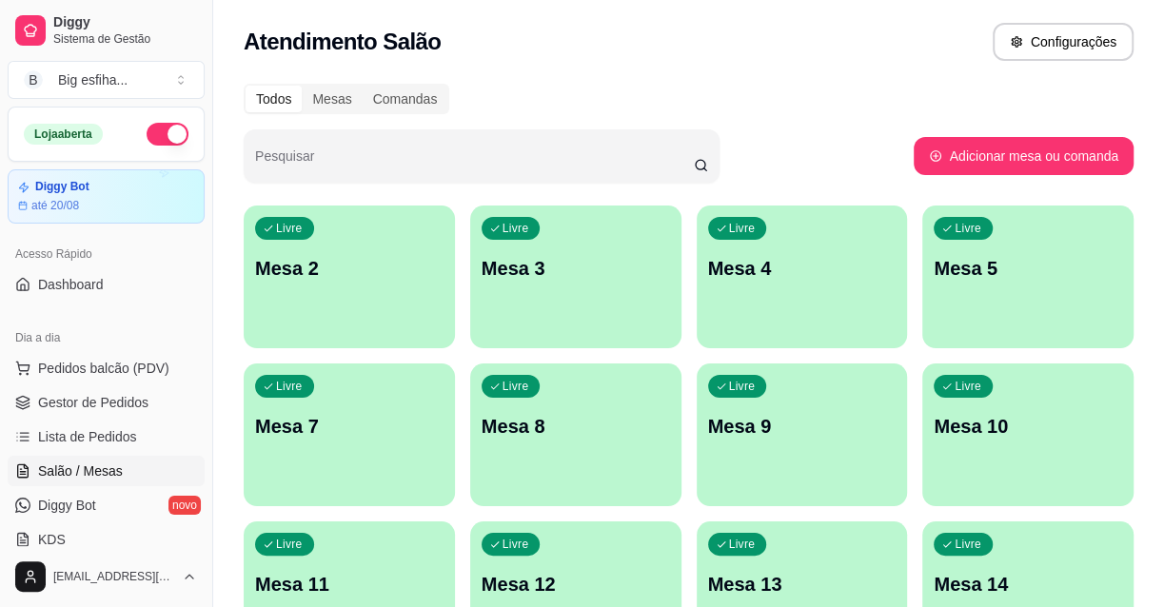
click at [327, 306] on div "Livre Mesa 2" at bounding box center [349, 266] width 211 height 120
click at [427, 268] on p "Mesa 2" at bounding box center [349, 269] width 183 height 26
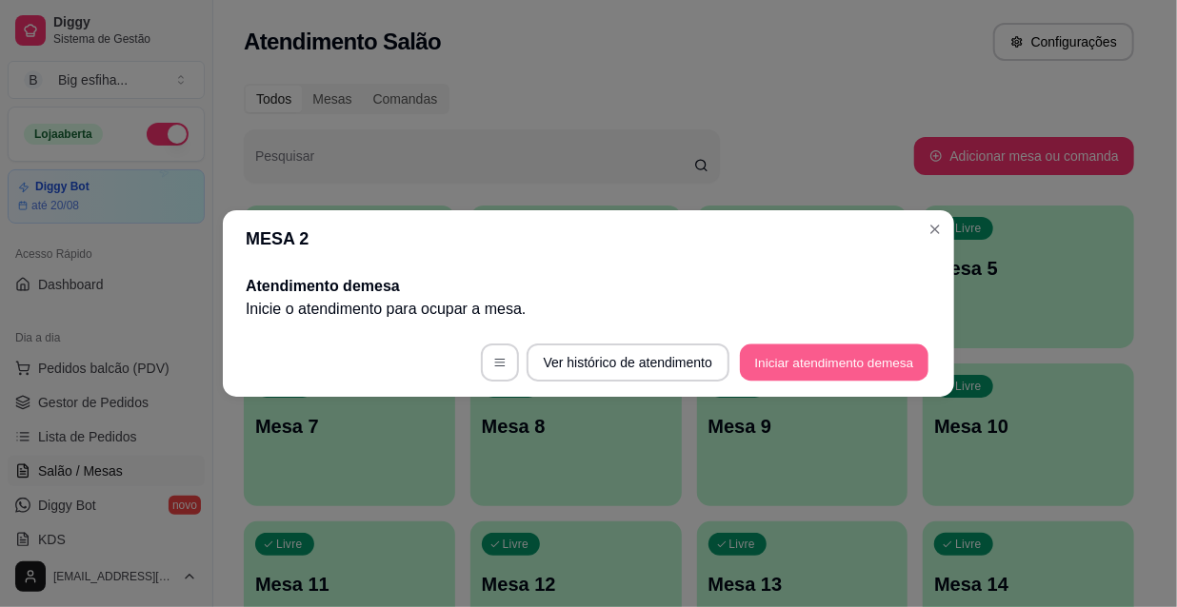
click at [822, 366] on button "Iniciar atendimento de mesa" at bounding box center [834, 363] width 188 height 37
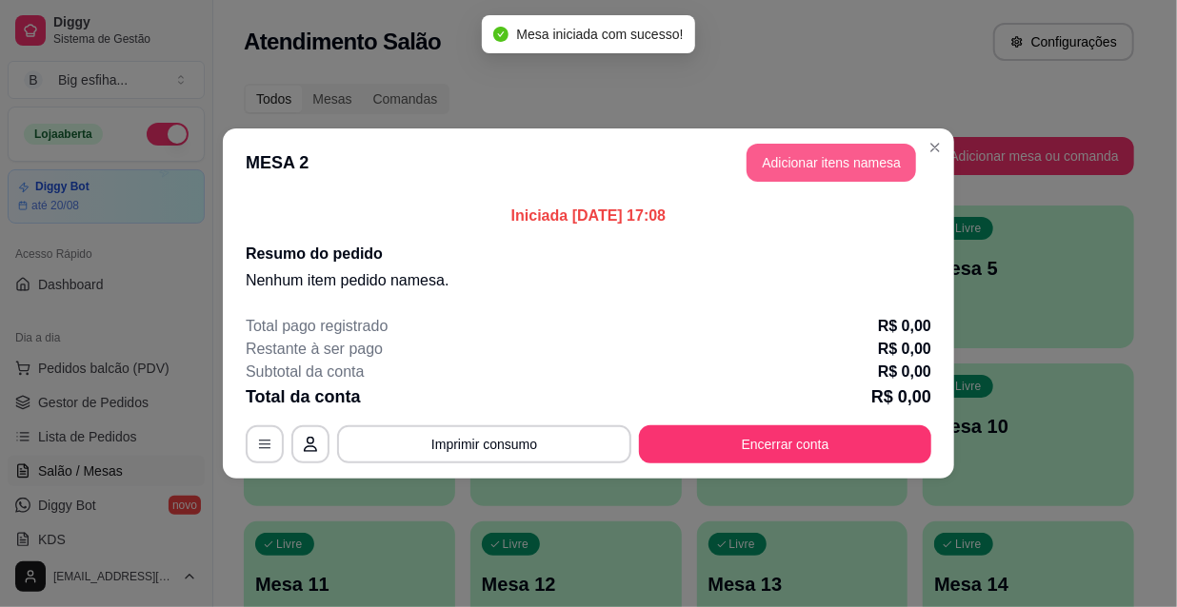
click at [837, 171] on button "Adicionar itens na mesa" at bounding box center [830, 163] width 169 height 38
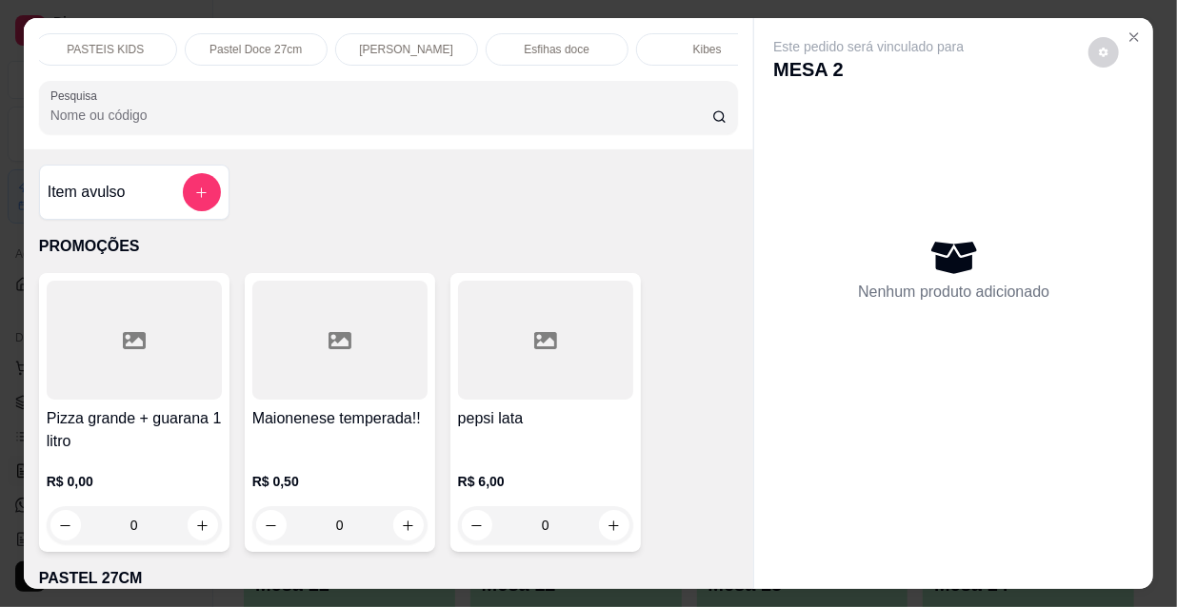
scroll to position [0, 415]
click at [706, 47] on p "Pizzas tradicionais" at bounding box center [748, 49] width 94 height 15
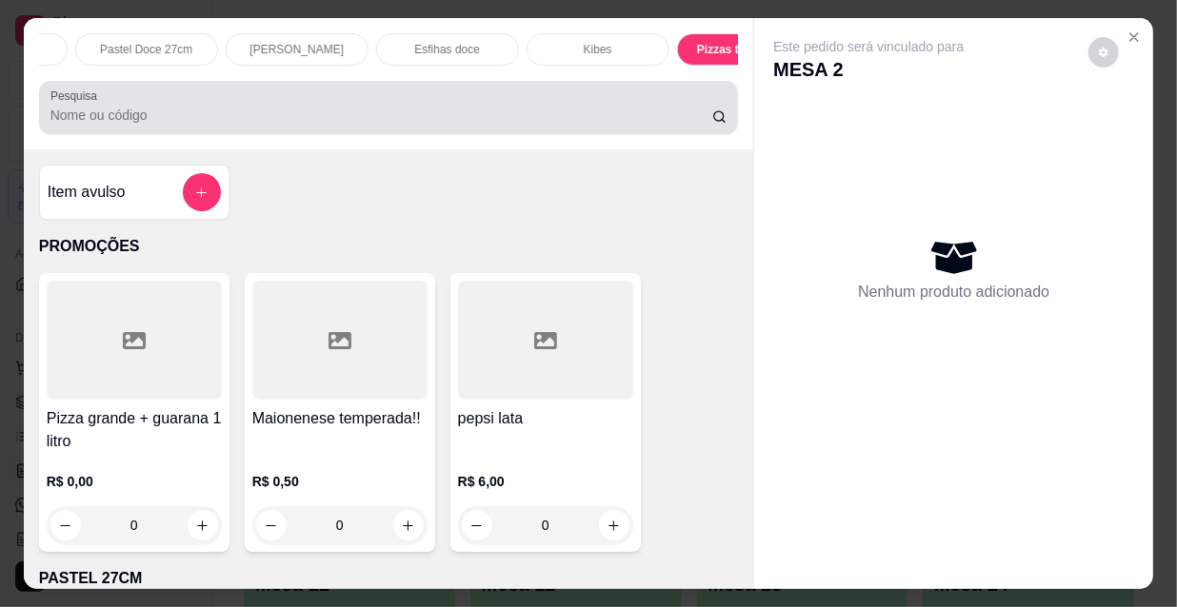
scroll to position [49, 0]
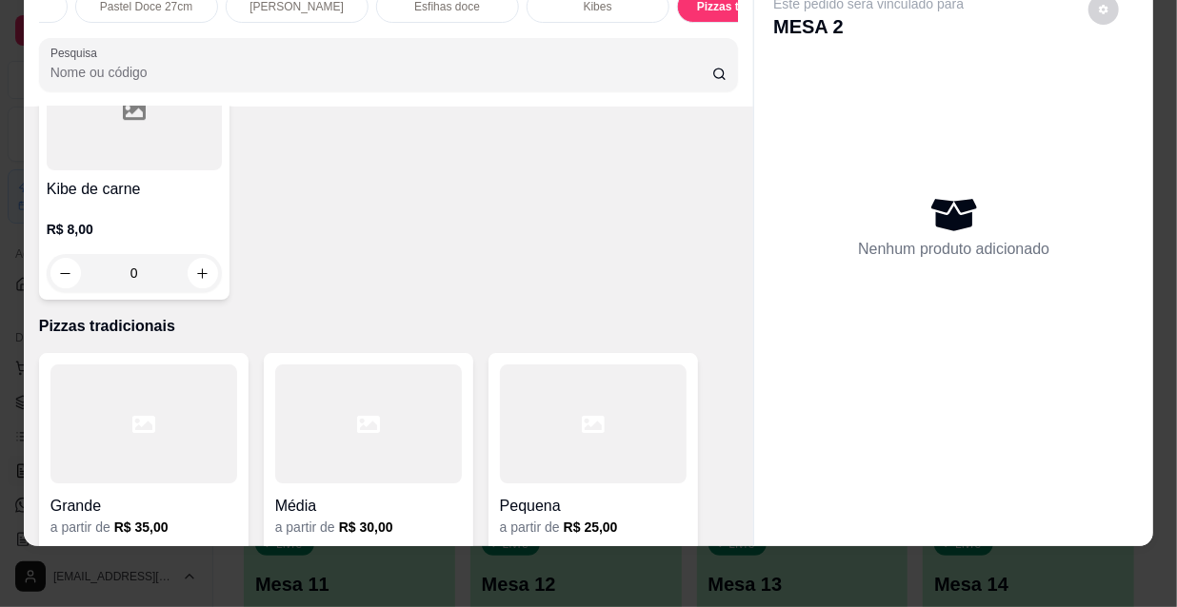
click at [188, 365] on div at bounding box center [143, 424] width 187 height 119
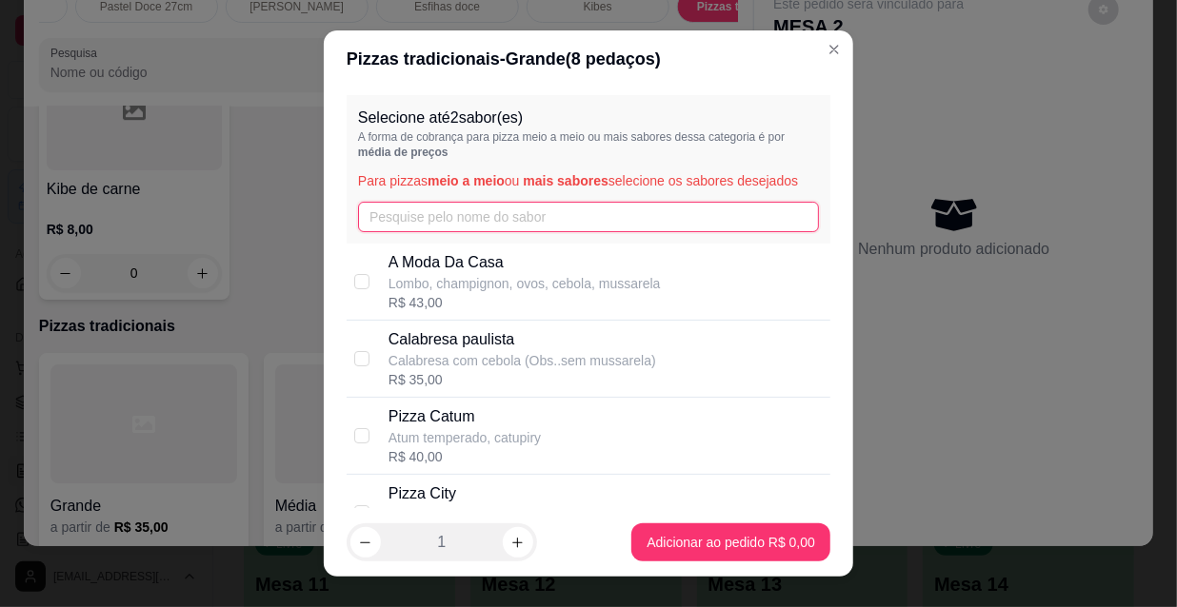
click at [436, 208] on input "text" at bounding box center [588, 217] width 461 height 30
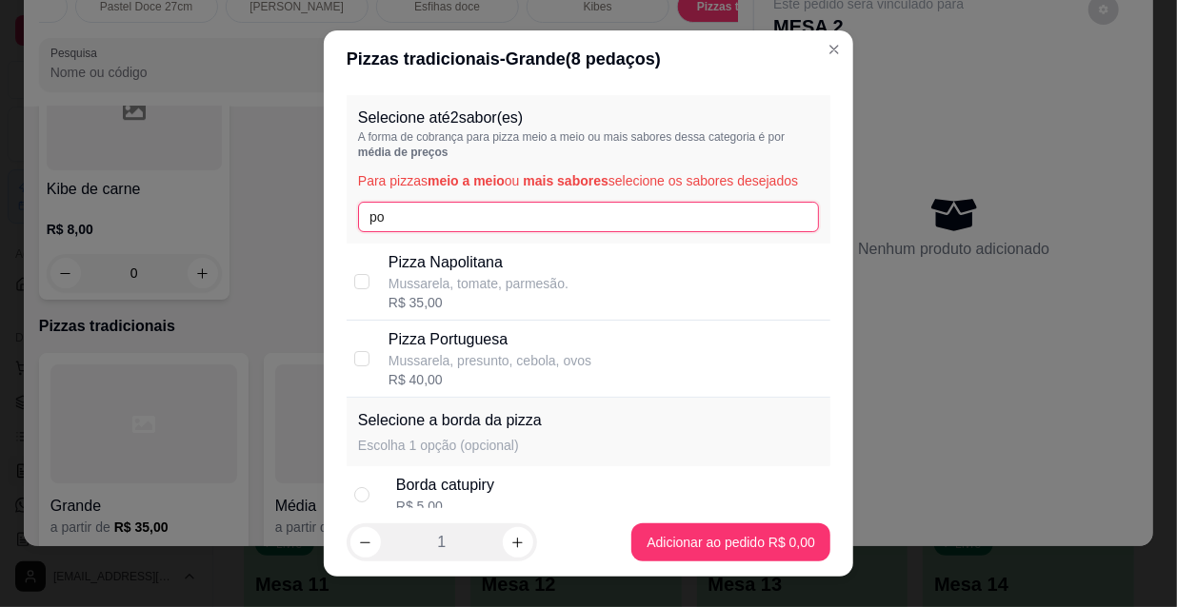
type input "po"
click at [504, 346] on p "Pizza Portuguesa" at bounding box center [489, 339] width 203 height 23
checkbox input "true"
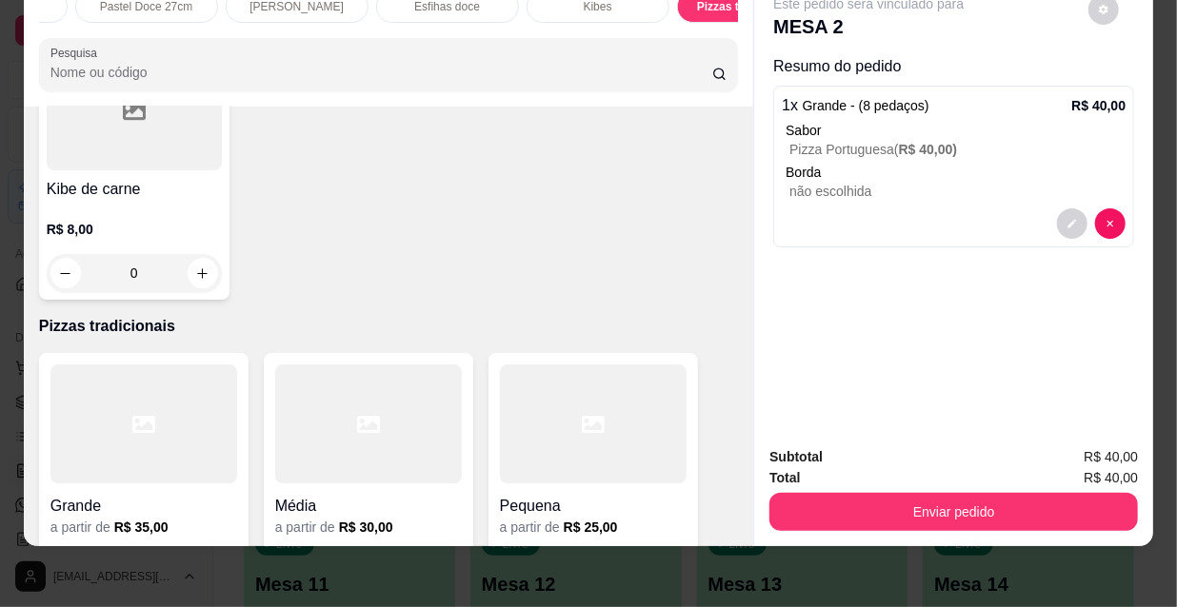
click at [110, 365] on div at bounding box center [143, 424] width 187 height 119
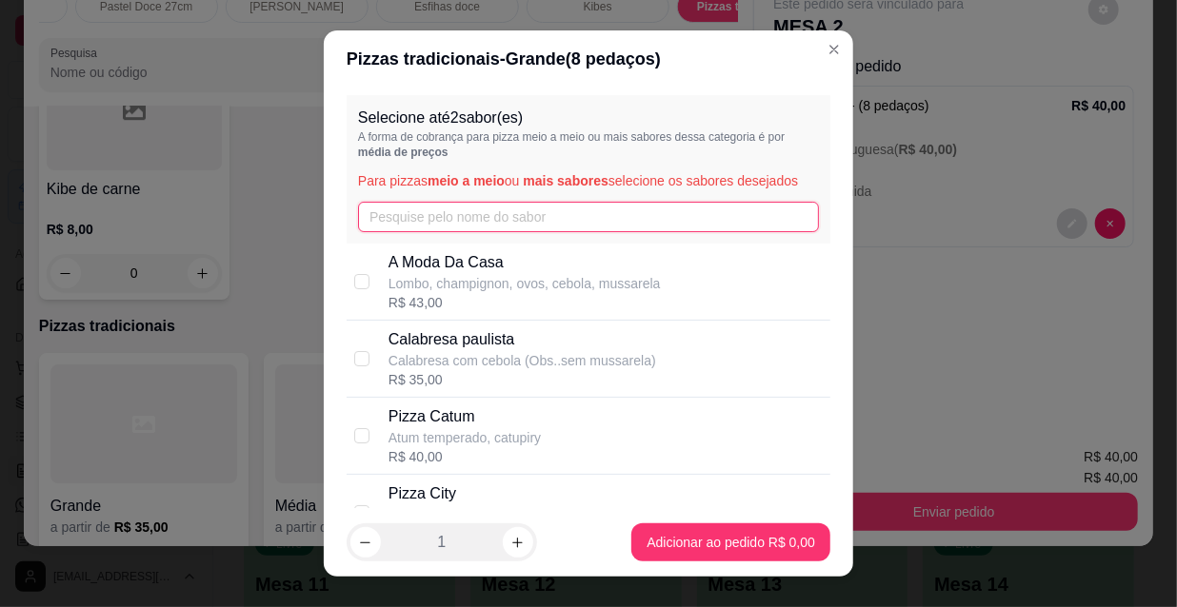
click at [397, 215] on input "text" at bounding box center [588, 217] width 461 height 30
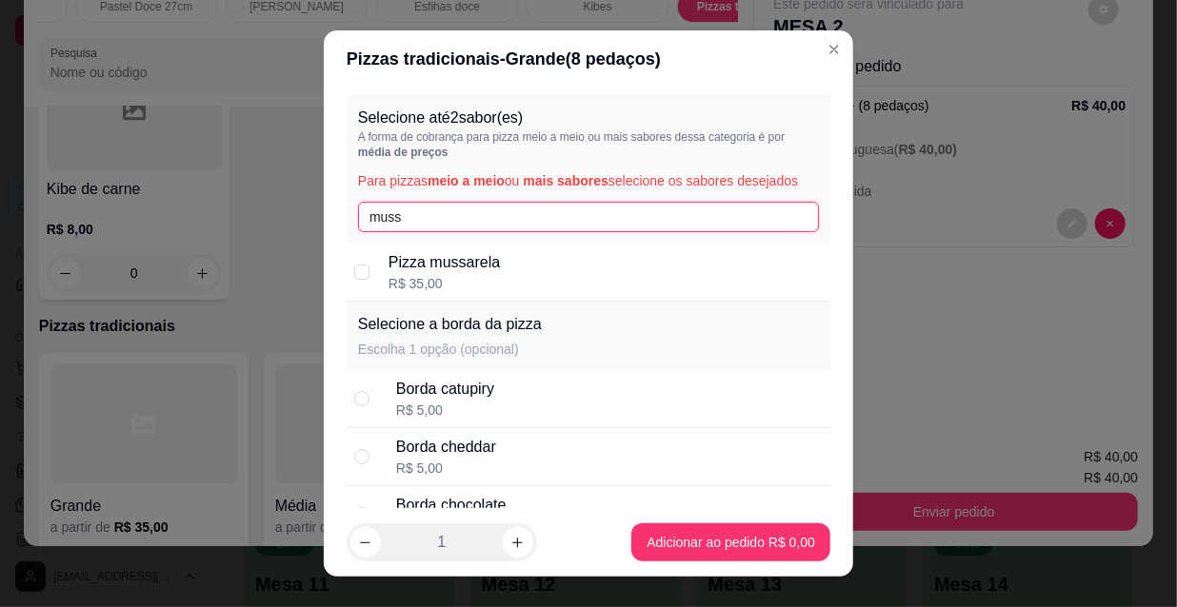
type input "muss"
click at [437, 266] on p "Pizza mussarela" at bounding box center [443, 262] width 111 height 23
checkbox input "true"
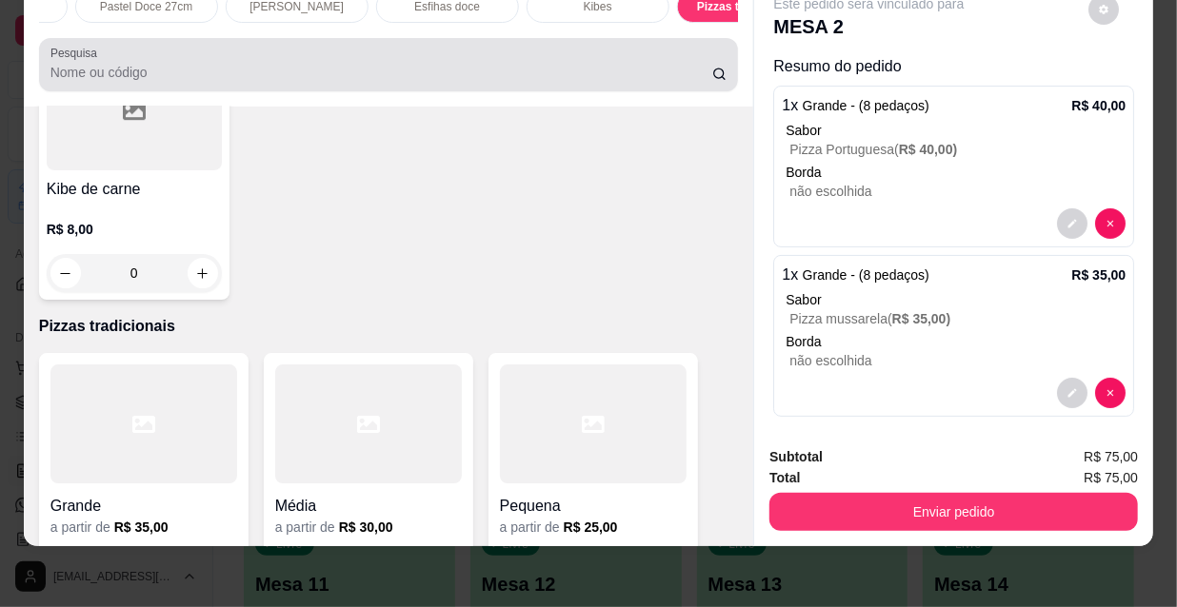
click at [199, 84] on div "Pesquisa" at bounding box center [389, 64] width 700 height 53
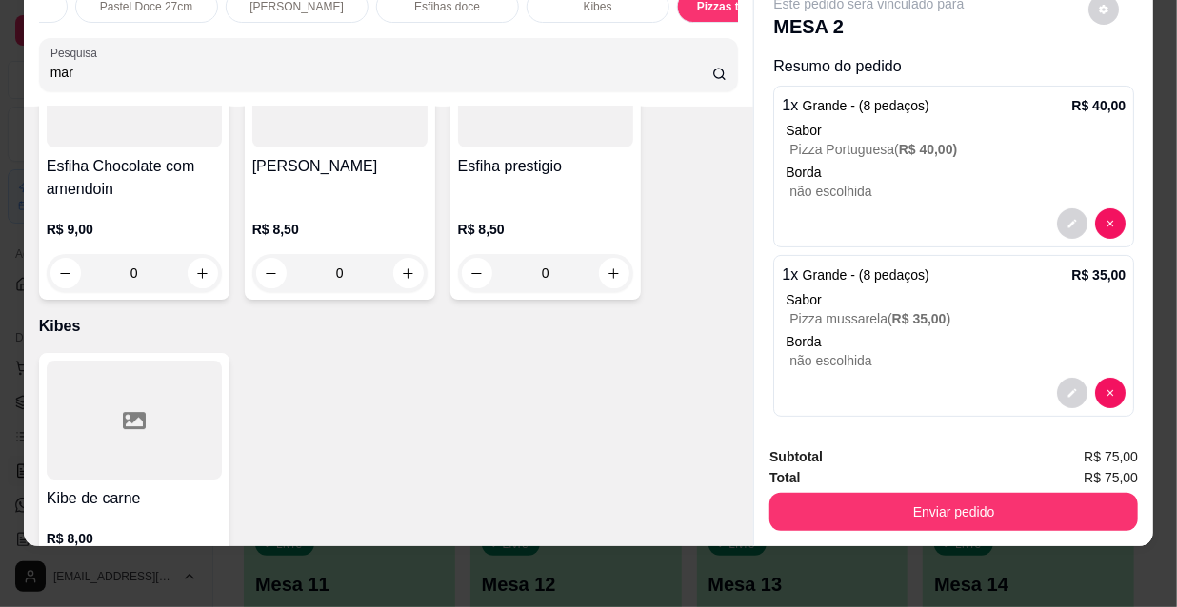
scroll to position [16017, 0]
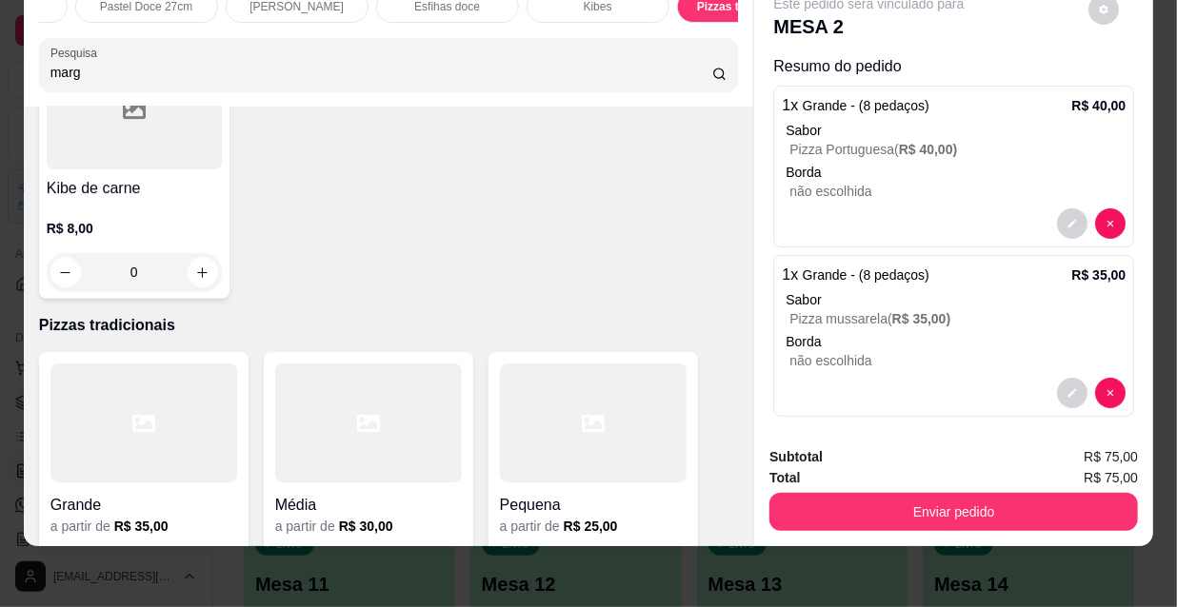
type input "marg"
click at [164, 364] on div at bounding box center [143, 423] width 187 height 119
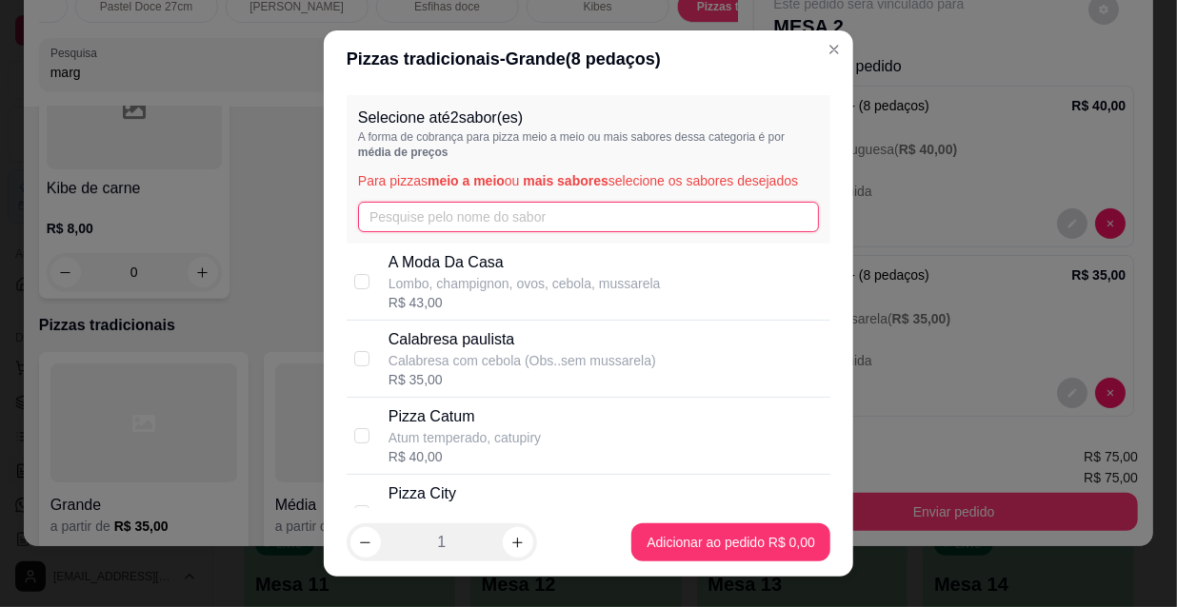
click at [520, 217] on input "text" at bounding box center [588, 217] width 461 height 30
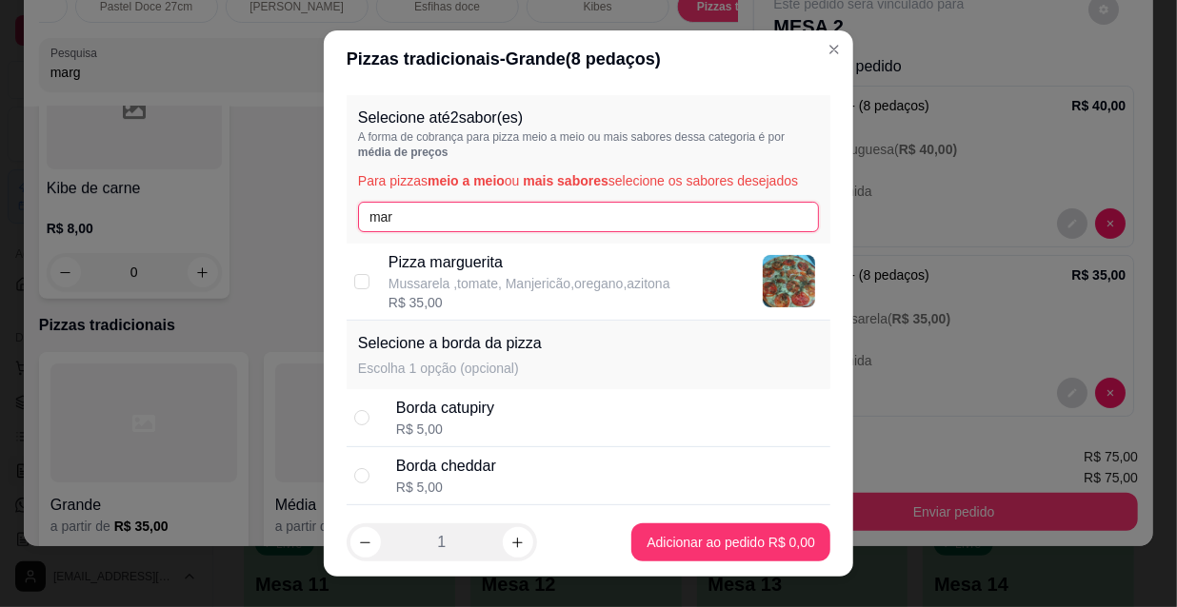
type input "mar"
click at [388, 272] on p "Pizza marguerita" at bounding box center [529, 262] width 282 height 23
checkbox input "true"
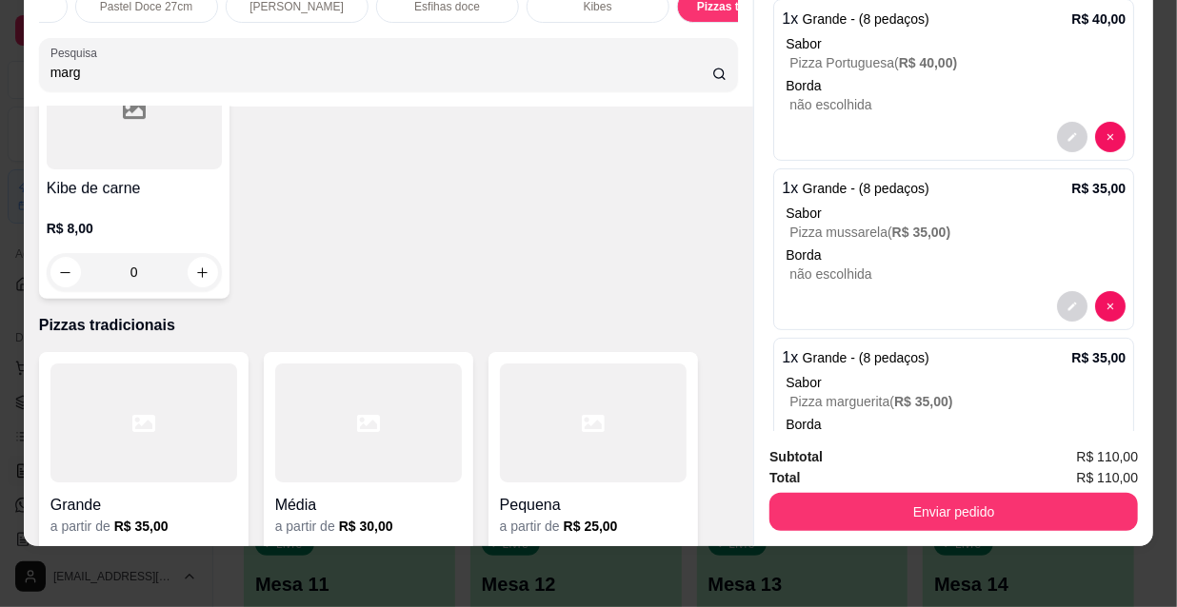
scroll to position [86, 0]
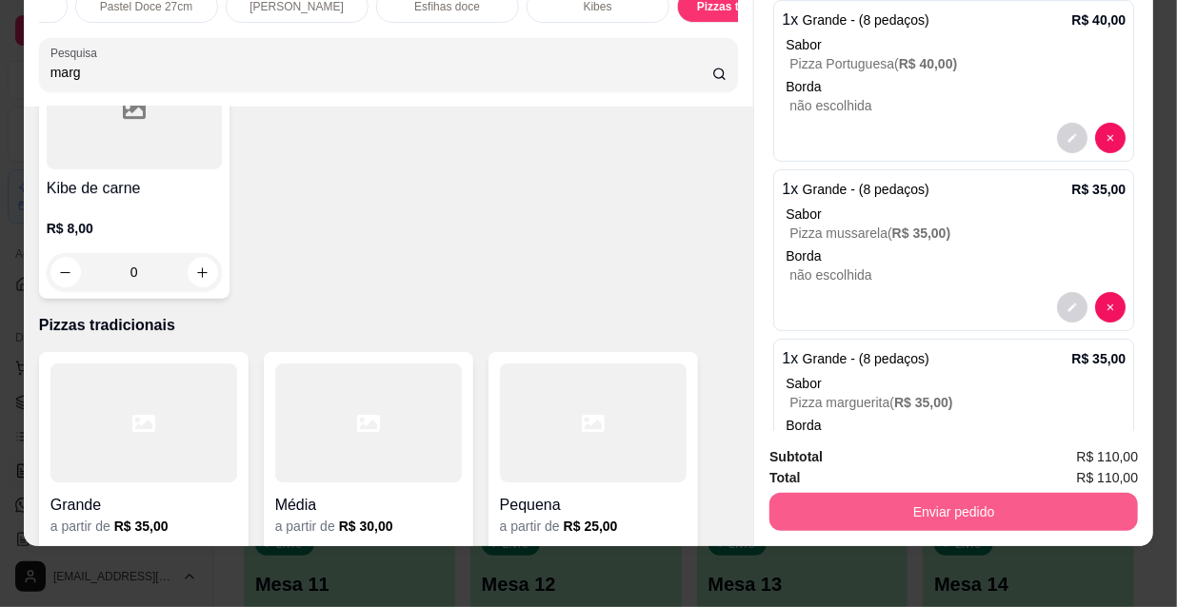
click at [975, 499] on button "Enviar pedido" at bounding box center [953, 512] width 368 height 38
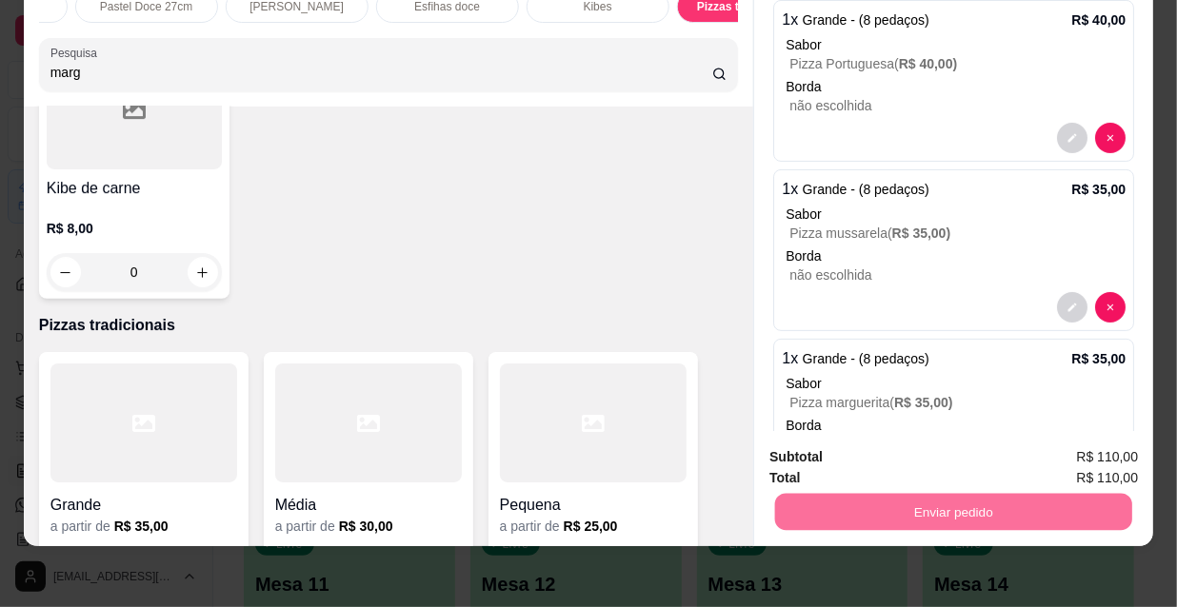
click at [955, 455] on button "Não registrar e enviar pedido" at bounding box center [892, 451] width 192 height 35
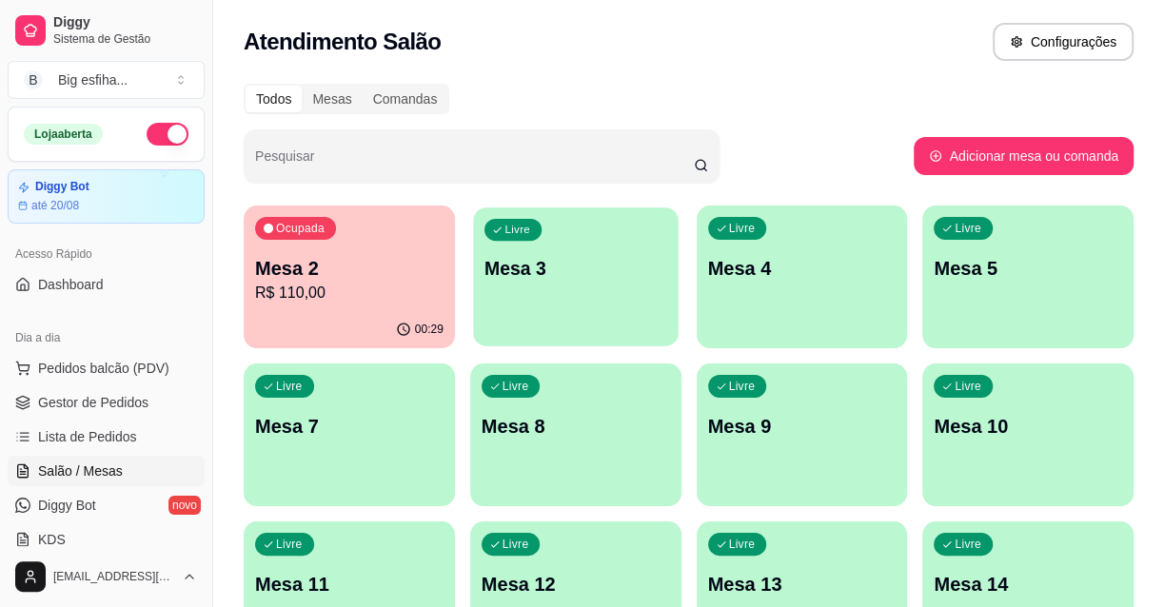
click at [549, 318] on div "Livre Mesa 3" at bounding box center [575, 266] width 205 height 116
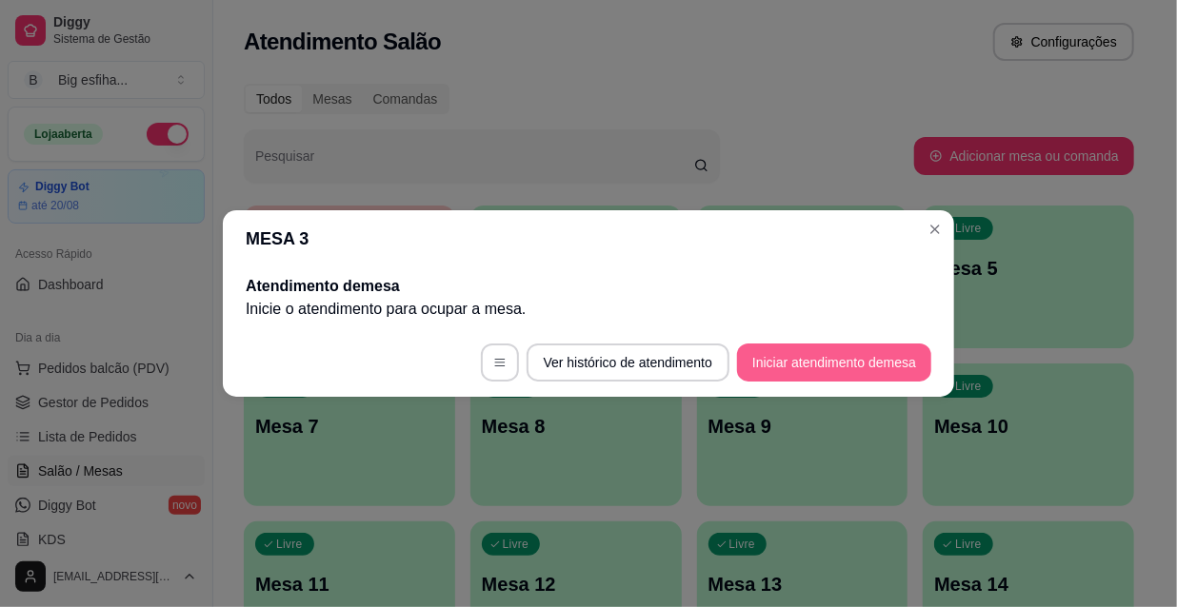
click at [781, 359] on button "Iniciar atendimento de mesa" at bounding box center [834, 363] width 194 height 38
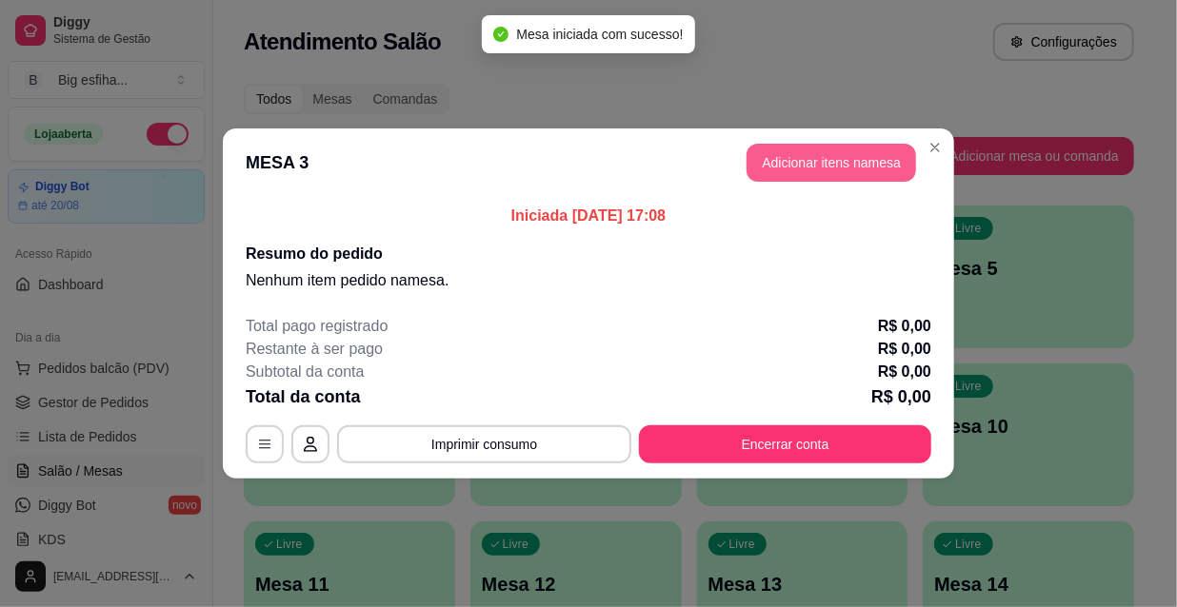
click at [822, 168] on button "Adicionar itens na mesa" at bounding box center [830, 163] width 169 height 38
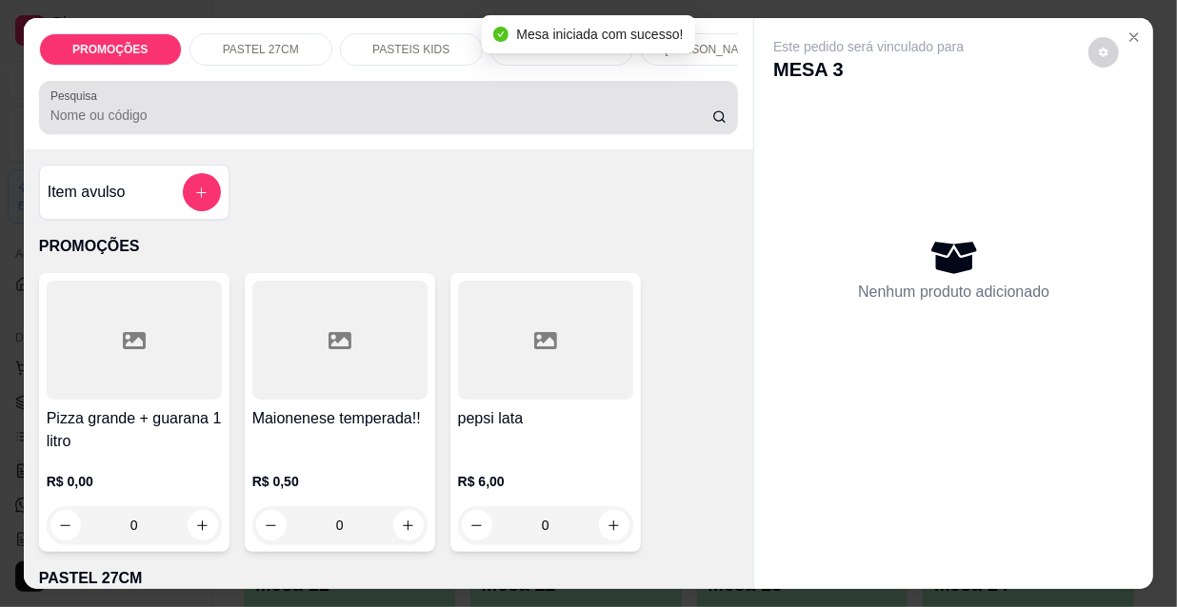
click at [663, 121] on input "Pesquisa" at bounding box center [381, 115] width 662 height 19
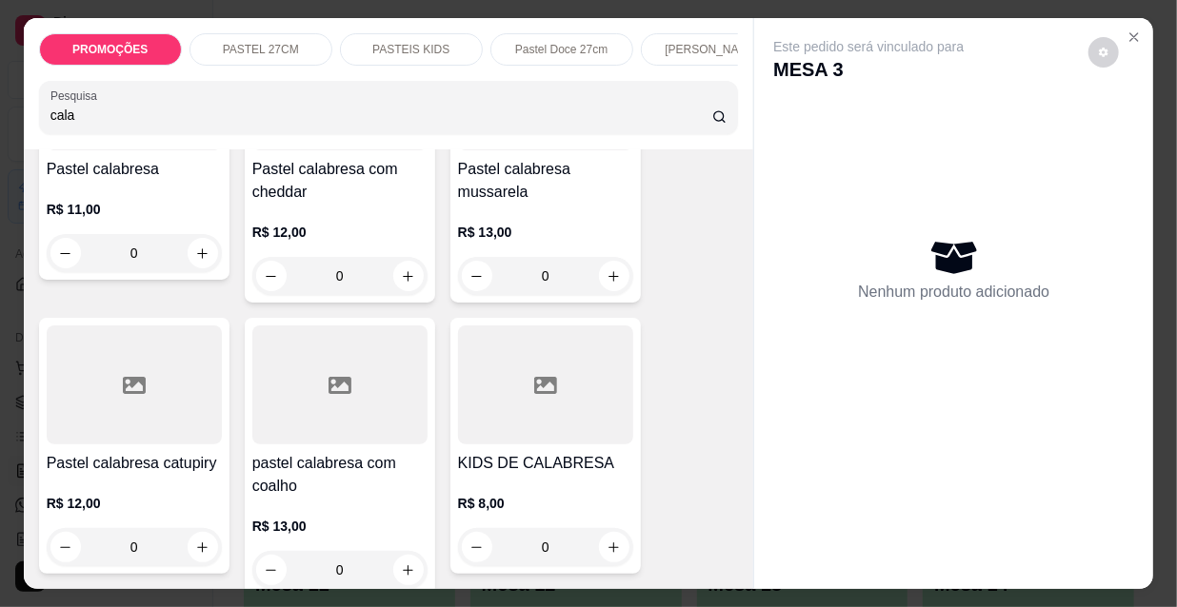
scroll to position [259, 0]
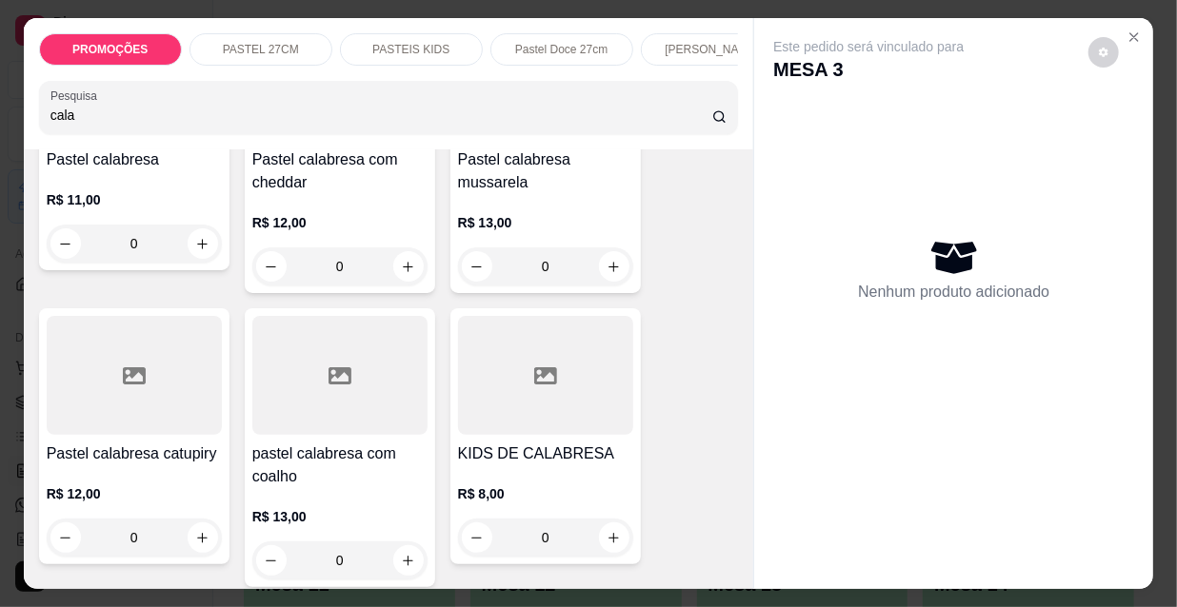
type input "cala"
click at [175, 429] on div at bounding box center [134, 375] width 175 height 119
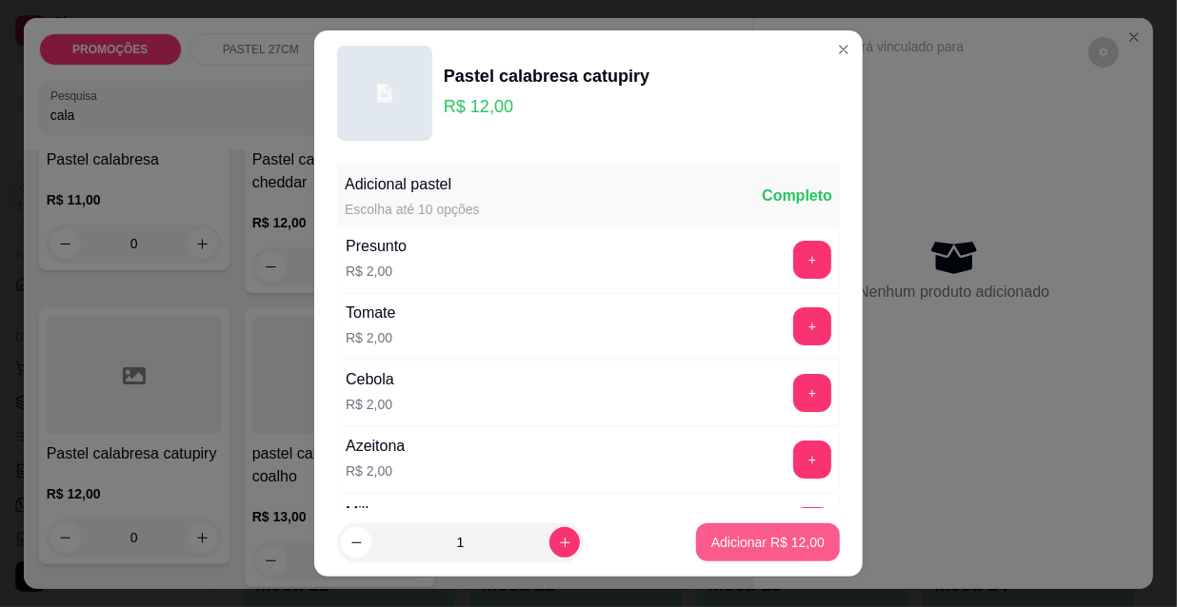
click at [711, 545] on p "Adicionar R$ 12,00" at bounding box center [767, 542] width 113 height 19
type input "1"
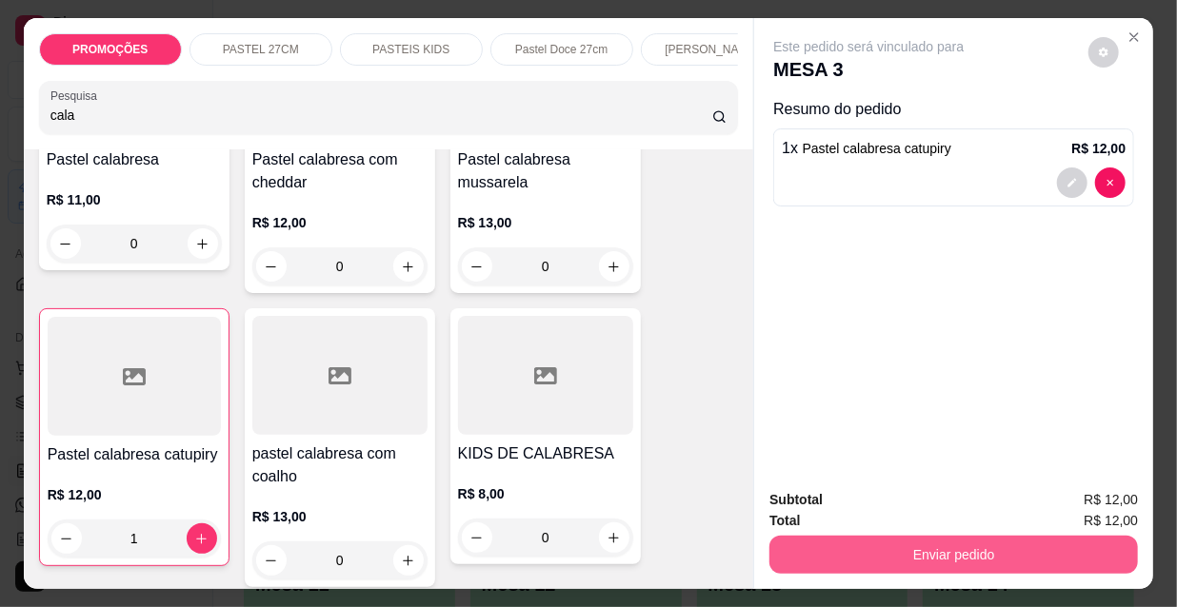
click at [802, 547] on button "Enviar pedido" at bounding box center [953, 555] width 368 height 38
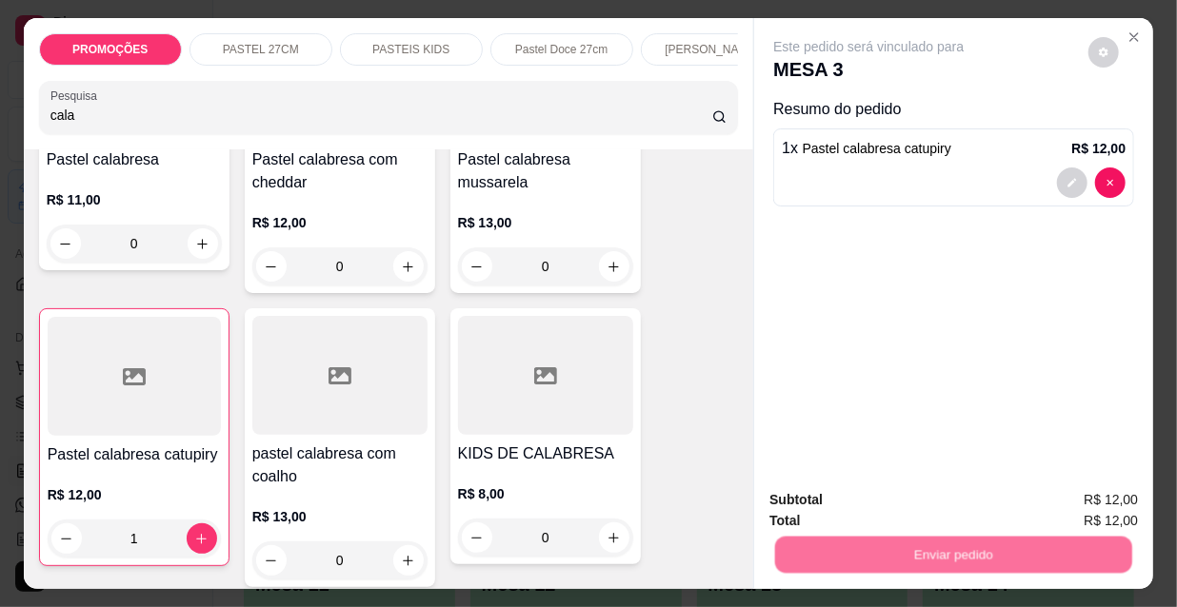
click at [816, 508] on button "Não registrar e enviar pedido" at bounding box center [892, 502] width 198 height 36
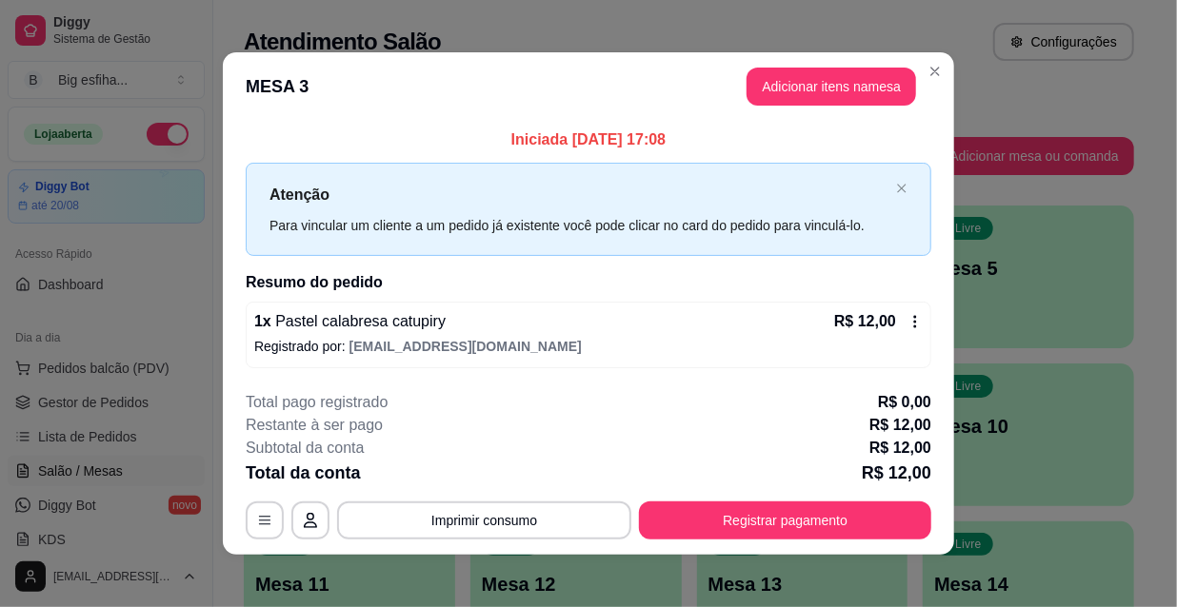
click at [296, 143] on p "Iniciada [DATE] 17:08" at bounding box center [588, 140] width 685 height 23
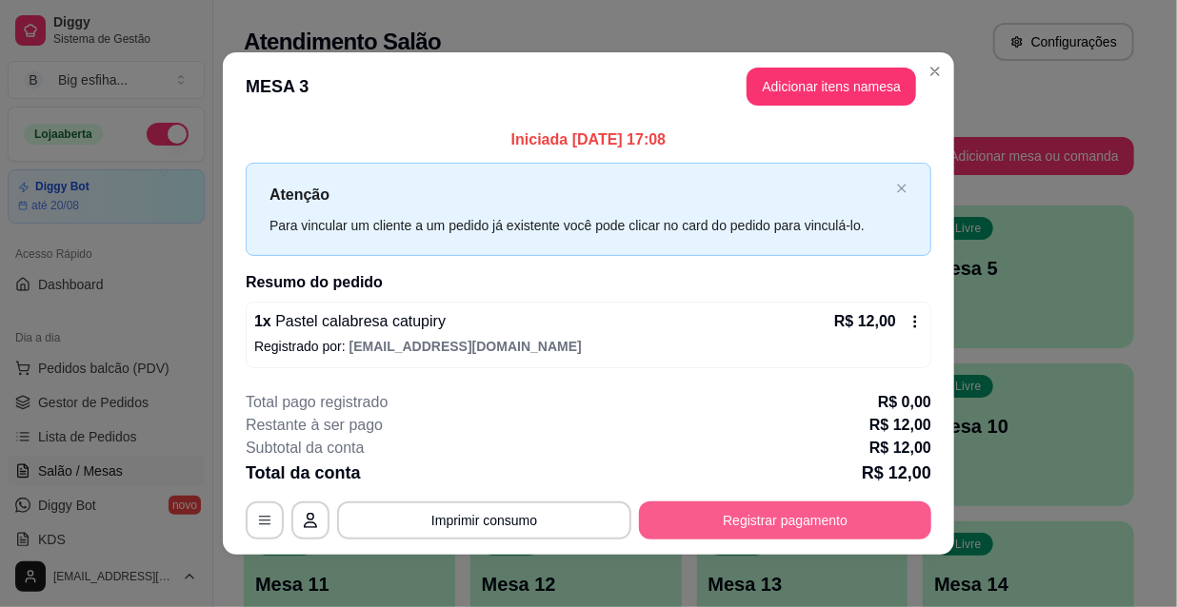
click at [683, 511] on button "Registrar pagamento" at bounding box center [785, 521] width 292 height 38
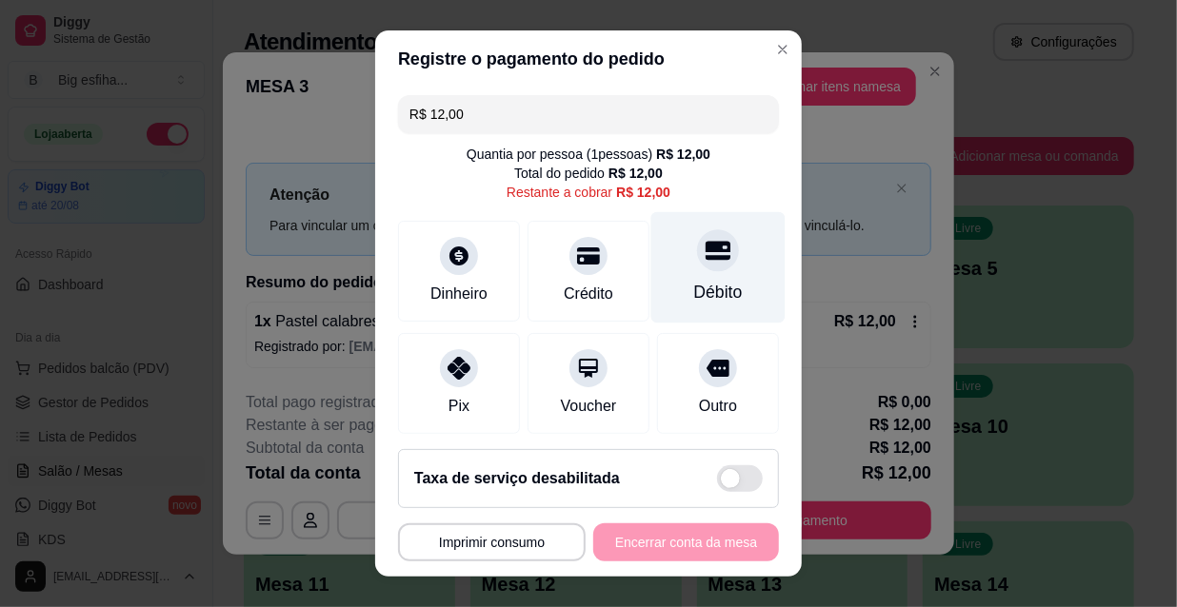
click at [694, 288] on div "Débito" at bounding box center [718, 292] width 49 height 25
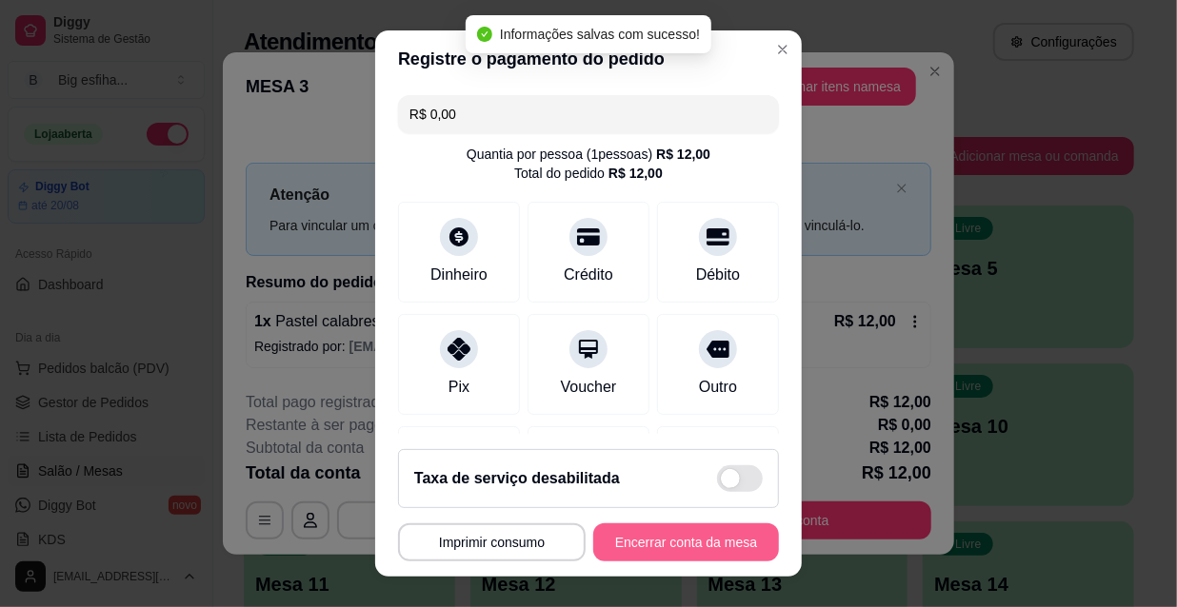
type input "R$ 0,00"
click at [662, 553] on button "Encerrar conta da mesa" at bounding box center [686, 543] width 186 height 38
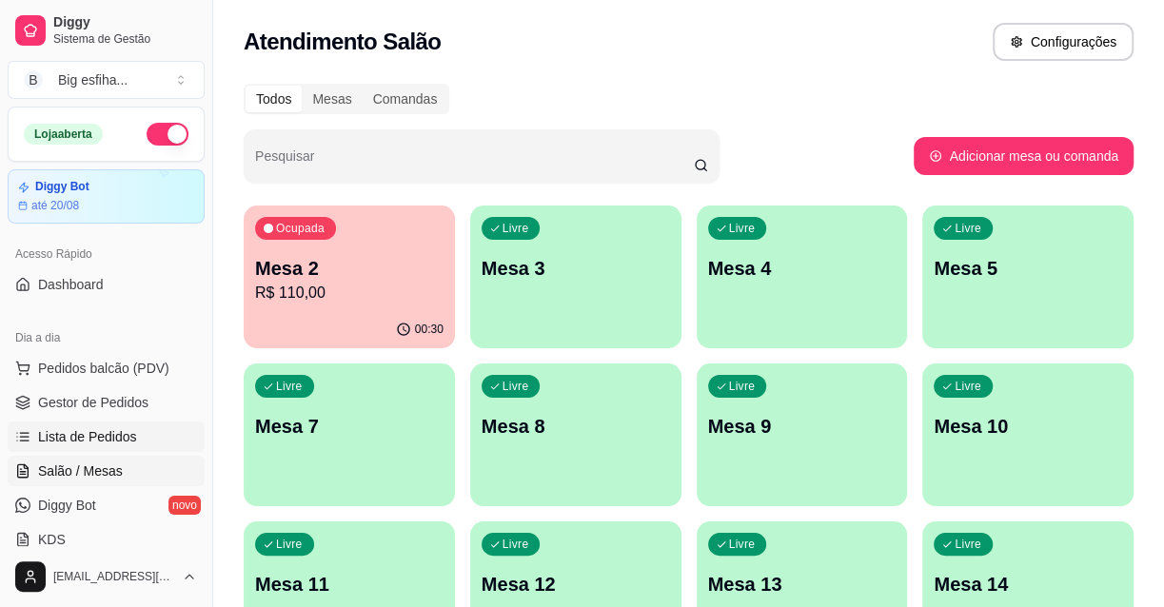
click at [136, 433] on link "Lista de Pedidos" at bounding box center [106, 437] width 197 height 30
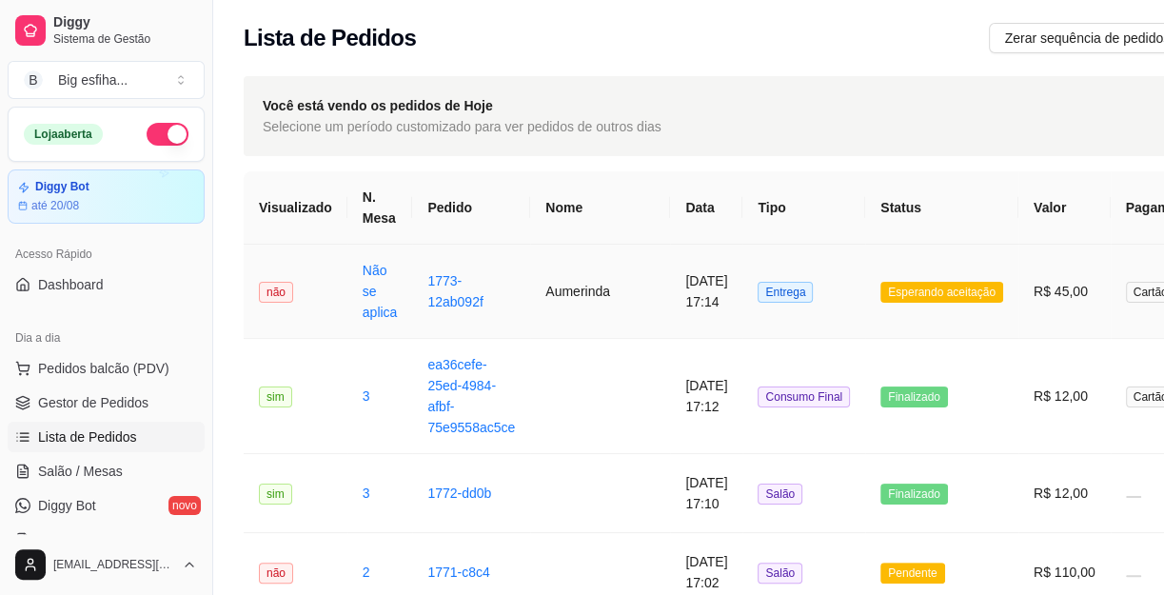
click at [670, 317] on td "[DATE] 17:14" at bounding box center [706, 292] width 72 height 94
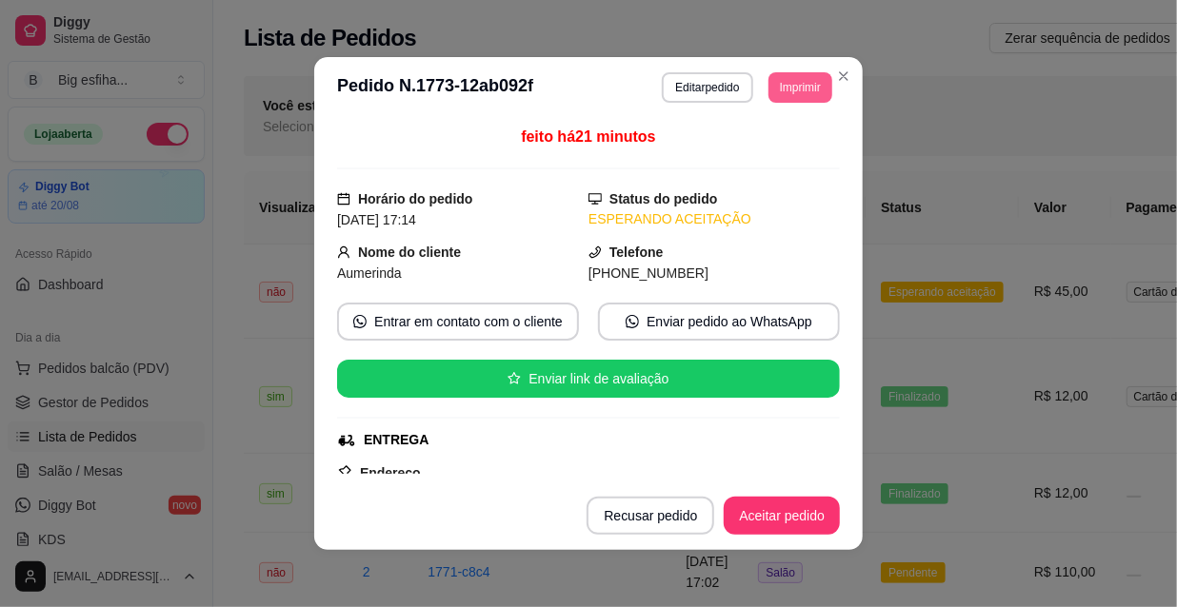
click at [780, 95] on button "Imprimir" at bounding box center [800, 87] width 64 height 30
click at [773, 150] on button "IMPRESSORA" at bounding box center [774, 145] width 110 height 25
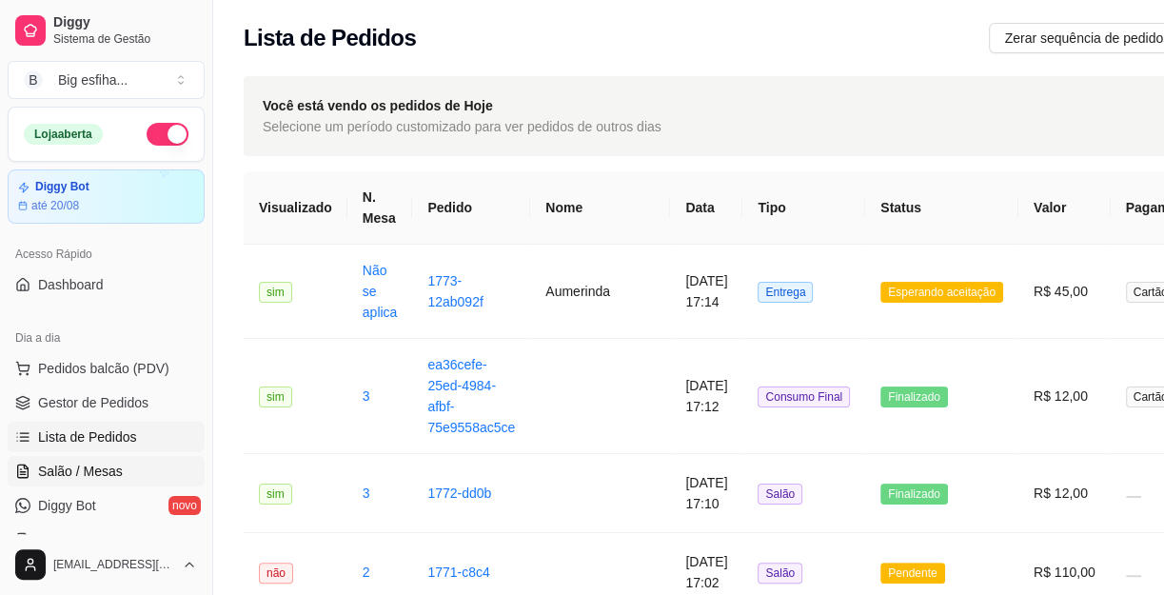
click at [62, 465] on span "Salão / Mesas" at bounding box center [80, 471] width 85 height 19
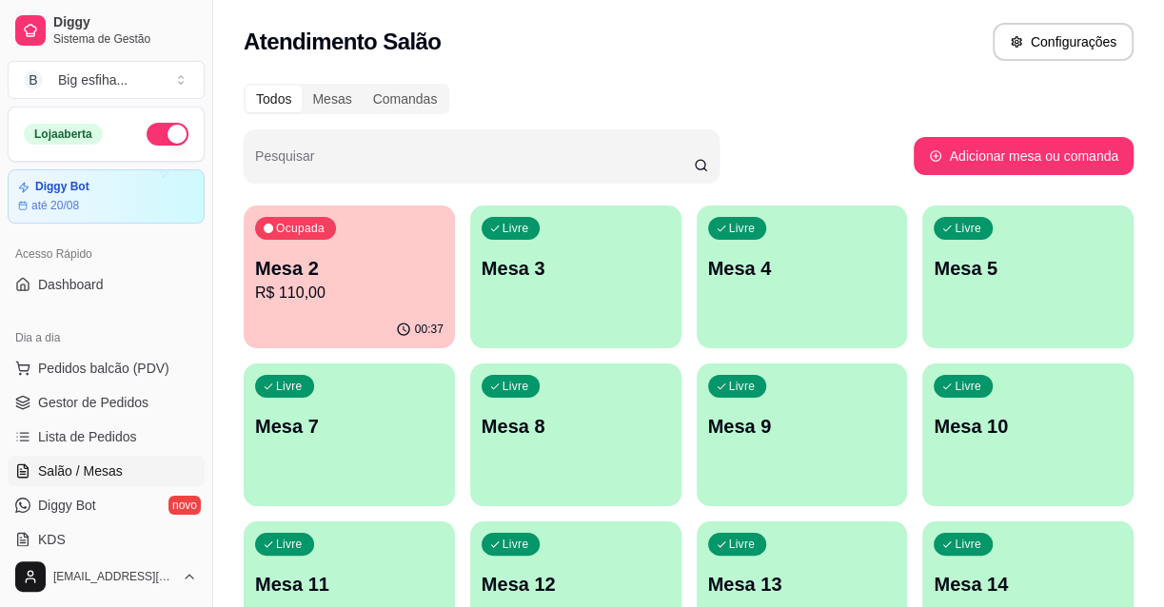
click at [355, 430] on p "Mesa 7" at bounding box center [349, 426] width 188 height 27
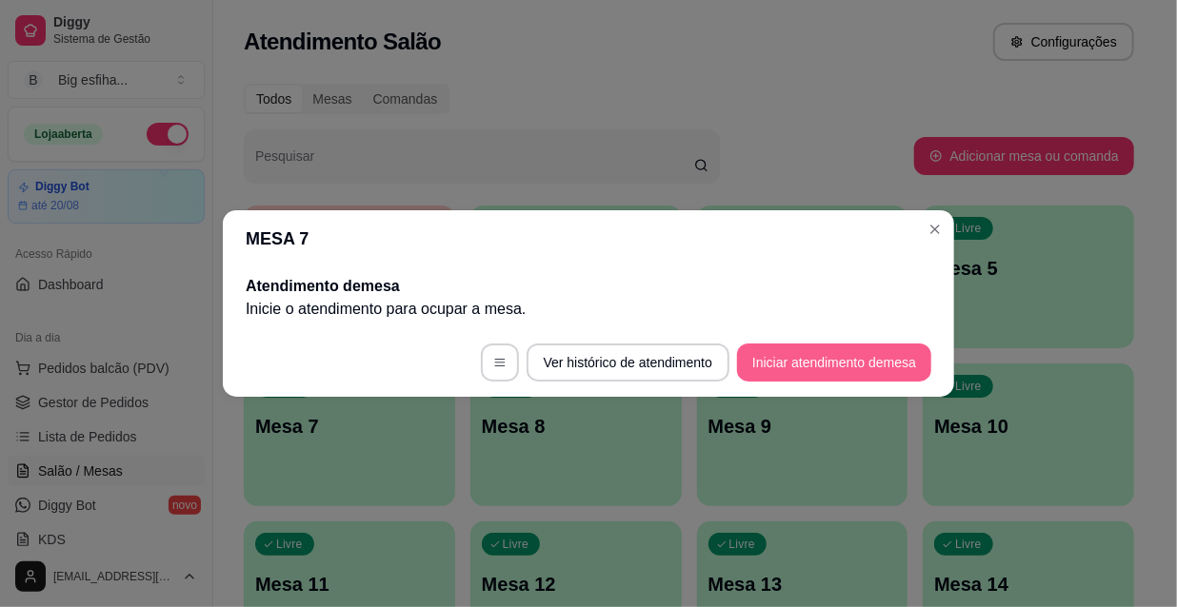
click at [850, 369] on button "Iniciar atendimento de mesa" at bounding box center [834, 363] width 194 height 38
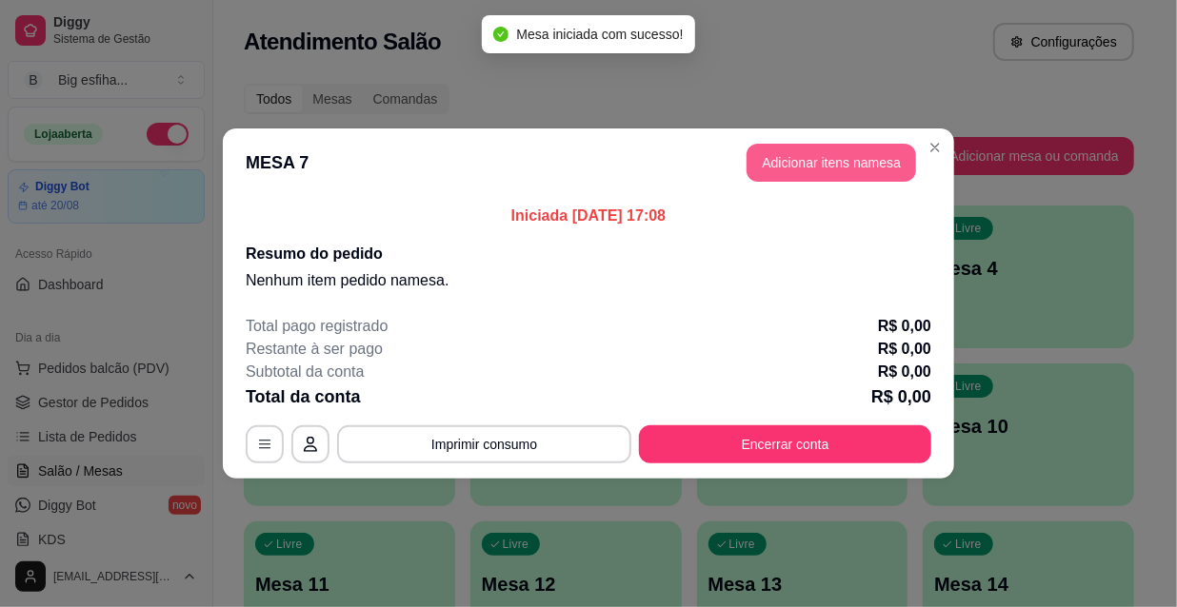
click at [771, 166] on button "Adicionar itens na mesa" at bounding box center [830, 163] width 169 height 38
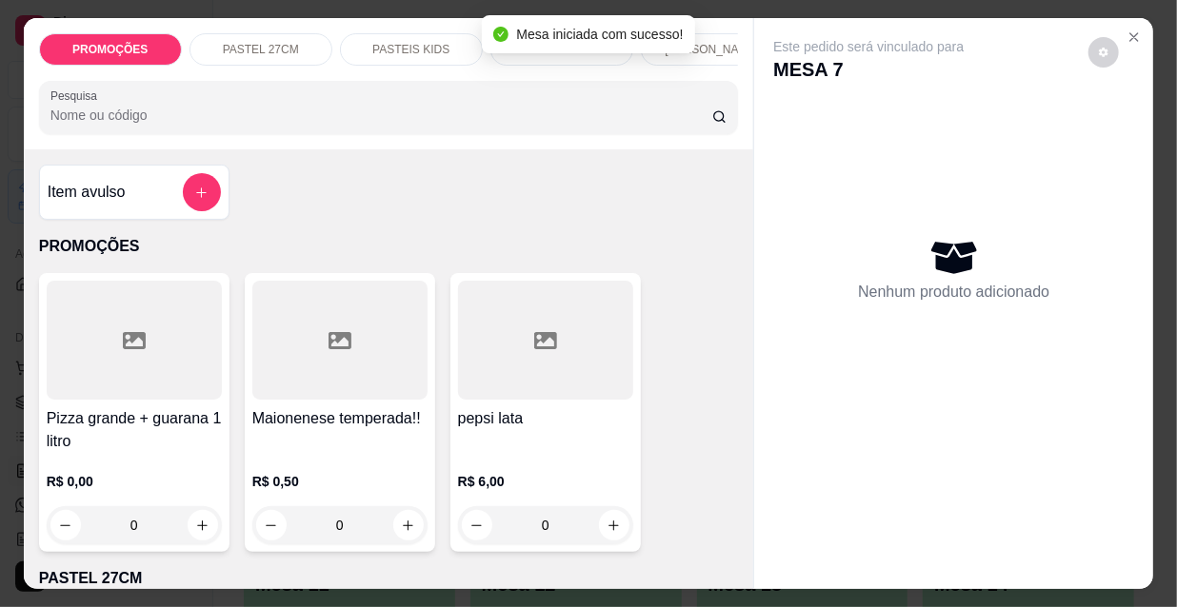
click at [364, 118] on input "Pesquisa" at bounding box center [381, 115] width 662 height 19
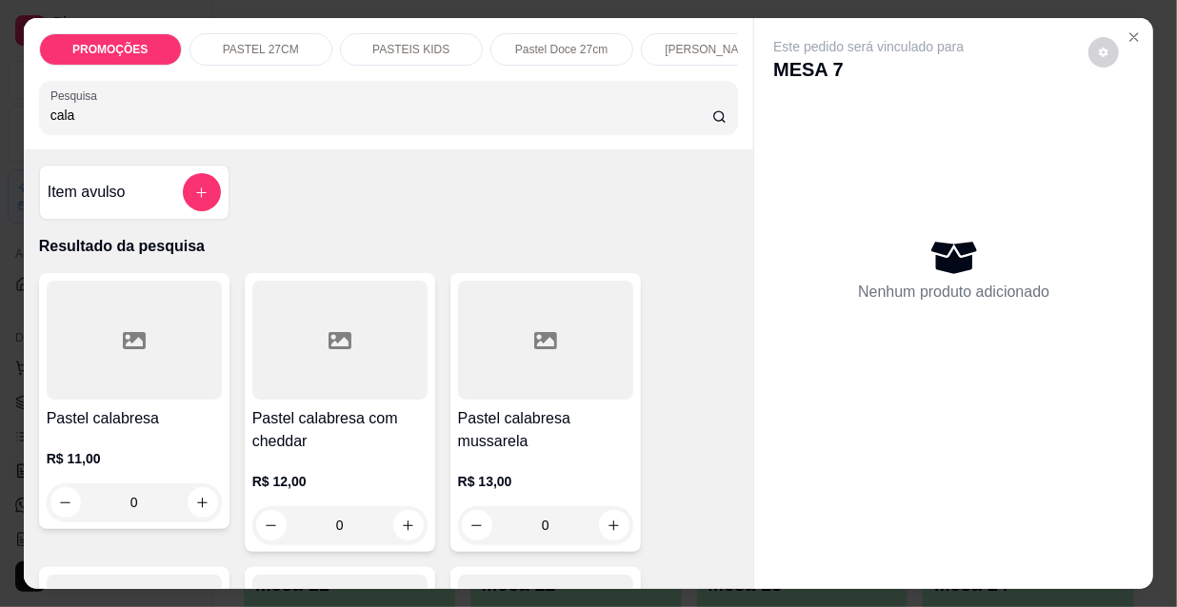
type input "cala"
click at [528, 369] on div at bounding box center [545, 340] width 175 height 119
click at [721, 543] on p "Adicionar R$ 13,00" at bounding box center [767, 542] width 113 height 19
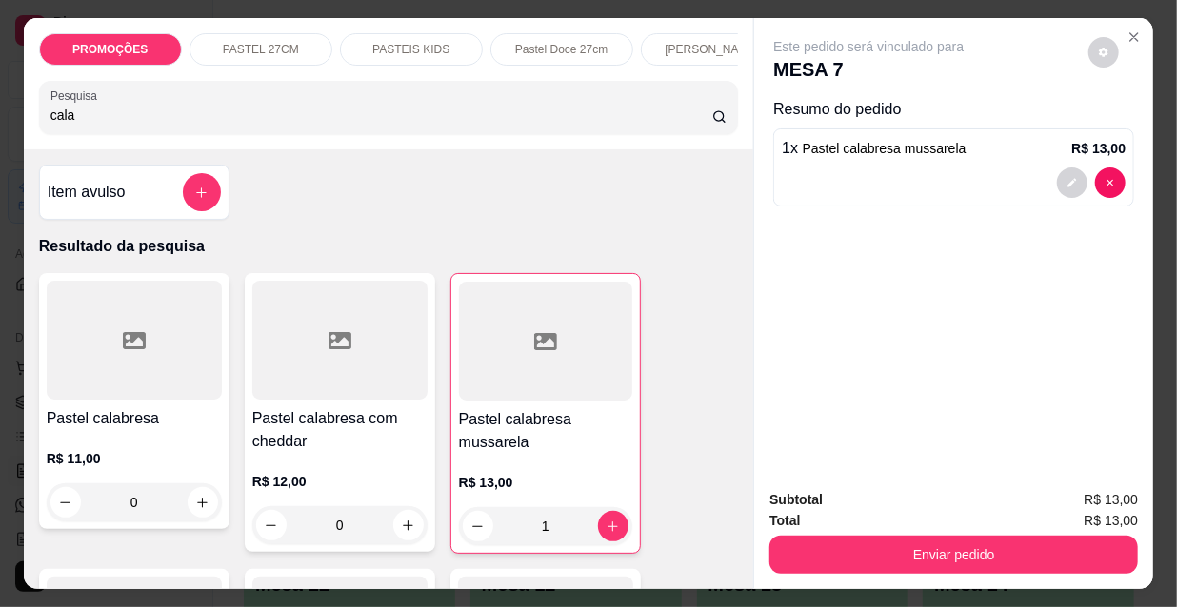
type input "1"
drag, startPoint x: 77, startPoint y: 120, endPoint x: 5, endPoint y: 124, distance: 72.4
click at [5, 124] on div "PROMOÇÕES PASTEL 27CM PASTEIS KIDS Pastel Doce 27cm Esfihas Salgadas Esfihas do…" at bounding box center [588, 303] width 1177 height 607
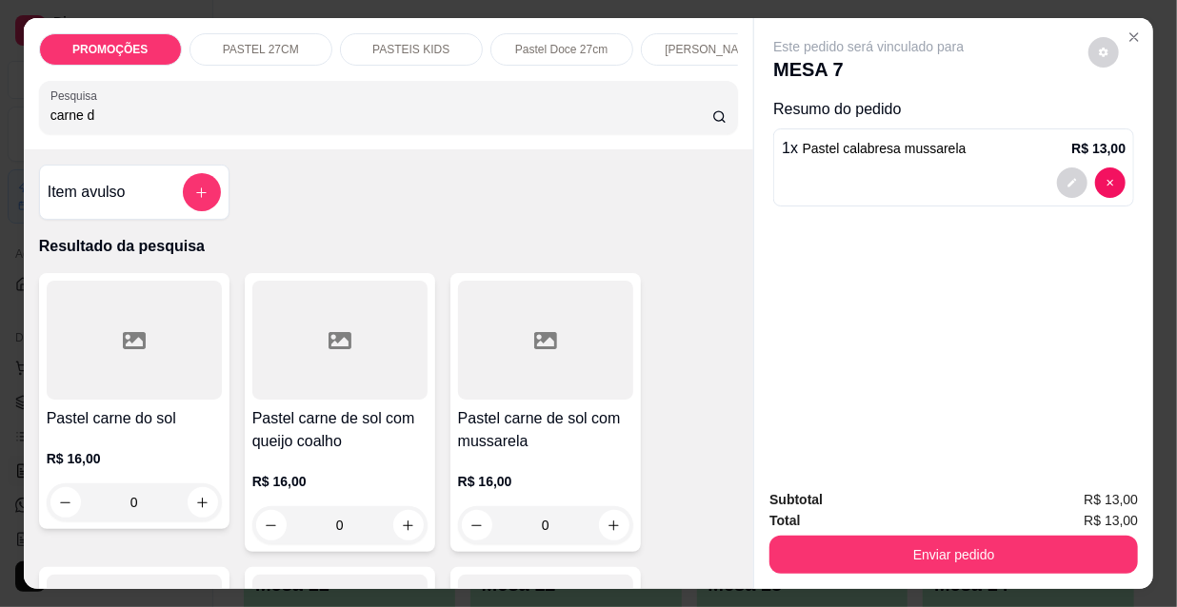
type input "carne d"
click at [504, 389] on div at bounding box center [545, 340] width 175 height 119
click at [711, 538] on p "Adicionar R$ 16,00" at bounding box center [767, 542] width 113 height 19
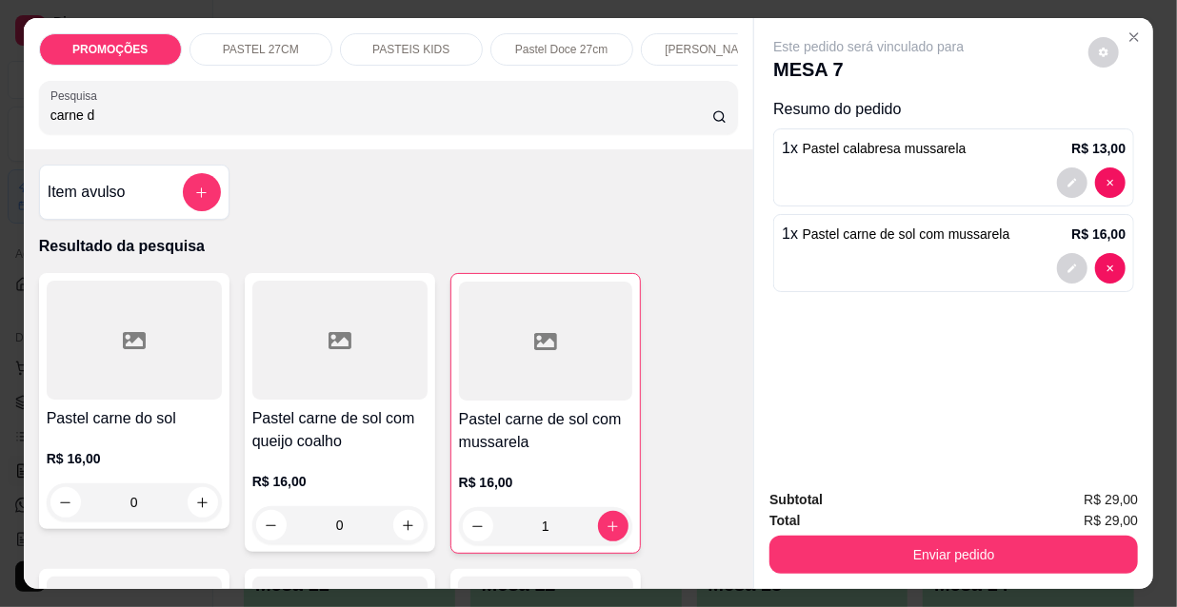
type input "1"
drag, startPoint x: 103, startPoint y: 125, endPoint x: 5, endPoint y: 121, distance: 98.1
click at [5, 121] on div "PROMOÇÕES PASTEL 27CM PASTEIS KIDS Pastel Doce 27cm Esfihas Salgadas Esfihas do…" at bounding box center [588, 303] width 1177 height 607
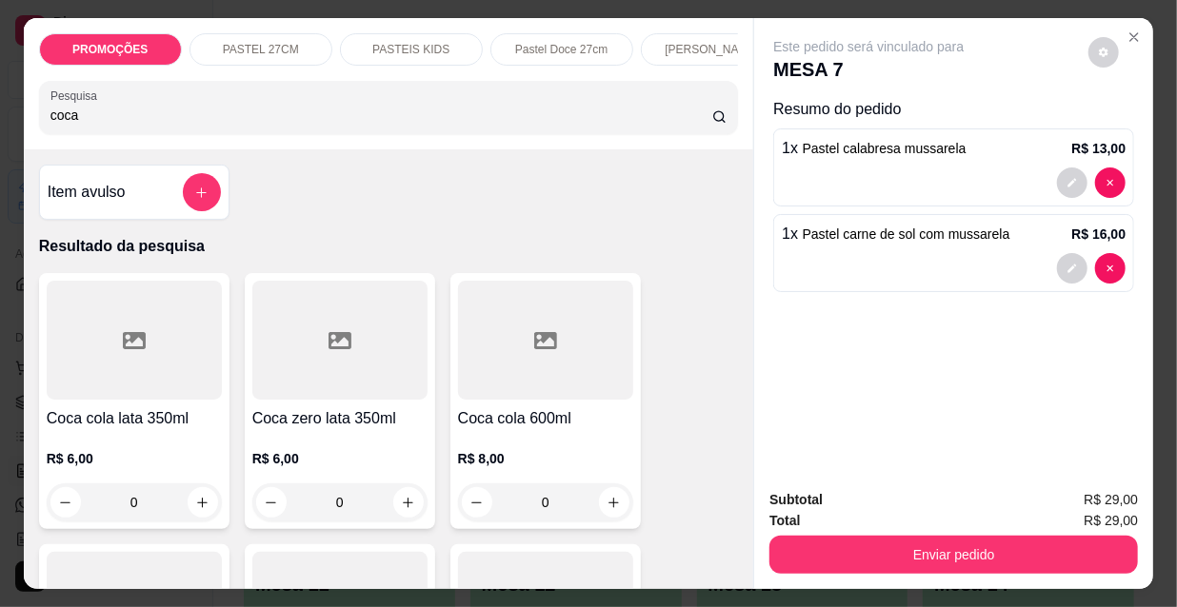
type input "coca"
click at [267, 384] on div at bounding box center [339, 340] width 175 height 119
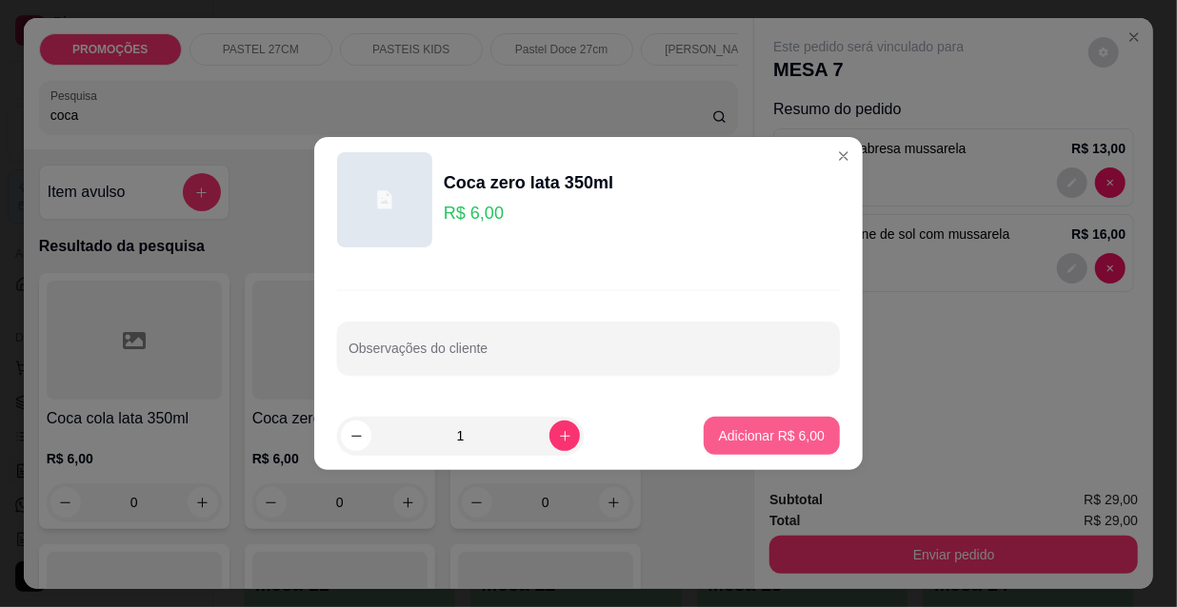
click at [752, 442] on p "Adicionar R$ 6,00" at bounding box center [772, 435] width 106 height 19
type input "1"
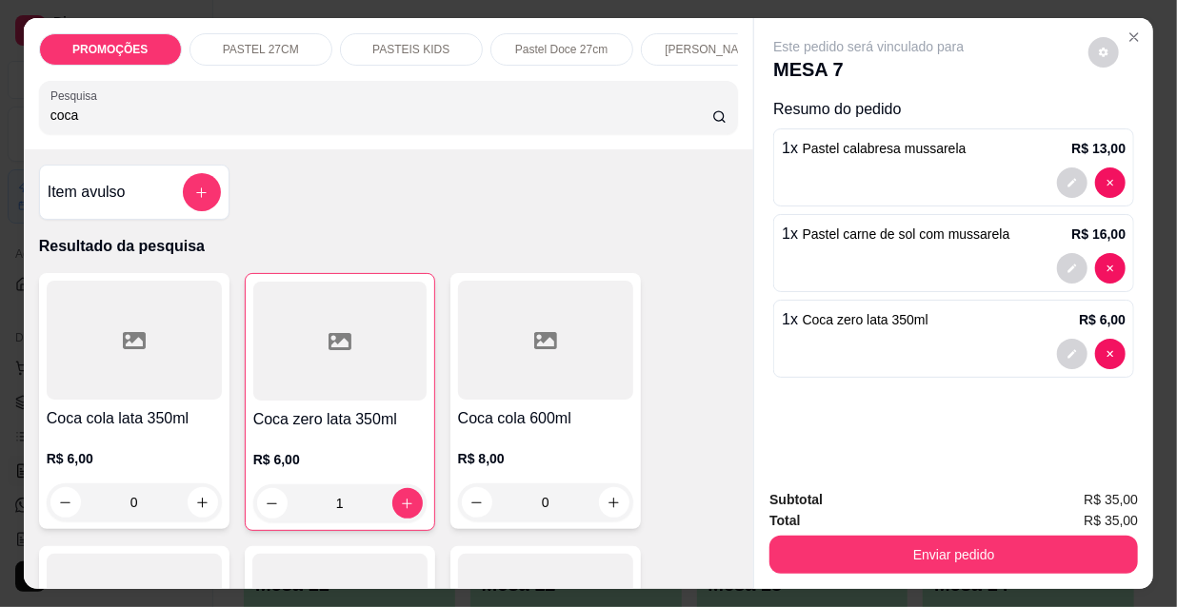
click at [873, 573] on div "Subtotal R$ 35,00 Total R$ 35,00 Enviar pedido" at bounding box center [953, 531] width 399 height 115
click at [879, 548] on button "Enviar pedido" at bounding box center [953, 555] width 368 height 38
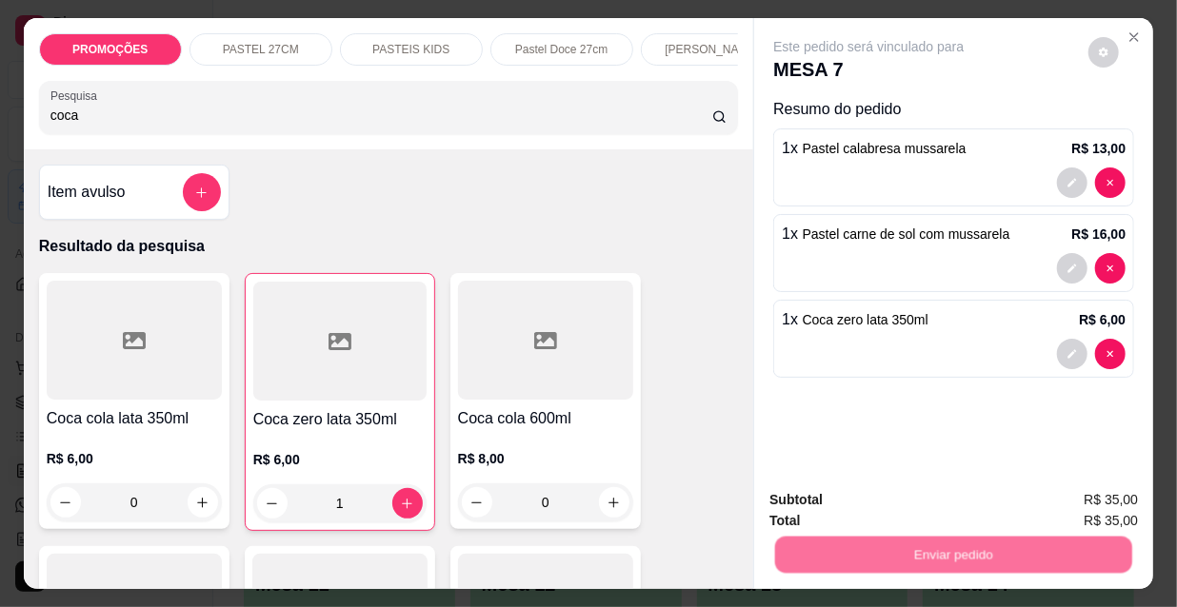
click at [857, 503] on button "Não registrar e enviar pedido" at bounding box center [892, 501] width 192 height 35
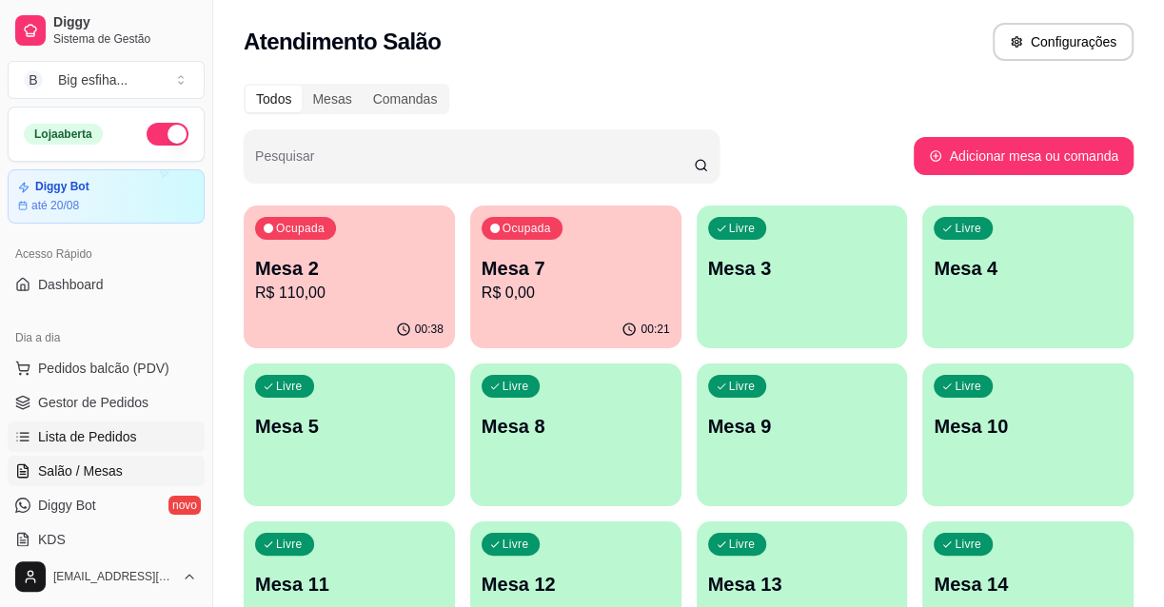
click at [111, 442] on span "Lista de Pedidos" at bounding box center [87, 436] width 99 height 19
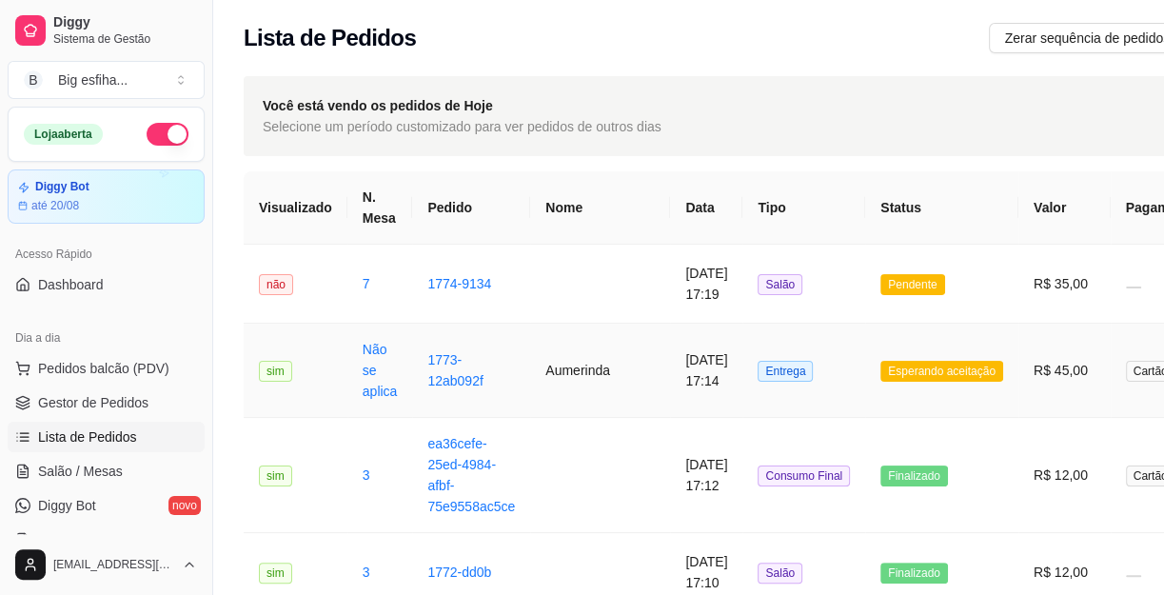
click at [670, 393] on td "[DATE] 17:14" at bounding box center [706, 371] width 72 height 94
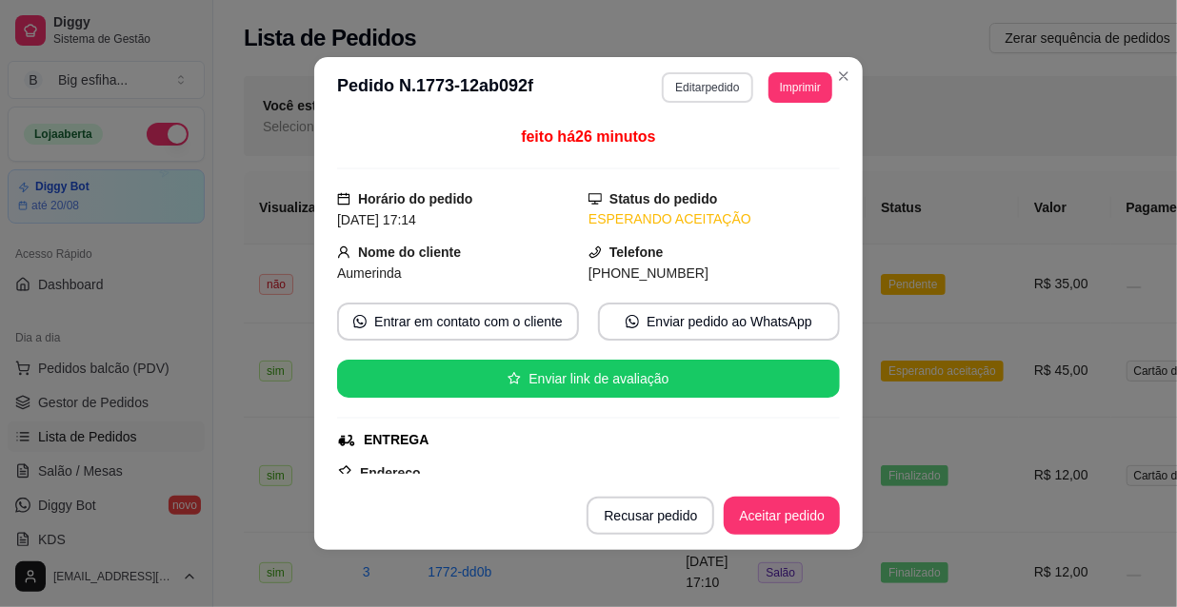
click at [680, 93] on button "Editar pedido" at bounding box center [707, 87] width 90 height 30
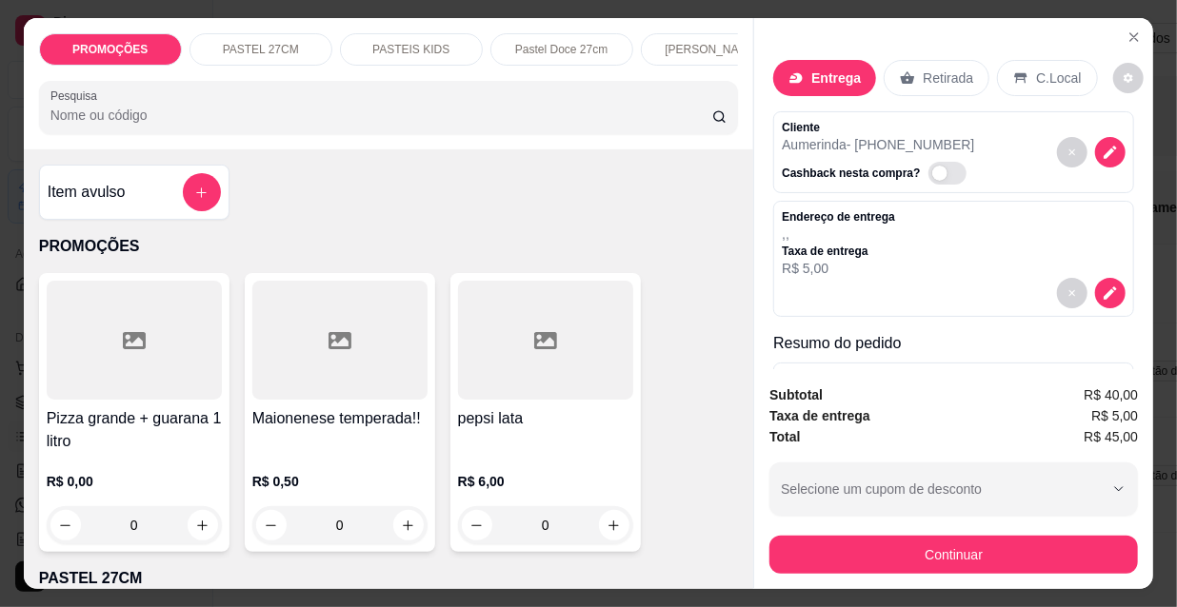
click at [467, 108] on div at bounding box center [388, 108] width 677 height 38
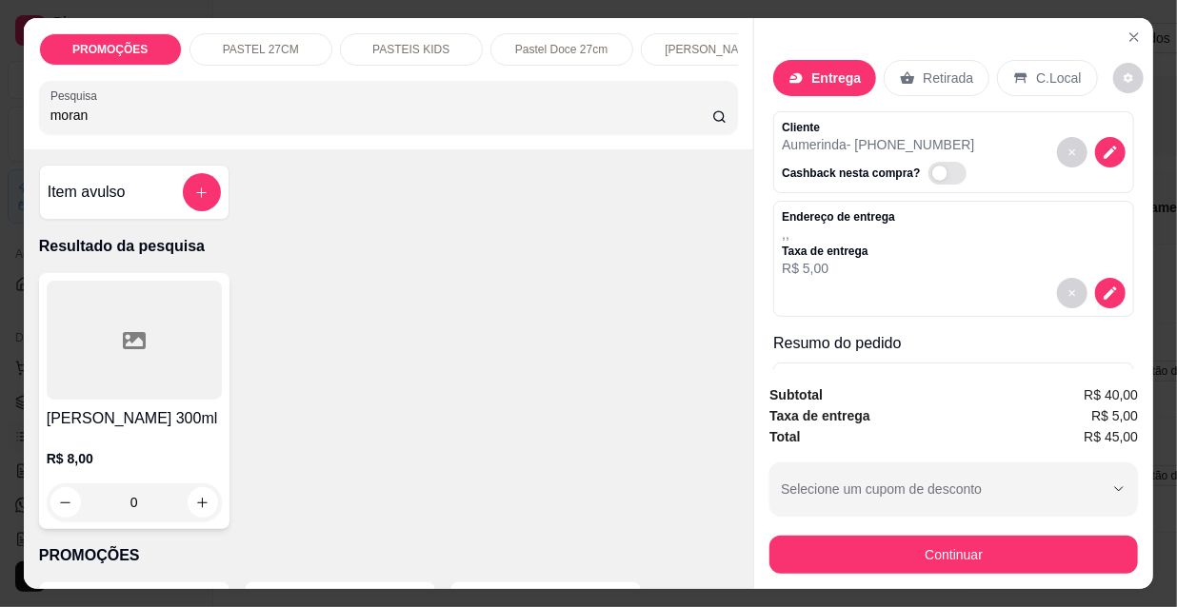
type input "moran"
click at [201, 504] on div "0" at bounding box center [134, 503] width 175 height 38
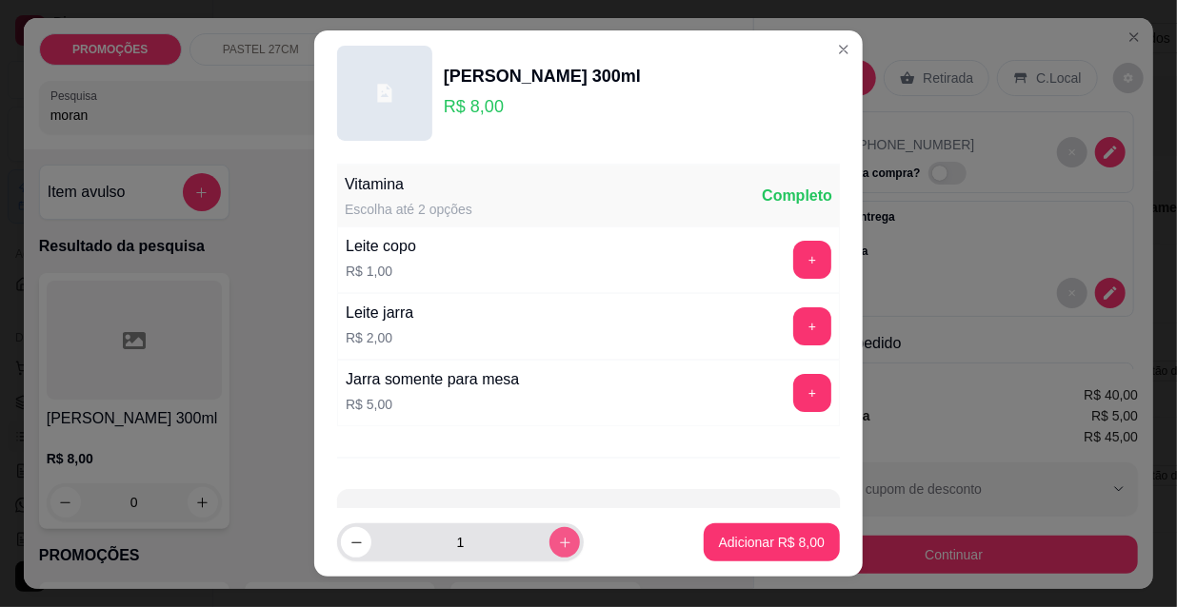
click at [558, 548] on icon "increase-product-quantity" at bounding box center [565, 543] width 14 height 14
type input "2"
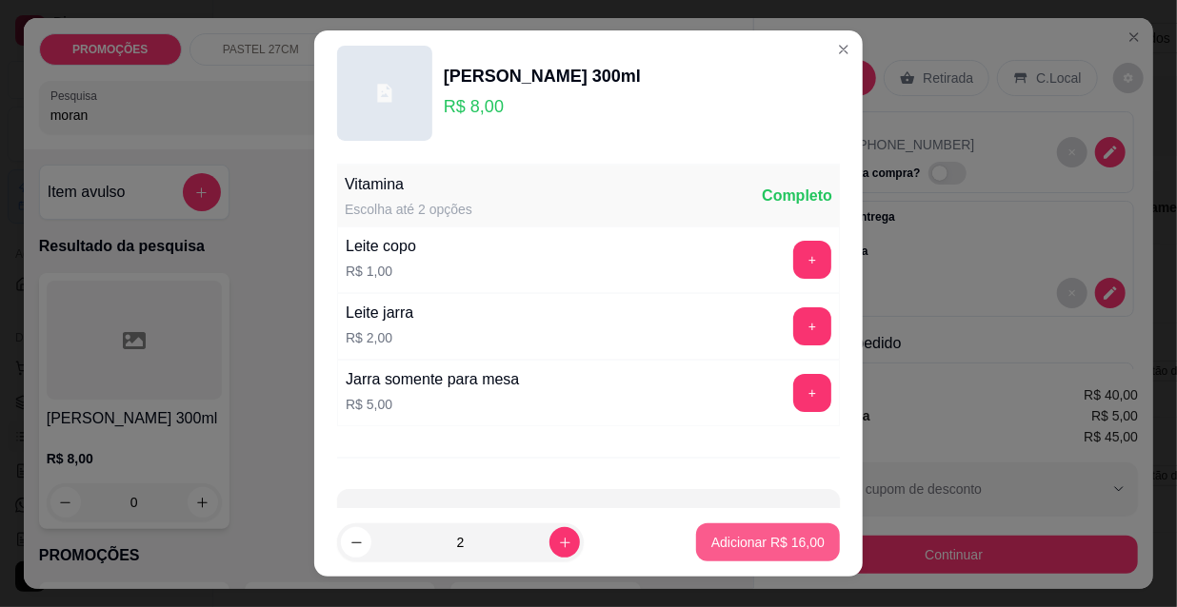
click at [719, 541] on p "Adicionar R$ 16,00" at bounding box center [767, 542] width 113 height 19
type input "2"
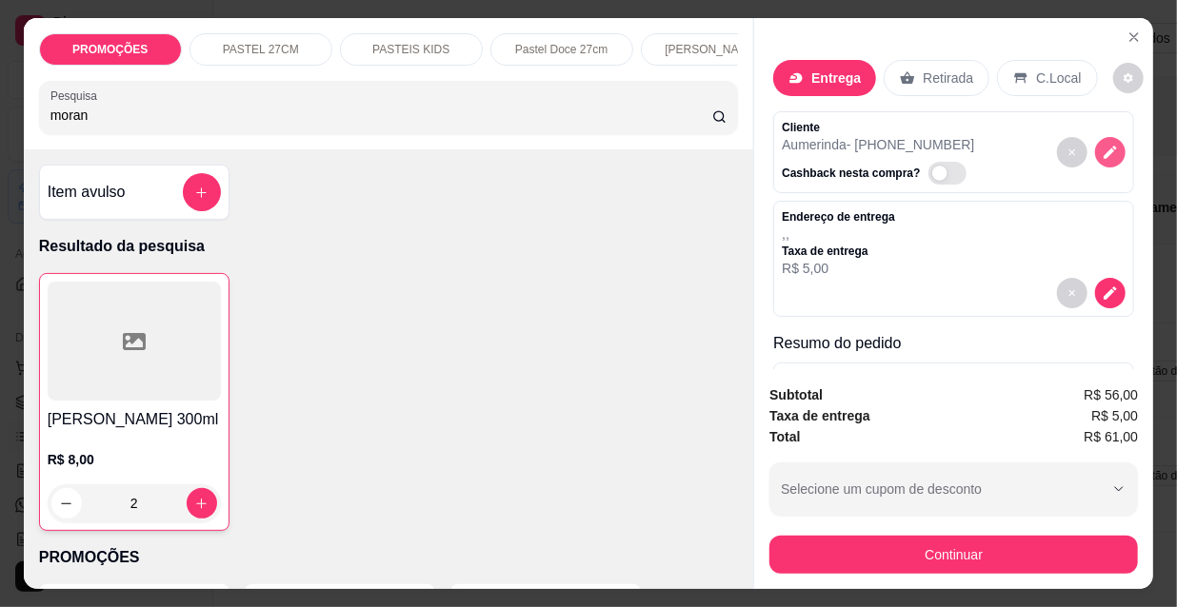
click at [1101, 144] on icon "decrease-product-quantity" at bounding box center [1109, 152] width 17 height 17
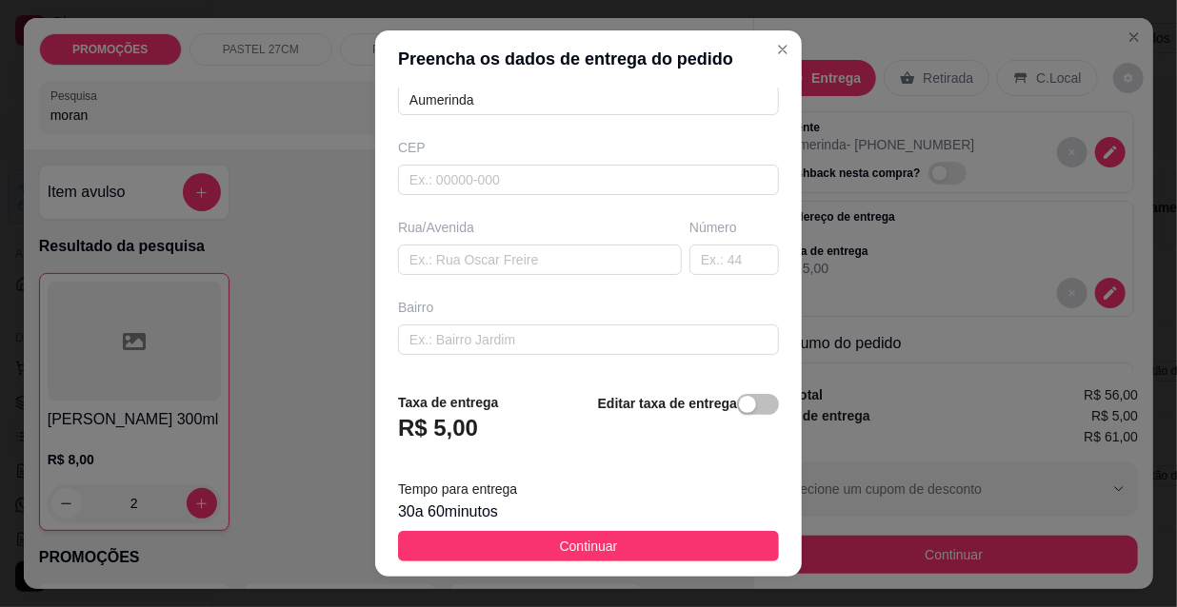
scroll to position [259, 0]
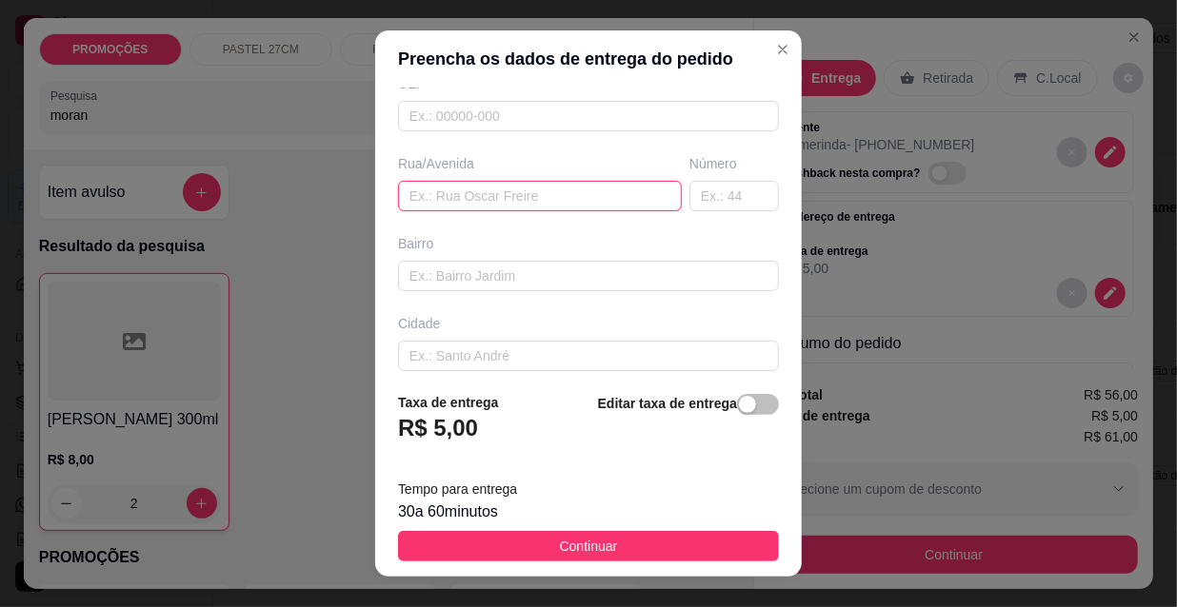
click at [492, 198] on input "text" at bounding box center [540, 196] width 284 height 30
paste input "[PERSON_NAME] , 3371 - Hospital"
type input "[PERSON_NAME] , 3371 - Hospital"
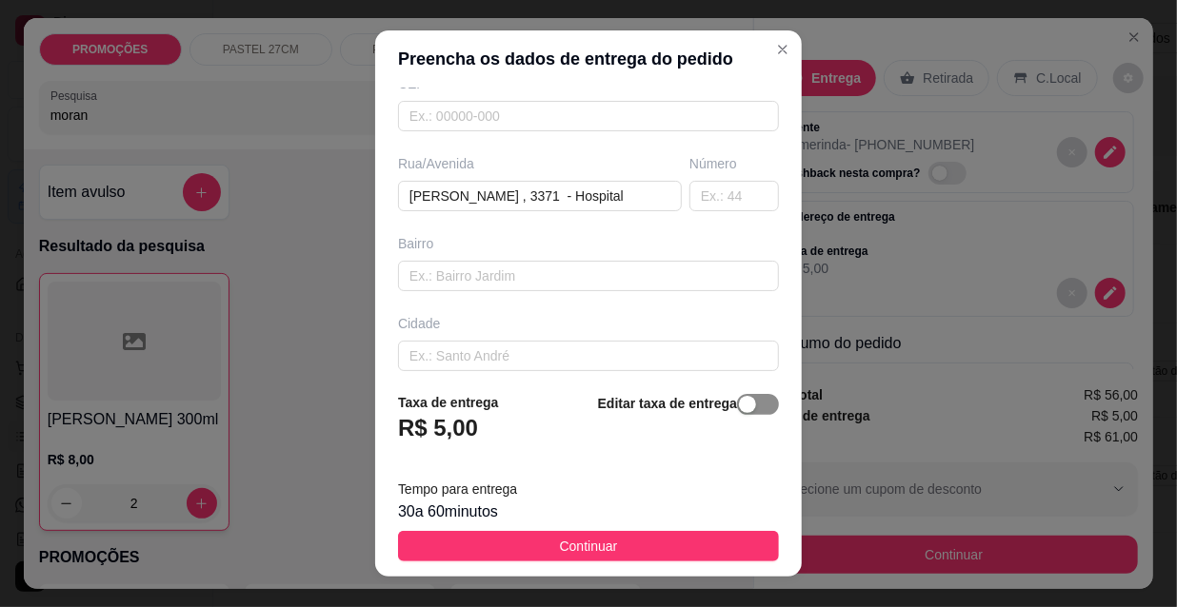
click at [739, 413] on div "button" at bounding box center [747, 404] width 17 height 17
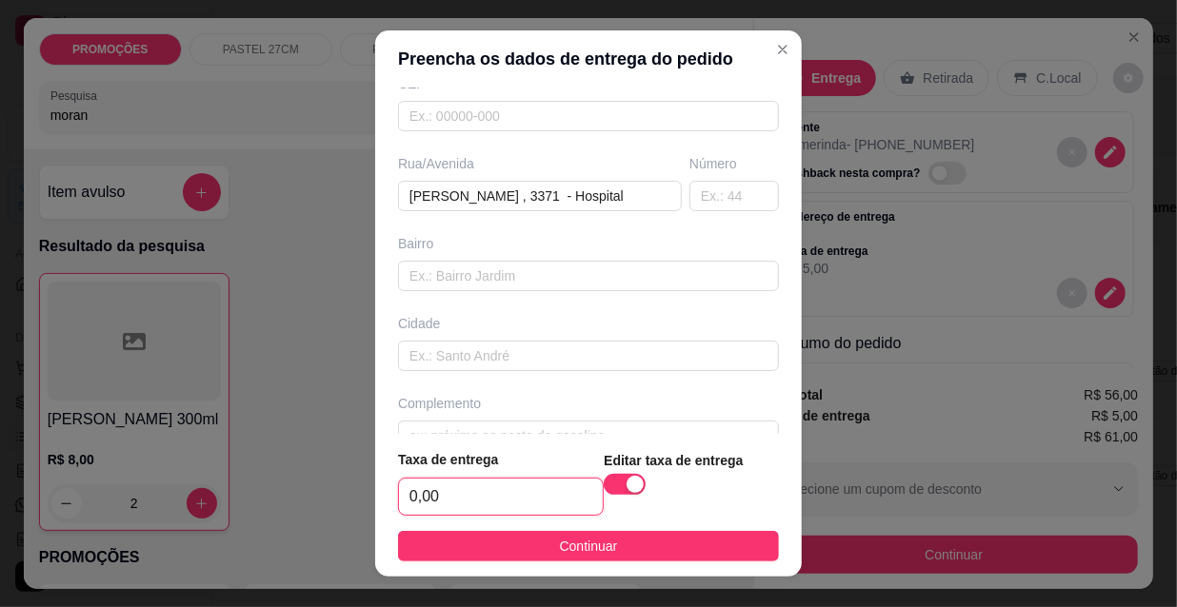
click at [504, 495] on input "0,00" at bounding box center [501, 497] width 204 height 36
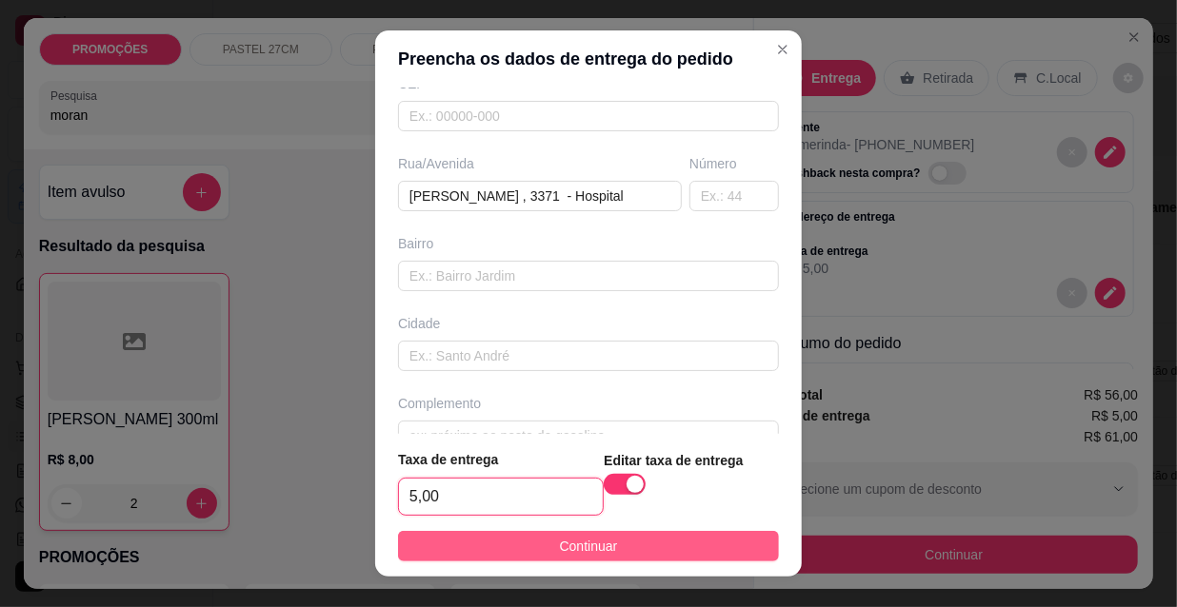
type input "5,00"
click at [515, 548] on button "Continuar" at bounding box center [588, 546] width 381 height 30
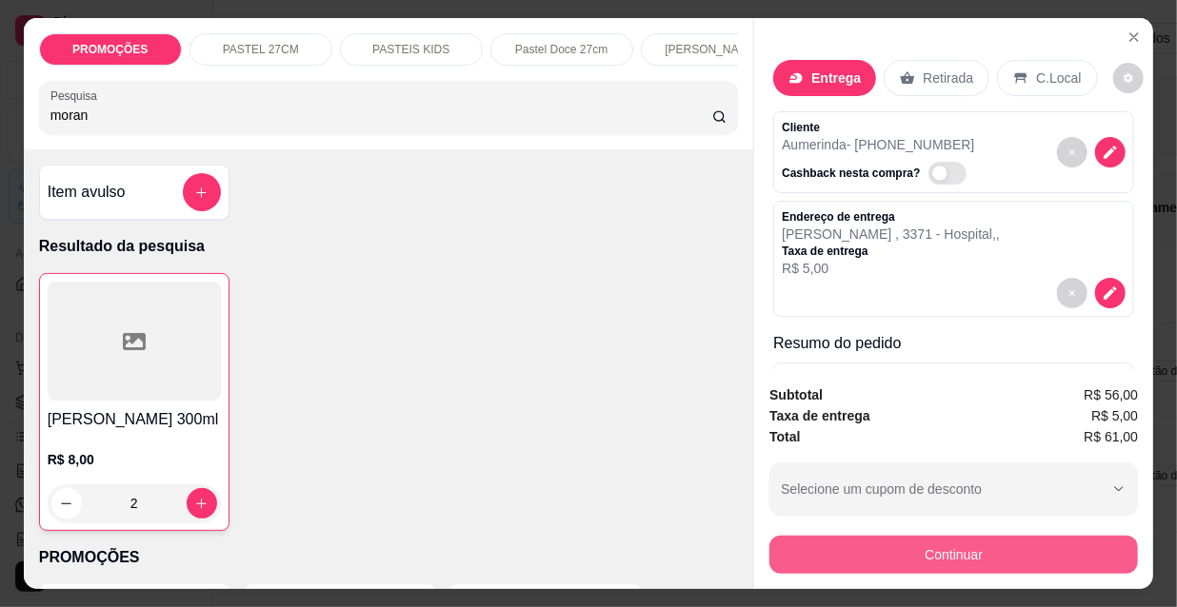
click at [808, 549] on button "Continuar" at bounding box center [953, 555] width 368 height 38
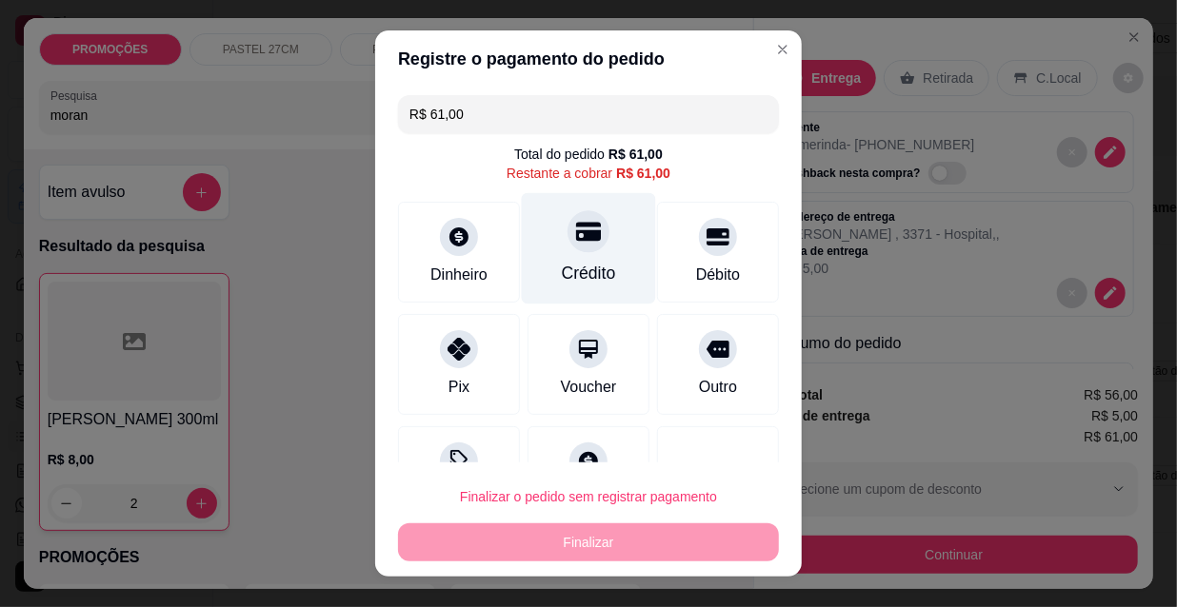
click at [552, 252] on div "Crédito" at bounding box center [589, 248] width 134 height 111
type input "R$ 0,00"
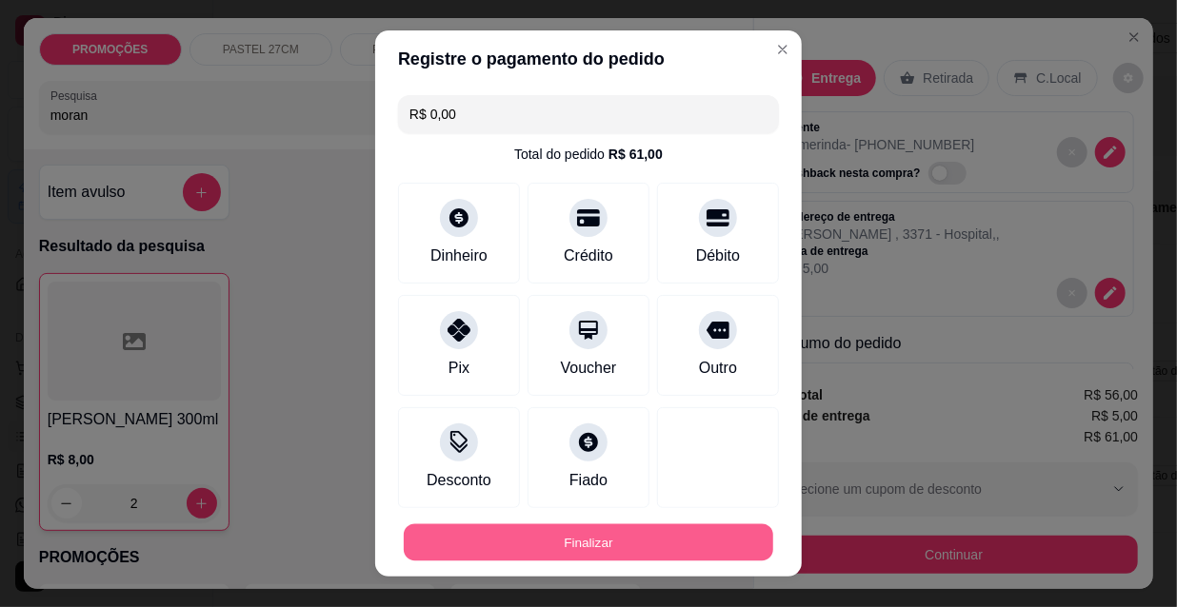
click at [507, 551] on button "Finalizar" at bounding box center [588, 542] width 369 height 37
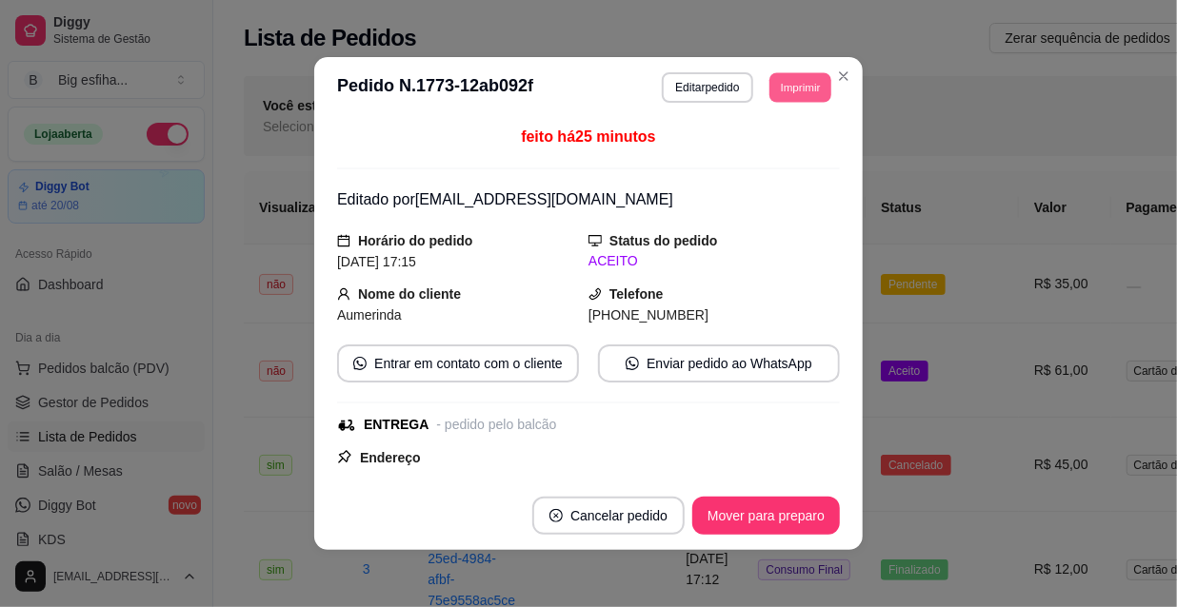
click at [794, 96] on button "Imprimir" at bounding box center [800, 87] width 62 height 30
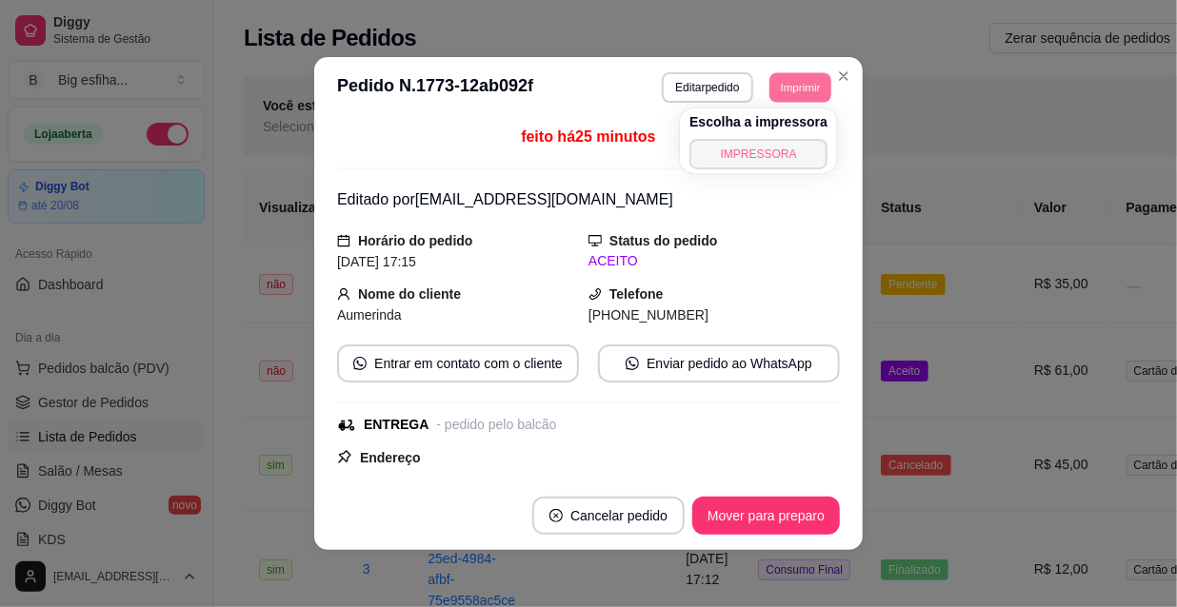
click at [771, 148] on button "IMPRESSORA" at bounding box center [758, 154] width 138 height 30
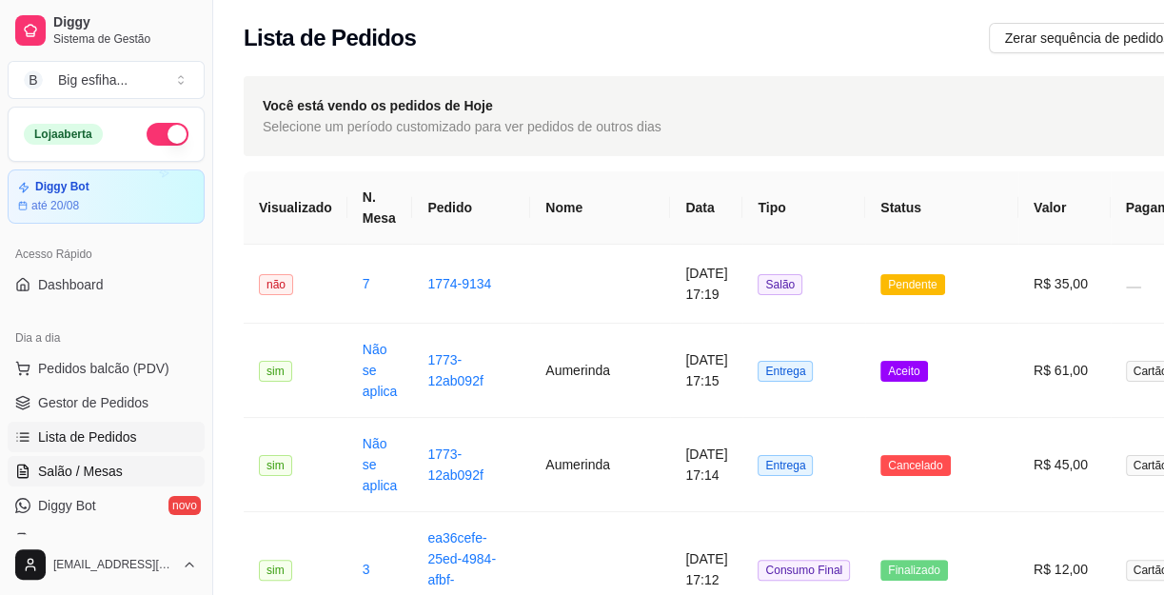
click at [99, 478] on span "Salão / Mesas" at bounding box center [80, 471] width 85 height 19
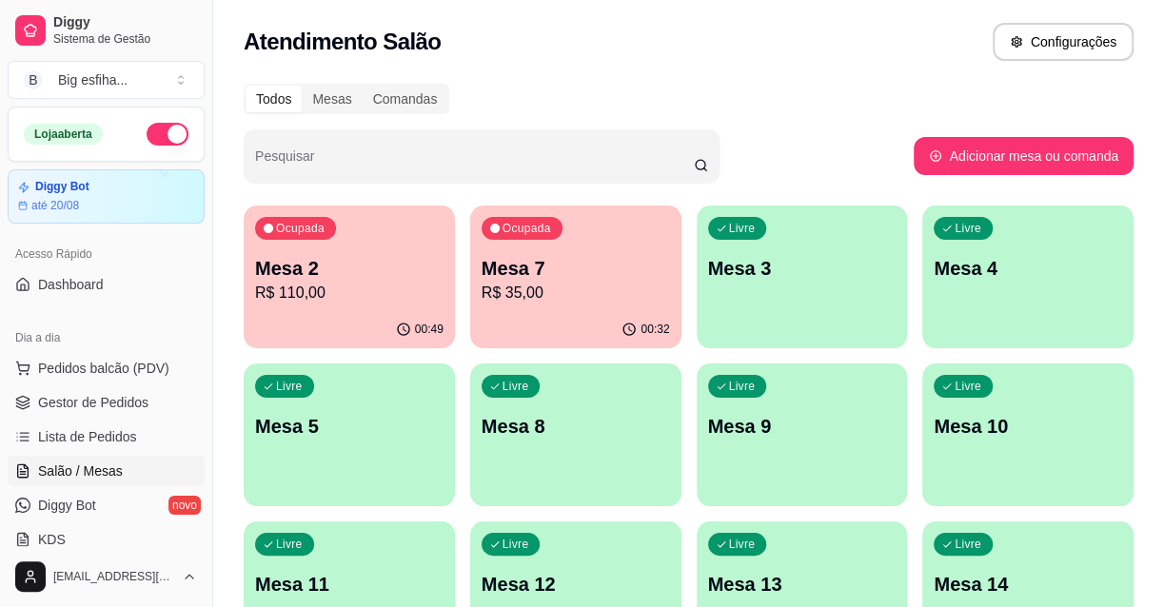
click at [358, 446] on div "Livre Mesa 5" at bounding box center [349, 424] width 211 height 120
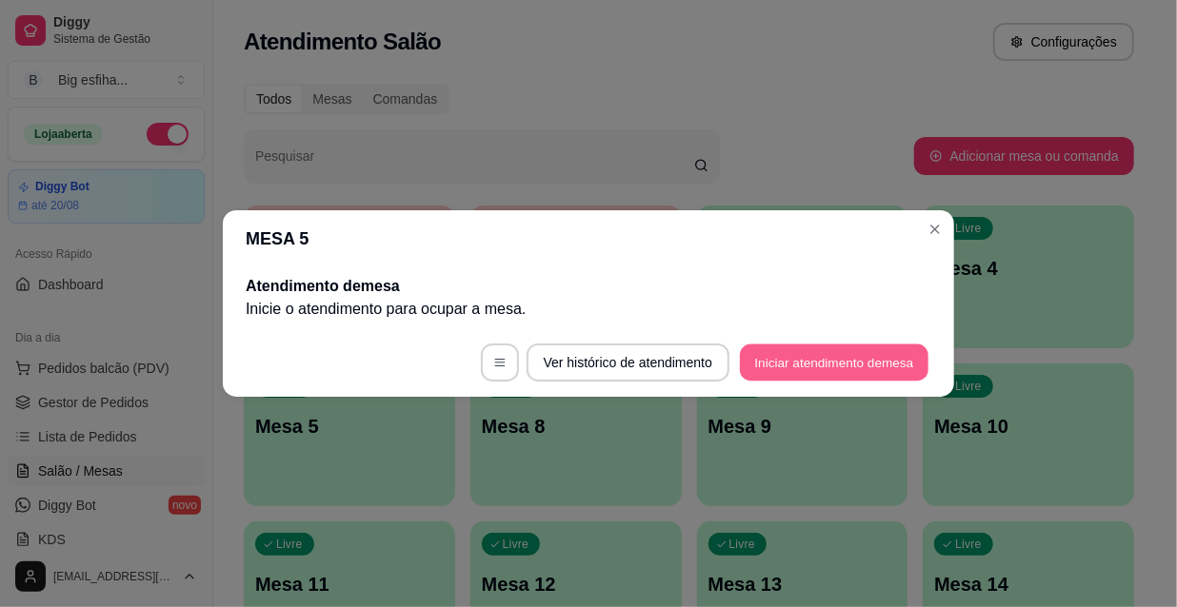
click at [793, 356] on button "Iniciar atendimento de mesa" at bounding box center [834, 363] width 188 height 37
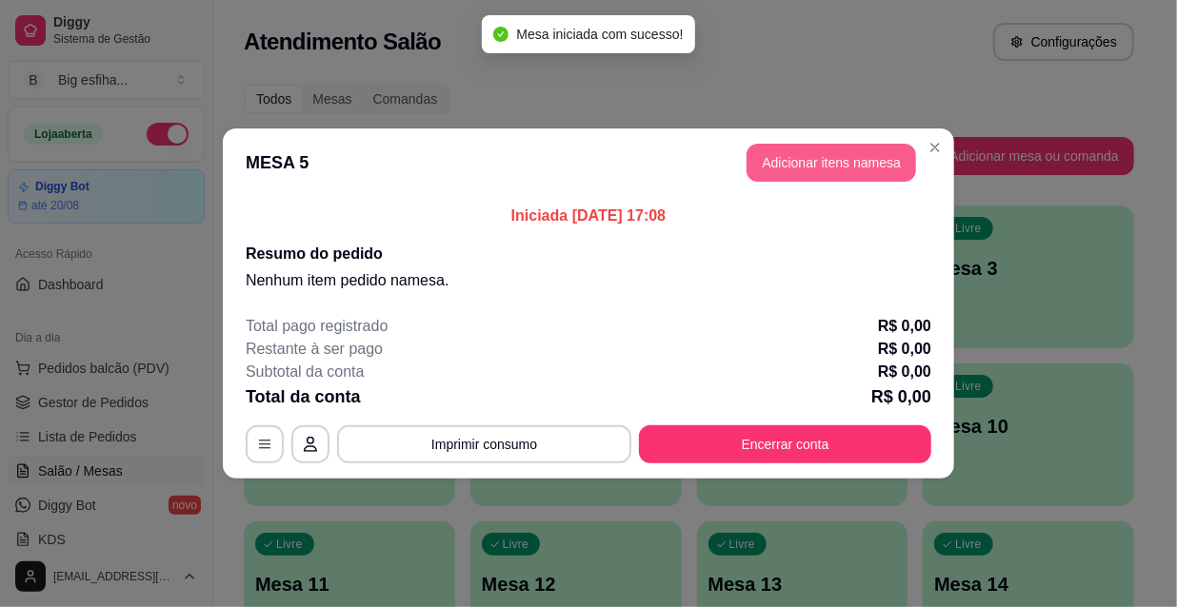
click at [827, 153] on button "Adicionar itens na mesa" at bounding box center [830, 163] width 169 height 38
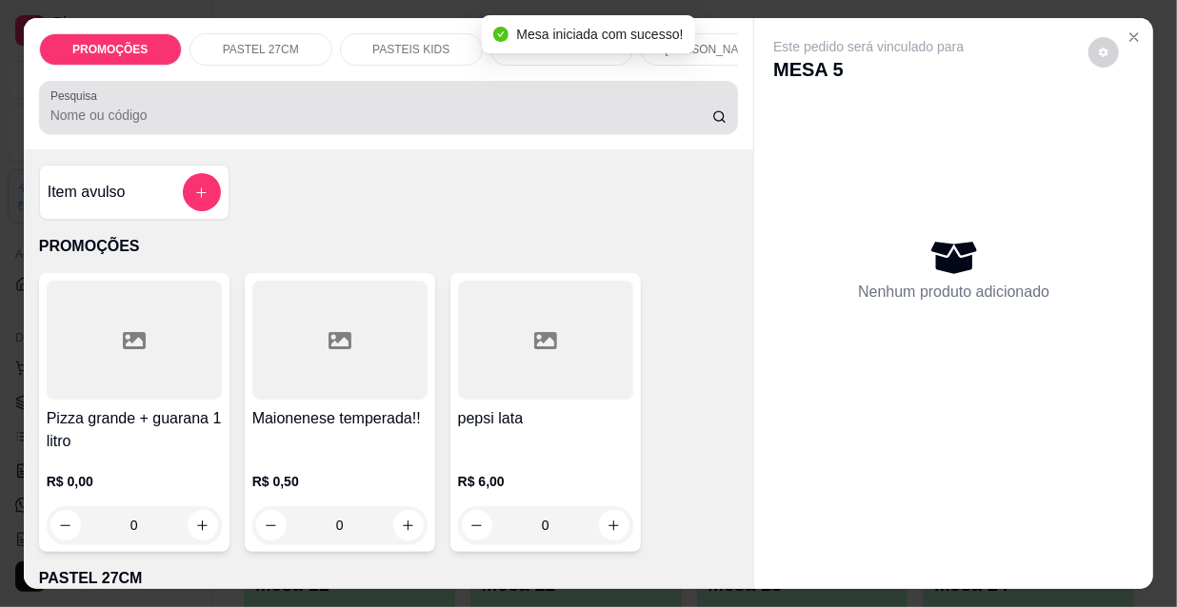
click at [624, 124] on input "Pesquisa" at bounding box center [381, 115] width 662 height 19
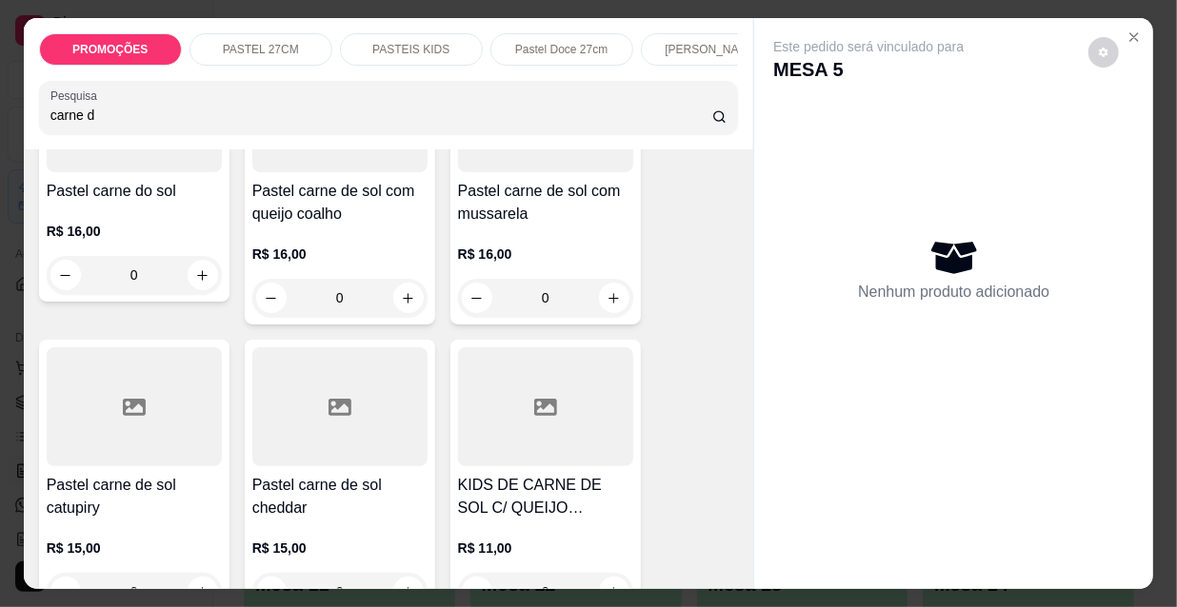
scroll to position [259, 0]
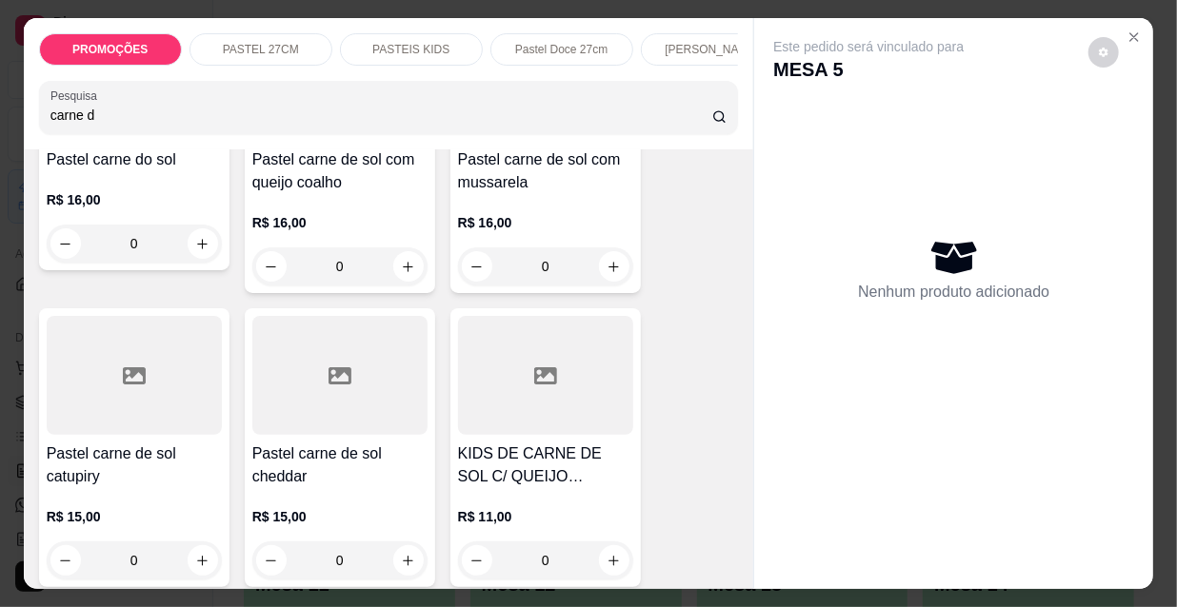
type input "carne d"
click at [301, 400] on div at bounding box center [339, 375] width 175 height 119
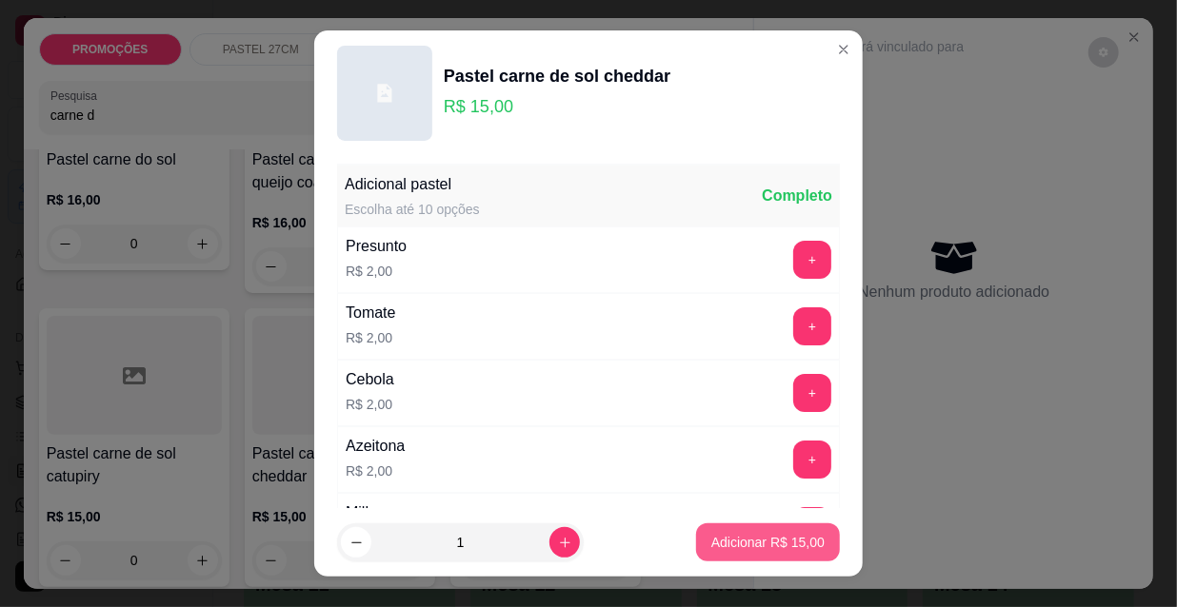
click at [740, 540] on p "Adicionar R$ 15,00" at bounding box center [767, 542] width 113 height 19
type input "1"
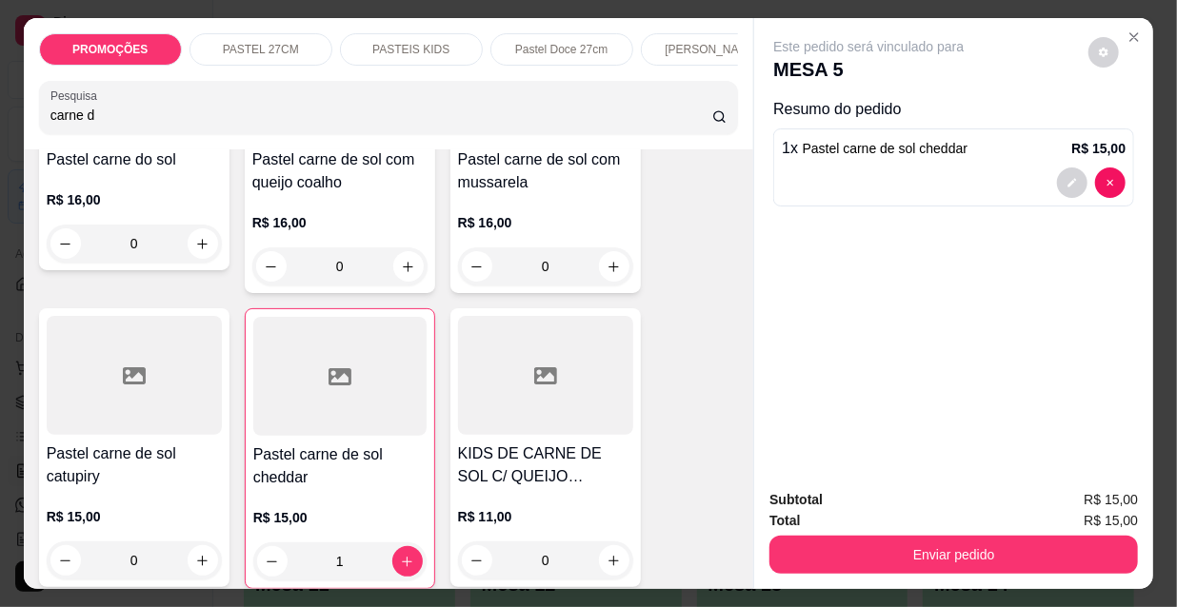
drag, startPoint x: 104, startPoint y: 110, endPoint x: 0, endPoint y: 131, distance: 105.8
click at [0, 131] on div "PROMOÇÕES PASTEL 27CM PASTEIS KIDS Pastel Doce 27cm Esfihas Salgadas Esfihas do…" at bounding box center [588, 303] width 1177 height 607
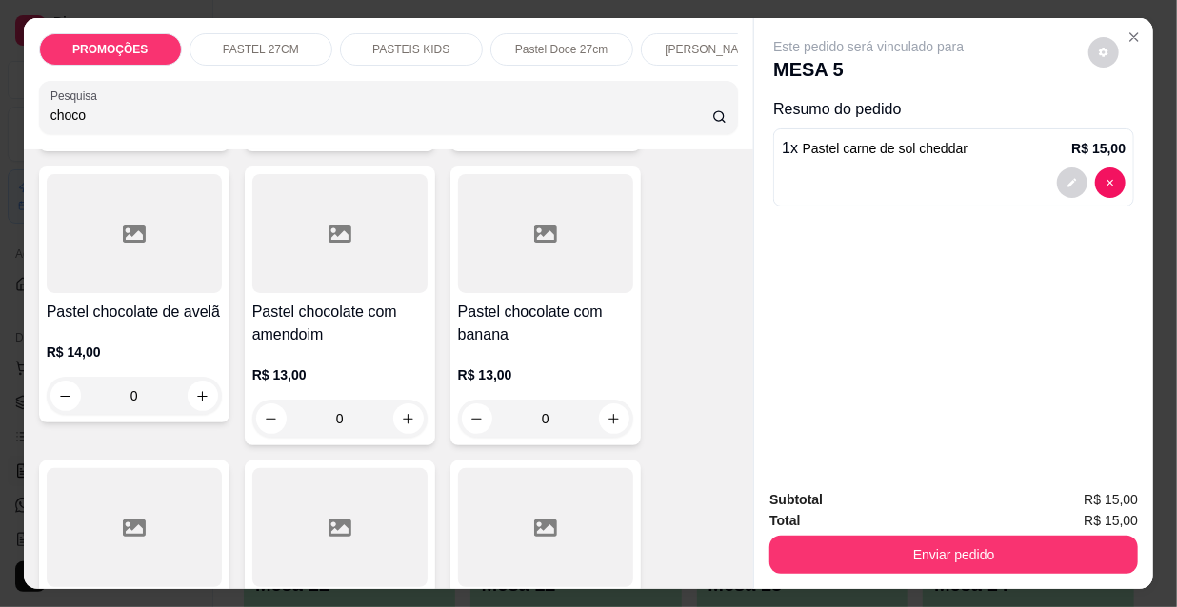
scroll to position [0, 0]
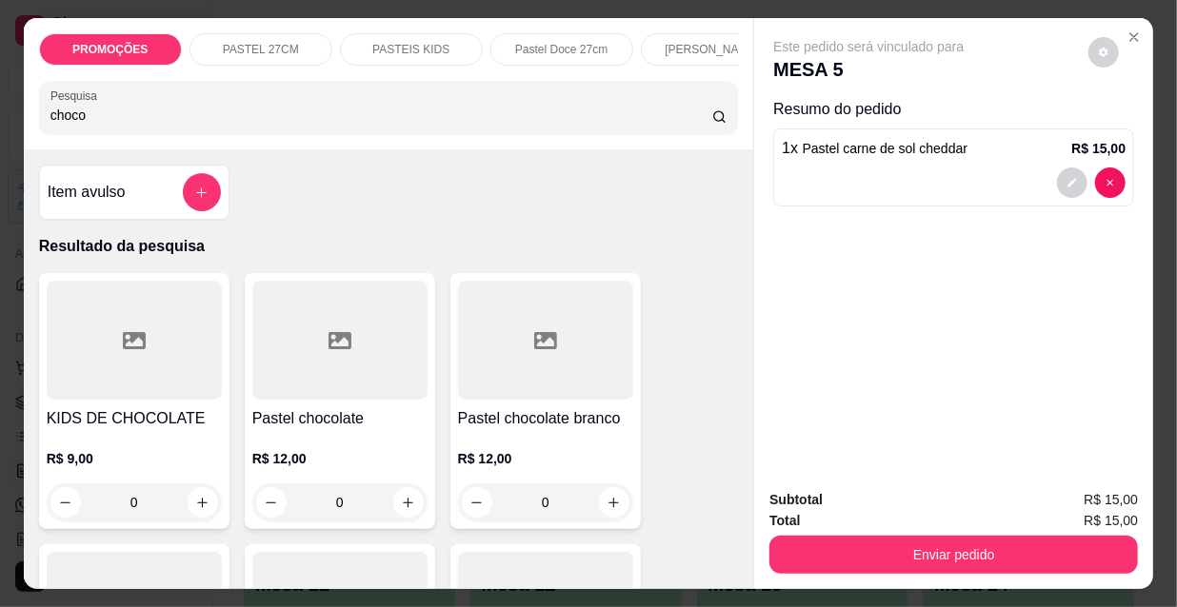
type input "choco"
click at [341, 373] on div at bounding box center [339, 340] width 175 height 119
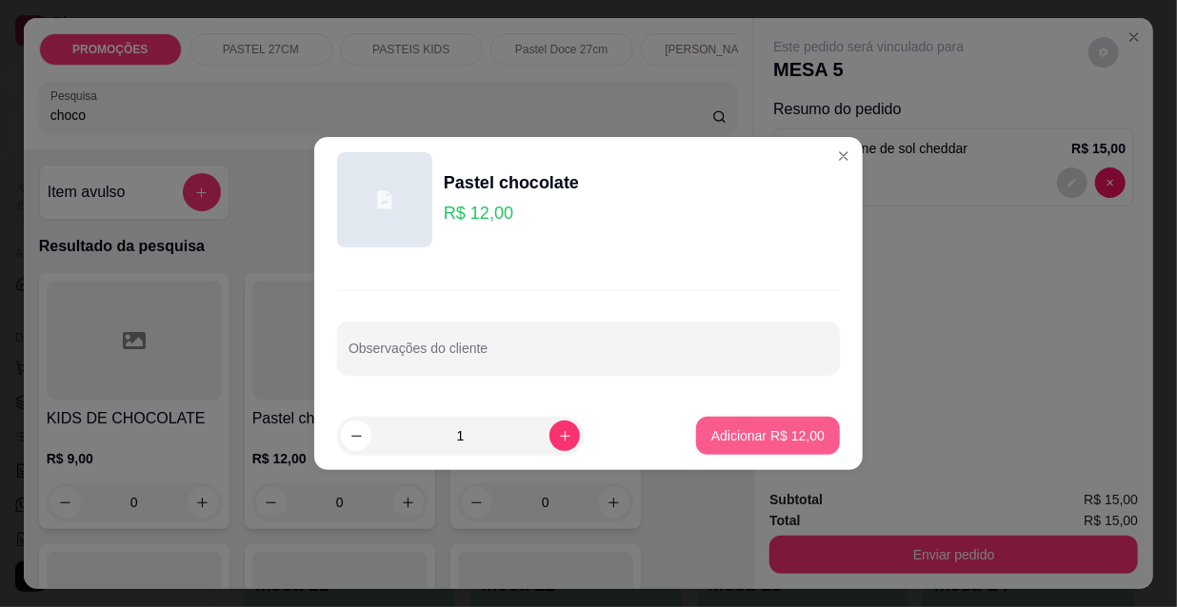
click at [719, 444] on p "Adicionar R$ 12,00" at bounding box center [767, 435] width 113 height 19
type input "1"
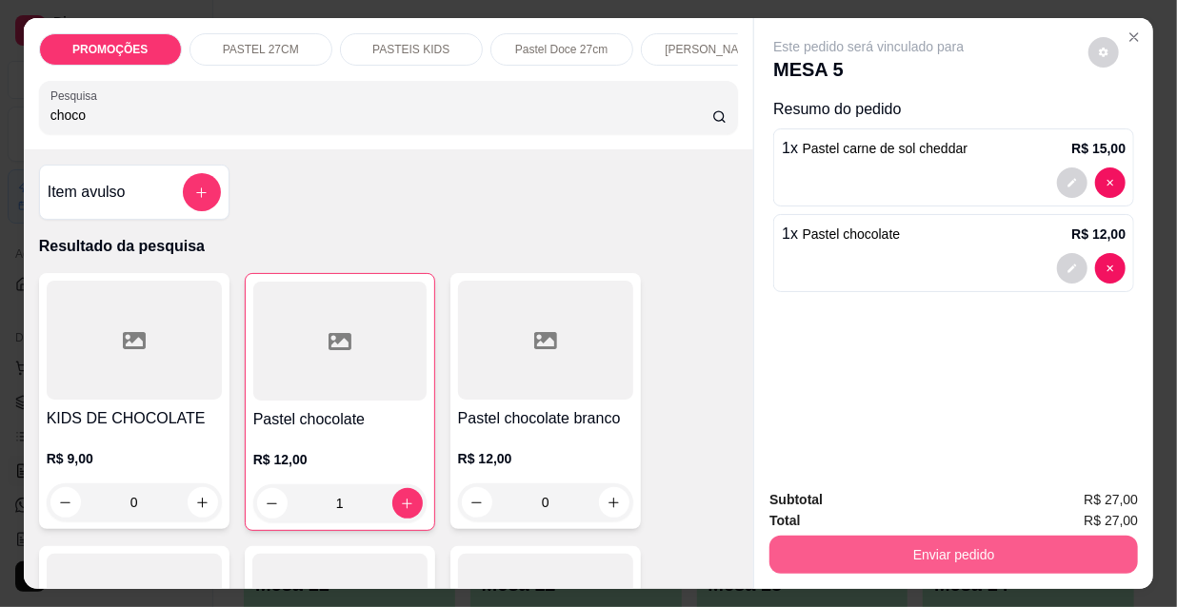
click at [843, 554] on button "Enviar pedido" at bounding box center [953, 555] width 368 height 38
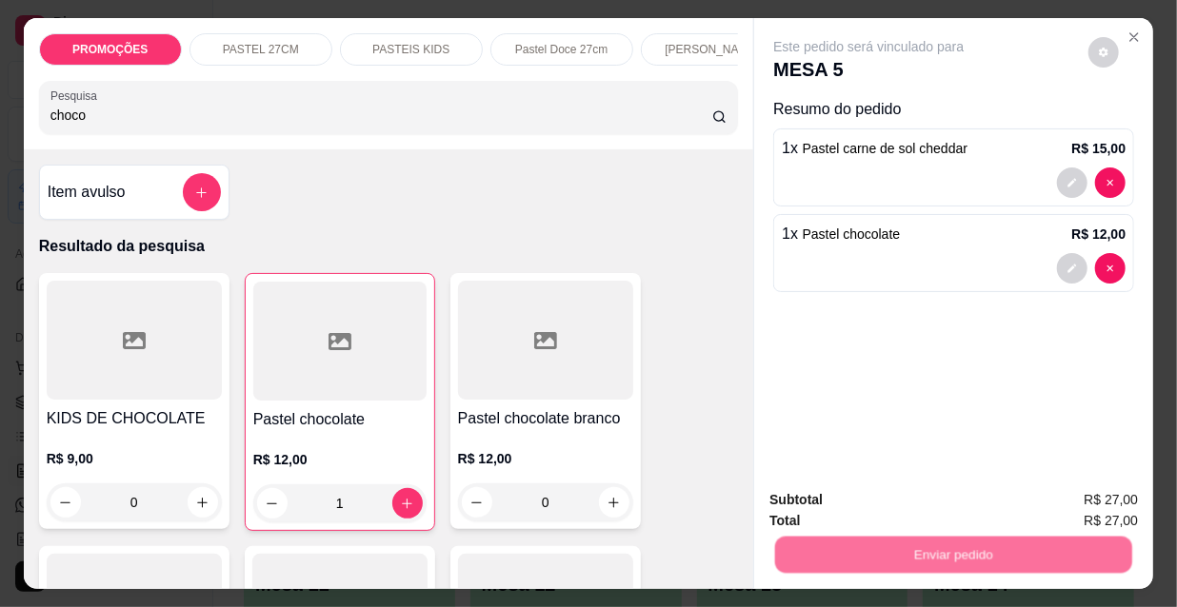
click at [842, 504] on button "Não registrar e enviar pedido" at bounding box center [892, 502] width 198 height 36
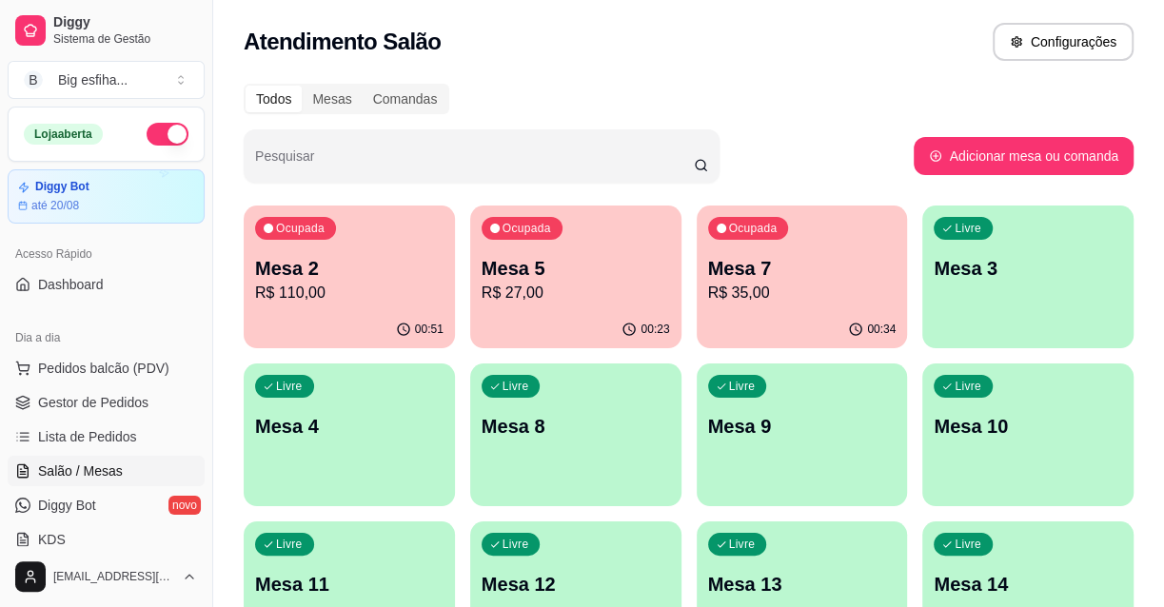
click at [1048, 296] on div "Livre Mesa 3" at bounding box center [1027, 266] width 211 height 120
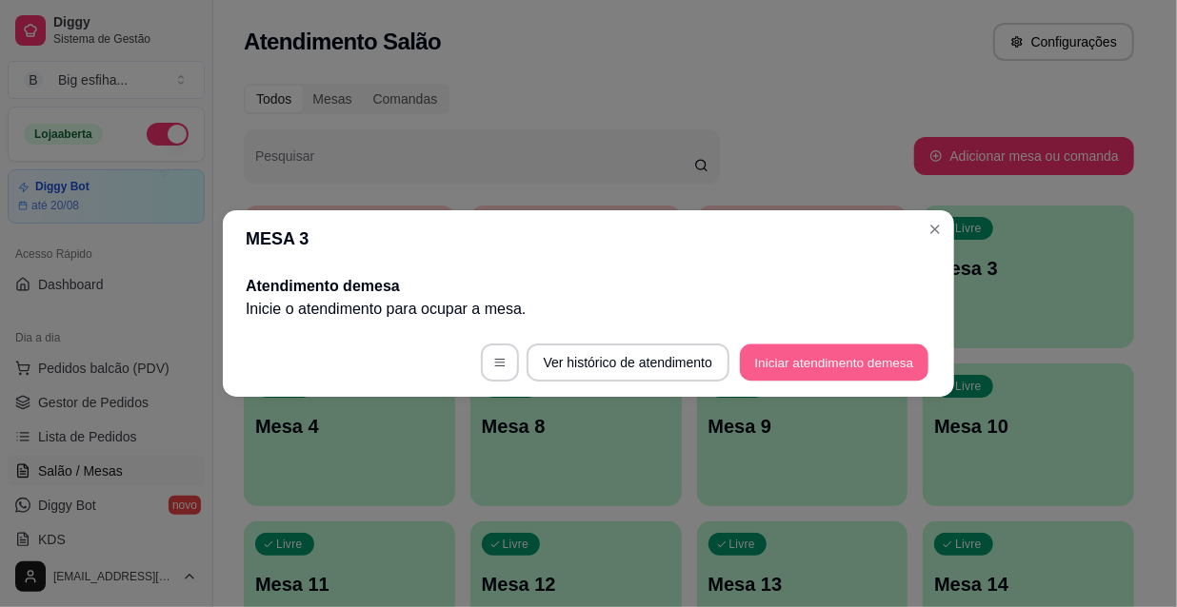
click at [825, 367] on button "Iniciar atendimento de mesa" at bounding box center [834, 363] width 188 height 37
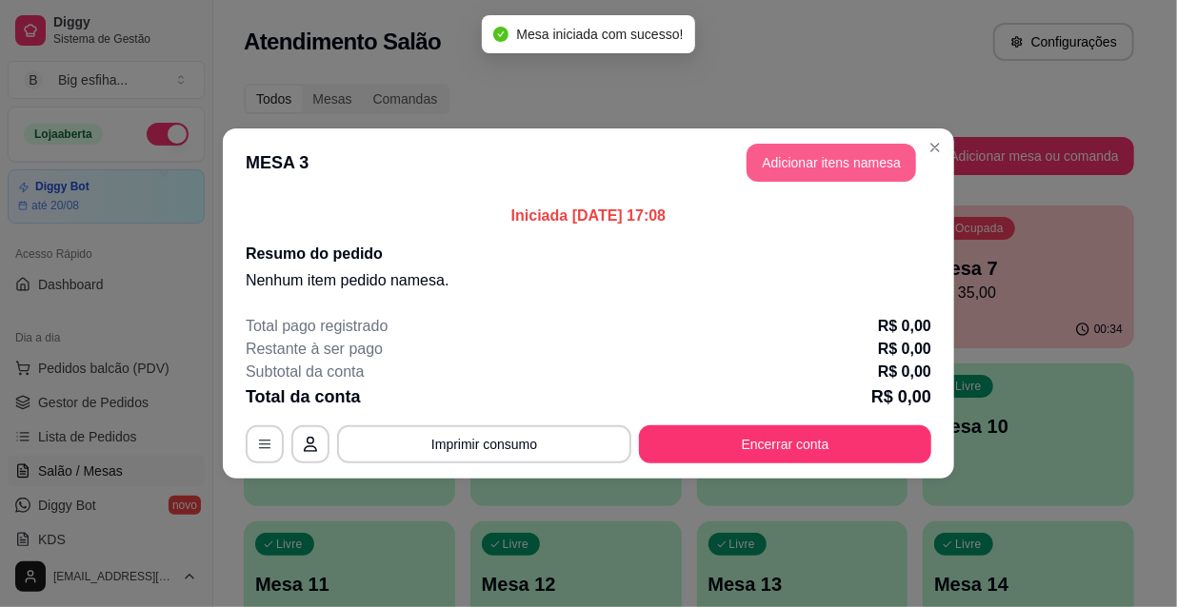
click at [853, 177] on button "Adicionar itens na mesa" at bounding box center [830, 163] width 169 height 38
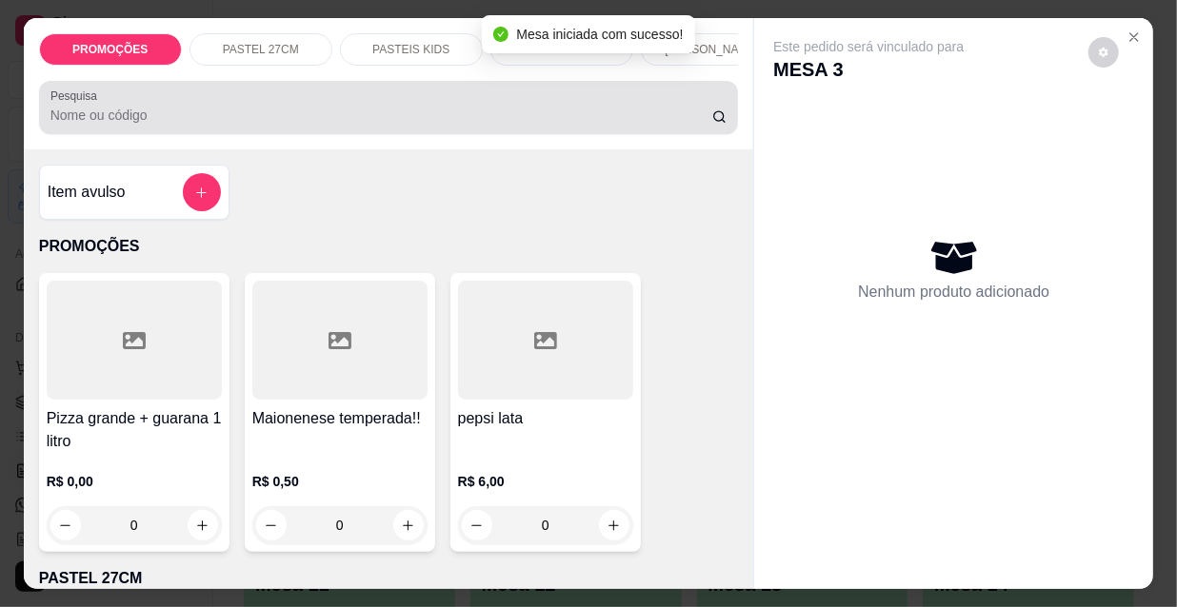
click at [666, 124] on input "Pesquisa" at bounding box center [381, 115] width 662 height 19
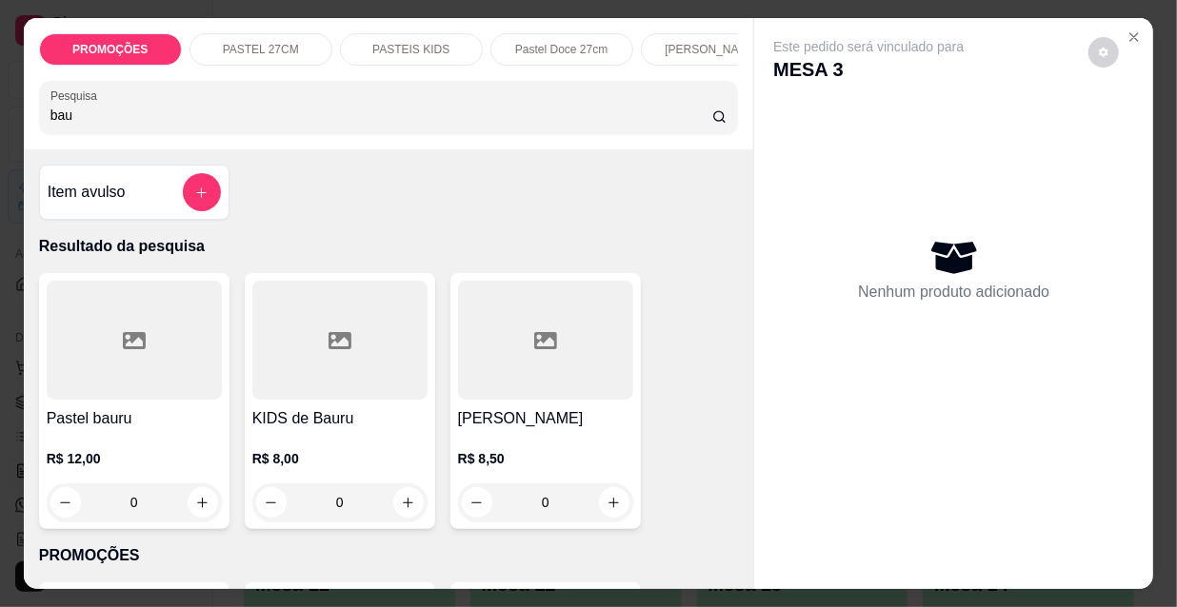
type input "bau"
click at [123, 346] on icon at bounding box center [134, 340] width 23 height 17
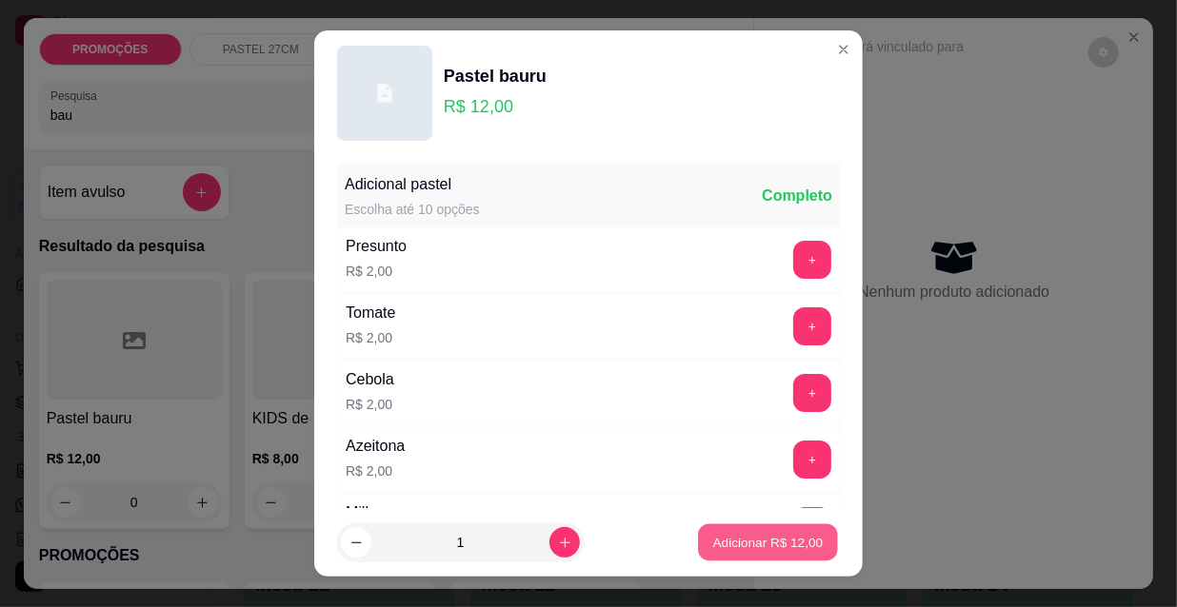
click at [742, 554] on button "Adicionar R$ 12,00" at bounding box center [768, 542] width 140 height 37
type input "1"
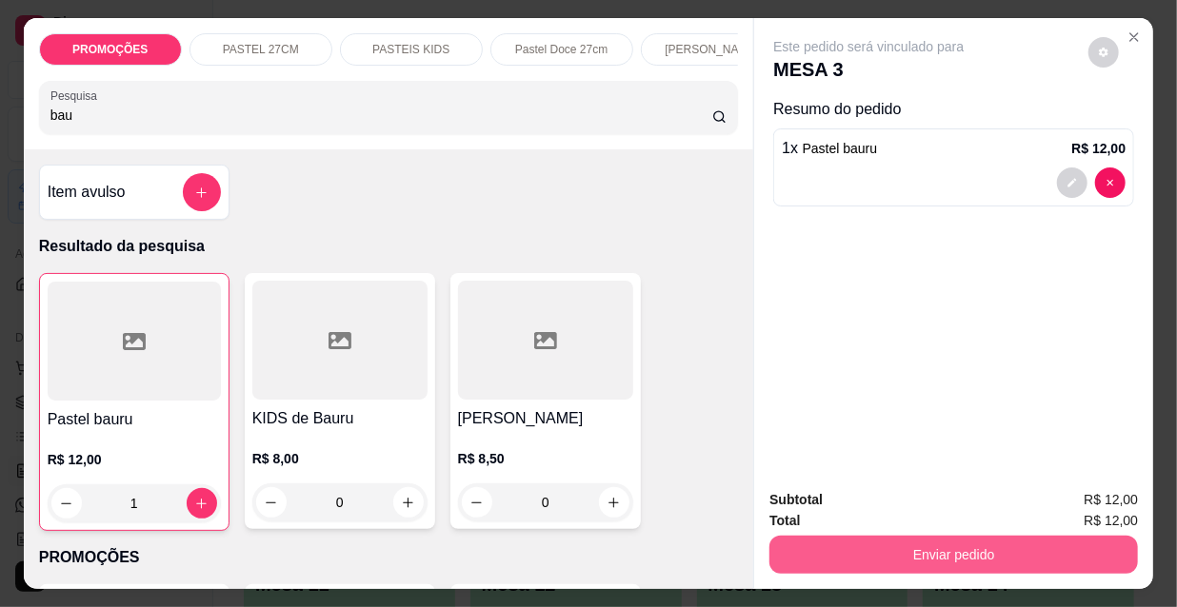
click at [795, 558] on button "Enviar pedido" at bounding box center [953, 555] width 368 height 38
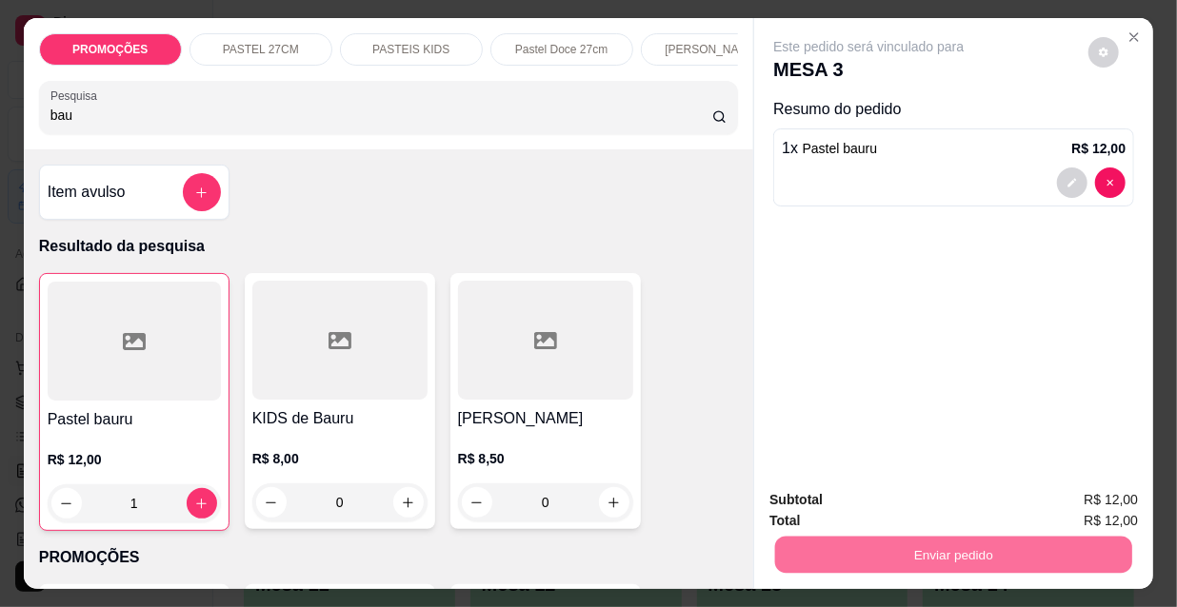
click at [816, 494] on button "Não registrar e enviar pedido" at bounding box center [892, 502] width 198 height 36
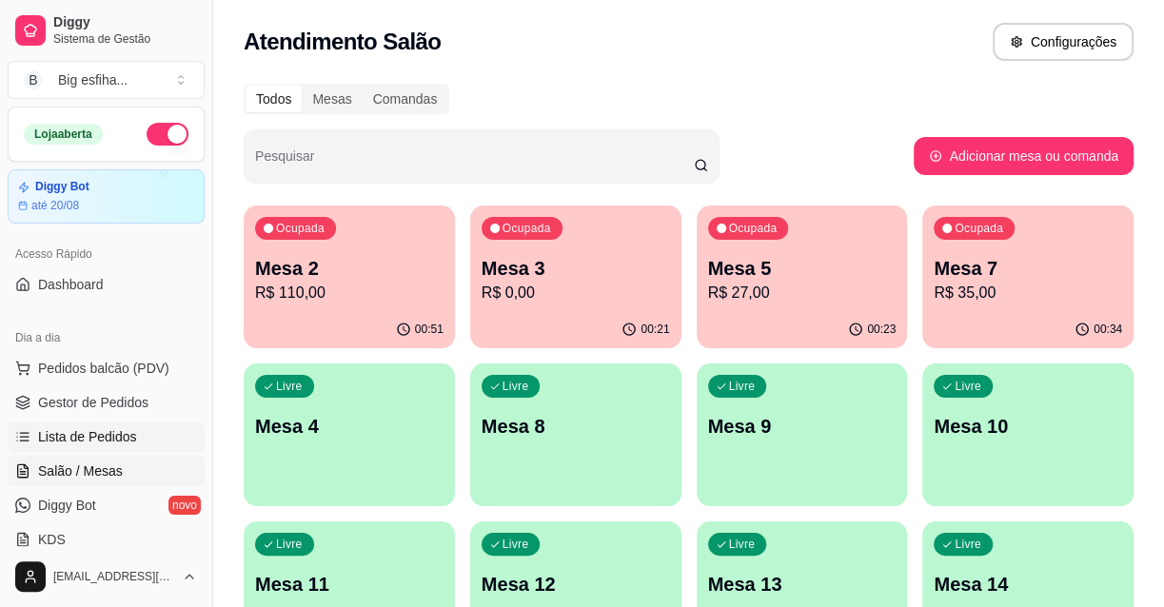
click at [141, 431] on link "Lista de Pedidos" at bounding box center [106, 437] width 197 height 30
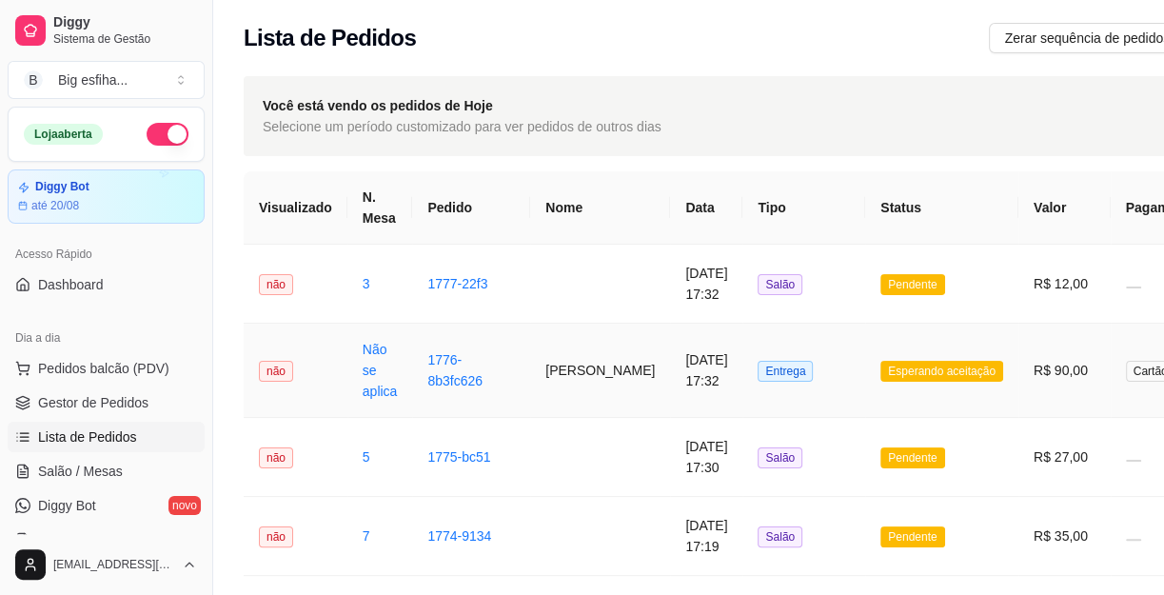
click at [589, 346] on td "[PERSON_NAME]" at bounding box center [600, 371] width 140 height 94
click at [670, 379] on td "[DATE] 17:32" at bounding box center [706, 371] width 72 height 94
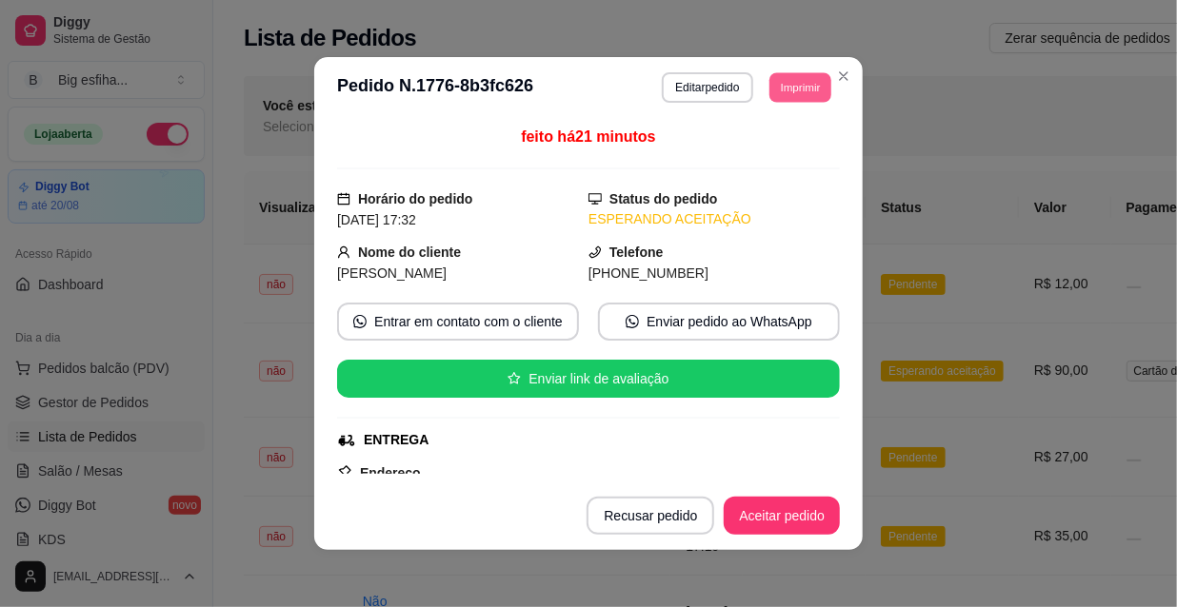
click at [789, 76] on button "Imprimir" at bounding box center [800, 87] width 62 height 30
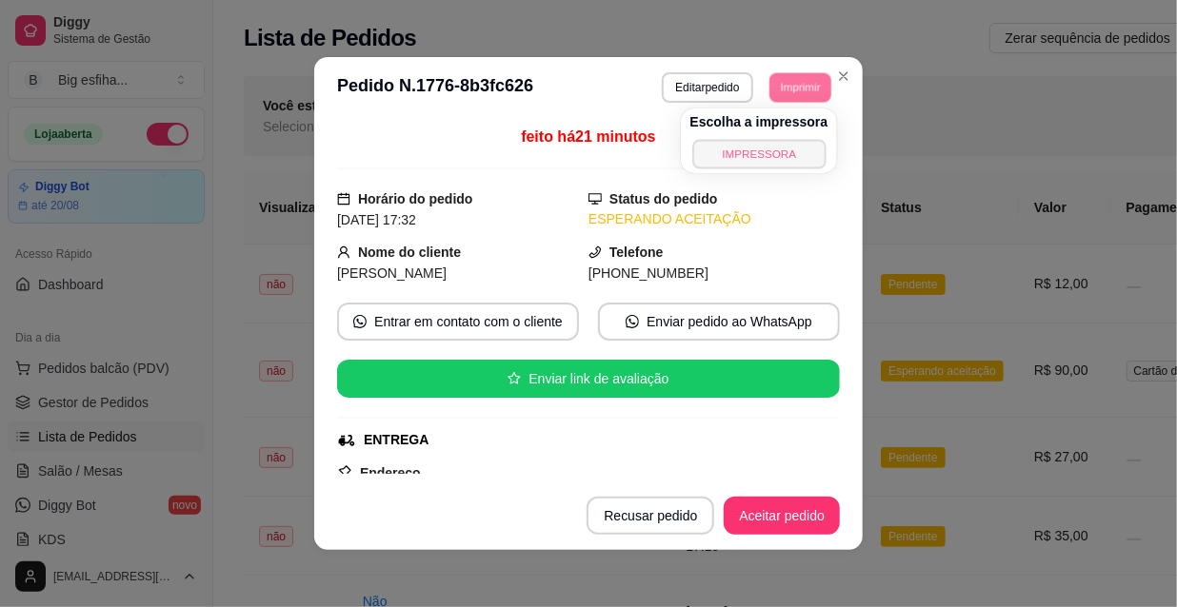
click at [760, 140] on button "IMPRESSORA" at bounding box center [758, 154] width 133 height 30
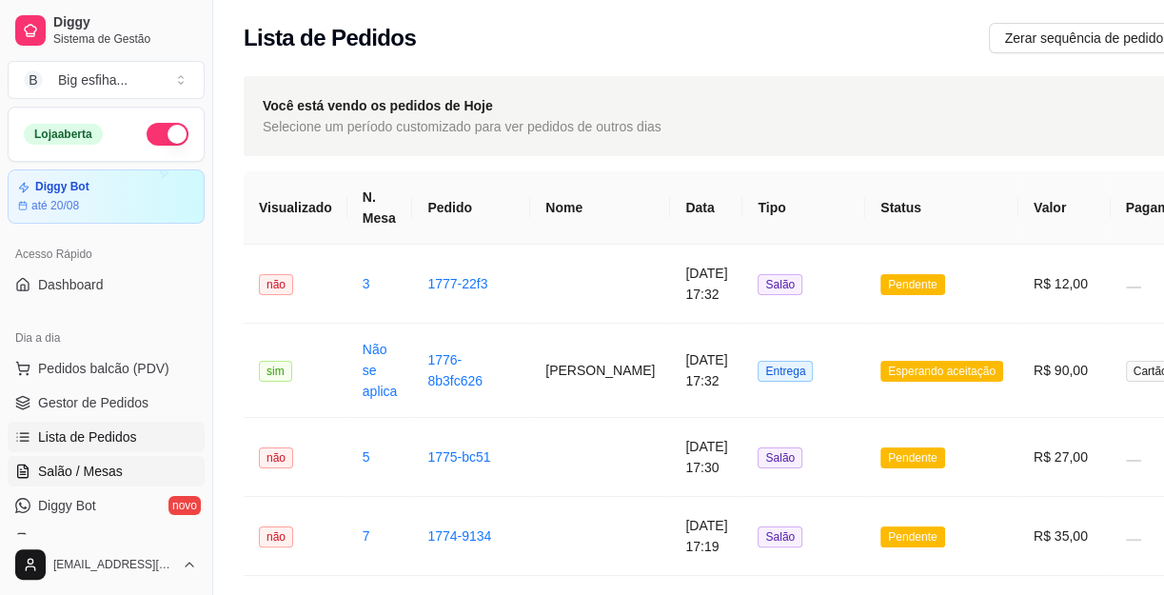
click at [133, 475] on link "Salão / Mesas" at bounding box center [106, 471] width 197 height 30
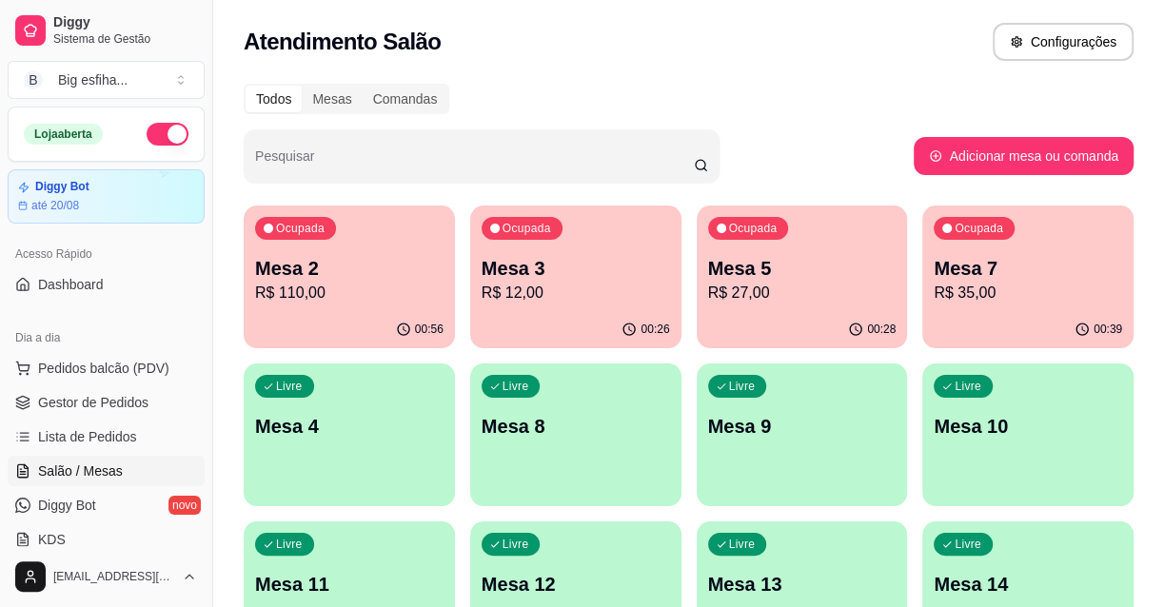
click at [982, 287] on p "R$ 35,00" at bounding box center [1028, 293] width 188 height 23
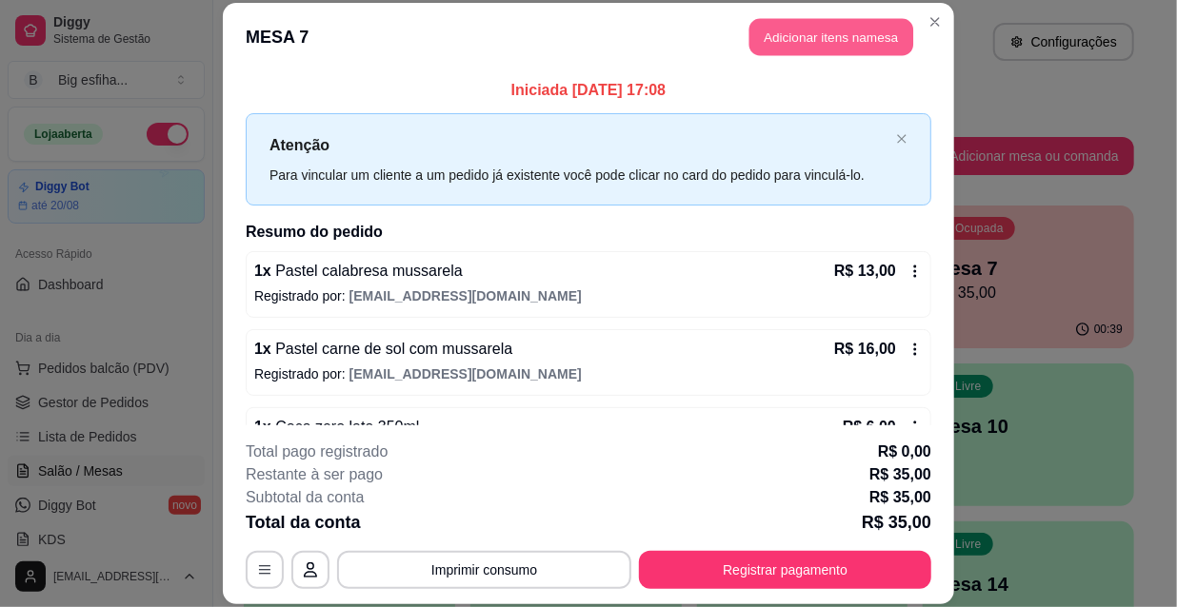
click at [795, 43] on button "Adicionar itens na mesa" at bounding box center [831, 37] width 164 height 37
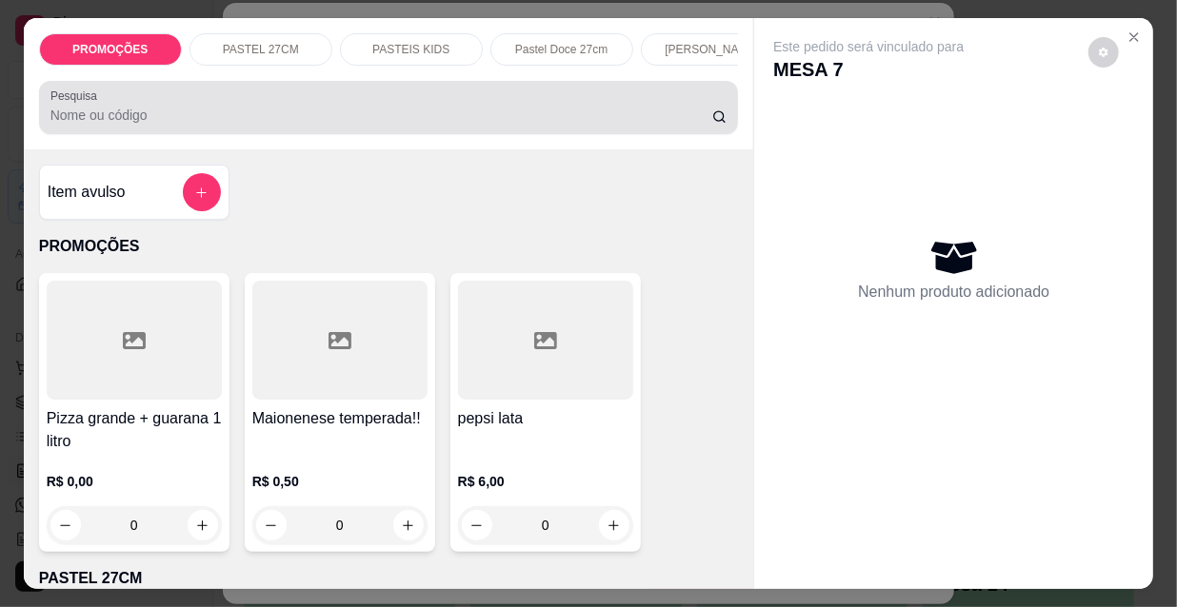
click at [272, 133] on div "Pesquisa" at bounding box center [389, 107] width 700 height 53
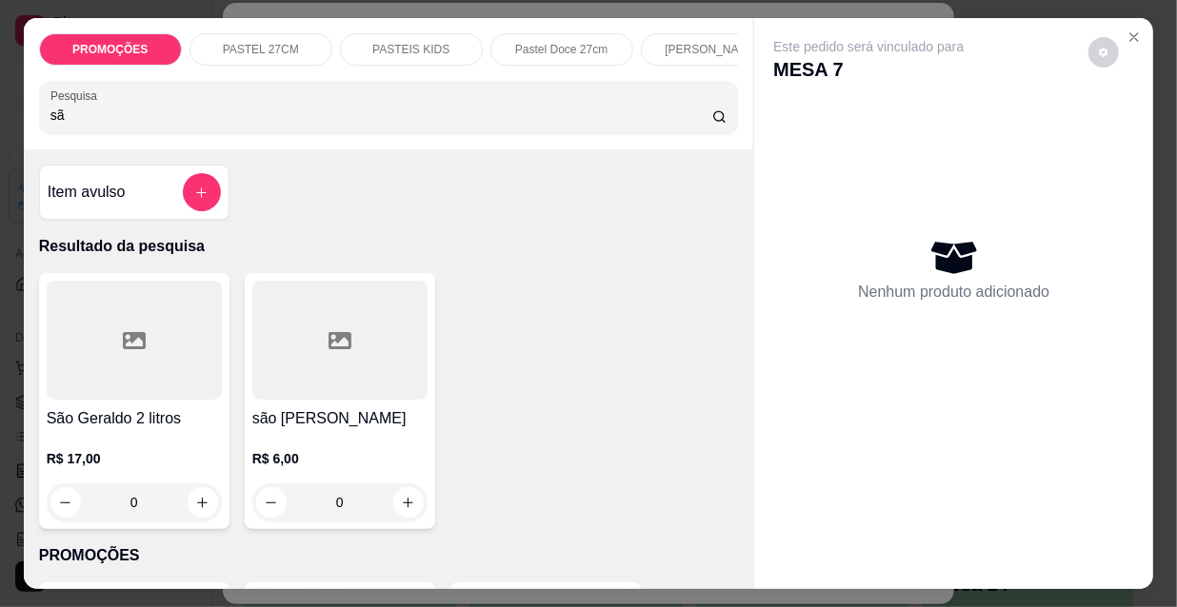
type input "sã"
click at [329, 340] on icon at bounding box center [339, 340] width 23 height 17
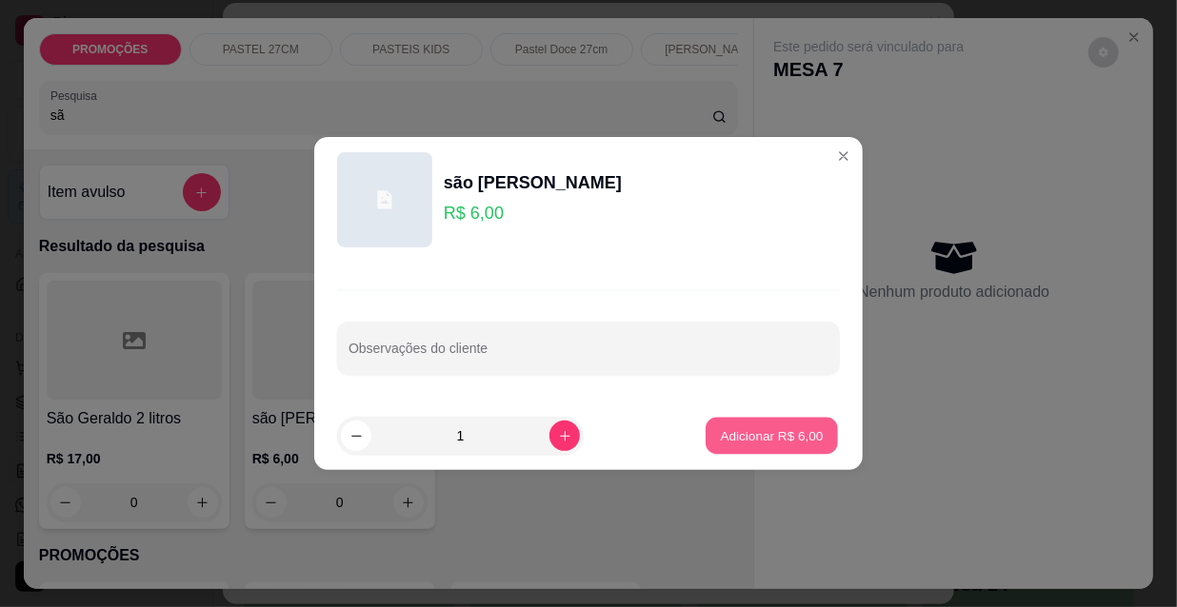
click at [781, 437] on p "Adicionar R$ 6,00" at bounding box center [771, 435] width 103 height 18
type input "1"
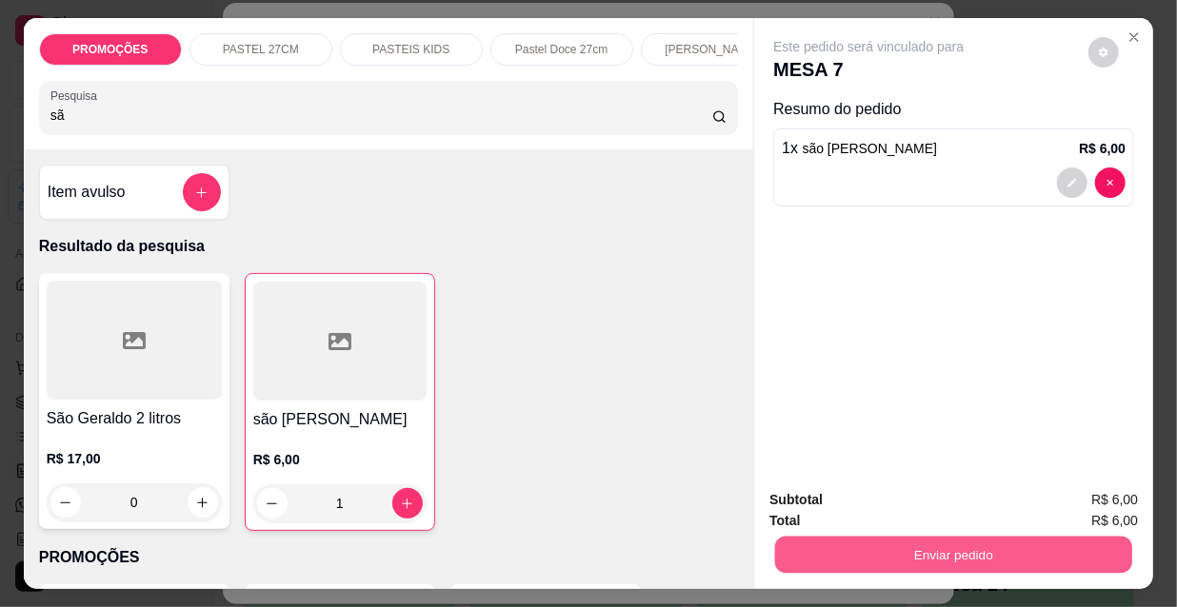
click at [894, 536] on button "Enviar pedido" at bounding box center [953, 554] width 357 height 37
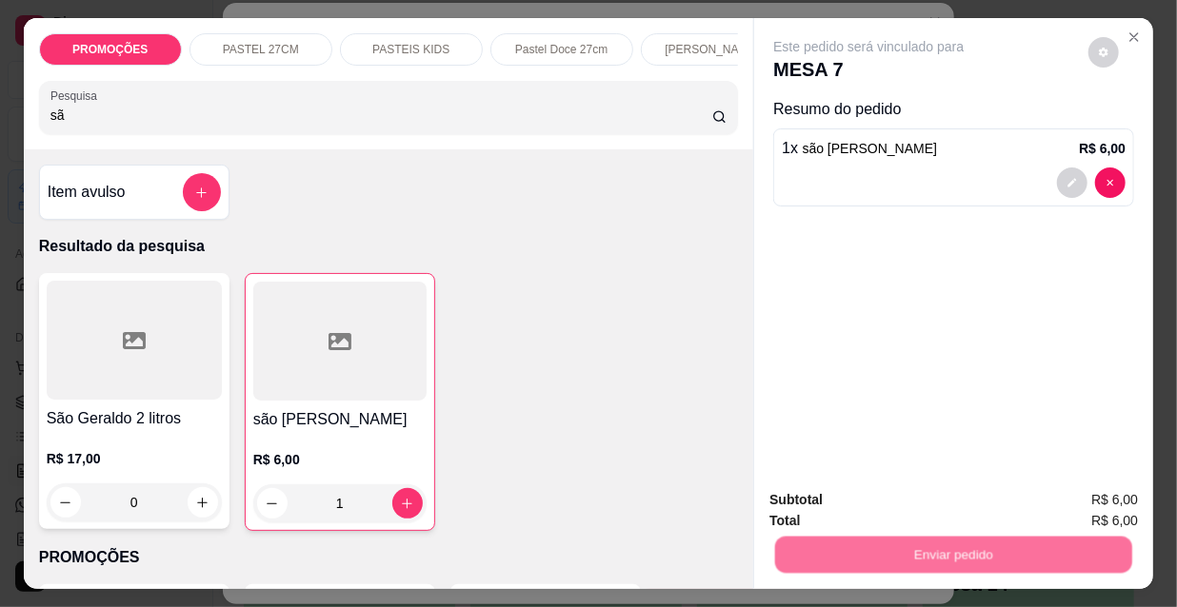
click at [891, 502] on button "Não registrar e enviar pedido" at bounding box center [892, 502] width 198 height 36
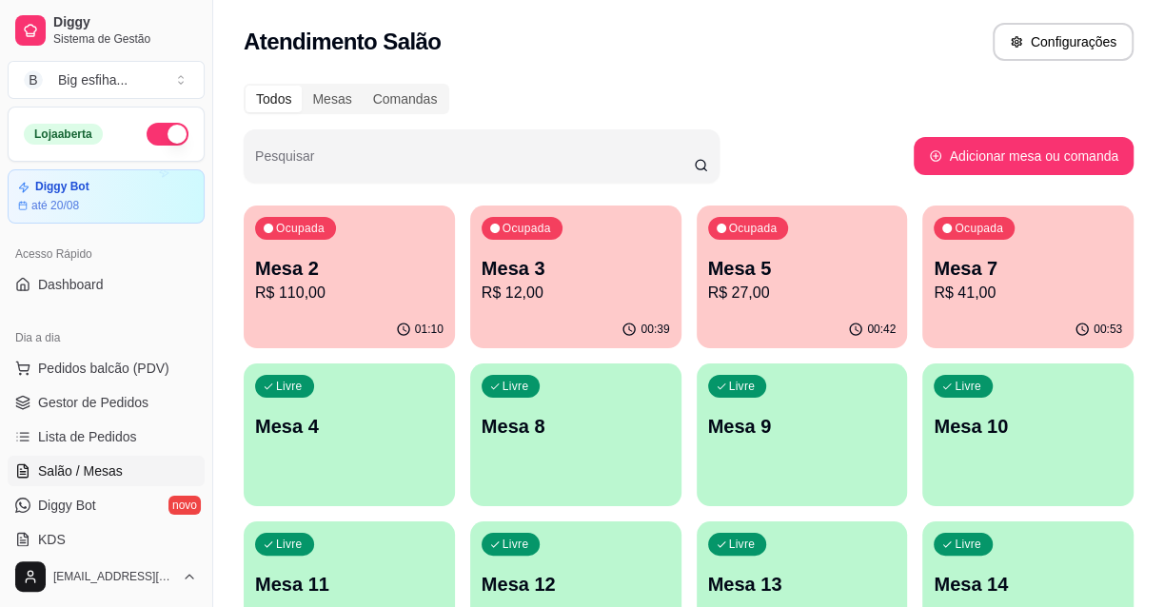
click at [801, 311] on div "00:42" at bounding box center [802, 329] width 211 height 37
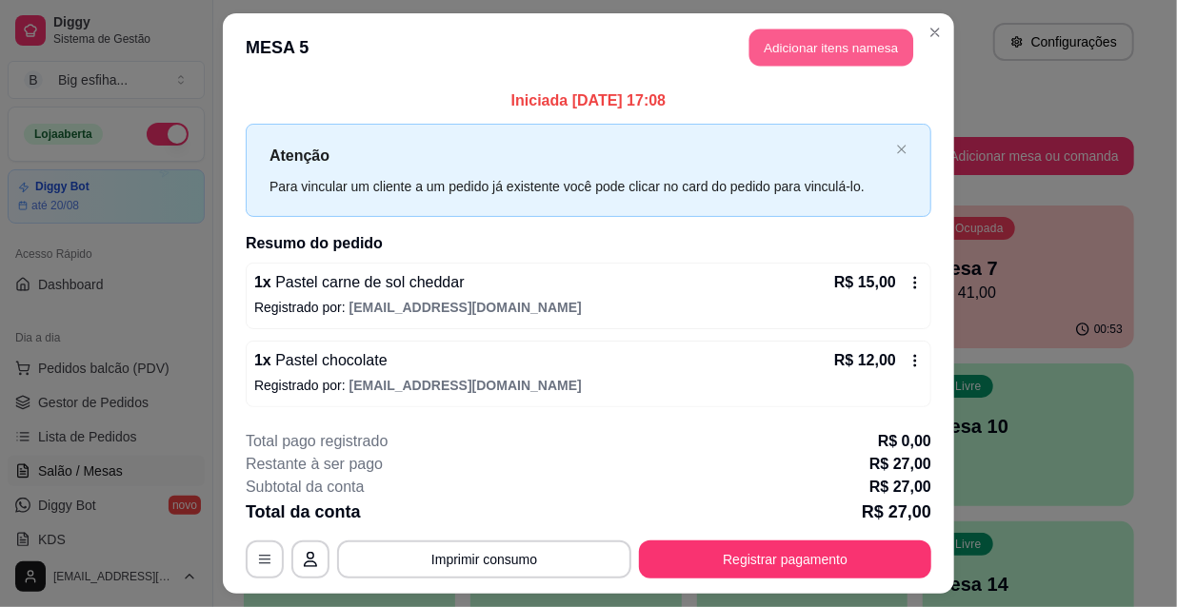
click at [835, 56] on button "Adicionar itens na mesa" at bounding box center [831, 48] width 164 height 37
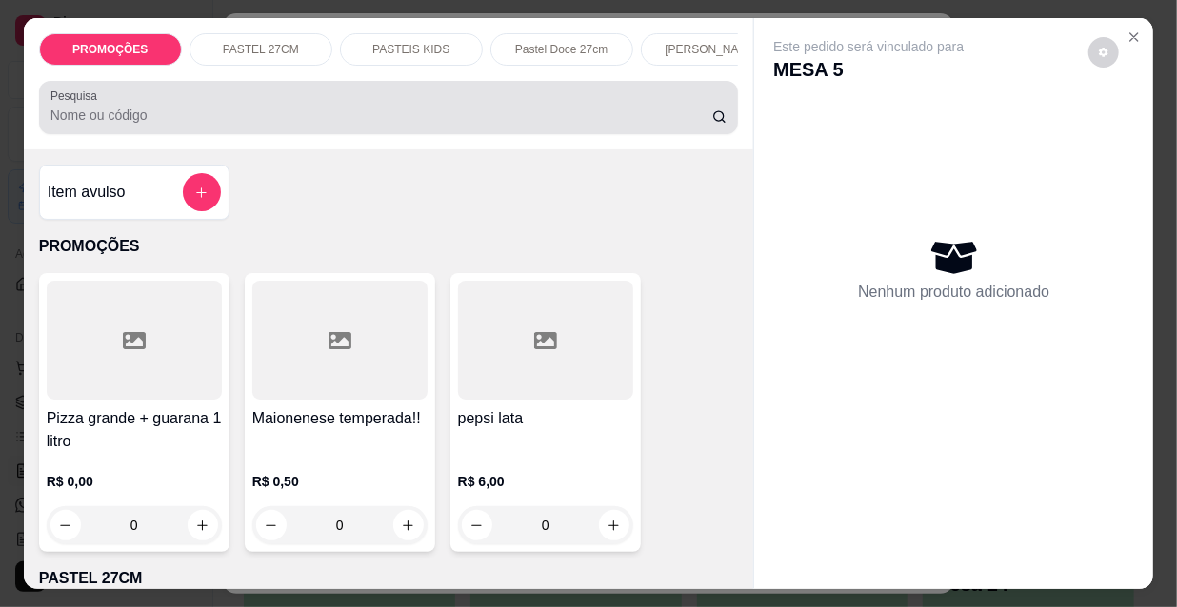
click at [683, 116] on input "Pesquisa" at bounding box center [381, 115] width 662 height 19
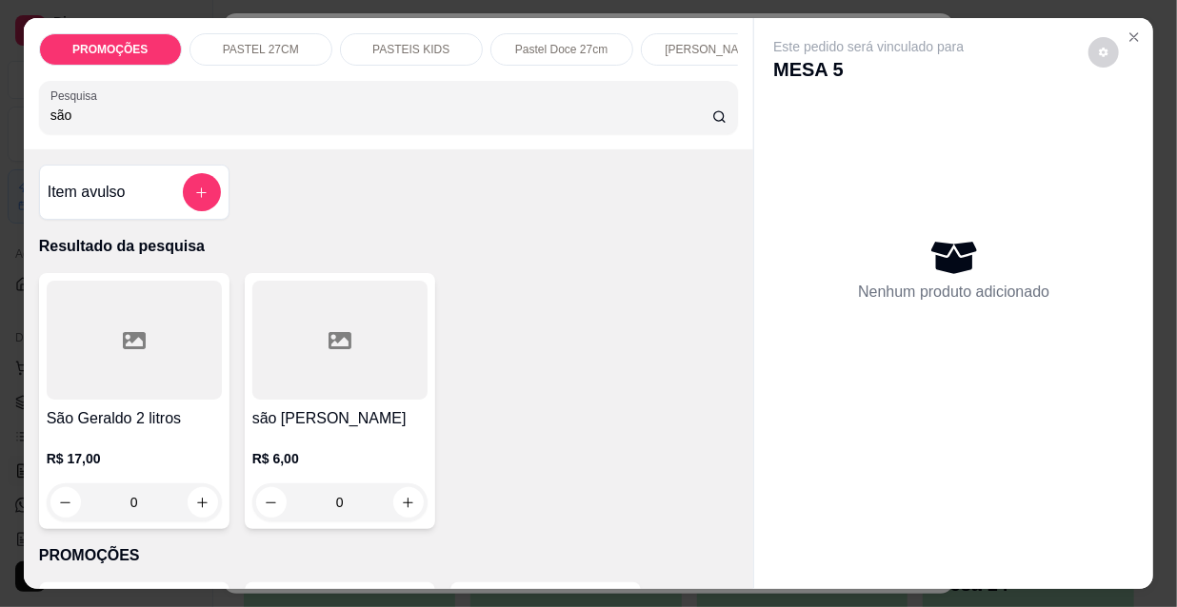
type input "são"
click at [365, 390] on div at bounding box center [339, 340] width 175 height 119
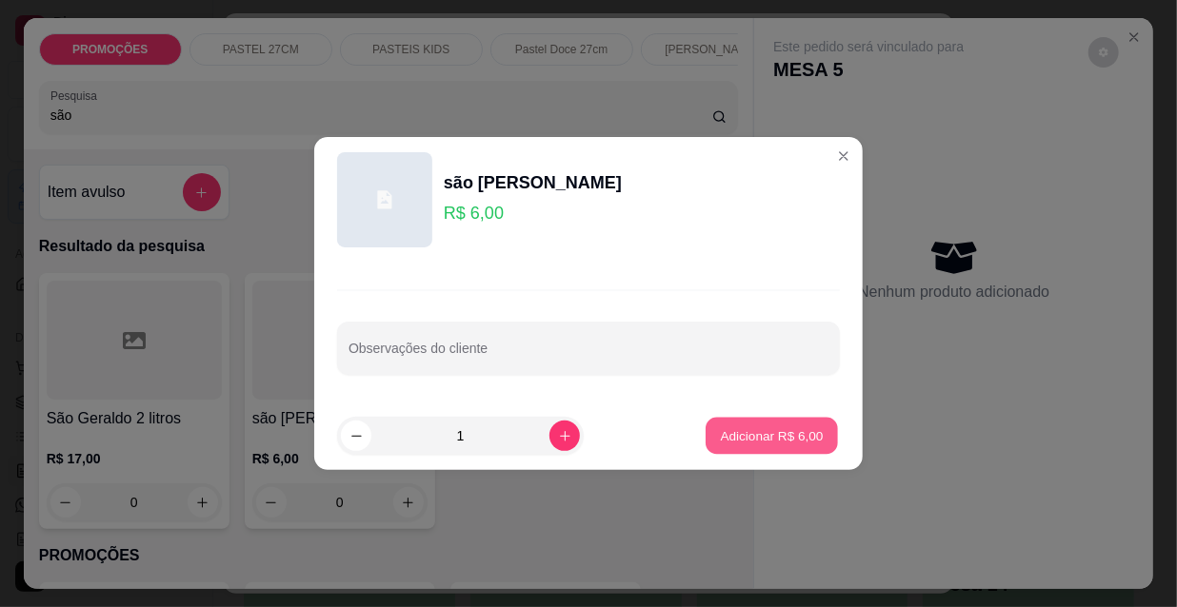
click at [720, 438] on p "Adicionar R$ 6,00" at bounding box center [771, 435] width 103 height 18
type input "1"
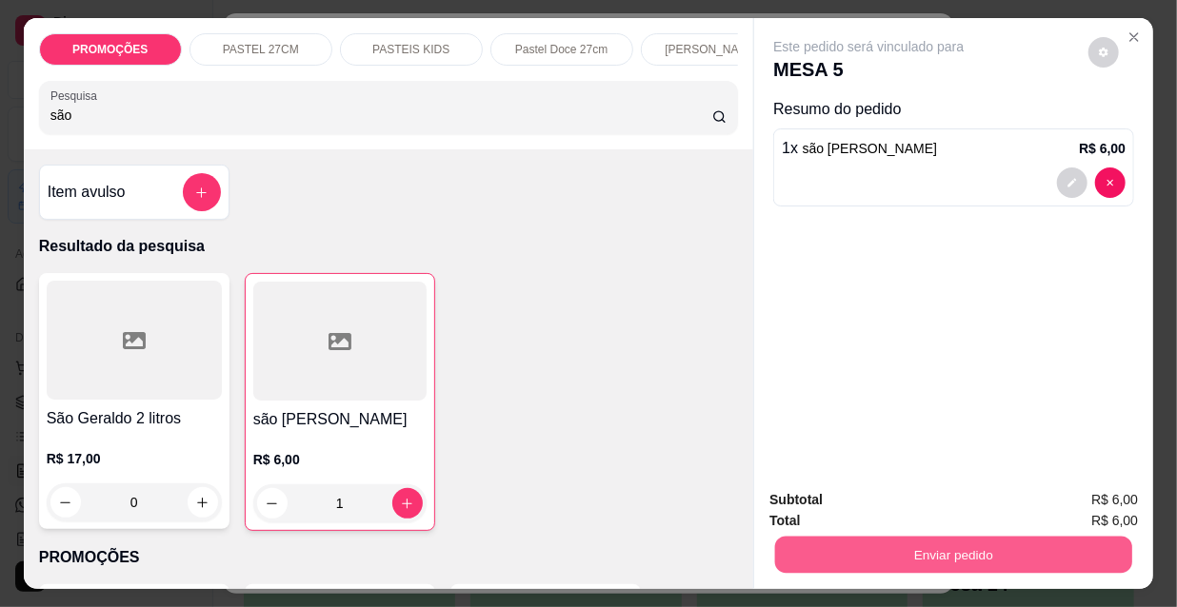
click at [822, 544] on button "Enviar pedido" at bounding box center [953, 554] width 357 height 37
click at [941, 551] on button "Enviar pedido" at bounding box center [953, 554] width 357 height 37
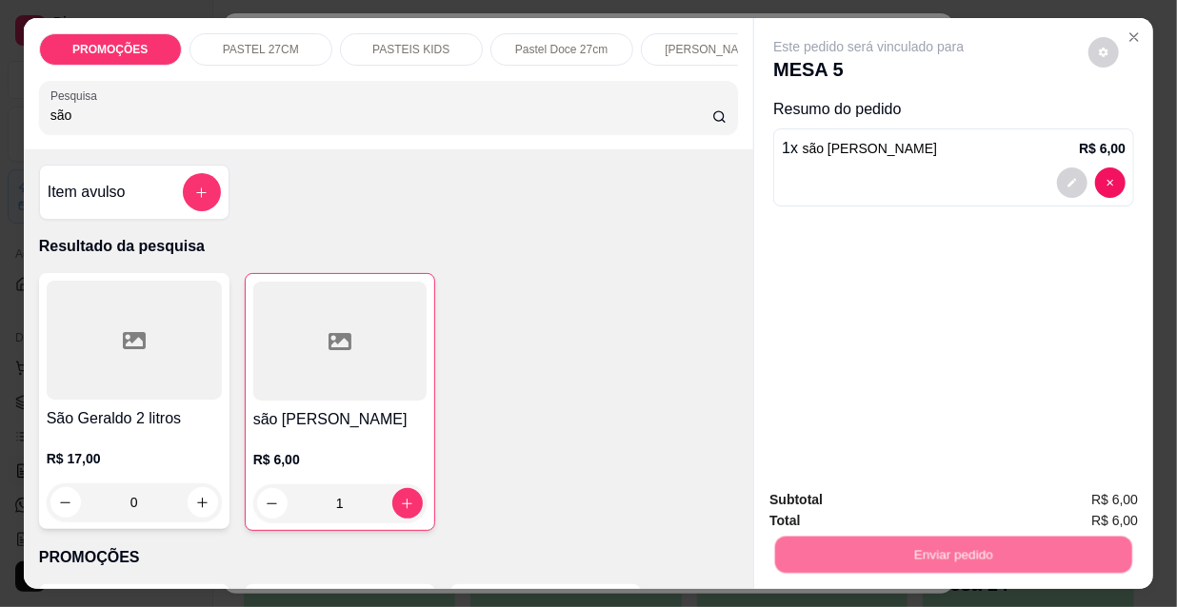
click at [913, 503] on button "Não registrar e enviar pedido" at bounding box center [892, 501] width 192 height 35
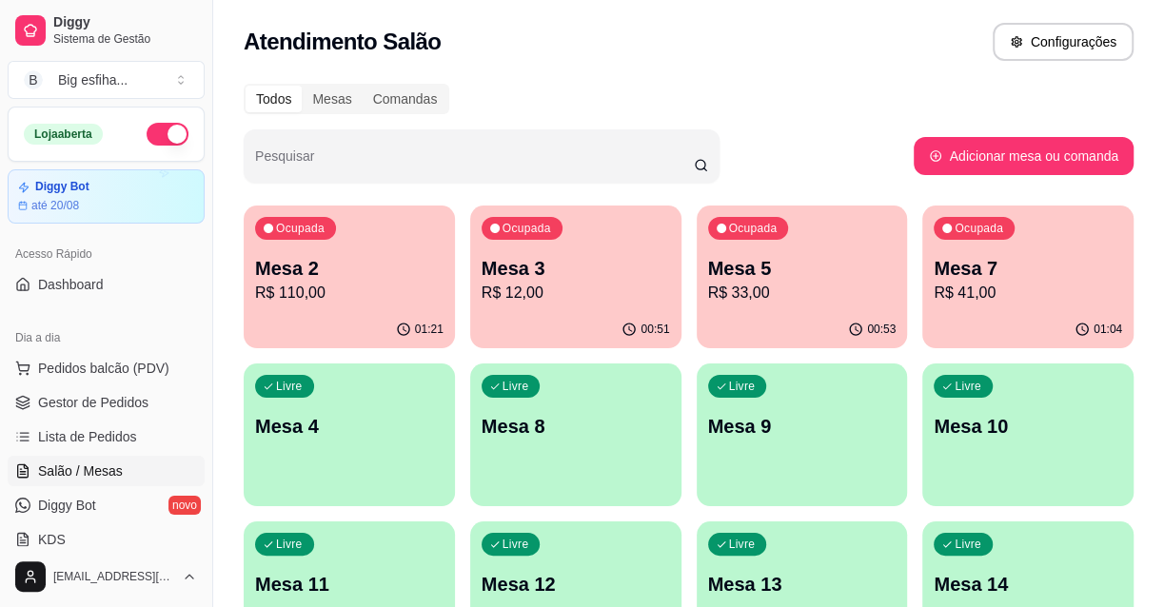
click at [603, 271] on p "Mesa 3" at bounding box center [576, 268] width 188 height 27
click at [552, 315] on div "00:57" at bounding box center [575, 328] width 205 height 36
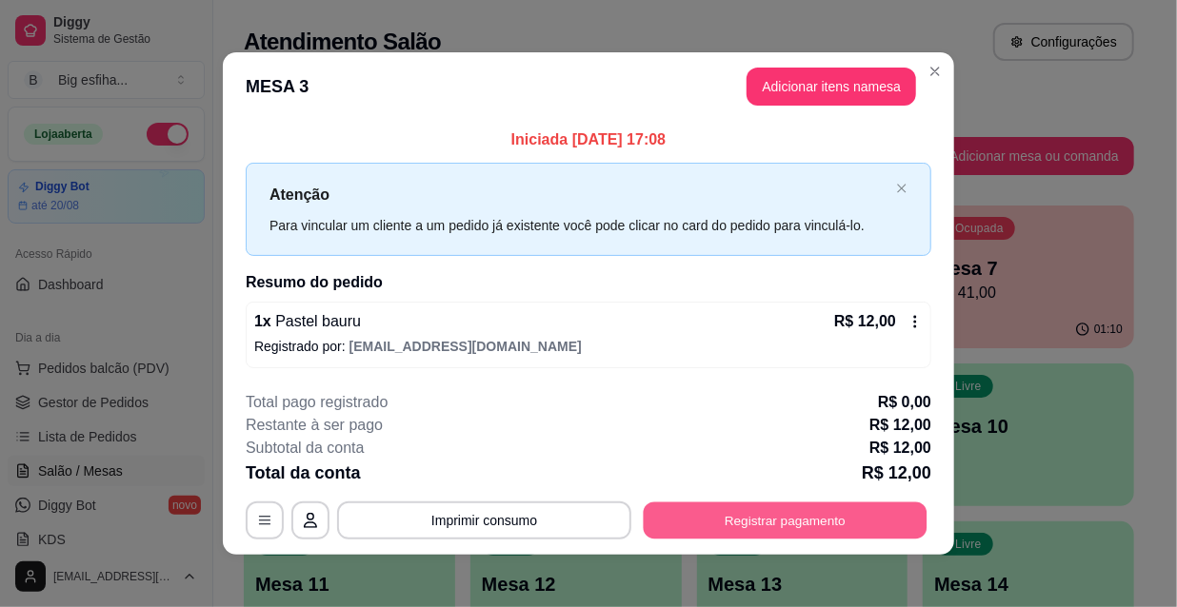
click at [696, 525] on button "Registrar pagamento" at bounding box center [785, 520] width 284 height 37
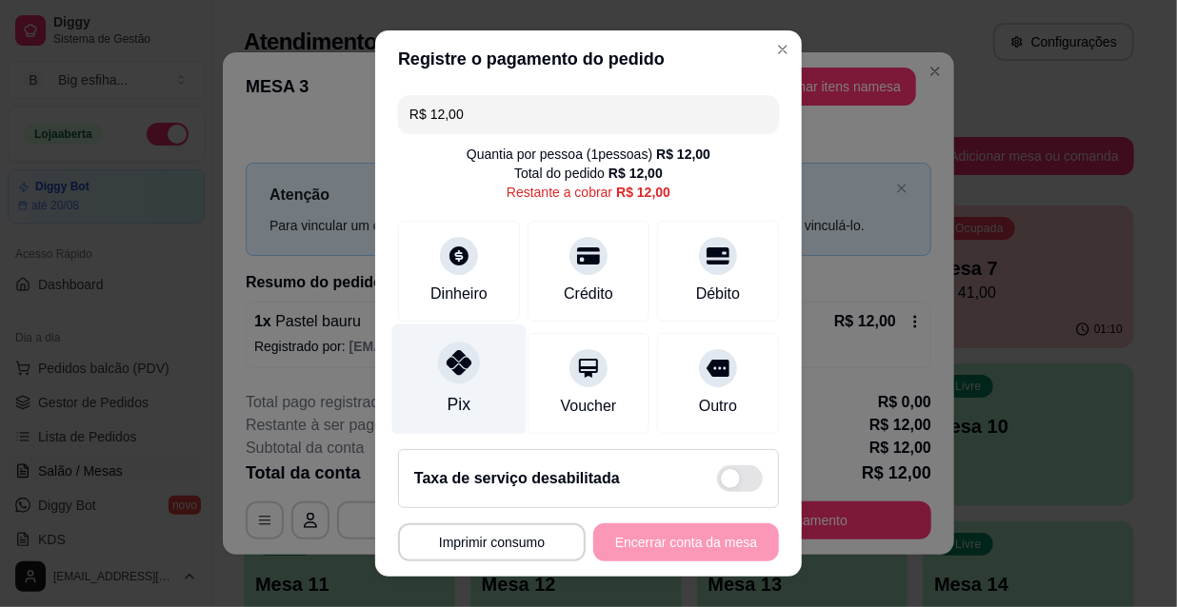
click at [435, 396] on div "Pix" at bounding box center [459, 380] width 134 height 111
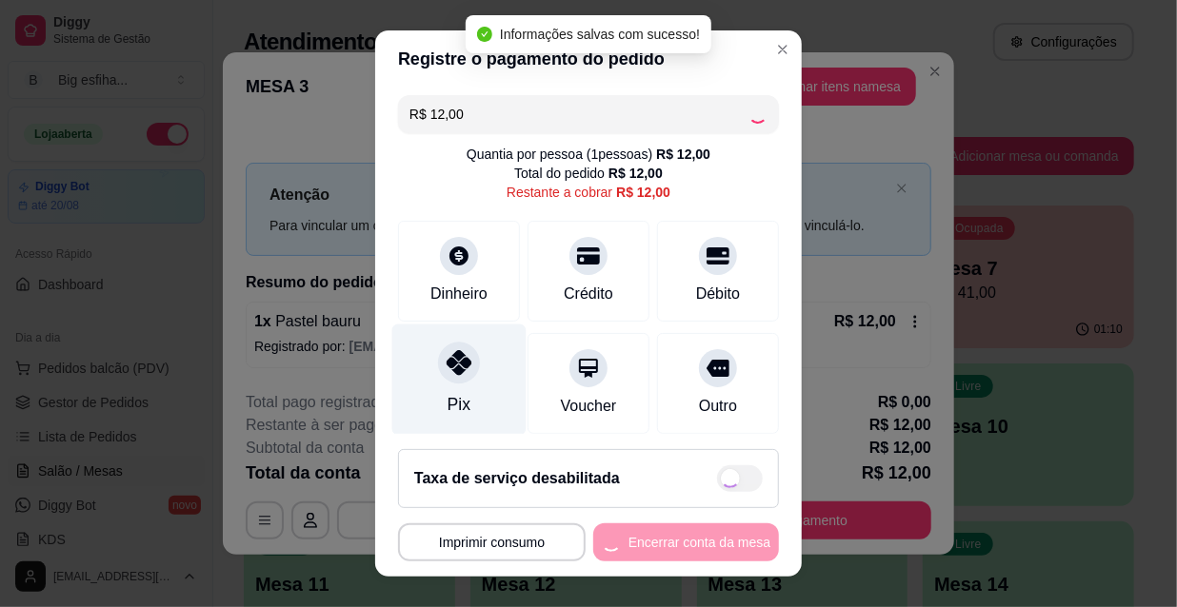
type input "R$ 0,00"
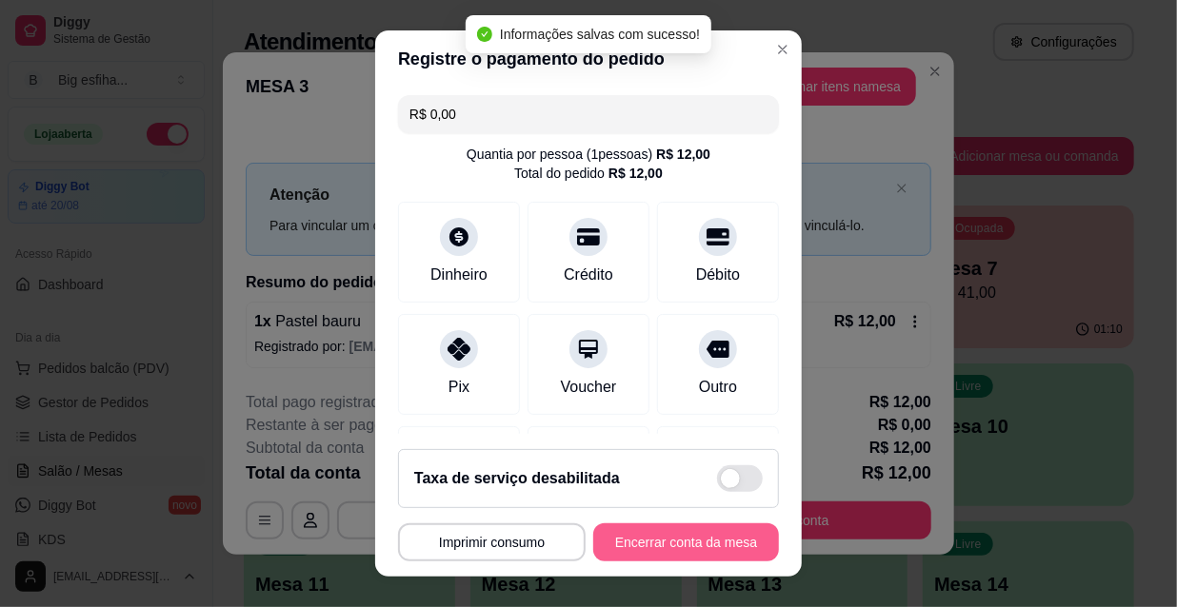
click at [665, 537] on button "Encerrar conta da mesa" at bounding box center [686, 543] width 186 height 38
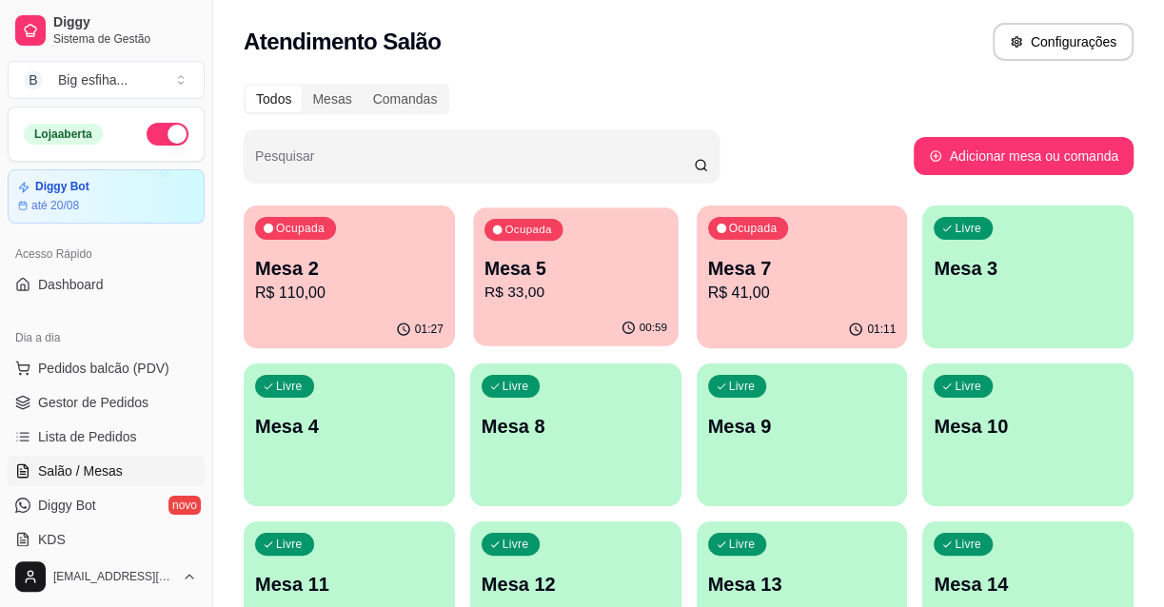
click at [580, 269] on p "Mesa 5" at bounding box center [576, 269] width 183 height 26
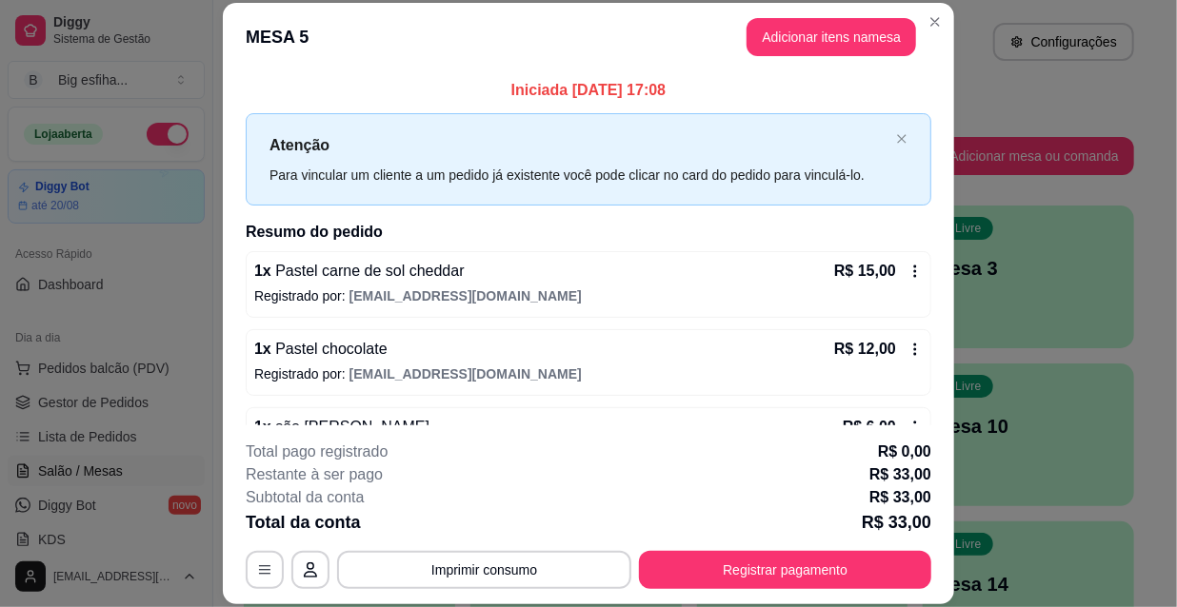
scroll to position [57, 0]
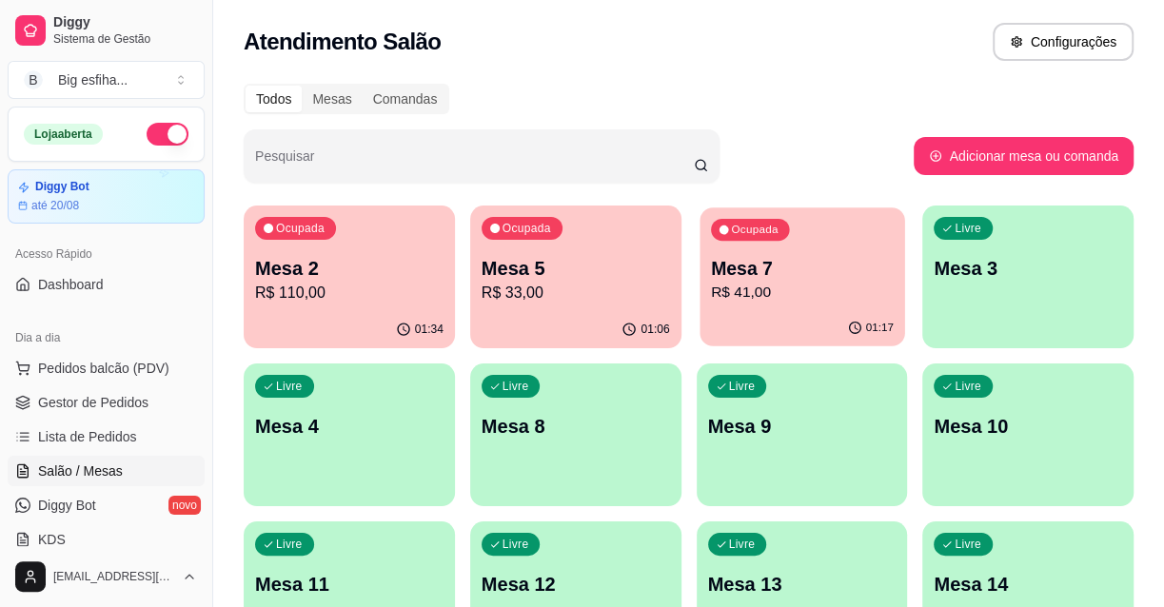
click at [831, 303] on p "R$ 41,00" at bounding box center [801, 293] width 183 height 22
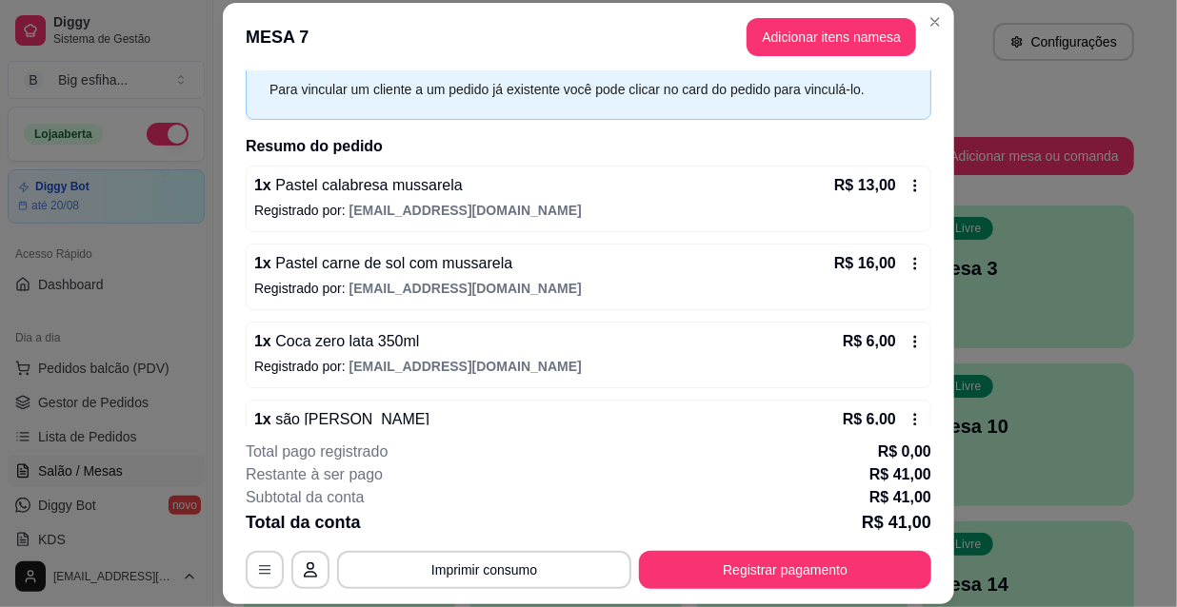
scroll to position [133, 0]
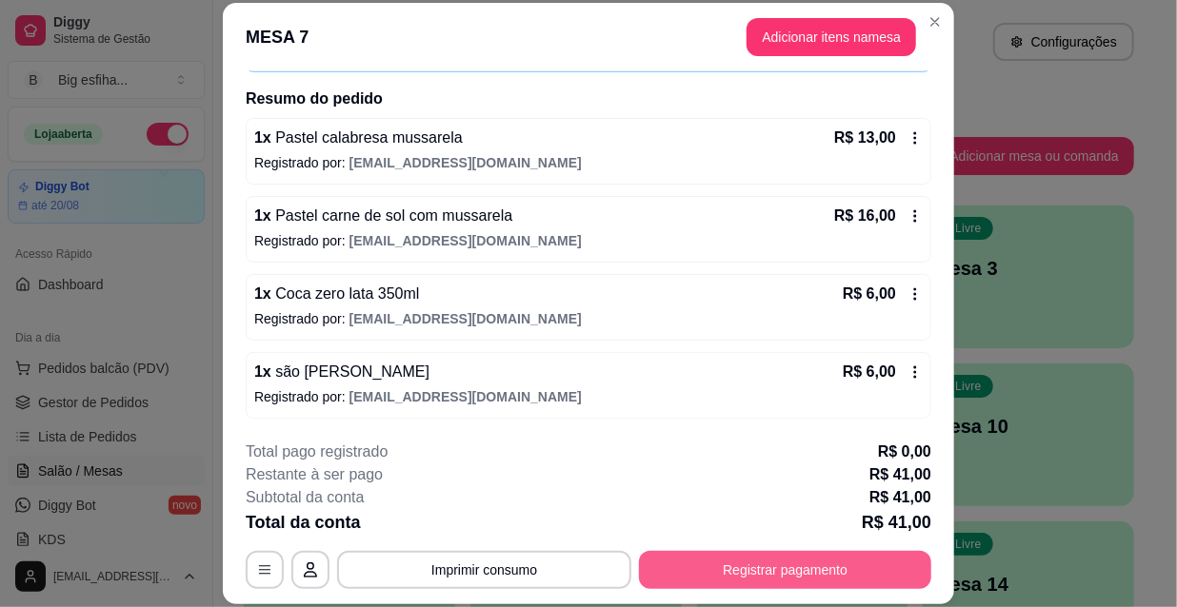
click at [851, 565] on button "Registrar pagamento" at bounding box center [785, 570] width 292 height 38
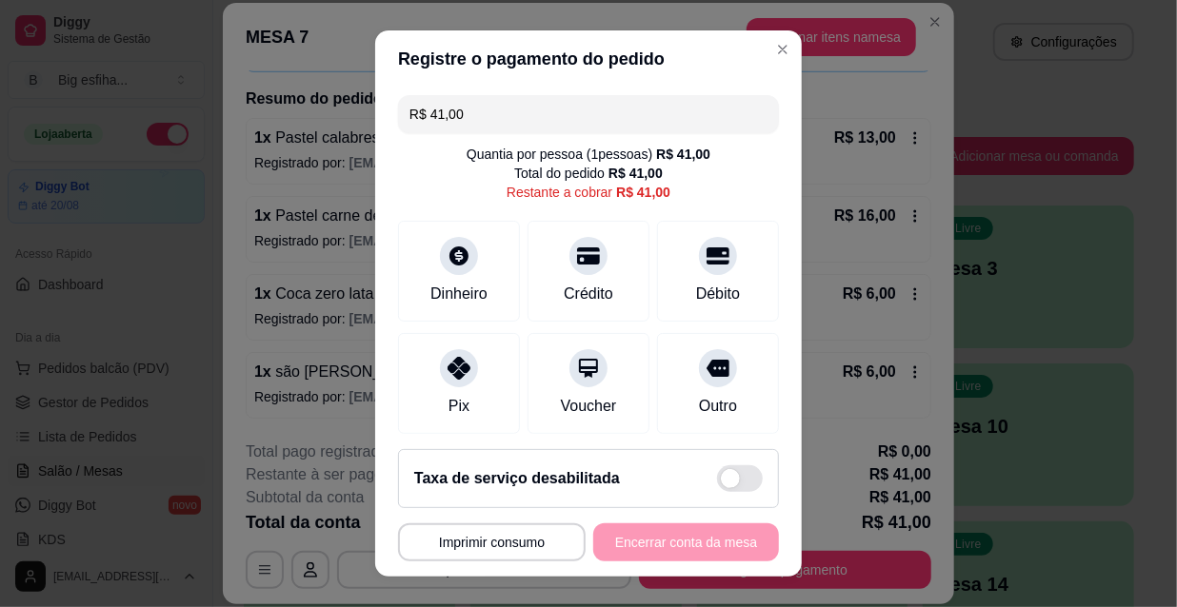
drag, startPoint x: 469, startPoint y: 100, endPoint x: 365, endPoint y: 112, distance: 105.4
click at [365, 112] on div "**********" at bounding box center [588, 303] width 1177 height 607
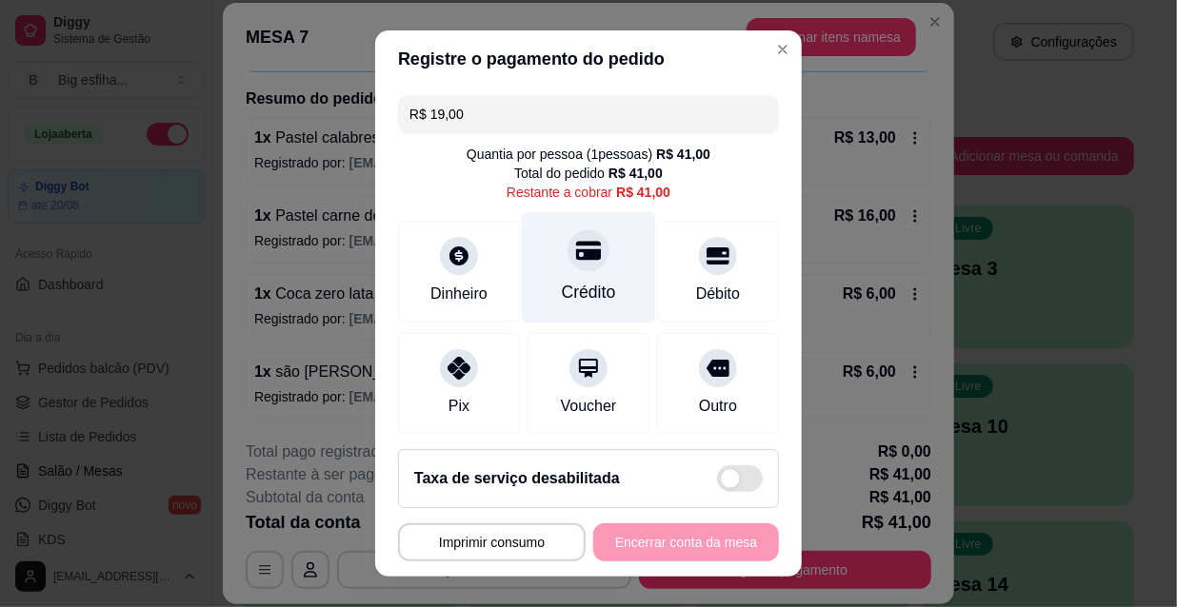
click at [579, 249] on icon at bounding box center [588, 250] width 25 height 19
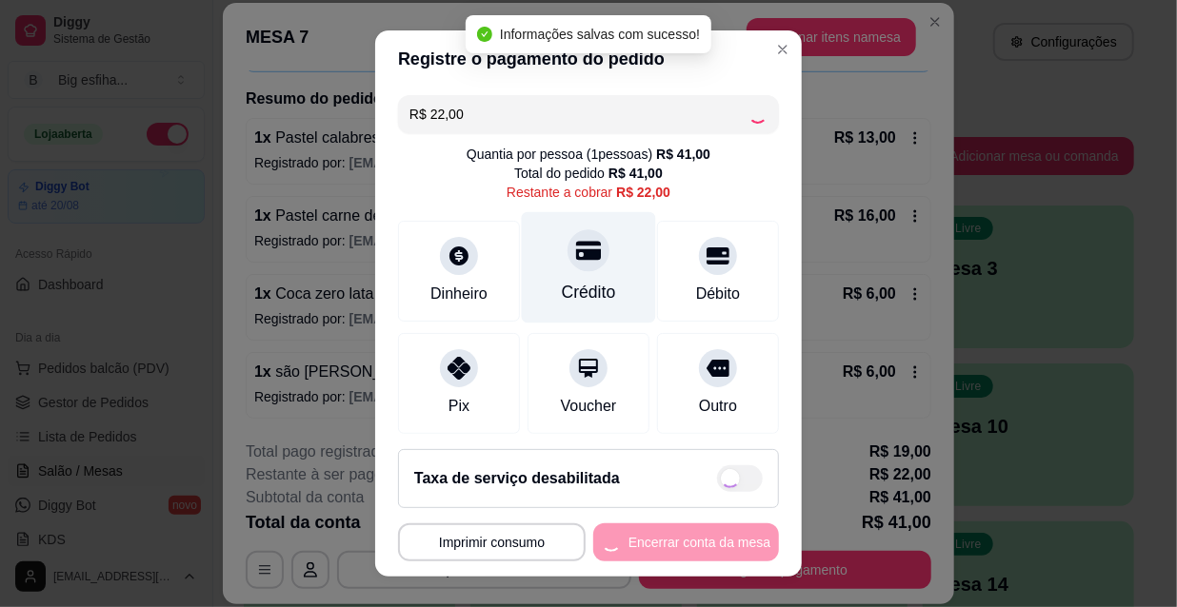
type input "R$ 0,00"
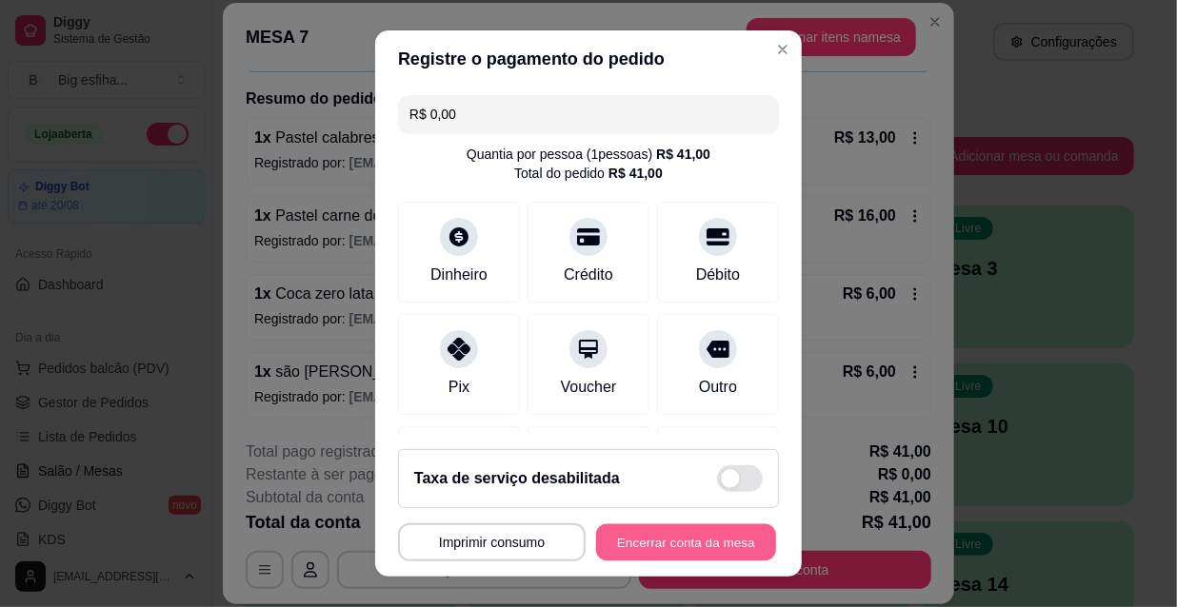
click at [698, 543] on button "Encerrar conta da mesa" at bounding box center [686, 542] width 180 height 37
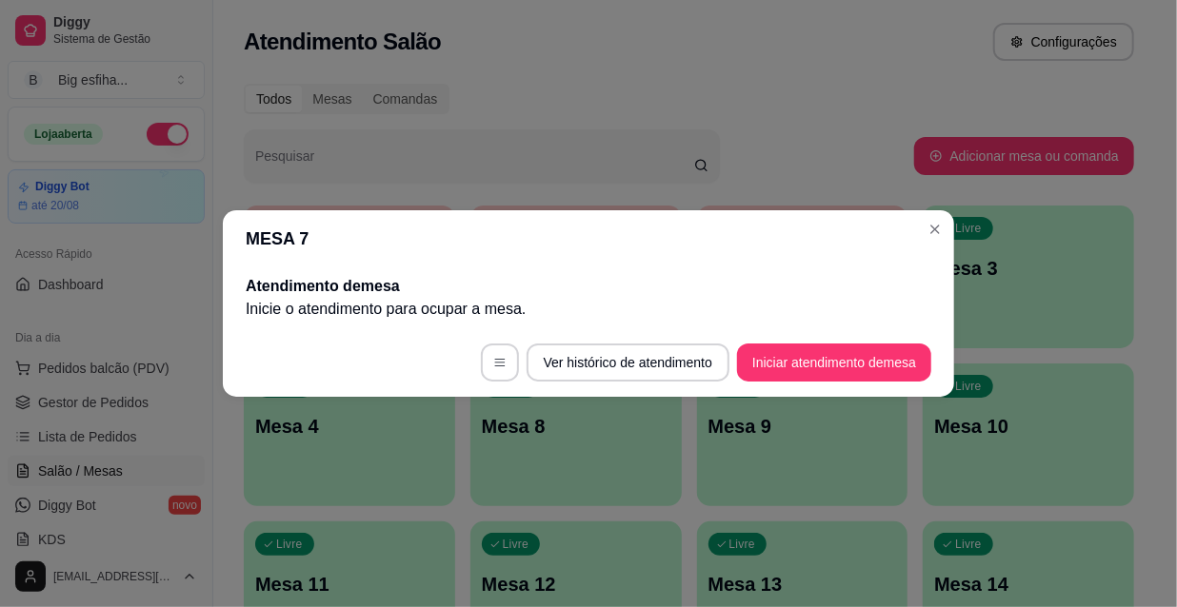
scroll to position [0, 0]
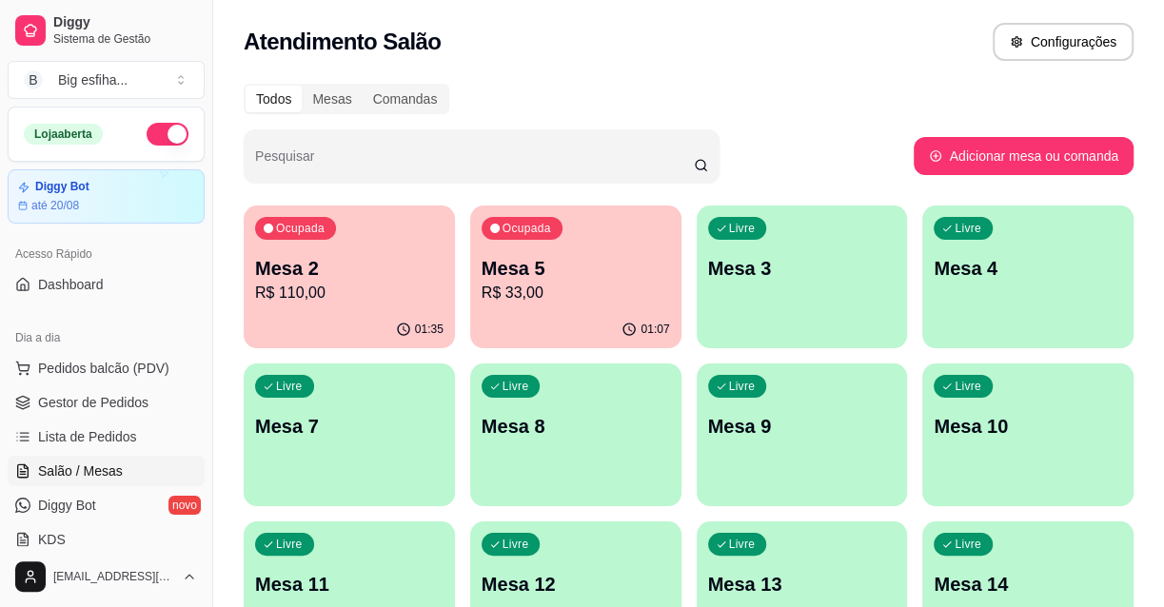
click at [528, 322] on div "01:07" at bounding box center [575, 329] width 211 height 37
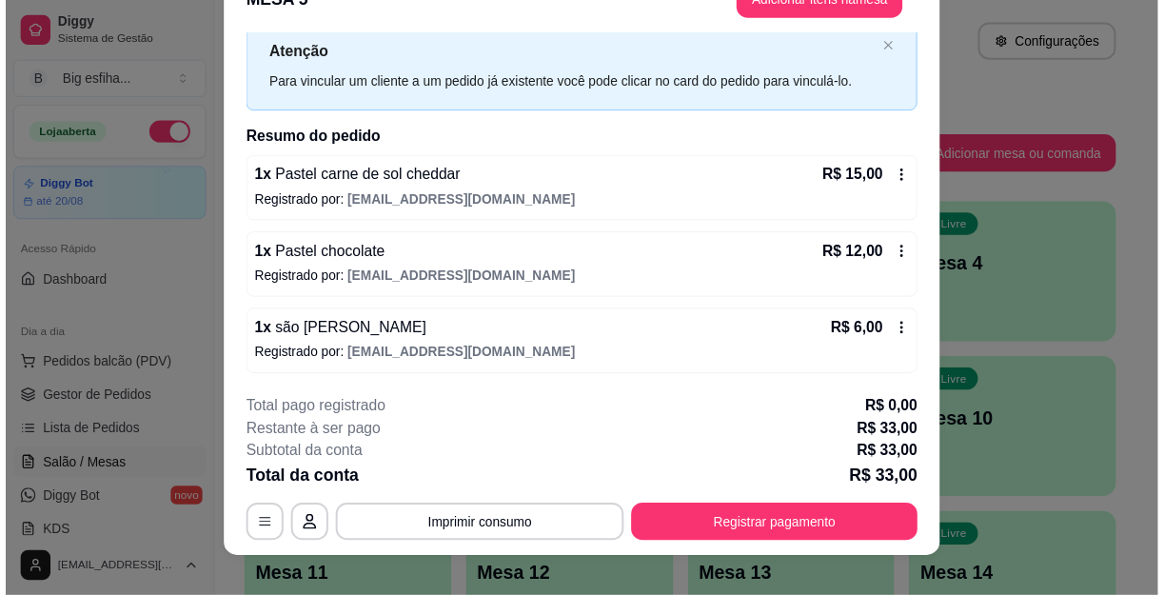
scroll to position [57, 0]
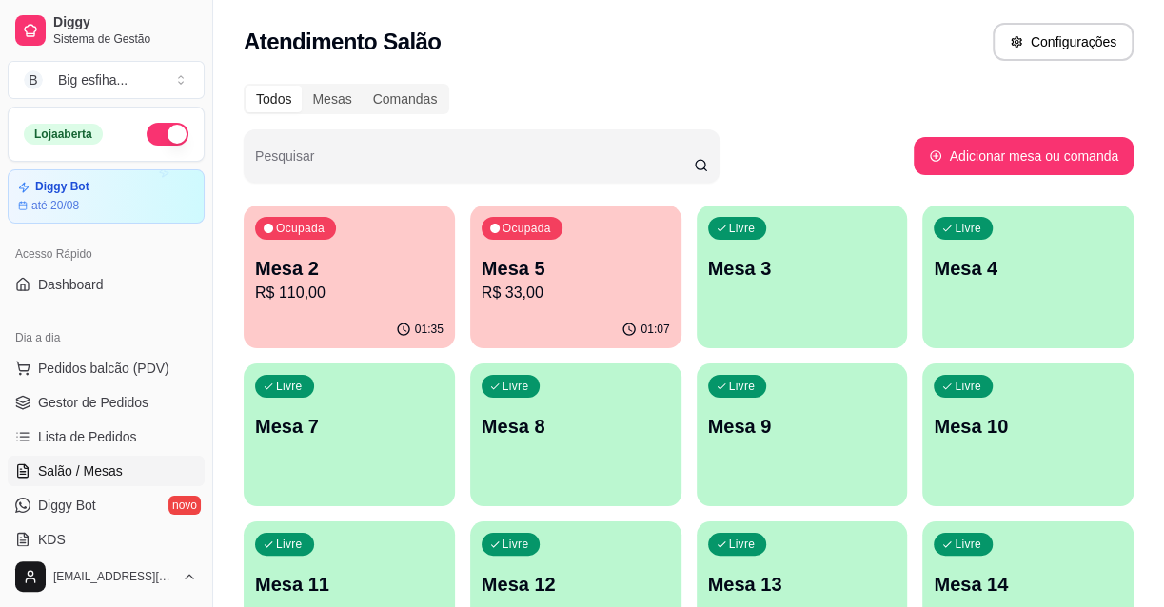
click at [762, 294] on div "Livre Mesa 3" at bounding box center [802, 266] width 211 height 120
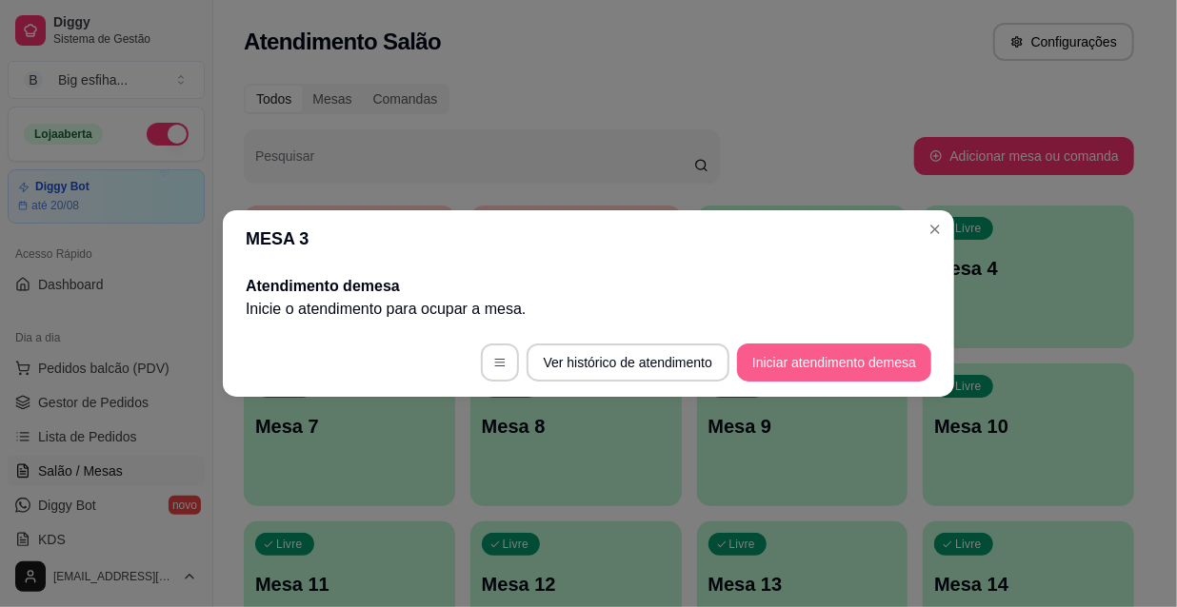
click at [838, 359] on button "Iniciar atendimento de mesa" at bounding box center [834, 363] width 194 height 38
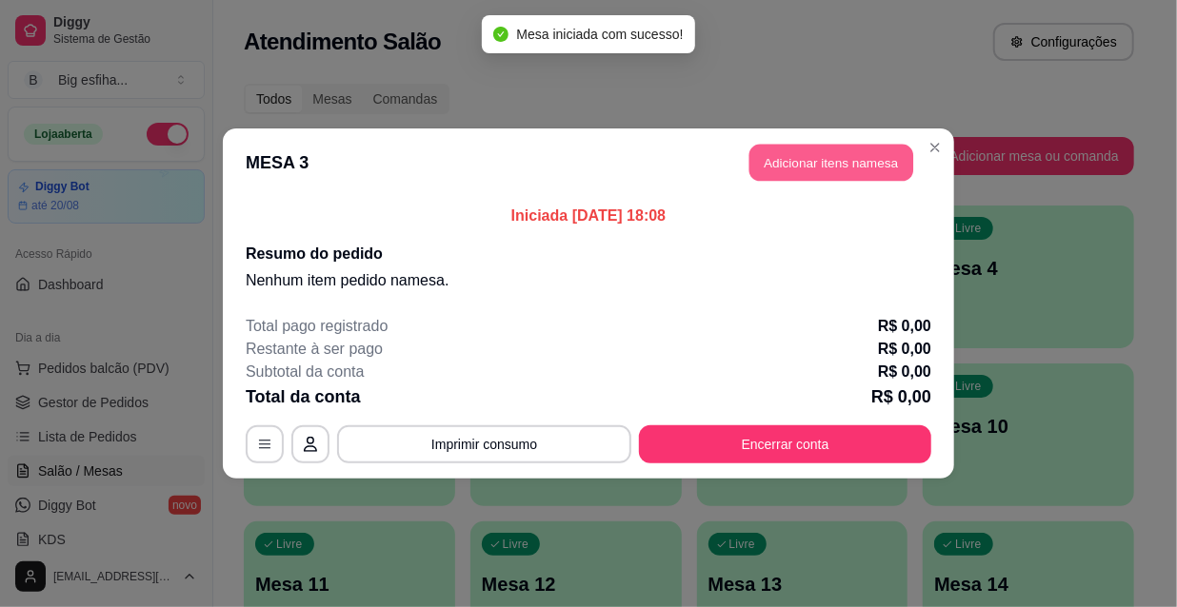
click at [821, 165] on button "Adicionar itens na mesa" at bounding box center [831, 163] width 164 height 37
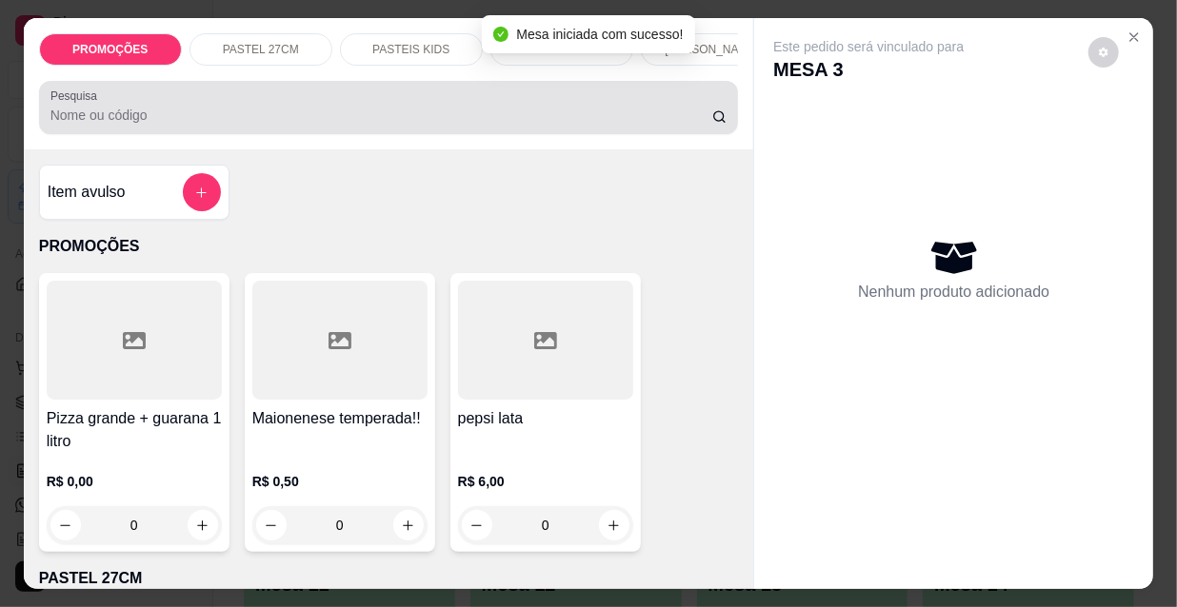
click at [618, 120] on input "Pesquisa" at bounding box center [381, 115] width 662 height 19
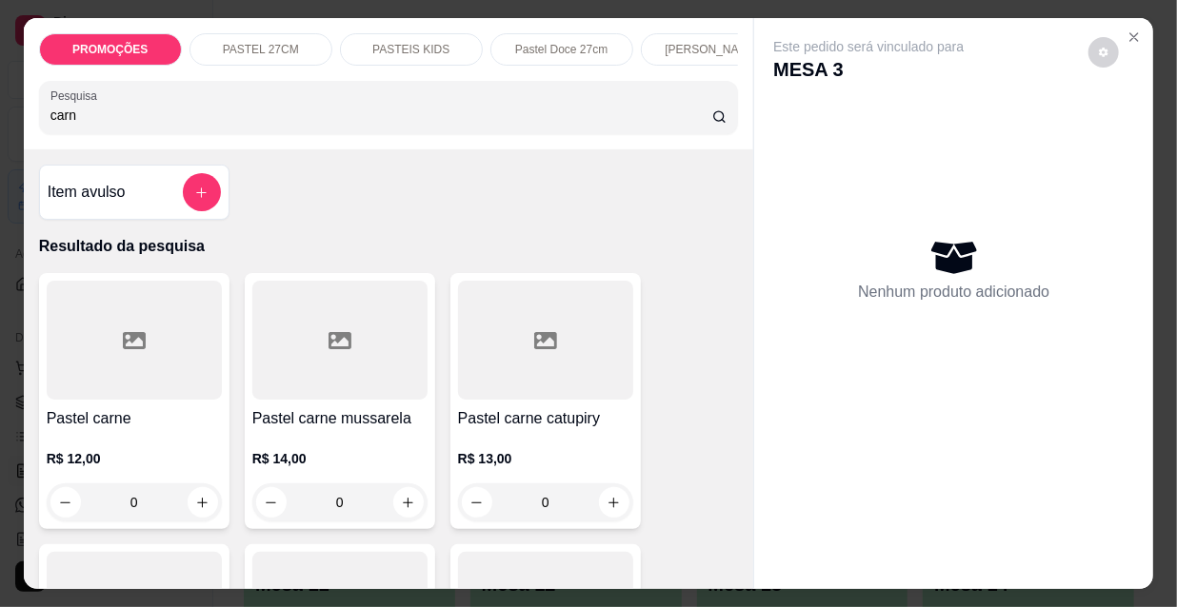
type input "carn"
click at [151, 391] on div at bounding box center [134, 340] width 175 height 119
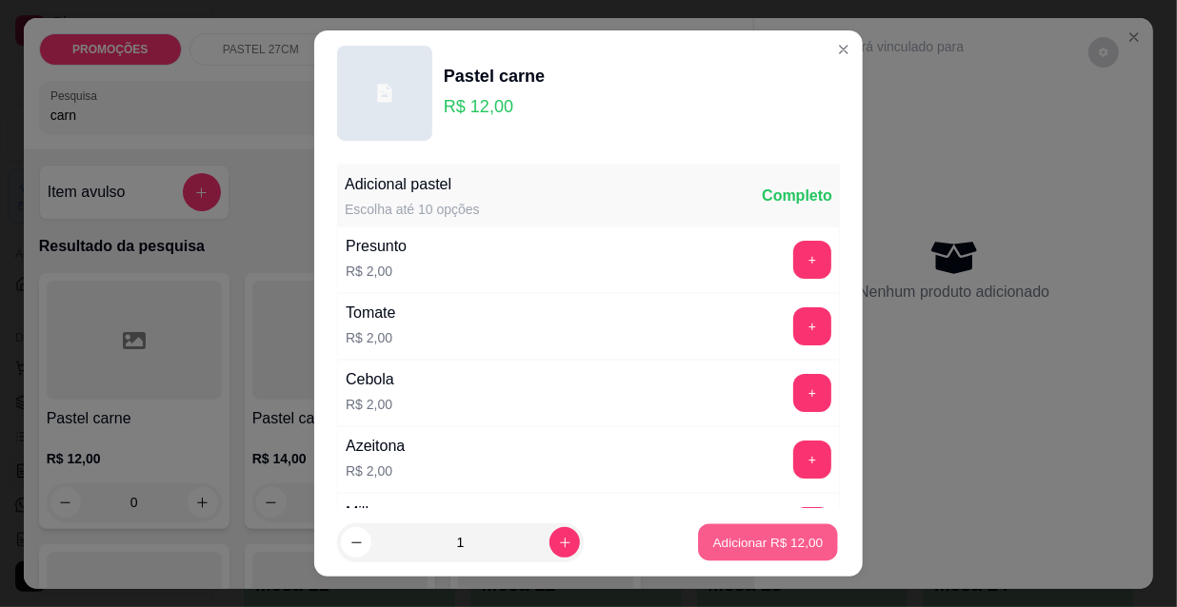
click at [736, 537] on p "Adicionar R$ 12,00" at bounding box center [768, 542] width 110 height 18
type input "1"
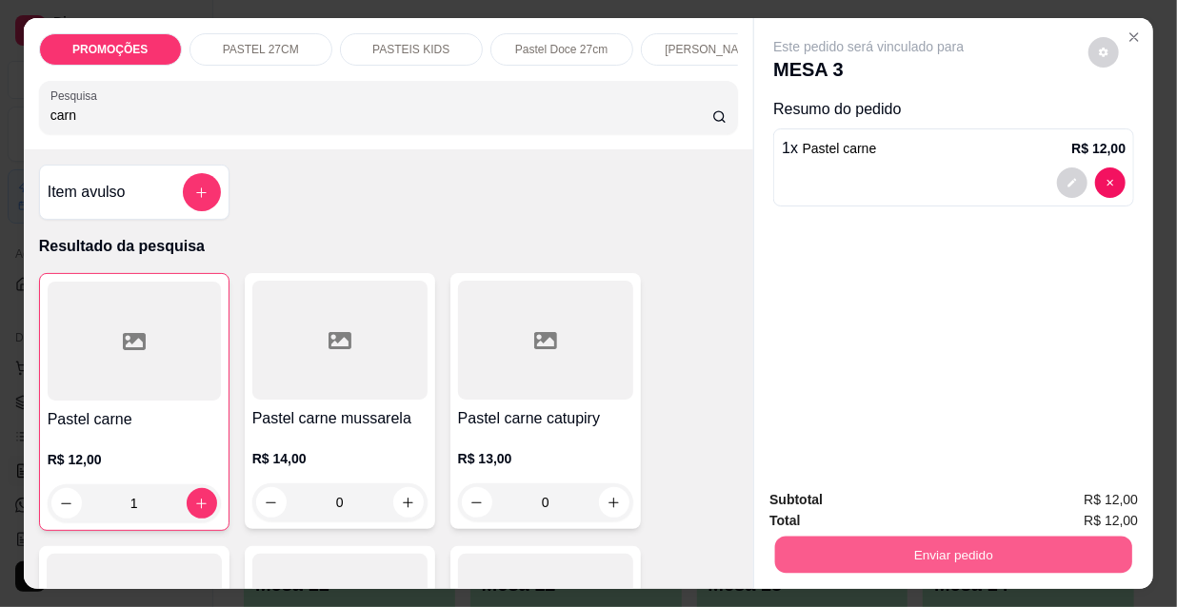
click at [872, 537] on button "Enviar pedido" at bounding box center [953, 554] width 357 height 37
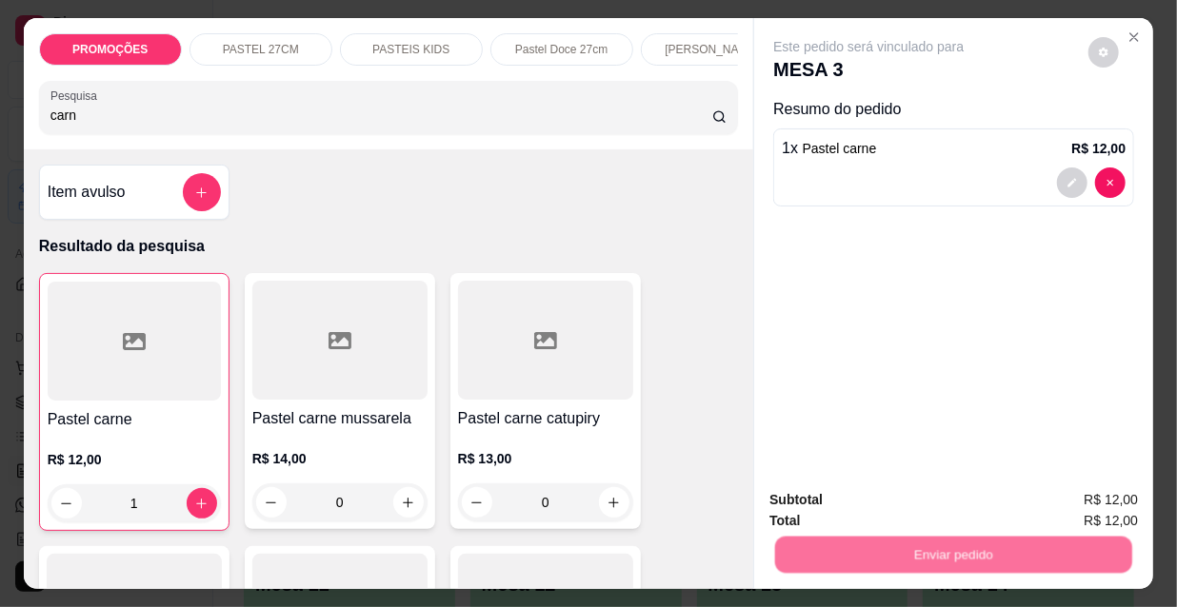
click at [855, 495] on button "Não registrar e enviar pedido" at bounding box center [892, 502] width 198 height 36
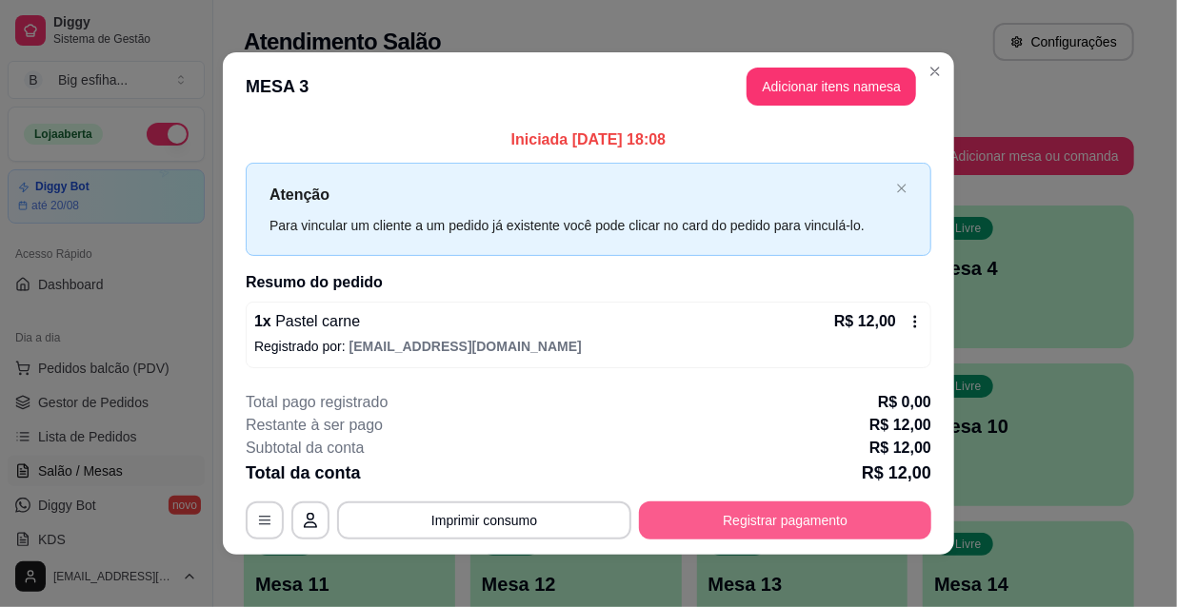
click at [754, 525] on button "Registrar pagamento" at bounding box center [785, 521] width 292 height 38
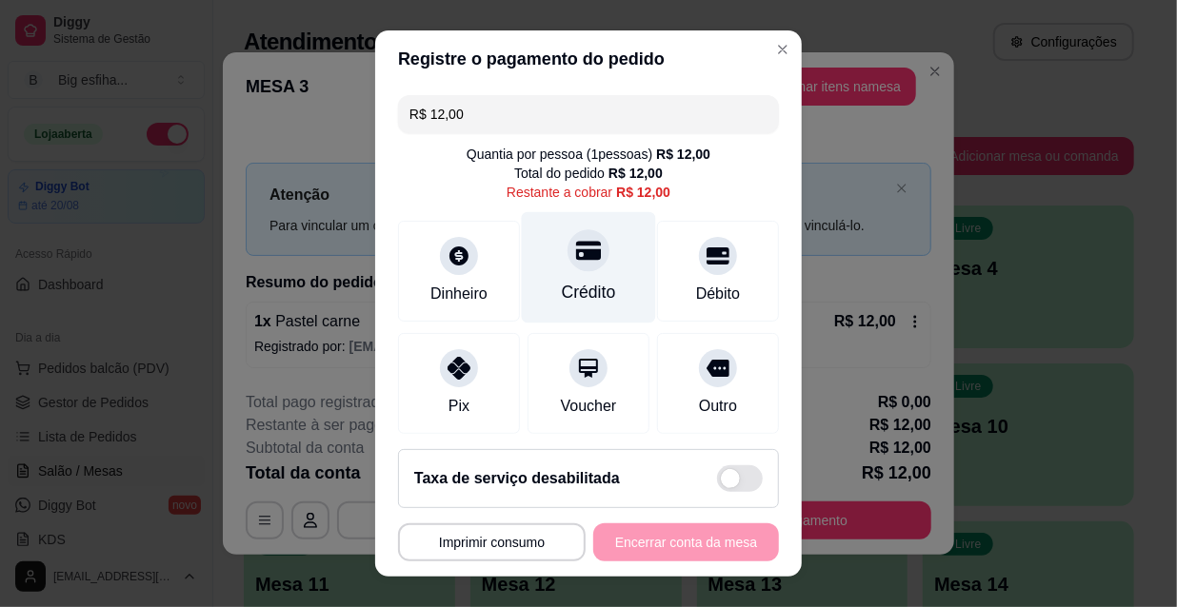
click at [558, 274] on div "Crédito" at bounding box center [589, 267] width 134 height 111
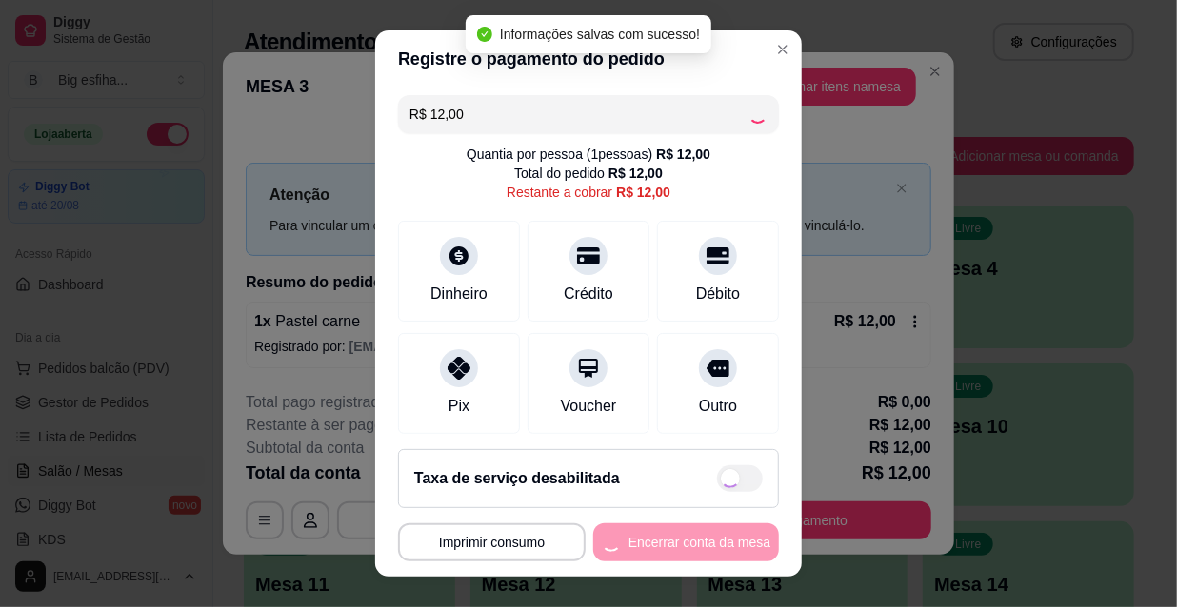
type input "R$ 0,00"
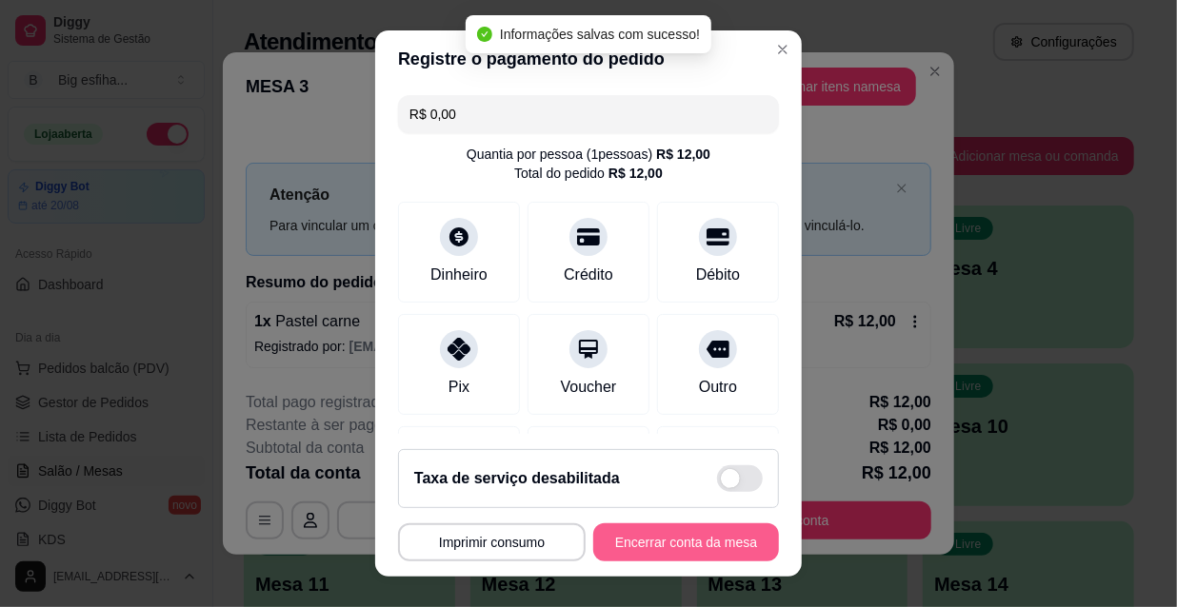
click at [668, 539] on button "Encerrar conta da mesa" at bounding box center [686, 543] width 186 height 38
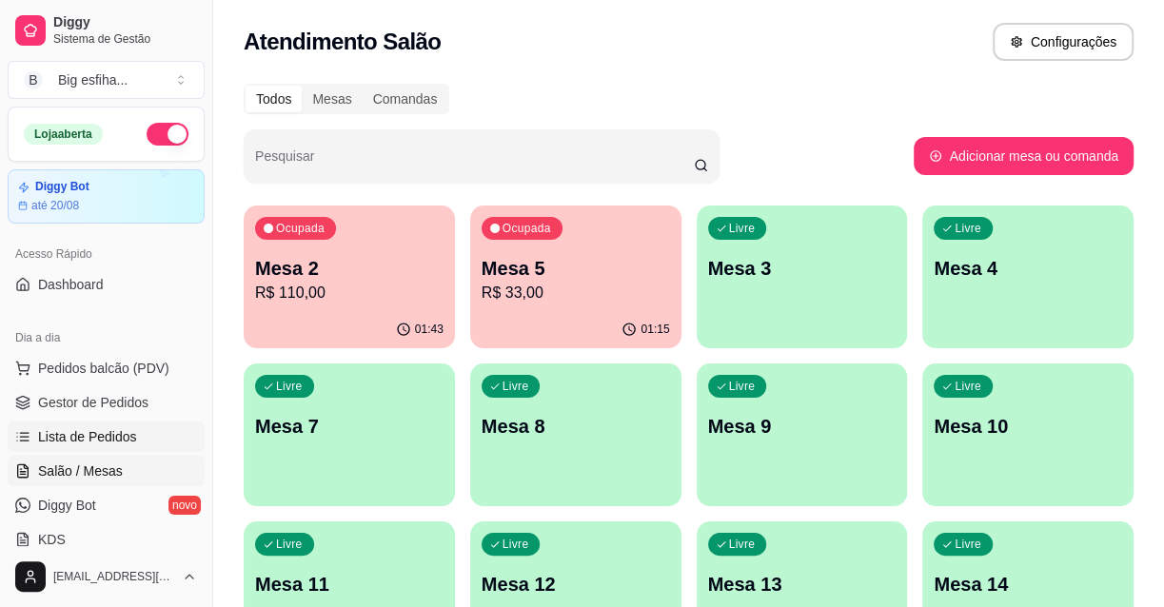
click at [135, 434] on link "Lista de Pedidos" at bounding box center [106, 437] width 197 height 30
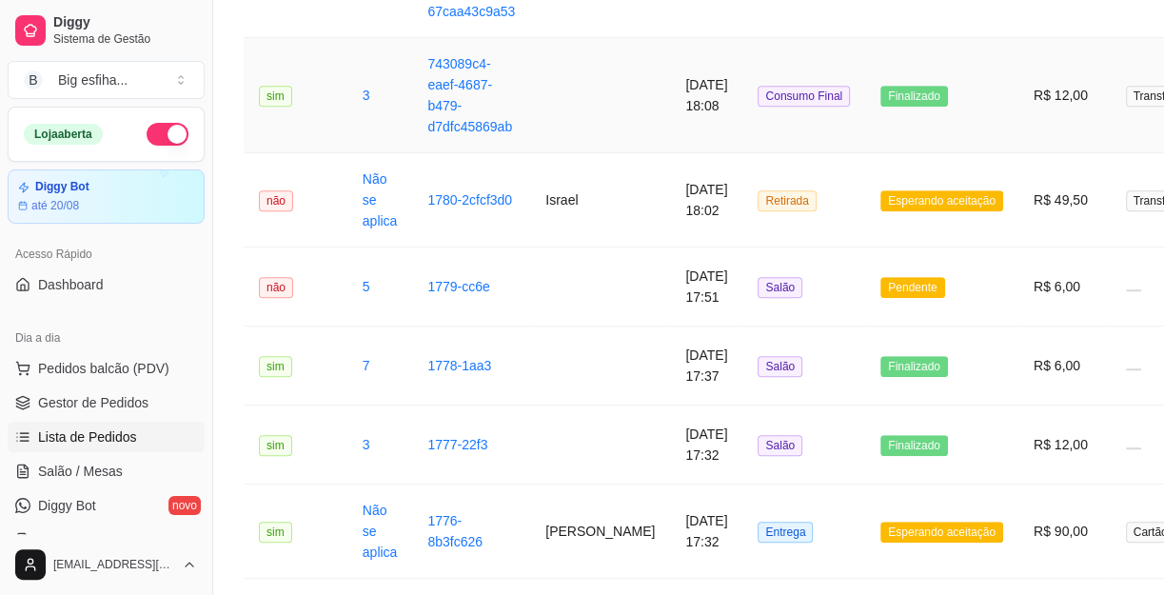
scroll to position [519, 0]
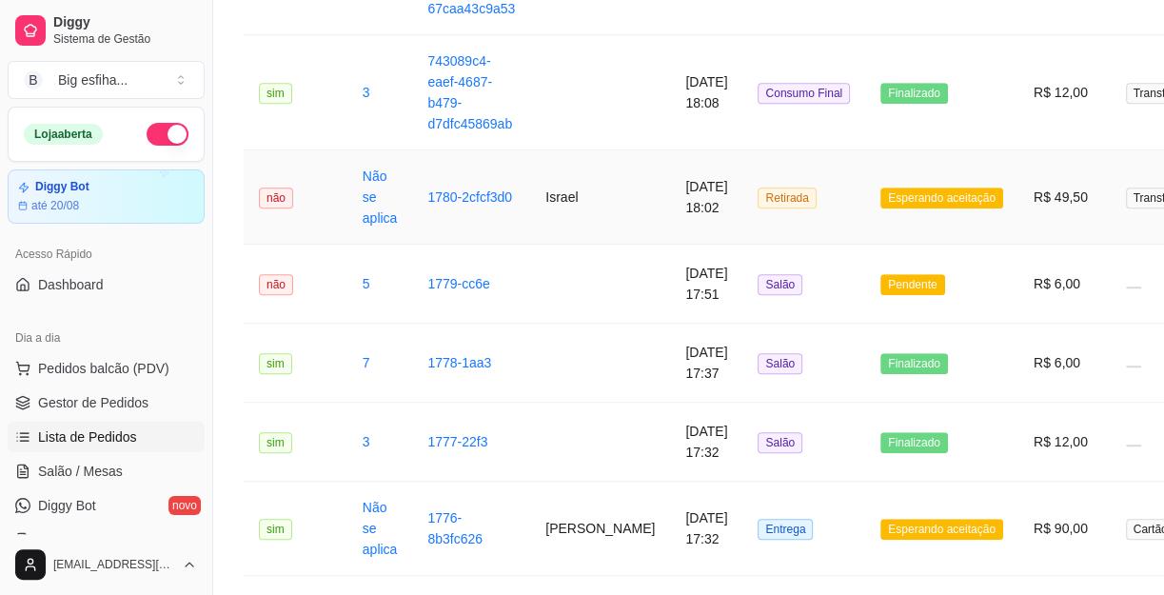
click at [607, 199] on td "Israel" at bounding box center [600, 197] width 140 height 94
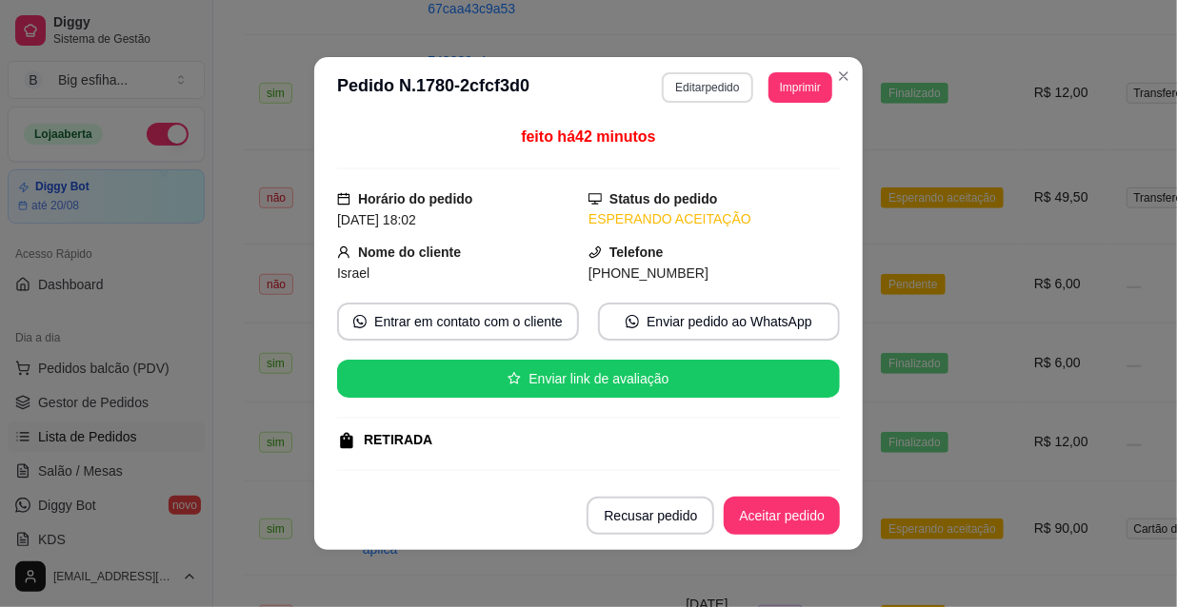
click at [668, 90] on button "Editar pedido" at bounding box center [707, 87] width 90 height 30
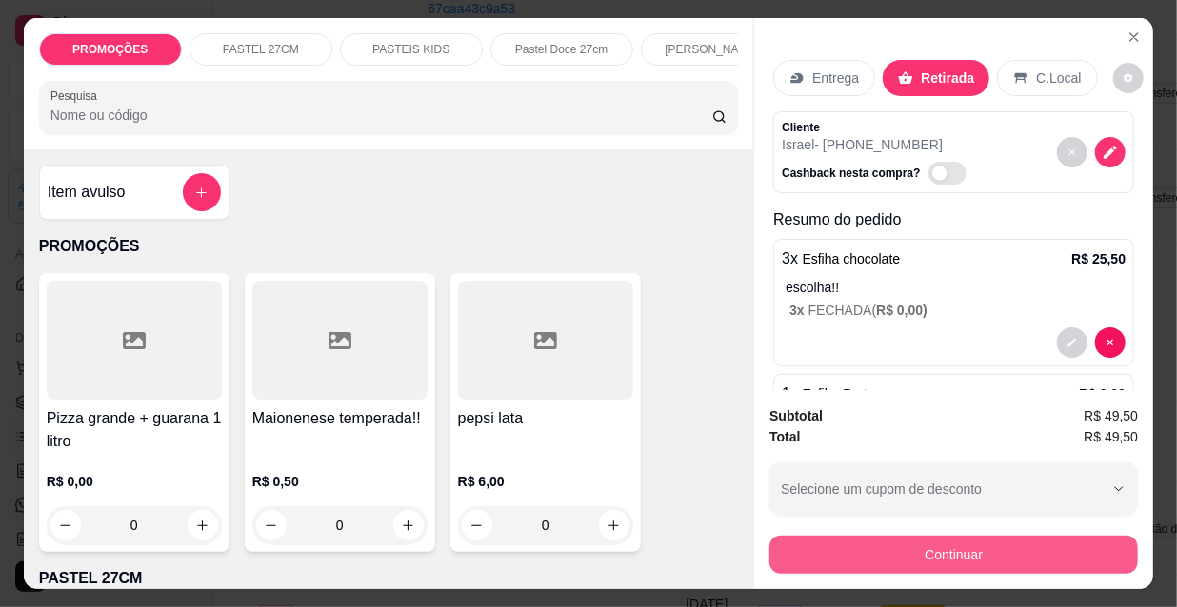
click at [1000, 553] on button "Continuar" at bounding box center [953, 555] width 368 height 38
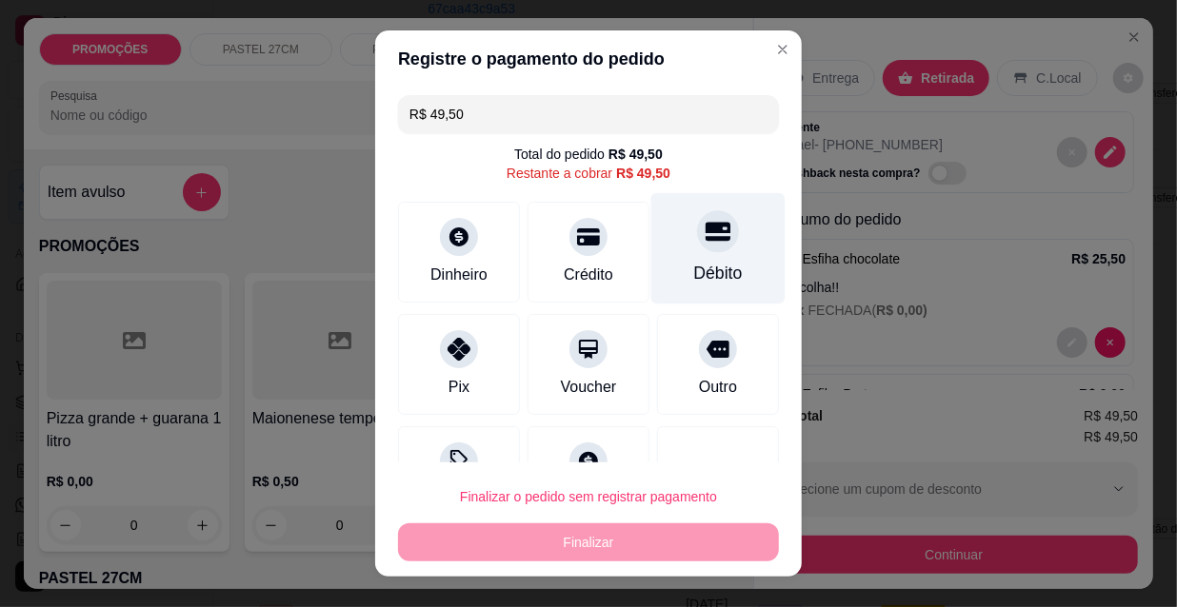
click at [676, 257] on div "Débito" at bounding box center [718, 248] width 134 height 111
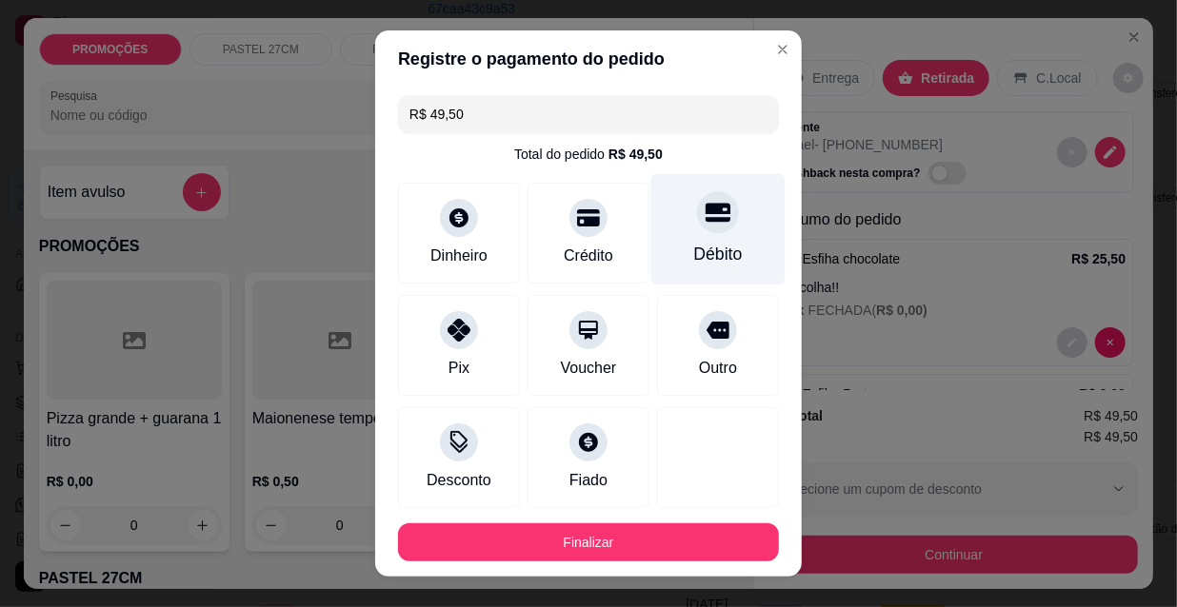
type input "R$ 0,00"
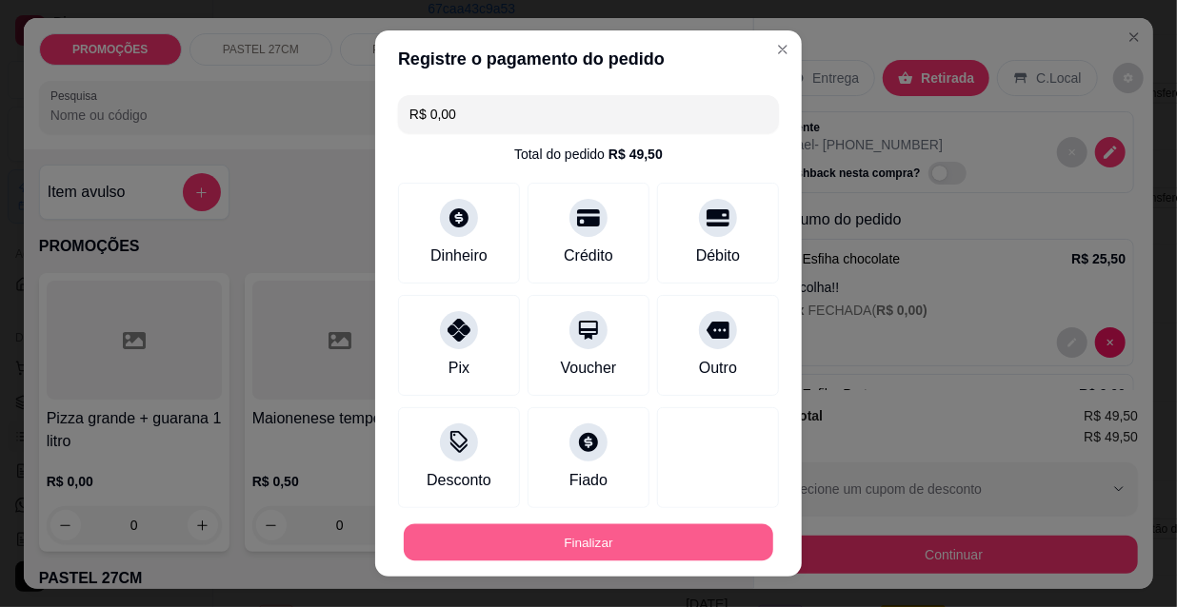
click at [673, 550] on button "Finalizar" at bounding box center [588, 542] width 369 height 37
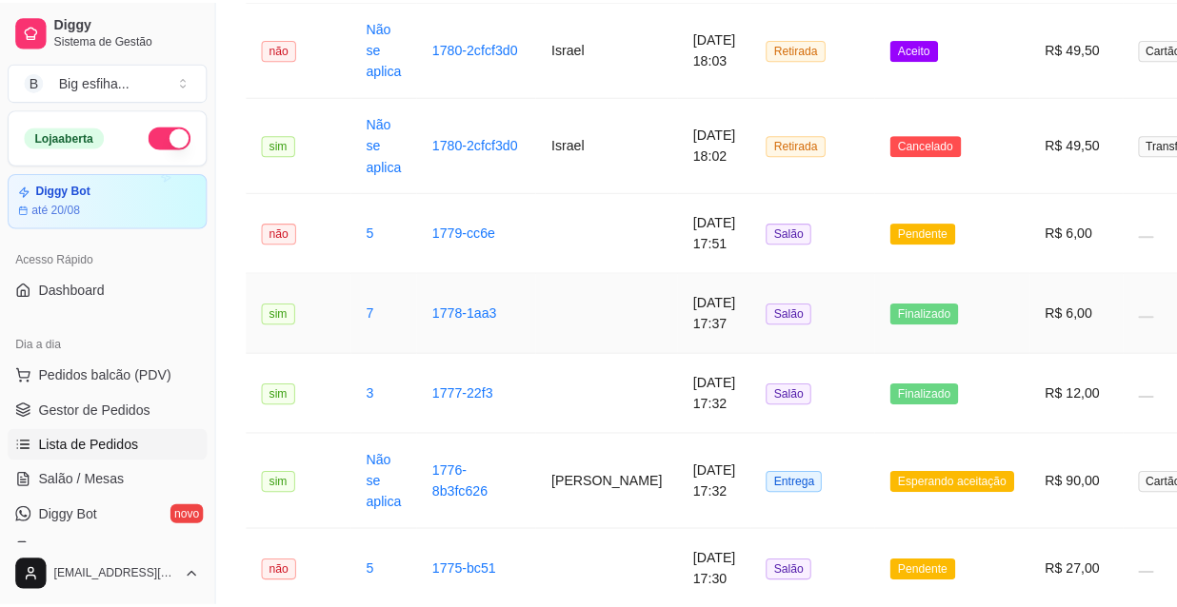
scroll to position [692, 0]
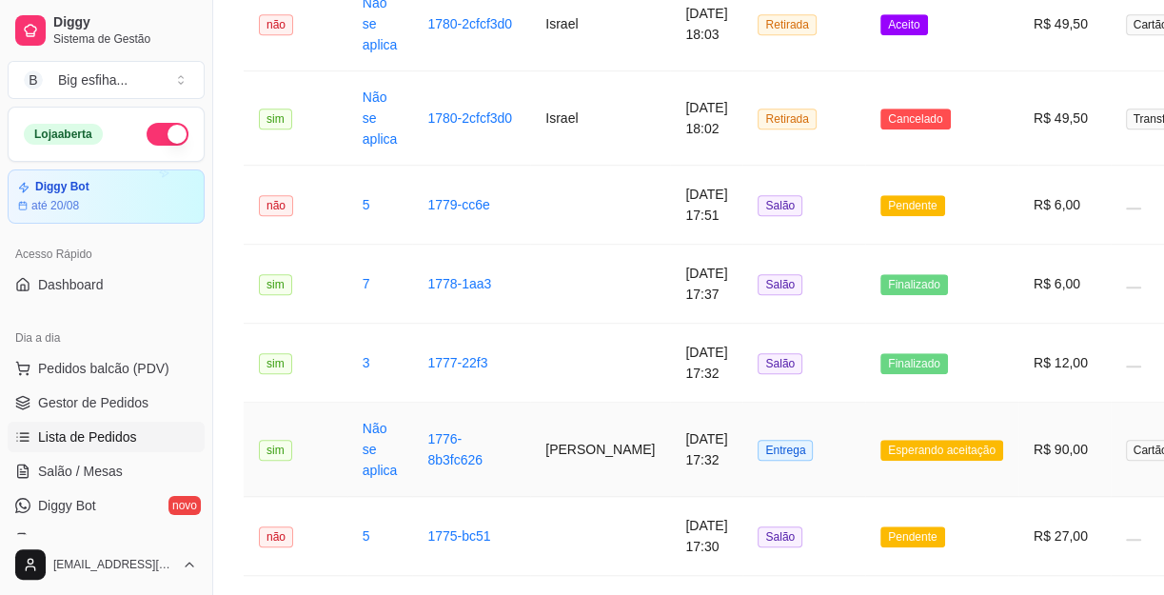
click at [742, 475] on td "Entrega" at bounding box center [803, 450] width 123 height 94
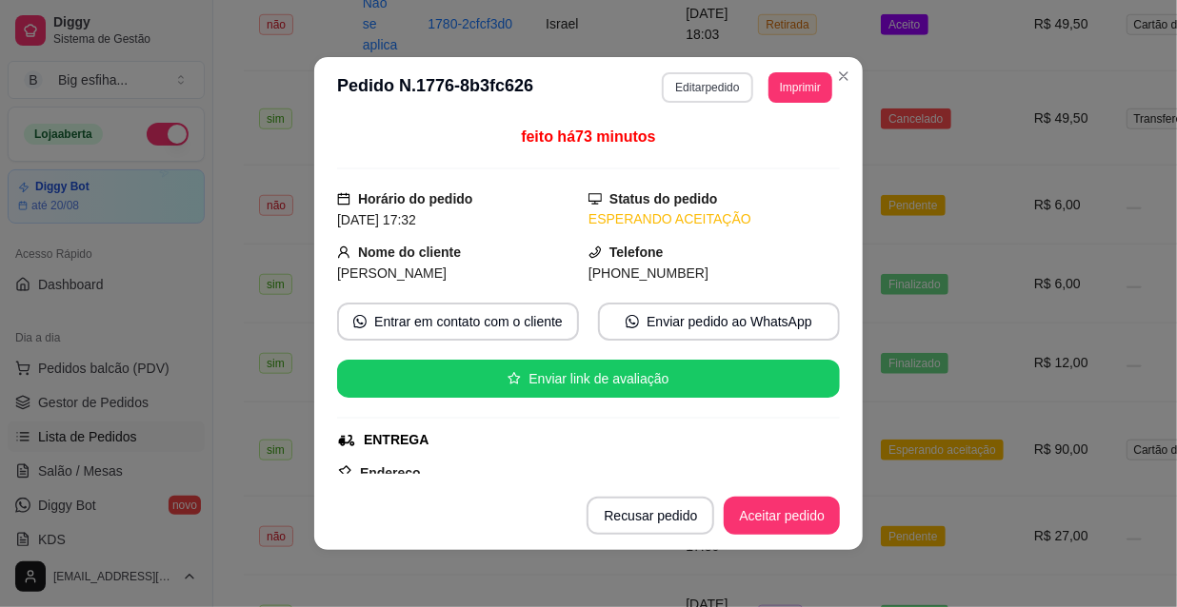
click at [688, 93] on button "Editar pedido" at bounding box center [707, 87] width 90 height 30
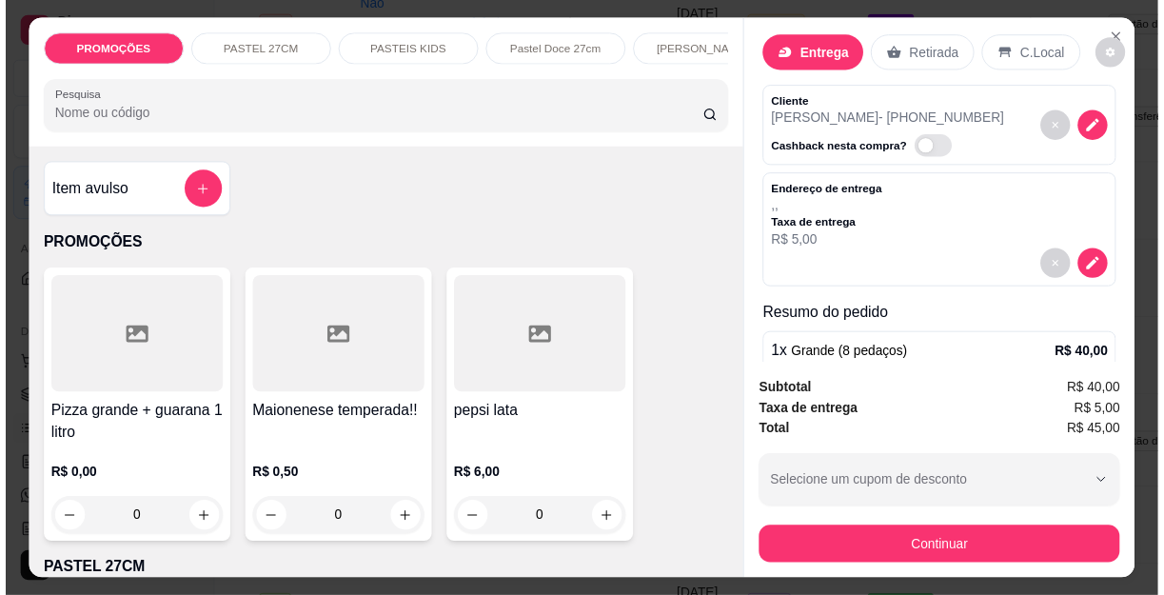
scroll to position [8, 0]
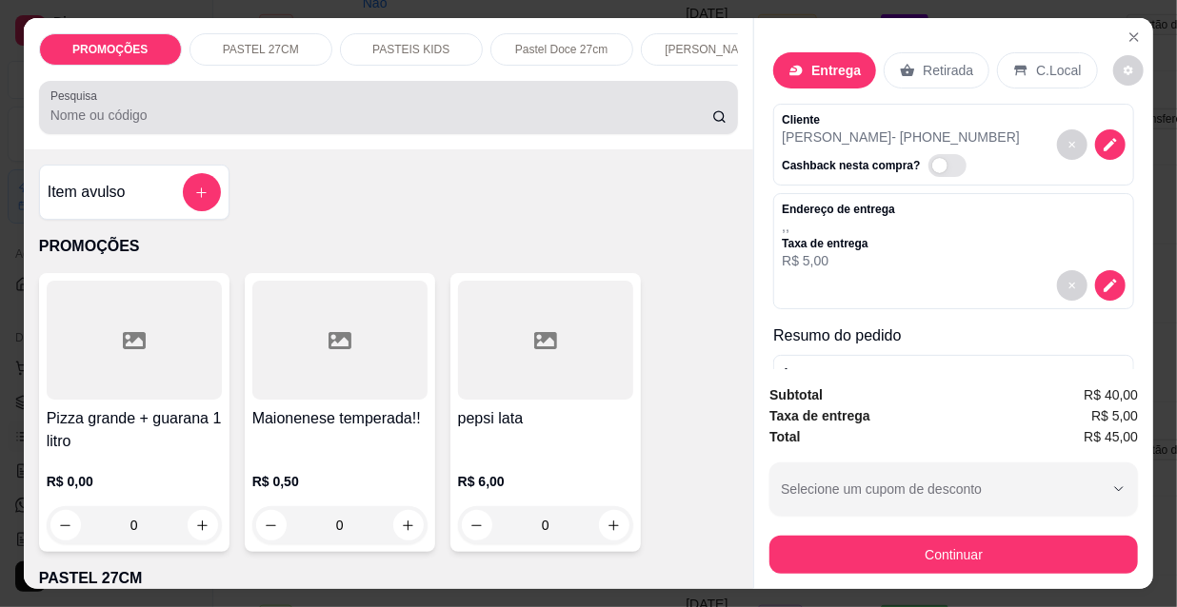
click at [272, 134] on div "Pesquisa" at bounding box center [389, 107] width 700 height 53
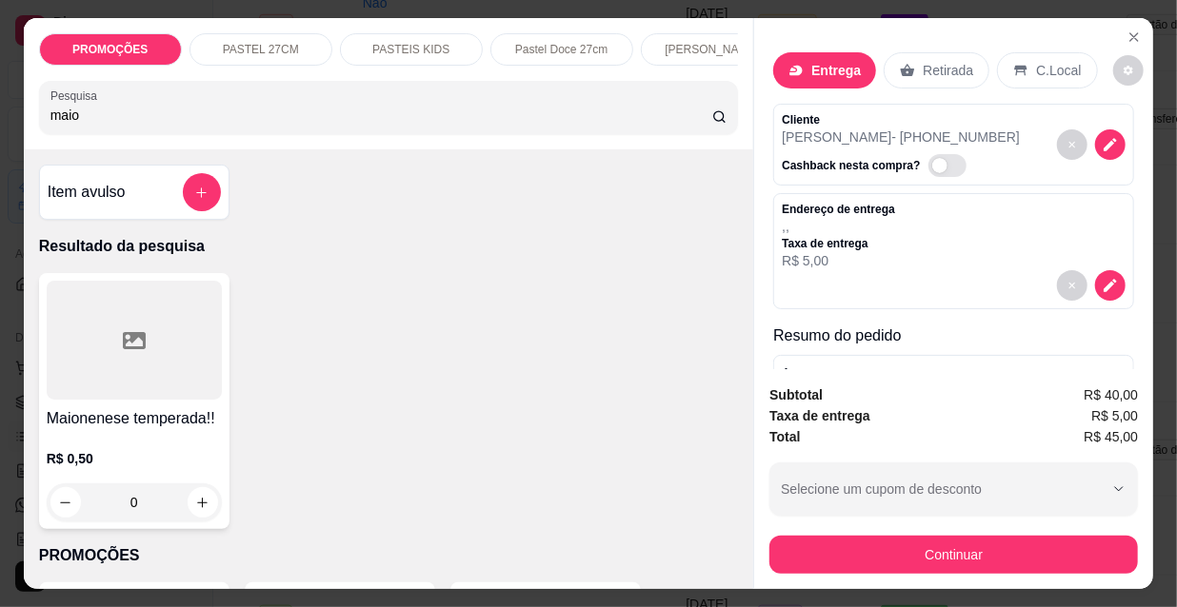
type input "maio"
click at [131, 372] on div at bounding box center [134, 340] width 175 height 119
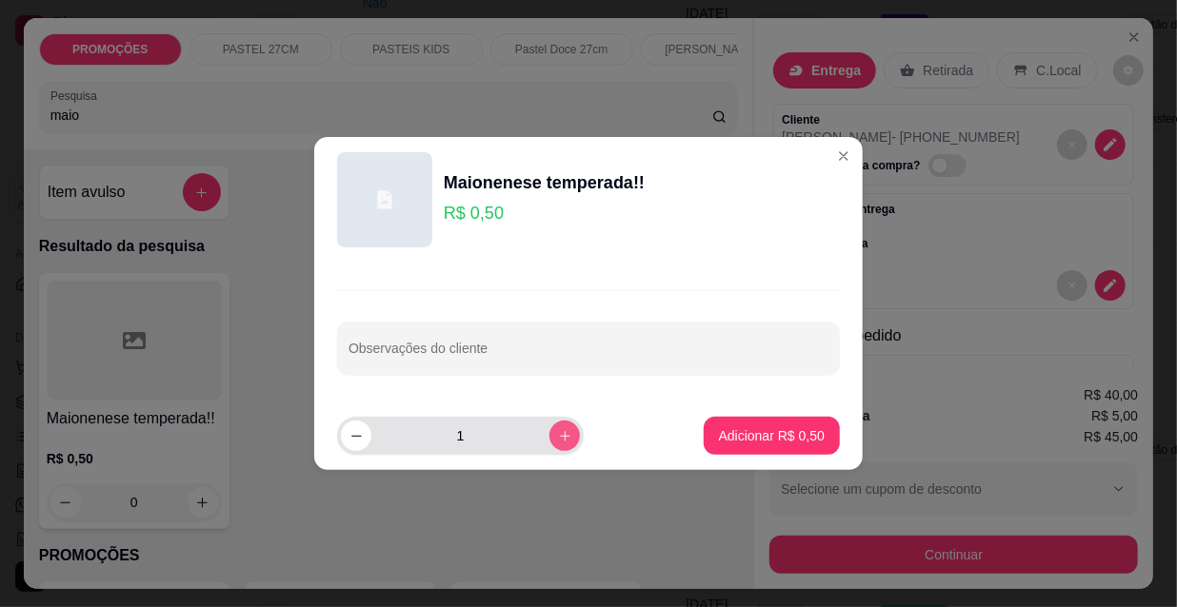
click at [556, 425] on button "increase-product-quantity" at bounding box center [564, 436] width 30 height 30
click at [558, 429] on icon "increase-product-quantity" at bounding box center [565, 436] width 14 height 14
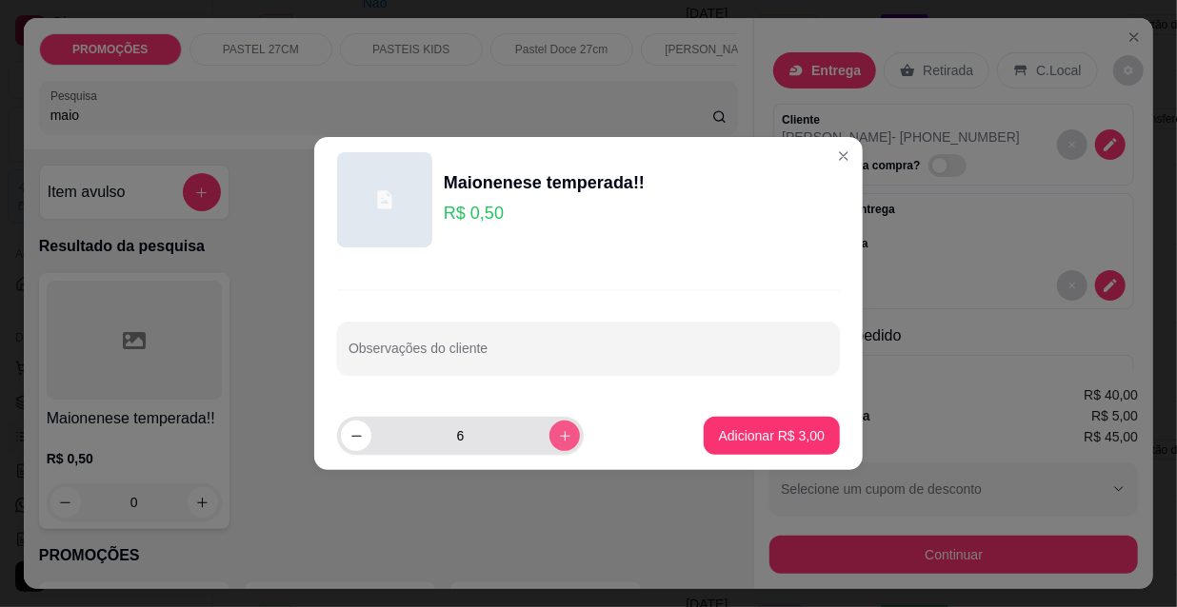
click at [558, 429] on icon "increase-product-quantity" at bounding box center [565, 436] width 14 height 14
click at [355, 443] on button "decrease-product-quantity" at bounding box center [356, 436] width 30 height 30
type input "8"
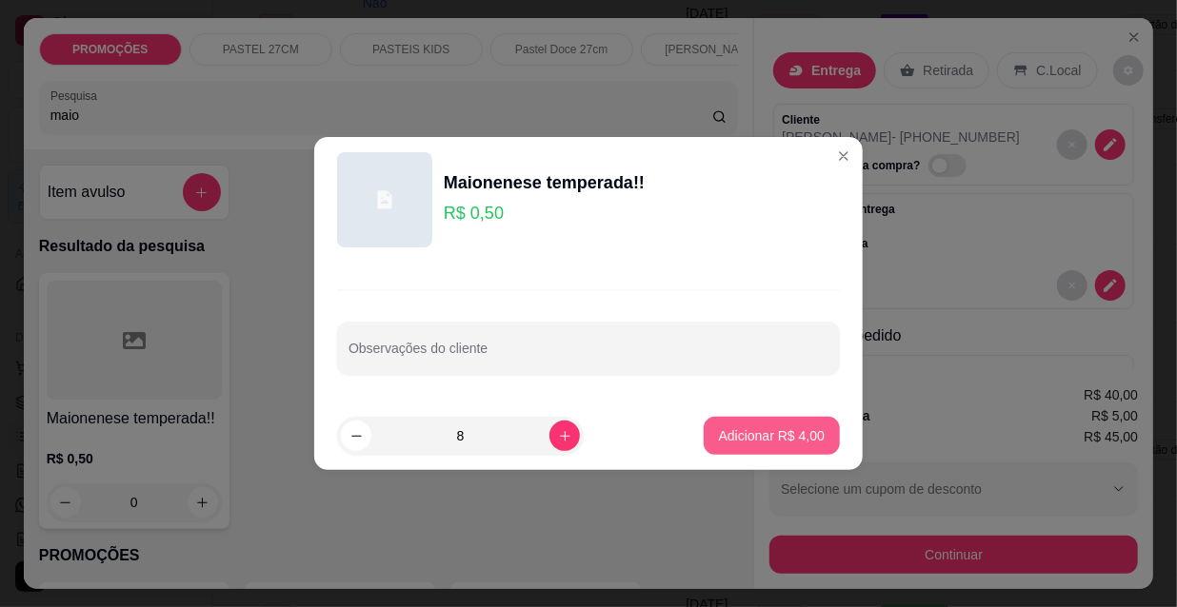
click at [761, 432] on p "Adicionar R$ 4,00" at bounding box center [772, 435] width 106 height 19
type input "8"
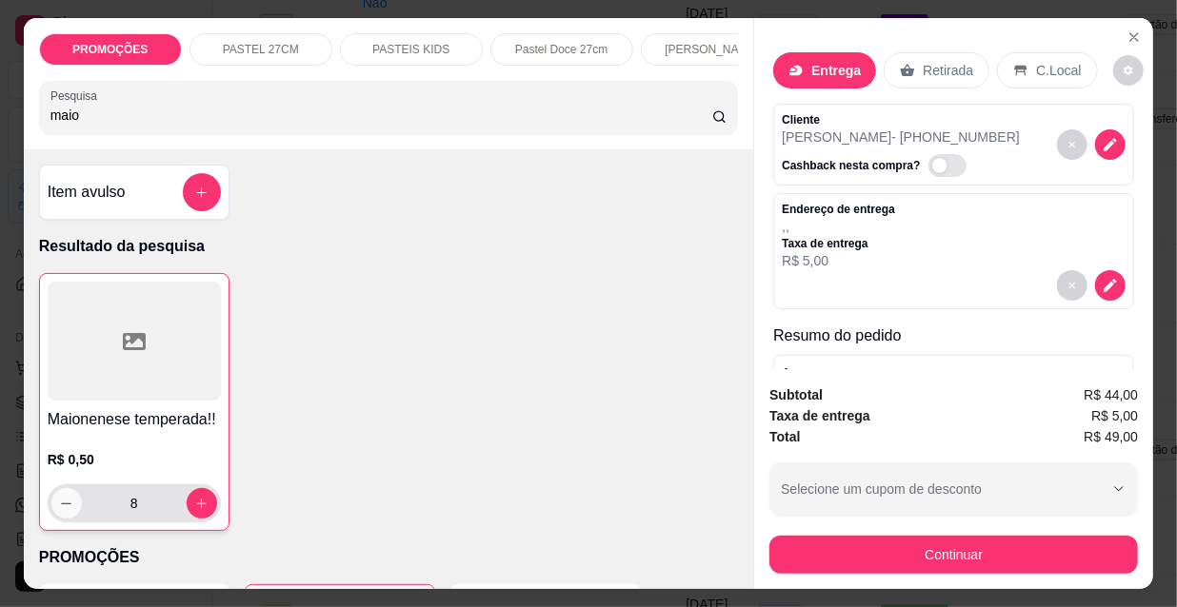
click at [51, 517] on button "decrease-product-quantity" at bounding box center [66, 503] width 30 height 30
type input "7"
click at [51, 517] on button "decrease-product-quantity" at bounding box center [66, 503] width 30 height 30
type input "6"
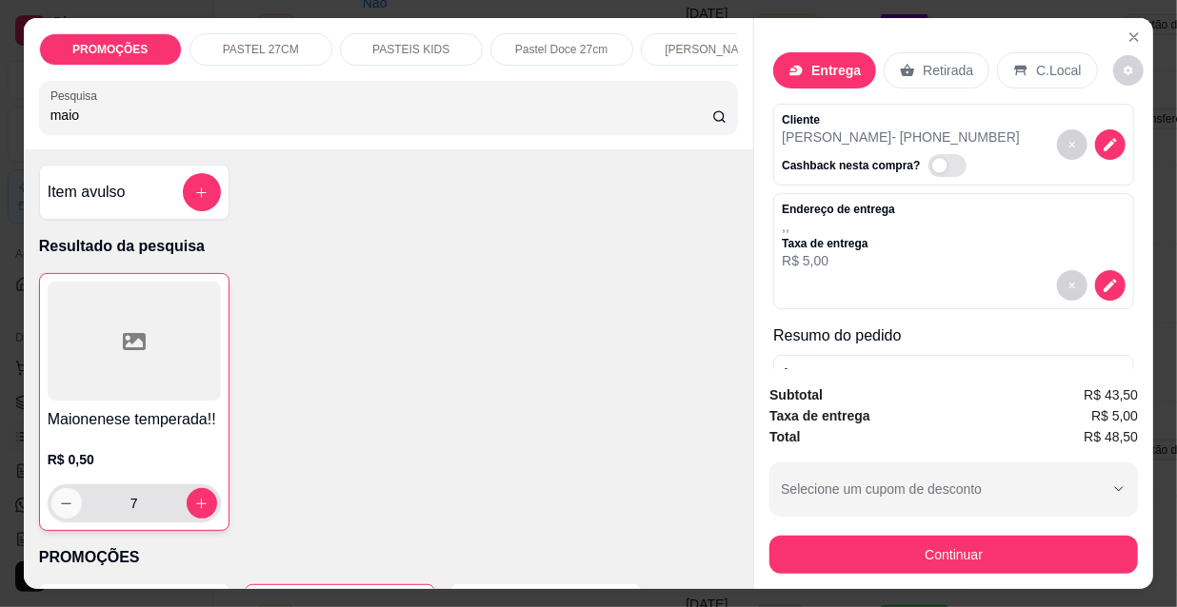
type input "6"
click at [51, 517] on button "decrease-product-quantity" at bounding box center [66, 503] width 30 height 30
type input "5"
click at [51, 517] on button "decrease-product-quantity" at bounding box center [66, 503] width 30 height 30
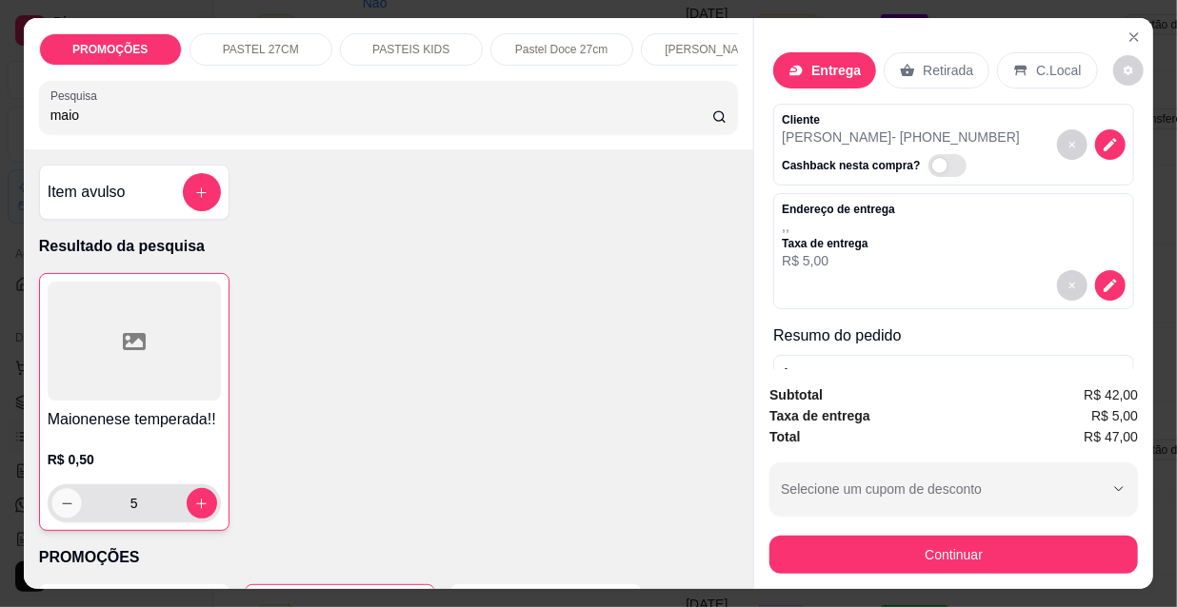
type input "4"
click at [51, 517] on button "decrease-product-quantity" at bounding box center [66, 504] width 30 height 30
type input "3"
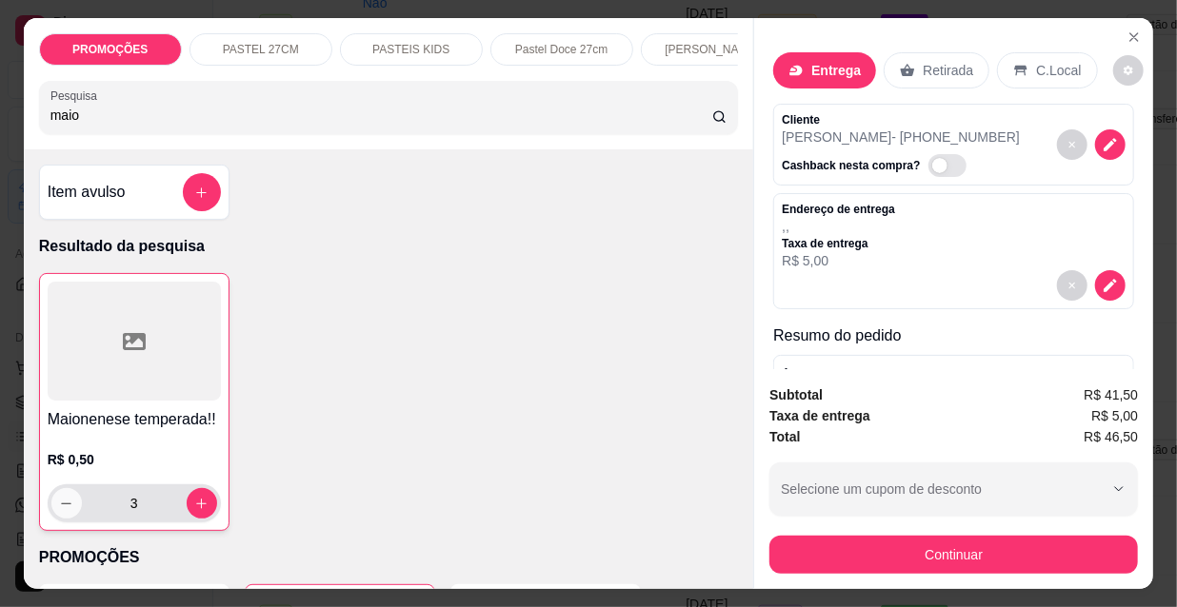
click at [51, 517] on button "decrease-product-quantity" at bounding box center [66, 503] width 30 height 30
type input "2"
click at [51, 517] on button "decrease-product-quantity" at bounding box center [66, 504] width 30 height 30
type input "1"
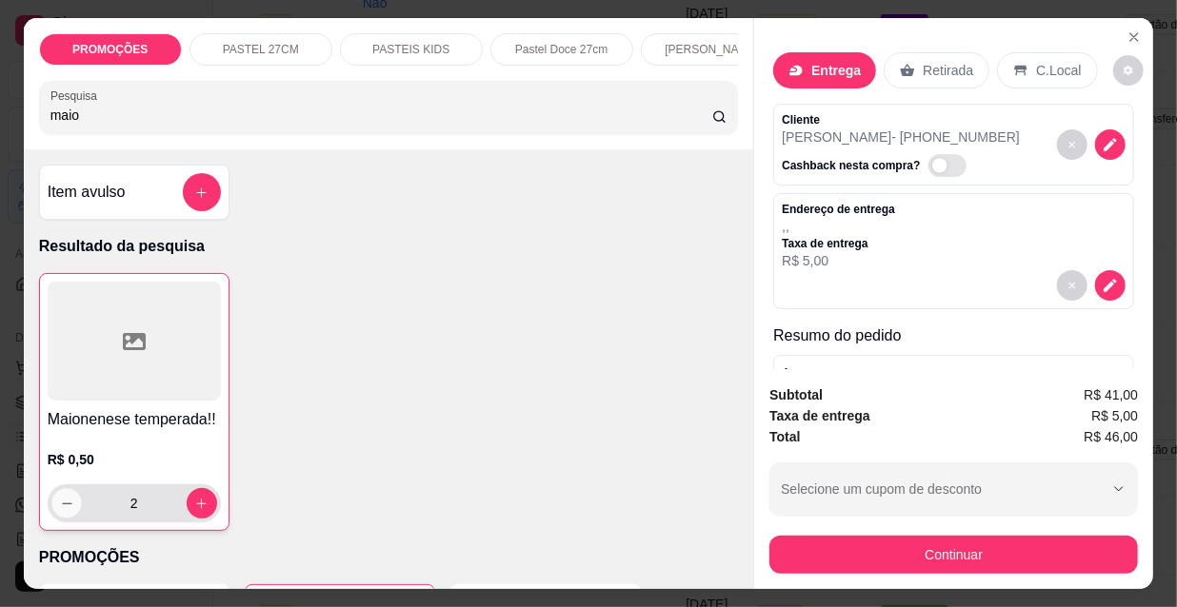
type input "1"
click at [51, 517] on button "decrease-product-quantity" at bounding box center [66, 503] width 30 height 30
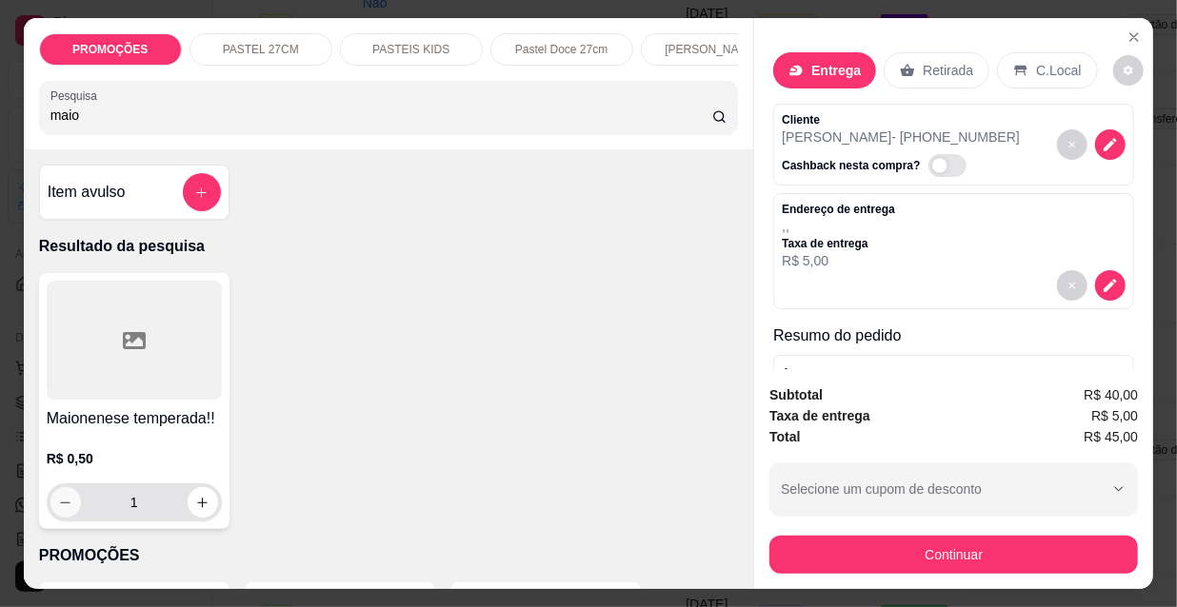
type input "0"
click at [50, 517] on button "decrease-product-quantity" at bounding box center [65, 503] width 30 height 30
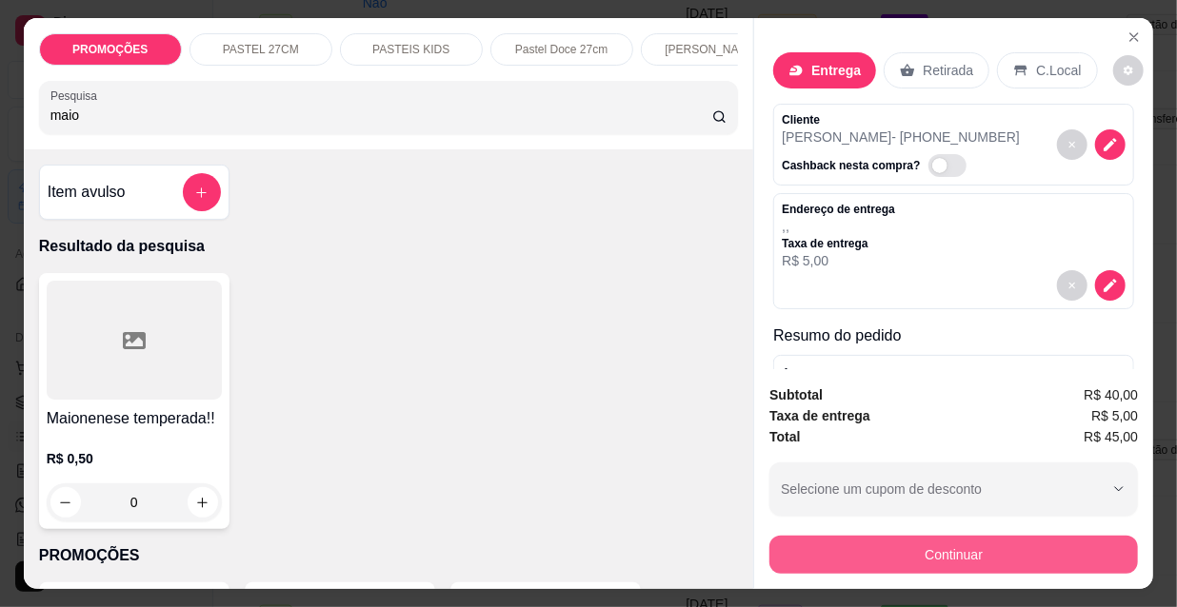
click at [843, 539] on button "Continuar" at bounding box center [953, 555] width 368 height 38
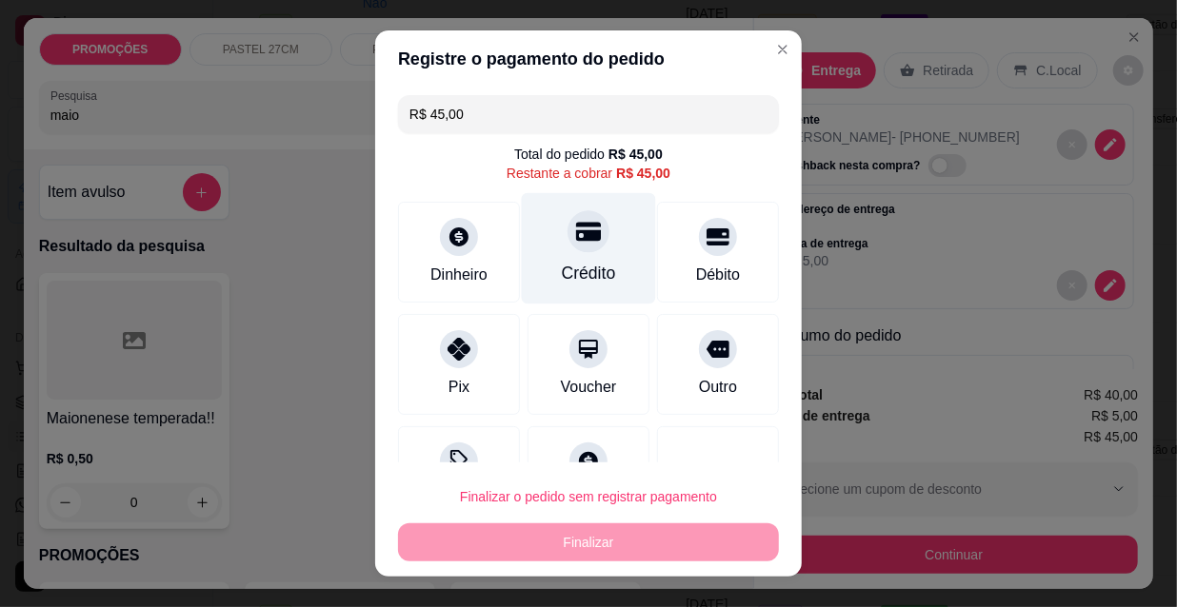
click at [583, 258] on div "Crédito" at bounding box center [589, 248] width 134 height 111
type input "R$ 0,00"
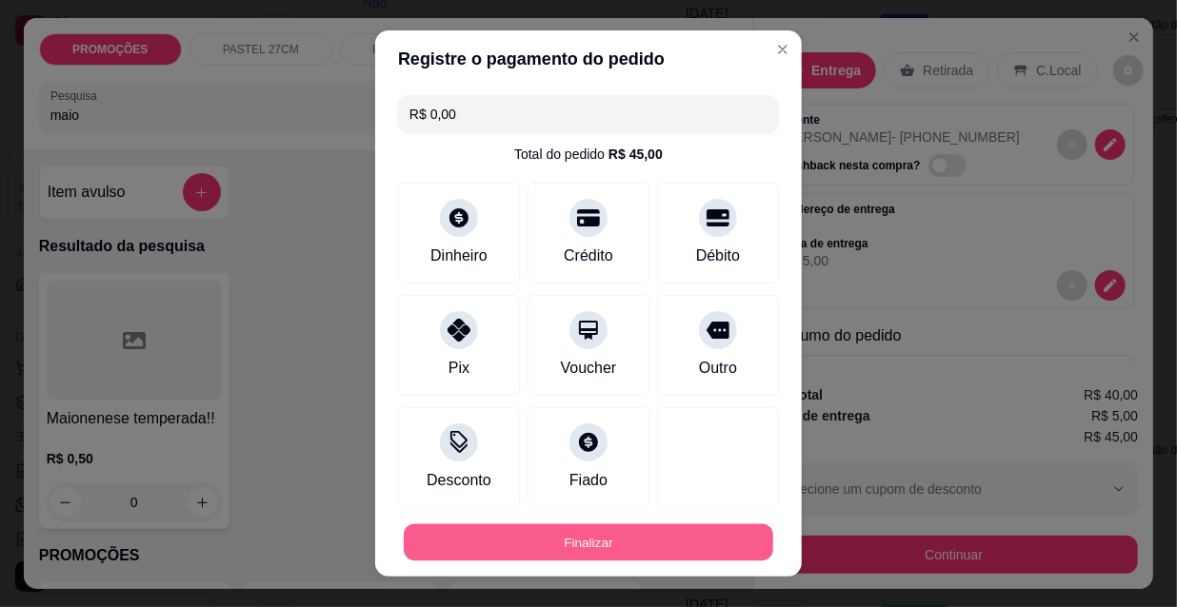
click at [663, 542] on button "Finalizar" at bounding box center [588, 542] width 369 height 37
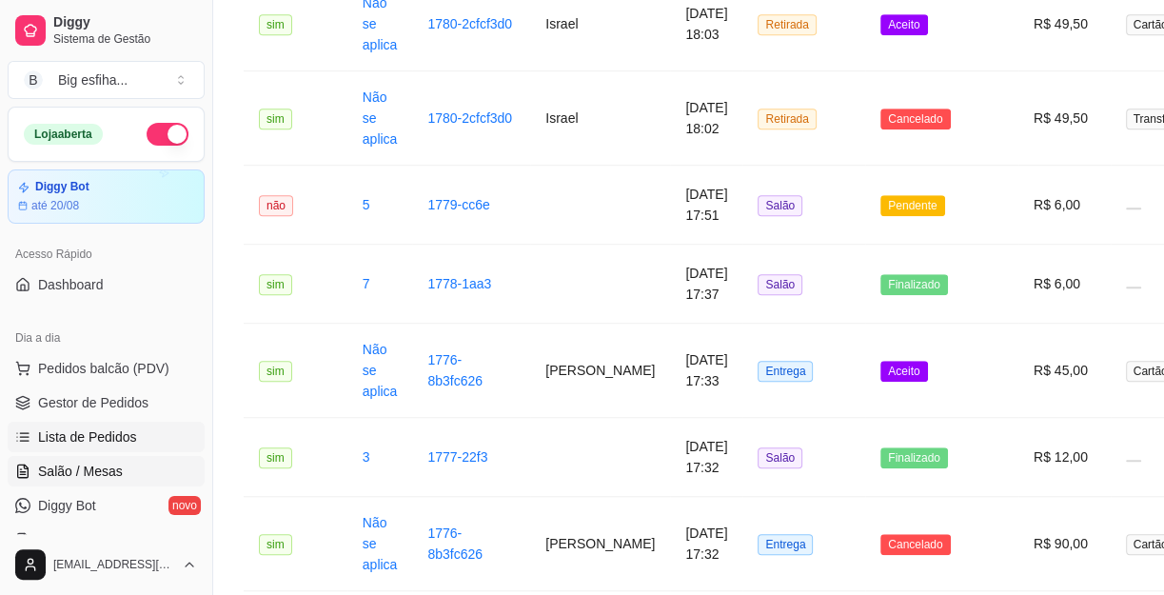
click at [113, 466] on span "Salão / Mesas" at bounding box center [80, 471] width 85 height 19
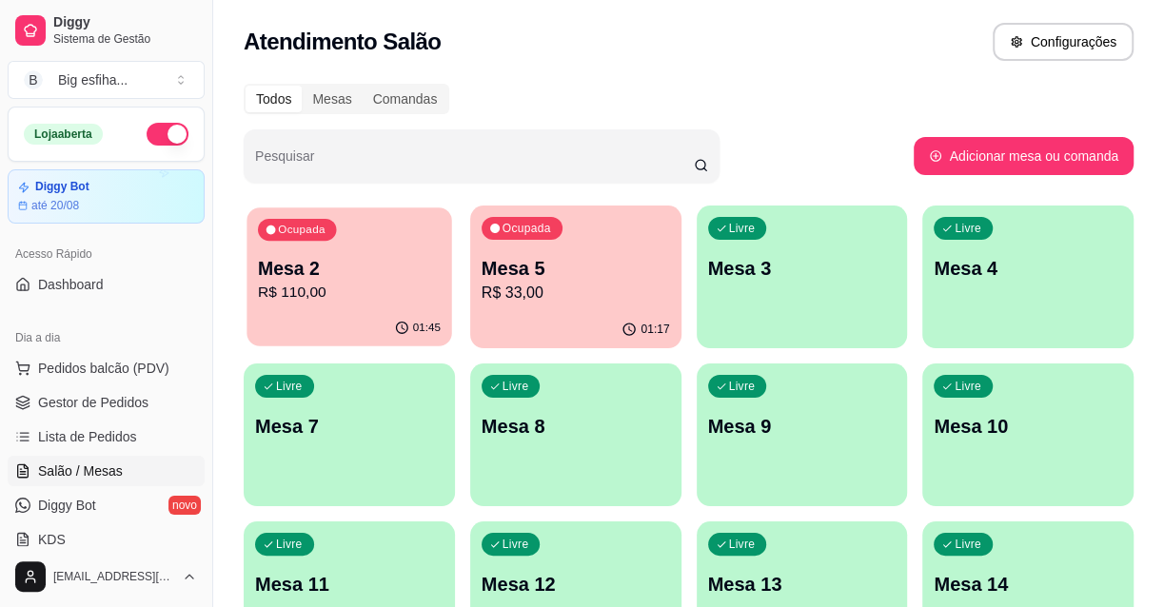
click at [391, 291] on p "R$ 110,00" at bounding box center [349, 293] width 183 height 22
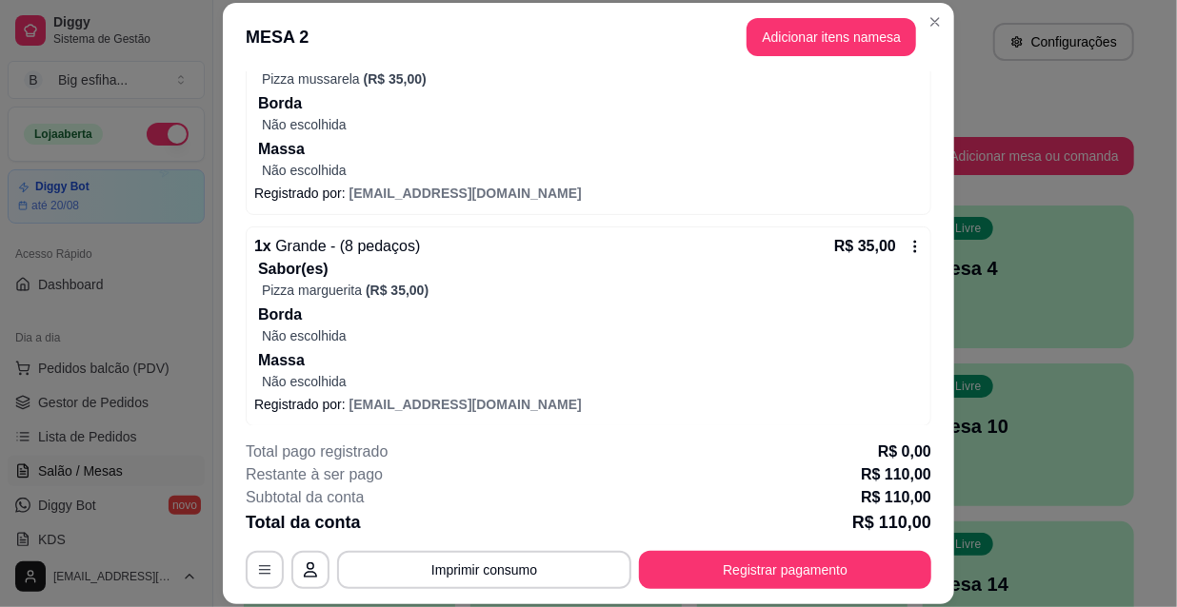
scroll to position [455, 0]
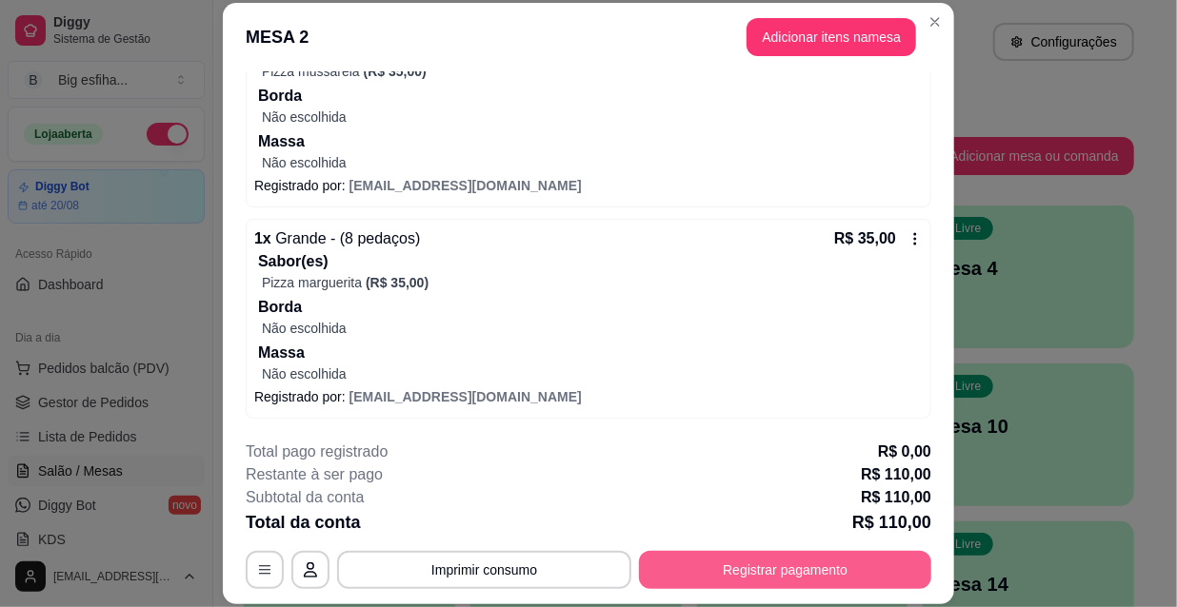
click at [738, 554] on button "Registrar pagamento" at bounding box center [785, 570] width 292 height 38
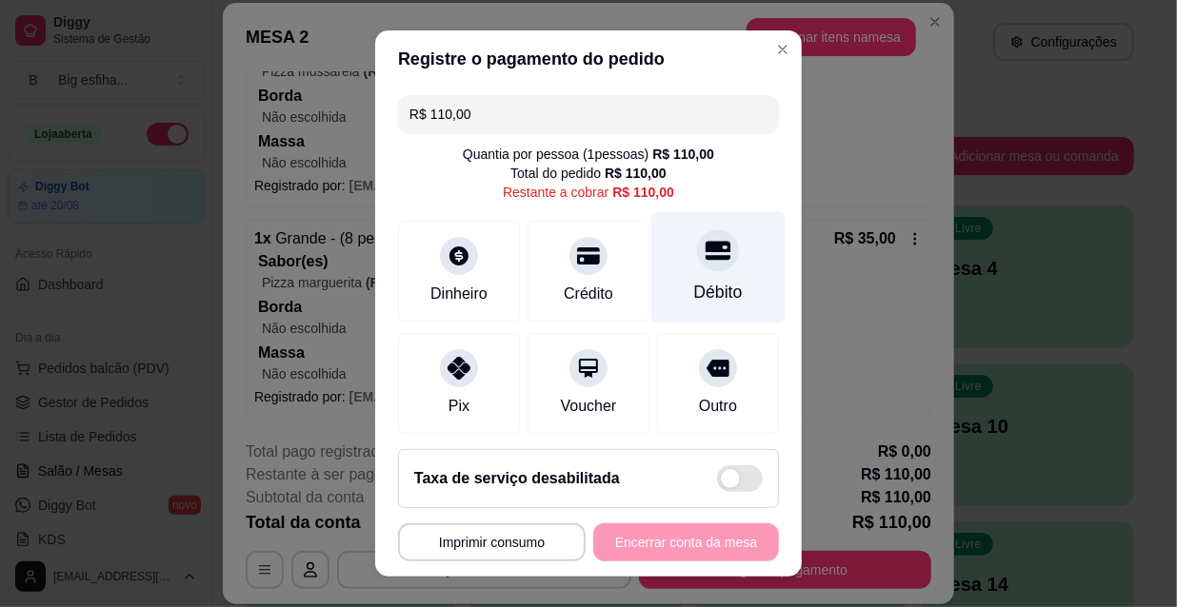
click at [697, 292] on div "Débito" at bounding box center [718, 292] width 49 height 25
type input "R$ 0,00"
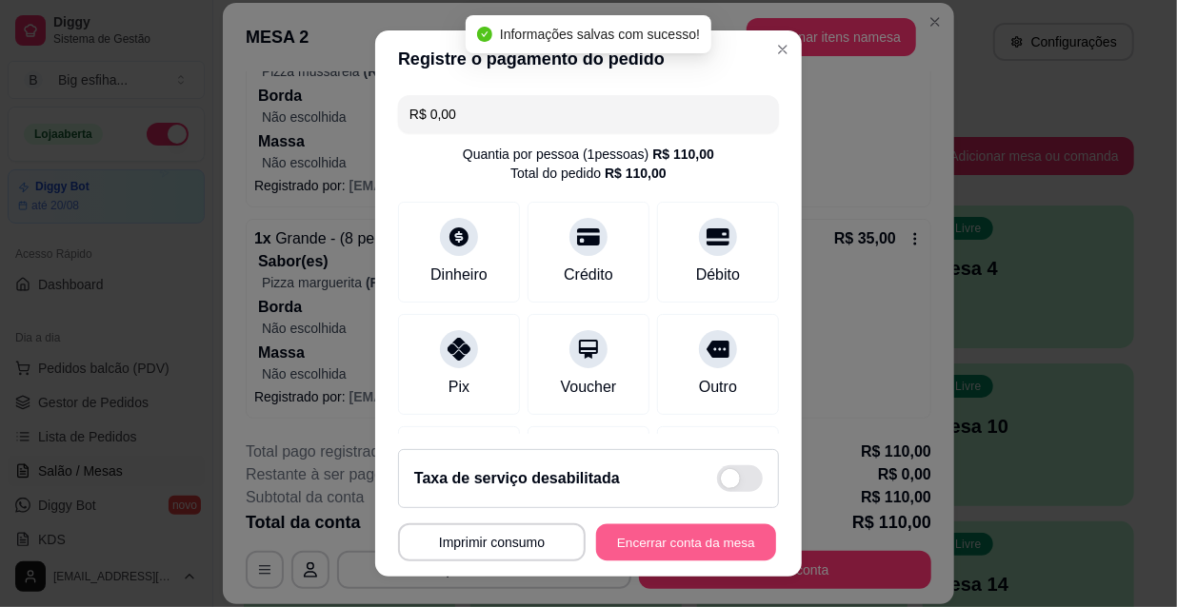
click at [685, 532] on button "Encerrar conta da mesa" at bounding box center [686, 542] width 180 height 37
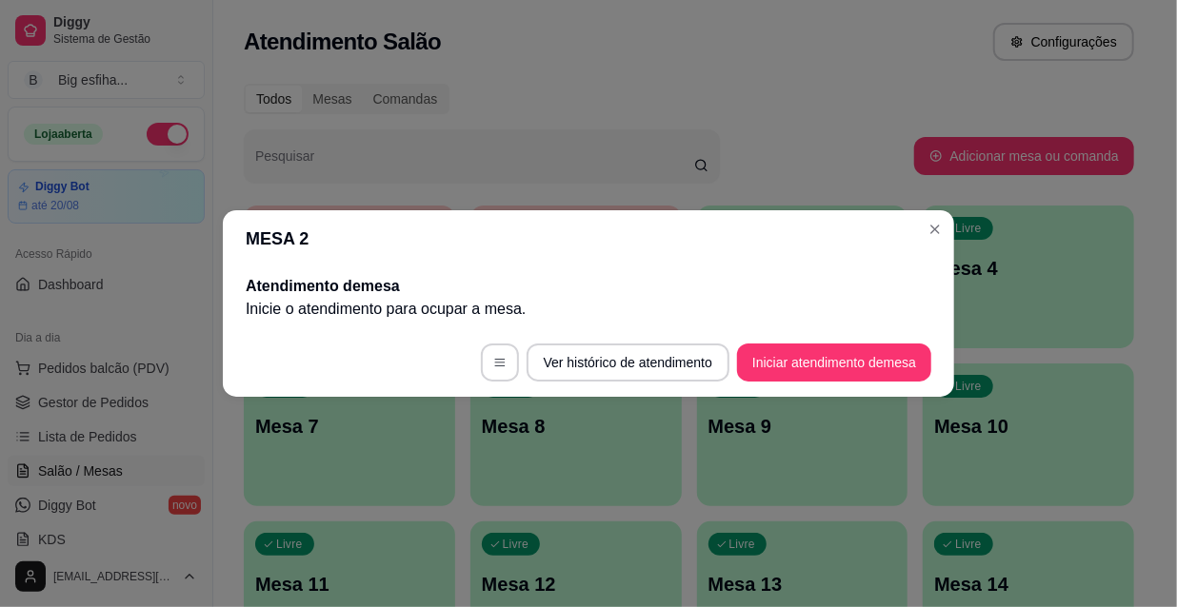
scroll to position [0, 0]
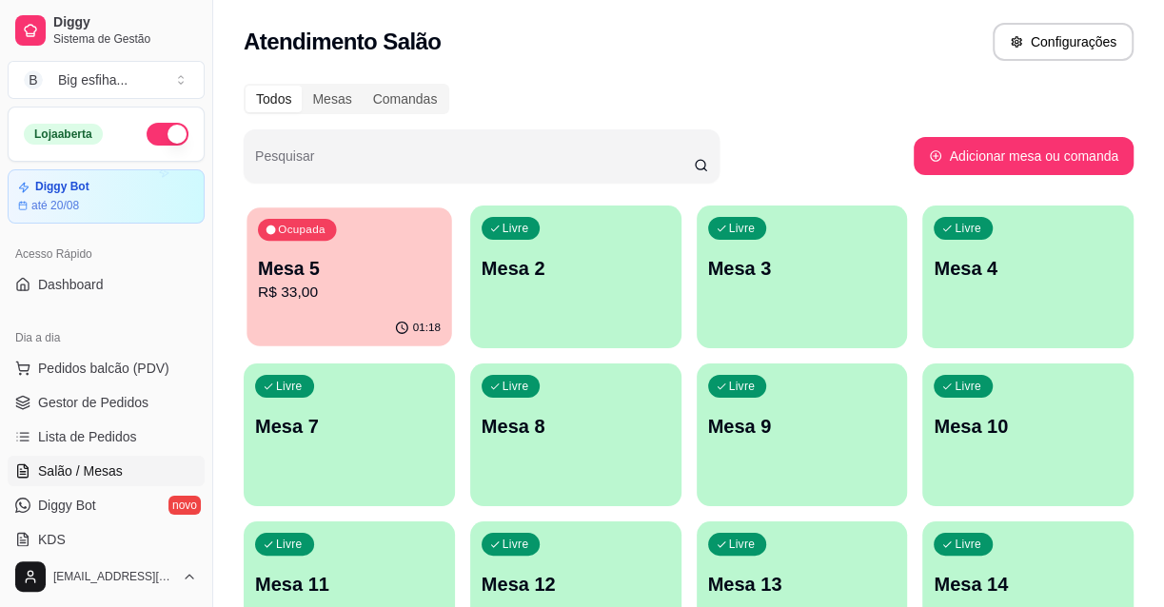
click at [410, 285] on p "R$ 33,00" at bounding box center [349, 293] width 183 height 22
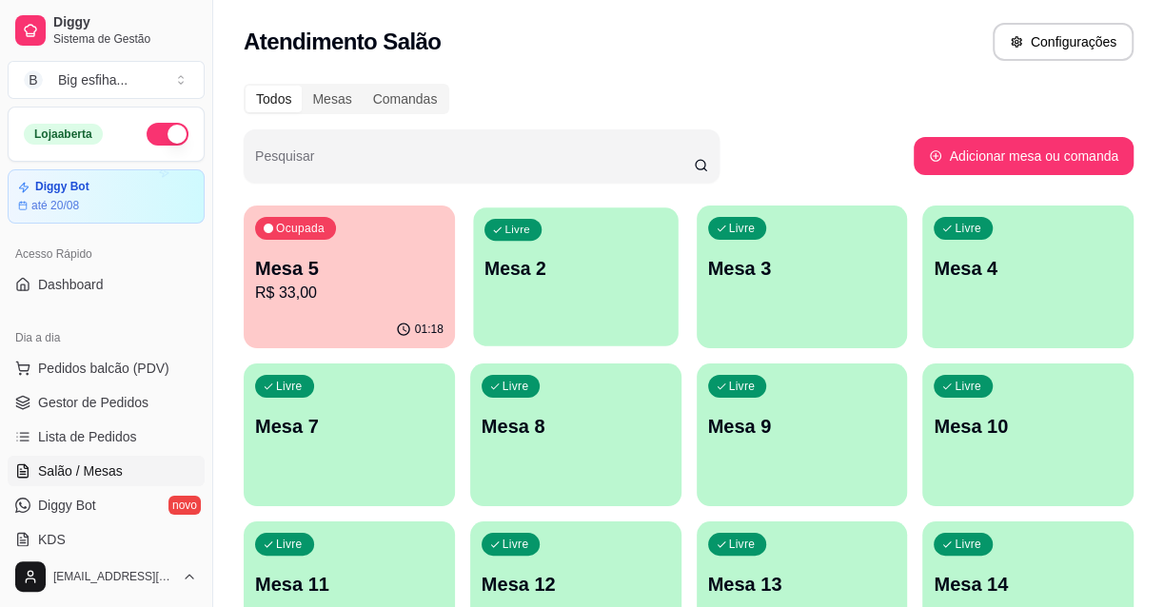
click at [552, 314] on div "Livre Mesa 2" at bounding box center [575, 266] width 205 height 116
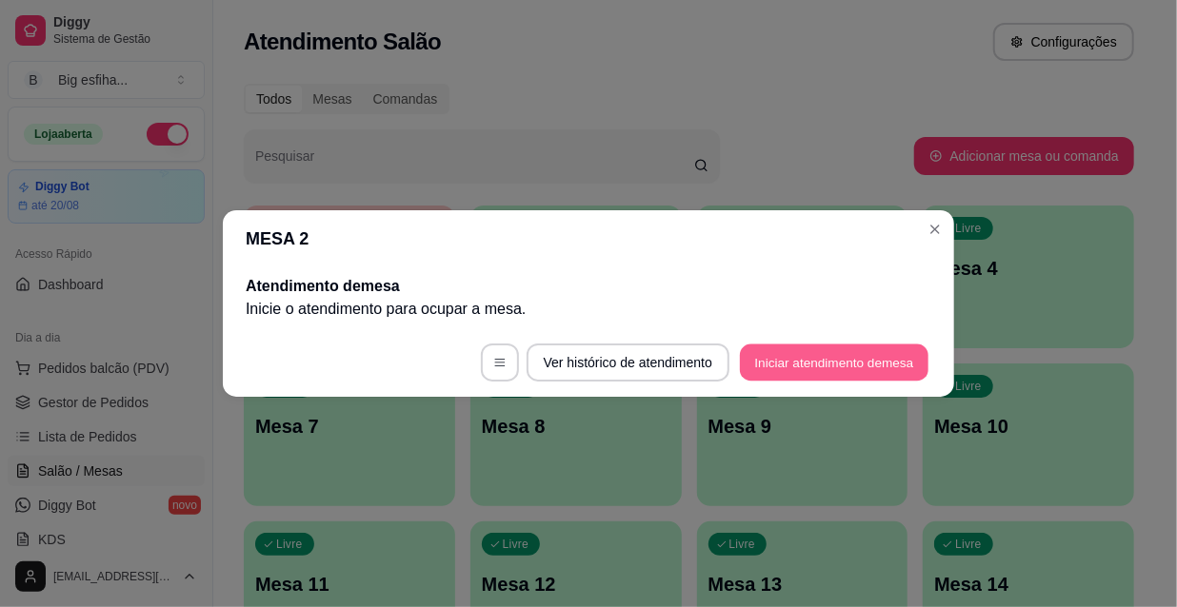
click at [783, 363] on button "Iniciar atendimento de mesa" at bounding box center [834, 363] width 188 height 37
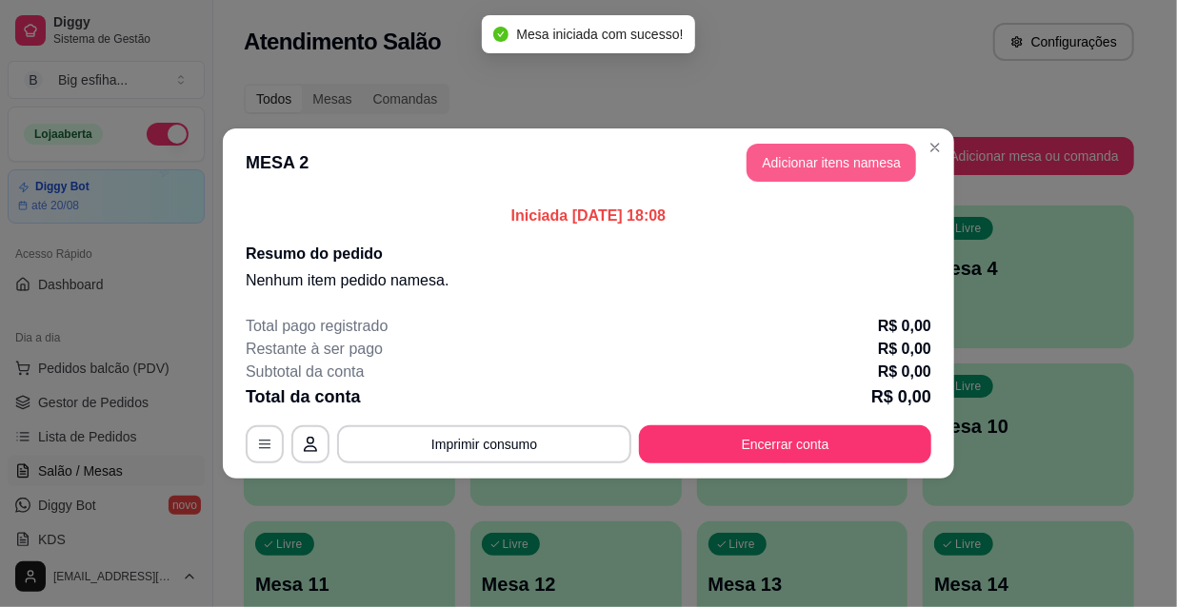
click at [823, 156] on button "Adicionar itens na mesa" at bounding box center [830, 163] width 169 height 38
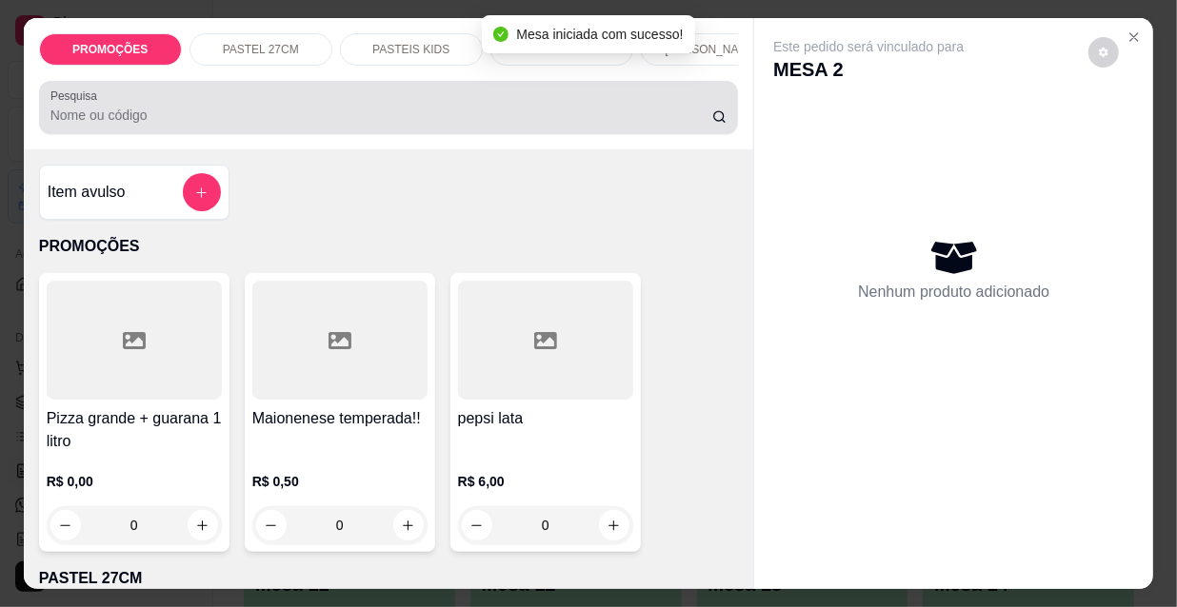
click at [595, 125] on input "Pesquisa" at bounding box center [381, 115] width 662 height 19
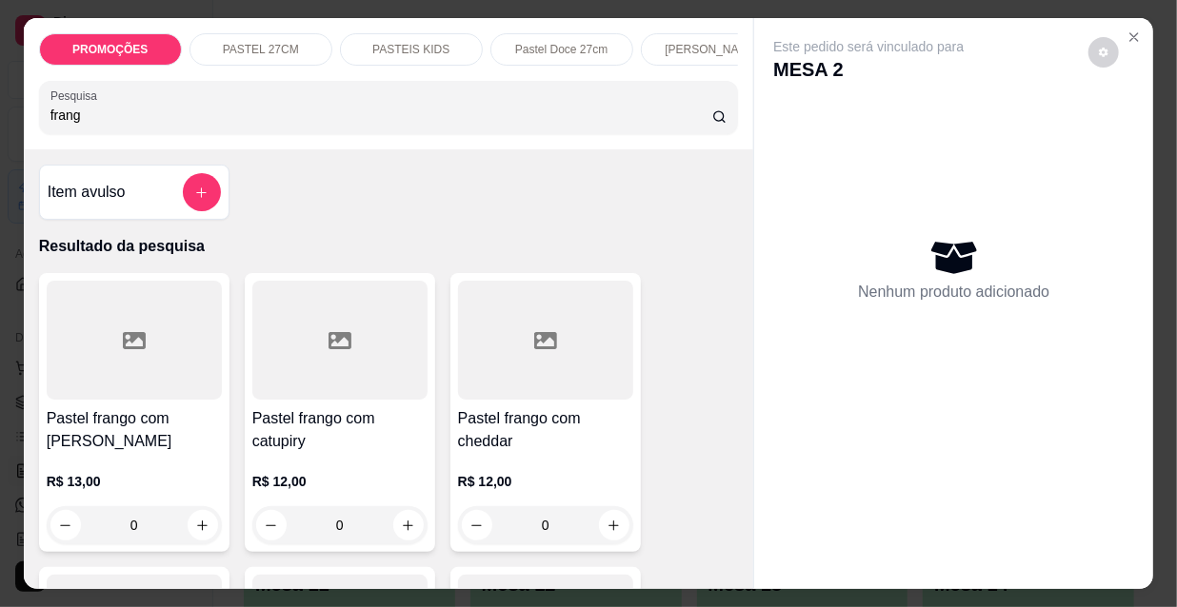
type input "frang"
click at [130, 370] on div at bounding box center [134, 340] width 175 height 119
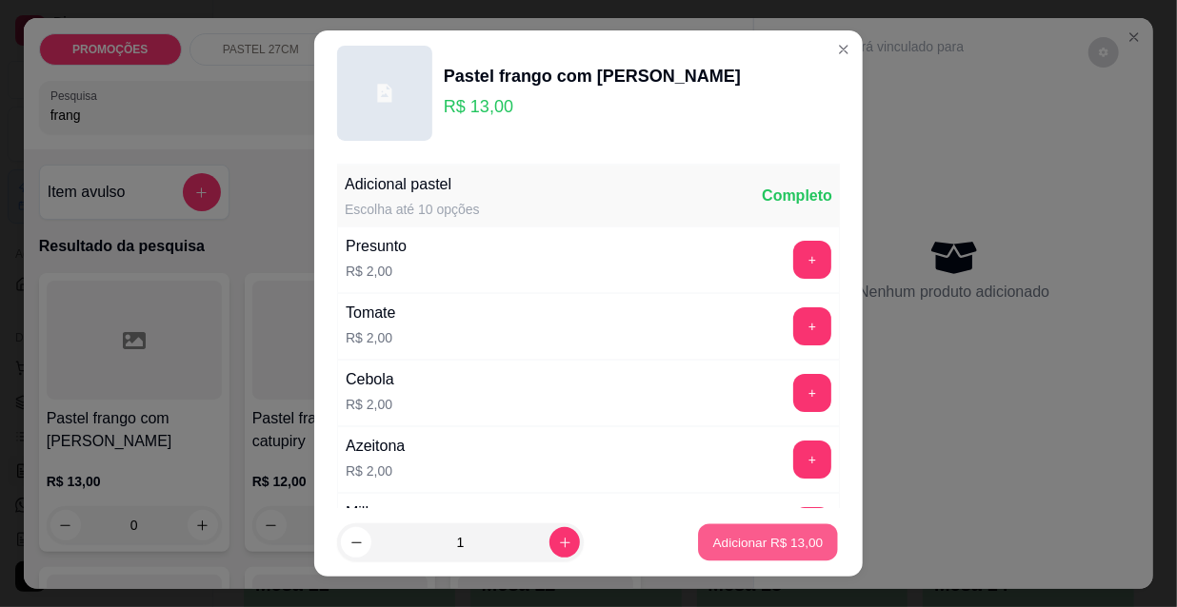
click at [740, 548] on p "Adicionar R$ 13,00" at bounding box center [768, 542] width 110 height 18
type input "1"
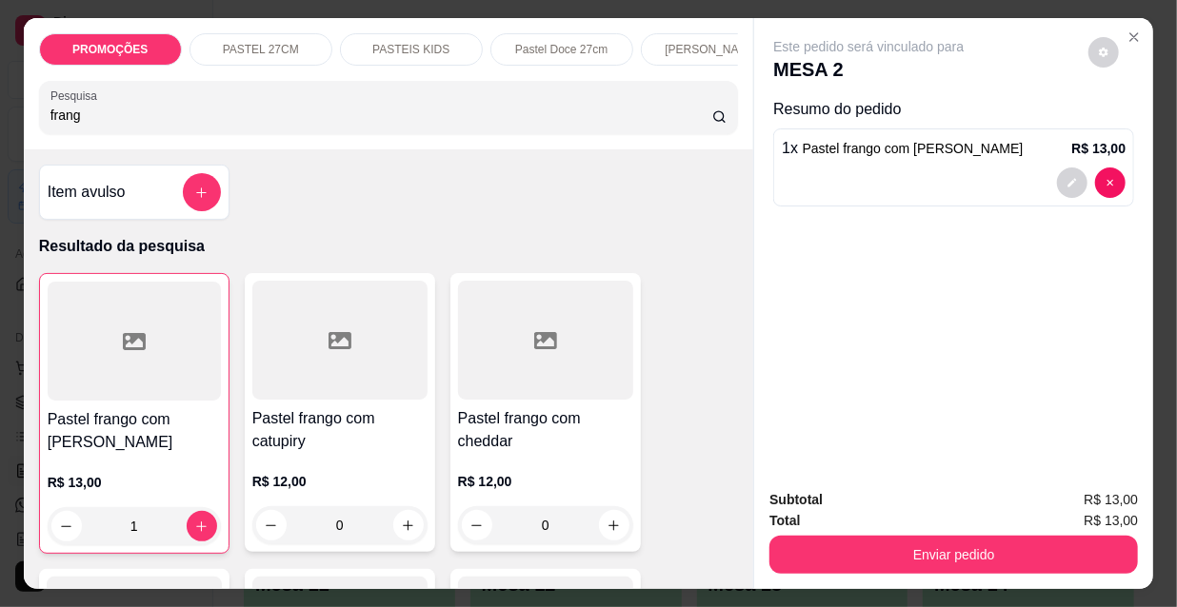
drag, startPoint x: 83, startPoint y: 123, endPoint x: 39, endPoint y: 129, distance: 44.2
click at [39, 129] on div "Pesquisa frang" at bounding box center [389, 107] width 700 height 53
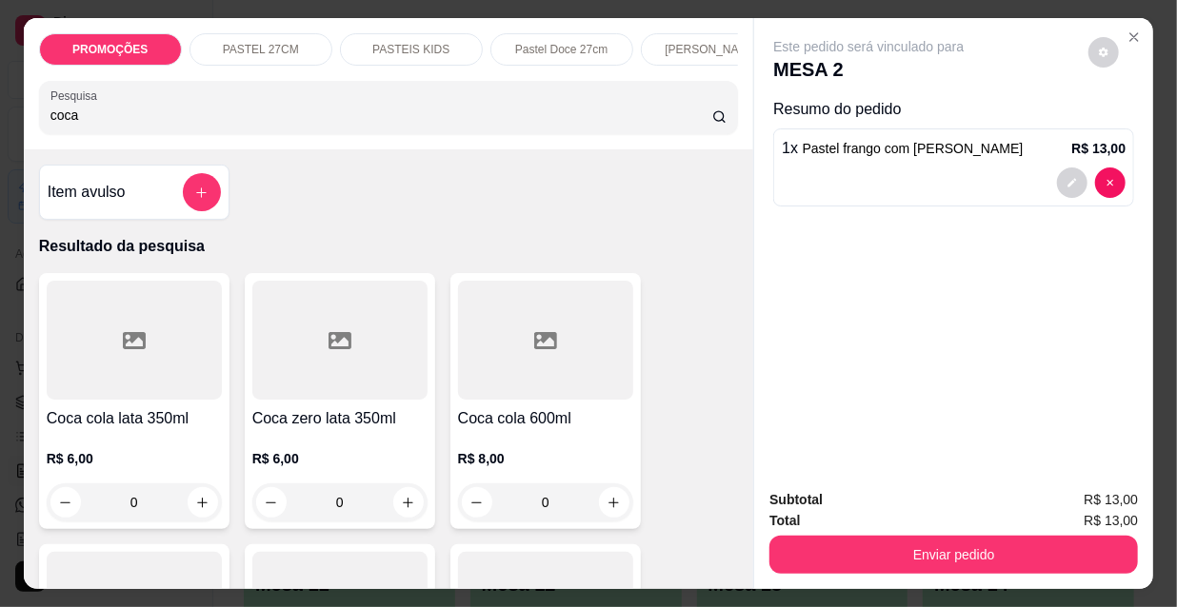
type input "coca"
click at [132, 378] on div at bounding box center [134, 340] width 175 height 119
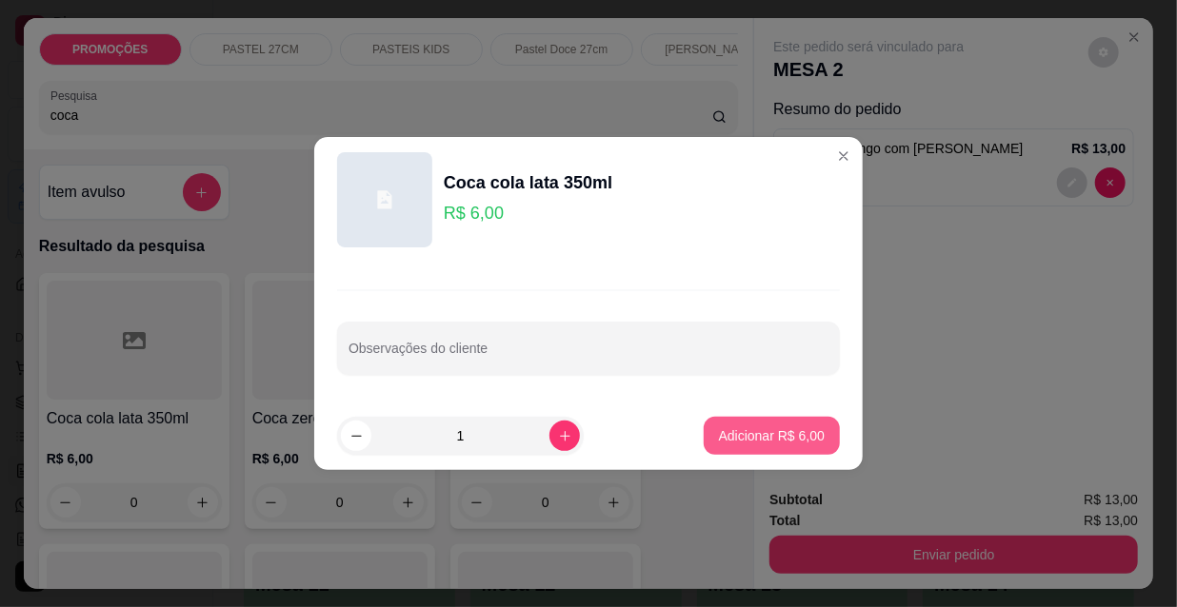
click at [747, 434] on p "Adicionar R$ 6,00" at bounding box center [772, 435] width 106 height 19
type input "1"
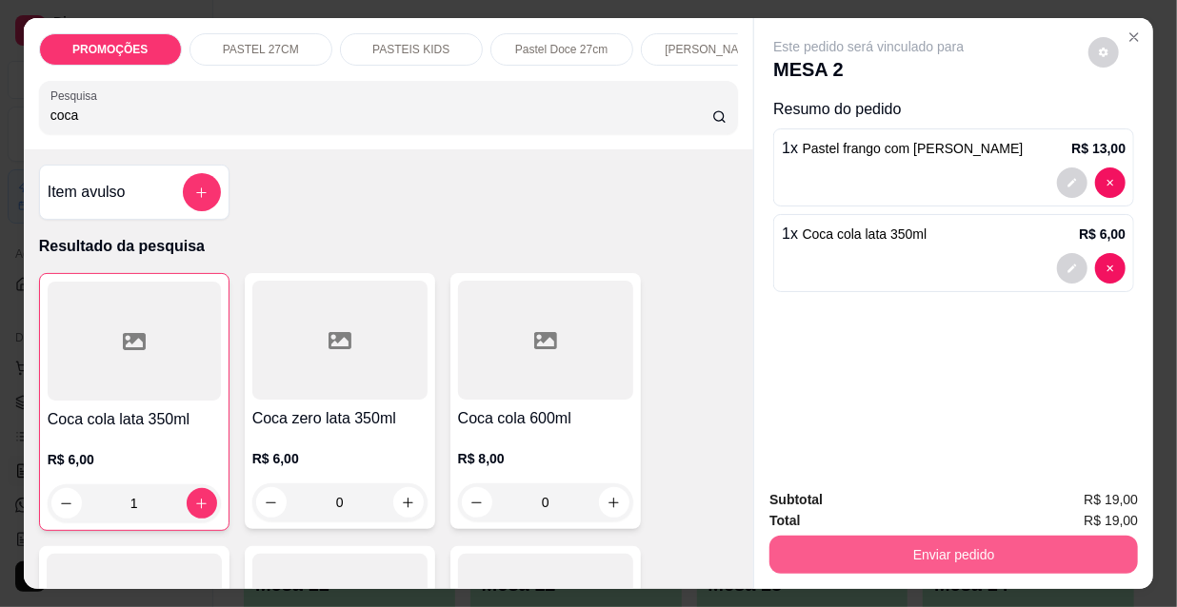
click at [848, 544] on button "Enviar pedido" at bounding box center [953, 555] width 368 height 38
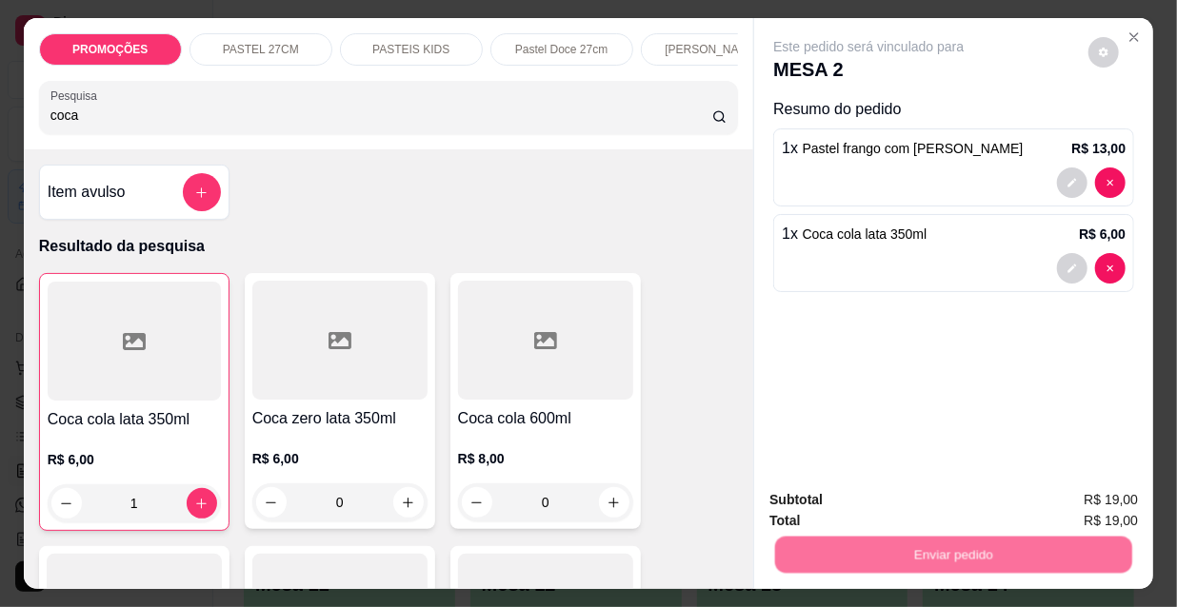
click at [827, 499] on button "Não registrar e enviar pedido" at bounding box center [892, 502] width 198 height 36
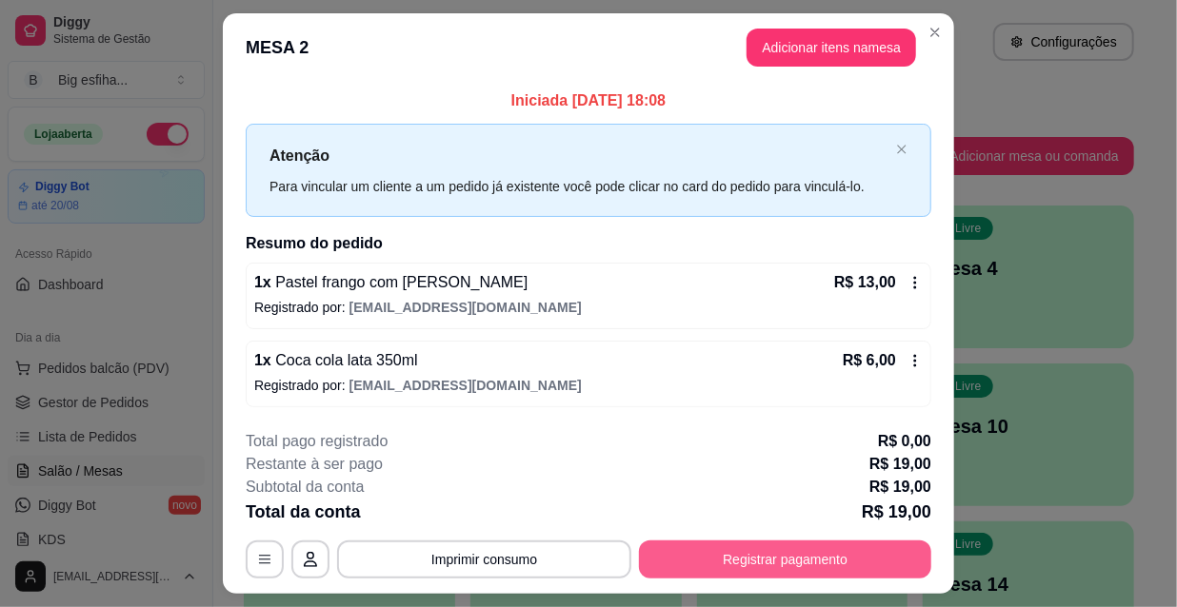
click at [823, 571] on button "Registrar pagamento" at bounding box center [785, 560] width 292 height 38
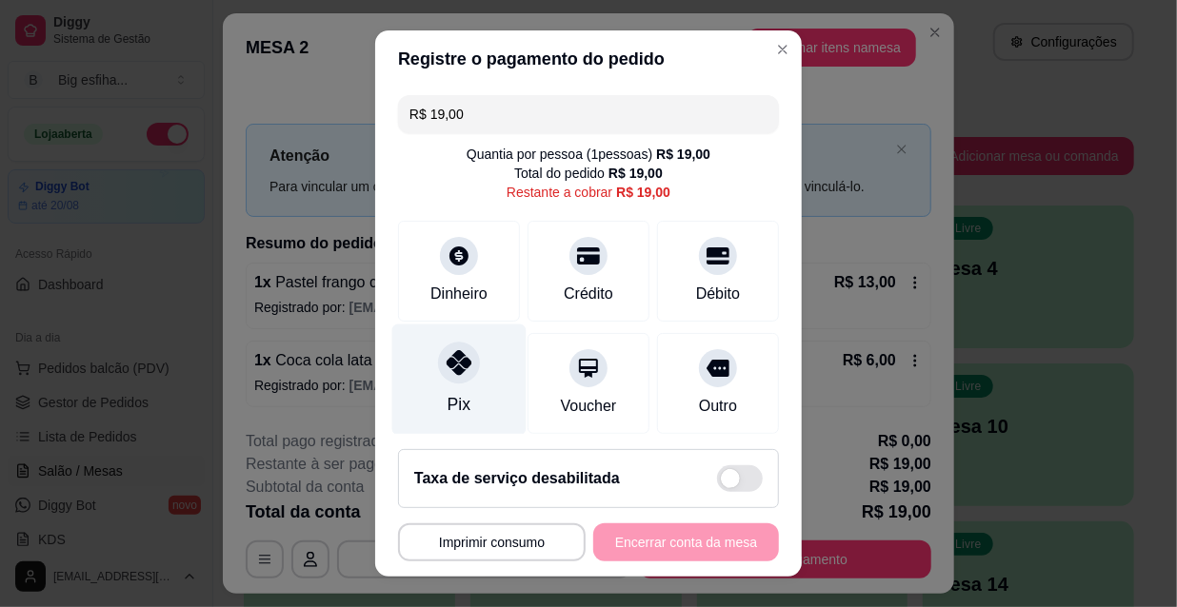
click at [453, 376] on div at bounding box center [459, 363] width 42 height 42
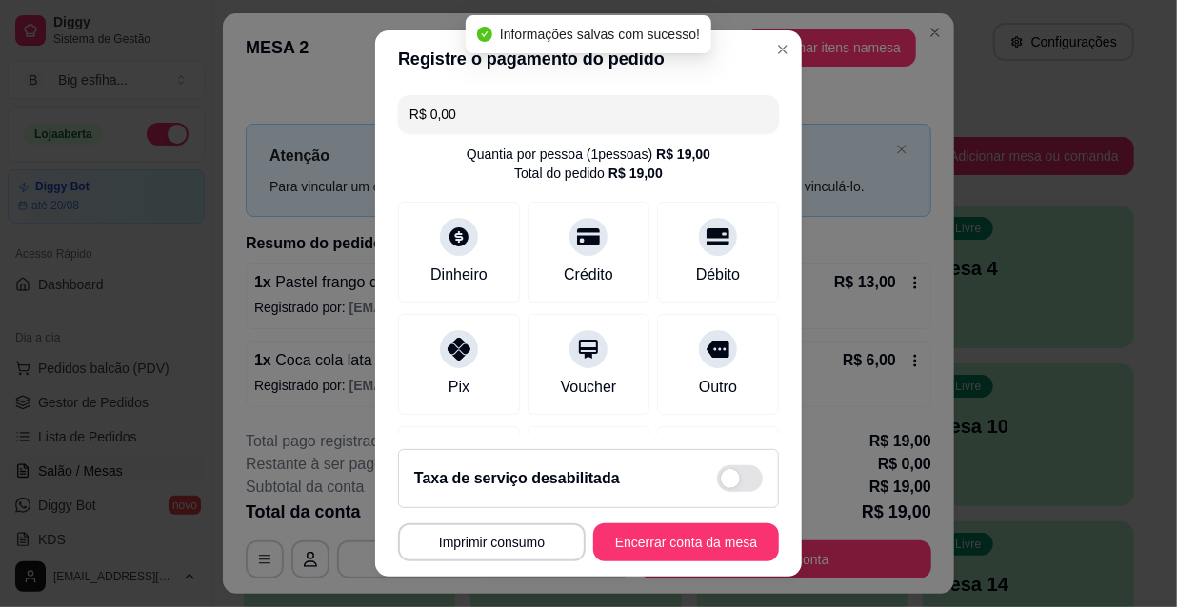
type input "R$ 0,00"
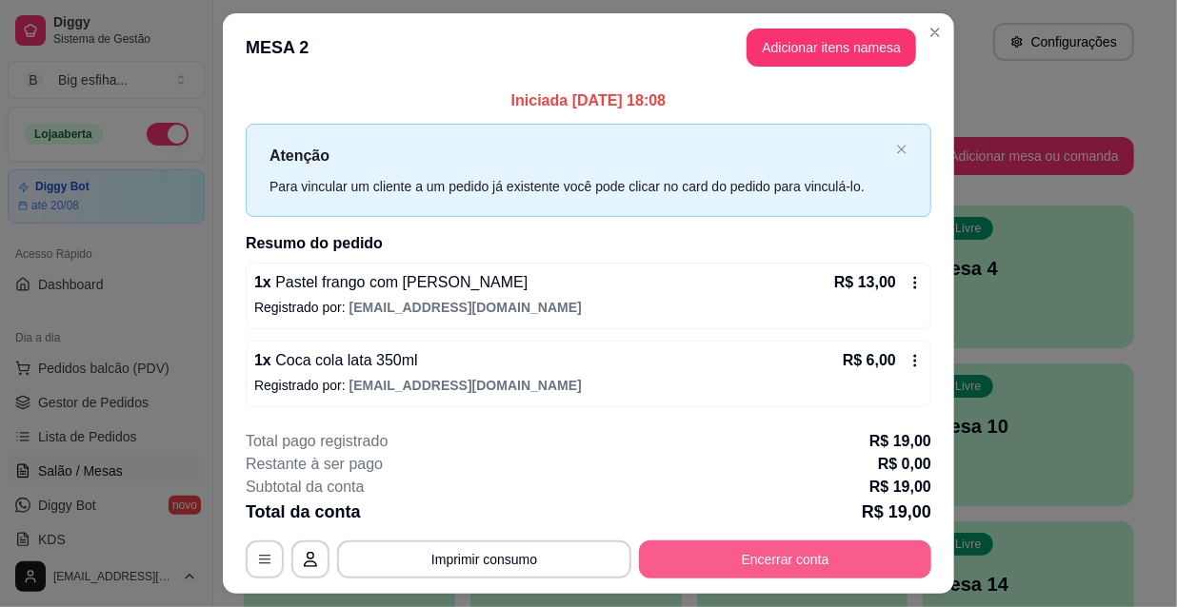
click at [704, 570] on button "Encerrar conta" at bounding box center [785, 560] width 292 height 38
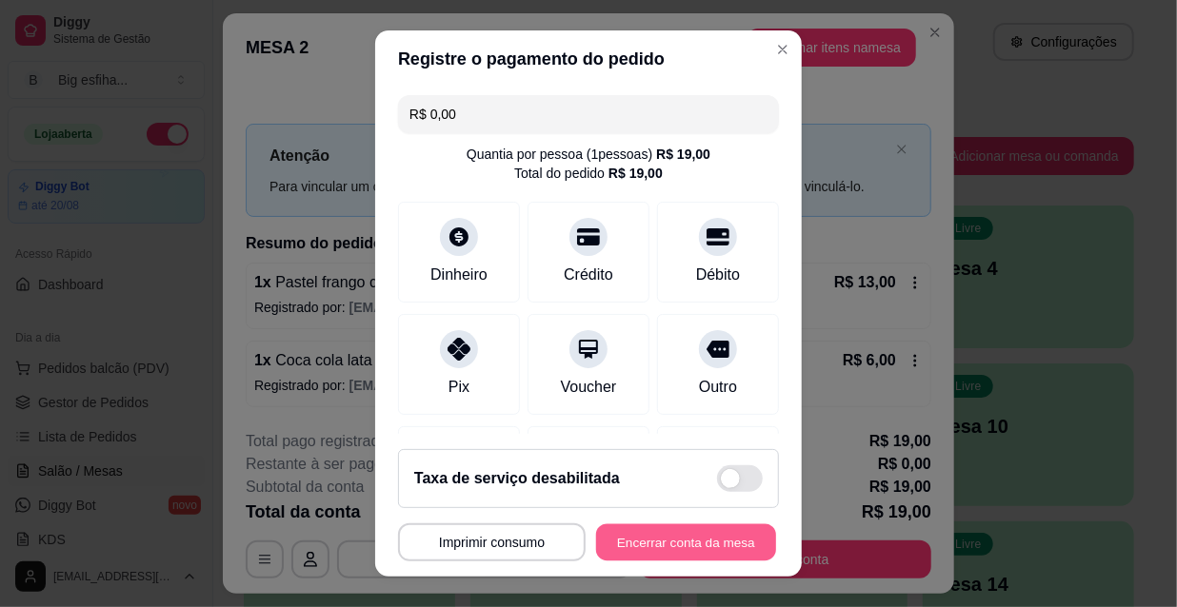
click at [654, 546] on button "Encerrar conta da mesa" at bounding box center [686, 542] width 180 height 37
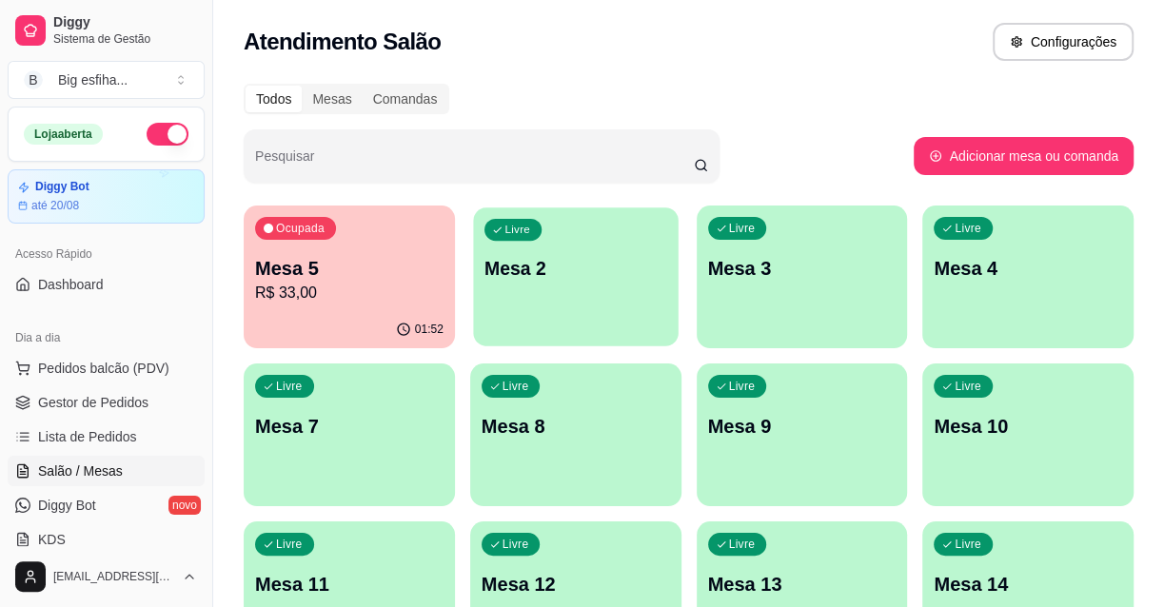
click at [564, 260] on p "Mesa 2" at bounding box center [576, 269] width 183 height 26
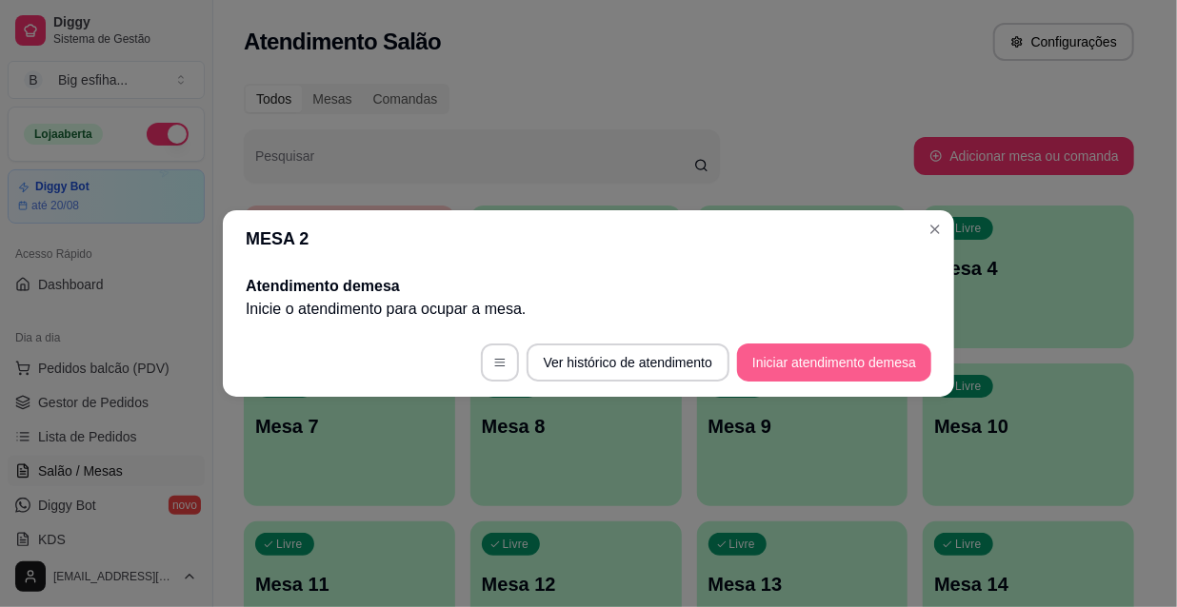
click at [818, 367] on button "Iniciar atendimento de mesa" at bounding box center [834, 363] width 194 height 38
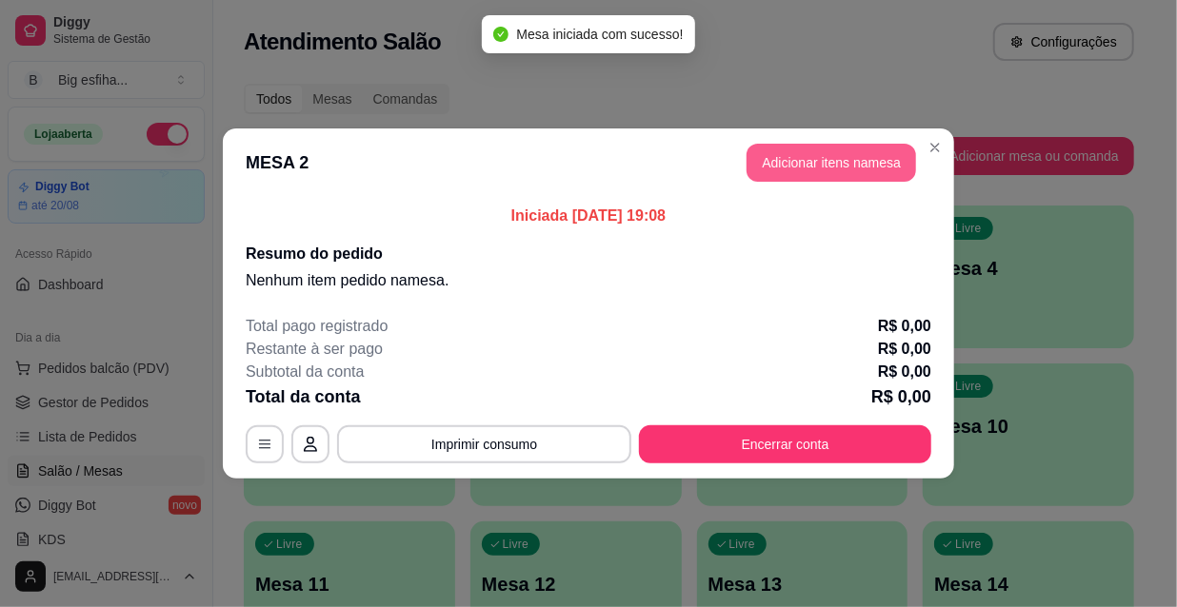
click at [861, 163] on button "Adicionar itens na mesa" at bounding box center [830, 163] width 169 height 38
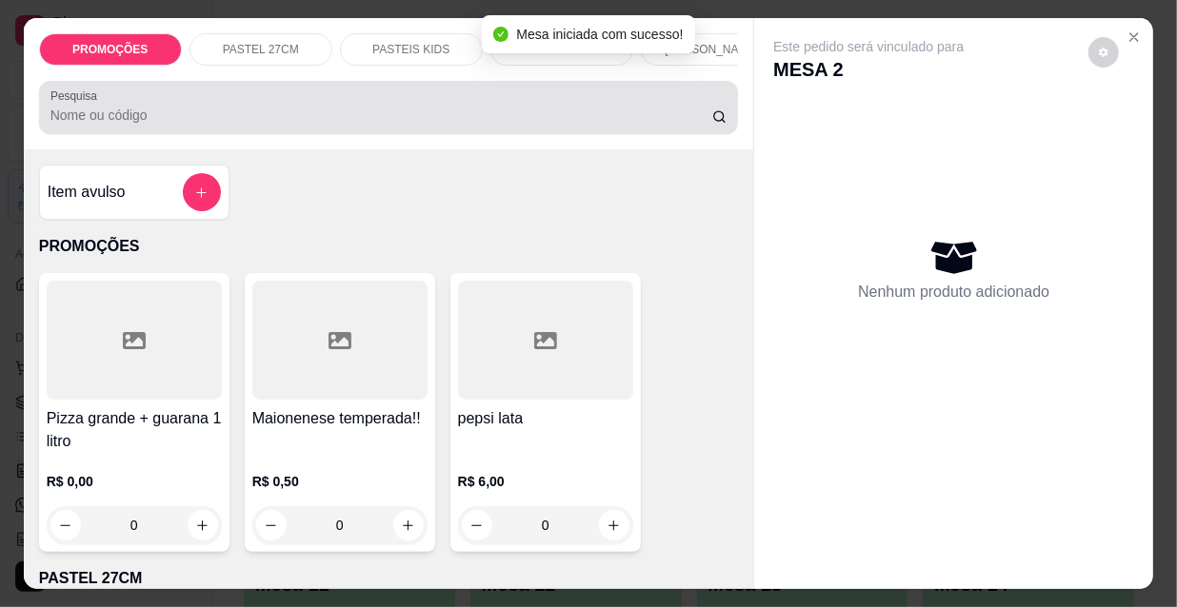
click at [639, 127] on div at bounding box center [388, 108] width 677 height 38
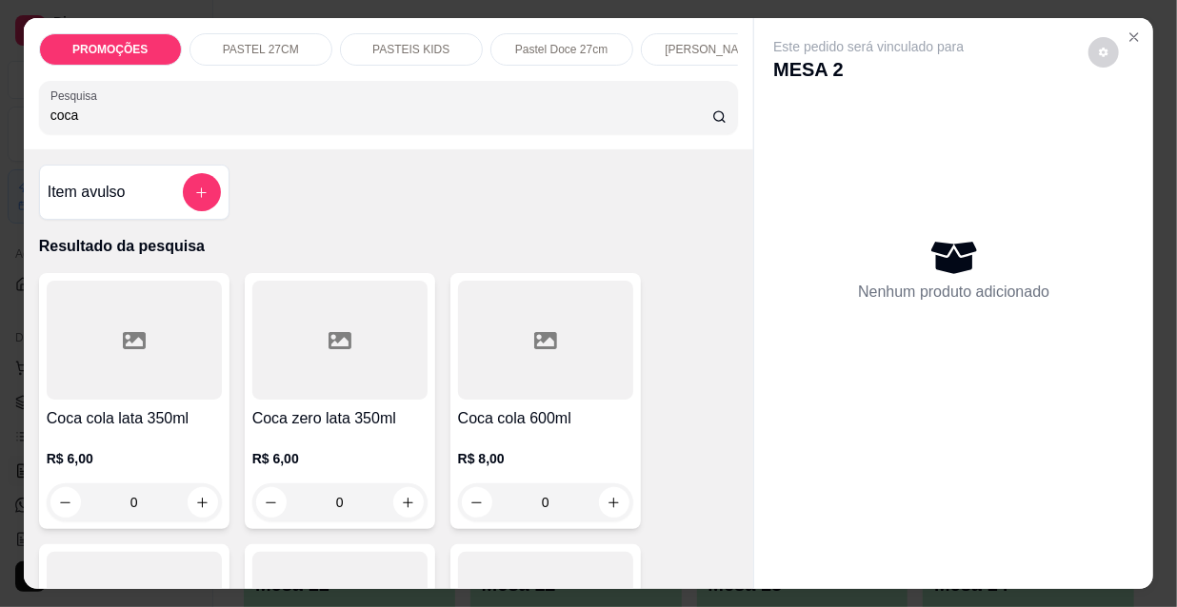
type input "coca"
click at [143, 381] on div at bounding box center [134, 340] width 175 height 119
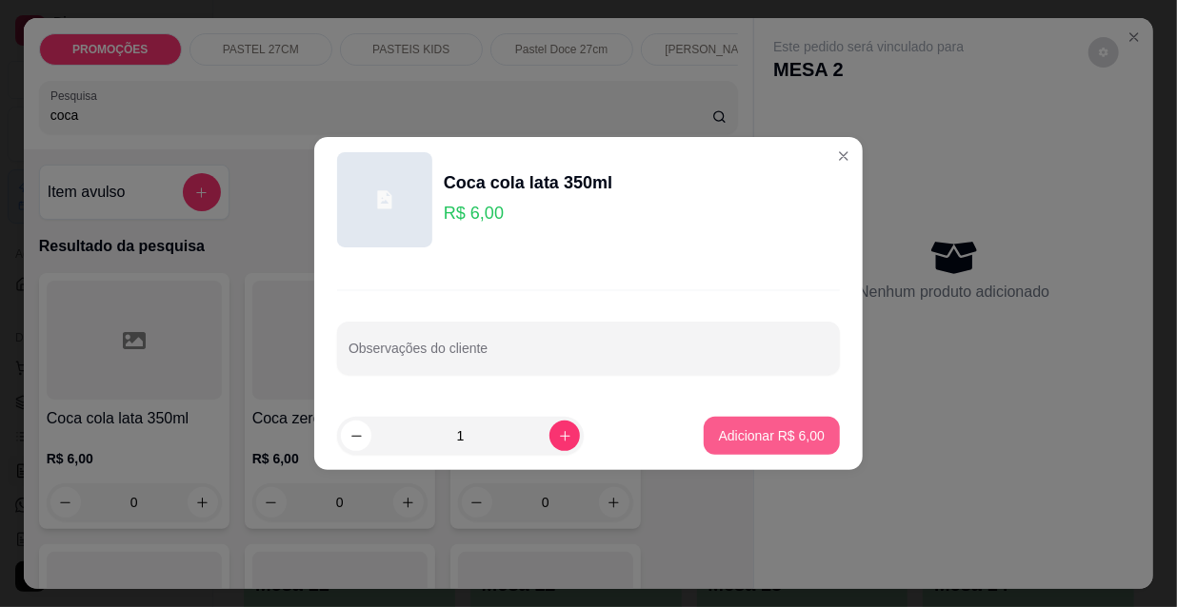
click at [781, 437] on p "Adicionar R$ 6,00" at bounding box center [772, 435] width 106 height 19
type input "1"
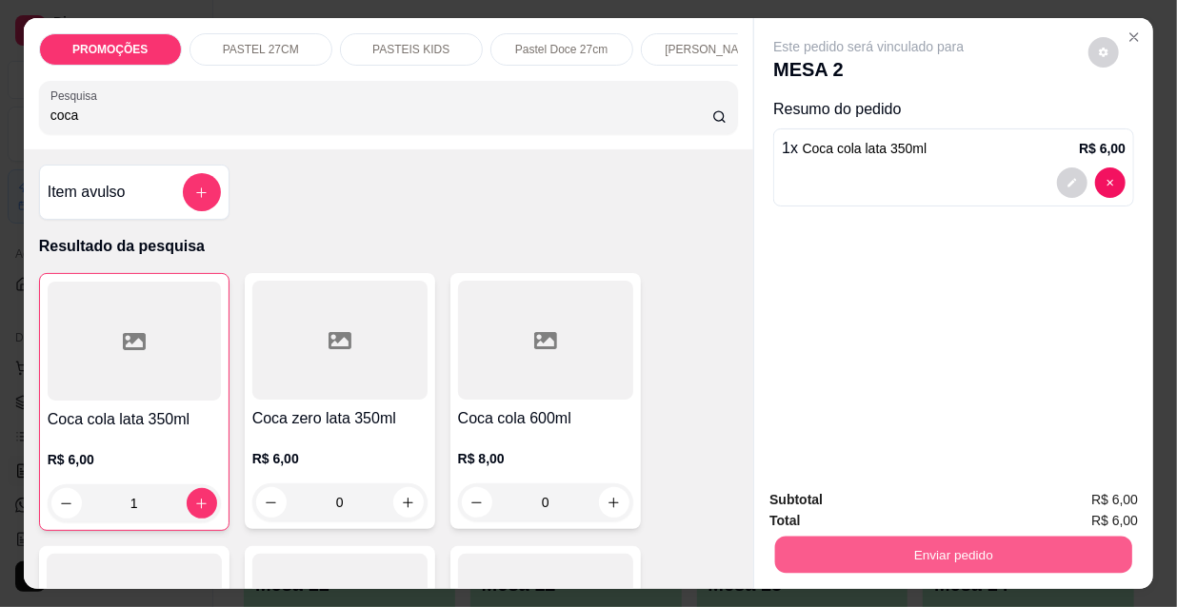
click at [873, 557] on button "Enviar pedido" at bounding box center [953, 554] width 357 height 37
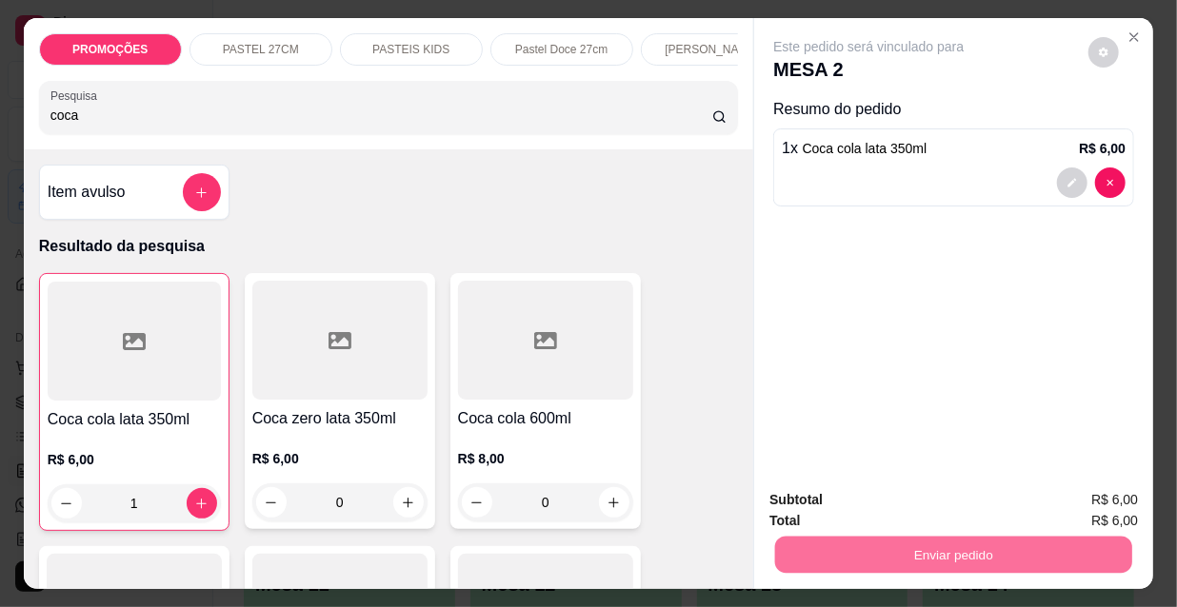
click at [872, 504] on button "Não registrar e enviar pedido" at bounding box center [892, 501] width 192 height 35
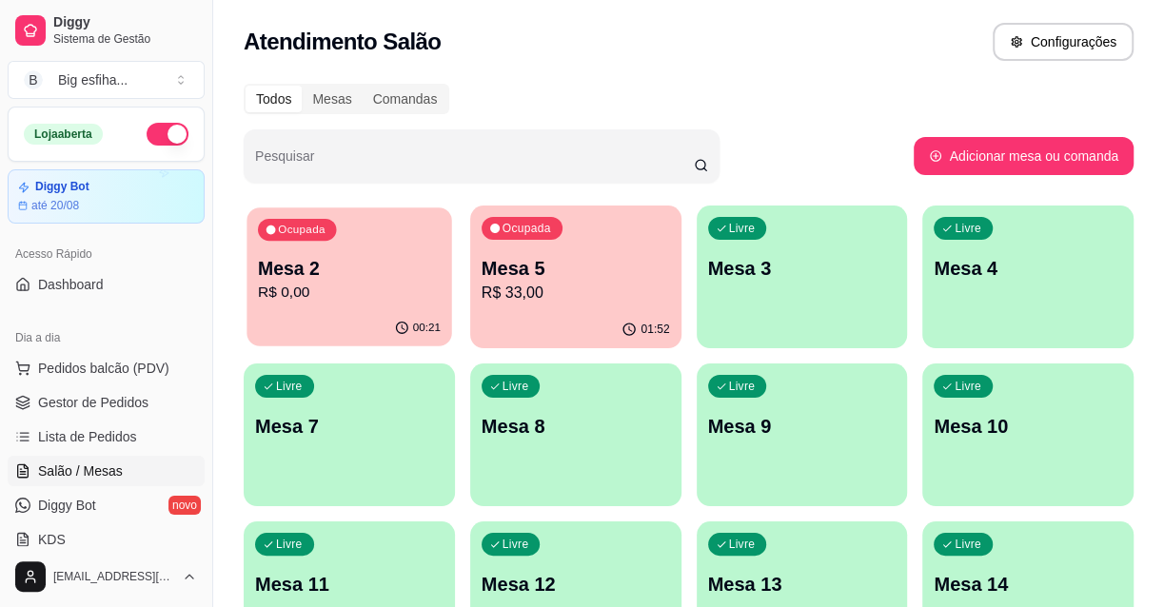
click at [381, 271] on p "Mesa 2" at bounding box center [349, 269] width 183 height 26
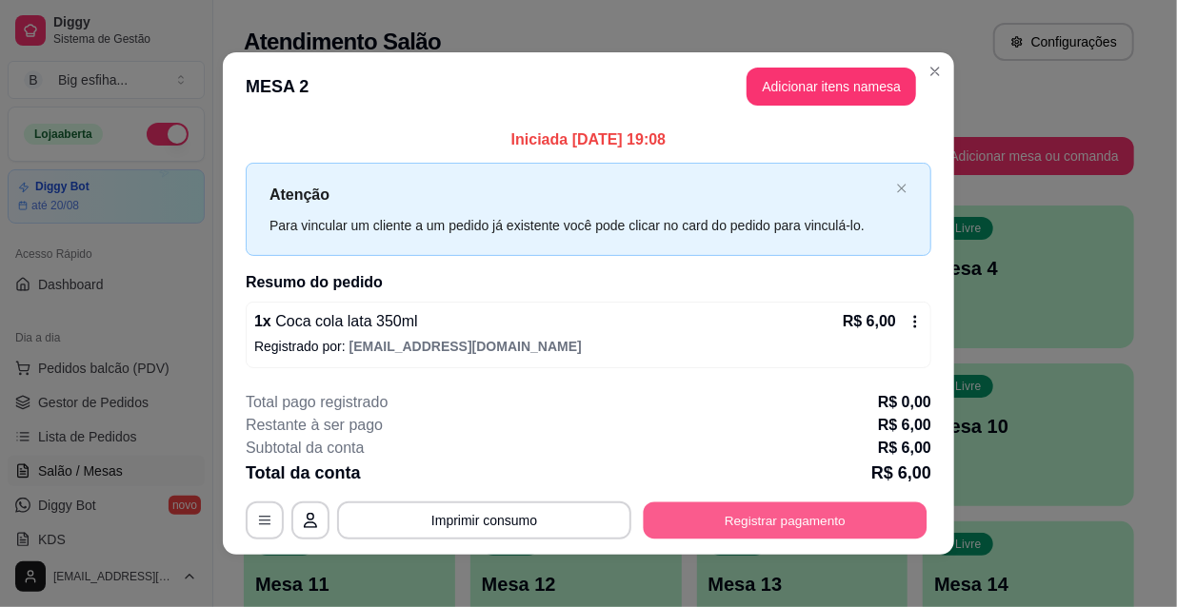
click at [756, 524] on button "Registrar pagamento" at bounding box center [785, 520] width 284 height 37
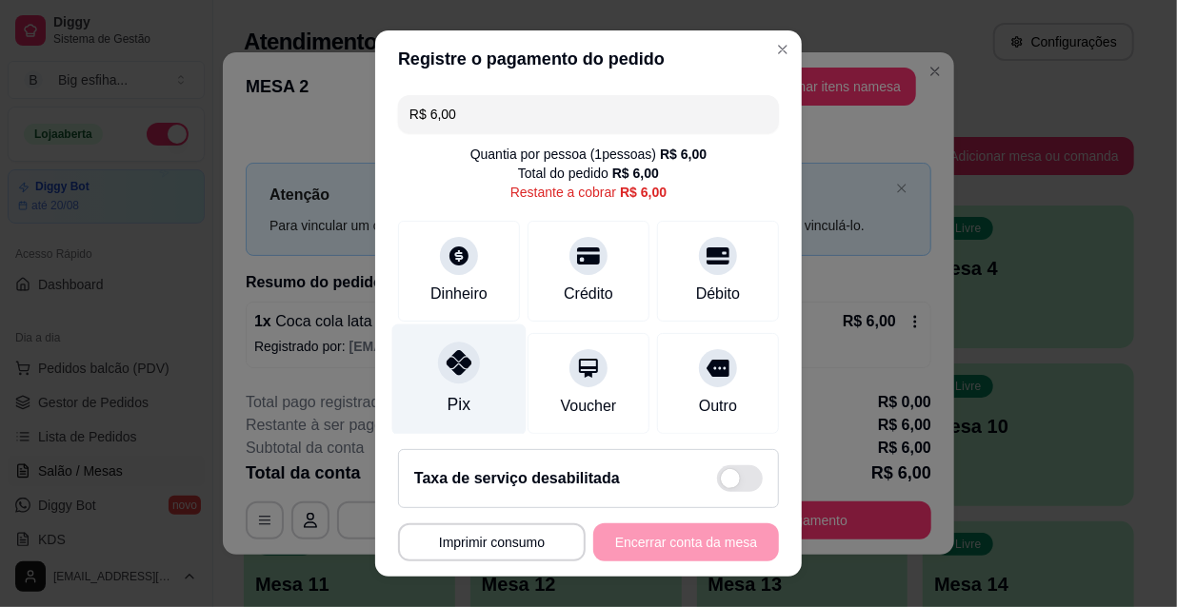
click at [432, 381] on div "Pix" at bounding box center [459, 380] width 134 height 111
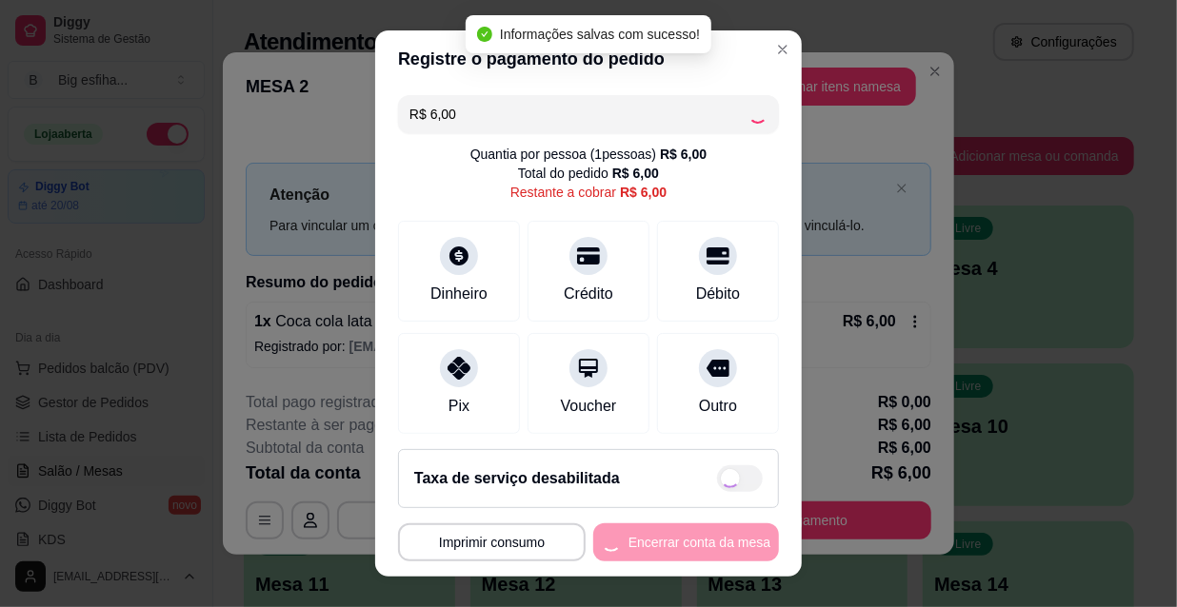
type input "R$ 0,00"
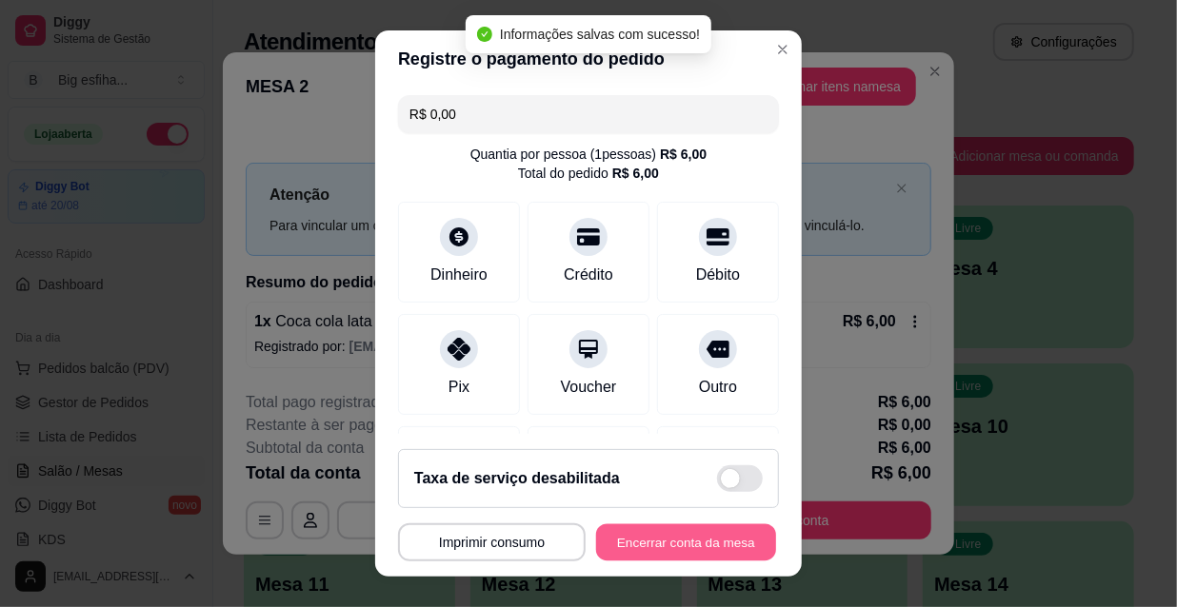
click at [686, 543] on button "Encerrar conta da mesa" at bounding box center [686, 542] width 180 height 37
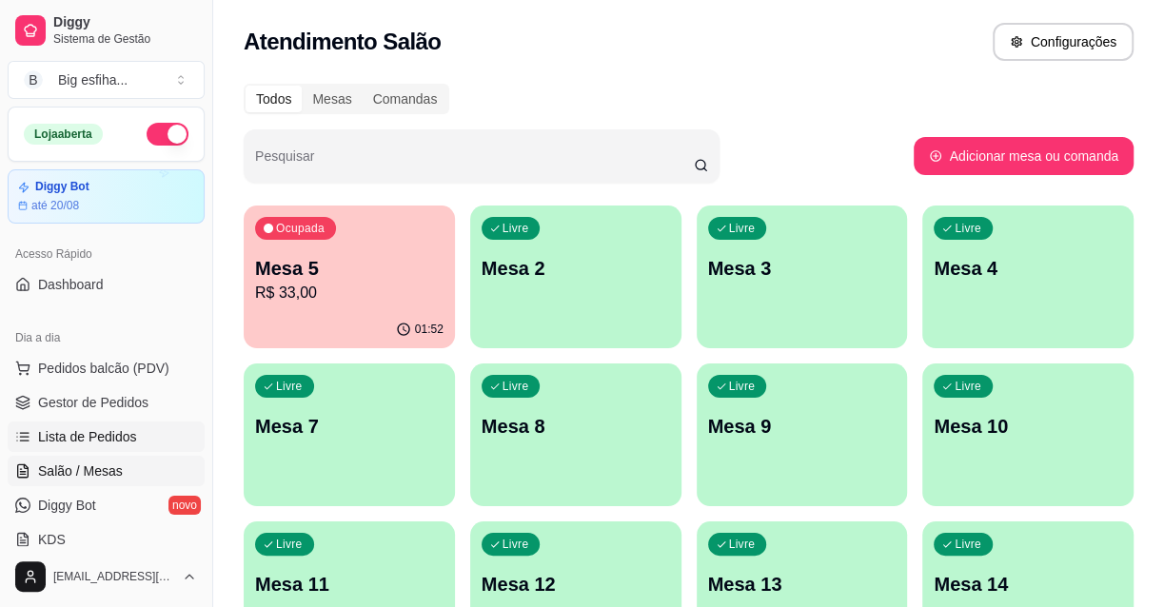
click at [114, 427] on span "Lista de Pedidos" at bounding box center [87, 436] width 99 height 19
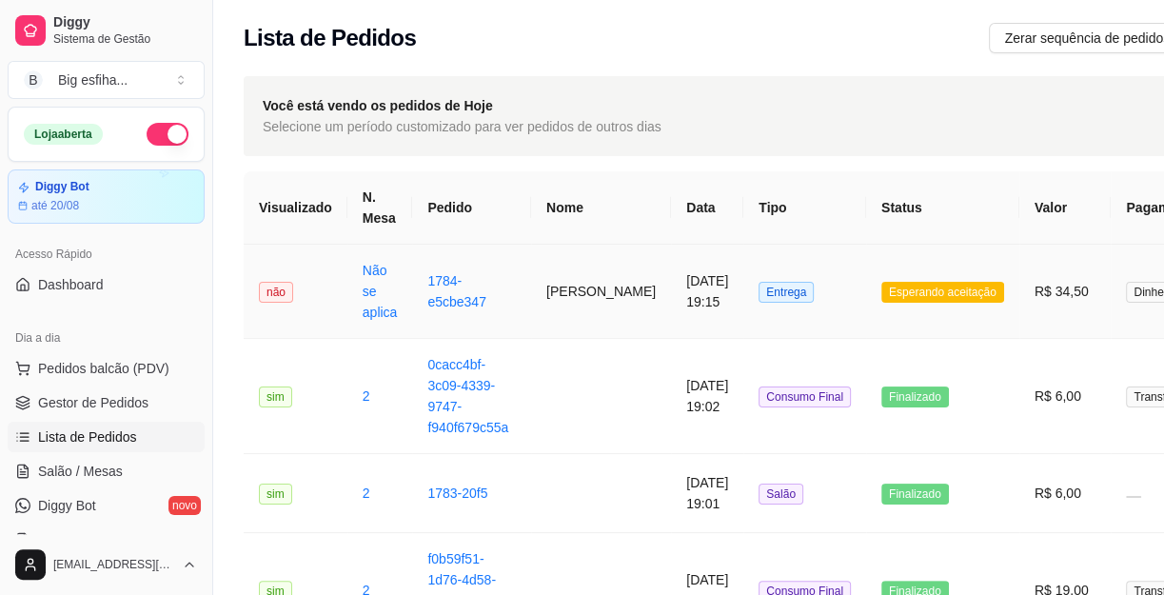
click at [671, 319] on td "[DATE] 19:15" at bounding box center [707, 292] width 72 height 94
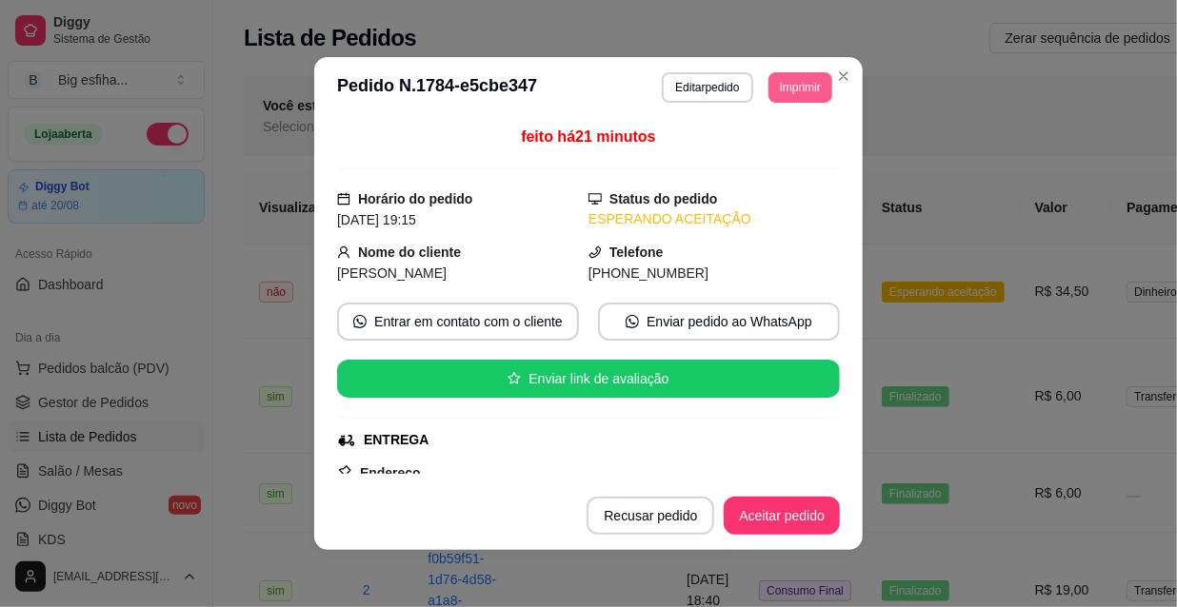
click at [807, 92] on button "Imprimir" at bounding box center [800, 87] width 64 height 30
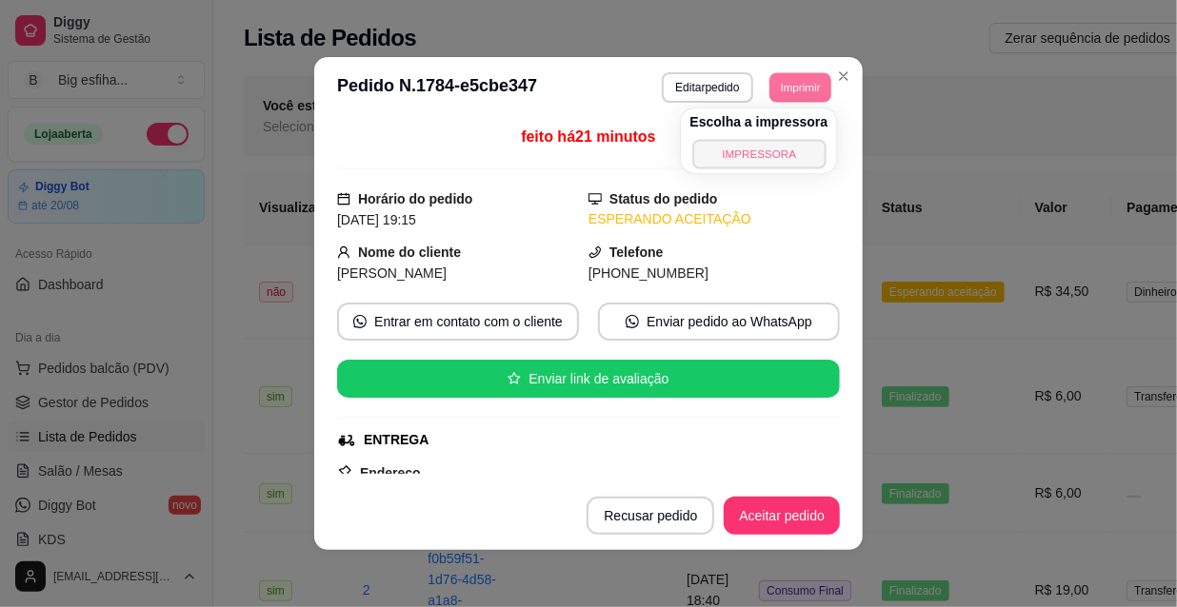
click at [790, 145] on button "IMPRESSORA" at bounding box center [758, 154] width 133 height 30
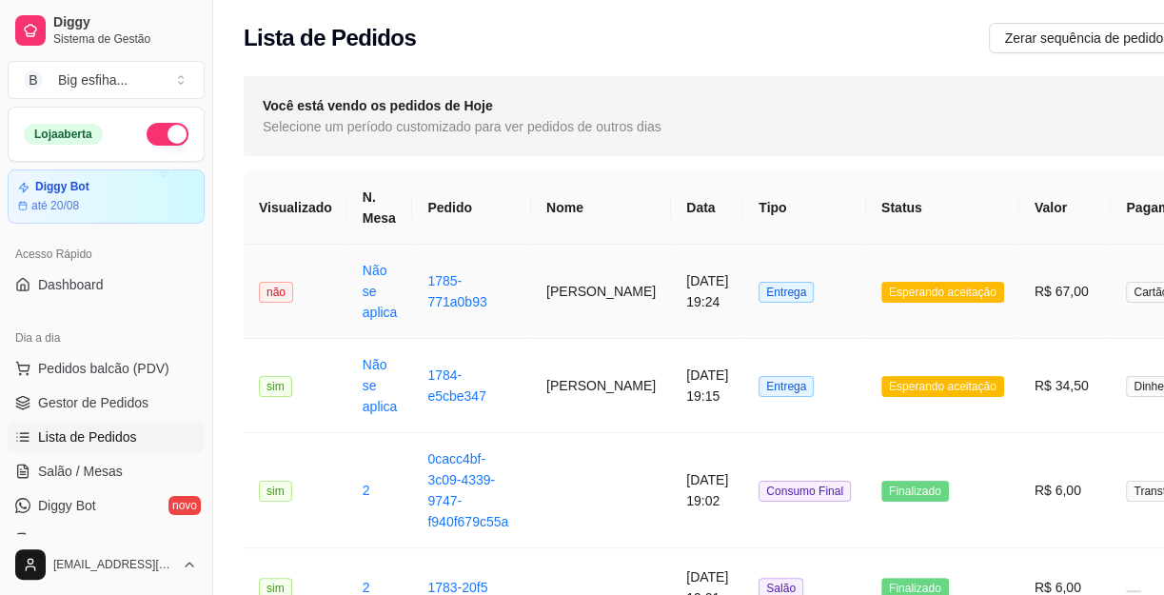
click at [531, 305] on td "[PERSON_NAME]" at bounding box center [601, 292] width 140 height 94
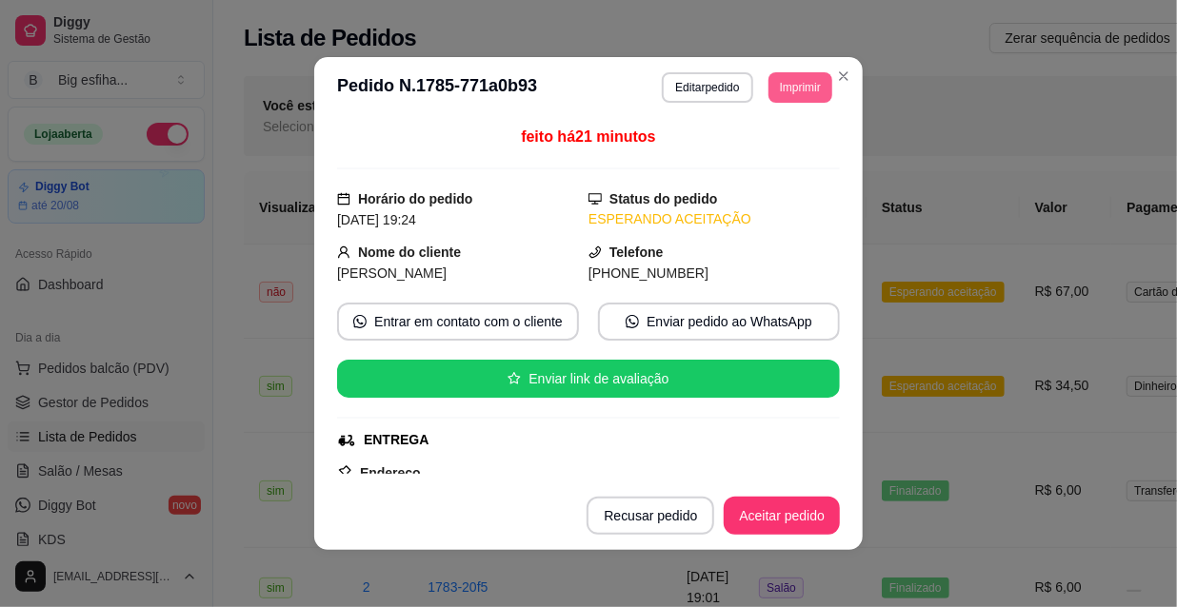
click at [792, 96] on button "Imprimir" at bounding box center [800, 87] width 64 height 30
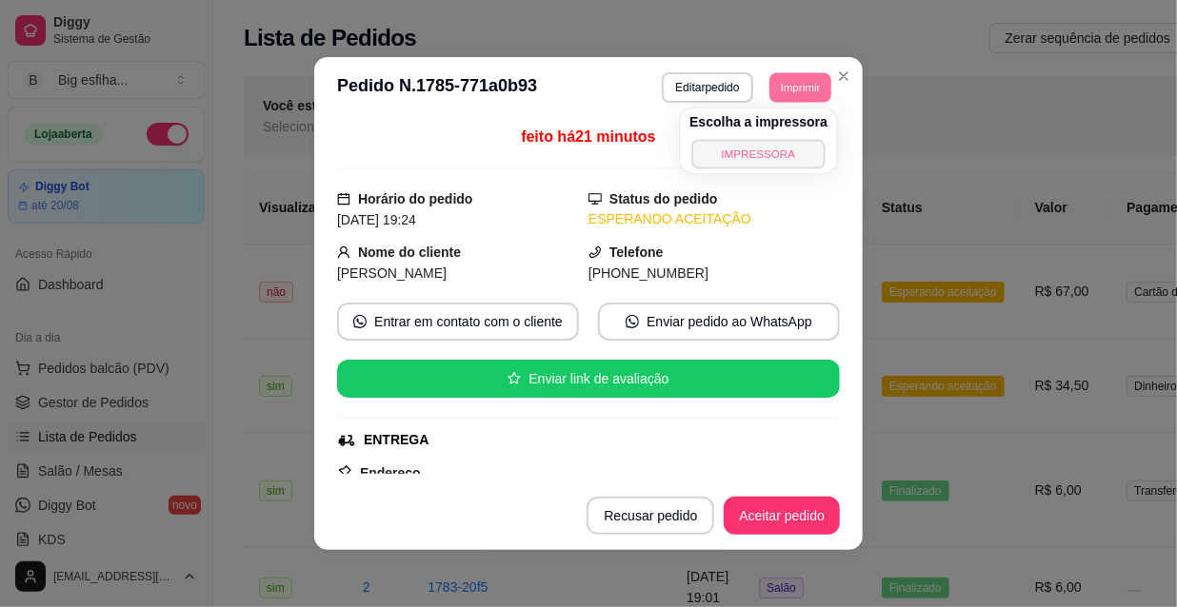
click at [785, 149] on button "IMPRESSORA" at bounding box center [757, 154] width 133 height 30
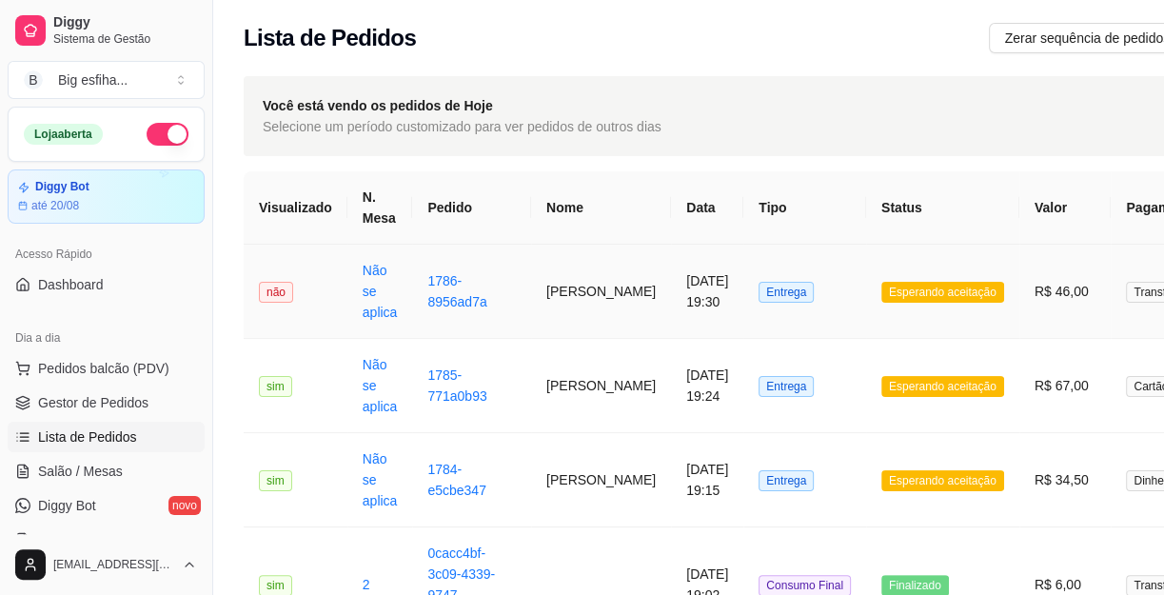
click at [494, 276] on td "1786-8956ad7a" at bounding box center [471, 292] width 119 height 94
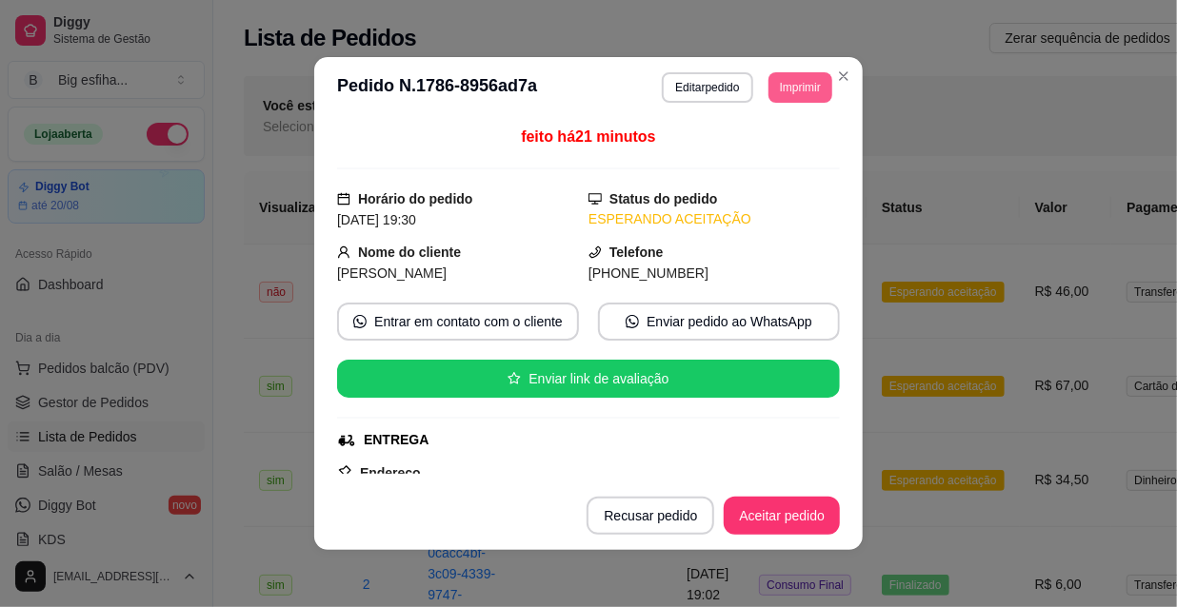
click at [790, 70] on header "**********" at bounding box center [588, 87] width 548 height 61
click at [781, 88] on button "Imprimir" at bounding box center [800, 87] width 64 height 30
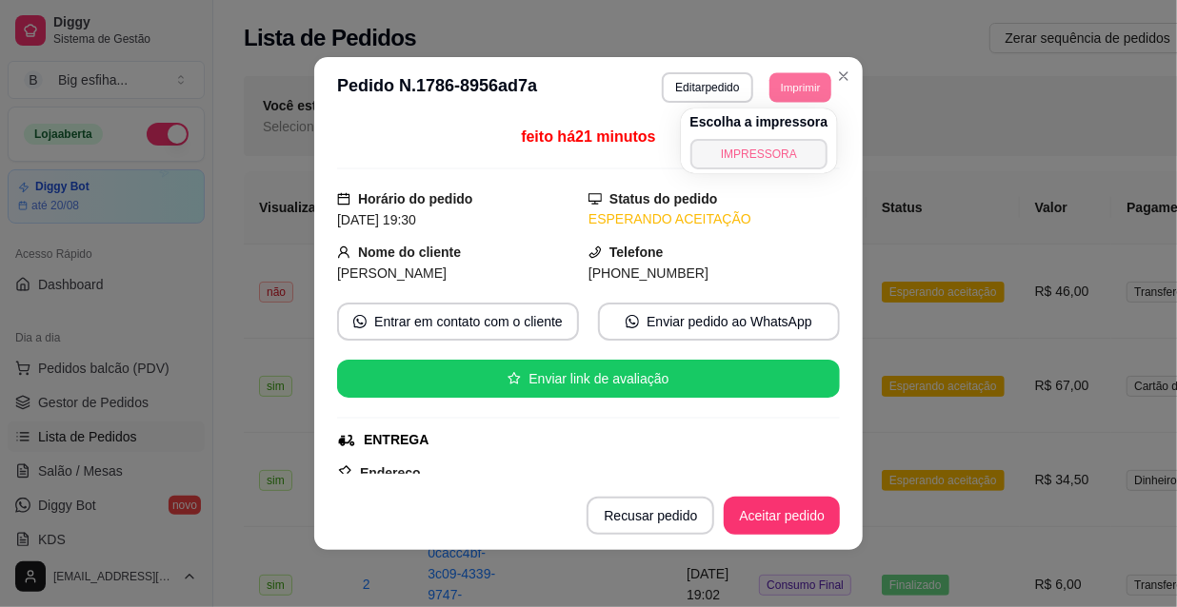
click at [766, 161] on button "IMPRESSORA" at bounding box center [759, 154] width 138 height 30
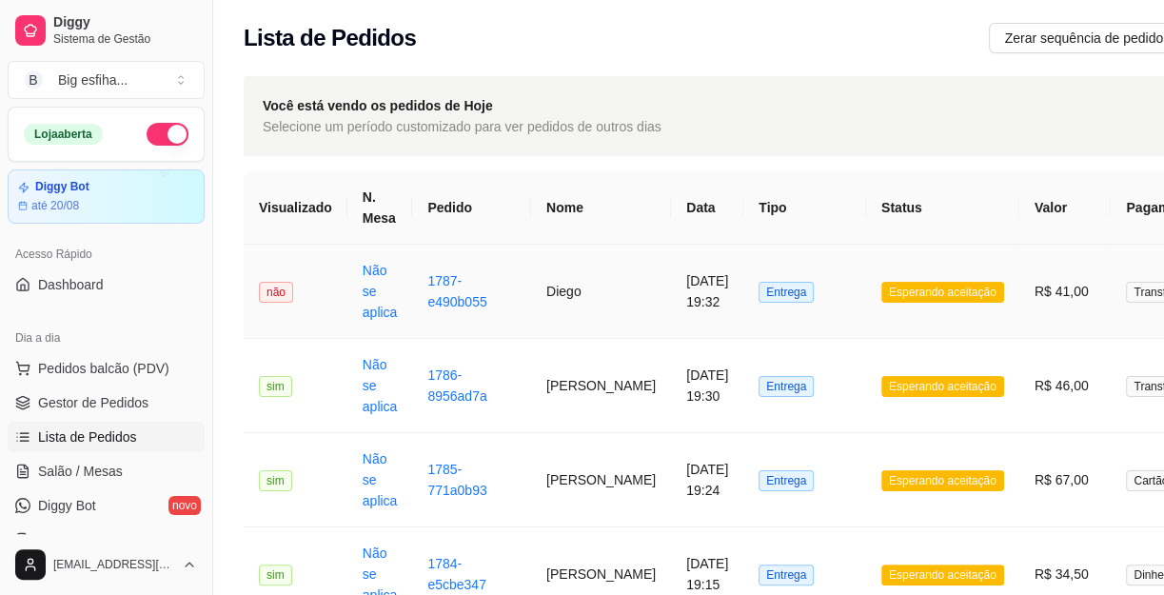
click at [575, 324] on td "Diego" at bounding box center [601, 292] width 140 height 94
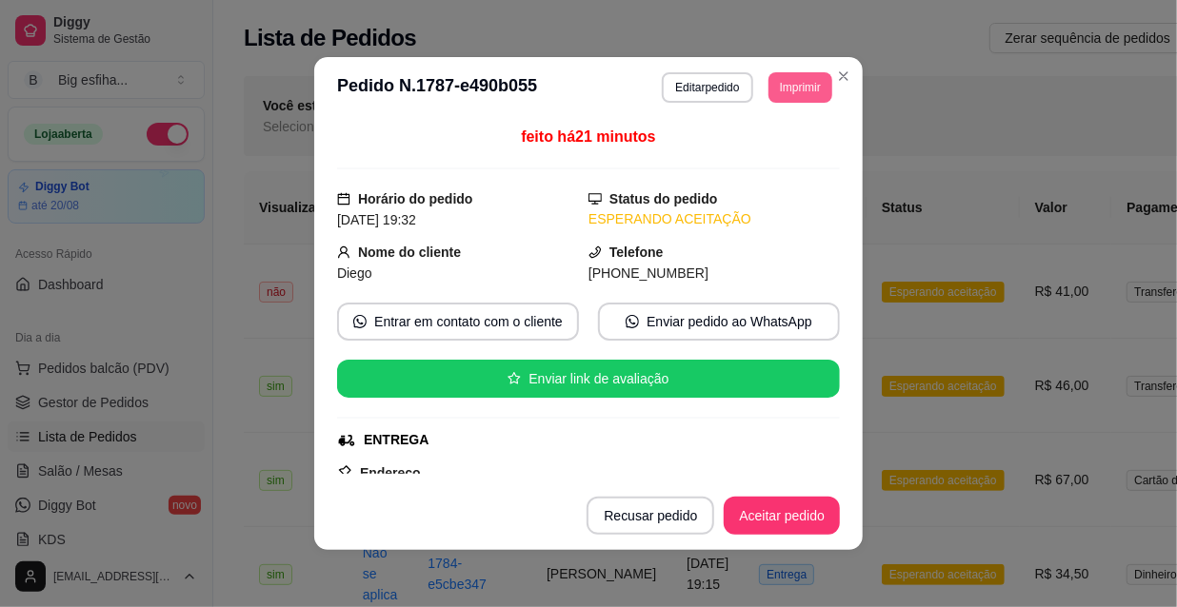
click at [801, 89] on button "Imprimir" at bounding box center [800, 87] width 64 height 30
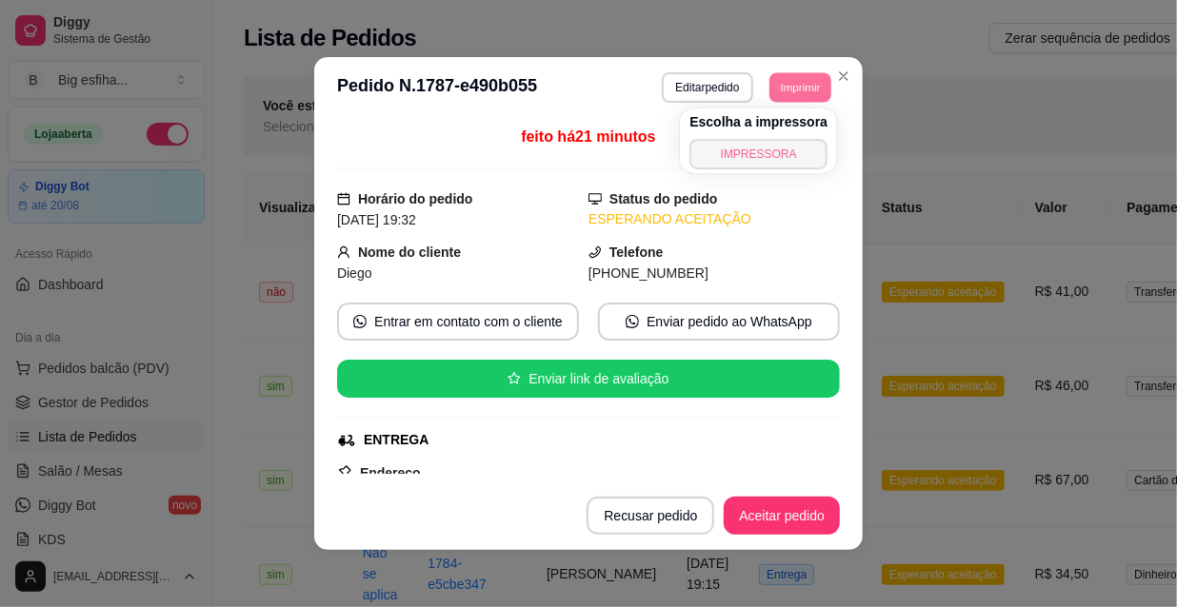
click at [782, 167] on button "IMPRESSORA" at bounding box center [758, 154] width 138 height 30
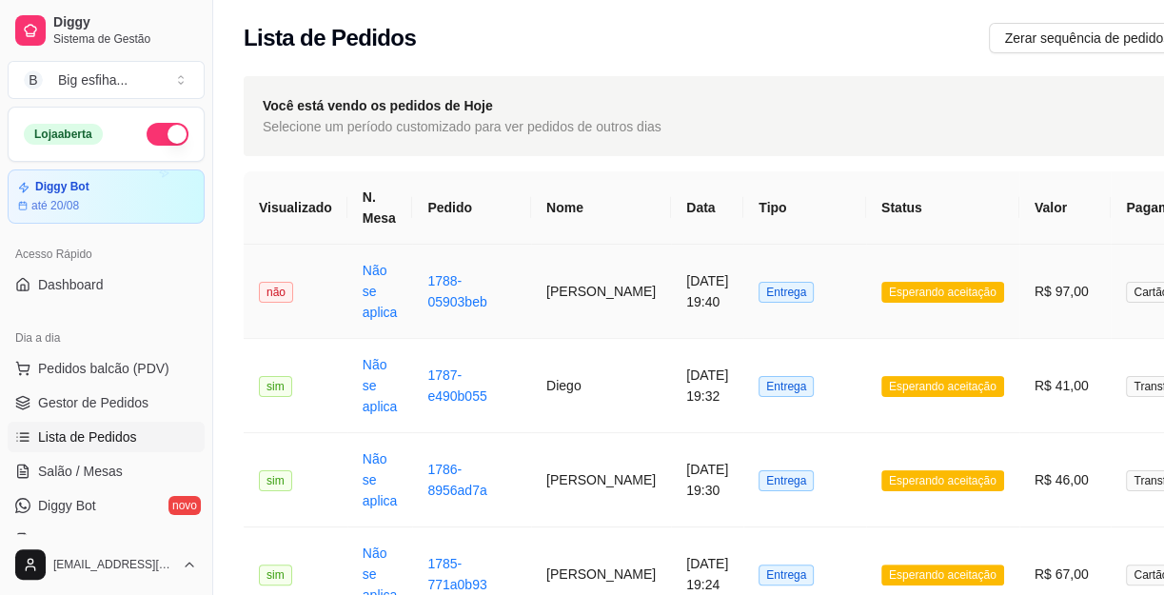
click at [603, 293] on td "[PERSON_NAME]" at bounding box center [601, 292] width 140 height 94
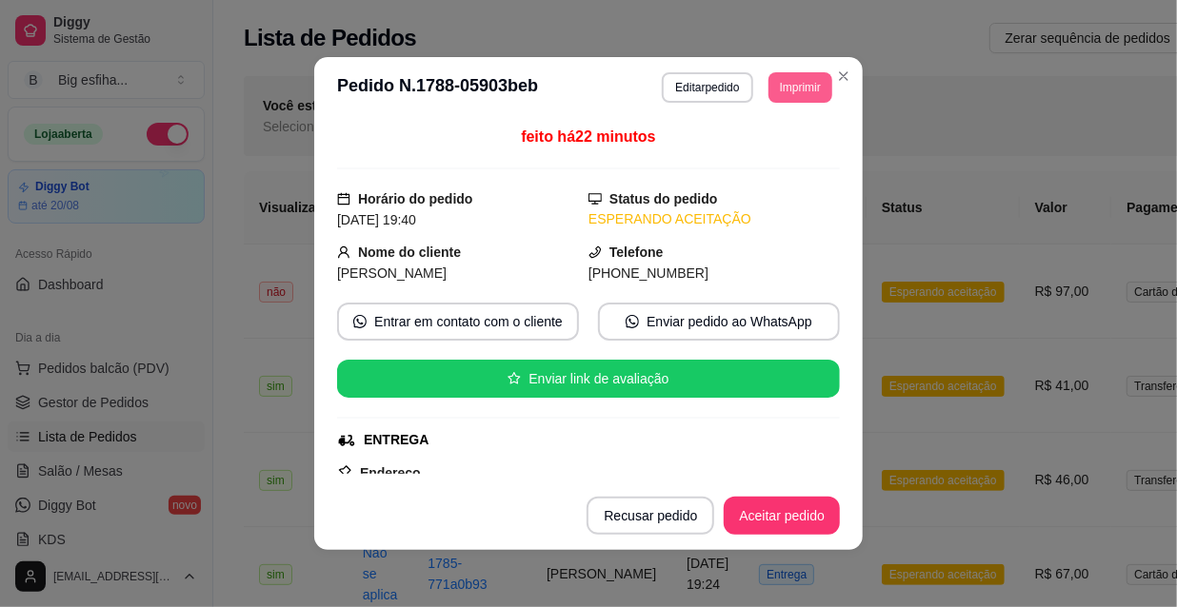
click at [777, 98] on button "Imprimir" at bounding box center [800, 87] width 64 height 30
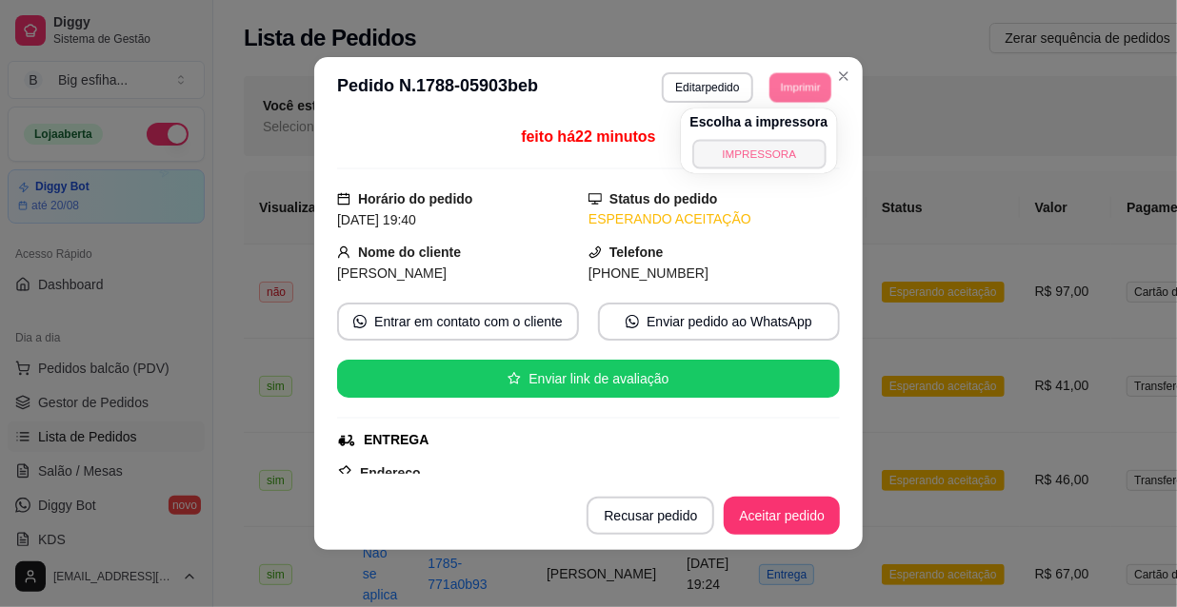
click at [785, 155] on button "IMPRESSORA" at bounding box center [758, 154] width 133 height 30
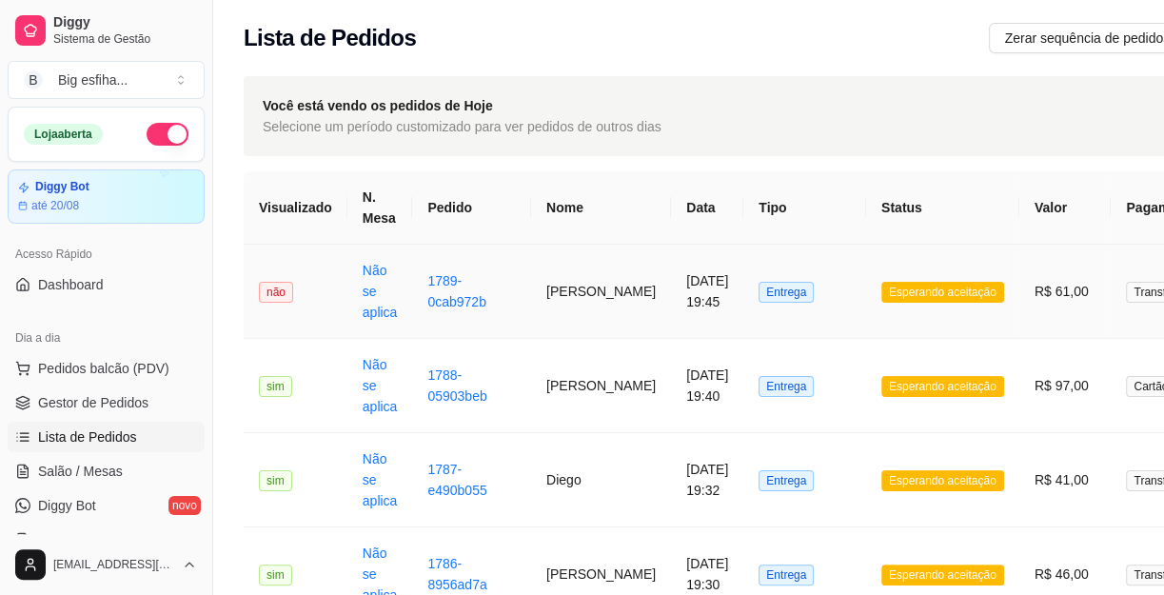
click at [617, 305] on td "[PERSON_NAME]" at bounding box center [601, 292] width 140 height 94
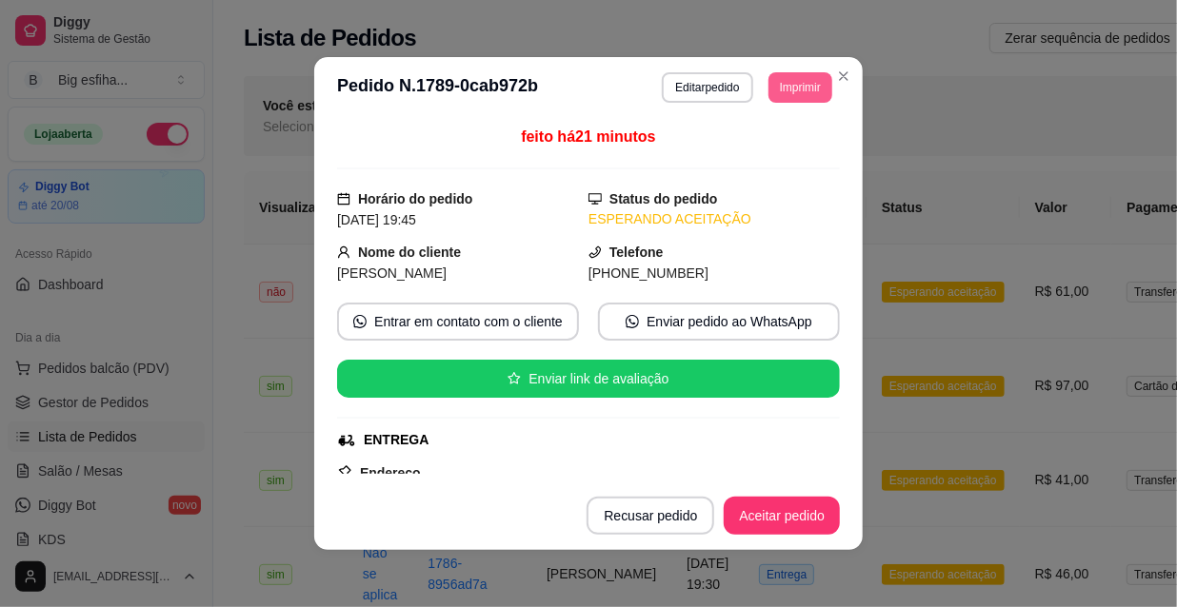
click at [788, 97] on button "Imprimir" at bounding box center [800, 87] width 64 height 30
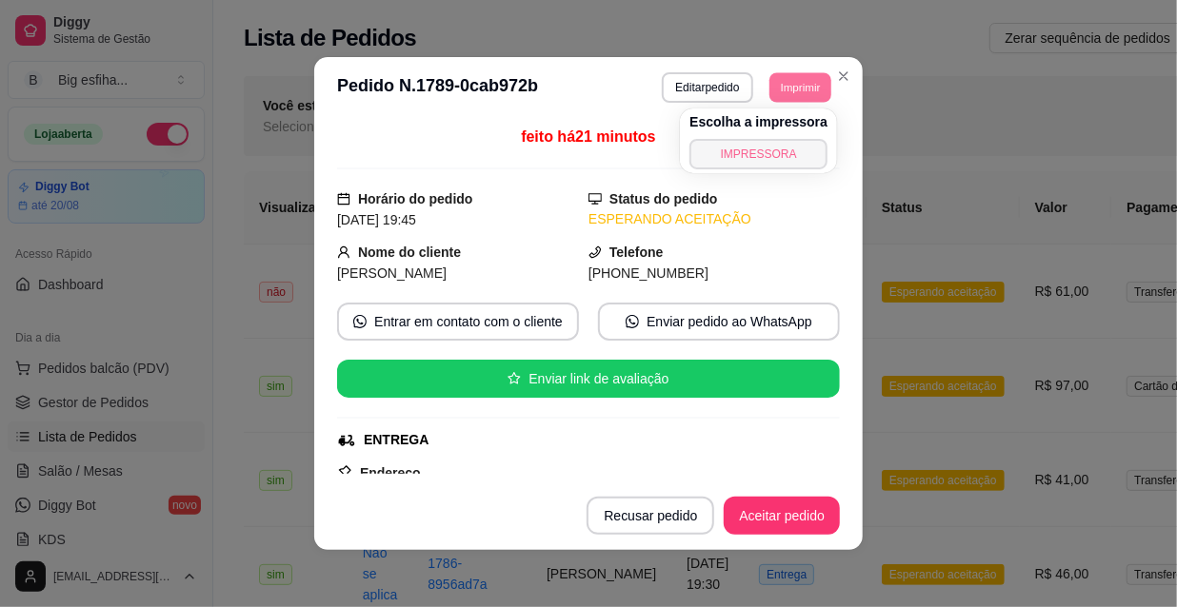
click at [767, 154] on button "IMPRESSORA" at bounding box center [758, 154] width 138 height 30
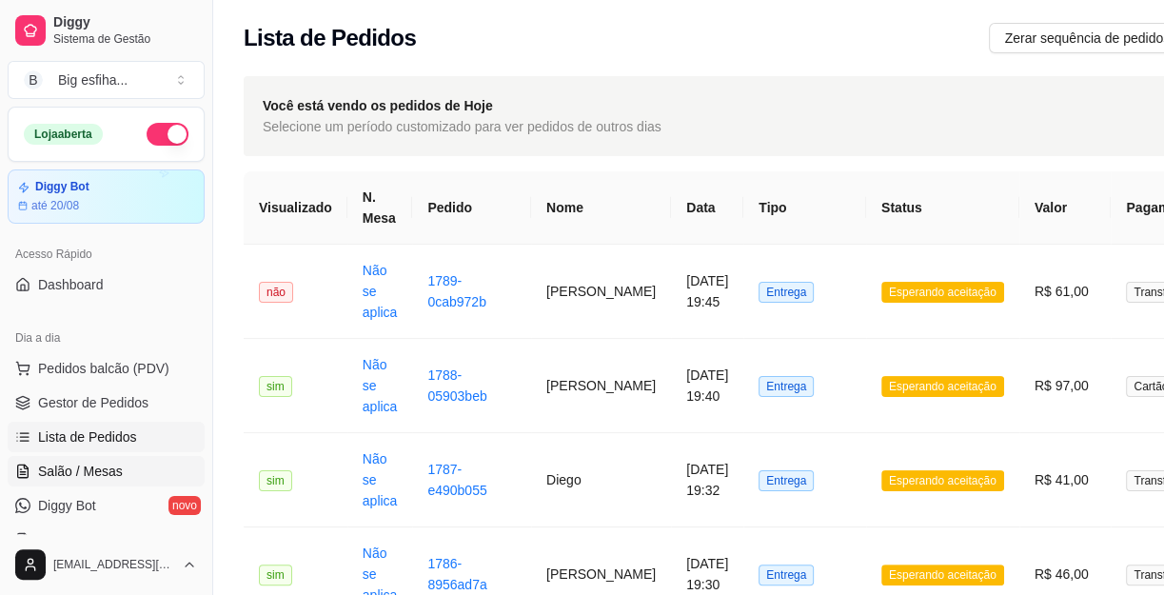
click at [124, 465] on link "Salão / Mesas" at bounding box center [106, 471] width 197 height 30
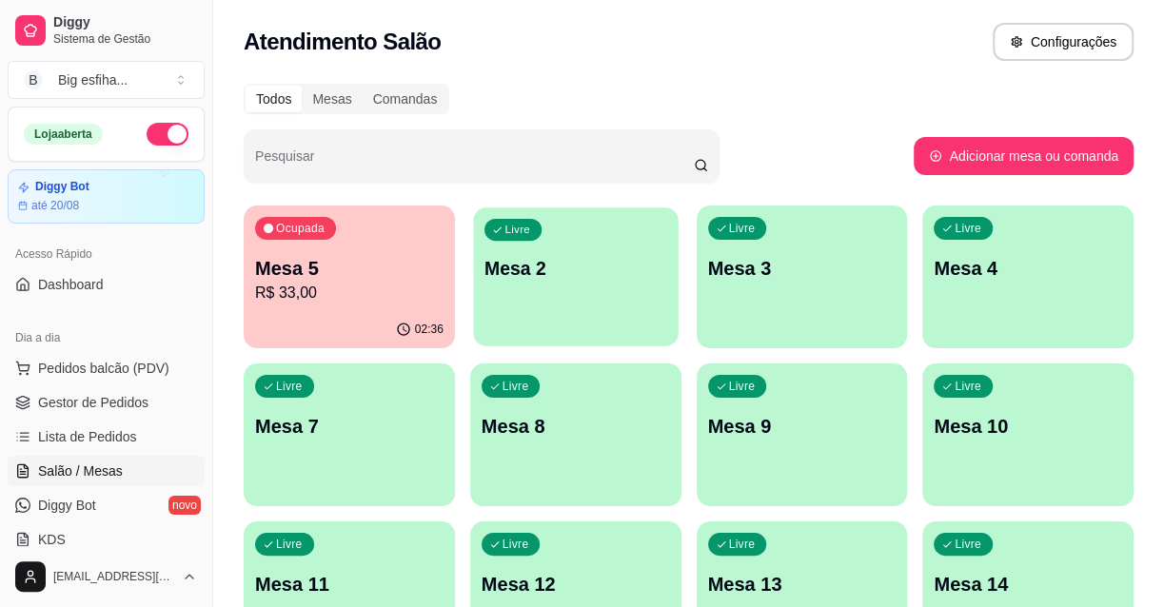
click at [564, 258] on p "Mesa 2" at bounding box center [576, 269] width 183 height 26
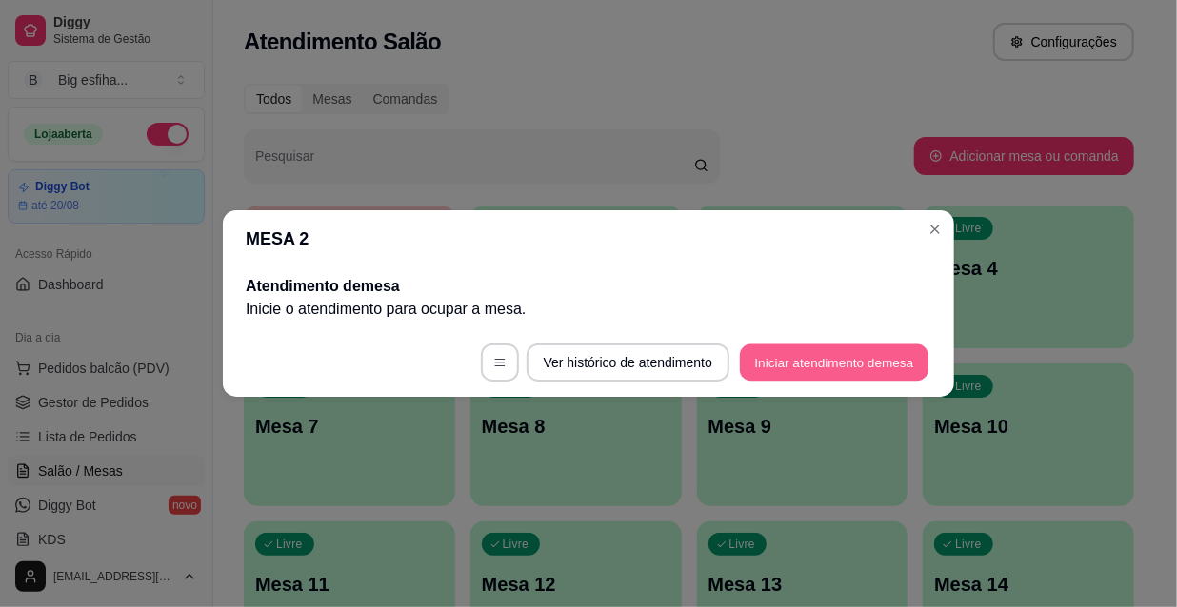
click at [850, 352] on button "Iniciar atendimento de mesa" at bounding box center [834, 363] width 188 height 37
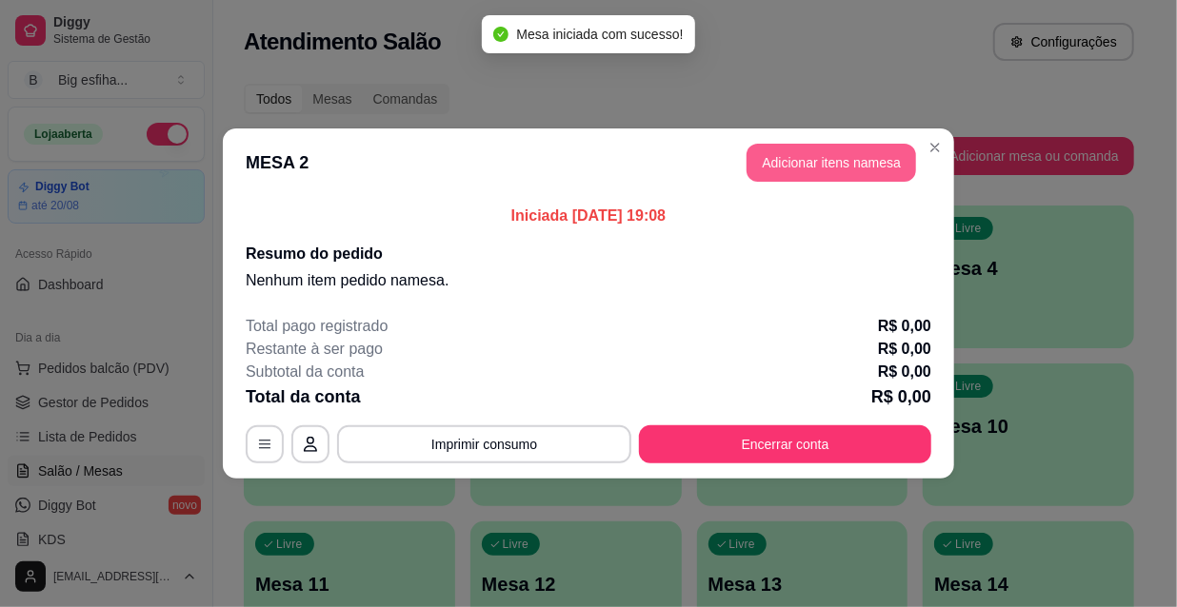
click at [849, 157] on button "Adicionar itens na mesa" at bounding box center [830, 163] width 169 height 38
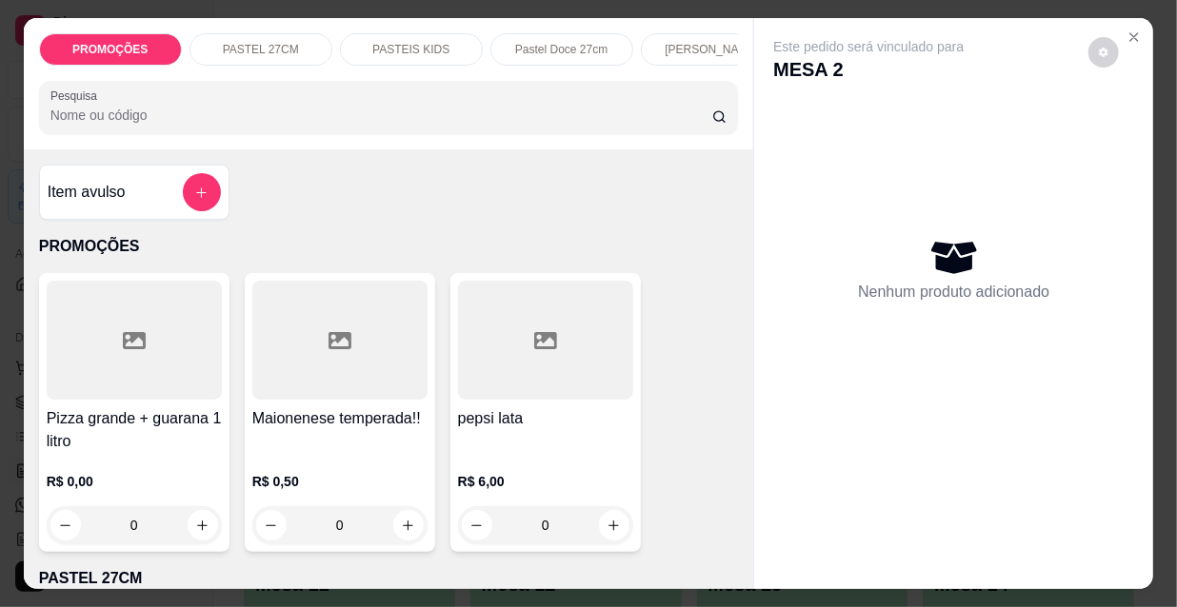
click at [551, 124] on input "Pesquisa" at bounding box center [381, 115] width 662 height 19
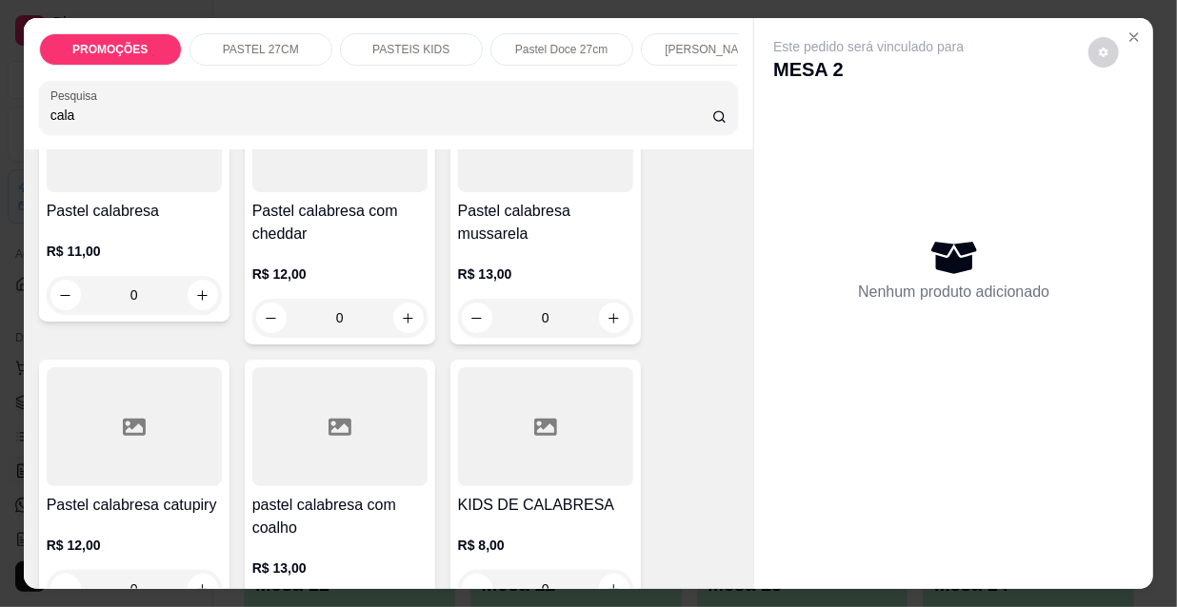
scroll to position [432, 0]
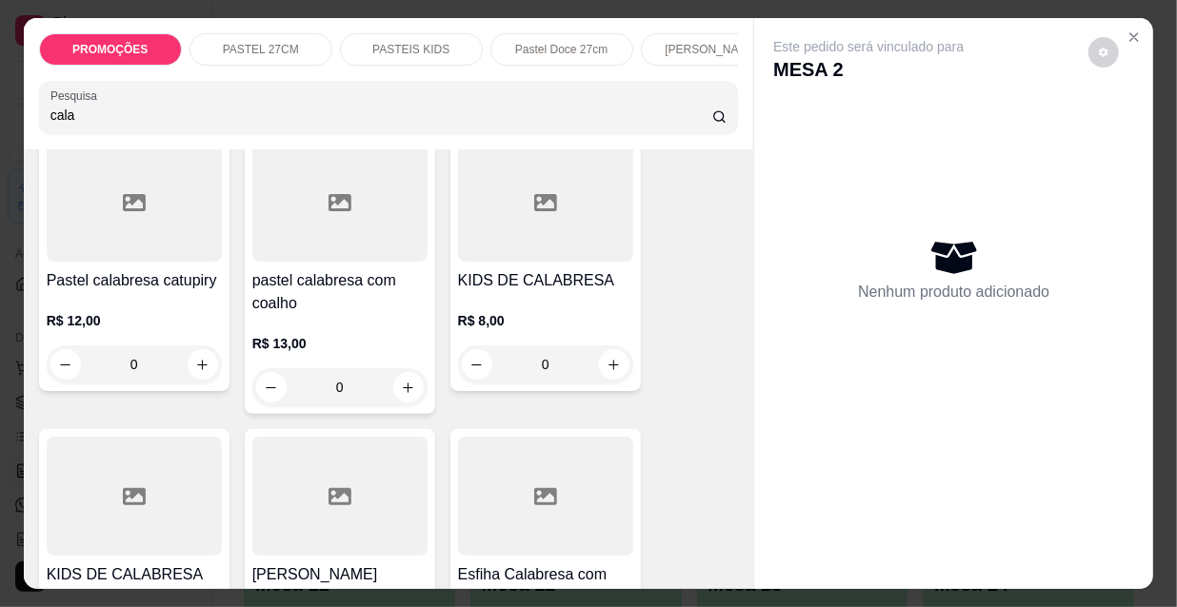
type input "cala"
click at [134, 231] on div at bounding box center [134, 202] width 175 height 119
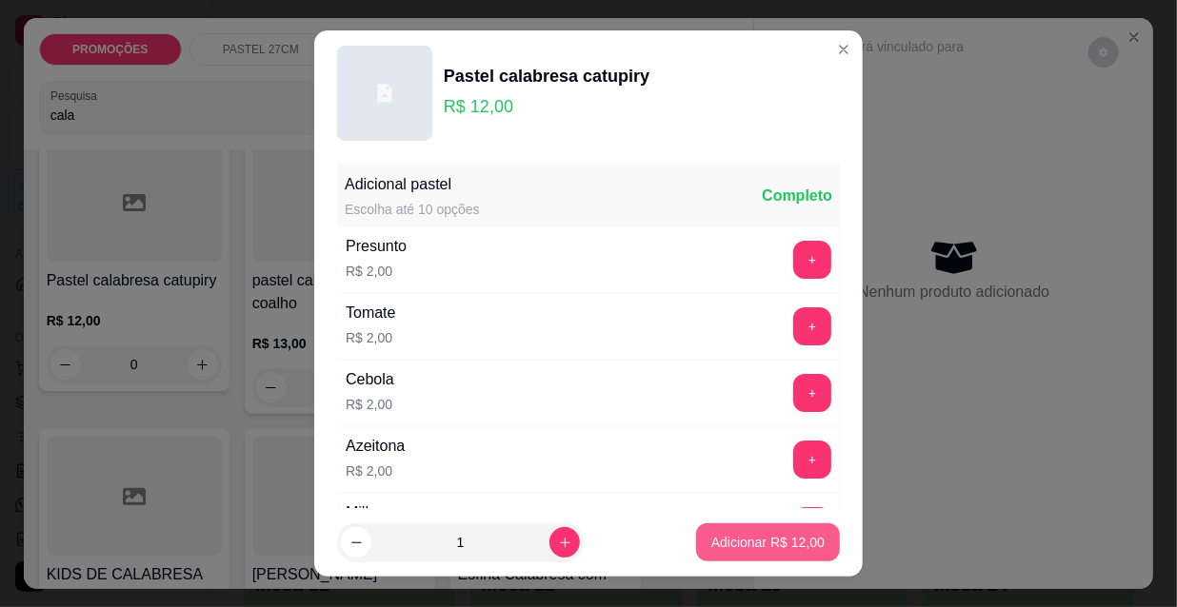
click at [744, 543] on p "Adicionar R$ 12,00" at bounding box center [767, 542] width 113 height 19
type input "1"
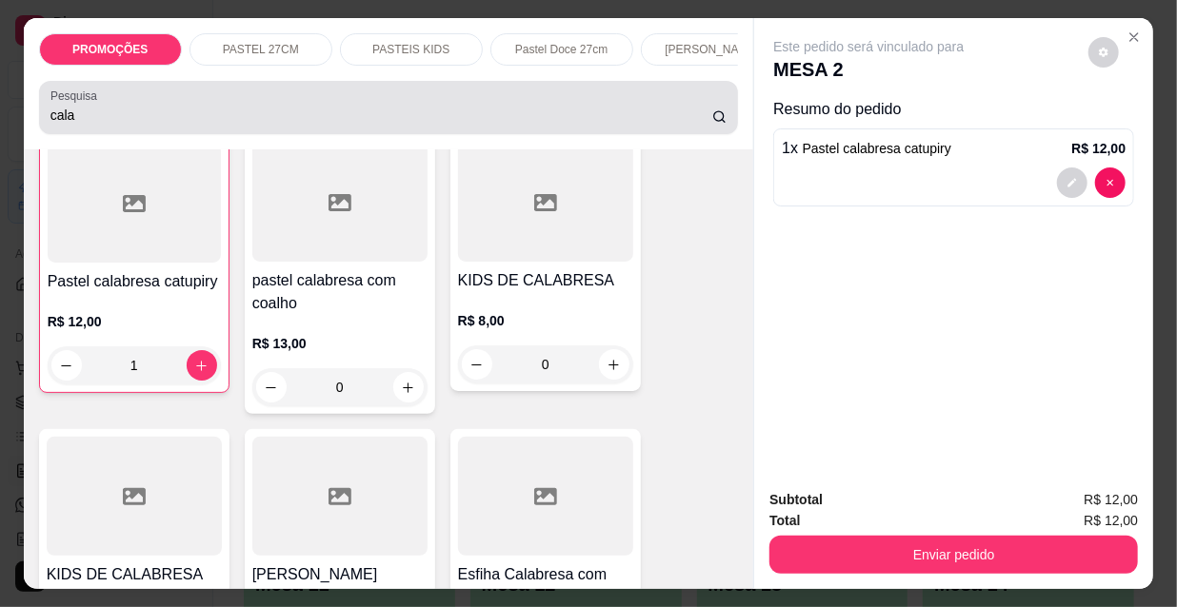
scroll to position [433, 0]
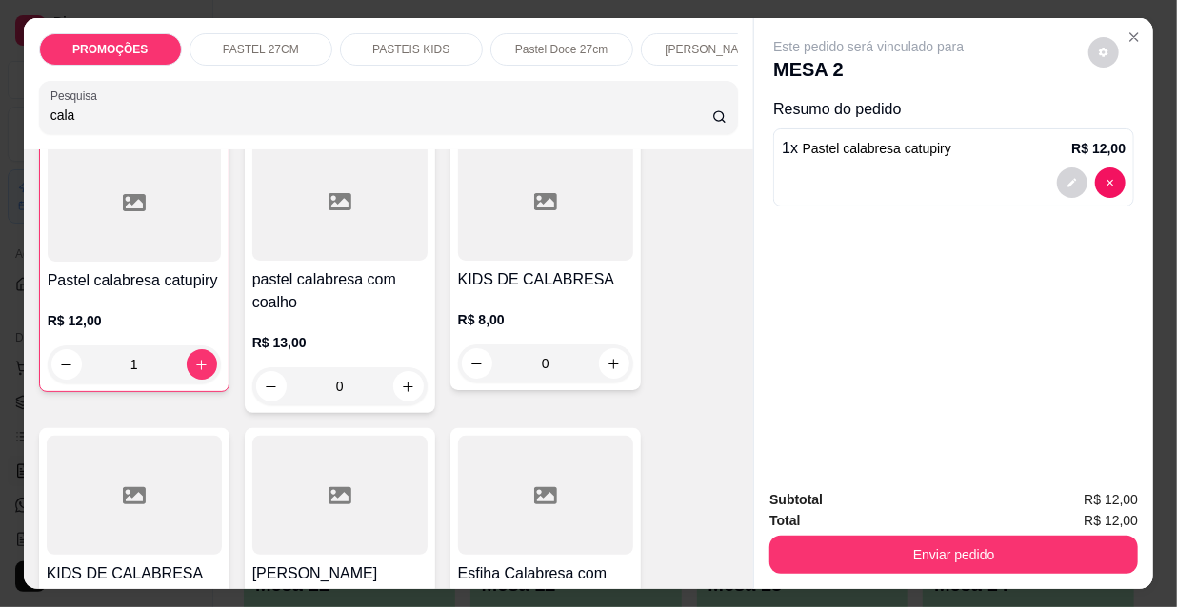
click at [0, 117] on div "PROMOÇÕES PASTEL 27CM PASTEIS KIDS Pastel Doce 27cm Esfihas Salgadas Esfihas do…" at bounding box center [588, 303] width 1177 height 607
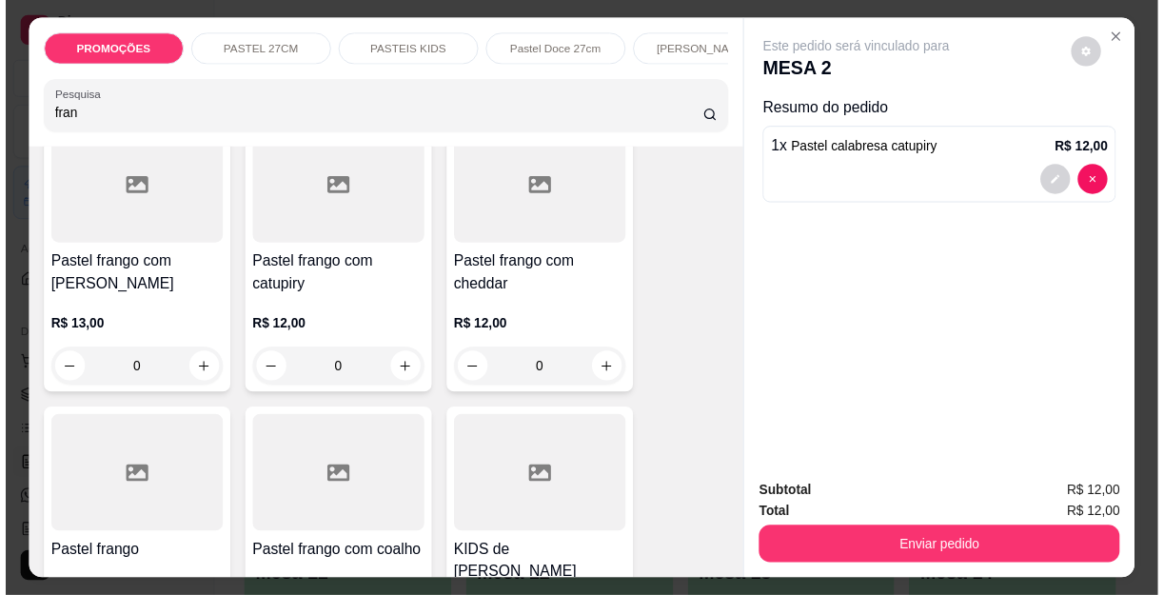
scroll to position [0, 0]
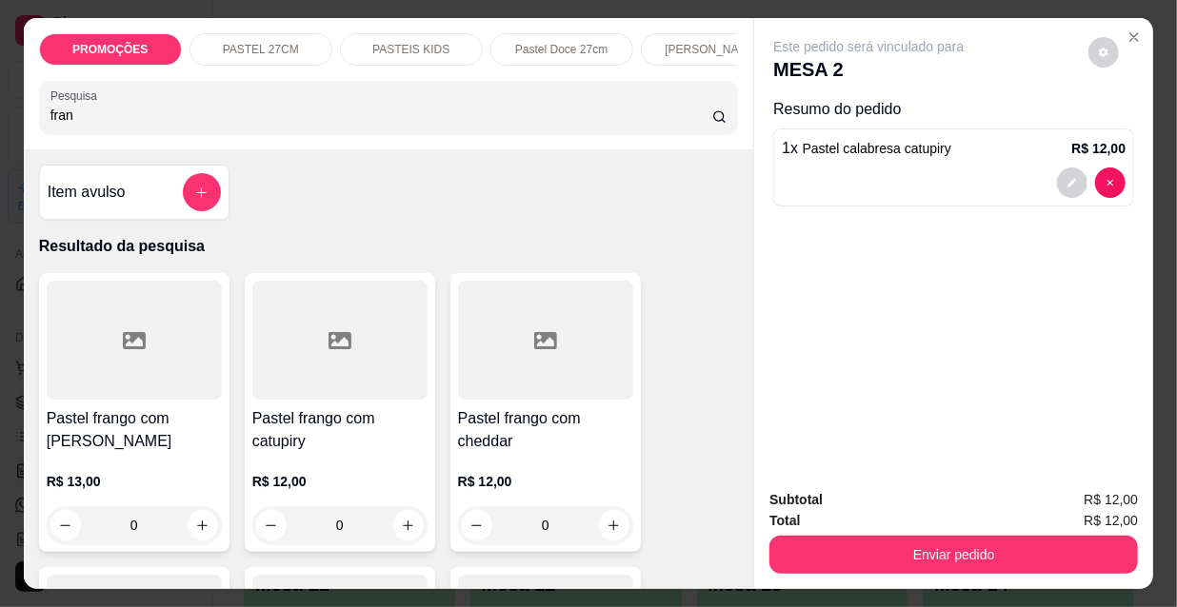
type input "fran"
click at [299, 361] on div at bounding box center [339, 340] width 175 height 119
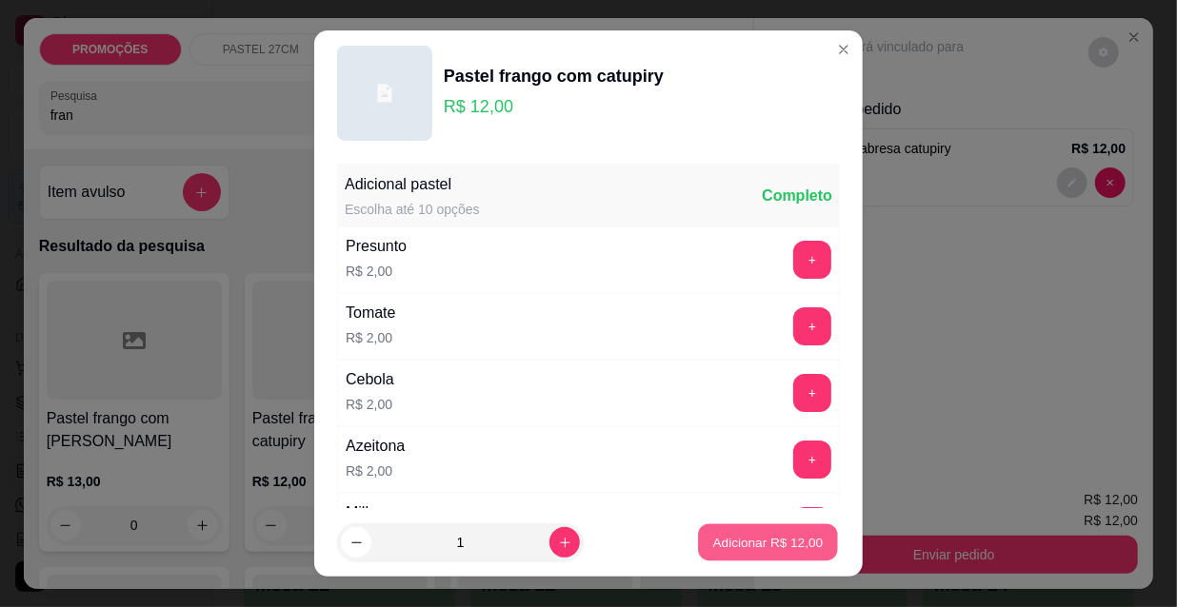
click at [730, 537] on p "Adicionar R$ 12,00" at bounding box center [768, 542] width 110 height 18
type input "1"
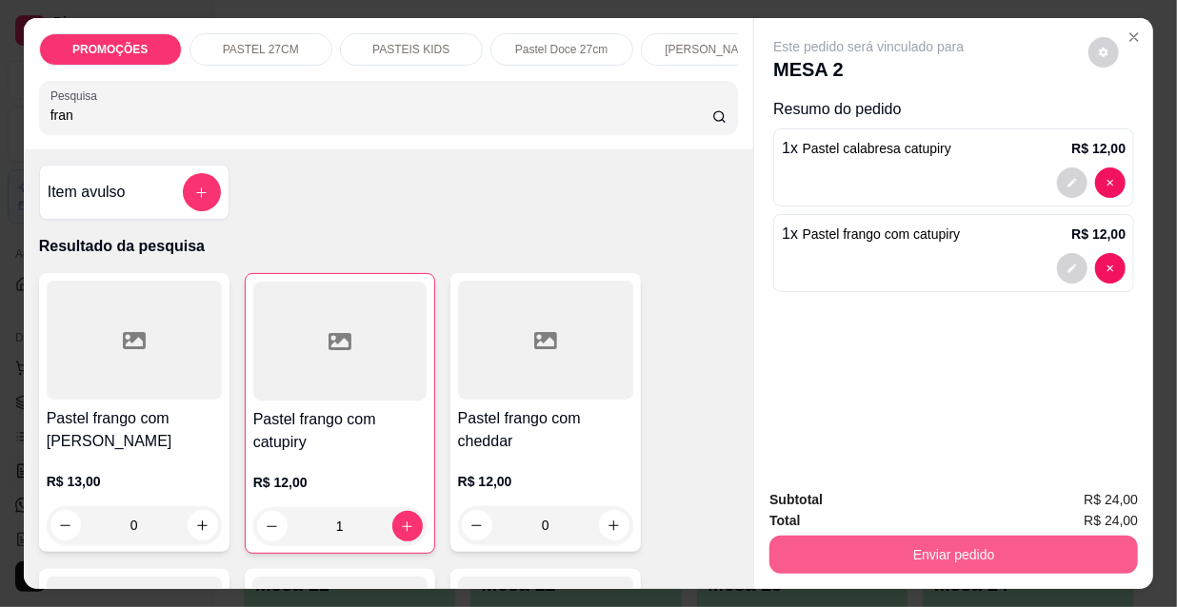
click at [810, 544] on button "Enviar pedido" at bounding box center [953, 555] width 368 height 38
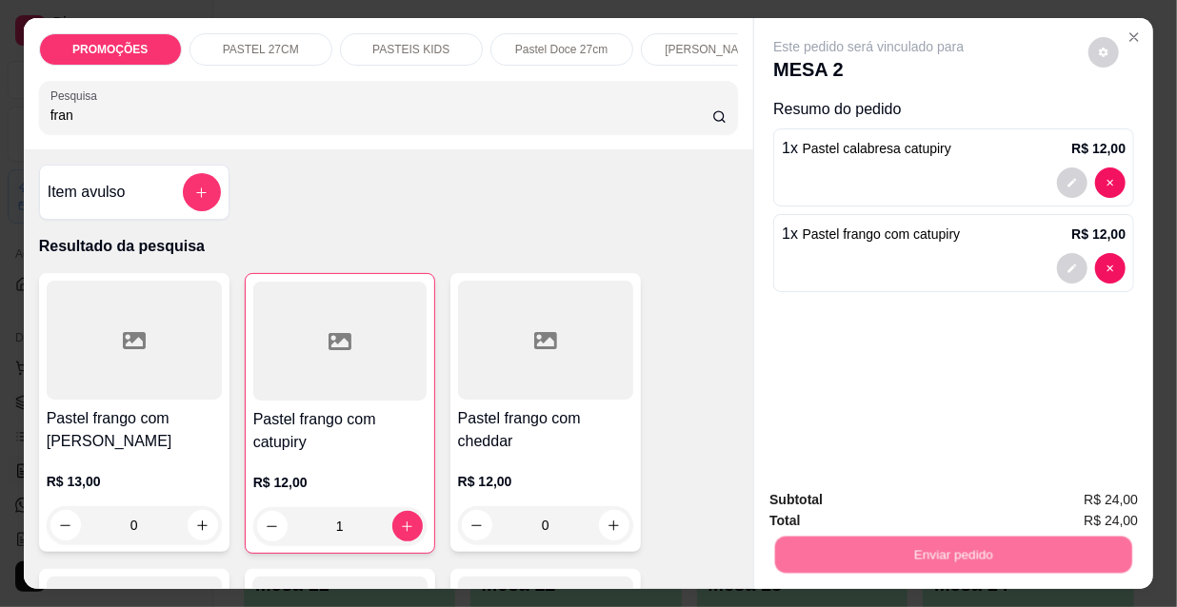
click at [820, 506] on button "Não registrar e enviar pedido" at bounding box center [892, 502] width 198 height 36
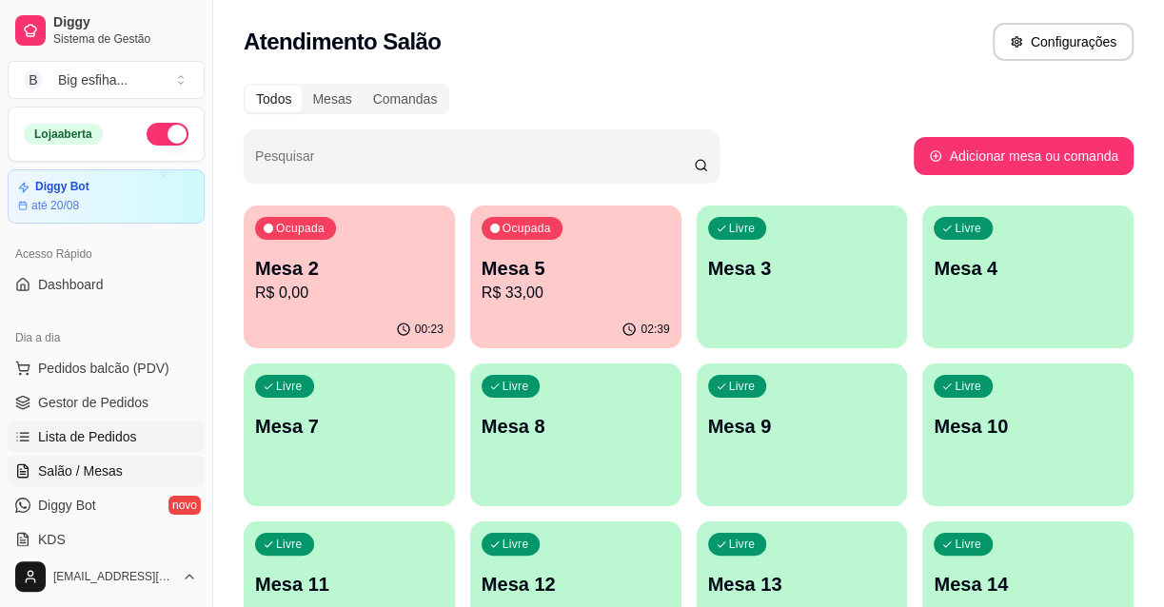
click at [79, 441] on span "Lista de Pedidos" at bounding box center [87, 436] width 99 height 19
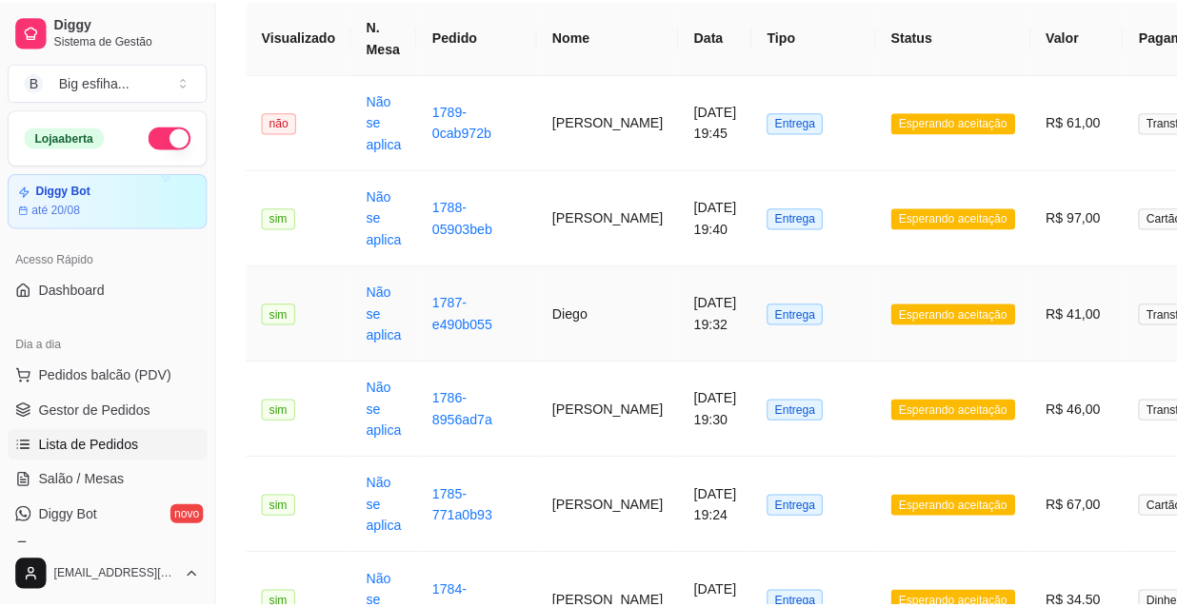
scroll to position [259, 0]
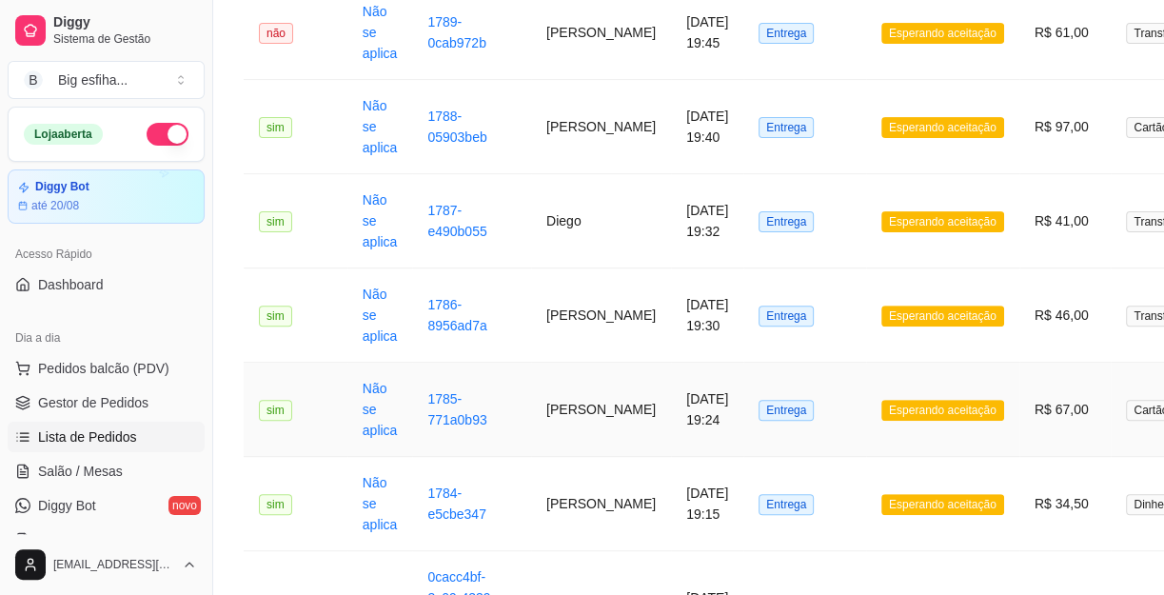
click at [596, 416] on td "[PERSON_NAME]" at bounding box center [601, 410] width 140 height 94
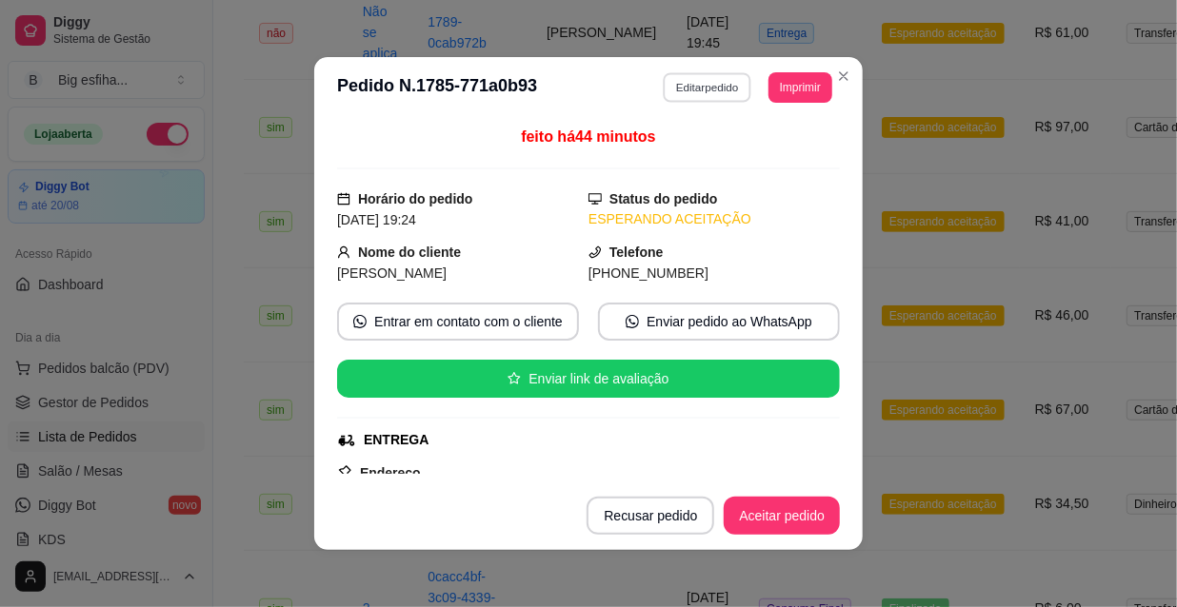
click at [689, 92] on button "Editar pedido" at bounding box center [707, 87] width 89 height 30
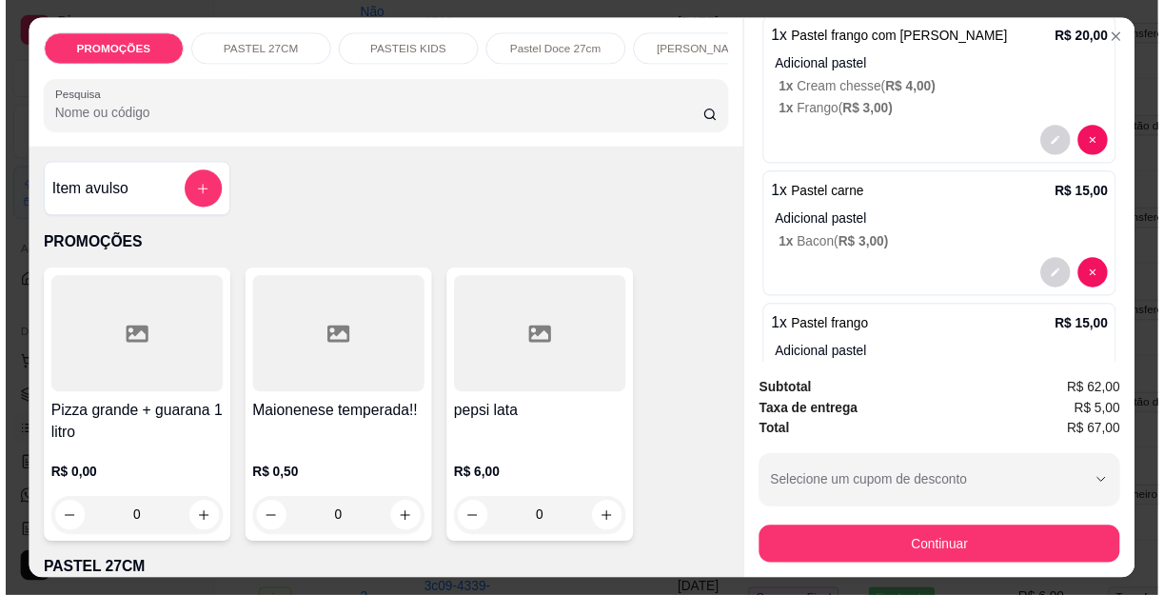
scroll to position [49, 0]
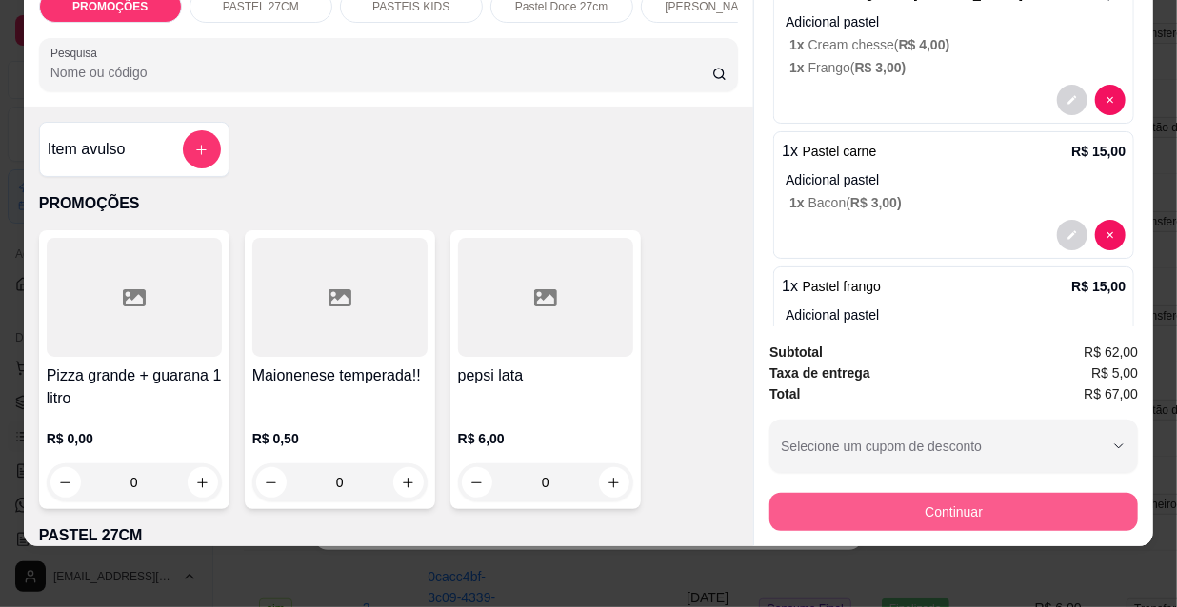
click at [867, 500] on button "Continuar" at bounding box center [953, 512] width 368 height 38
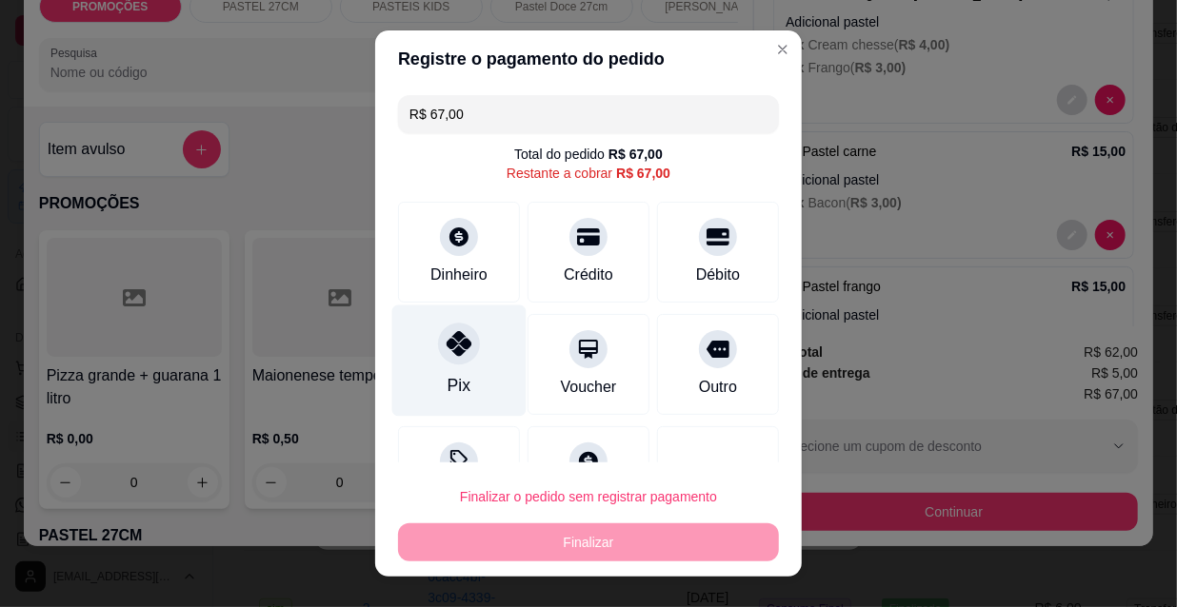
click at [465, 350] on div at bounding box center [459, 344] width 42 height 42
type input "R$ 0,00"
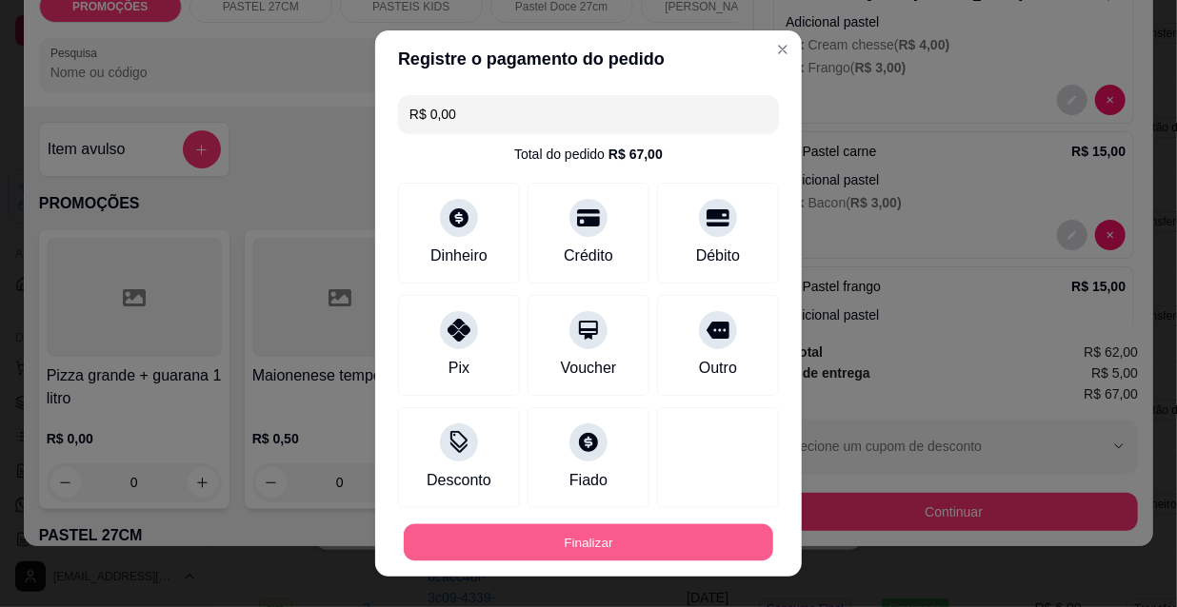
click at [567, 533] on button "Finalizar" at bounding box center [588, 542] width 369 height 37
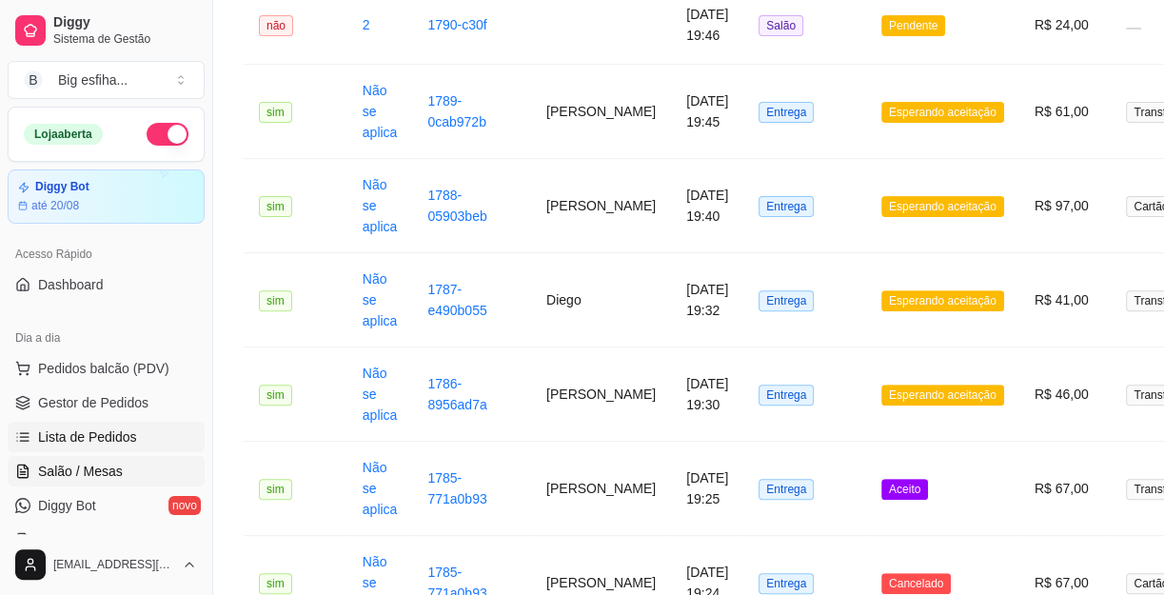
click at [130, 466] on link "Salão / Mesas" at bounding box center [106, 471] width 197 height 30
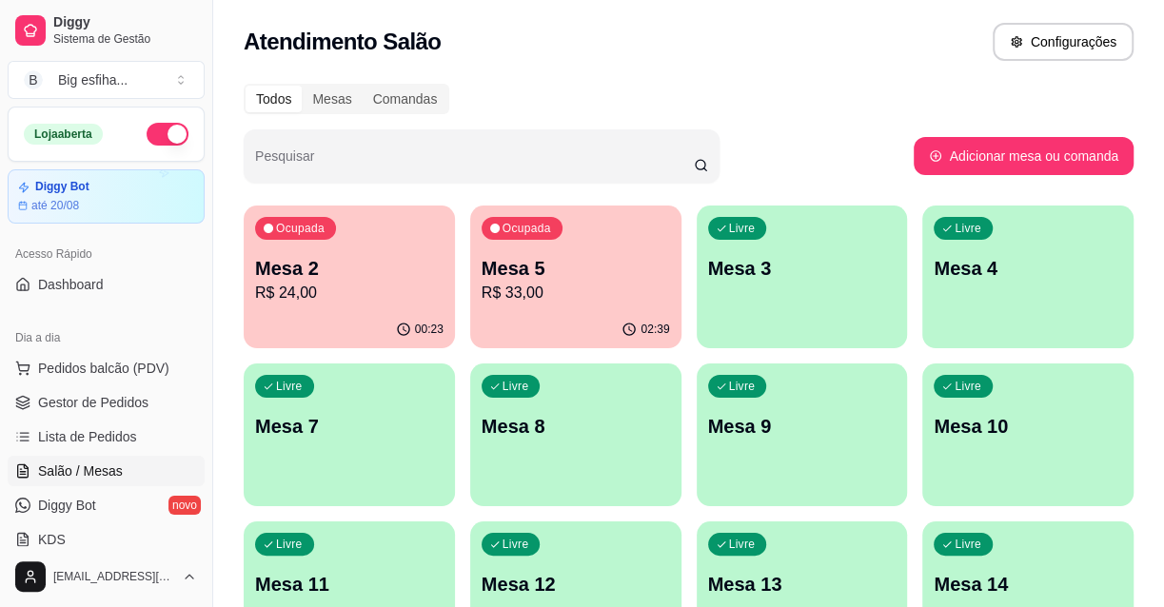
click at [565, 287] on p "R$ 33,00" at bounding box center [576, 293] width 188 height 23
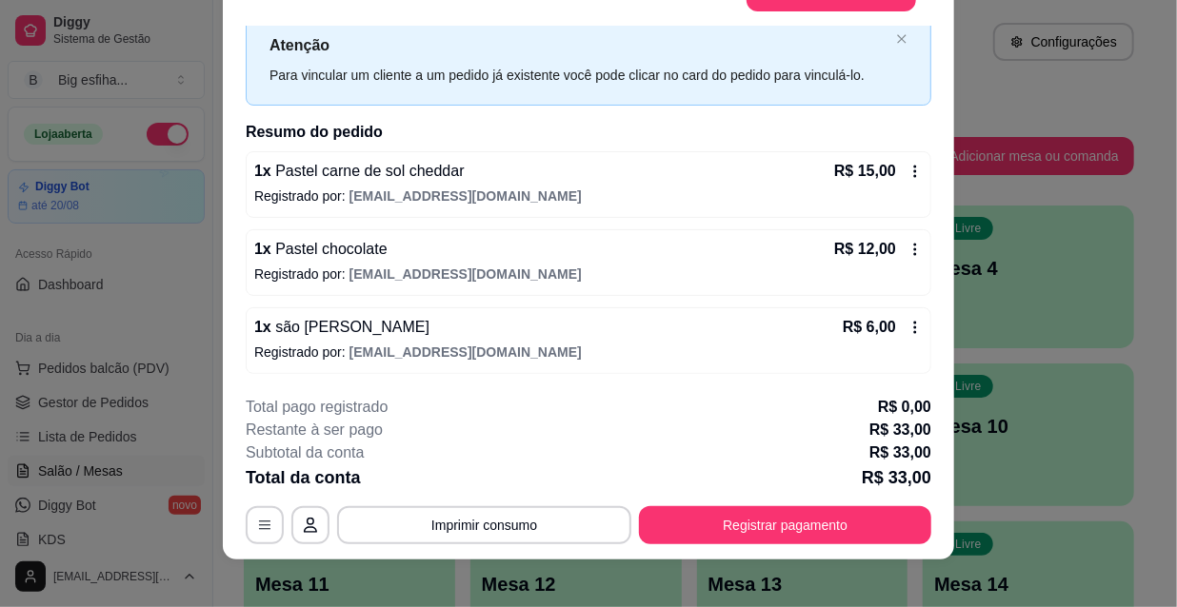
scroll to position [57, 0]
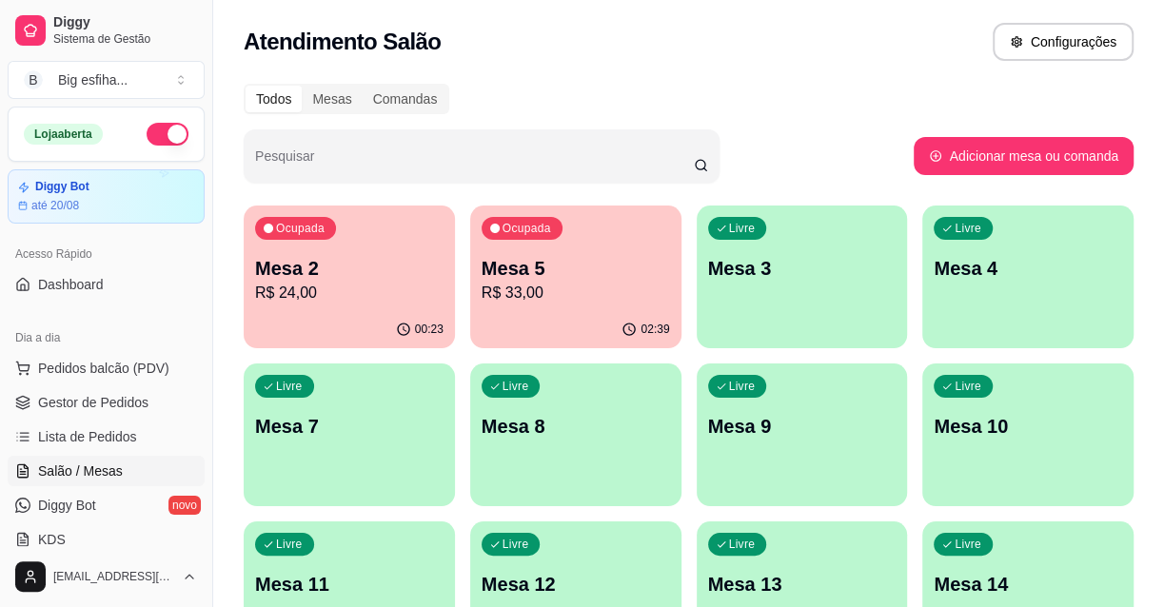
click at [358, 277] on p "Mesa 2" at bounding box center [349, 268] width 188 height 27
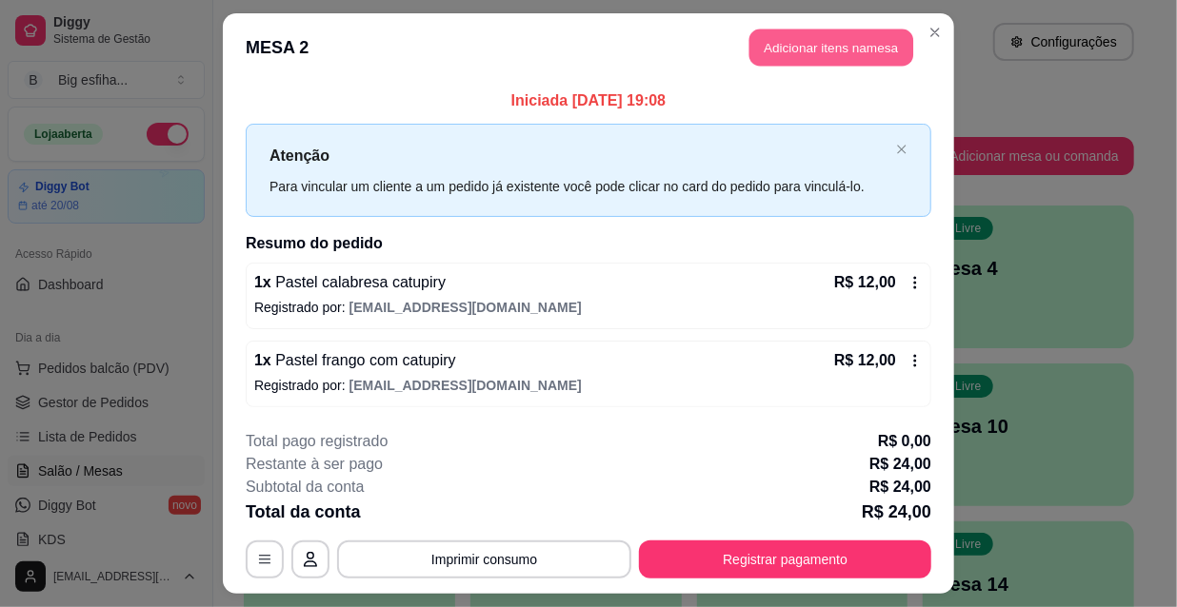
click at [759, 49] on button "Adicionar itens na mesa" at bounding box center [831, 48] width 164 height 37
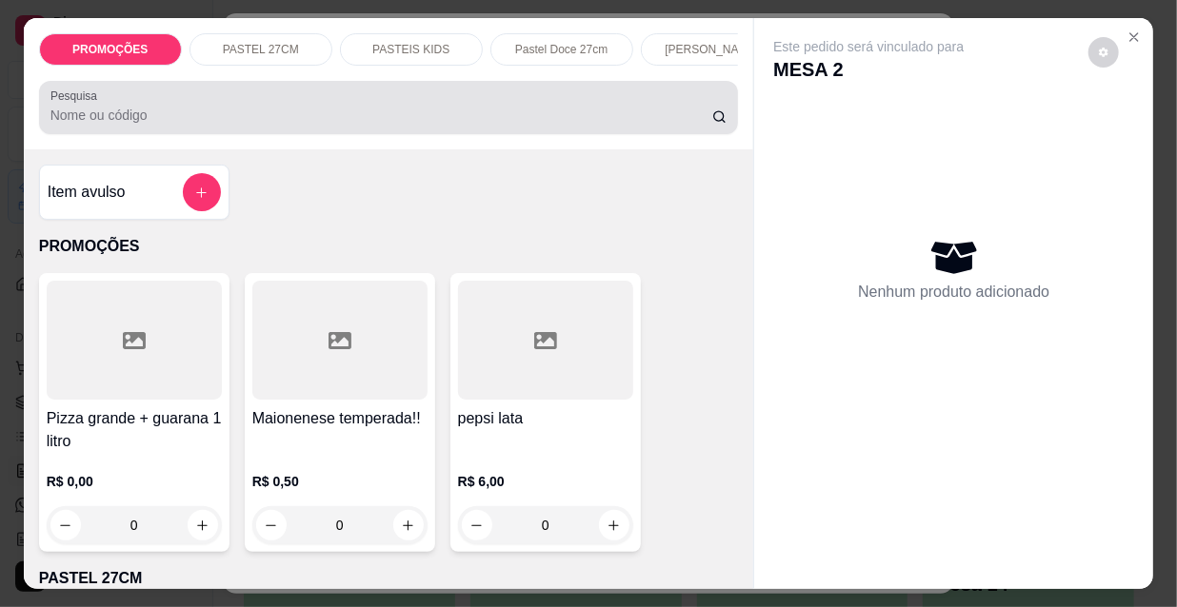
click at [479, 118] on input "Pesquisa" at bounding box center [381, 115] width 662 height 19
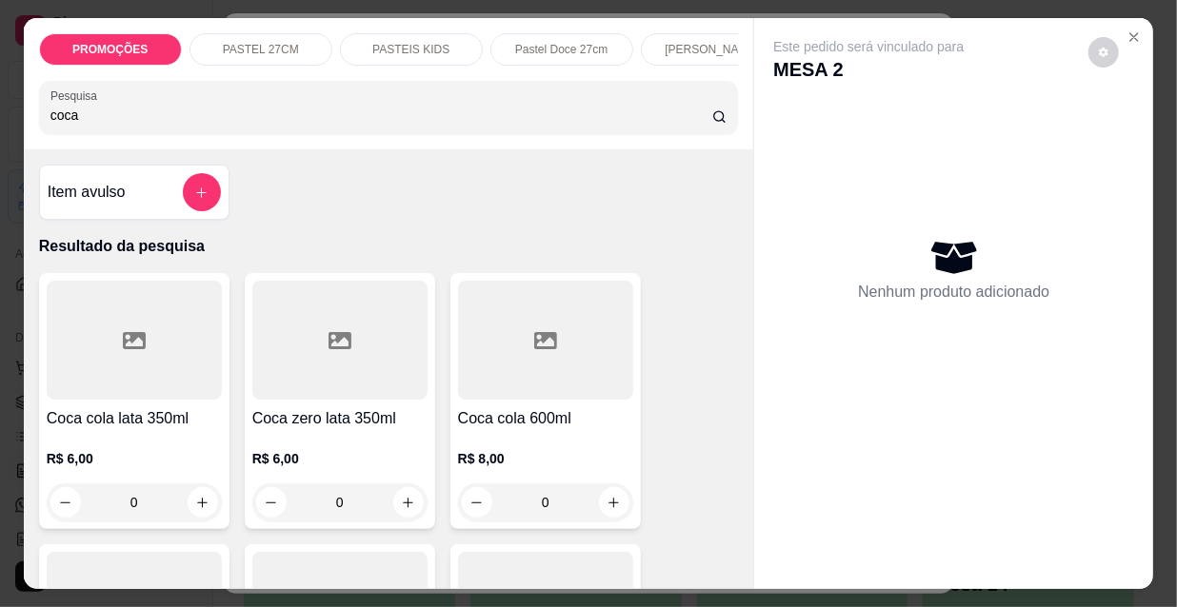
type input "coca"
click at [364, 398] on div at bounding box center [339, 340] width 175 height 119
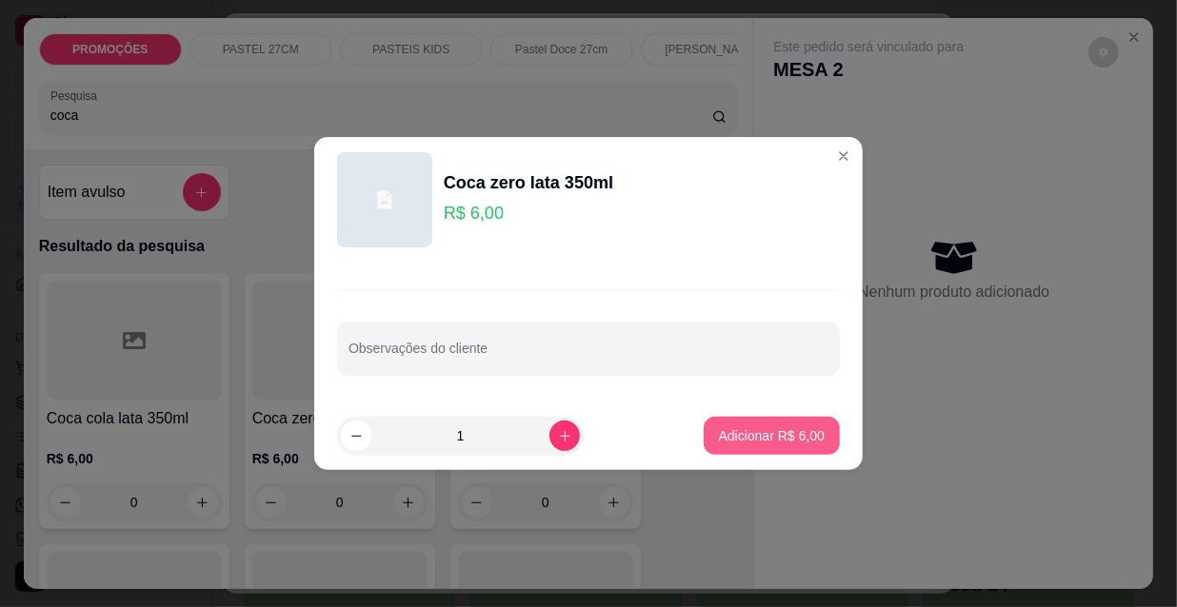
click at [771, 428] on p "Adicionar R$ 6,00" at bounding box center [772, 435] width 106 height 19
type input "1"
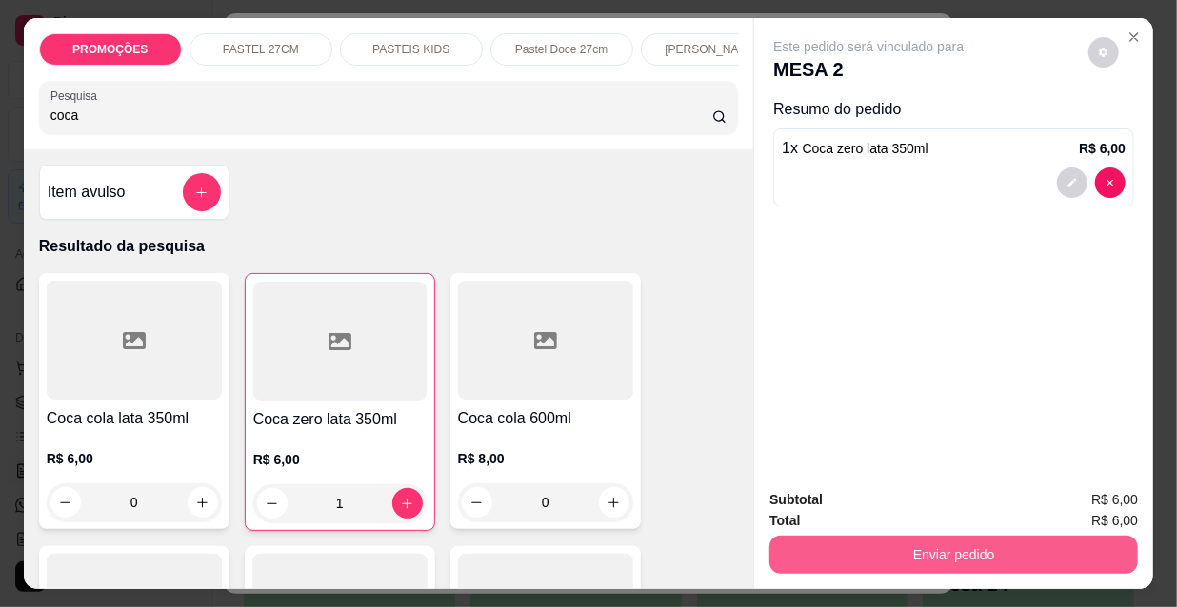
click at [824, 551] on button "Enviar pedido" at bounding box center [953, 555] width 368 height 38
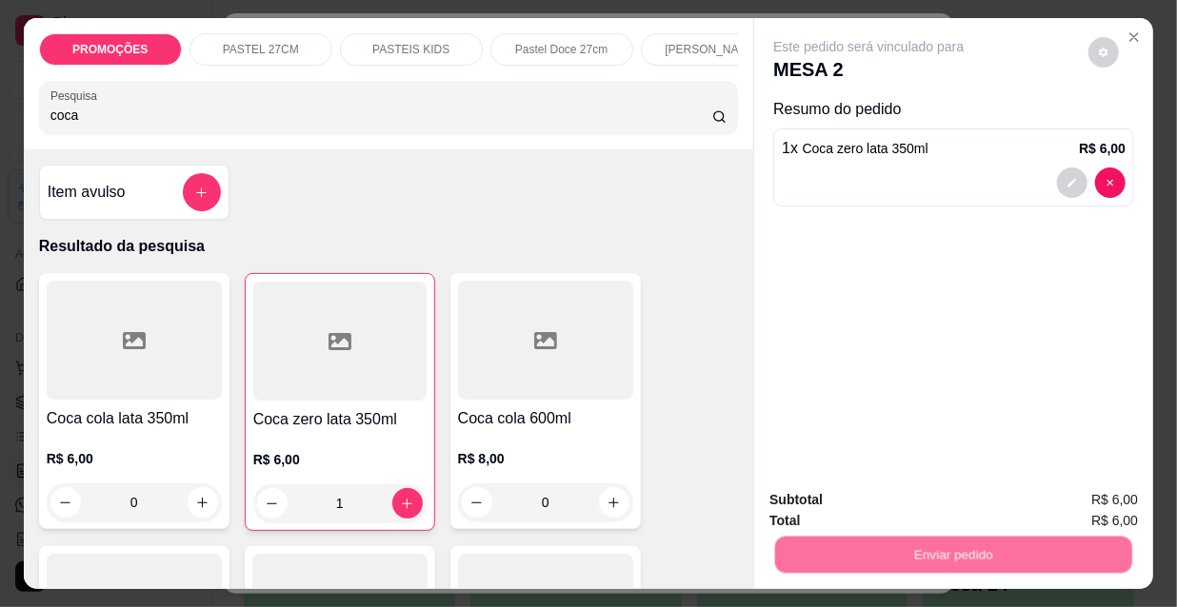
click at [809, 505] on button "Não registrar e enviar pedido" at bounding box center [892, 501] width 192 height 35
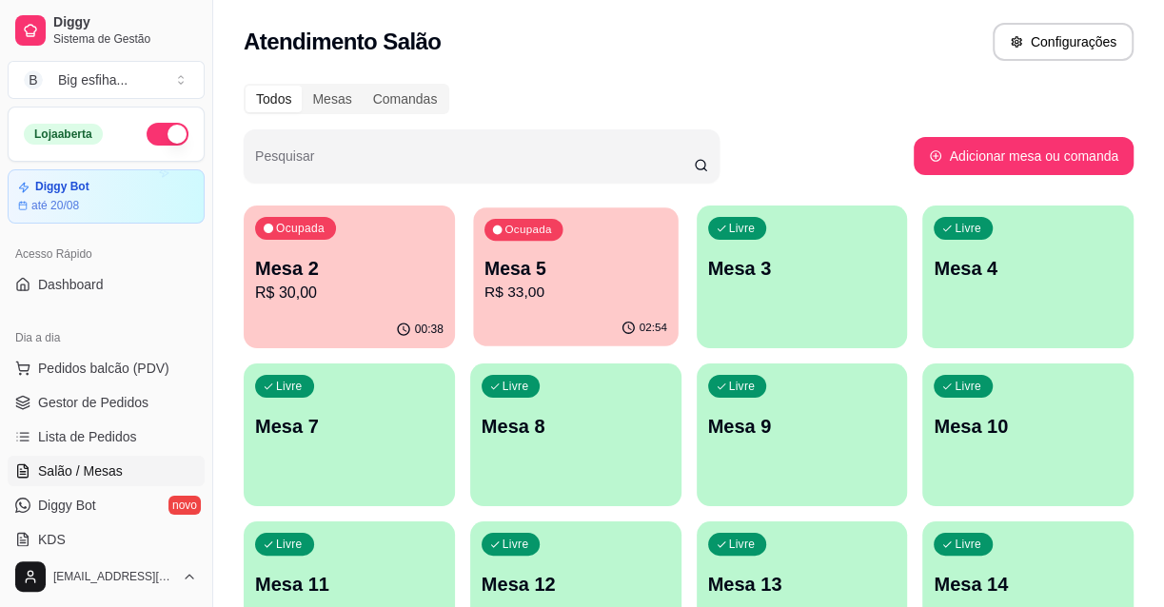
click at [552, 271] on p "Mesa 5" at bounding box center [576, 269] width 183 height 26
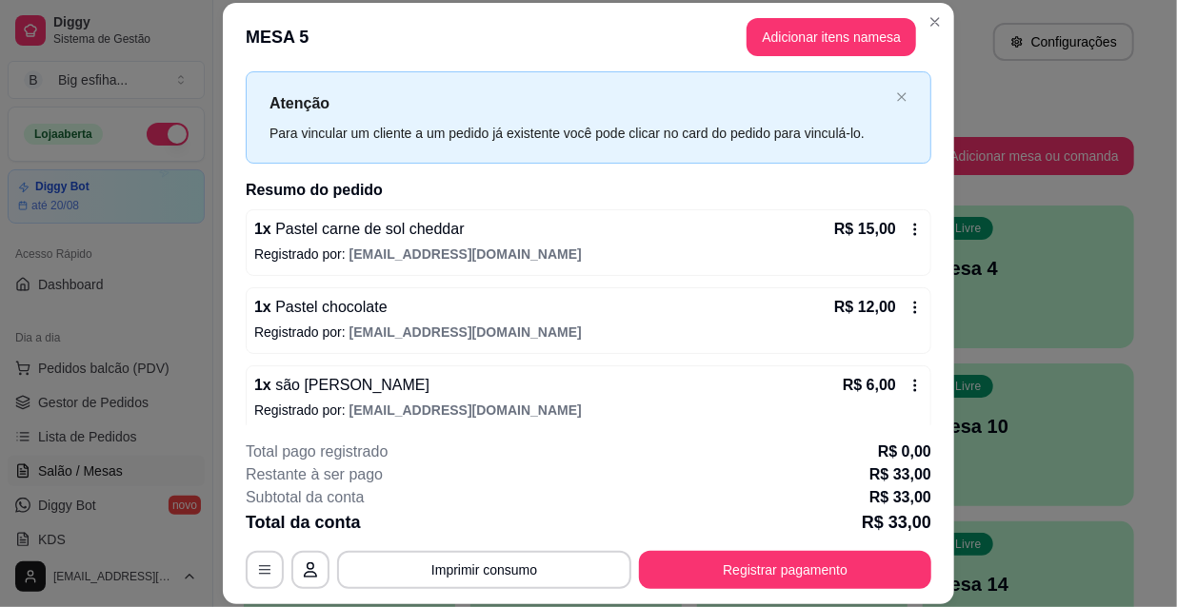
scroll to position [55, 0]
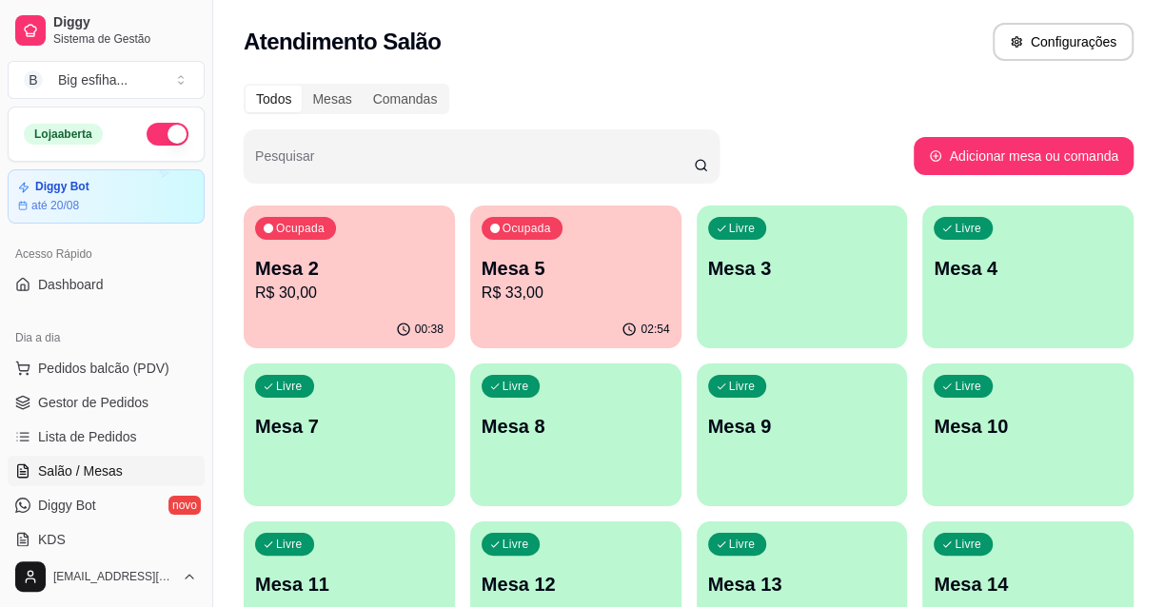
click at [430, 269] on p "Mesa 2" at bounding box center [349, 268] width 188 height 27
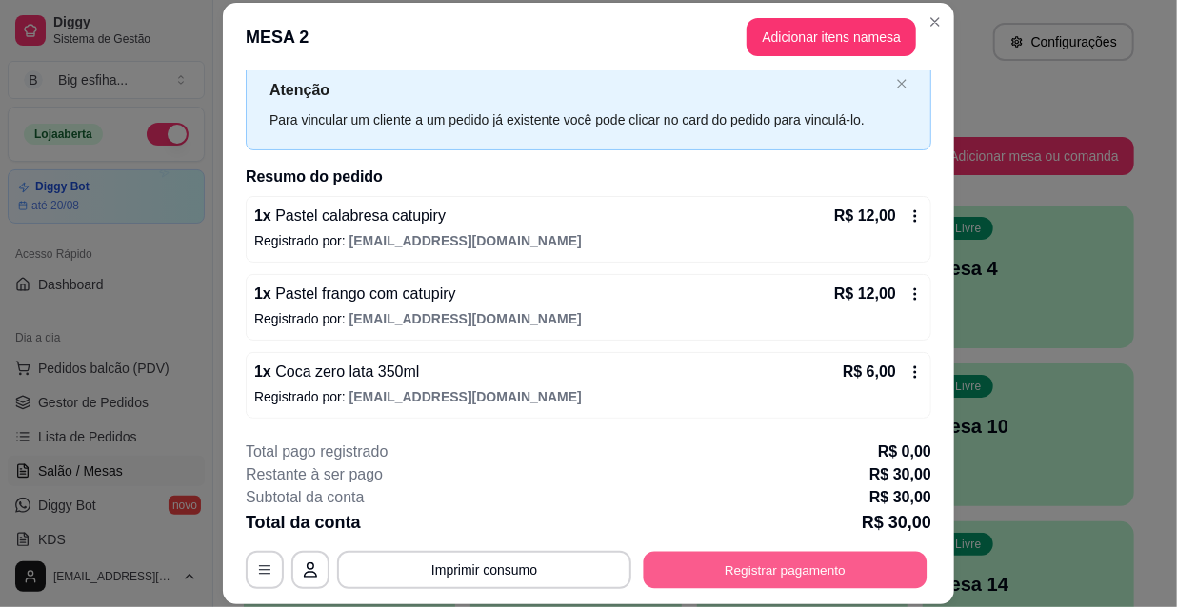
click at [691, 555] on button "Registrar pagamento" at bounding box center [785, 569] width 284 height 37
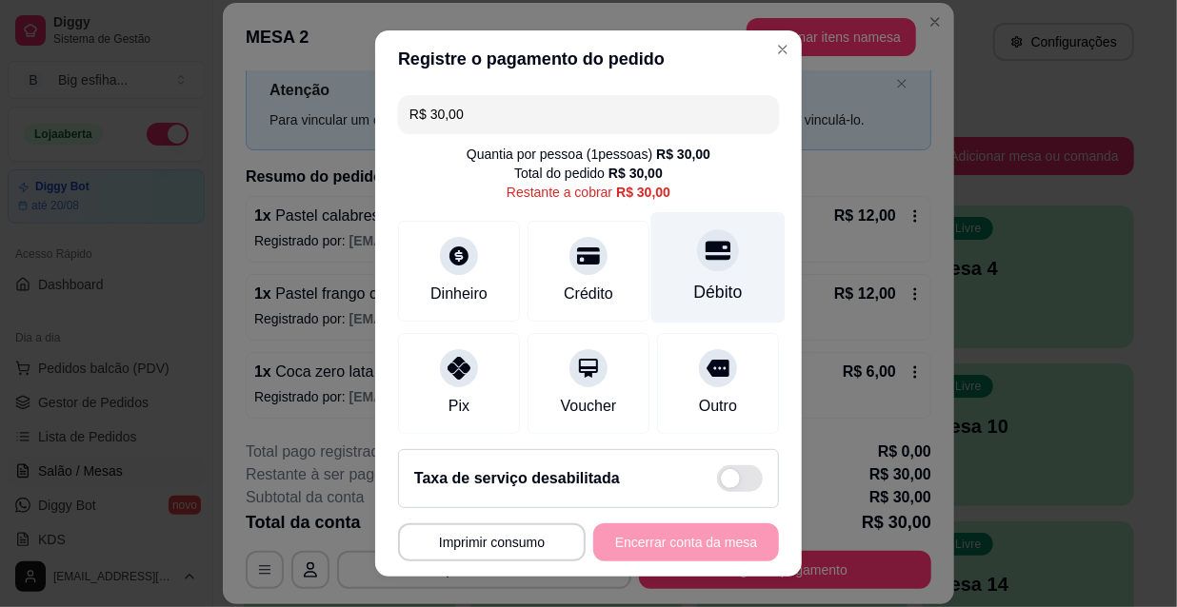
click at [701, 277] on div "Débito" at bounding box center [718, 267] width 134 height 111
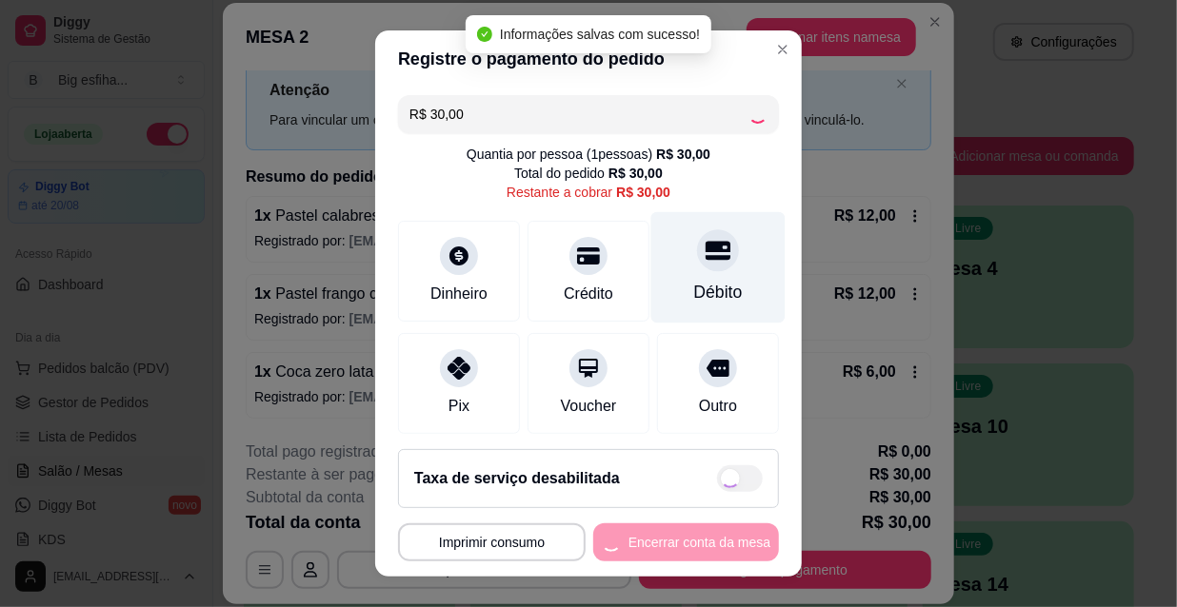
type input "R$ 0,00"
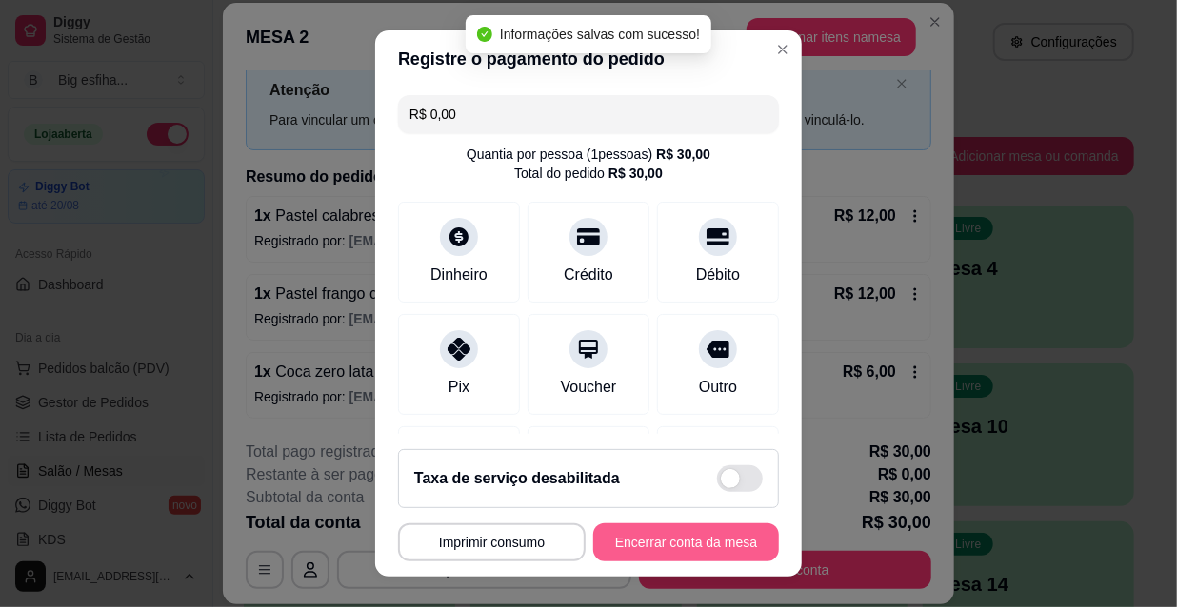
click at [687, 541] on button "Encerrar conta da mesa" at bounding box center [686, 543] width 186 height 38
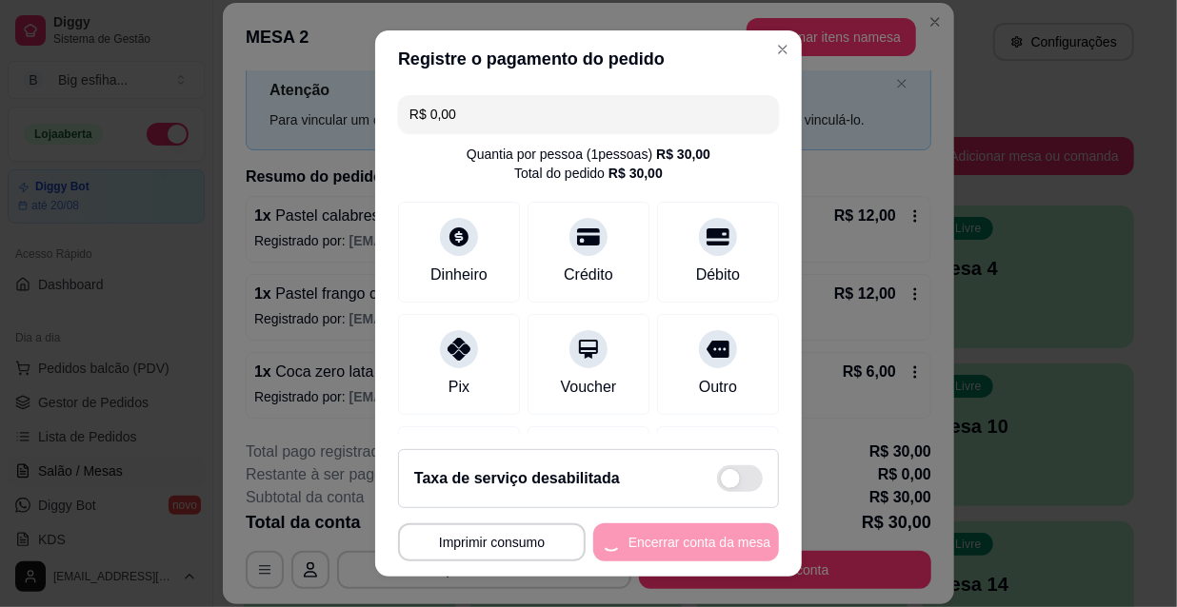
scroll to position [0, 0]
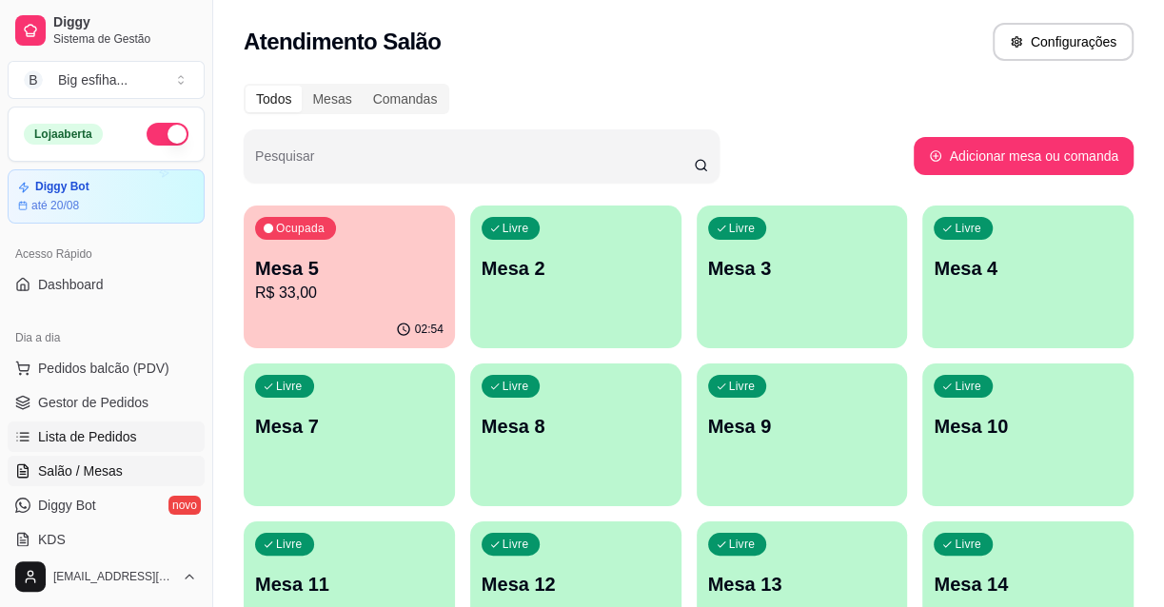
click at [108, 444] on span "Lista de Pedidos" at bounding box center [87, 436] width 99 height 19
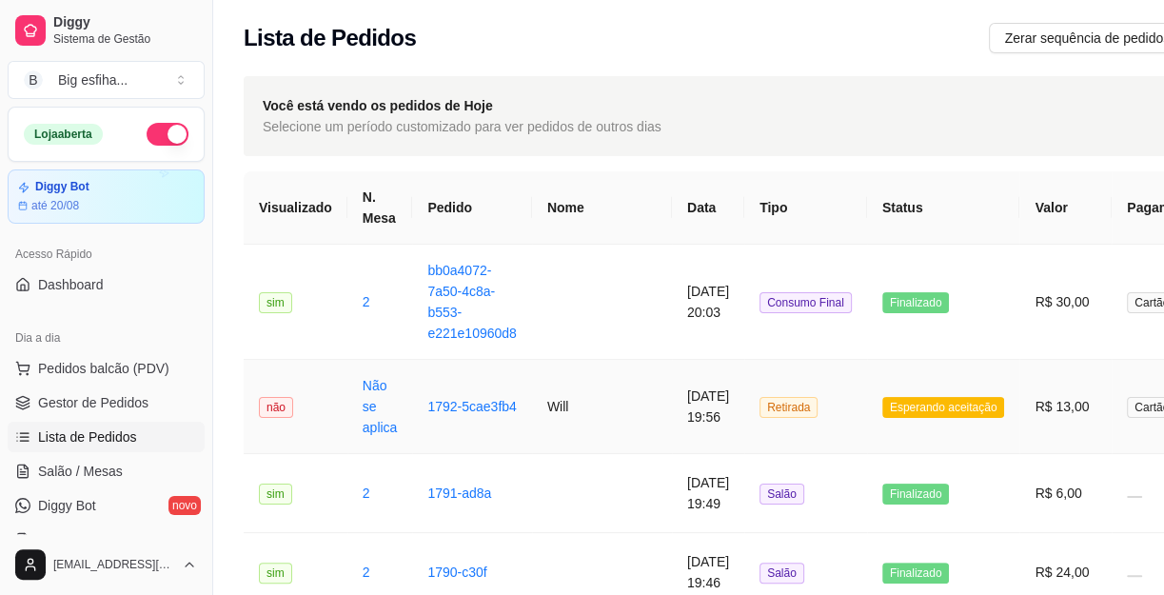
click at [577, 405] on td "Will" at bounding box center [602, 407] width 140 height 94
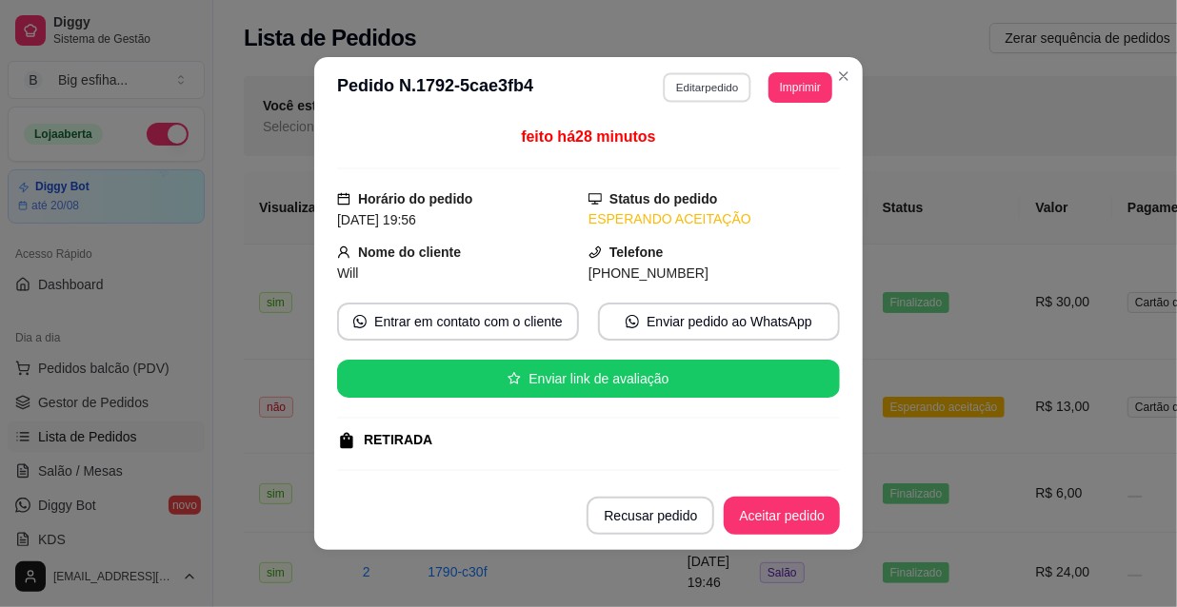
click at [706, 86] on button "Editar pedido" at bounding box center [707, 87] width 89 height 30
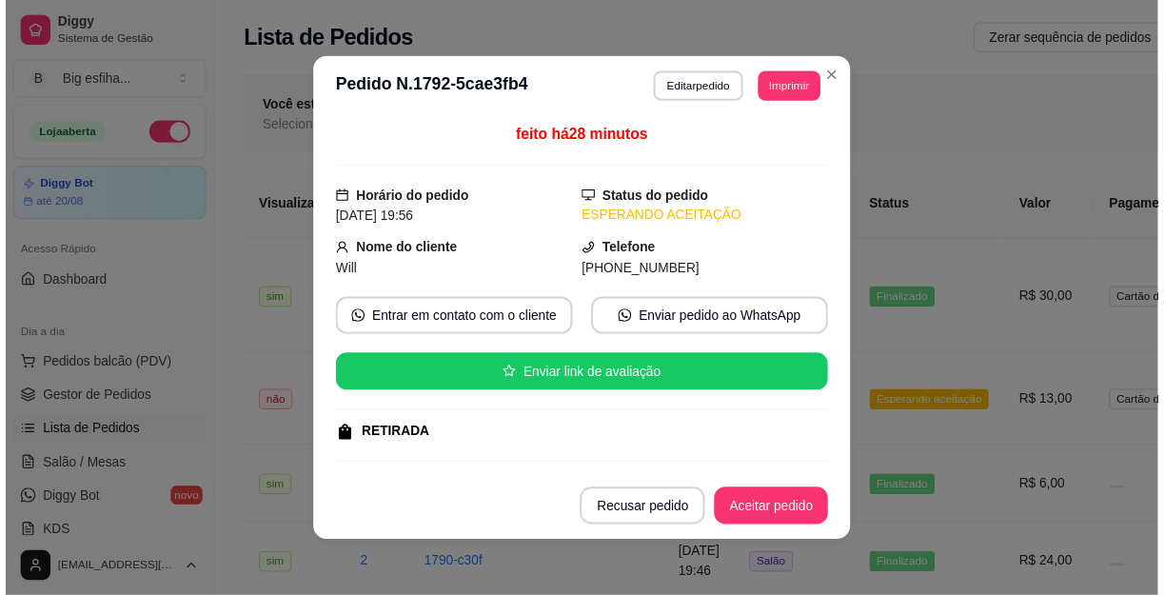
scroll to position [49, 0]
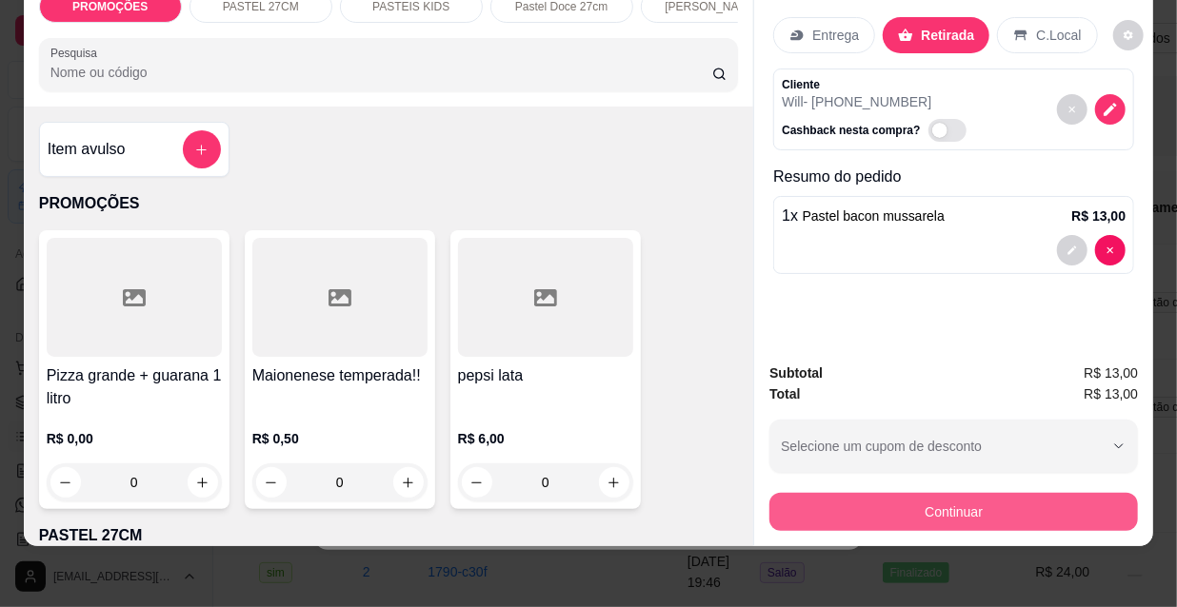
click at [929, 493] on button "Continuar" at bounding box center [953, 512] width 368 height 38
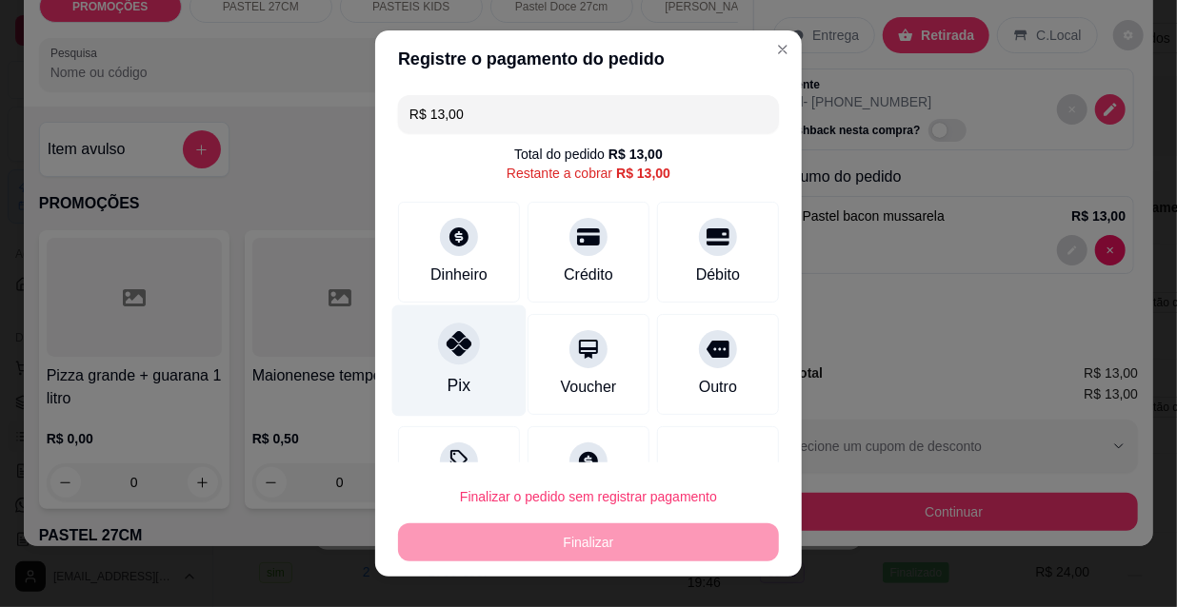
click at [446, 337] on icon at bounding box center [458, 343] width 25 height 25
type input "R$ 0,00"
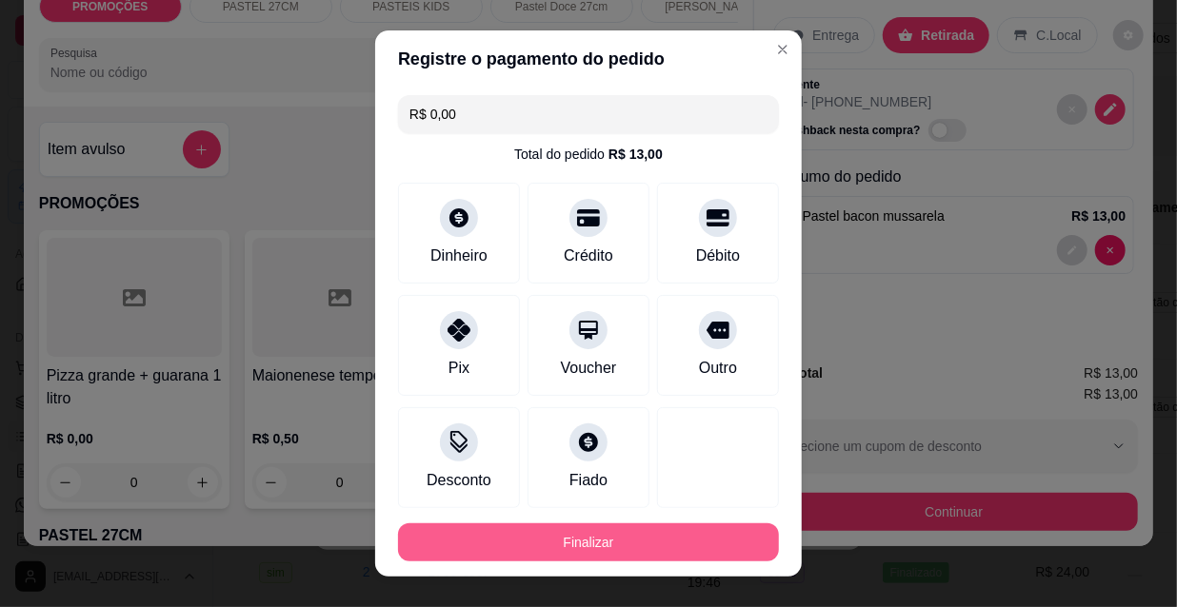
click at [623, 540] on button "Finalizar" at bounding box center [588, 543] width 381 height 38
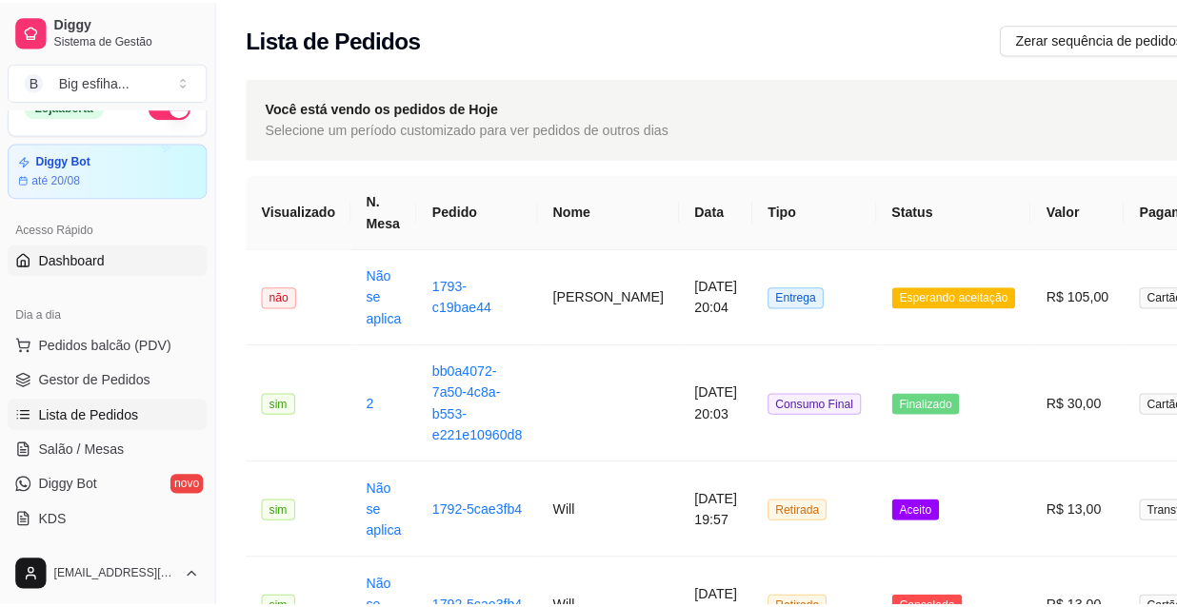
scroll to position [0, 0]
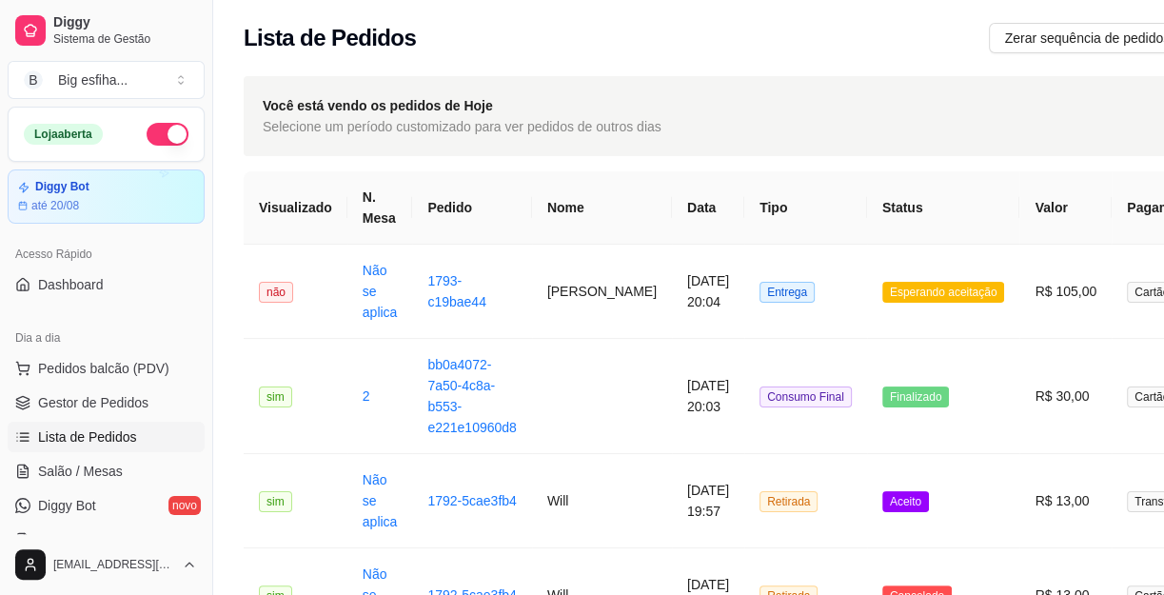
click at [672, 298] on td "[DATE] 20:04" at bounding box center [708, 292] width 72 height 94
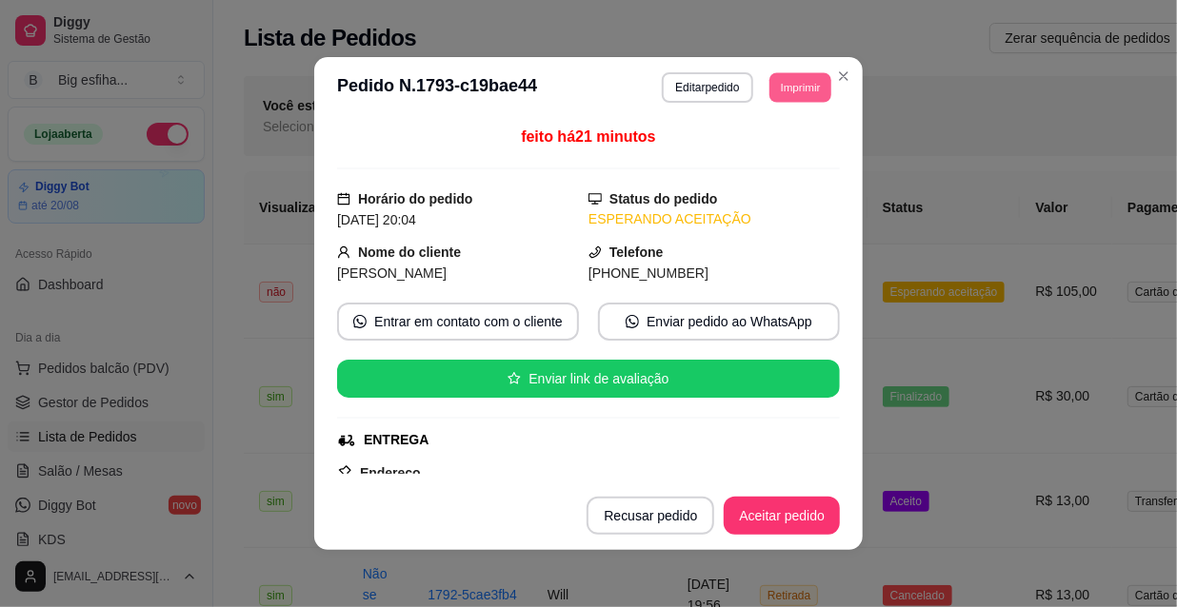
click at [782, 98] on button "Imprimir" at bounding box center [800, 87] width 62 height 30
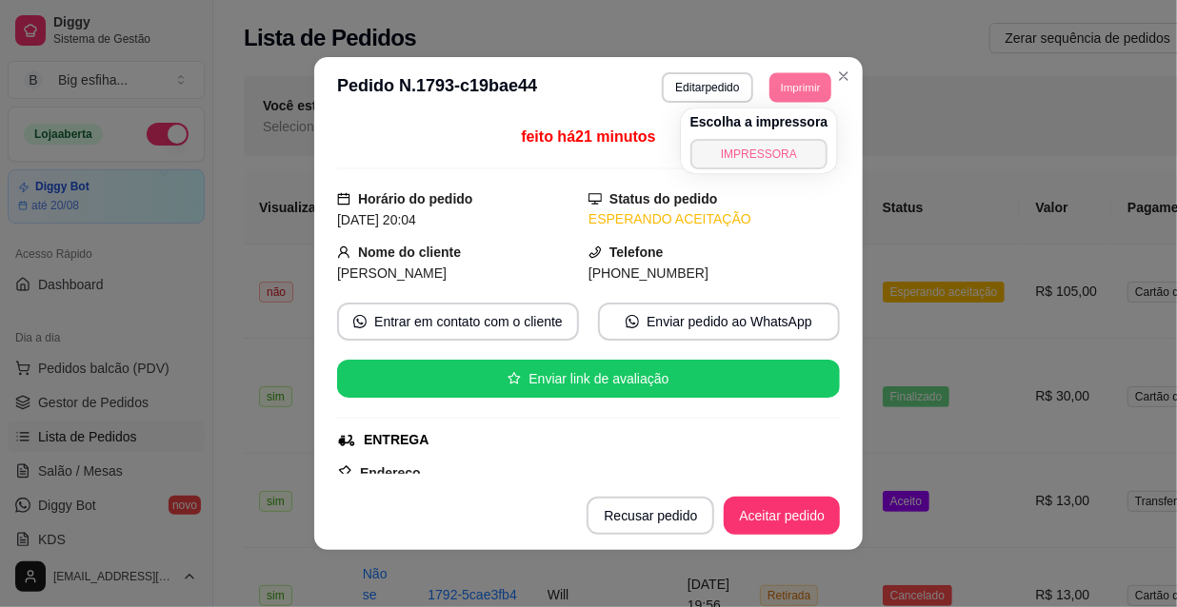
click at [780, 148] on button "IMPRESSORA" at bounding box center [759, 154] width 138 height 30
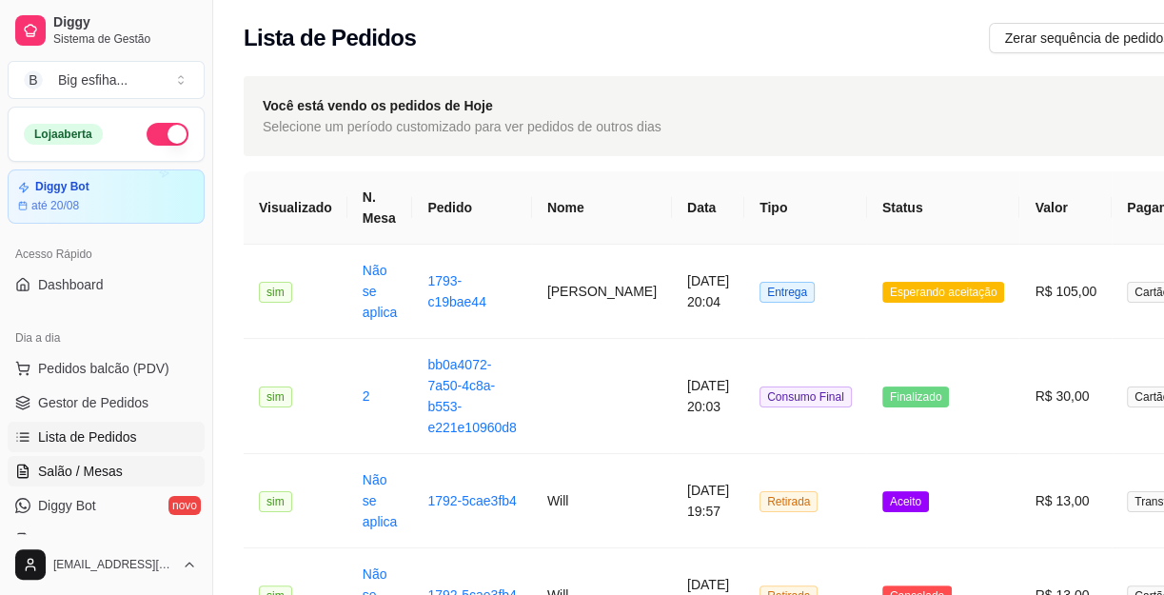
click at [121, 479] on link "Salão / Mesas" at bounding box center [106, 471] width 197 height 30
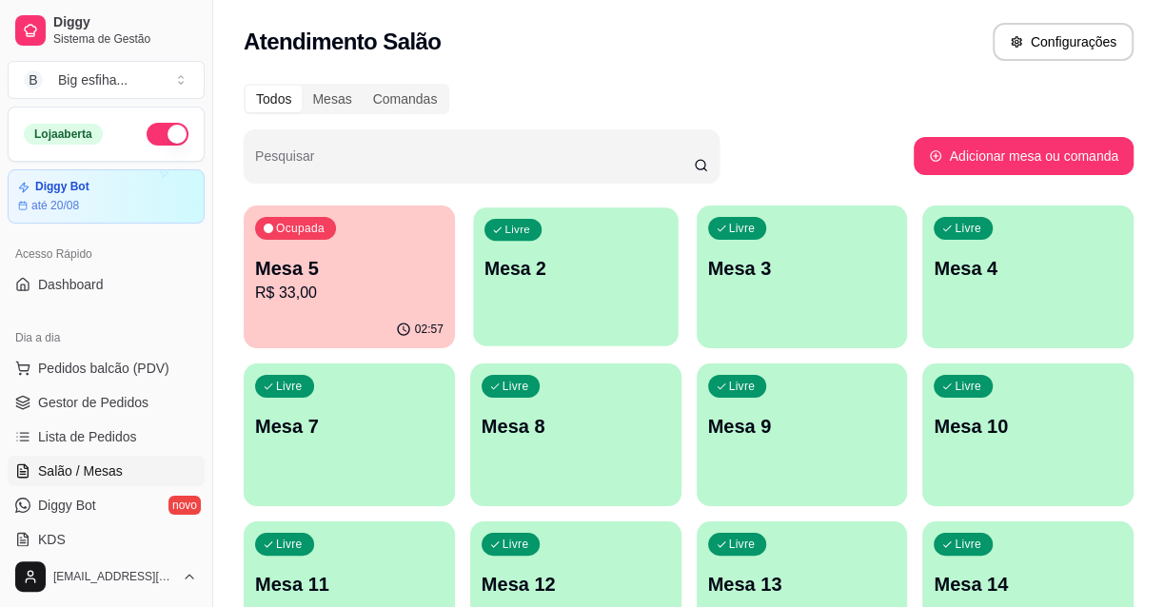
click at [575, 278] on p "Mesa 2" at bounding box center [576, 269] width 183 height 26
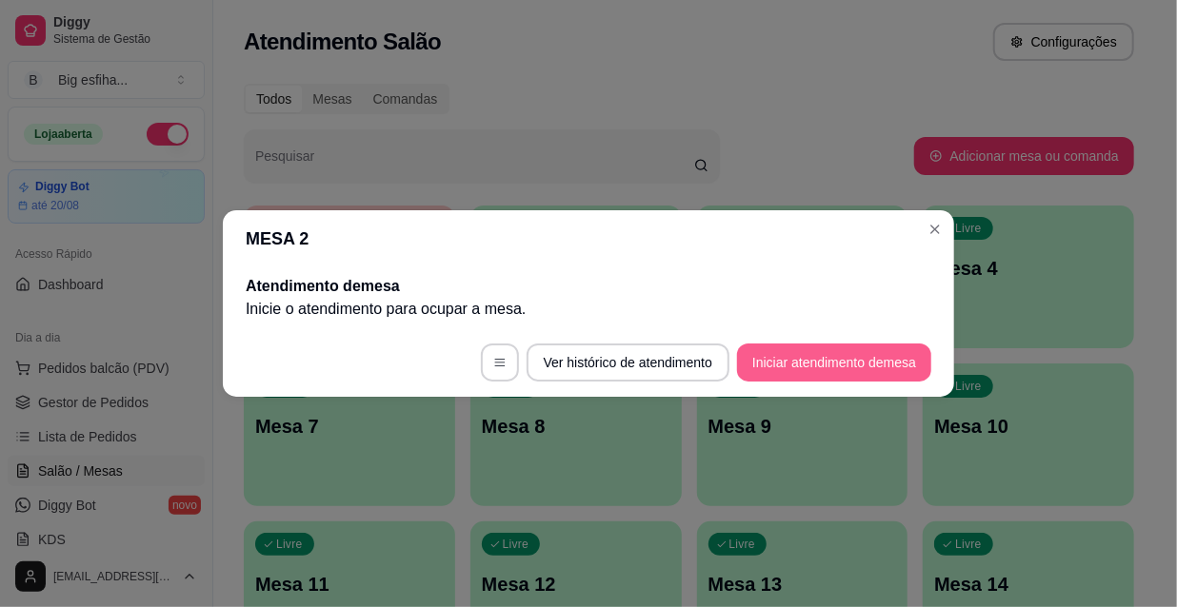
click at [772, 368] on button "Iniciar atendimento de mesa" at bounding box center [834, 363] width 194 height 38
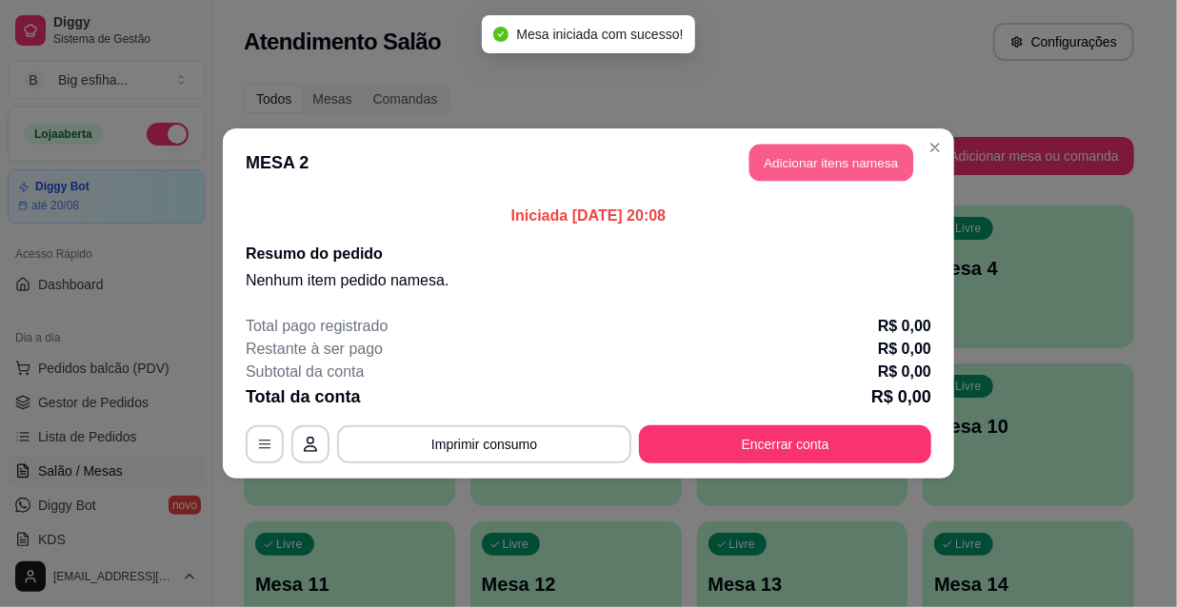
click at [829, 168] on button "Adicionar itens na mesa" at bounding box center [831, 163] width 164 height 37
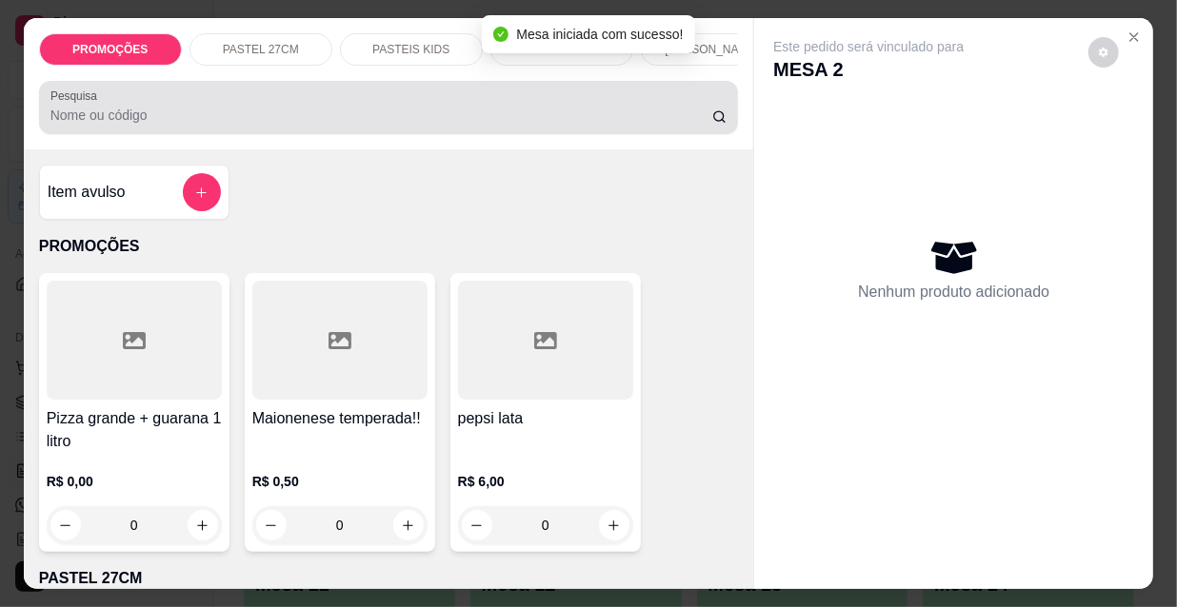
click at [457, 123] on input "Pesquisa" at bounding box center [381, 115] width 662 height 19
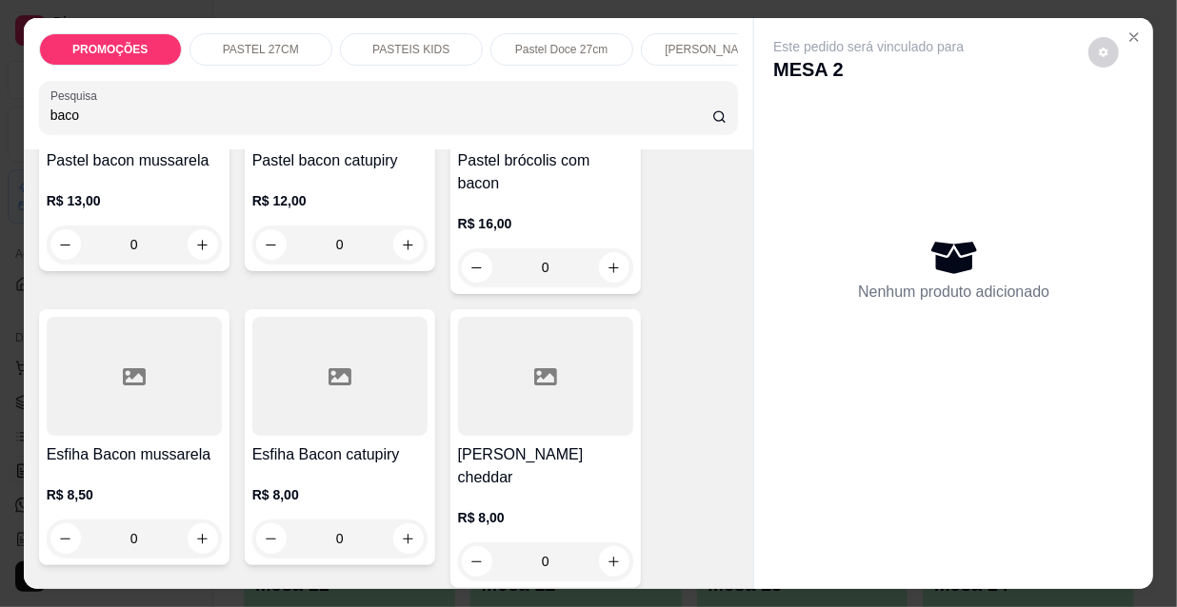
scroll to position [259, 0]
type input "baco"
click at [156, 350] on div at bounding box center [134, 375] width 175 height 119
click at [361, 406] on div at bounding box center [339, 375] width 175 height 119
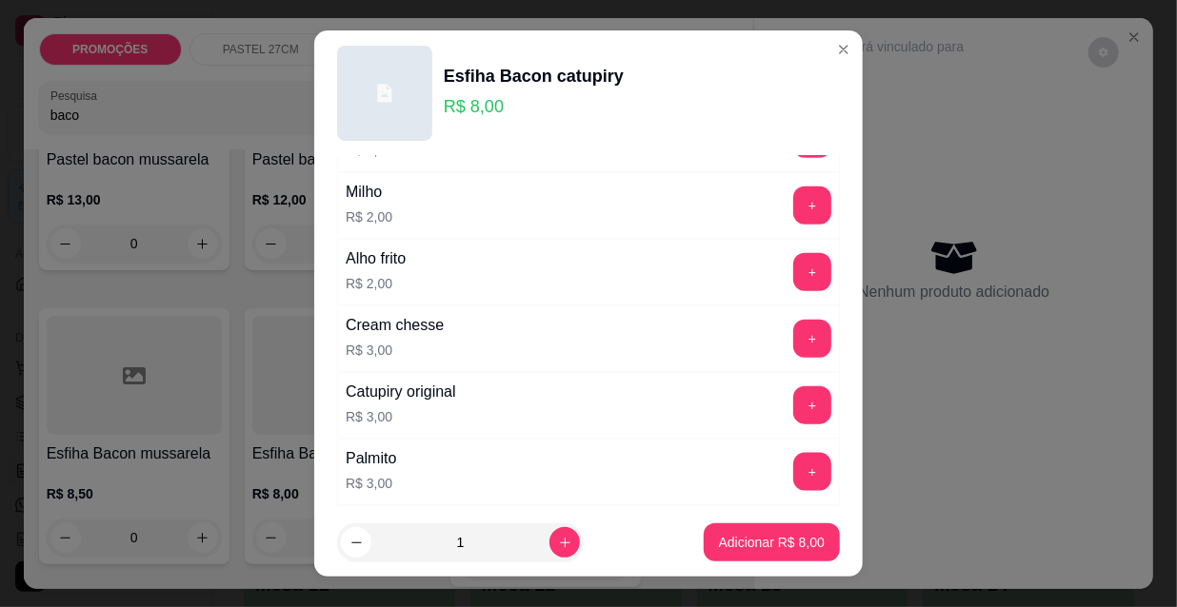
scroll to position [952, 0]
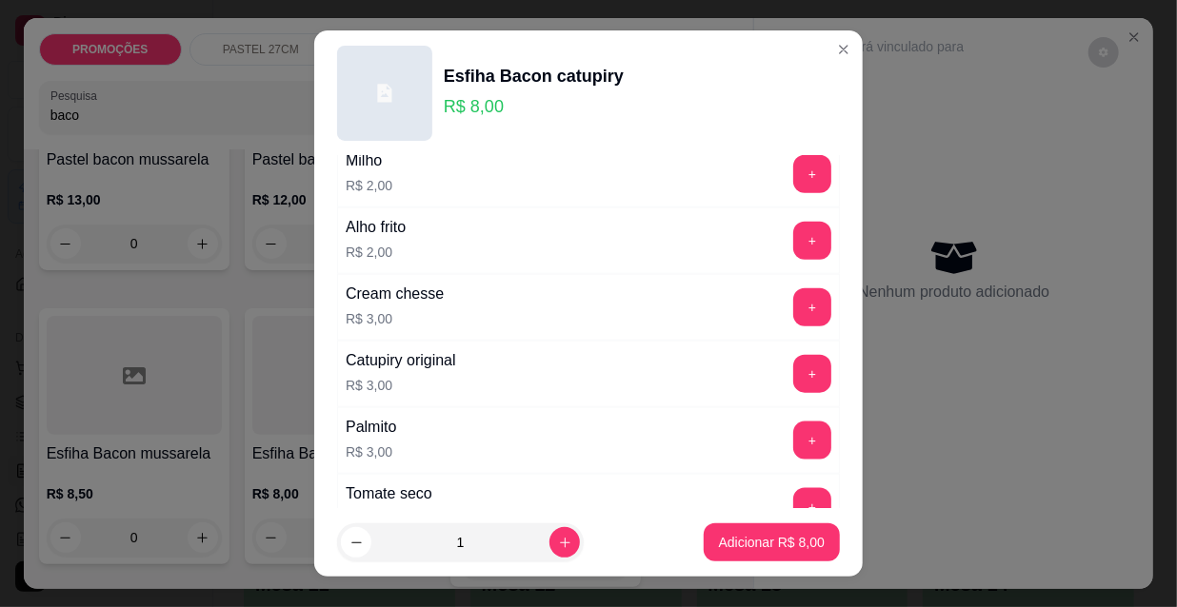
click at [785, 366] on div "+" at bounding box center [811, 374] width 53 height 38
click at [793, 368] on button "+" at bounding box center [812, 374] width 38 height 38
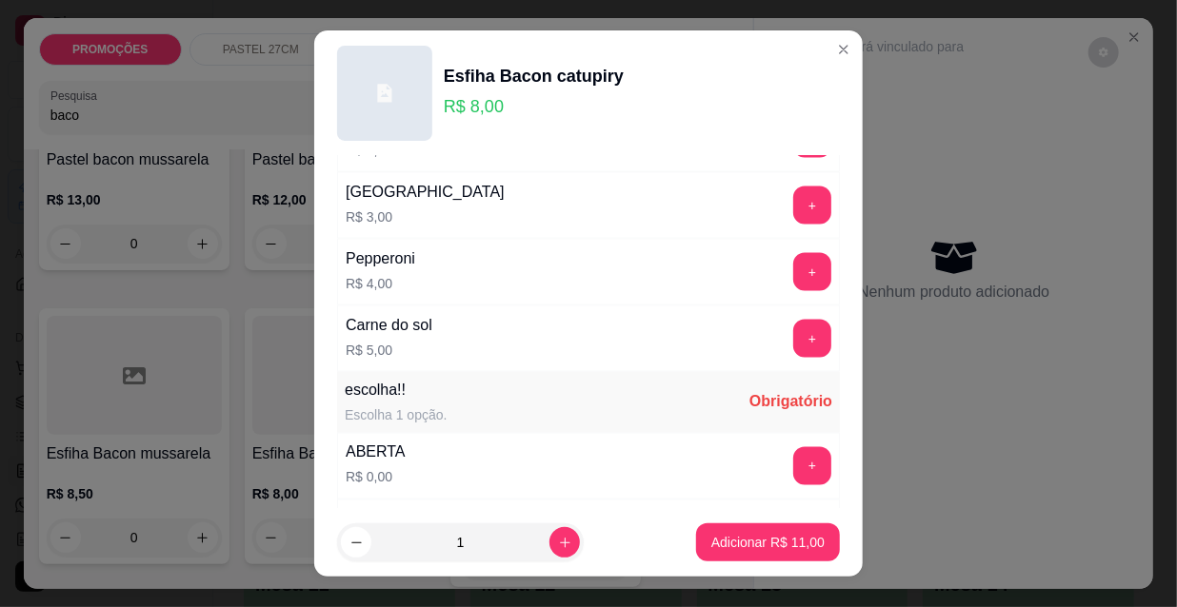
scroll to position [1581, 0]
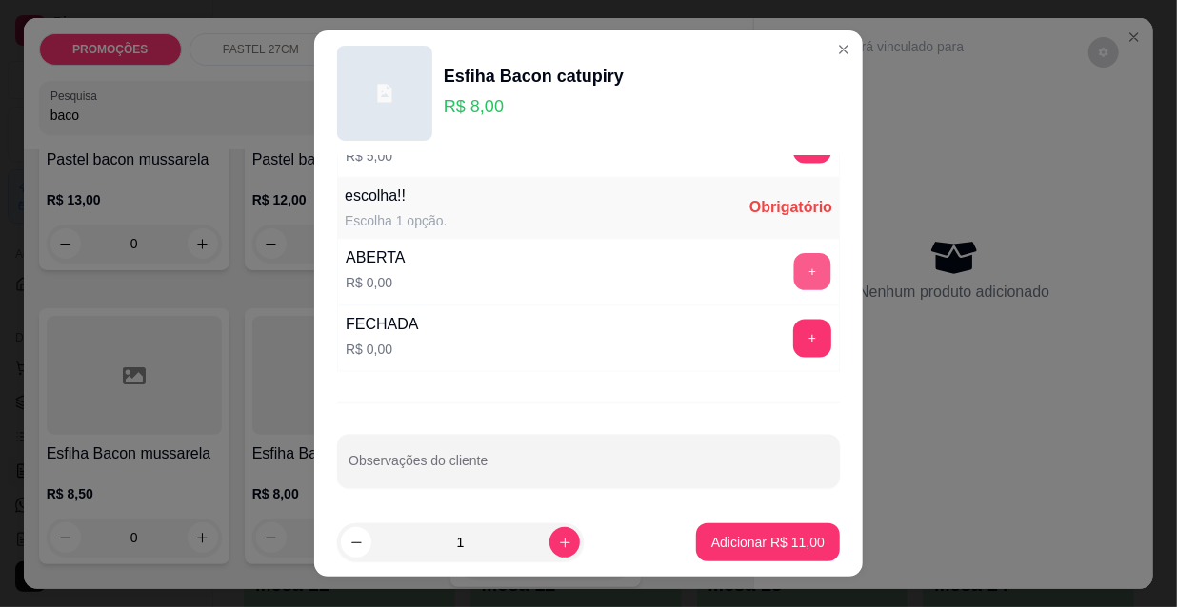
click at [794, 254] on button "+" at bounding box center [812, 272] width 37 height 37
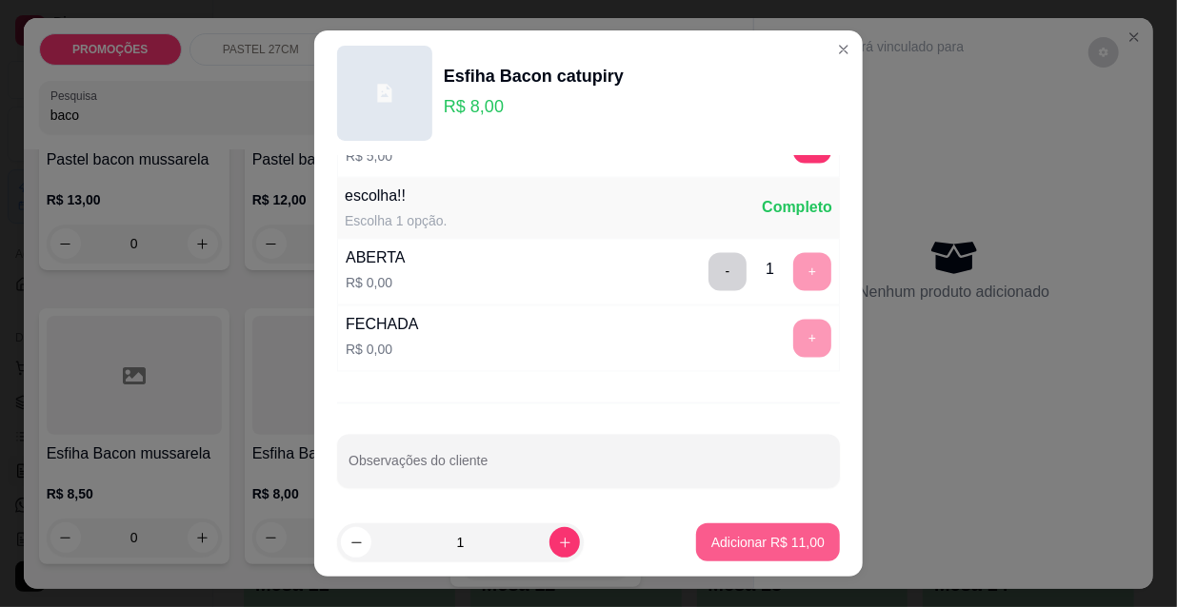
click at [739, 534] on p "Adicionar R$ 11,00" at bounding box center [767, 542] width 113 height 19
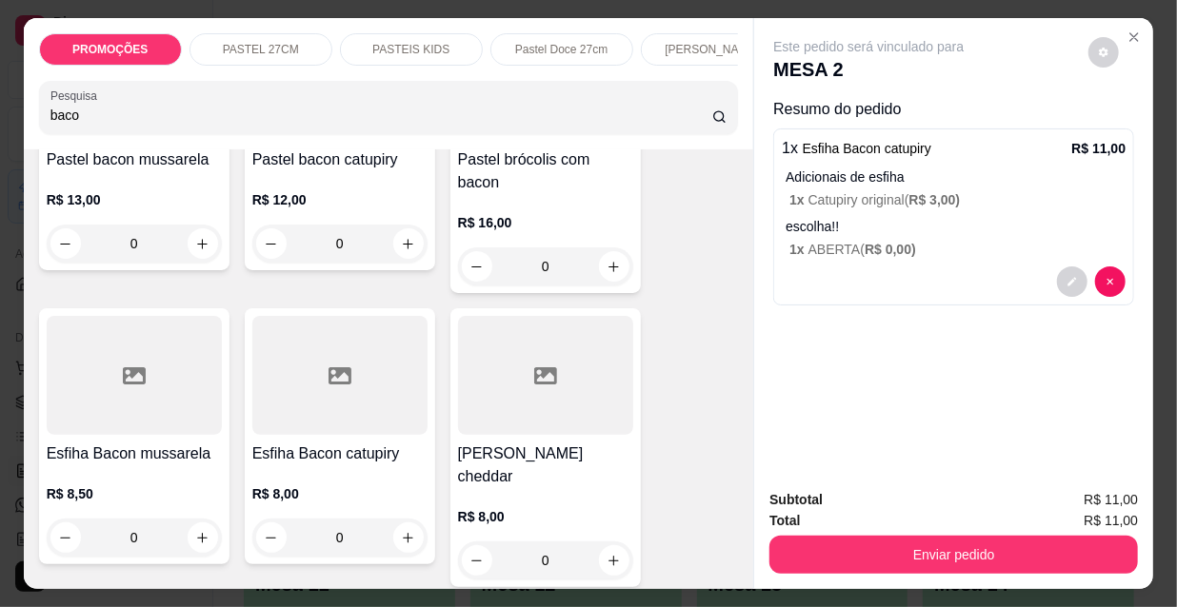
drag, startPoint x: 83, startPoint y: 124, endPoint x: 32, endPoint y: 129, distance: 50.8
click at [39, 129] on div "Pesquisa baco" at bounding box center [389, 107] width 700 height 53
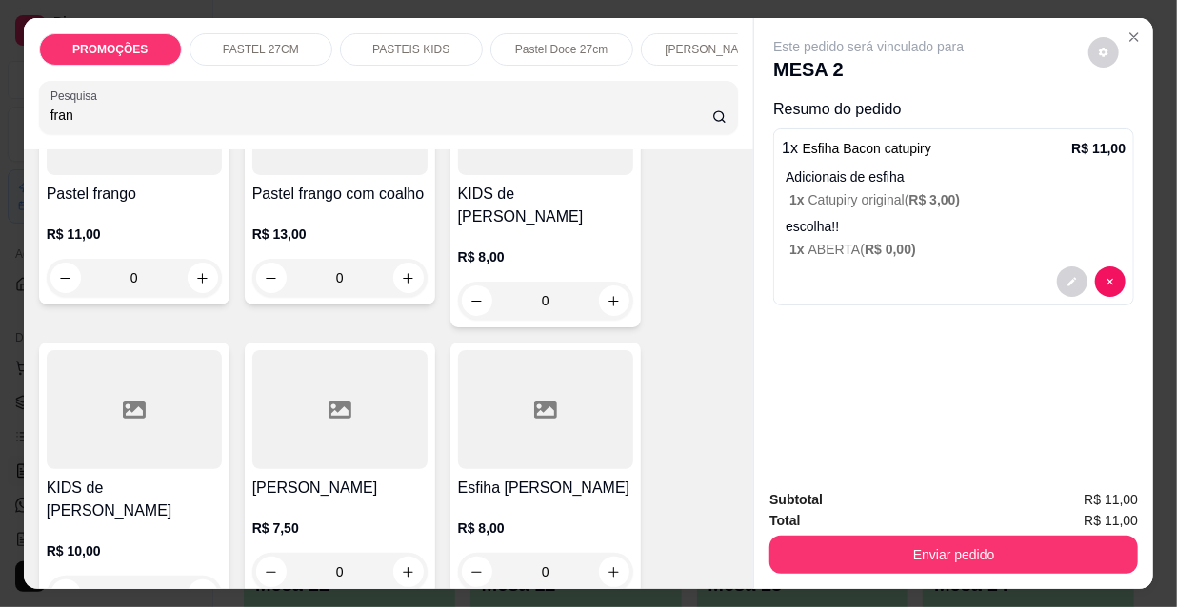
scroll to position [605, 0]
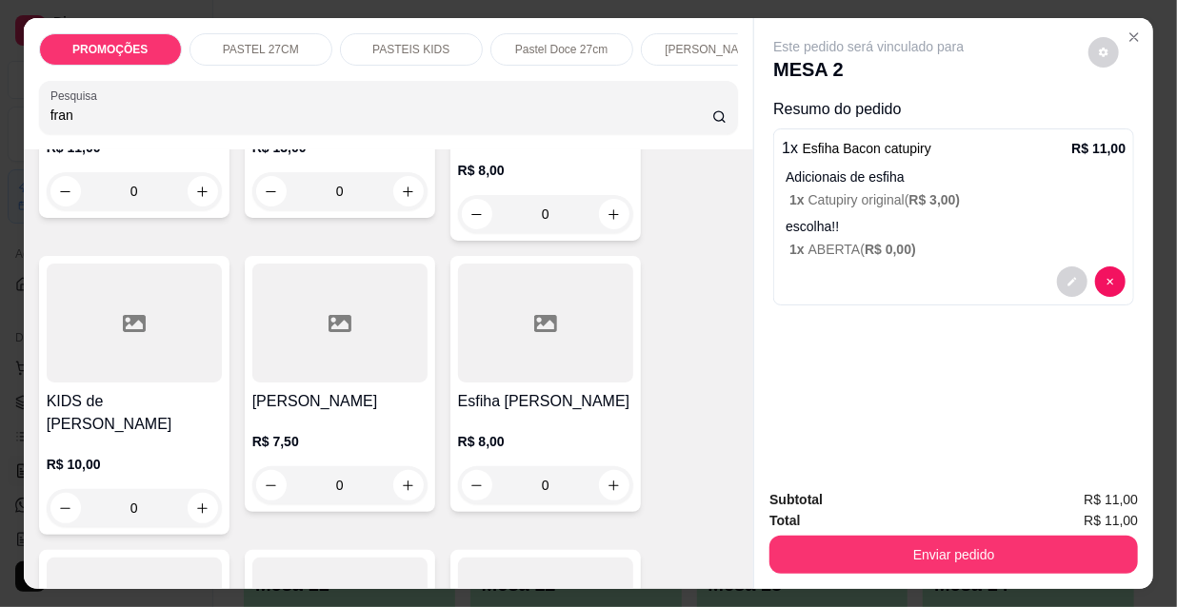
type input "fran"
click at [347, 341] on div at bounding box center [339, 323] width 175 height 119
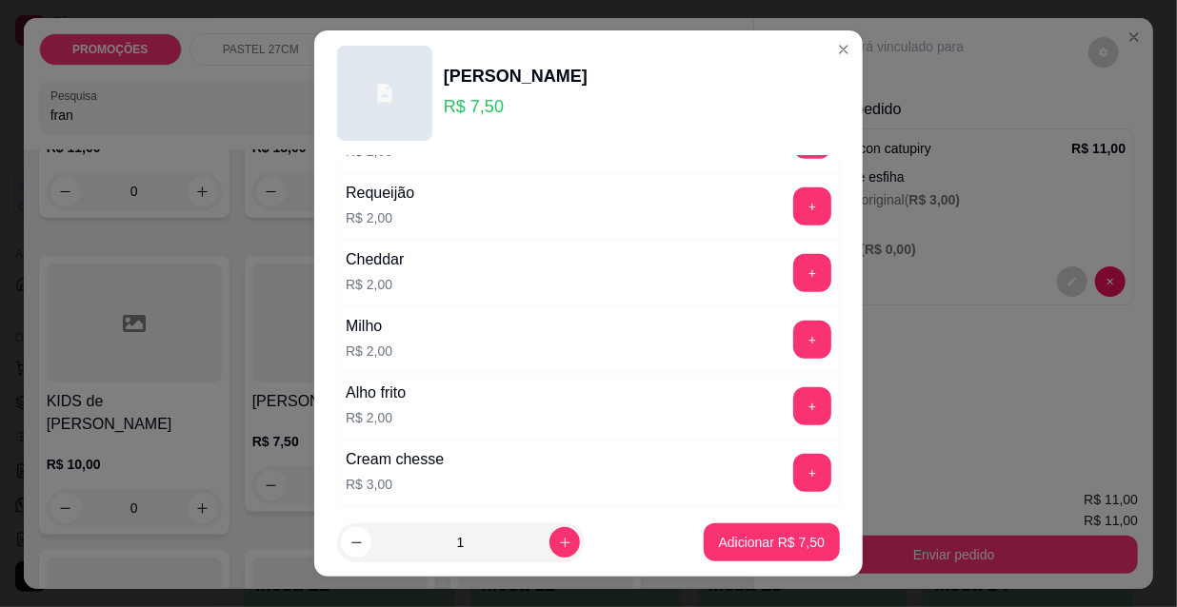
scroll to position [865, 0]
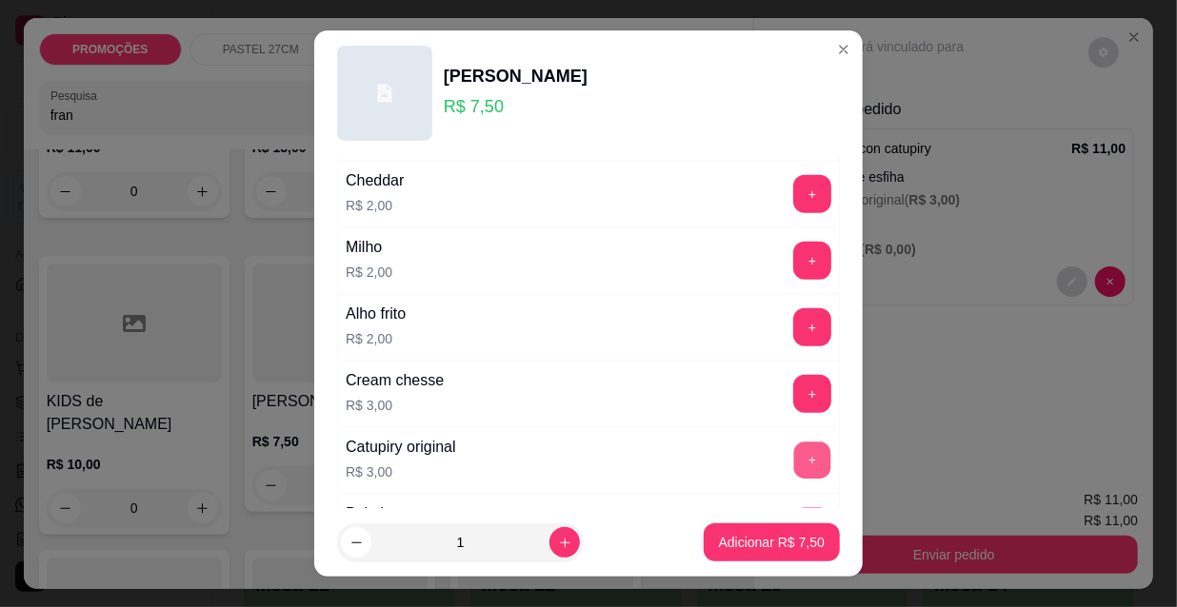
click at [794, 465] on button "+" at bounding box center [812, 461] width 37 height 37
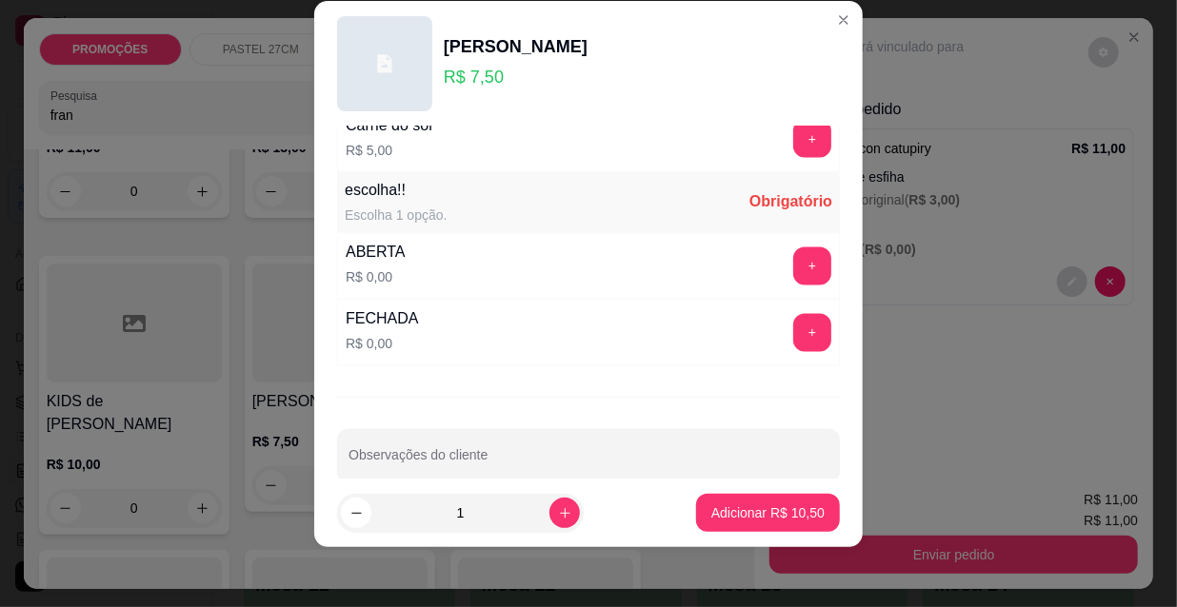
scroll to position [1581, 0]
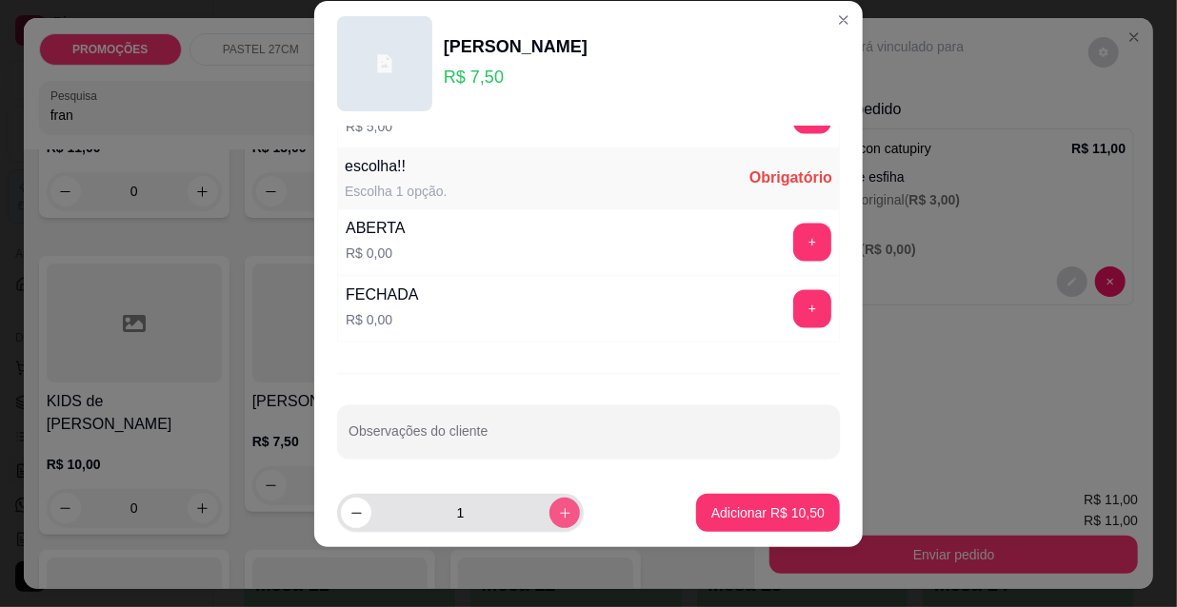
click at [558, 512] on icon "increase-product-quantity" at bounding box center [565, 513] width 14 height 14
type input "2"
click at [794, 228] on button "+" at bounding box center [812, 243] width 37 height 37
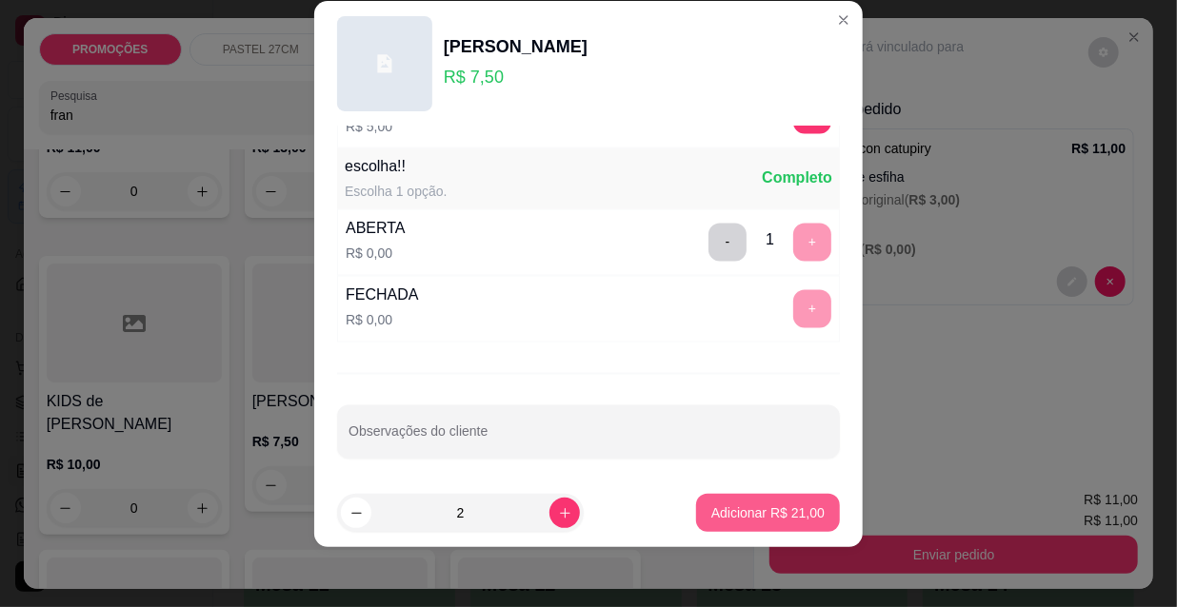
click at [752, 516] on p "Adicionar R$ 21,00" at bounding box center [767, 513] width 113 height 19
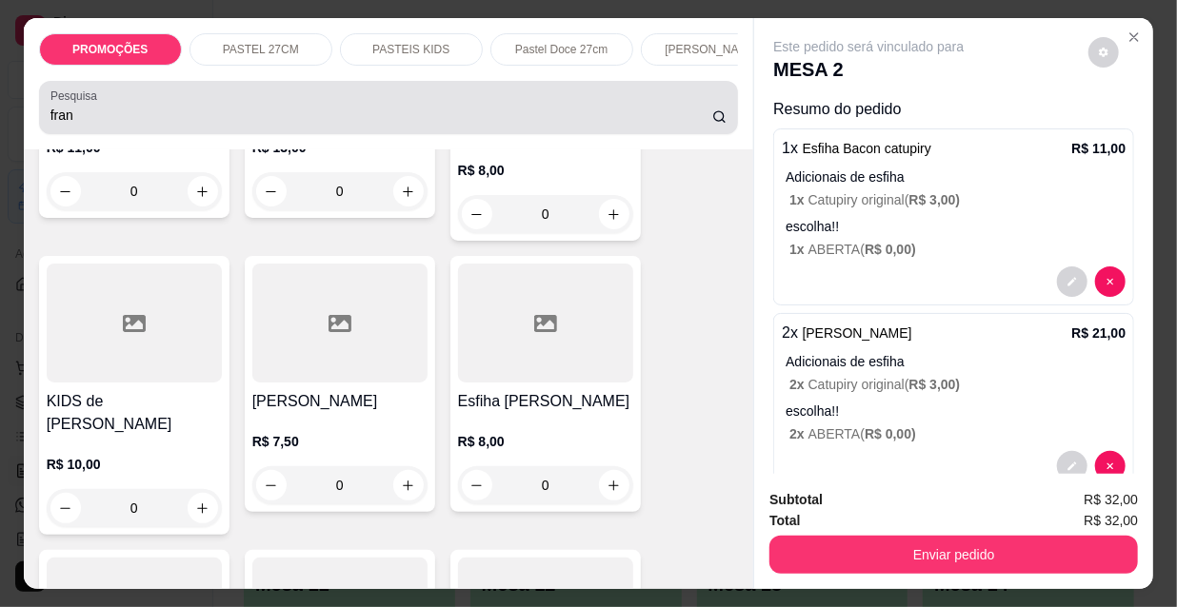
click at [86, 125] on input "fran" at bounding box center [381, 115] width 662 height 19
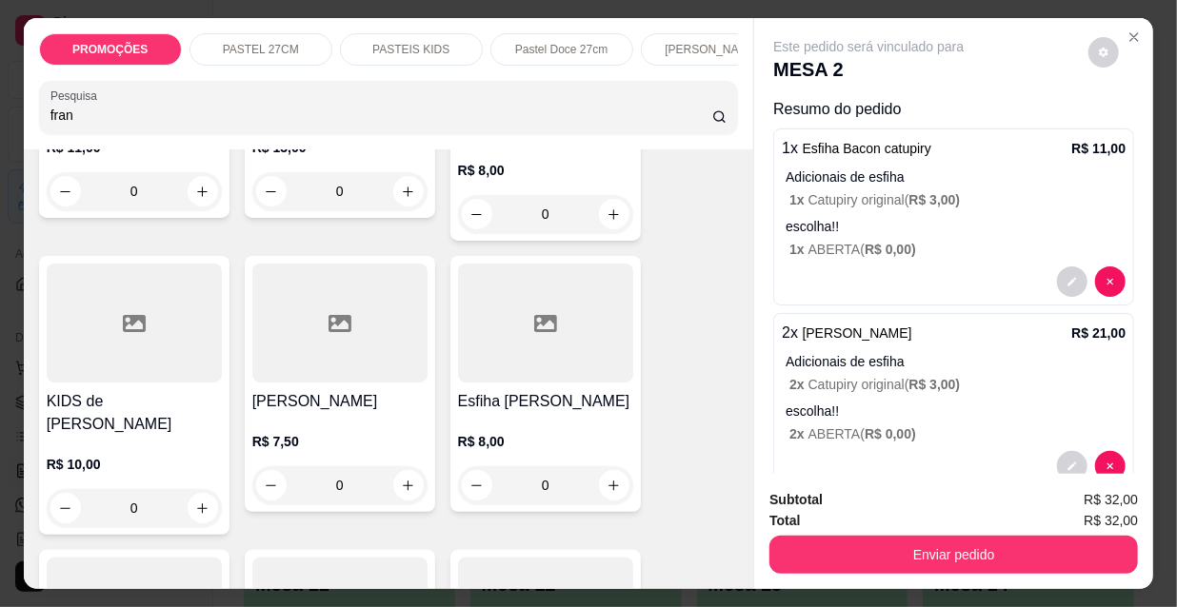
drag, startPoint x: 76, startPoint y: 125, endPoint x: 10, endPoint y: 122, distance: 65.7
click at [10, 122] on div "PROMOÇÕES PASTEL 27CM PASTEIS KIDS Pastel Doce 27cm Esfihas Salgadas Esfihas do…" at bounding box center [588, 303] width 1177 height 607
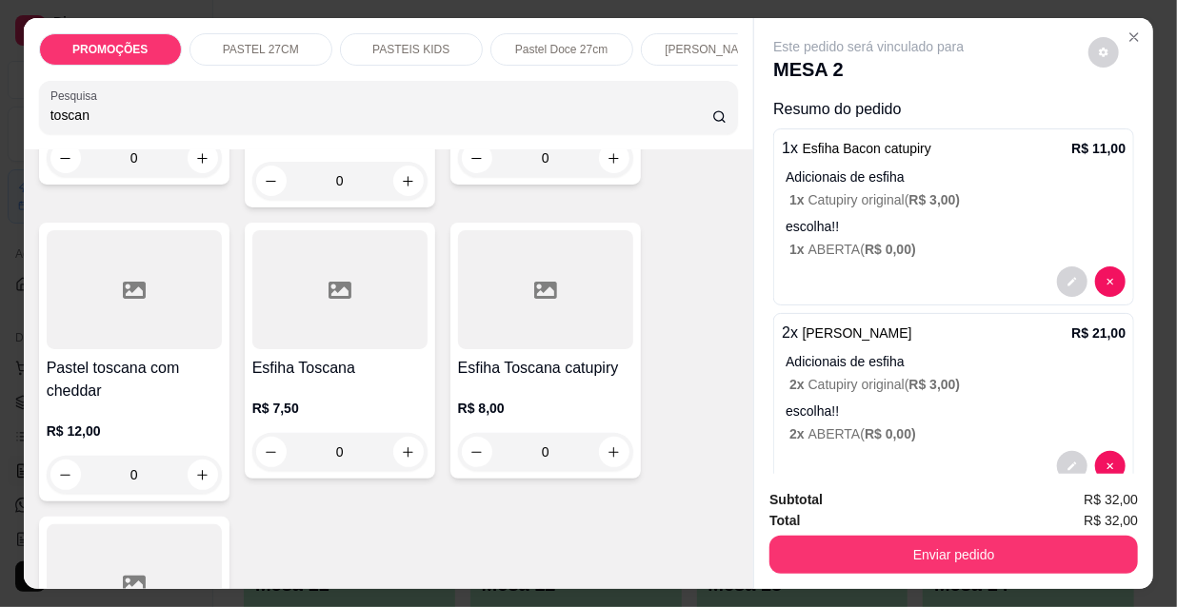
scroll to position [346, 0]
type input "toscan"
click at [338, 339] on div at bounding box center [339, 288] width 175 height 119
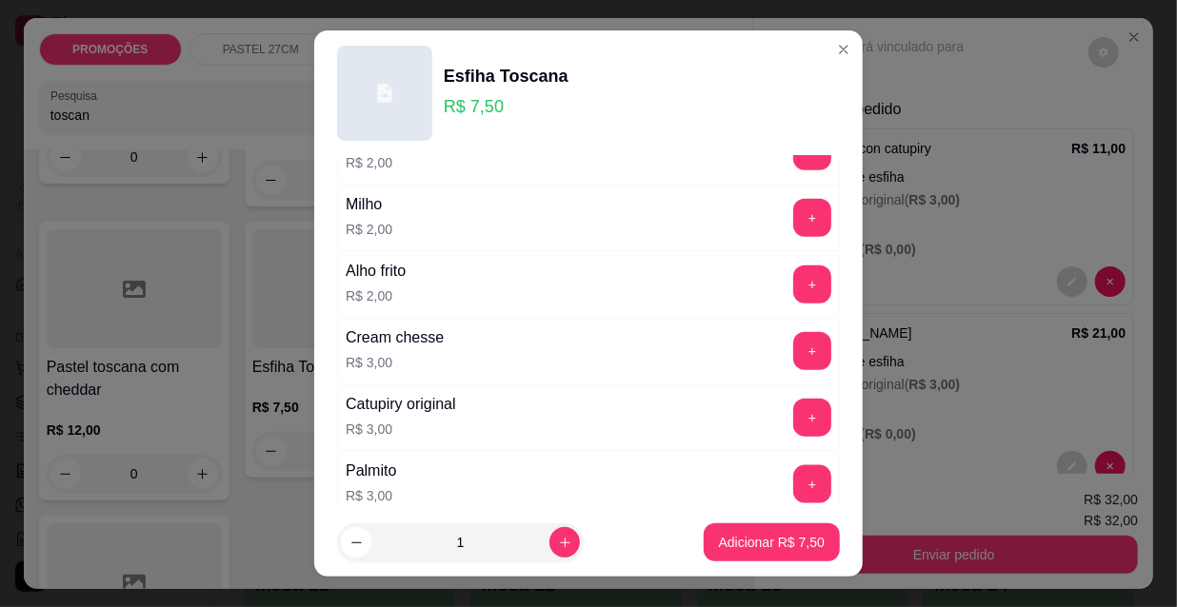
scroll to position [952, 0]
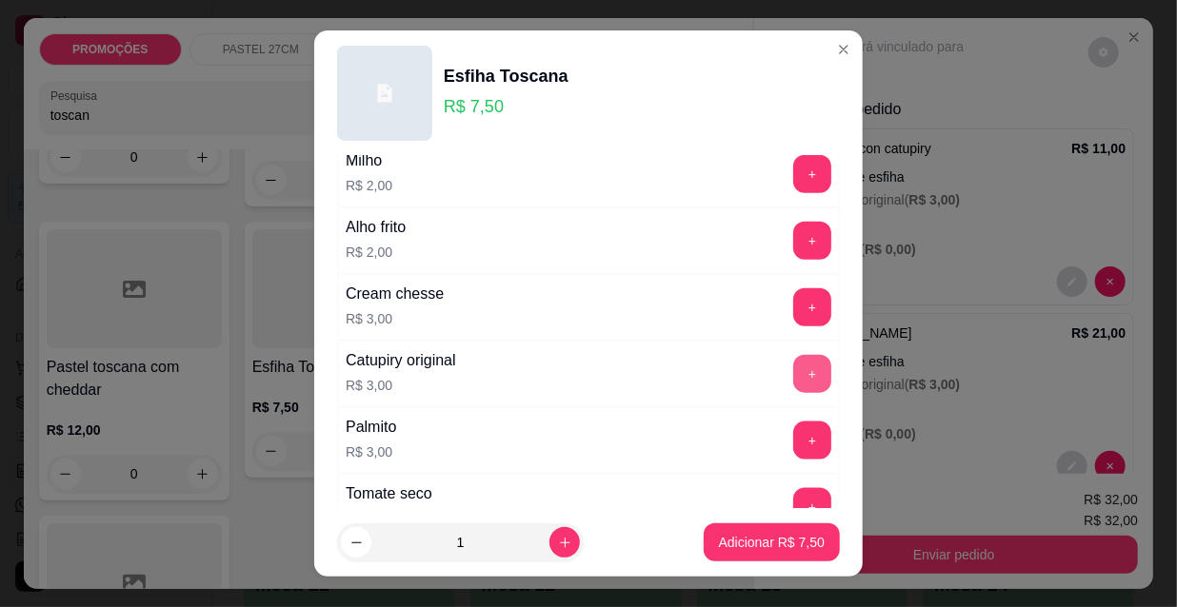
click at [793, 371] on button "+" at bounding box center [812, 374] width 38 height 38
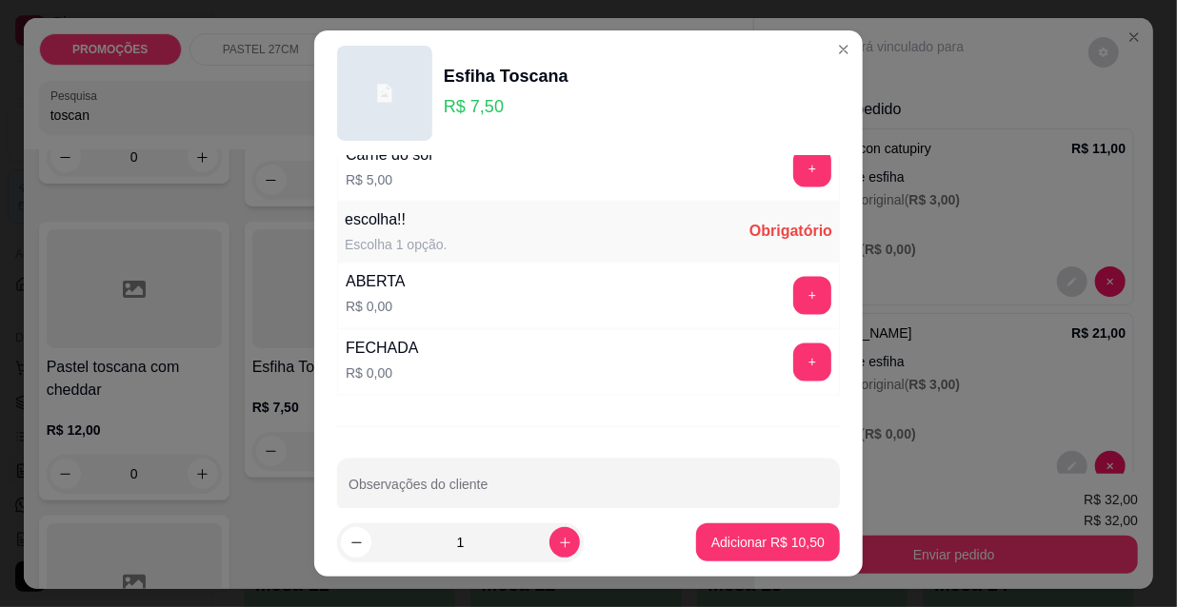
scroll to position [1581, 0]
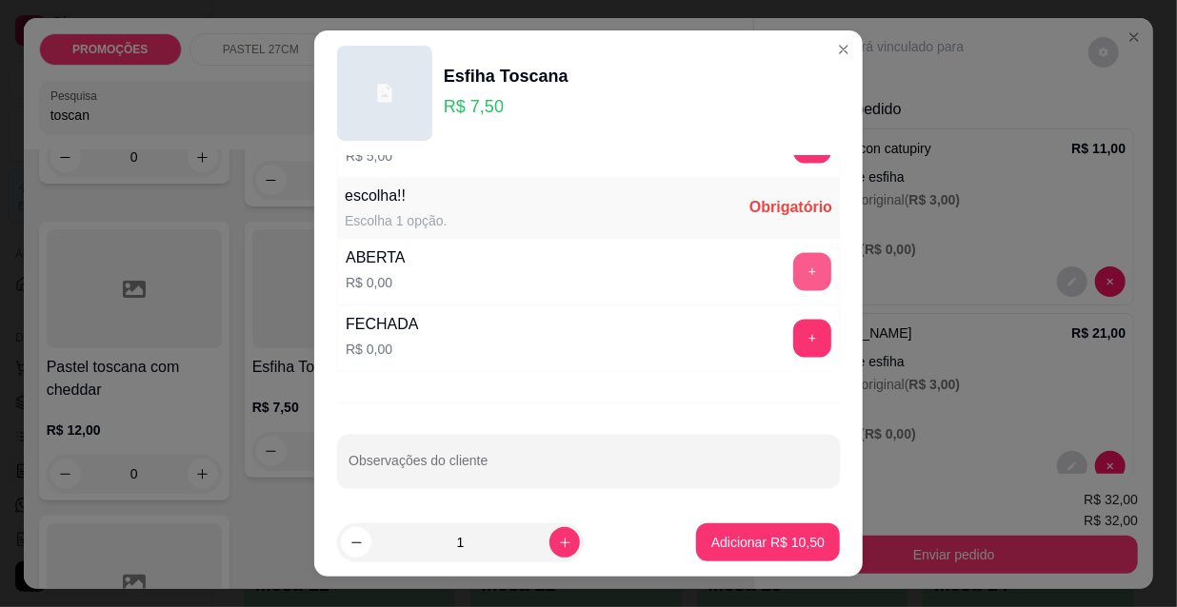
click at [793, 259] on button "+" at bounding box center [812, 272] width 38 height 38
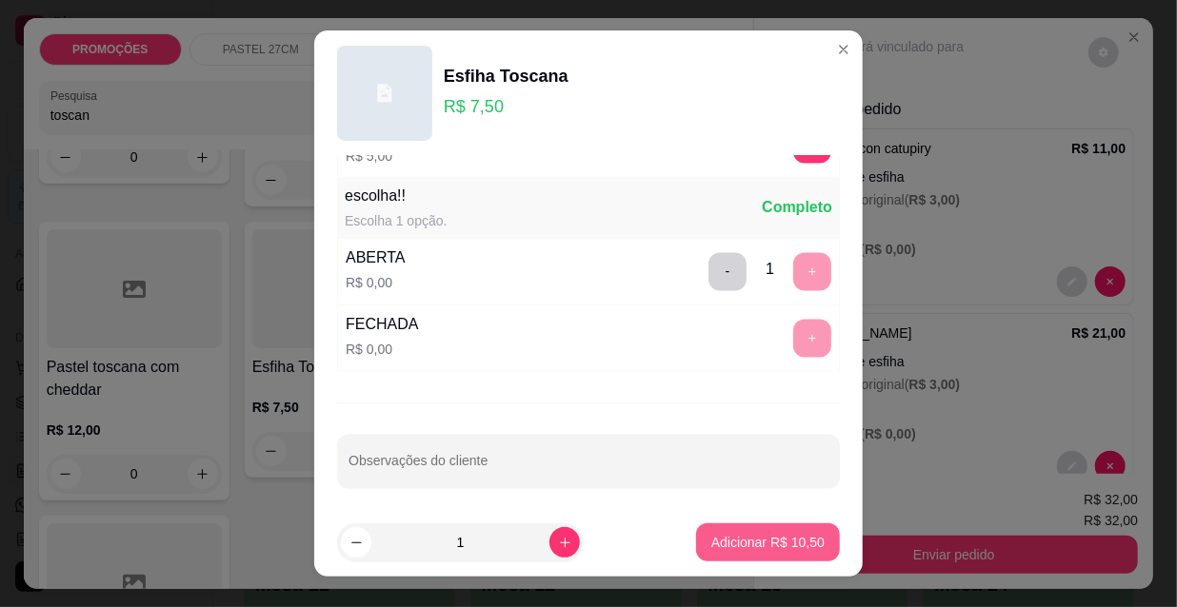
click at [711, 546] on p "Adicionar R$ 10,50" at bounding box center [767, 542] width 113 height 19
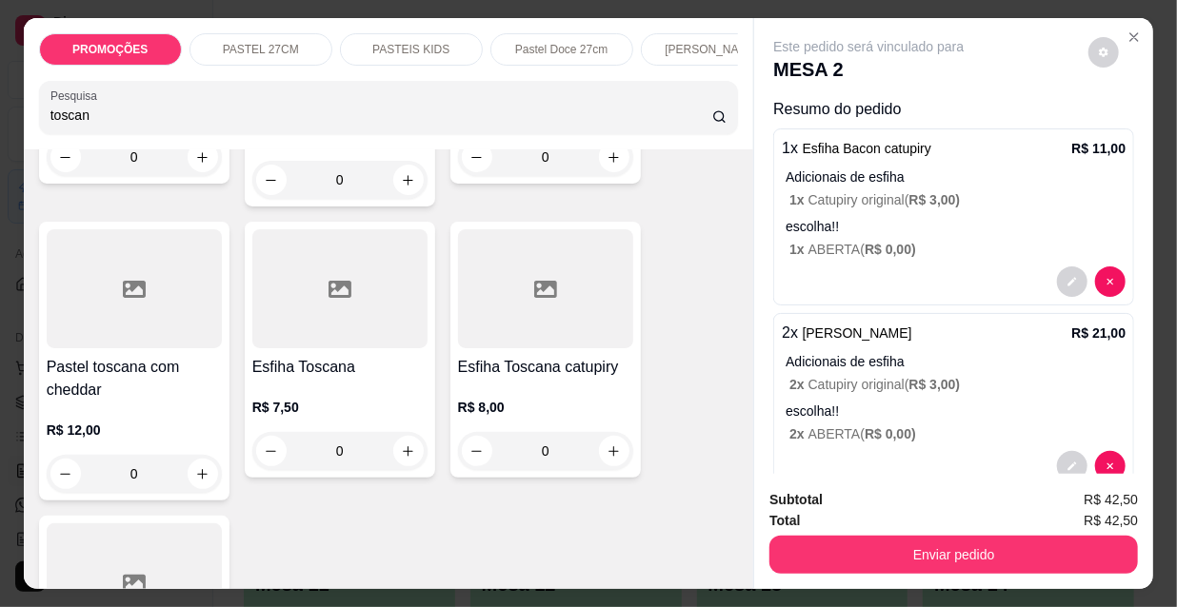
drag, startPoint x: 94, startPoint y: 121, endPoint x: 0, endPoint y: 108, distance: 95.2
click at [0, 108] on div "PROMOÇÕES PASTEL 27CM PASTEIS KIDS Pastel Doce 27cm Esfihas Salgadas Esfihas do…" at bounding box center [588, 303] width 1177 height 607
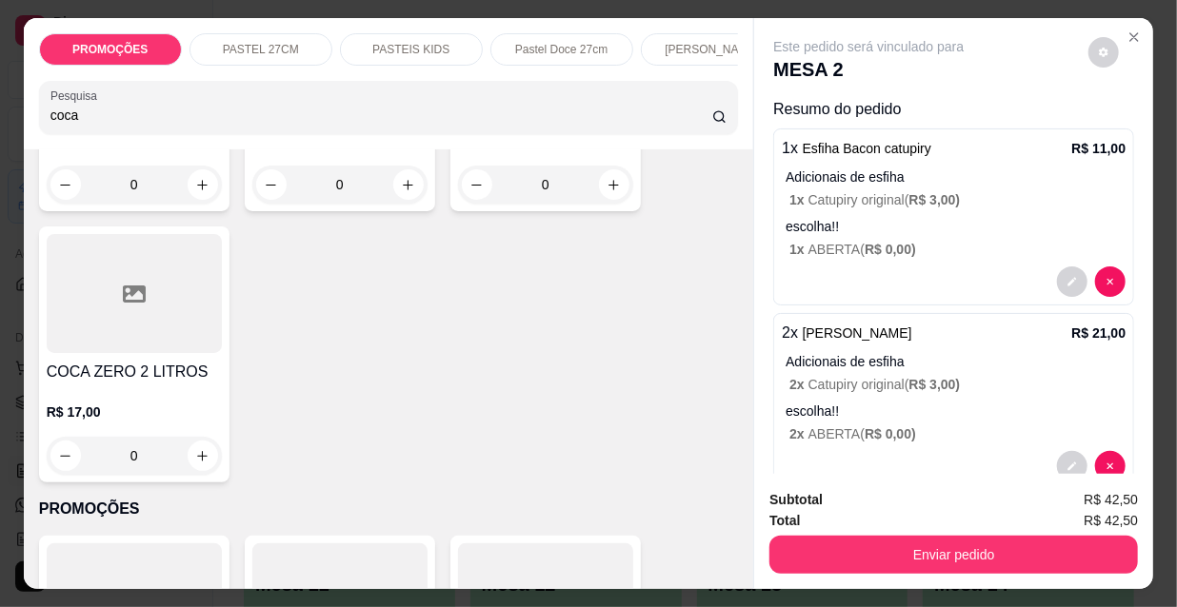
scroll to position [0, 0]
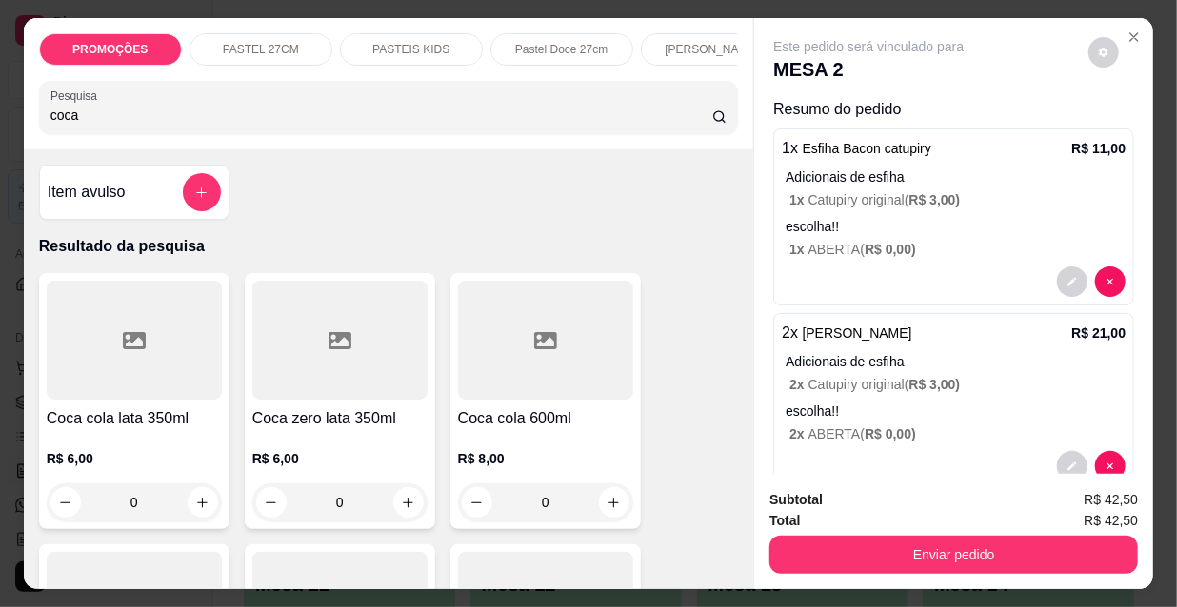
type input "coca"
click at [504, 367] on div at bounding box center [545, 340] width 175 height 119
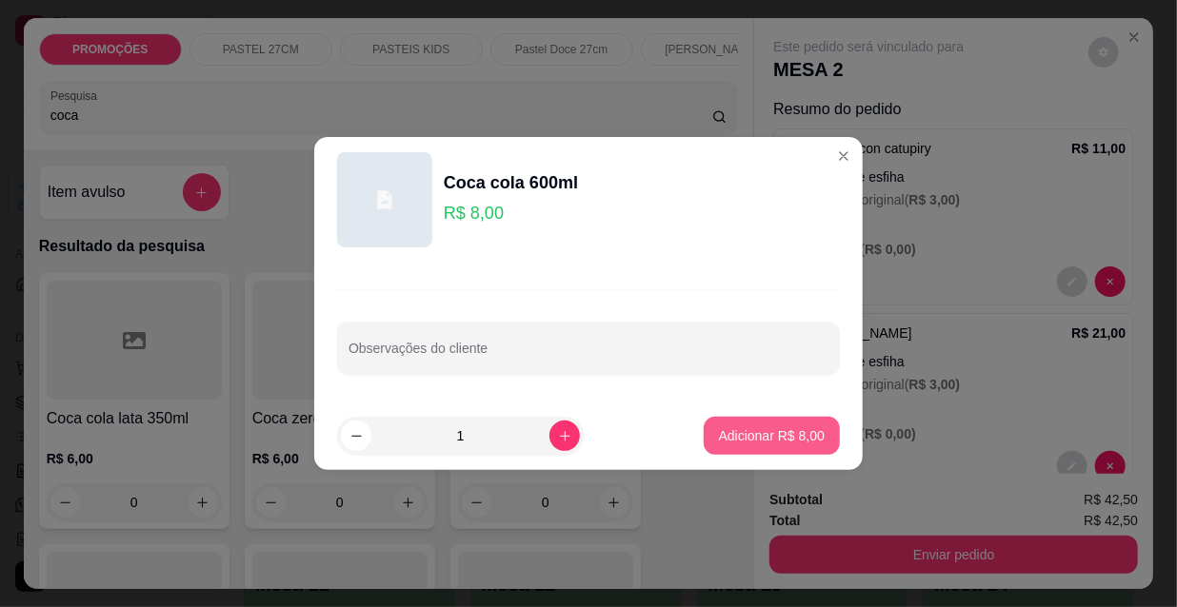
click at [728, 437] on p "Adicionar R$ 8,00" at bounding box center [772, 435] width 106 height 19
type input "1"
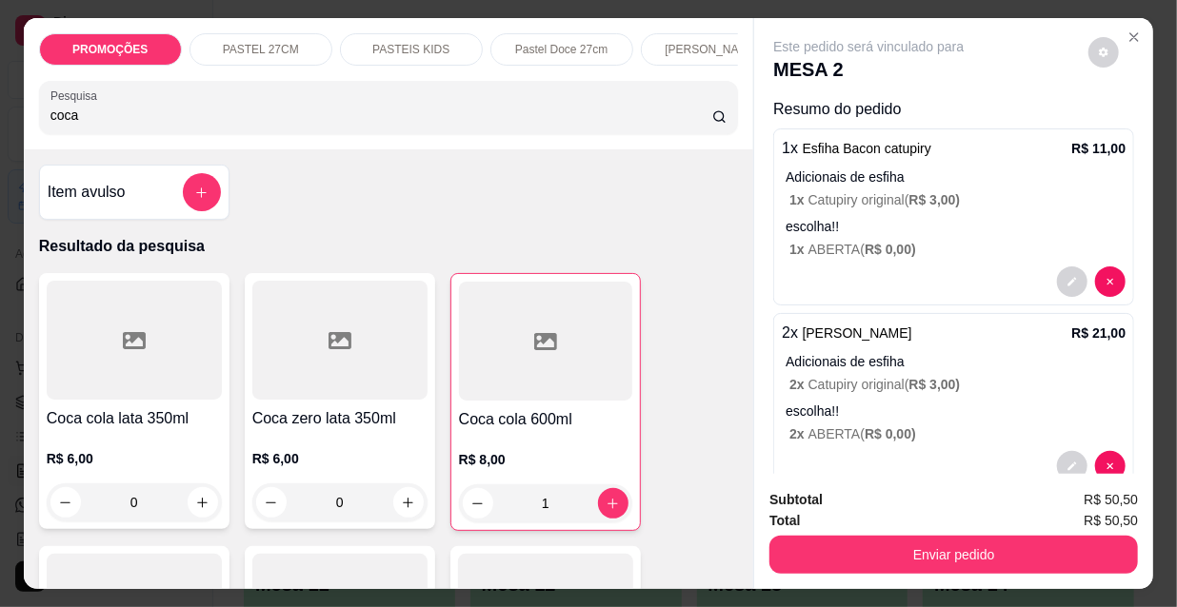
drag, startPoint x: 55, startPoint y: 118, endPoint x: 4, endPoint y: 117, distance: 51.4
click at [4, 117] on div "PROMOÇÕES PASTEL 27CM PASTEIS KIDS Pastel Doce 27cm Esfihas Salgadas Esfihas do…" at bounding box center [588, 303] width 1177 height 607
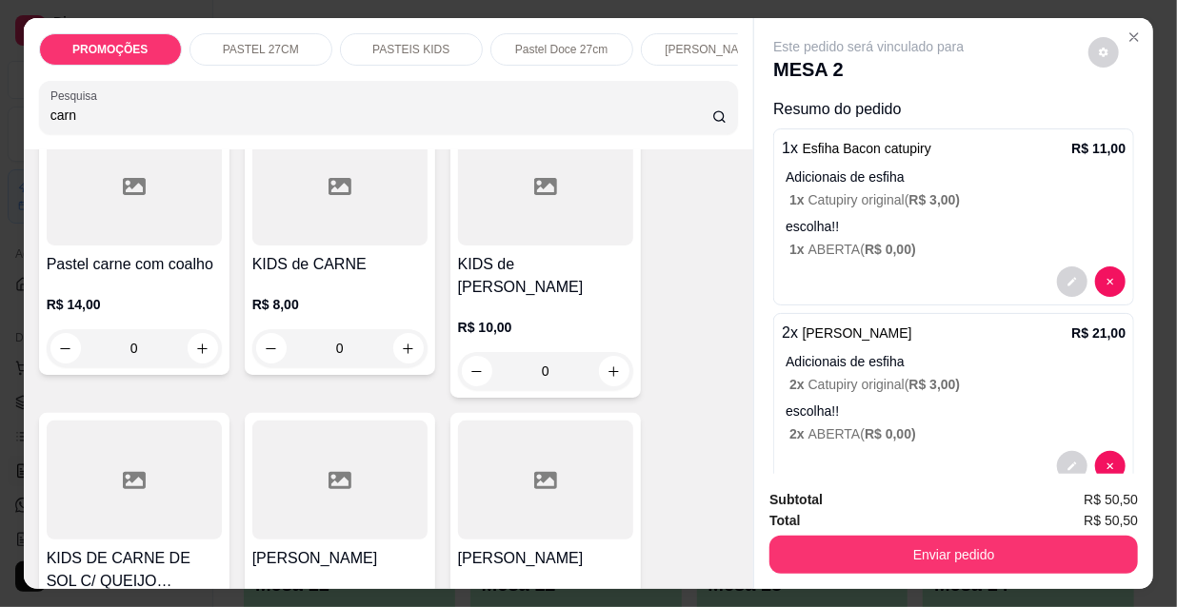
scroll to position [1038, 0]
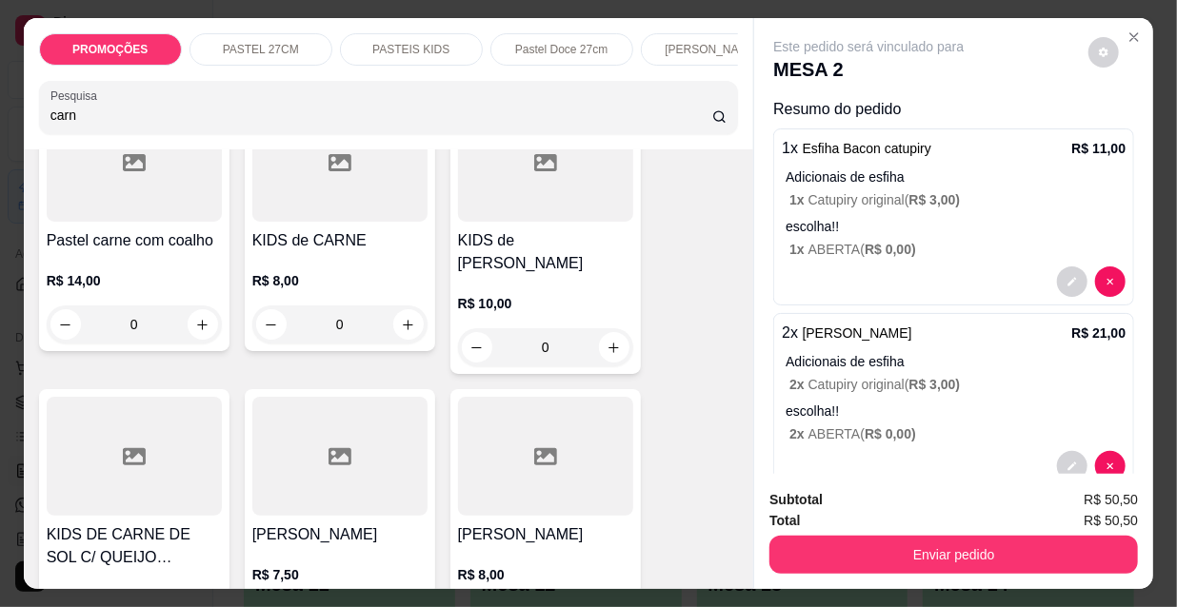
type input "carn"
click at [304, 498] on div "Esfiha Carne R$ 7,50 0" at bounding box center [340, 517] width 190 height 256
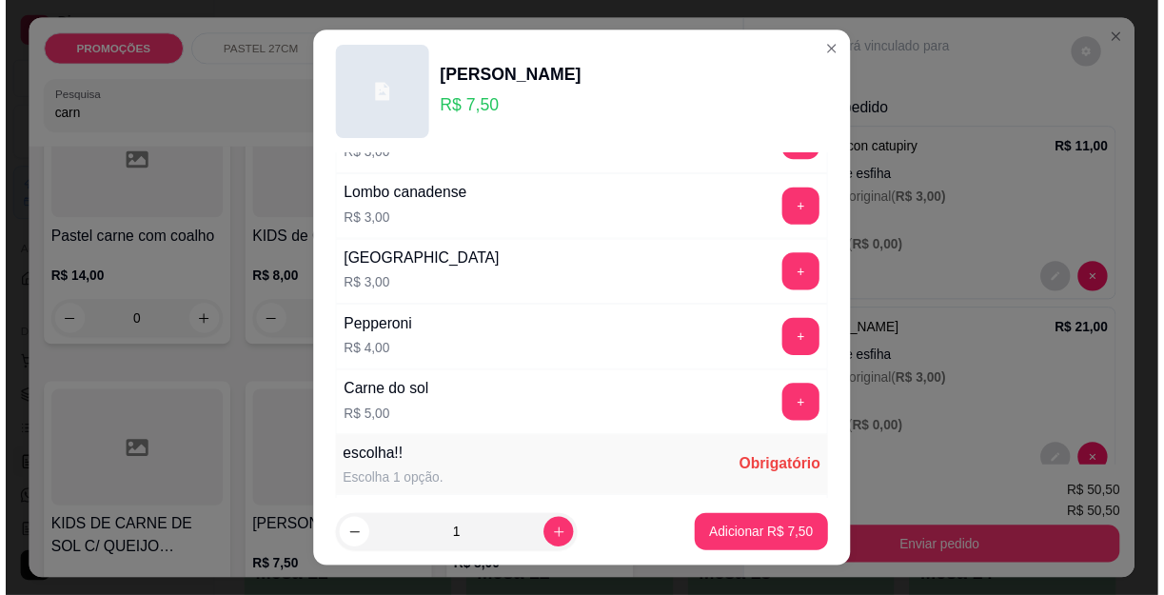
scroll to position [1581, 0]
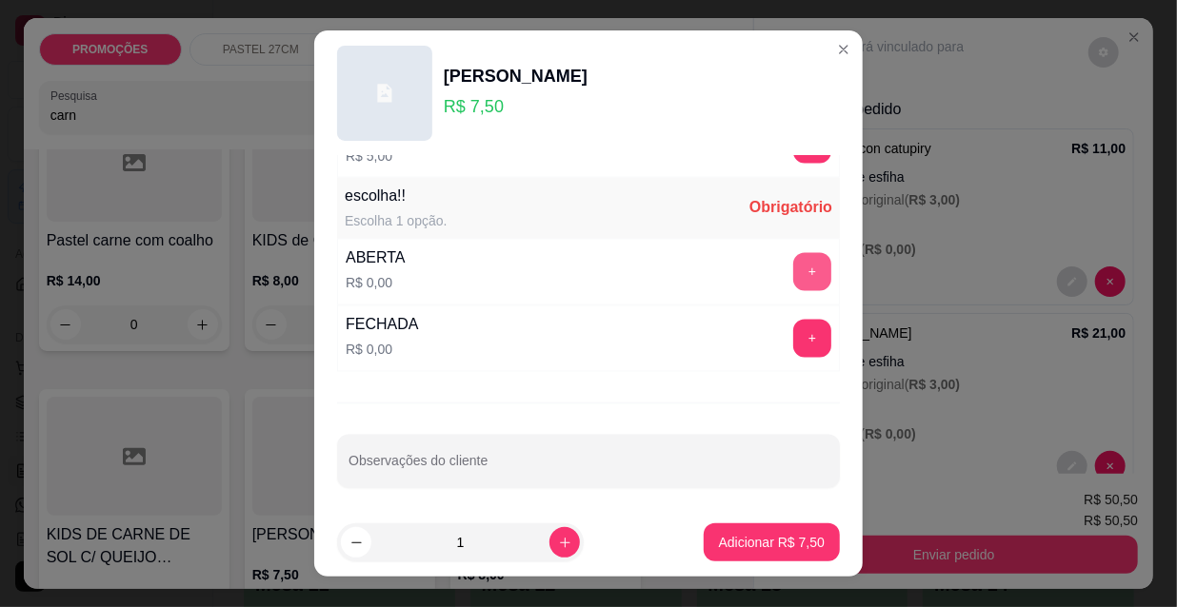
click at [793, 270] on button "+" at bounding box center [812, 272] width 38 height 38
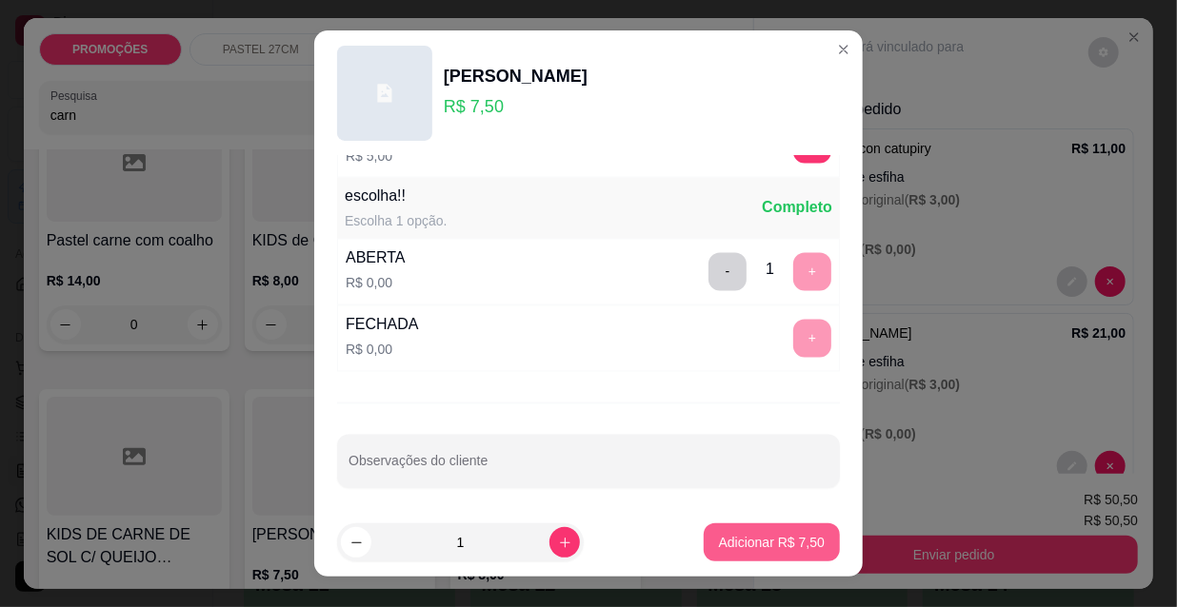
click at [749, 552] on button "Adicionar R$ 7,50" at bounding box center [771, 543] width 136 height 38
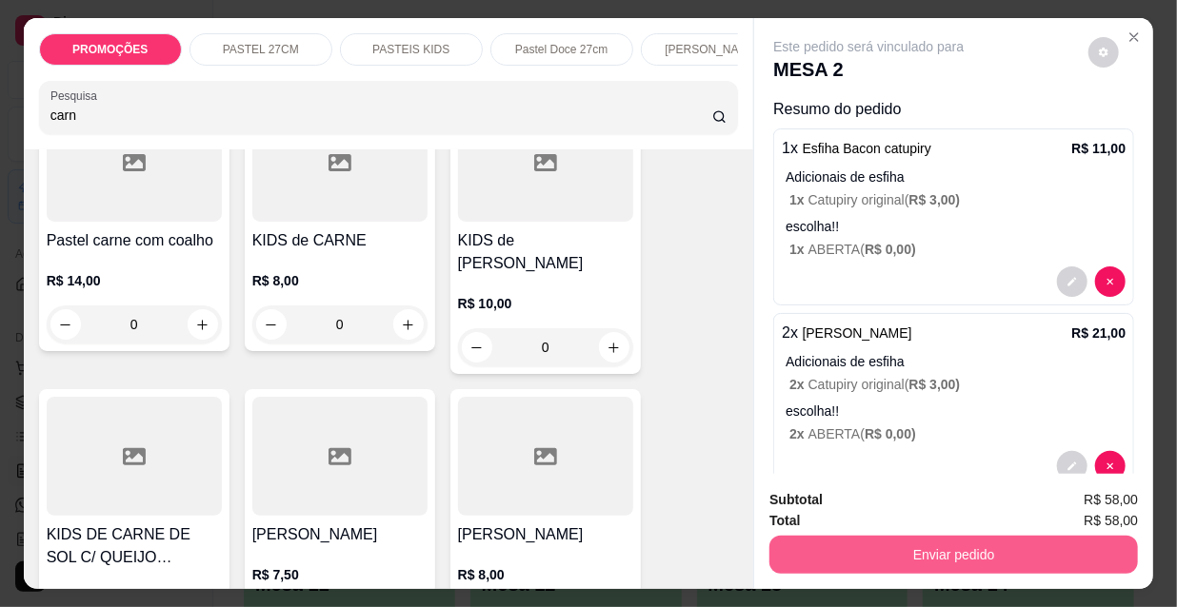
click at [789, 540] on button "Enviar pedido" at bounding box center [953, 555] width 368 height 38
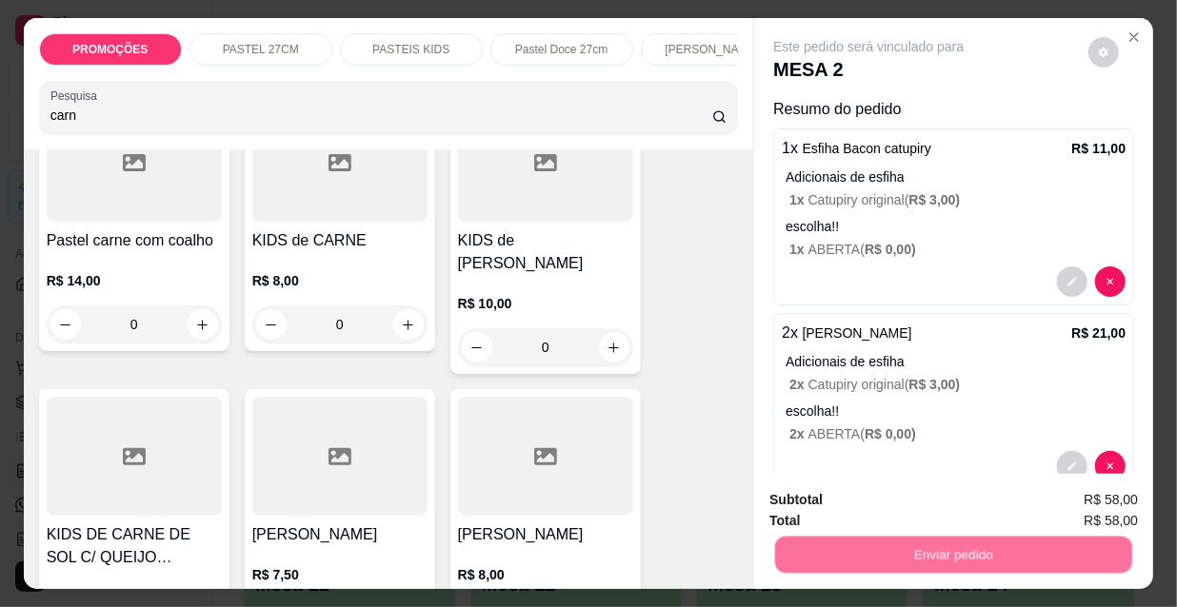
click at [816, 501] on button "Não registrar e enviar pedido" at bounding box center [892, 501] width 192 height 35
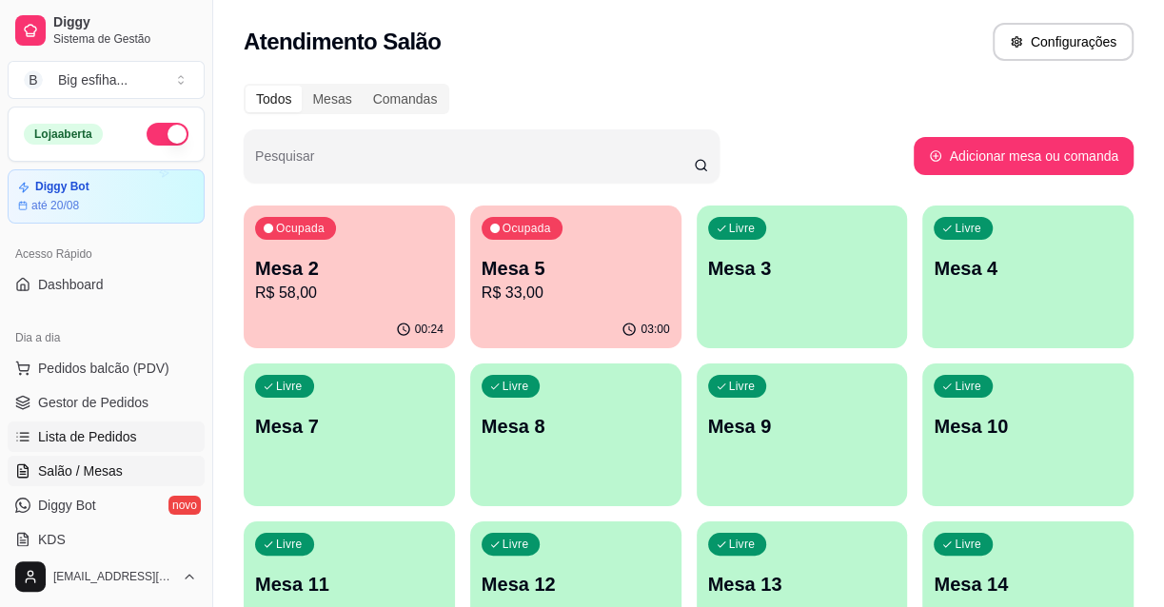
click at [101, 448] on link "Lista de Pedidos" at bounding box center [106, 437] width 197 height 30
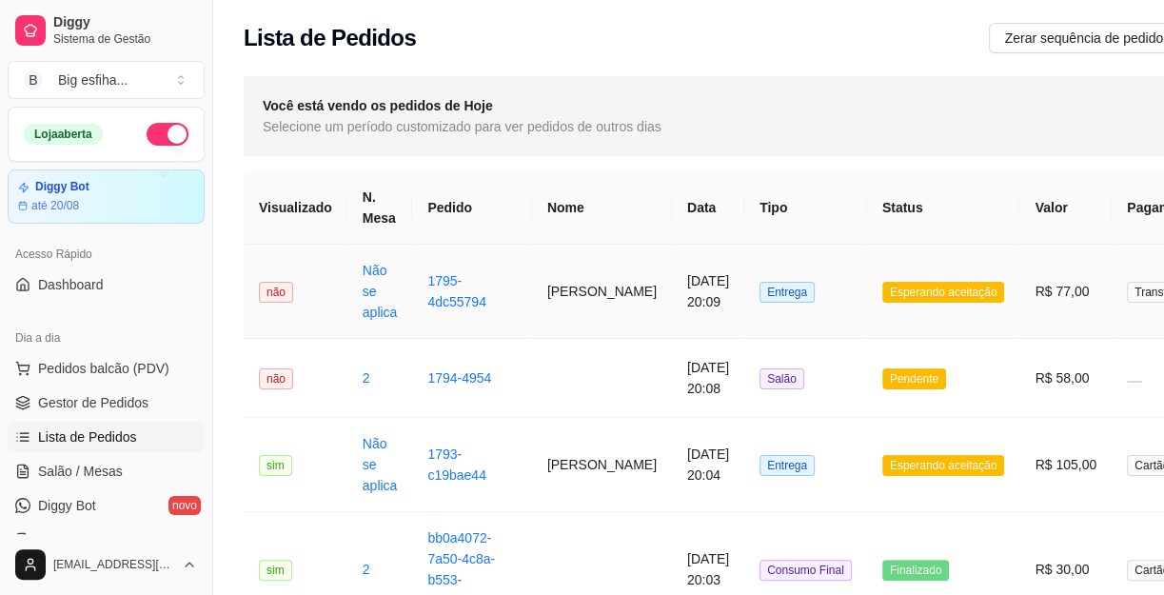
click at [672, 320] on td "[DATE] 20:09" at bounding box center [708, 292] width 72 height 94
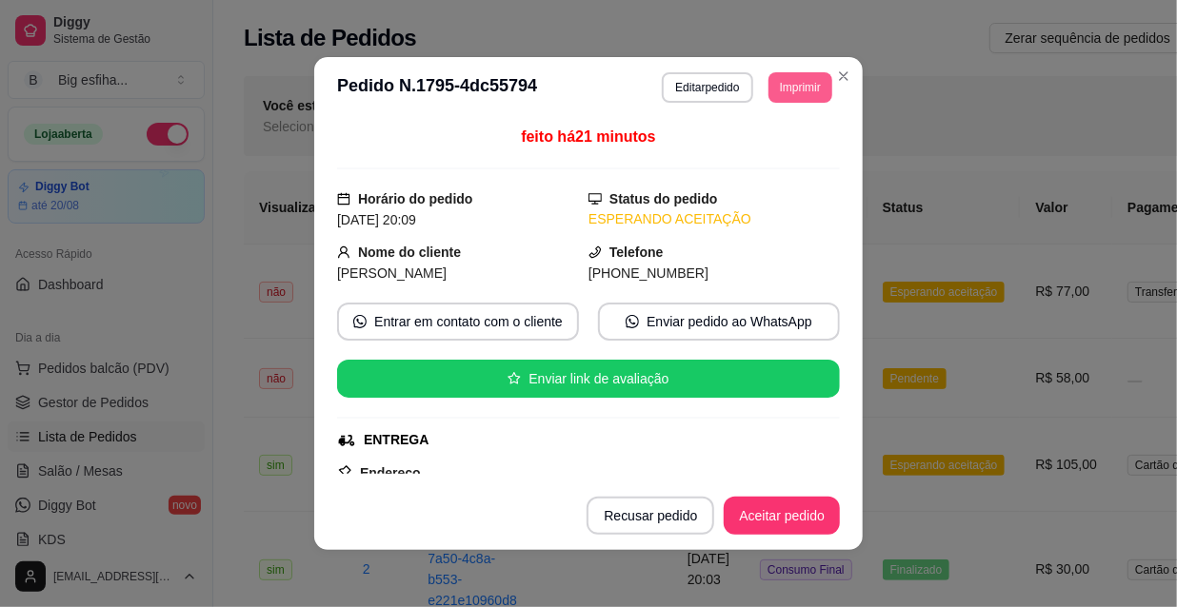
click at [790, 76] on button "Imprimir" at bounding box center [800, 87] width 64 height 30
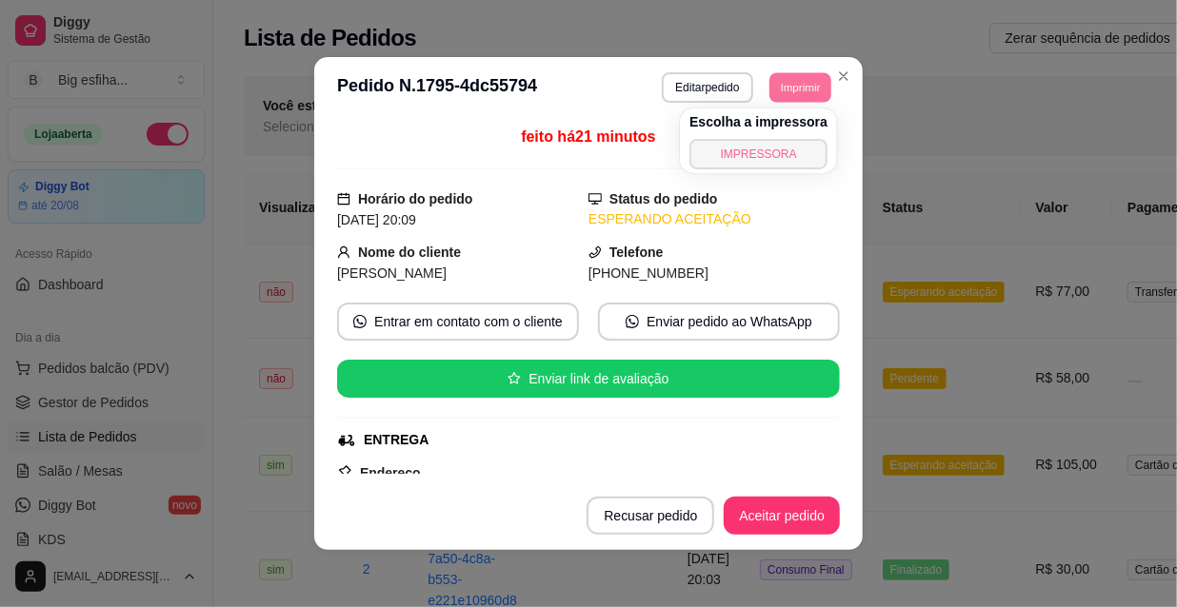
click at [769, 154] on button "IMPRESSORA" at bounding box center [758, 154] width 138 height 30
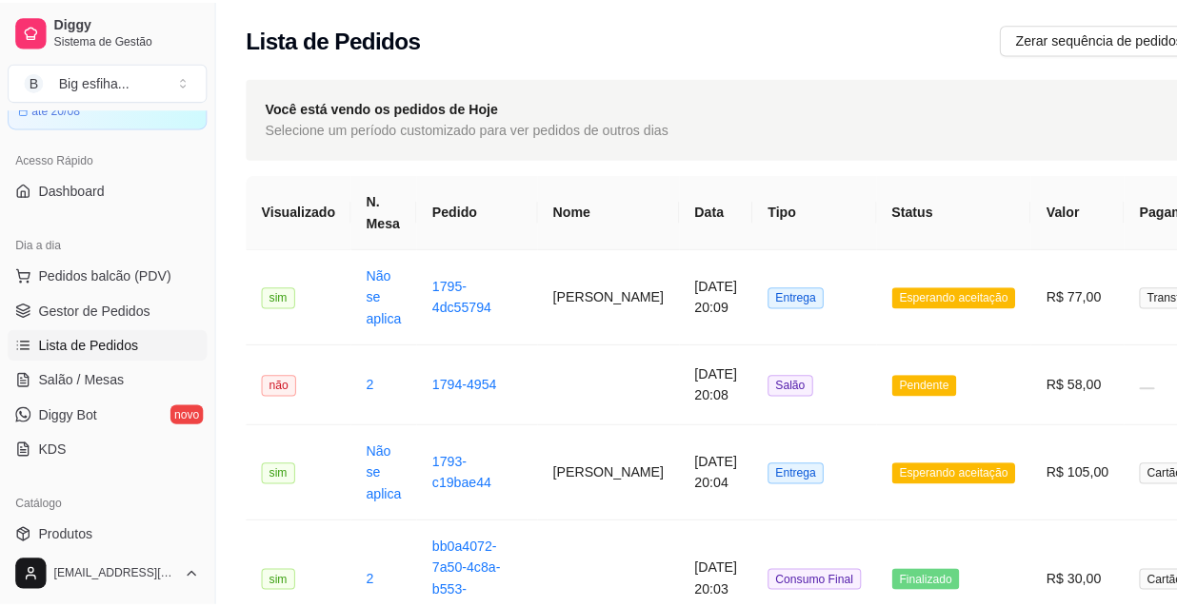
scroll to position [172, 0]
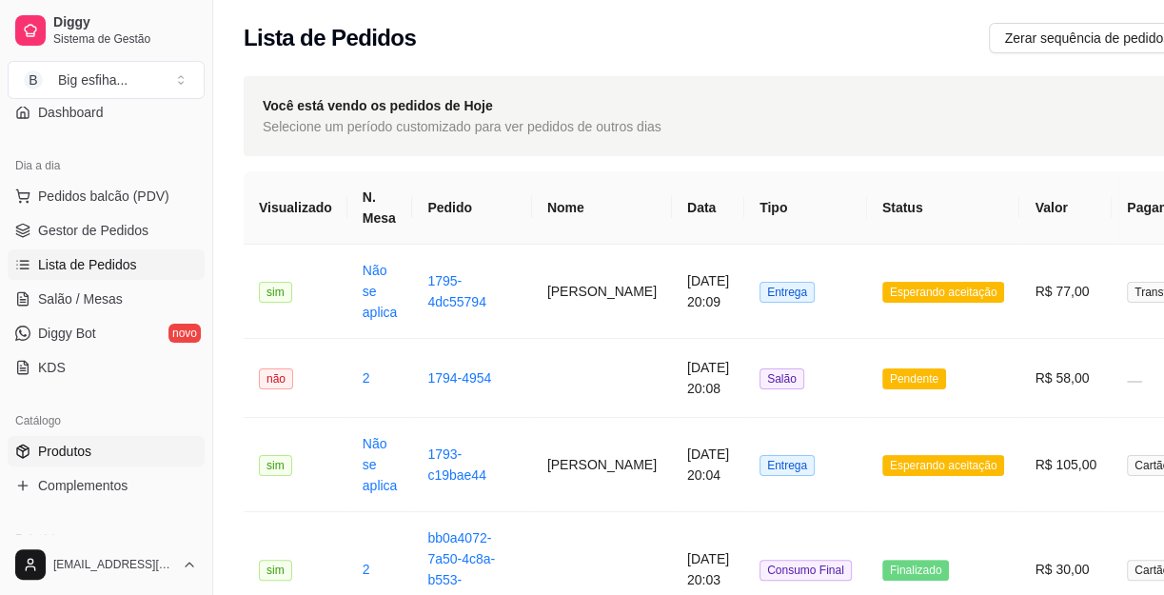
click at [135, 444] on link "Produtos" at bounding box center [106, 451] width 197 height 30
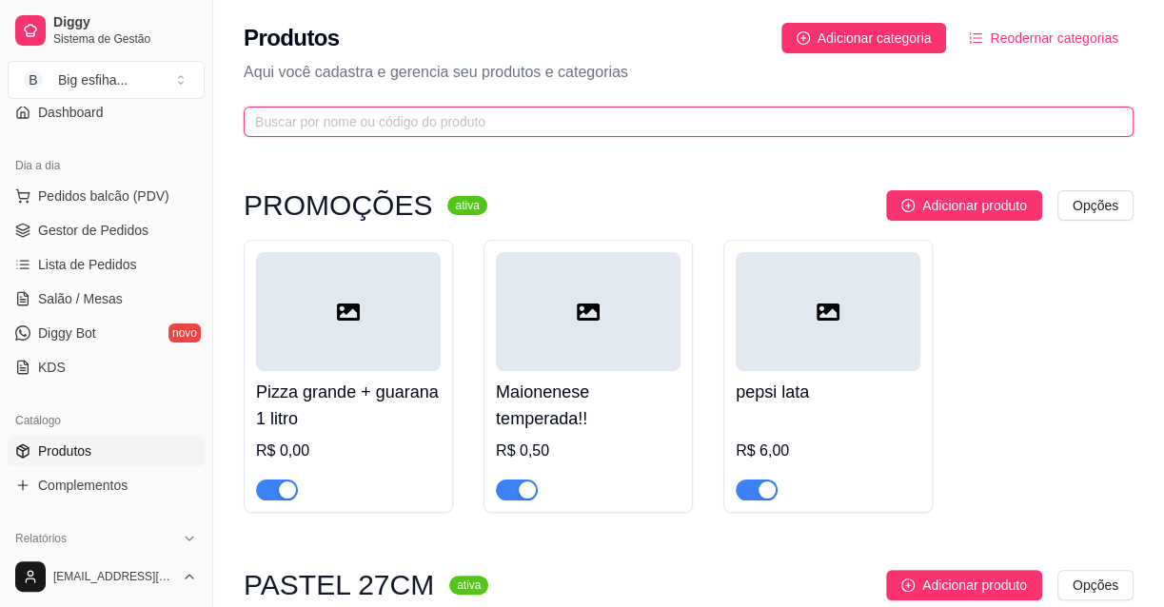
click at [398, 125] on input "text" at bounding box center [681, 121] width 852 height 21
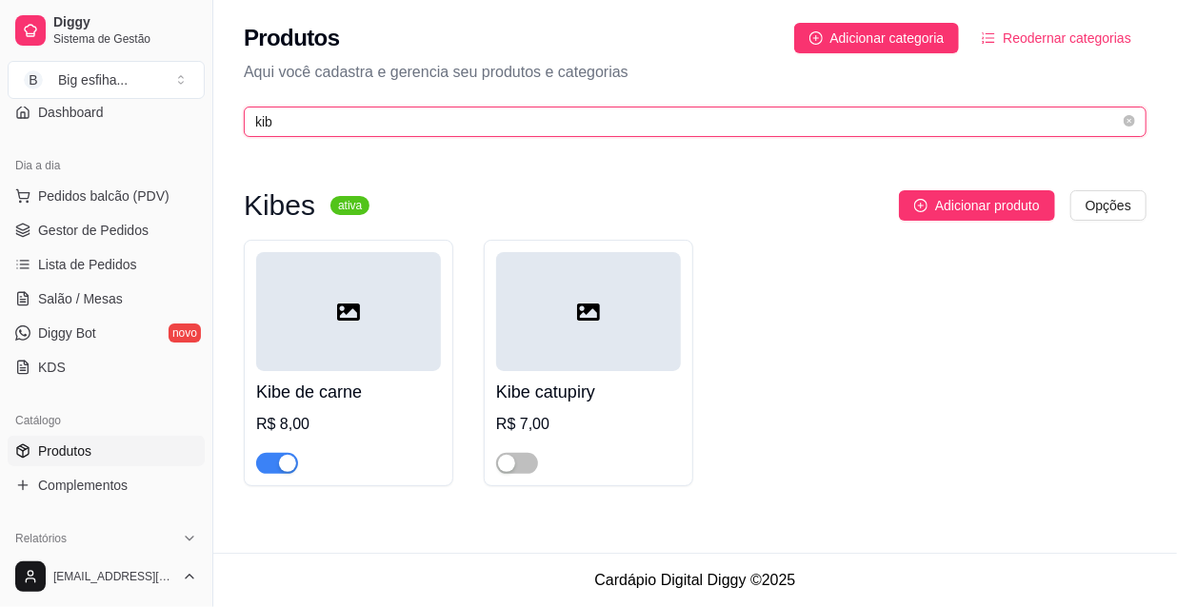
type input "kib"
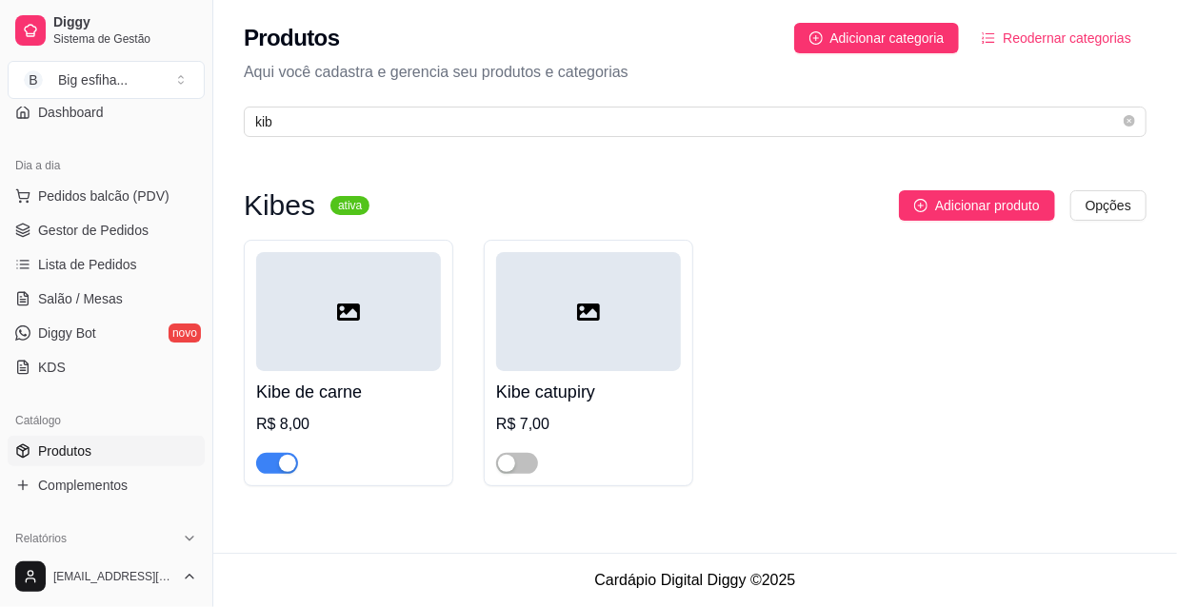
click at [276, 460] on span "button" at bounding box center [277, 463] width 42 height 21
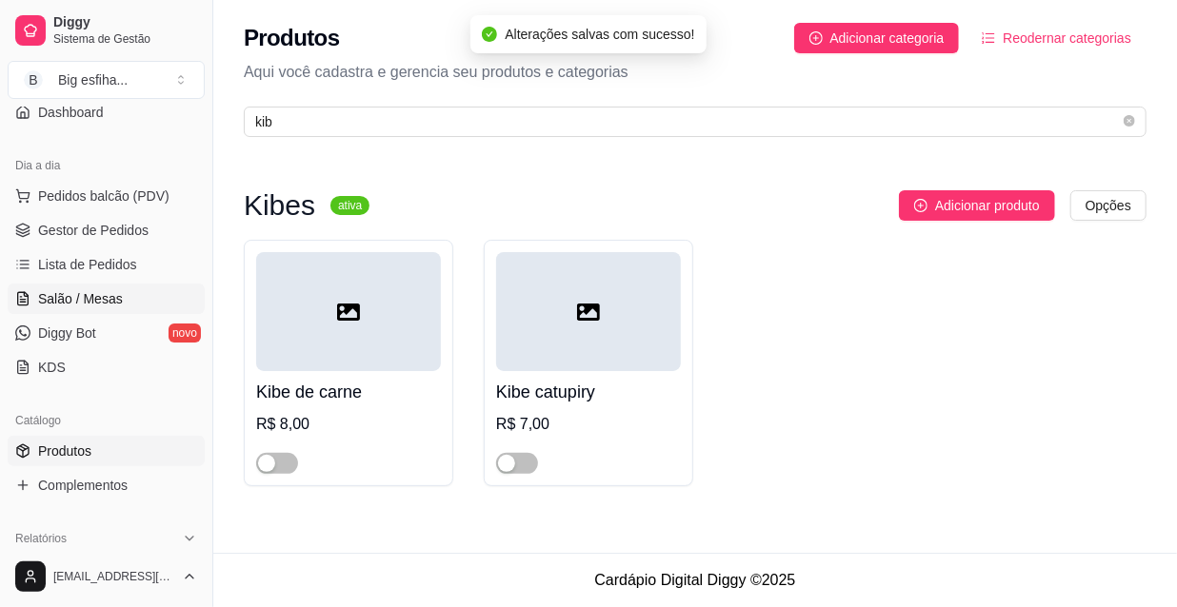
click at [134, 298] on link "Salão / Mesas" at bounding box center [106, 299] width 197 height 30
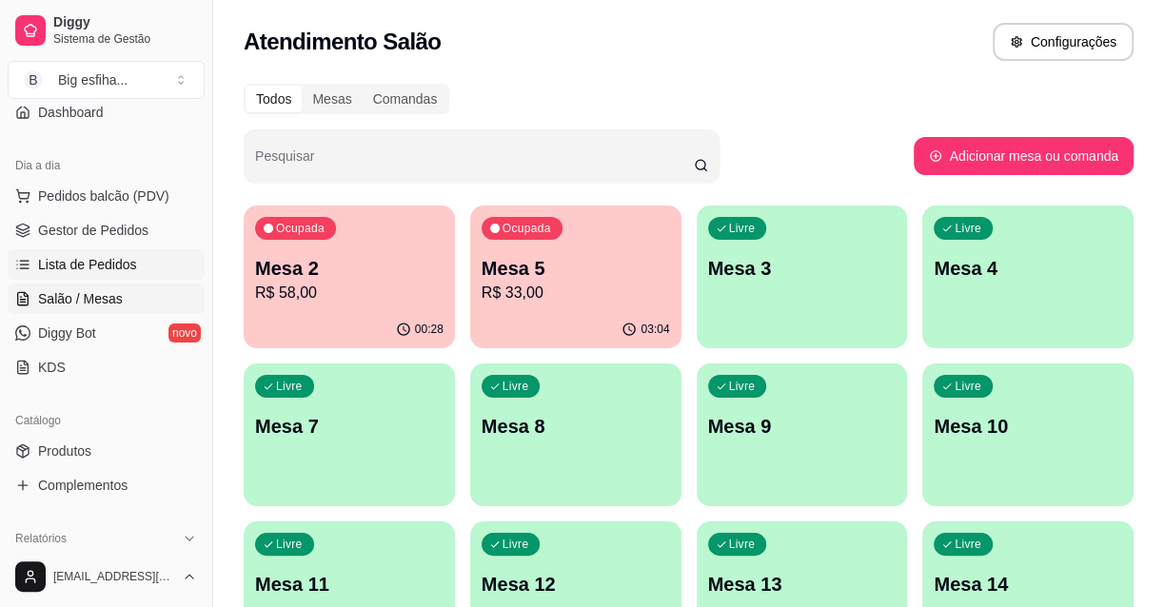
click at [165, 257] on link "Lista de Pedidos" at bounding box center [106, 264] width 197 height 30
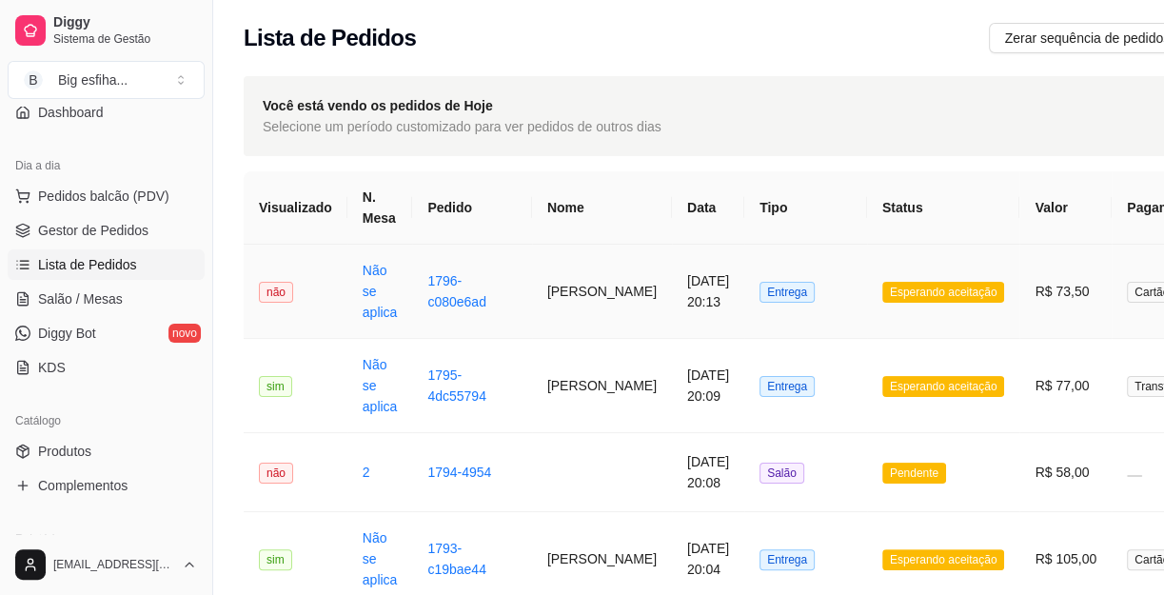
click at [672, 309] on td "[DATE] 20:13" at bounding box center [708, 292] width 72 height 94
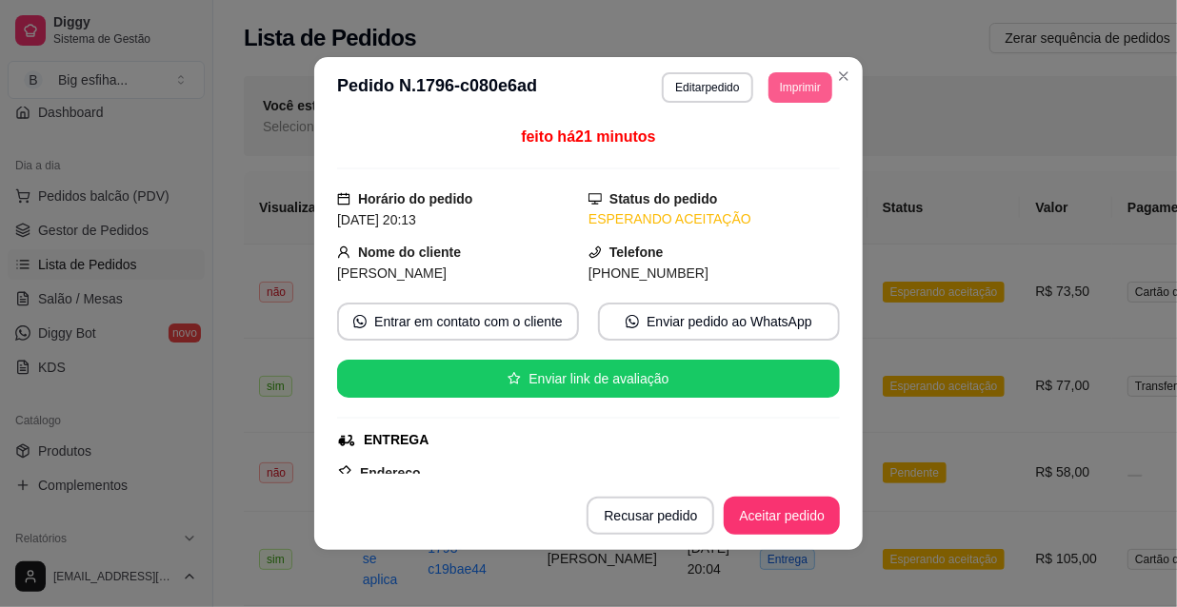
click at [796, 95] on button "Imprimir" at bounding box center [800, 87] width 64 height 30
click at [777, 158] on button "IMPRESSORA" at bounding box center [774, 145] width 110 height 25
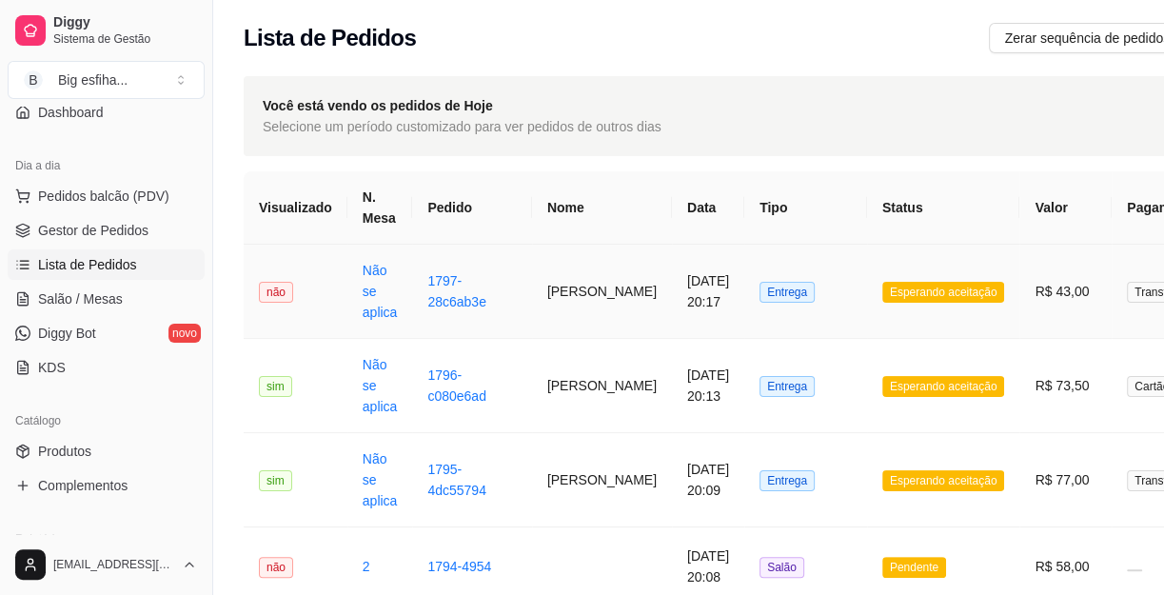
click at [497, 290] on td "1797-28c6ab3e" at bounding box center [471, 292] width 119 height 94
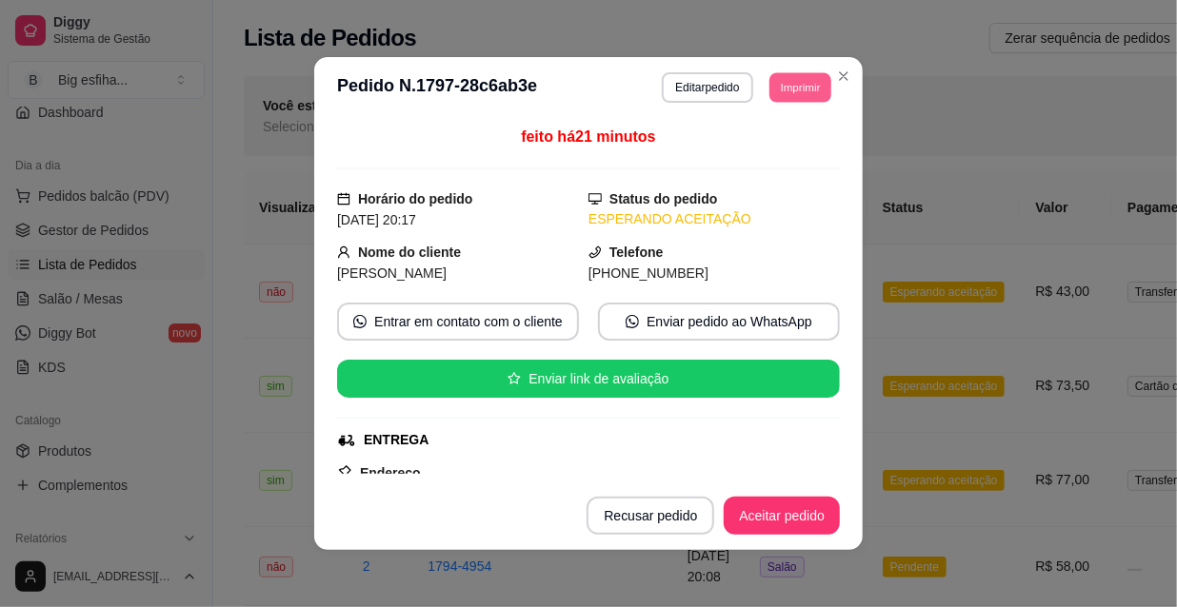
click at [809, 91] on button "Imprimir" at bounding box center [800, 87] width 62 height 30
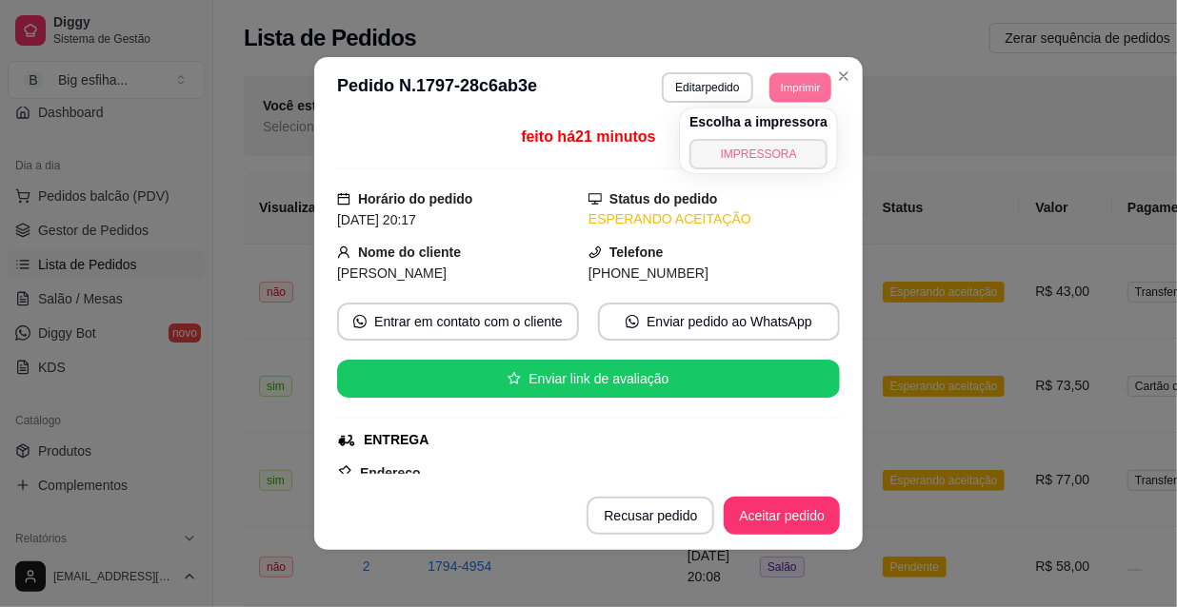
click at [779, 163] on button "IMPRESSORA" at bounding box center [758, 154] width 138 height 30
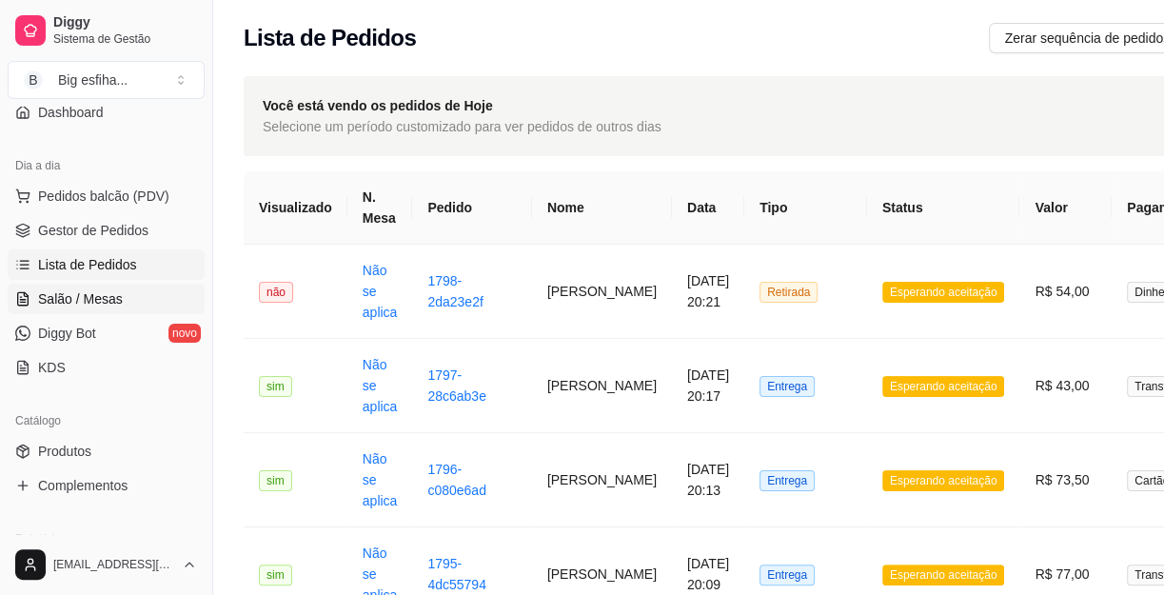
click at [129, 302] on link "Salão / Mesas" at bounding box center [106, 299] width 197 height 30
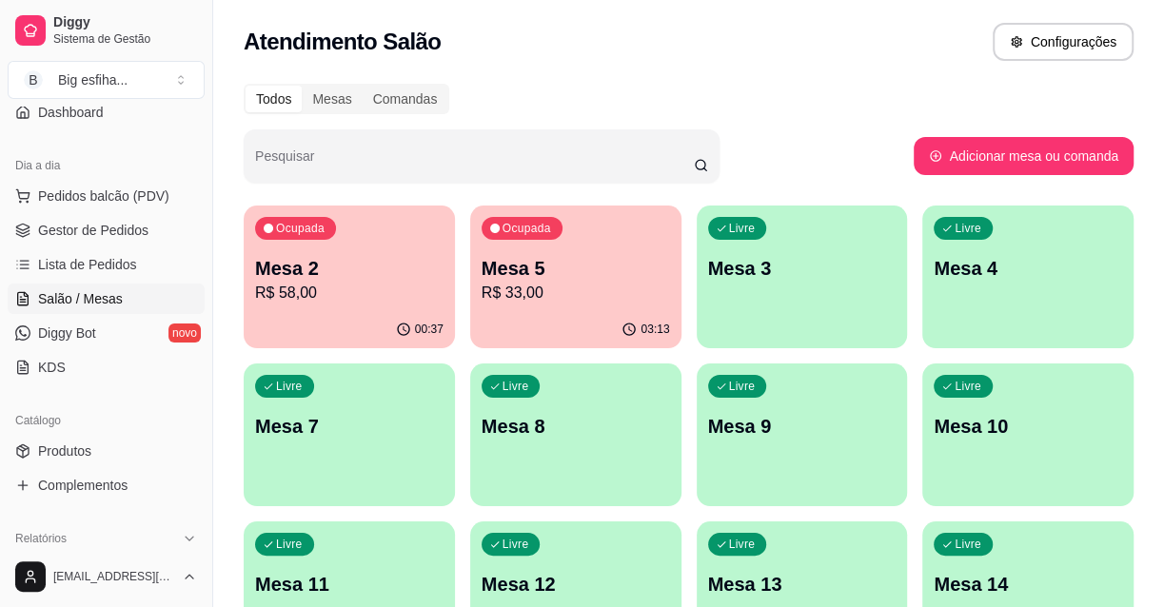
click at [782, 280] on p "Mesa 3" at bounding box center [802, 268] width 188 height 27
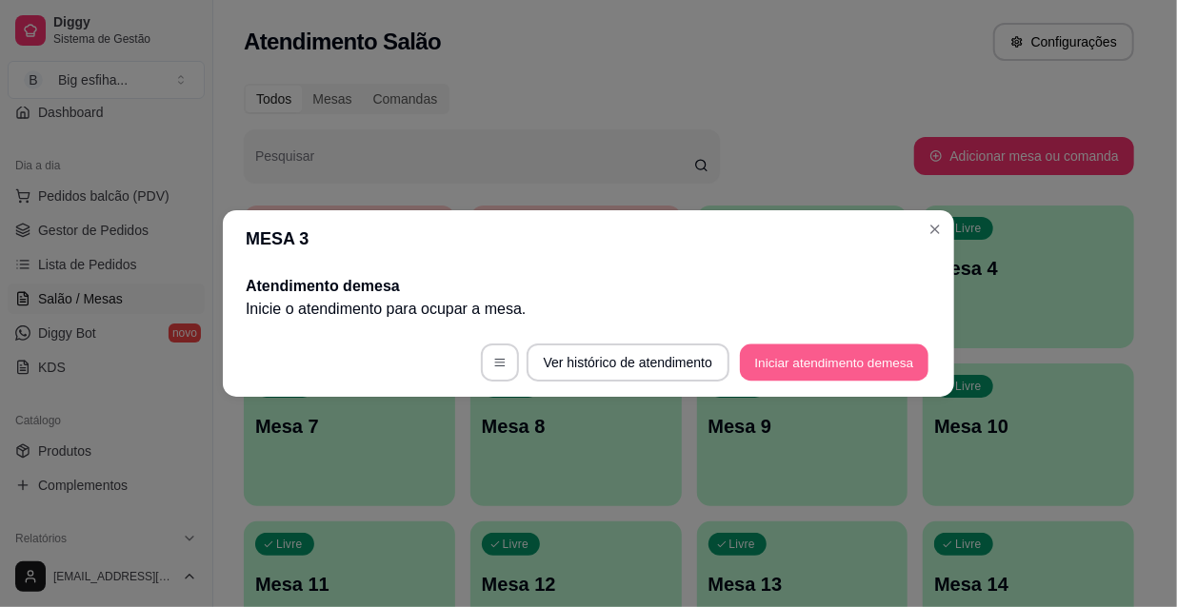
click at [822, 366] on button "Iniciar atendimento de mesa" at bounding box center [834, 363] width 188 height 37
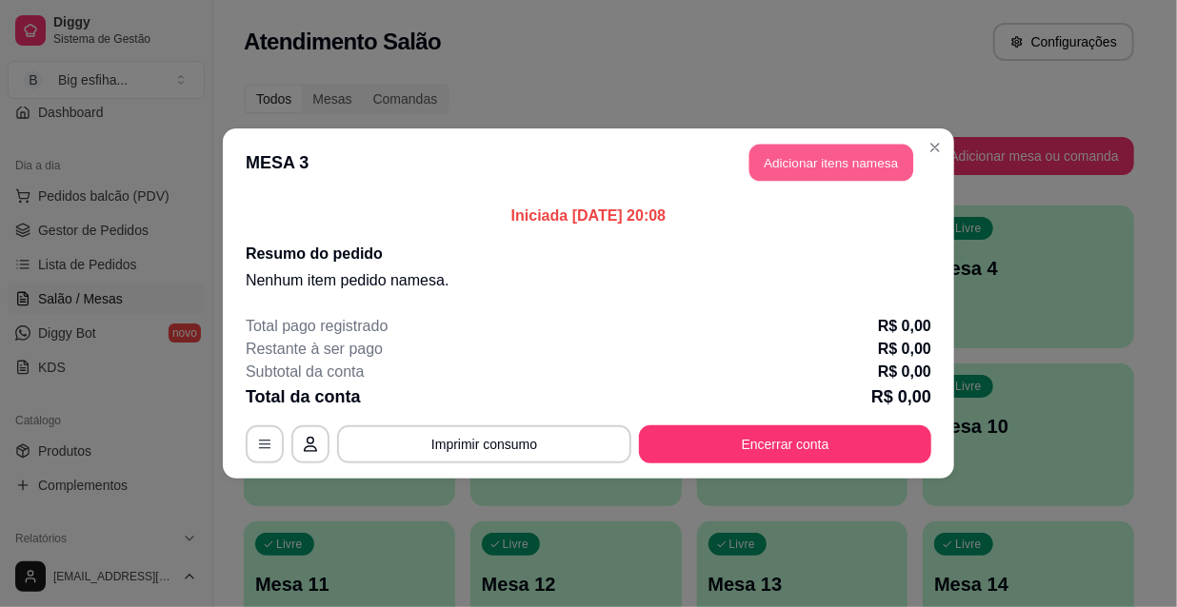
click at [836, 151] on button "Adicionar itens na mesa" at bounding box center [831, 163] width 164 height 37
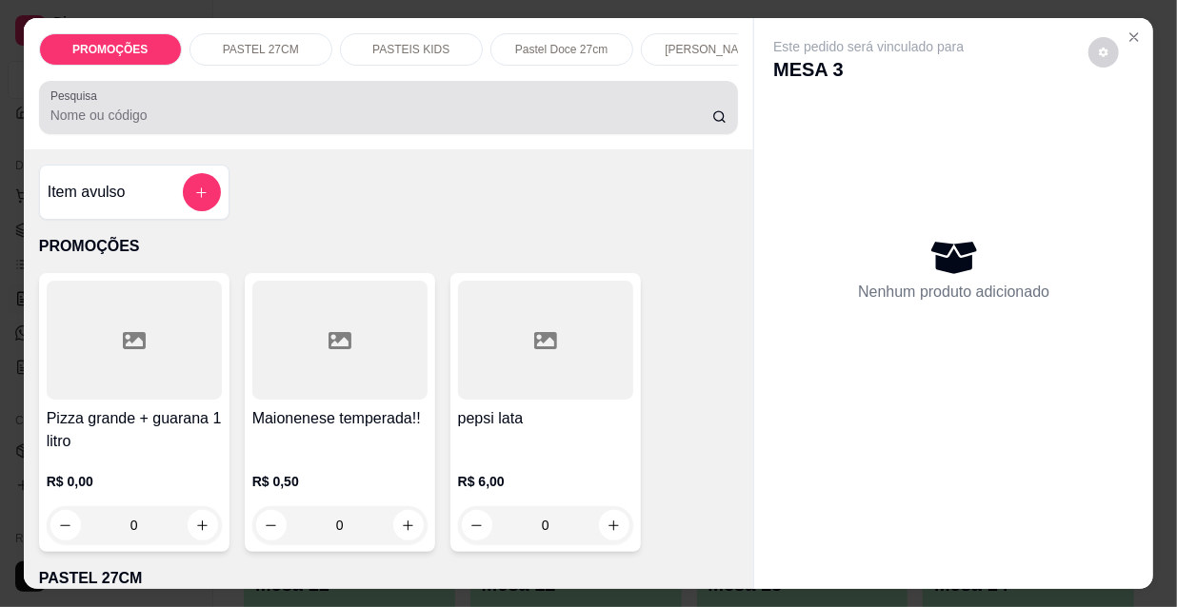
click at [554, 112] on input "Pesquisa" at bounding box center [381, 115] width 662 height 19
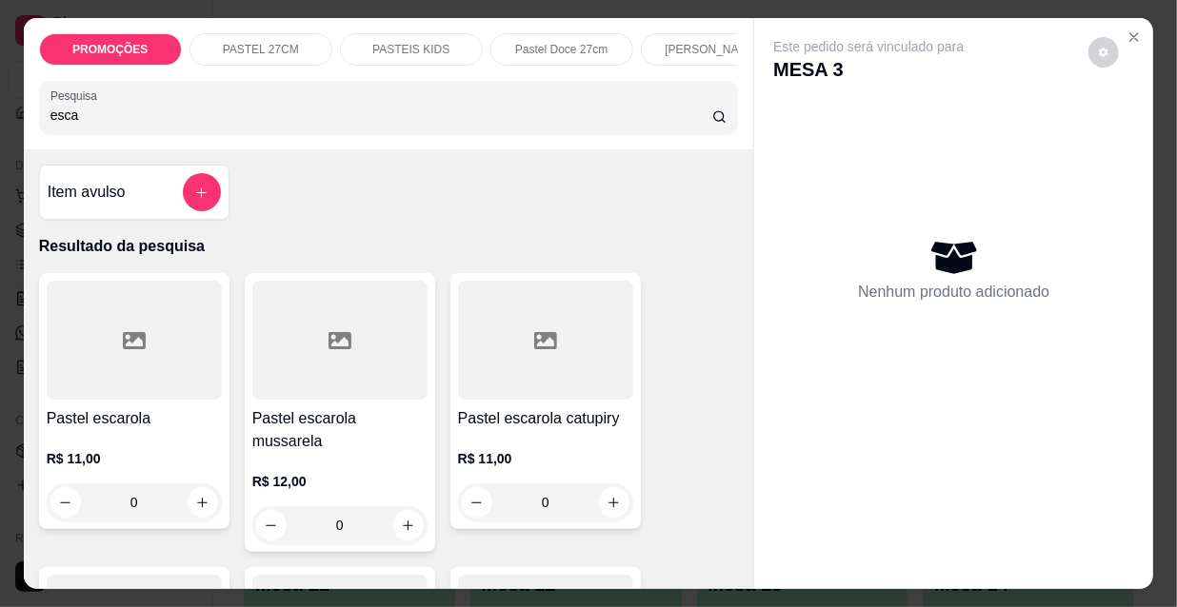
click at [581, 113] on input "esca" at bounding box center [381, 115] width 662 height 19
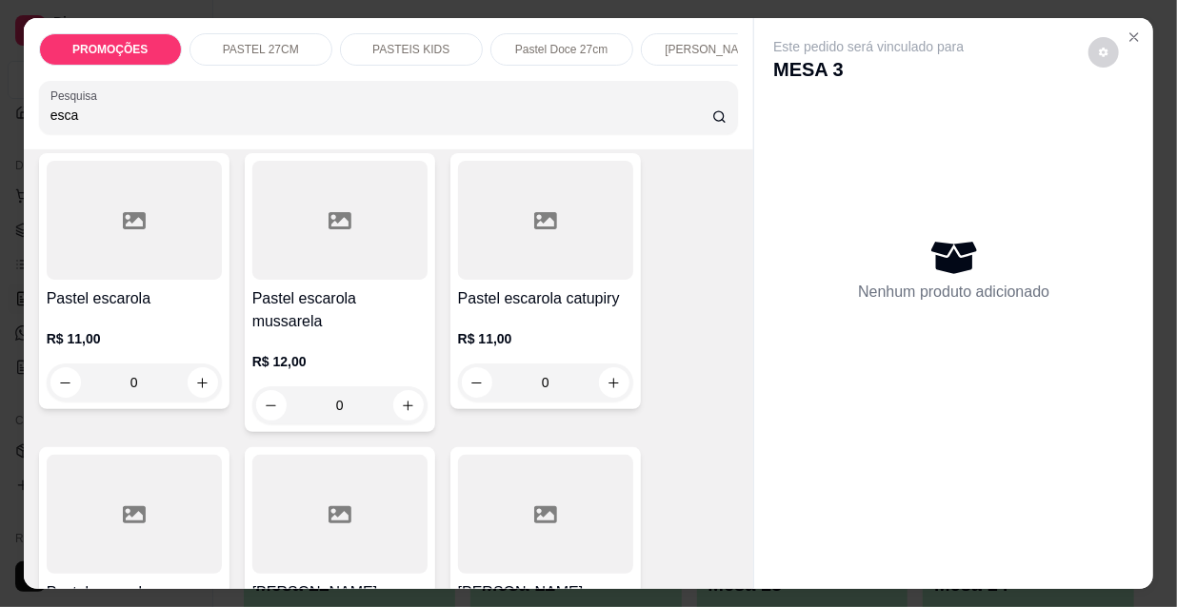
scroll to position [172, 0]
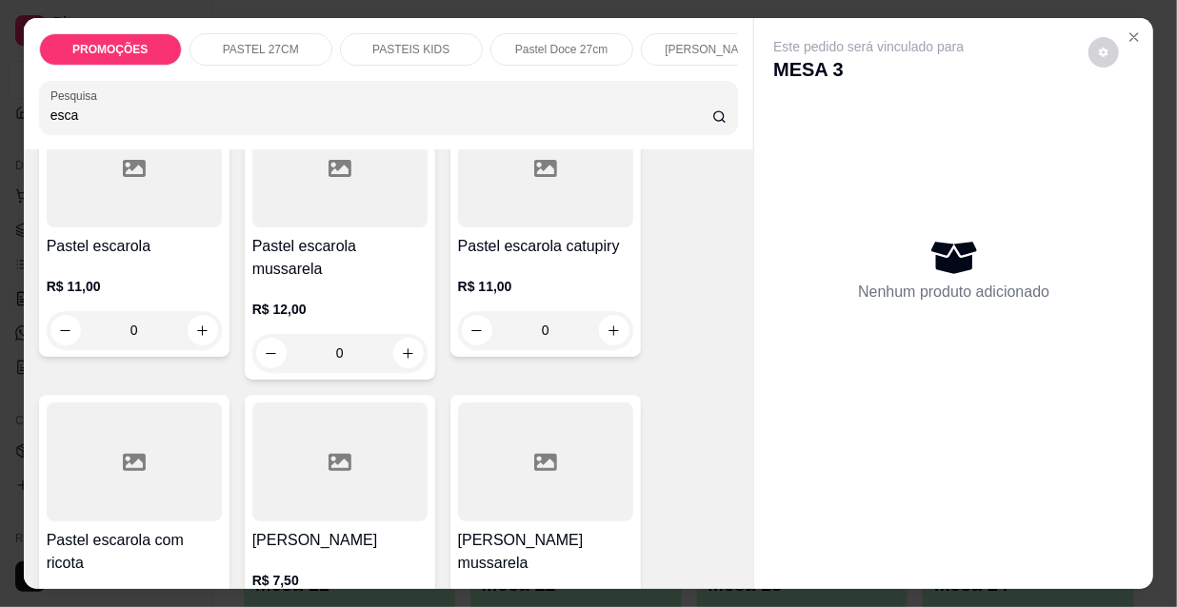
type input "esca"
click at [332, 477] on div at bounding box center [339, 462] width 175 height 119
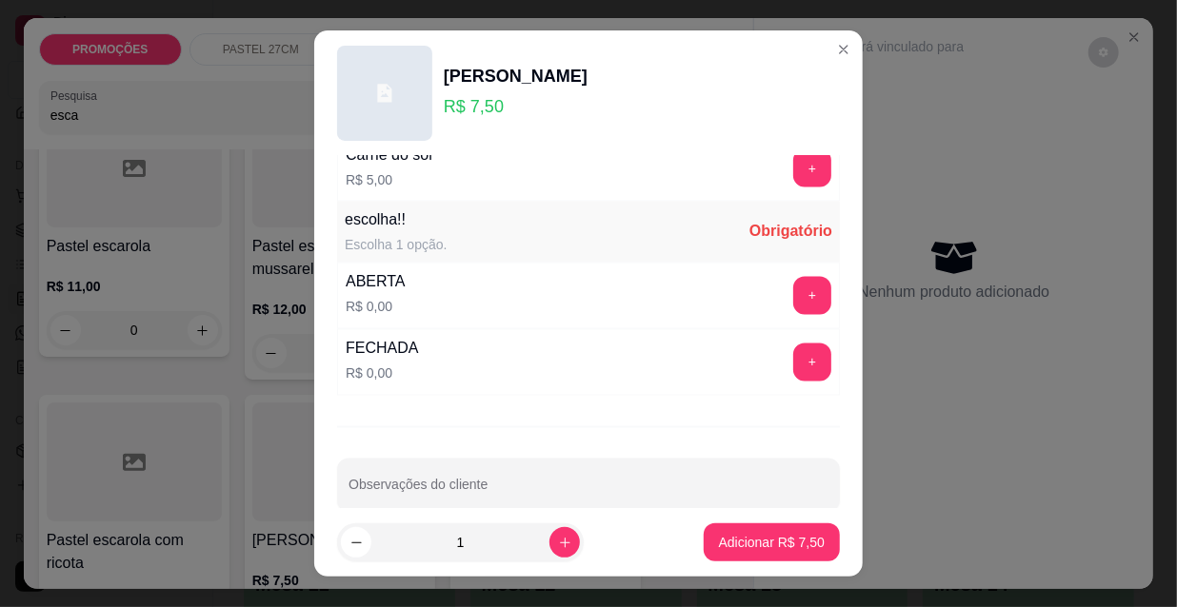
scroll to position [1581, 0]
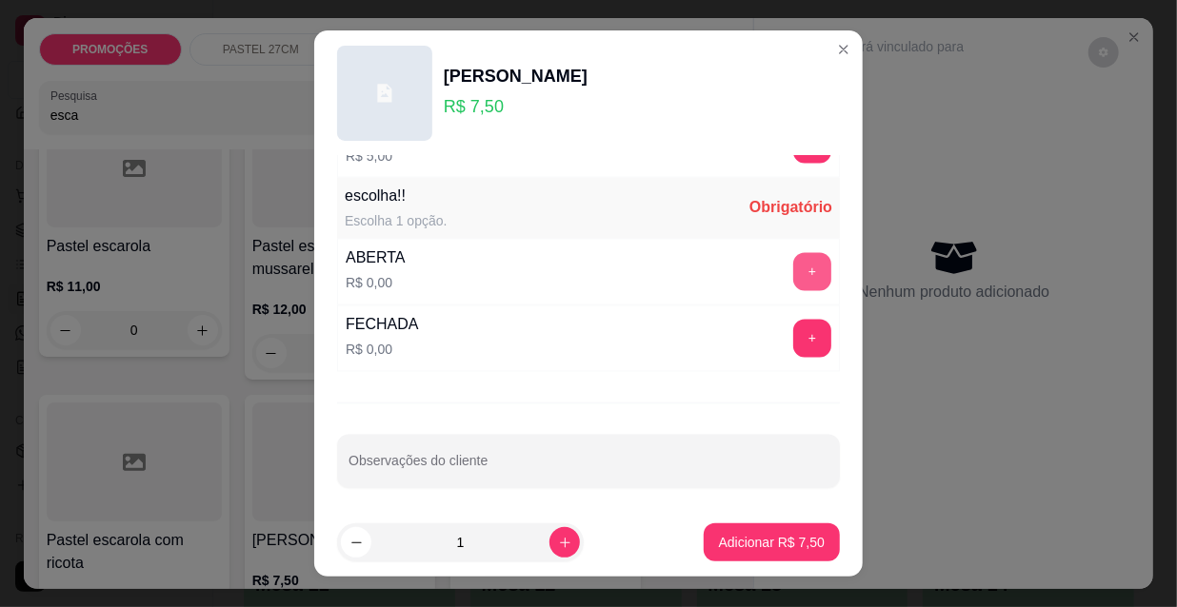
click at [793, 271] on button "+" at bounding box center [812, 272] width 38 height 38
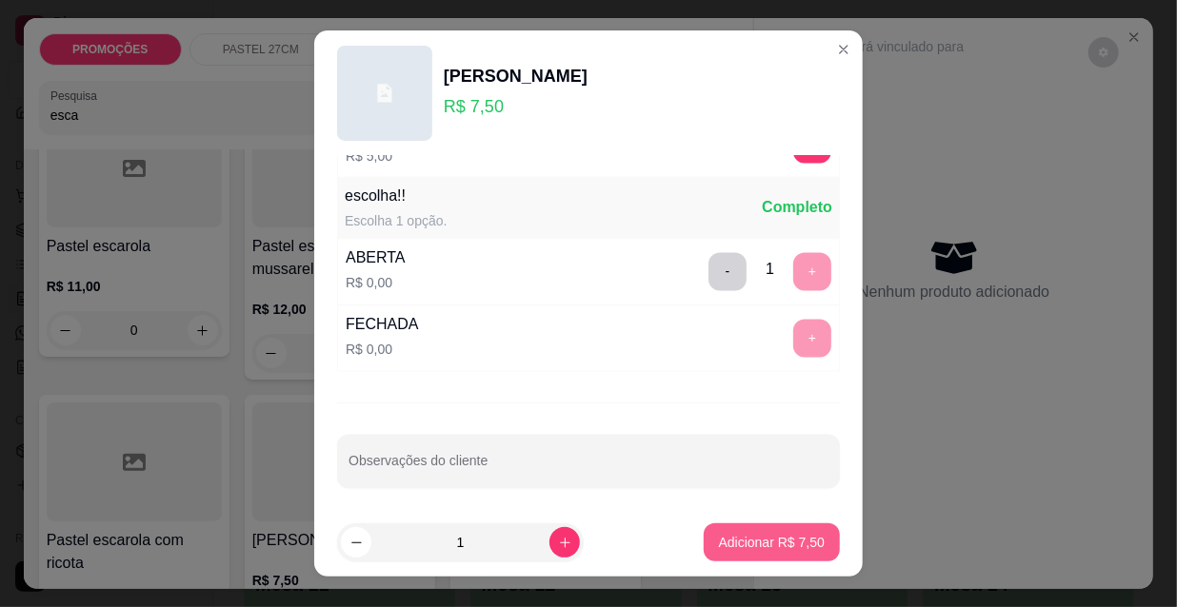
click at [787, 554] on button "Adicionar R$ 7,50" at bounding box center [771, 543] width 136 height 38
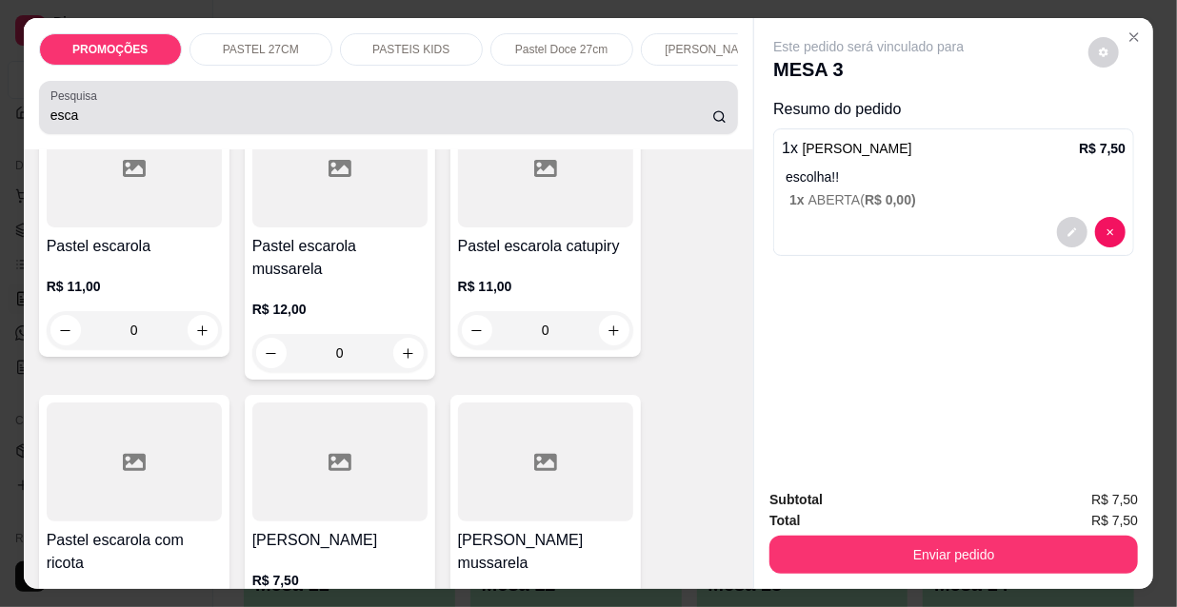
drag, startPoint x: 63, startPoint y: 125, endPoint x: 83, endPoint y: 117, distance: 21.4
click at [78, 120] on input "esca" at bounding box center [381, 115] width 662 height 19
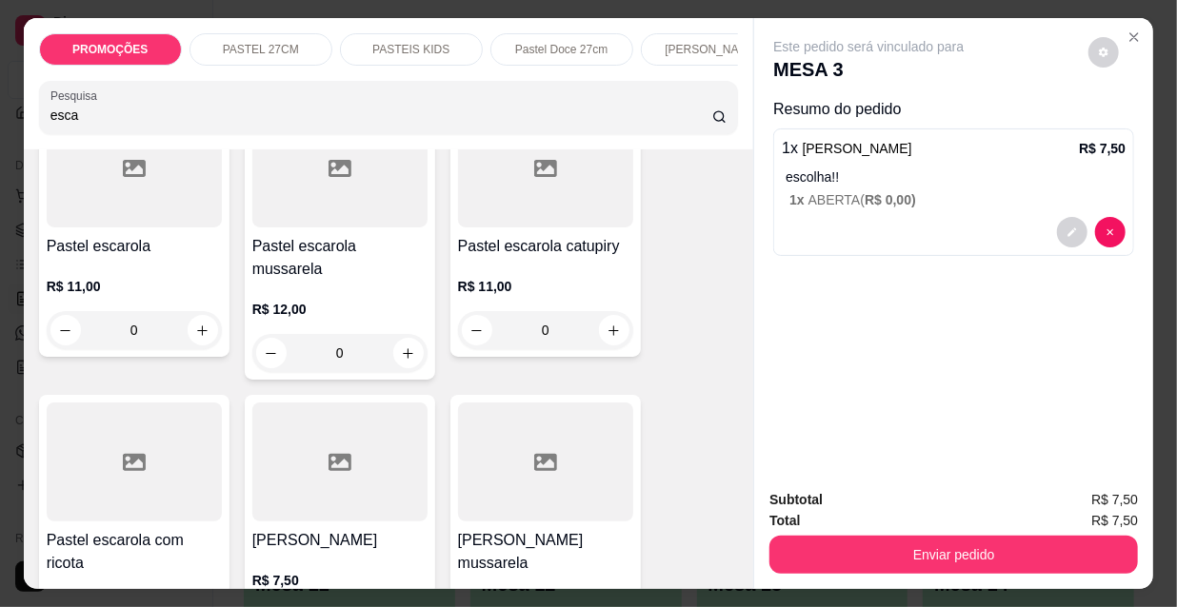
click at [83, 117] on input "esca" at bounding box center [381, 115] width 662 height 19
drag, startPoint x: 76, startPoint y: 117, endPoint x: 28, endPoint y: 118, distance: 48.6
click at [28, 118] on div "PROMOÇÕES PASTEL 27CM PASTEIS KIDS Pastel Doce 27cm Esfihas Salgadas Esfihas do…" at bounding box center [389, 83] width 730 height 131
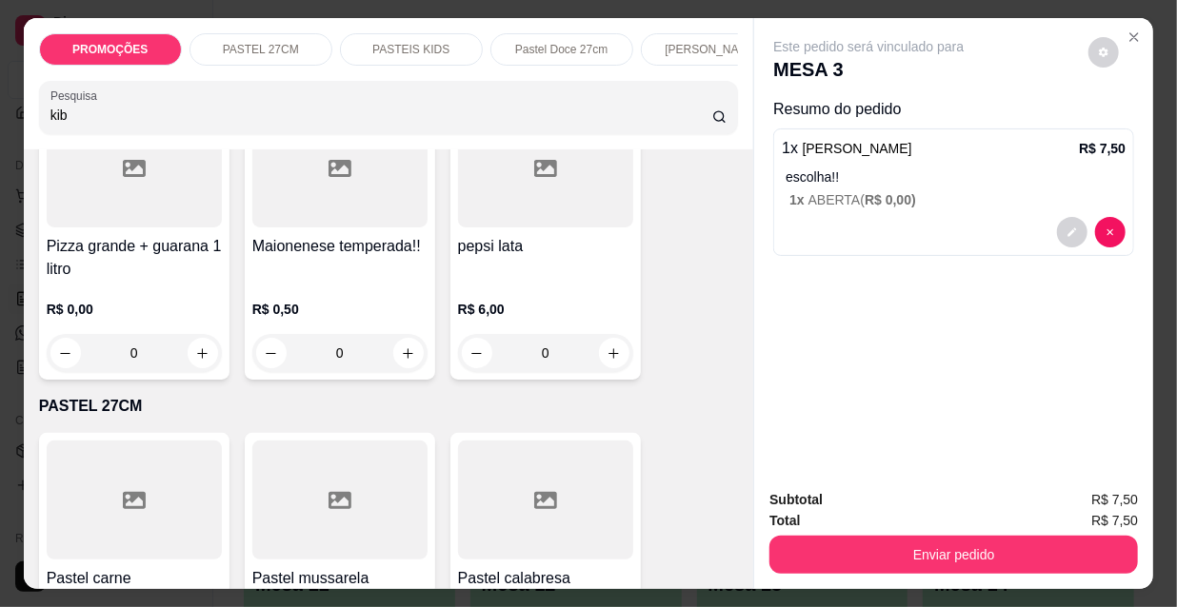
scroll to position [0, 0]
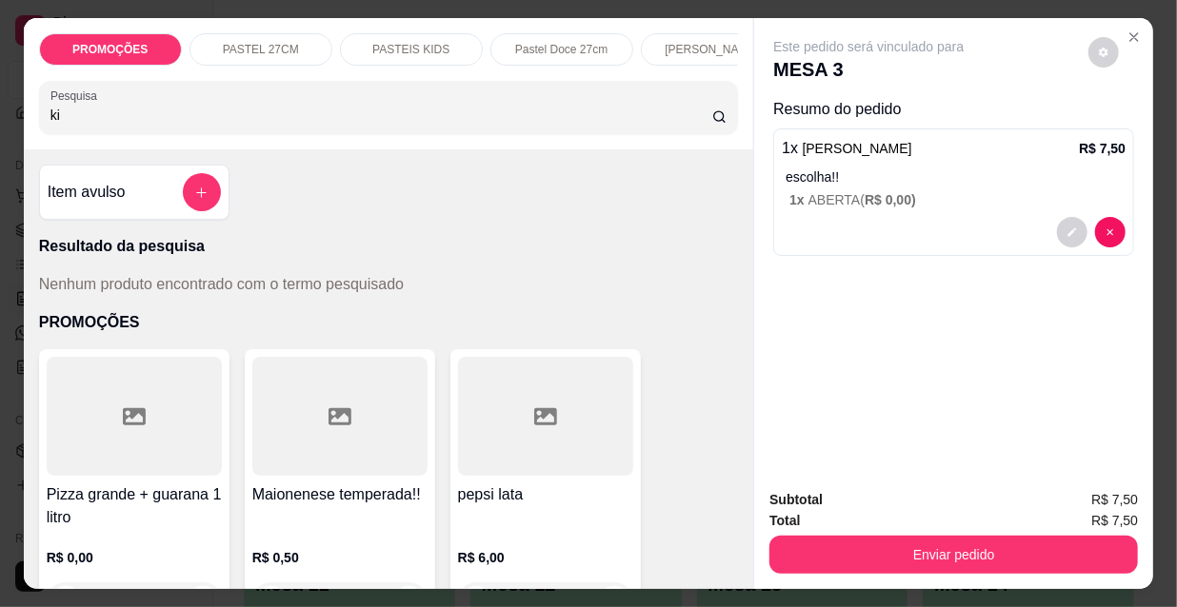
type input "k"
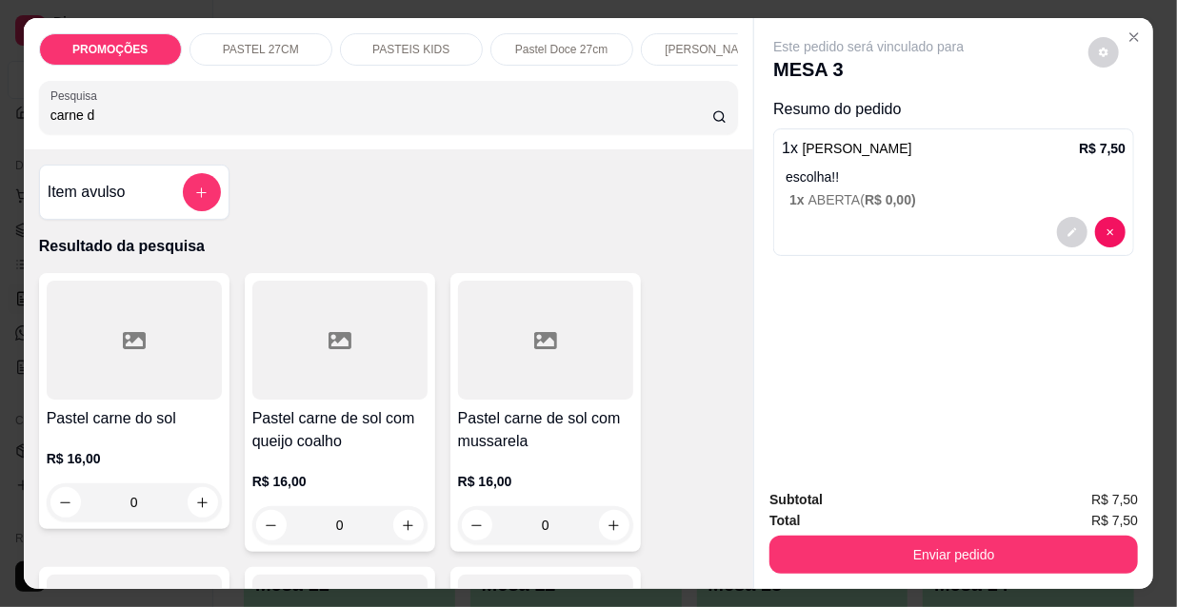
type input "carne d"
click at [505, 386] on div at bounding box center [545, 340] width 175 height 119
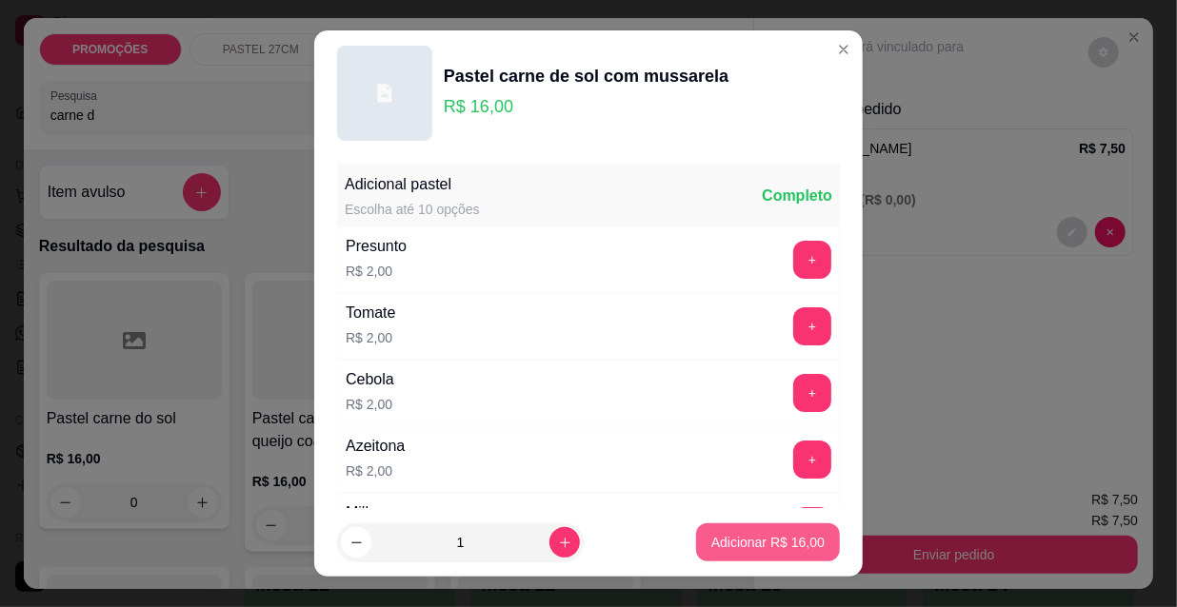
click at [711, 537] on p "Adicionar R$ 16,00" at bounding box center [767, 542] width 113 height 19
type input "1"
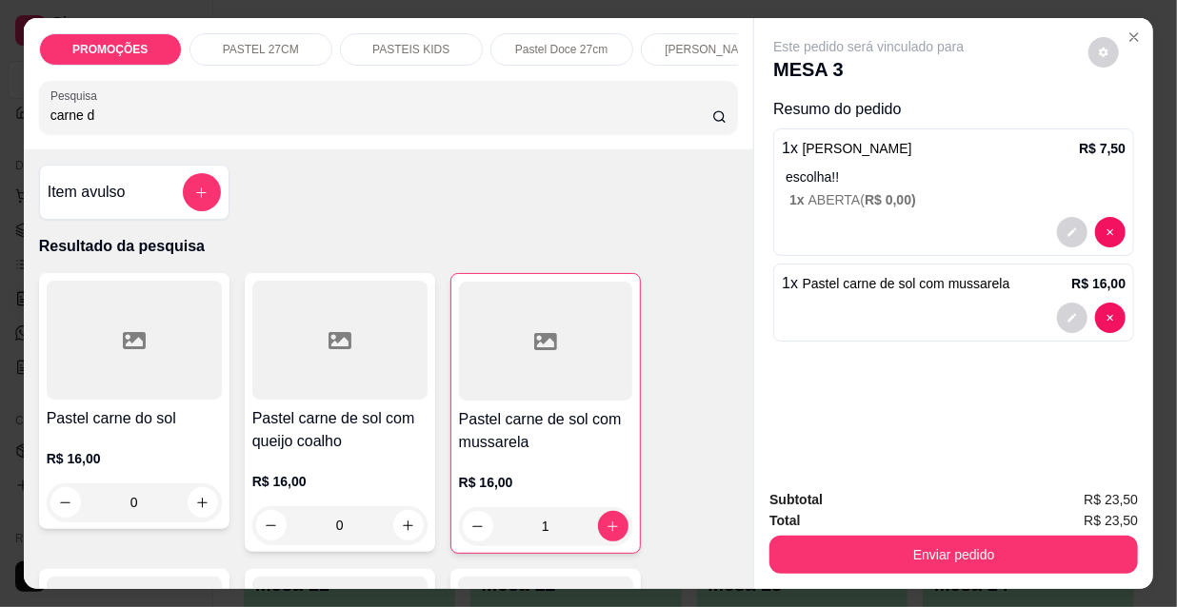
drag, startPoint x: 108, startPoint y: 111, endPoint x: 10, endPoint y: 92, distance: 98.9
click at [11, 99] on div "PROMOÇÕES PASTEL 27CM PASTEIS KIDS Pastel Doce 27cm Esfihas Salgadas Esfihas do…" at bounding box center [588, 303] width 1177 height 607
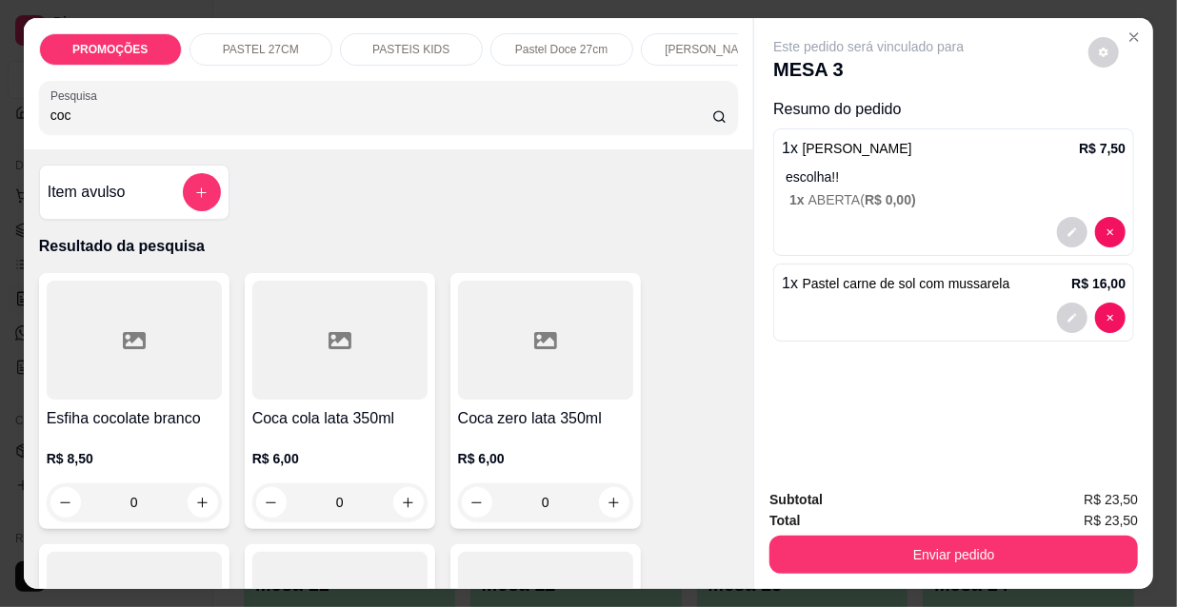
type input "coc"
click at [528, 393] on div at bounding box center [545, 340] width 175 height 119
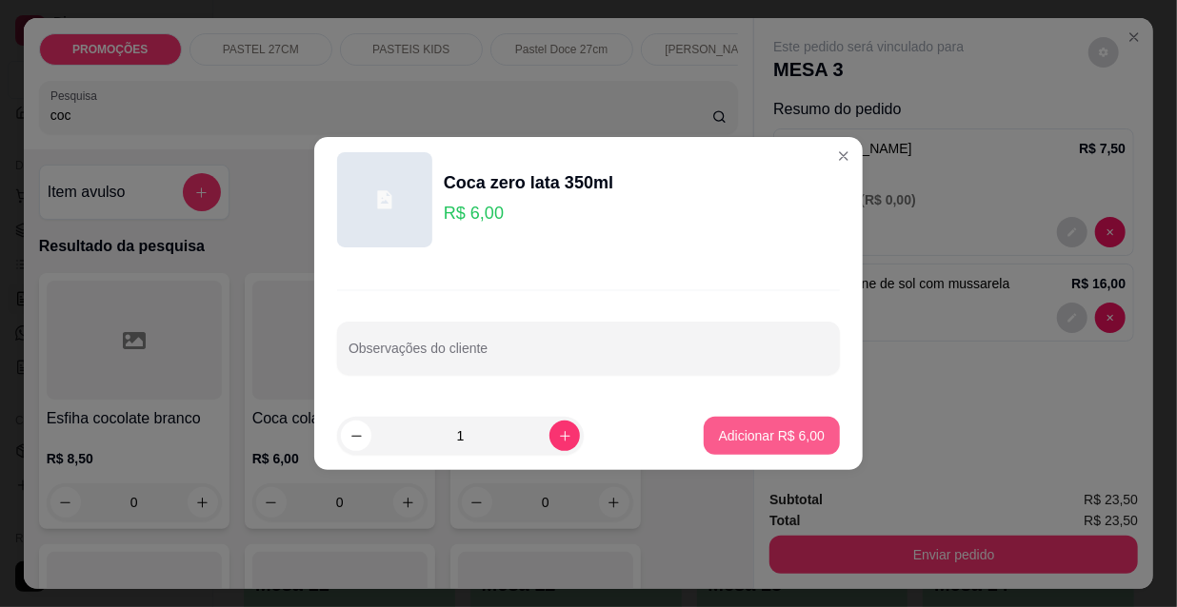
click at [754, 445] on p "Adicionar R$ 6,00" at bounding box center [772, 435] width 106 height 19
type input "1"
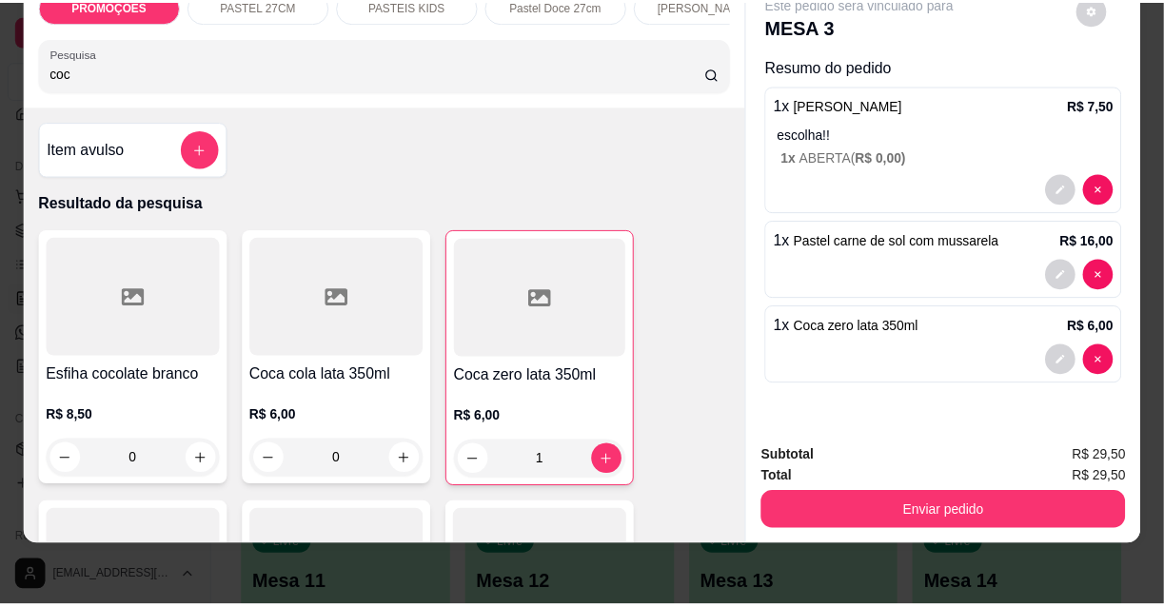
scroll to position [49, 0]
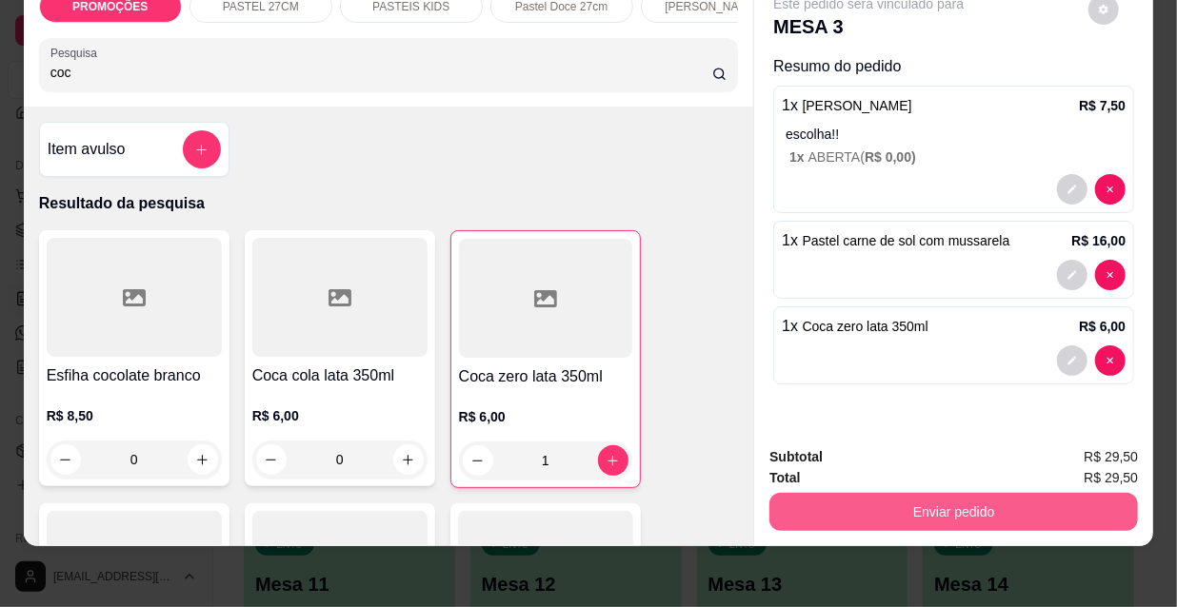
click at [907, 498] on button "Enviar pedido" at bounding box center [953, 512] width 368 height 38
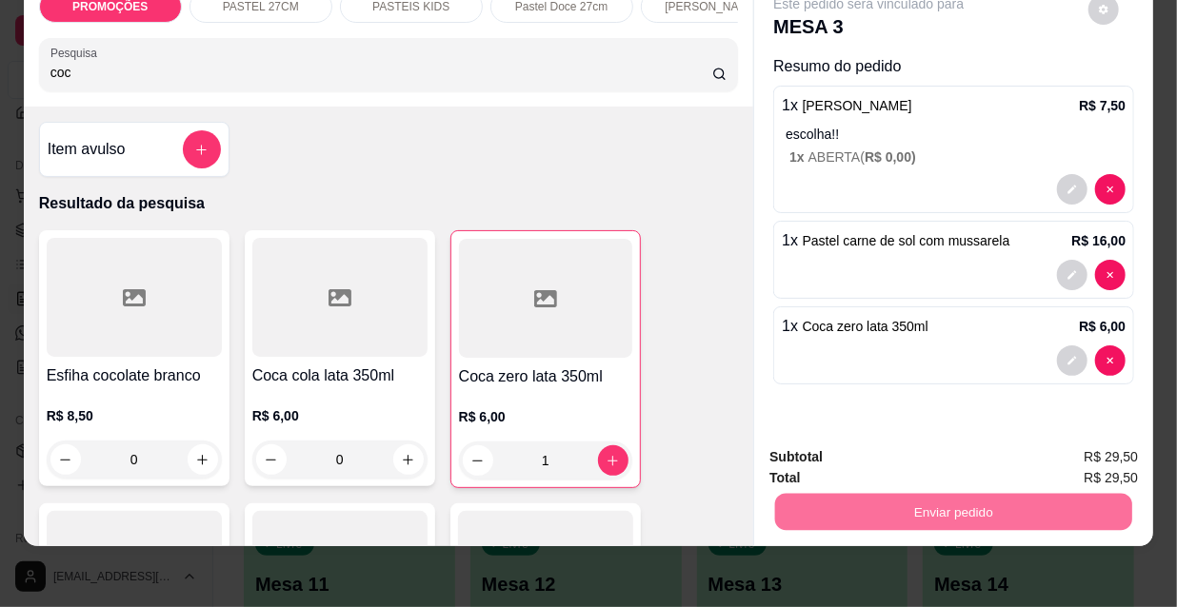
click at [868, 447] on button "Não registrar e enviar pedido" at bounding box center [892, 451] width 192 height 35
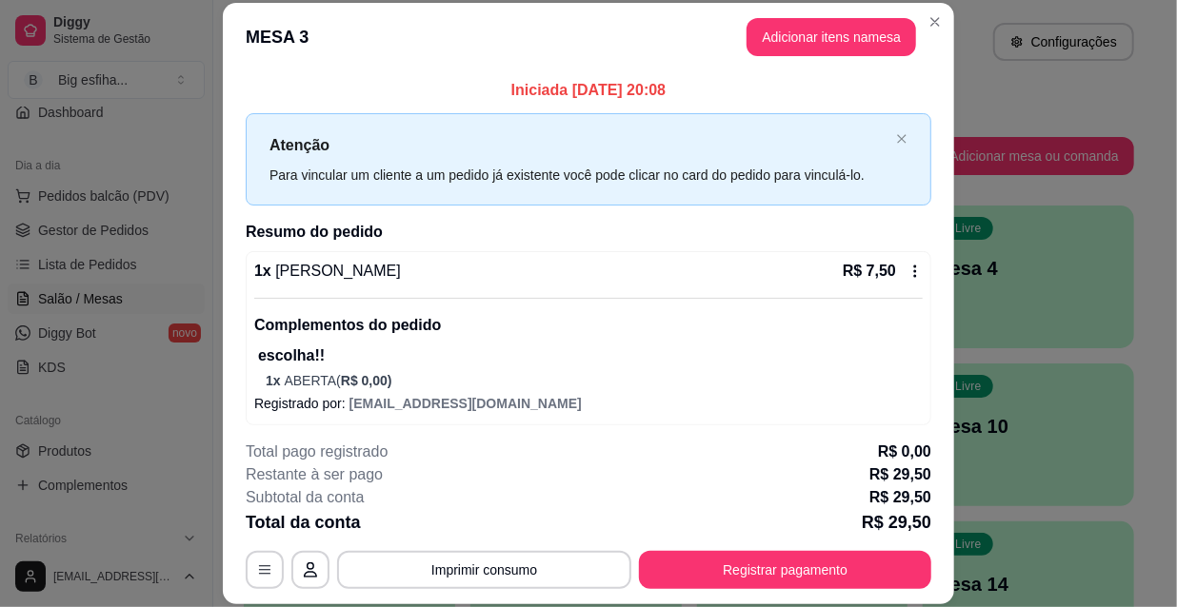
click at [288, 212] on div "Iniciada [DATE] 20:08 Atenção Para vincular um cliente a um pedido já existente…" at bounding box center [588, 330] width 685 height 503
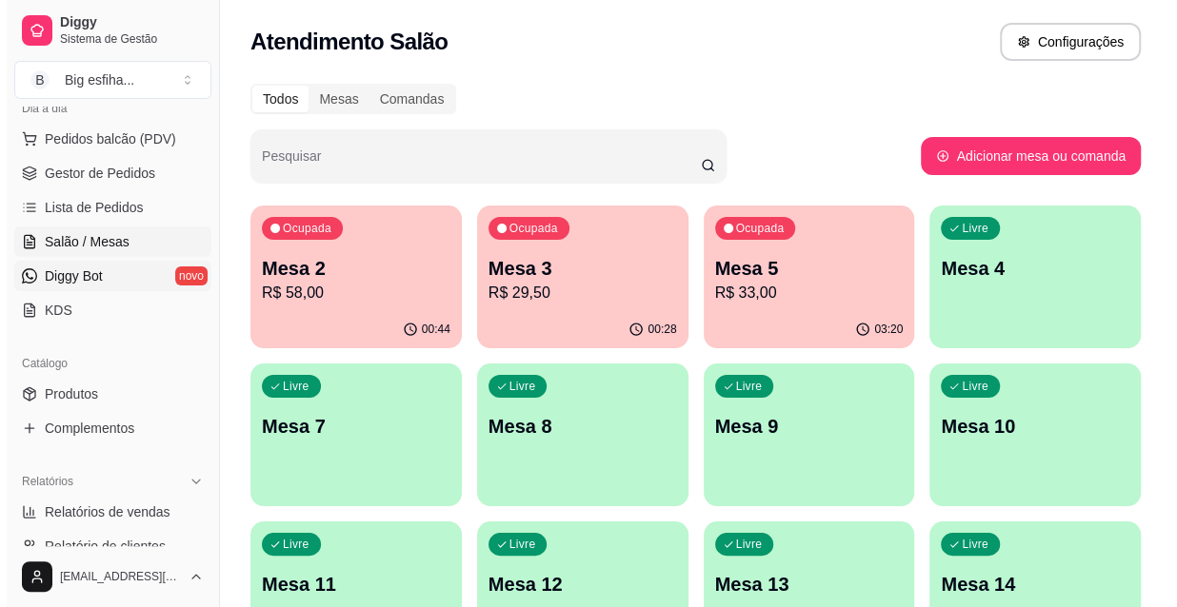
scroll to position [259, 0]
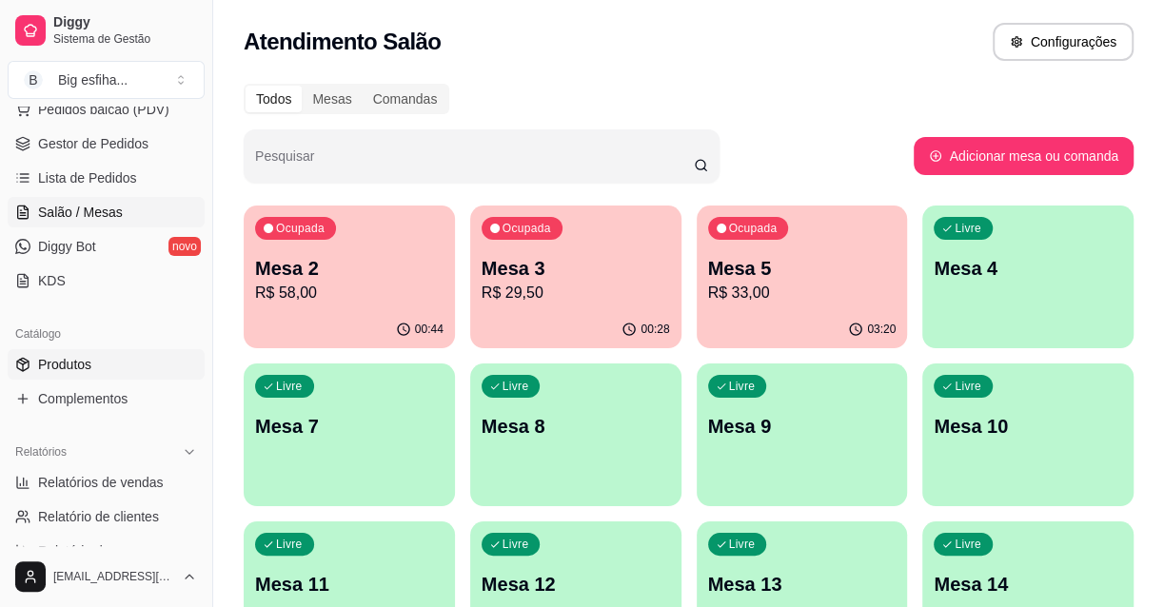
click at [129, 367] on link "Produtos" at bounding box center [106, 364] width 197 height 30
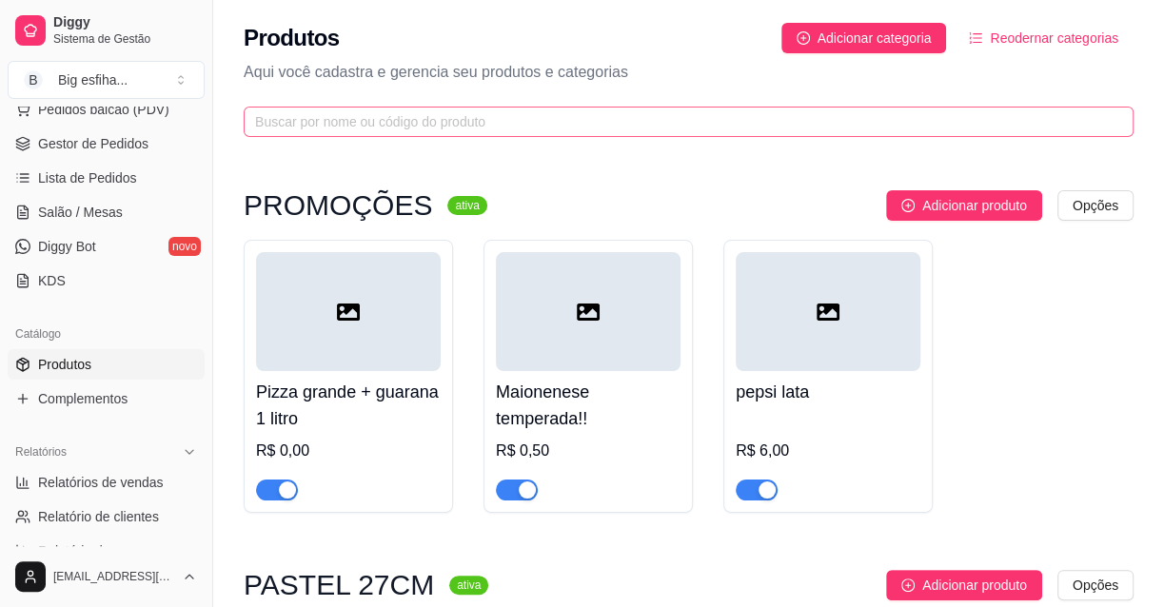
click at [428, 107] on span at bounding box center [689, 122] width 890 height 30
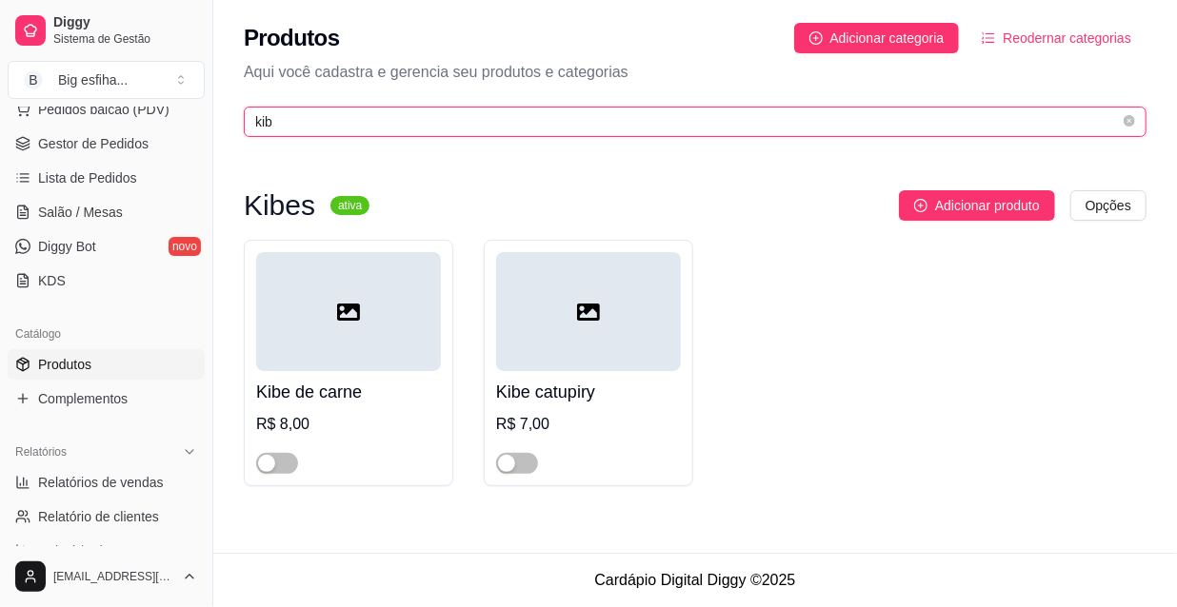
type input "kib"
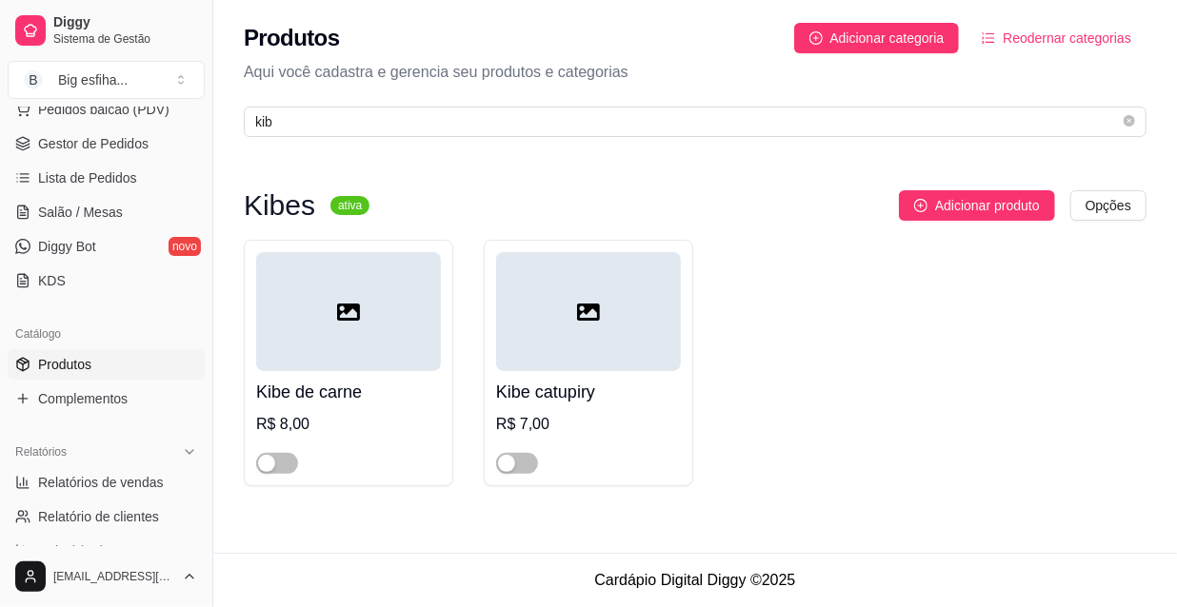
click at [344, 353] on div at bounding box center [348, 311] width 185 height 119
click at [282, 465] on span "button" at bounding box center [277, 463] width 42 height 21
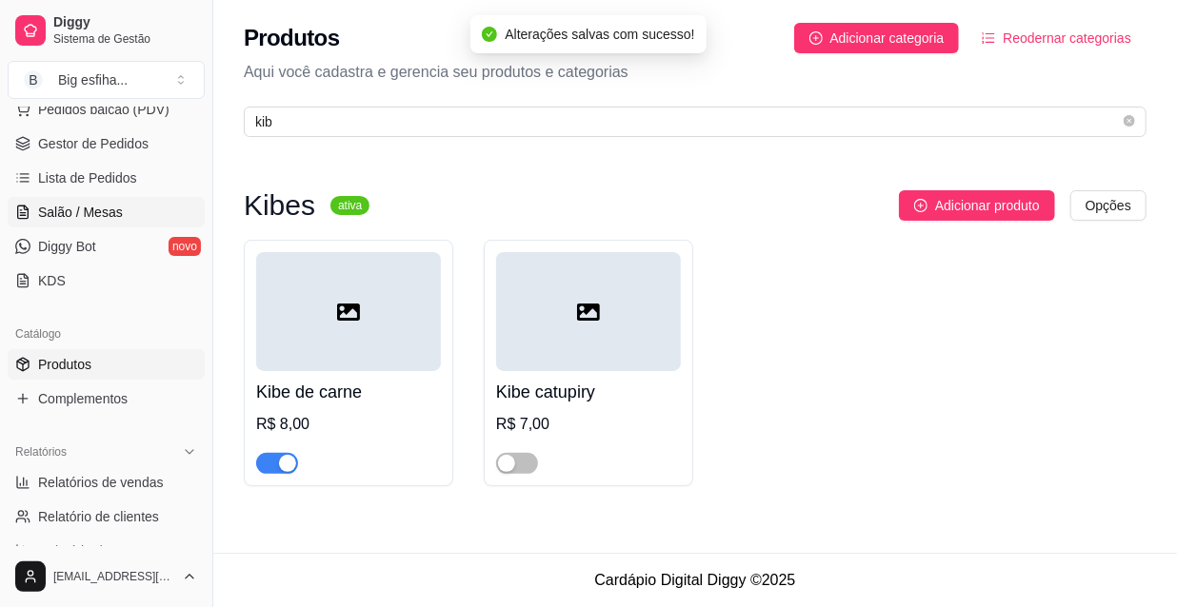
click at [109, 203] on span "Salão / Mesas" at bounding box center [80, 212] width 85 height 19
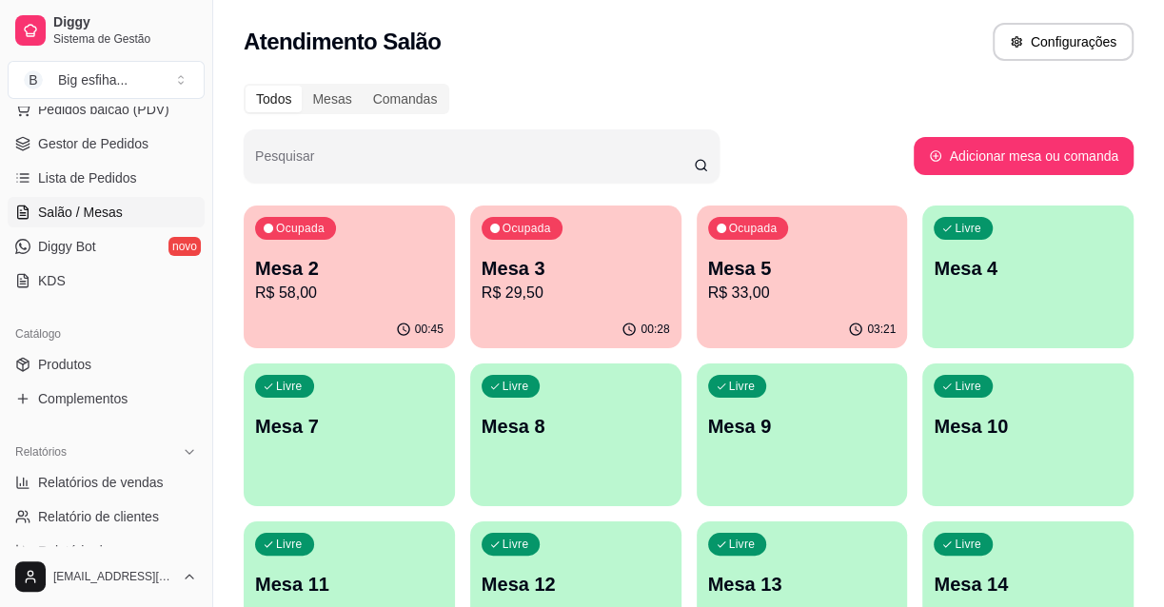
click at [776, 274] on p "Mesa 5" at bounding box center [802, 268] width 188 height 27
click at [581, 270] on p "Mesa 3" at bounding box center [576, 268] width 188 height 27
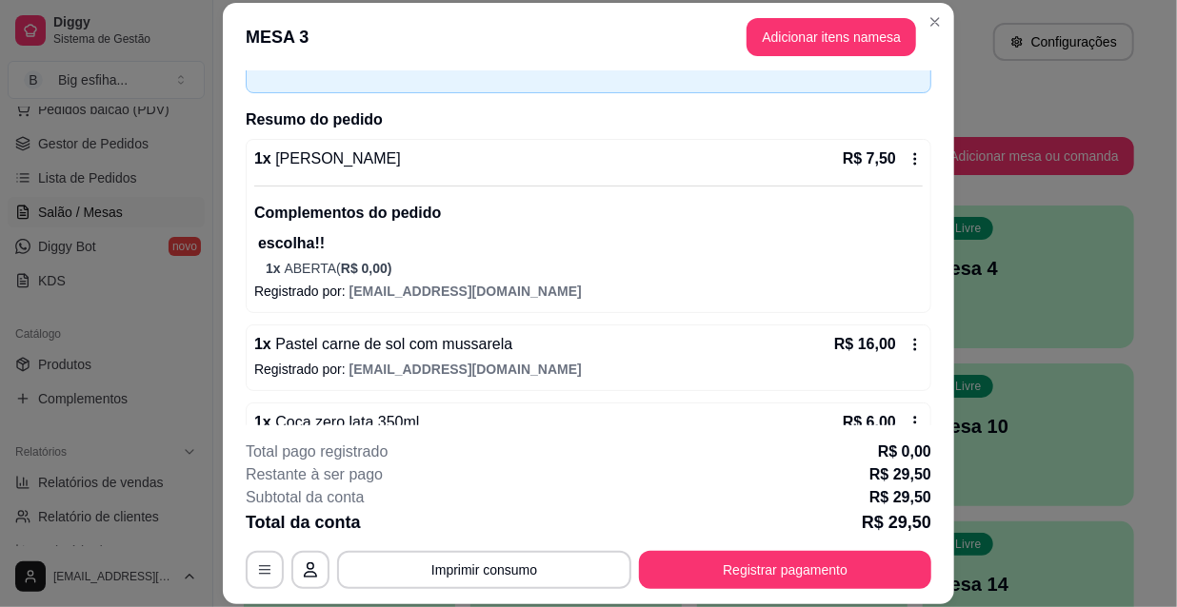
scroll to position [162, 0]
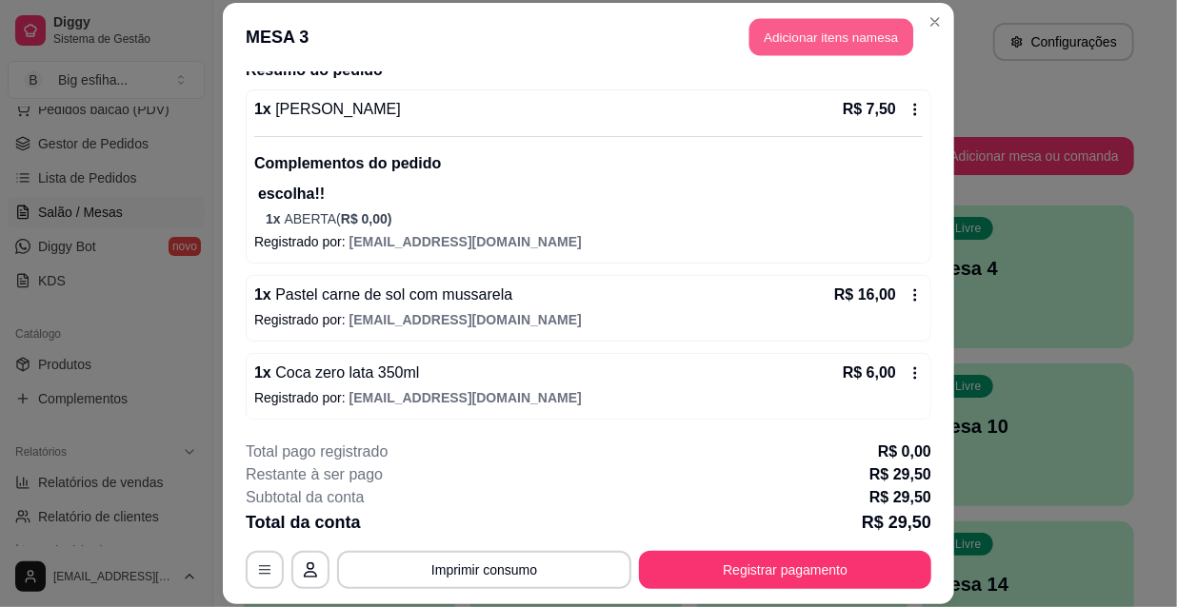
click at [806, 39] on button "Adicionar itens na mesa" at bounding box center [831, 37] width 164 height 37
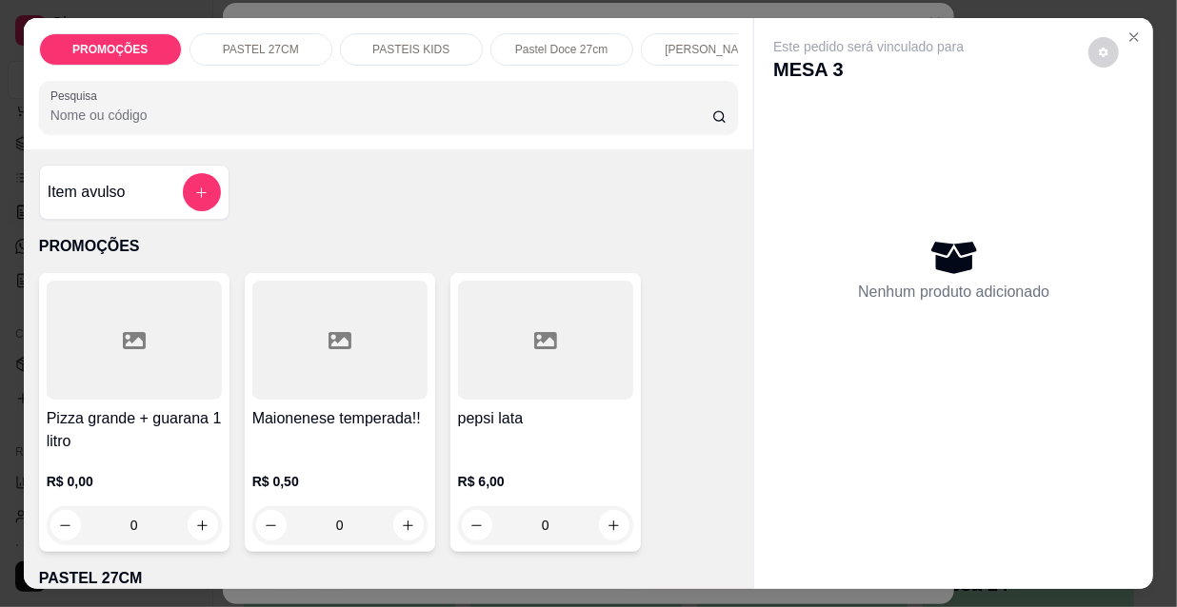
click at [562, 107] on div at bounding box center [388, 108] width 677 height 38
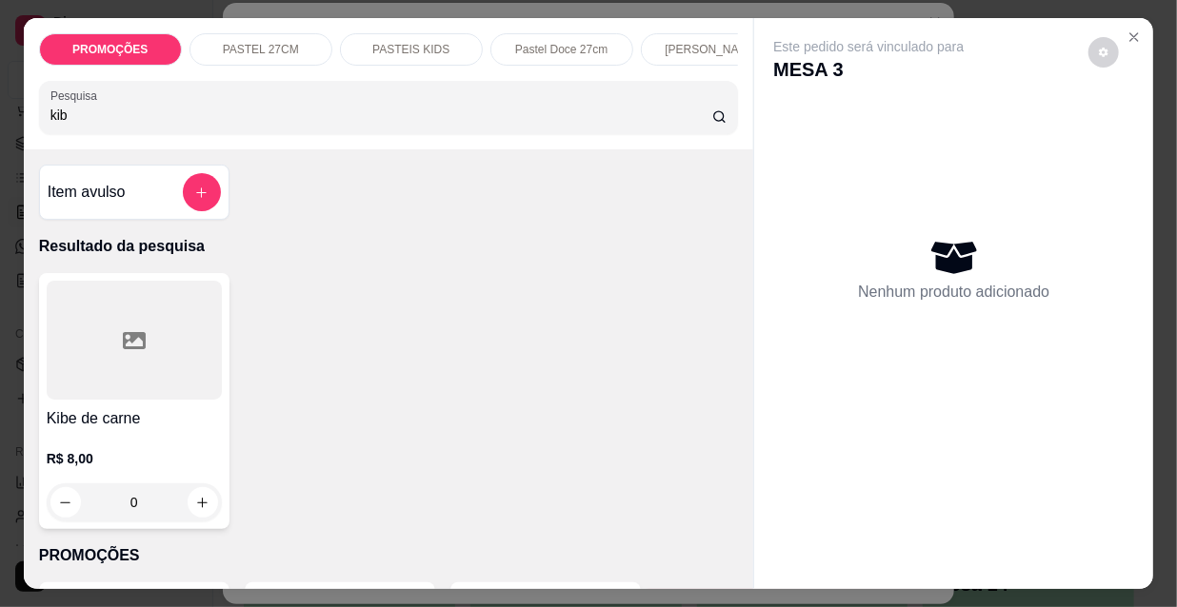
type input "kib"
click at [133, 350] on icon at bounding box center [134, 340] width 23 height 23
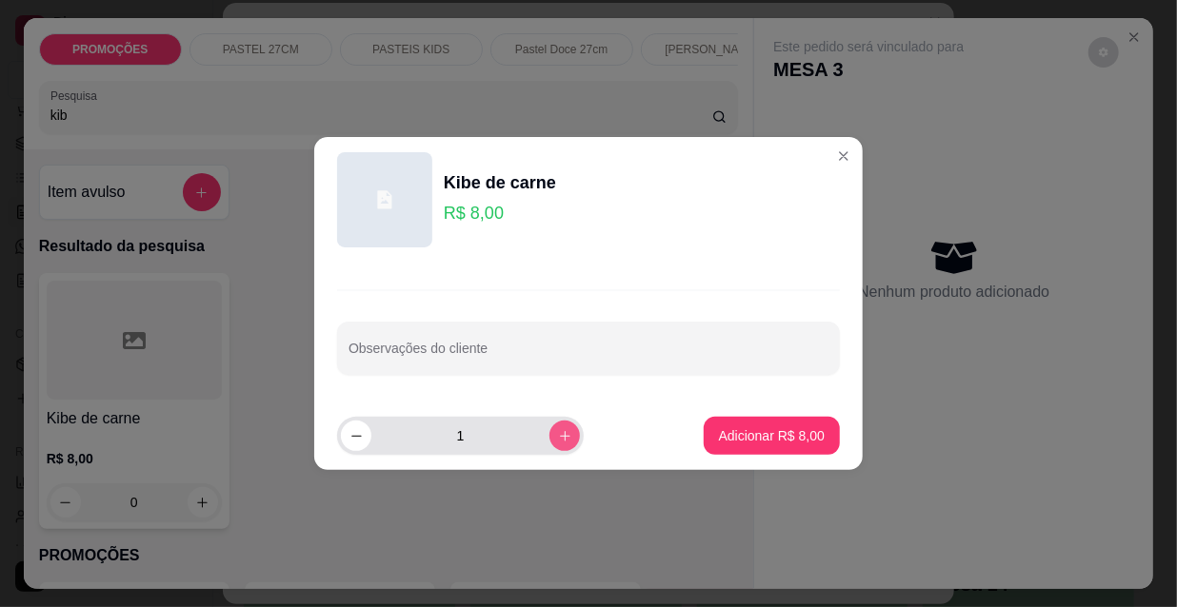
click at [559, 444] on button "increase-product-quantity" at bounding box center [564, 436] width 30 height 30
type input "2"
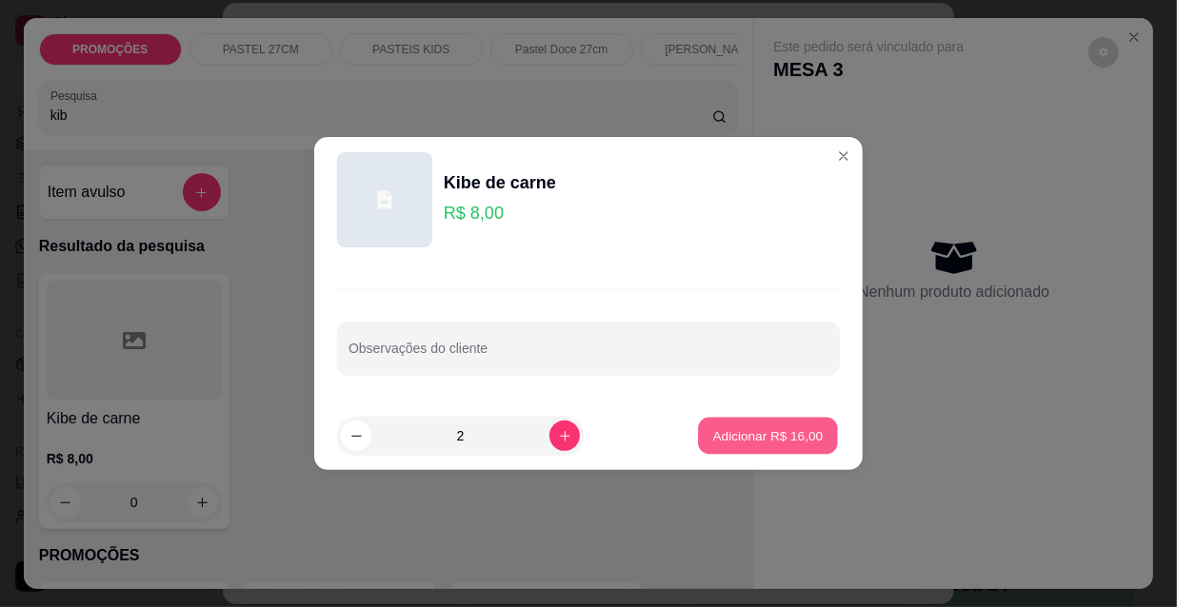
click at [730, 438] on p "Adicionar R$ 16,00" at bounding box center [768, 435] width 110 height 18
type input "2"
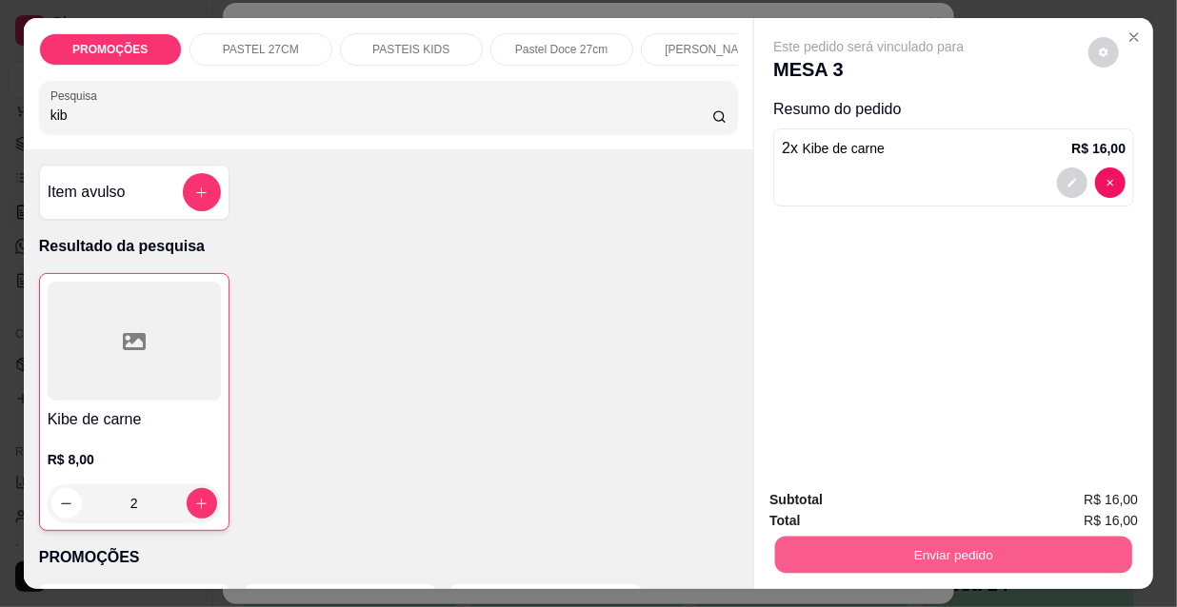
click at [879, 557] on button "Enviar pedido" at bounding box center [953, 554] width 357 height 37
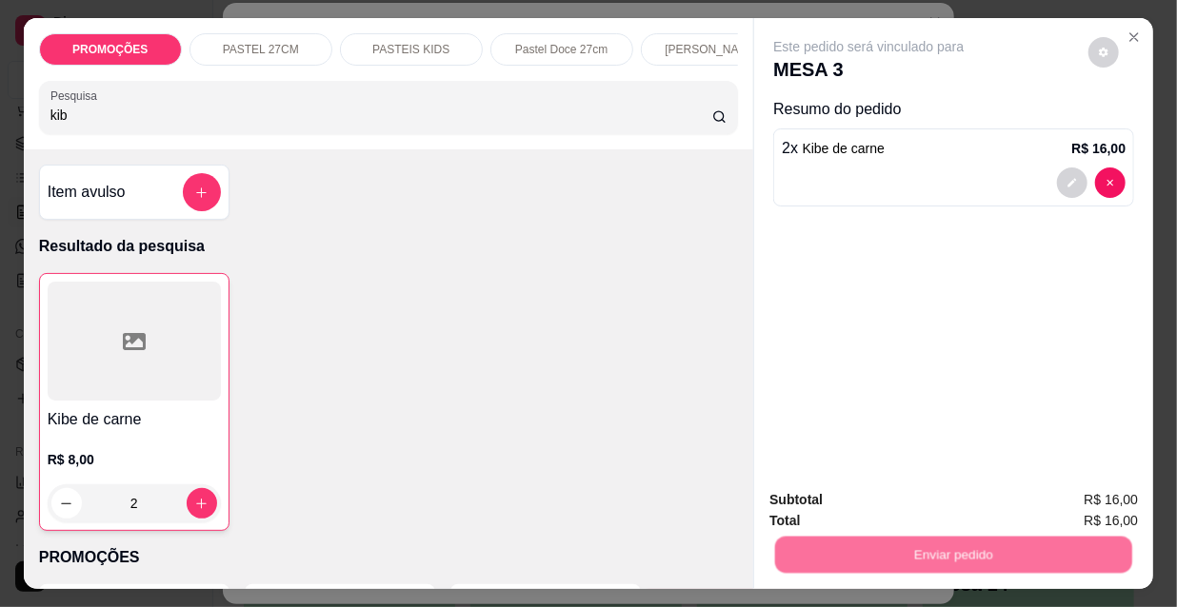
click at [879, 497] on button "Não registrar e enviar pedido" at bounding box center [892, 502] width 198 height 36
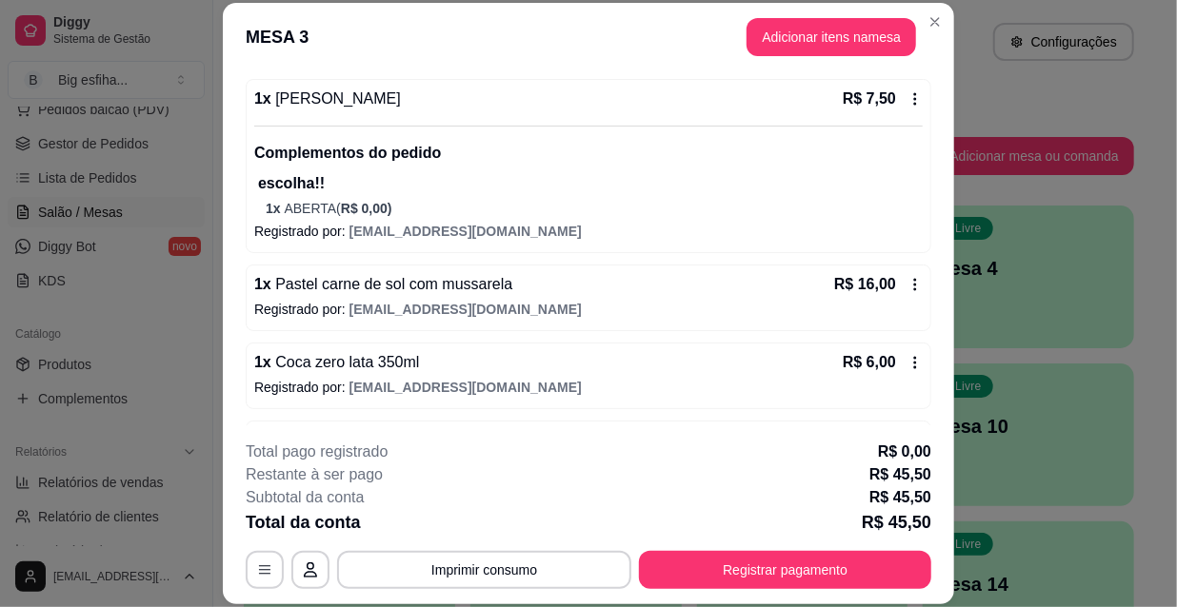
scroll to position [240, 0]
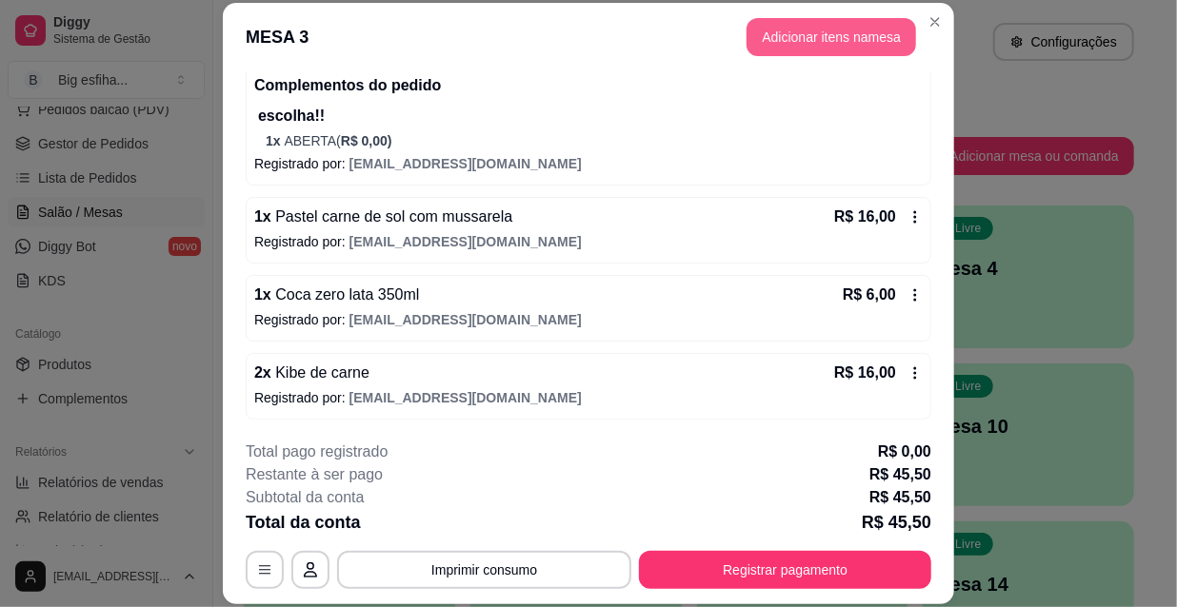
click at [779, 46] on button "Adicionar itens na mesa" at bounding box center [830, 37] width 169 height 38
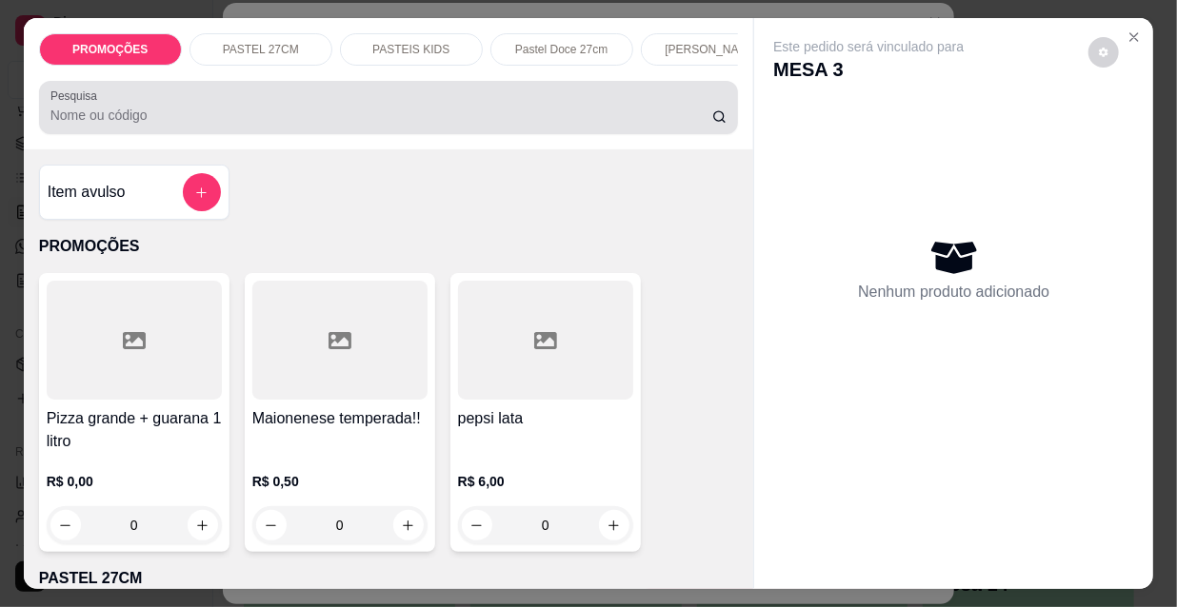
click at [516, 127] on div at bounding box center [388, 108] width 677 height 38
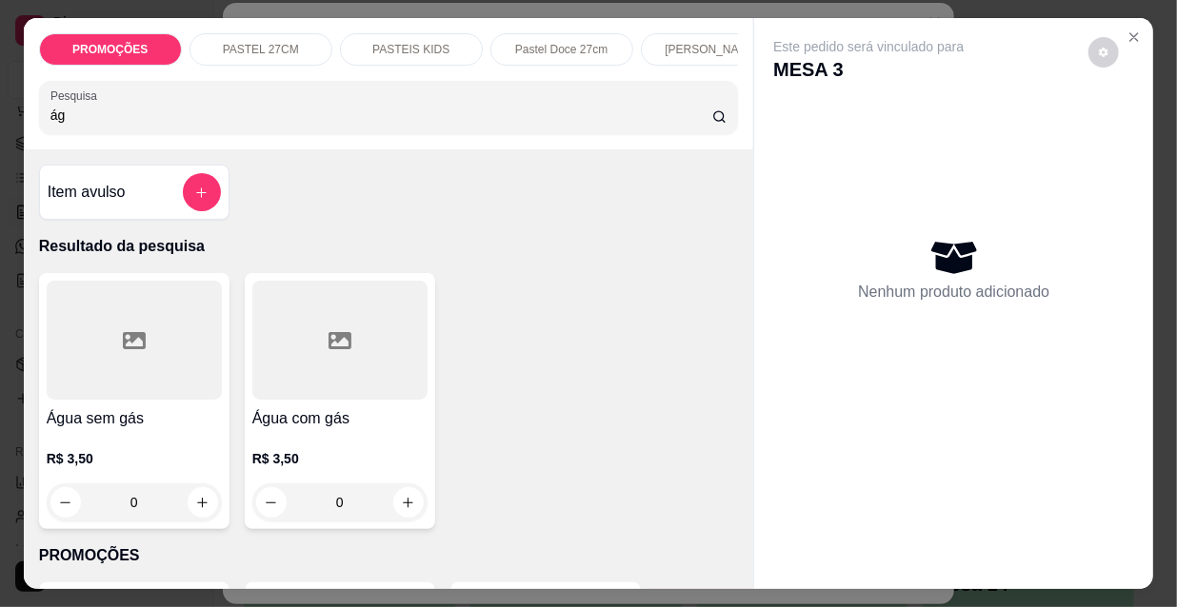
type input "ág"
click at [259, 375] on div at bounding box center [339, 340] width 175 height 119
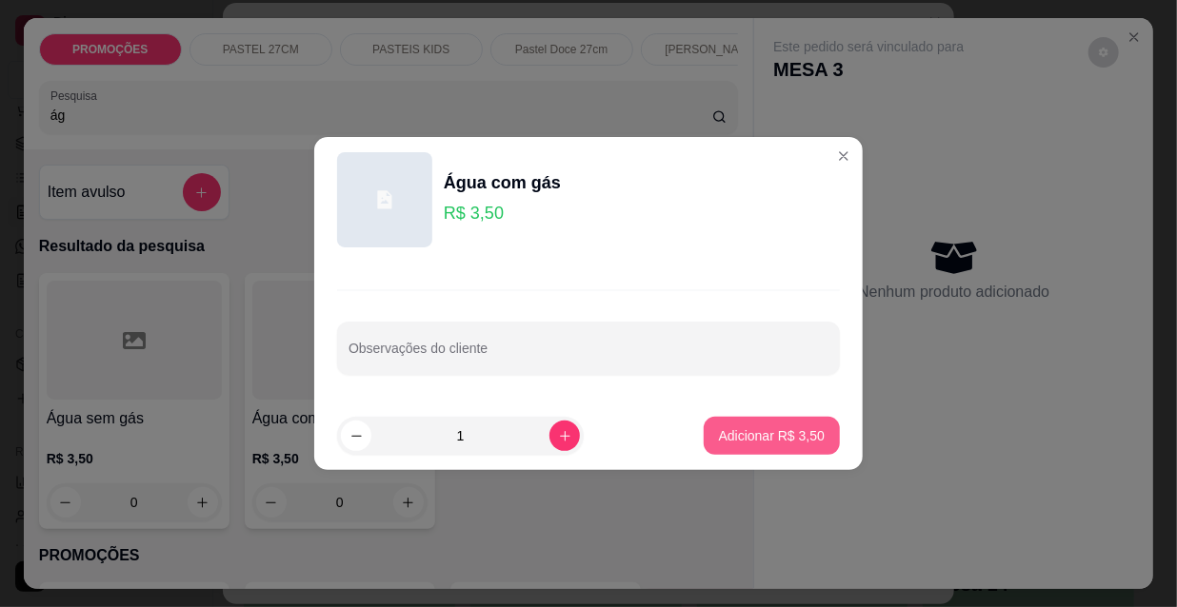
click at [752, 422] on button "Adicionar R$ 3,50" at bounding box center [771, 436] width 136 height 38
type input "1"
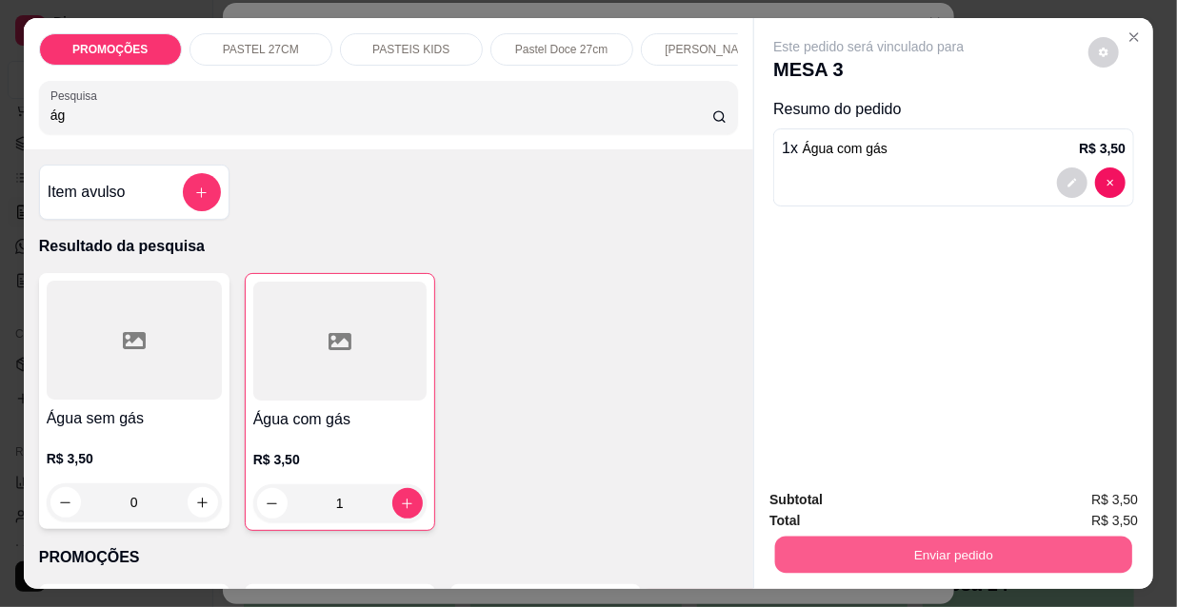
click at [846, 551] on button "Enviar pedido" at bounding box center [953, 554] width 357 height 37
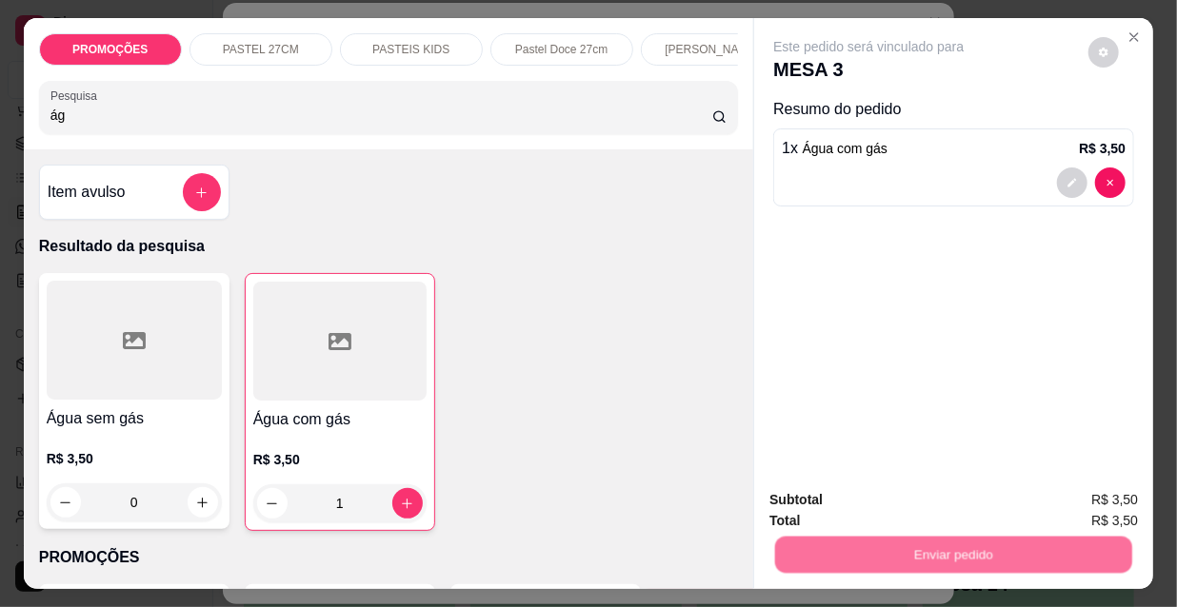
click at [841, 510] on button "Não registrar e enviar pedido" at bounding box center [892, 501] width 192 height 35
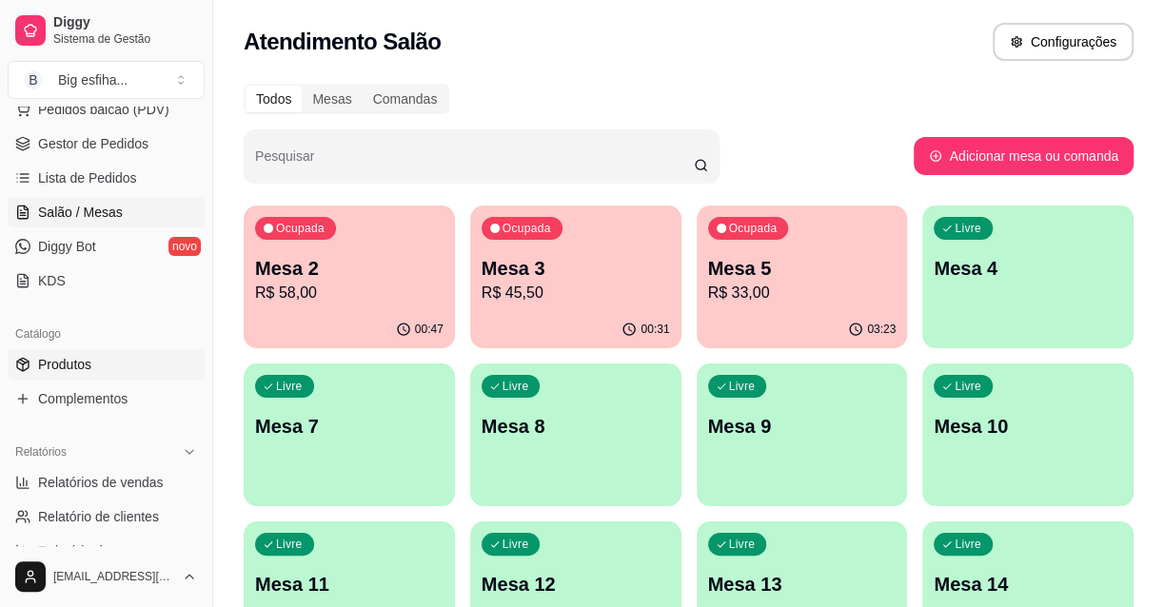
click at [106, 352] on link "Produtos" at bounding box center [106, 364] width 197 height 30
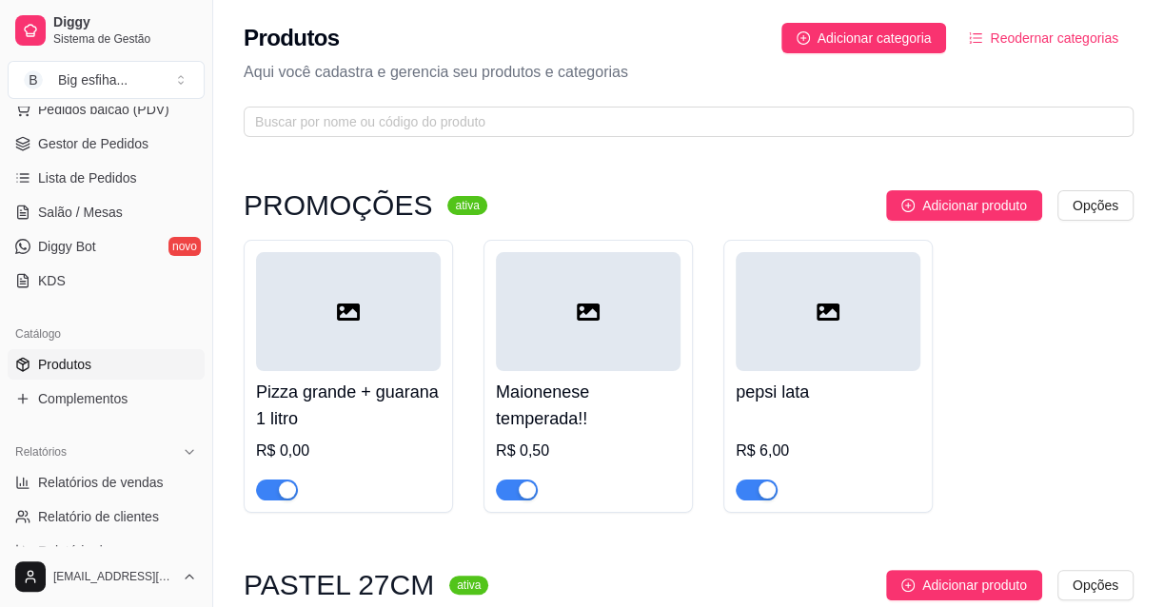
click at [113, 365] on link "Produtos" at bounding box center [106, 364] width 197 height 30
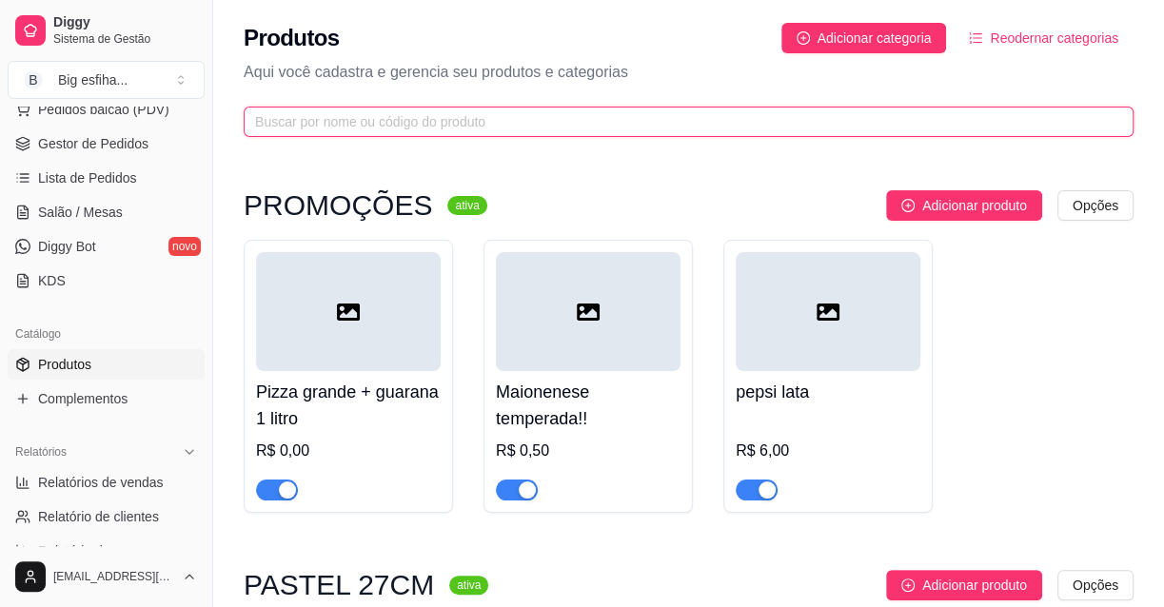
click at [342, 120] on input "text" at bounding box center [681, 121] width 852 height 21
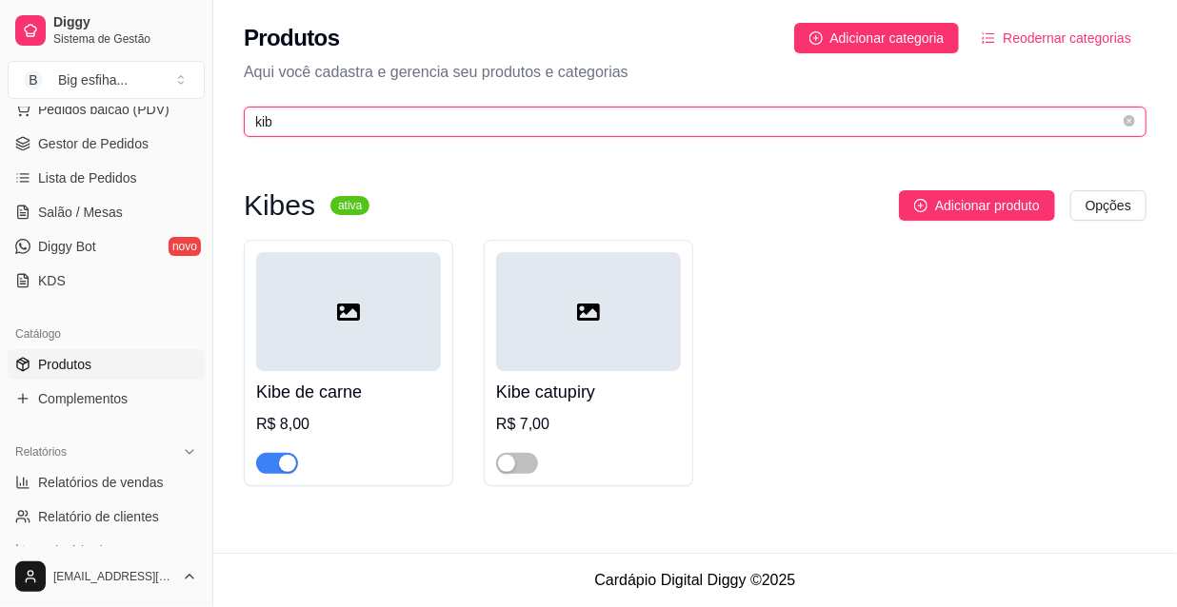
type input "kib"
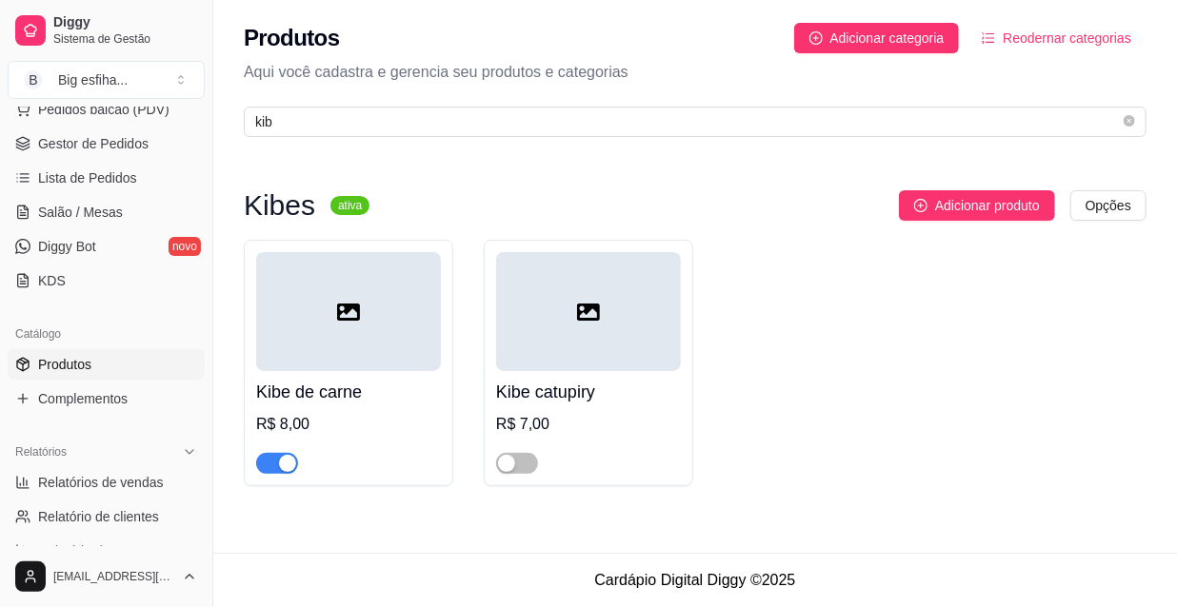
click at [275, 469] on span "button" at bounding box center [277, 463] width 42 height 21
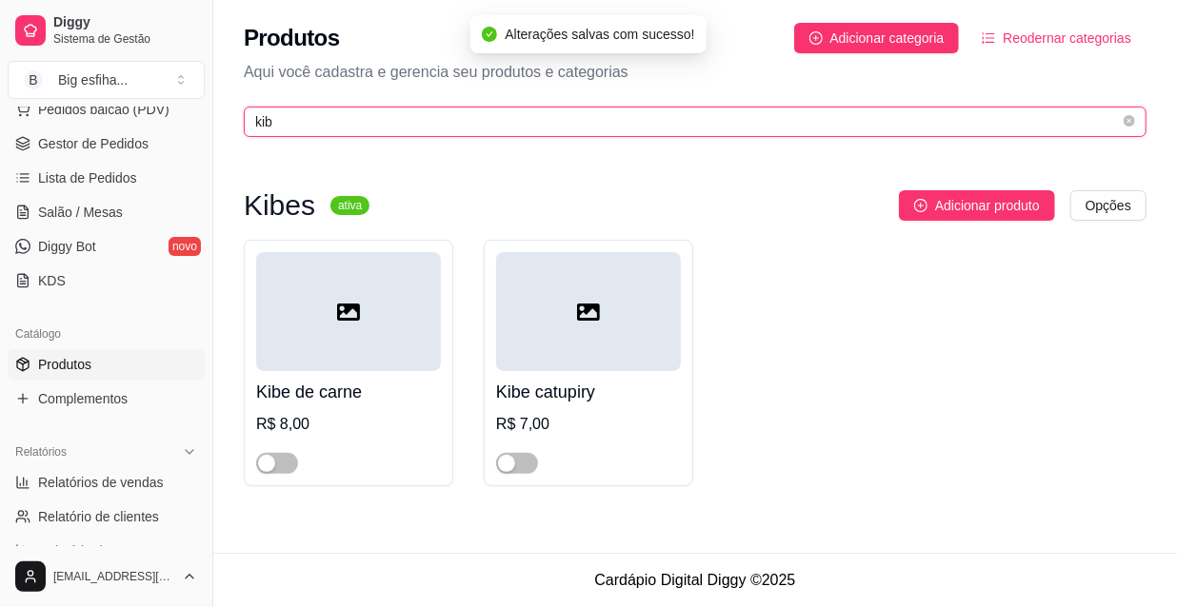
drag, startPoint x: 287, startPoint y: 127, endPoint x: 225, endPoint y: 145, distance: 64.5
click at [225, 145] on div "Produtos Adicionar categoria Reodernar categorias Aqui você cadastra e gerencia…" at bounding box center [694, 74] width 963 height 148
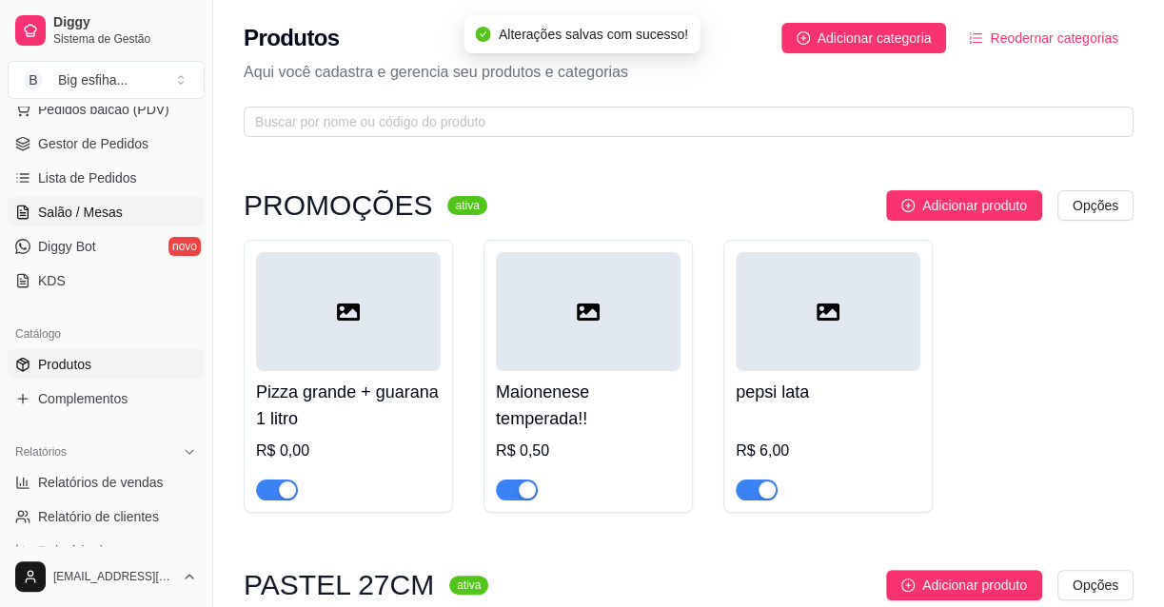
click at [110, 210] on span "Salão / Mesas" at bounding box center [80, 212] width 85 height 19
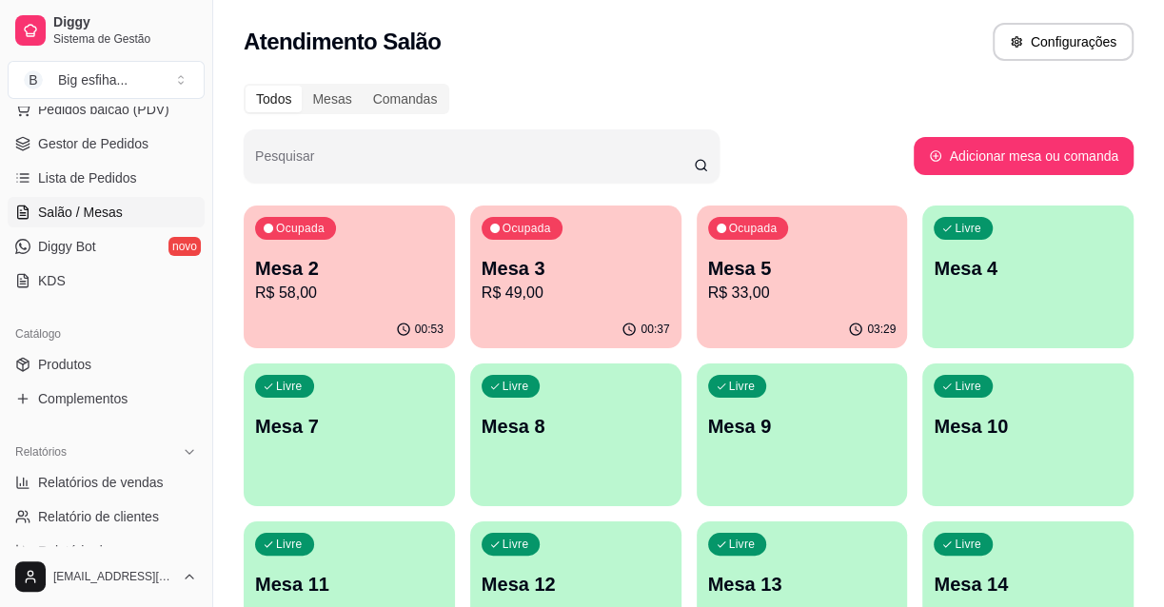
click at [347, 330] on div "00:53" at bounding box center [349, 329] width 211 height 37
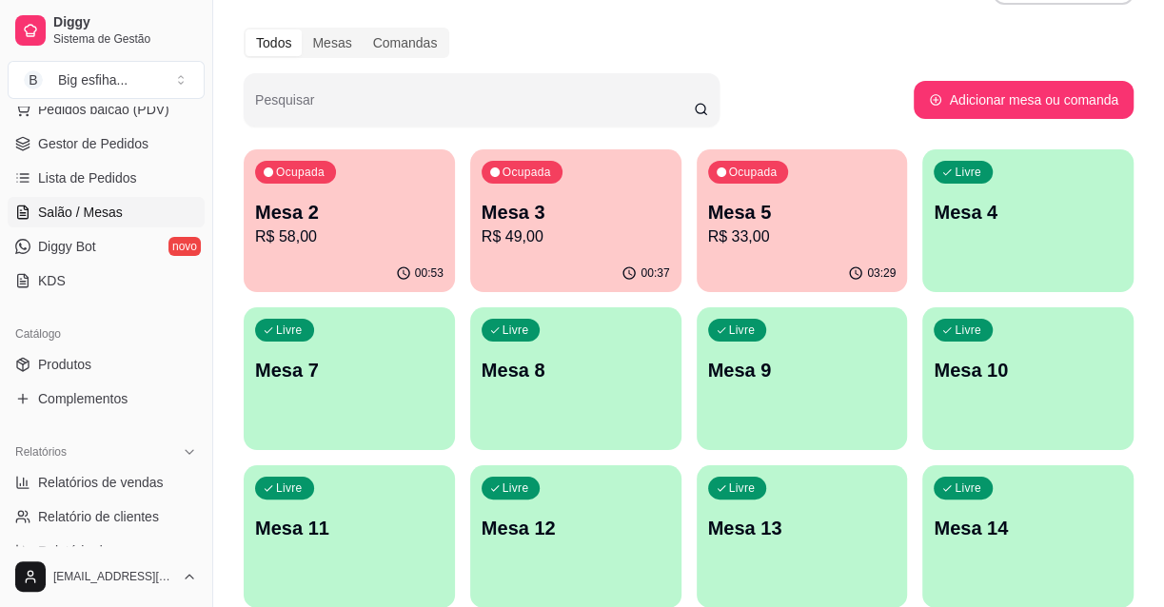
scroll to position [86, 0]
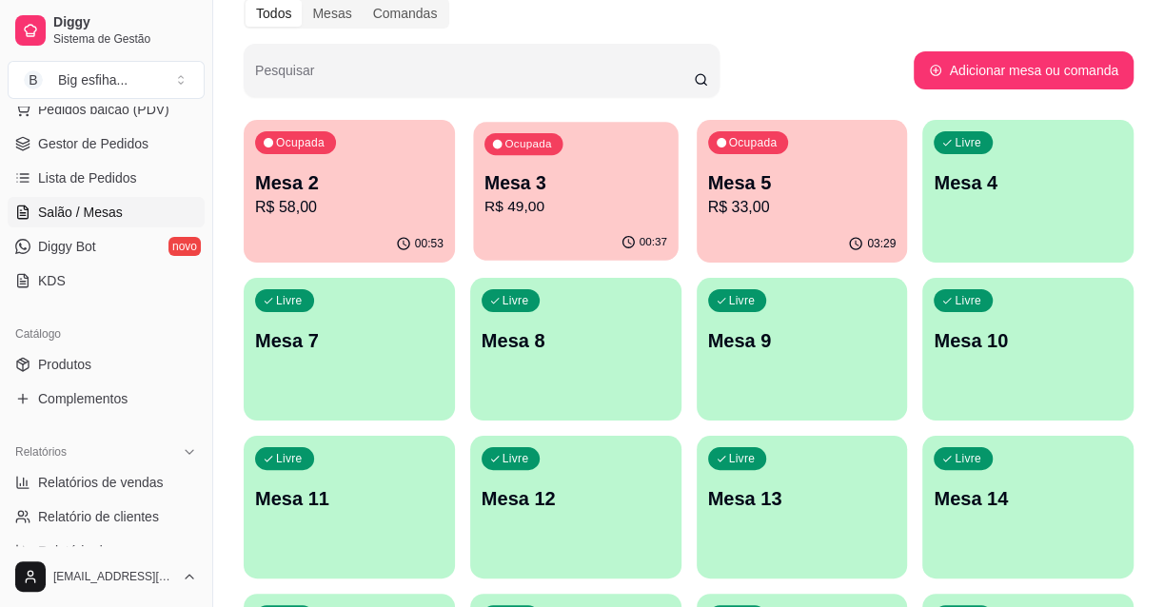
click at [589, 236] on div "00:37" at bounding box center [575, 243] width 205 height 36
click at [105, 171] on span "Lista de Pedidos" at bounding box center [87, 177] width 99 height 19
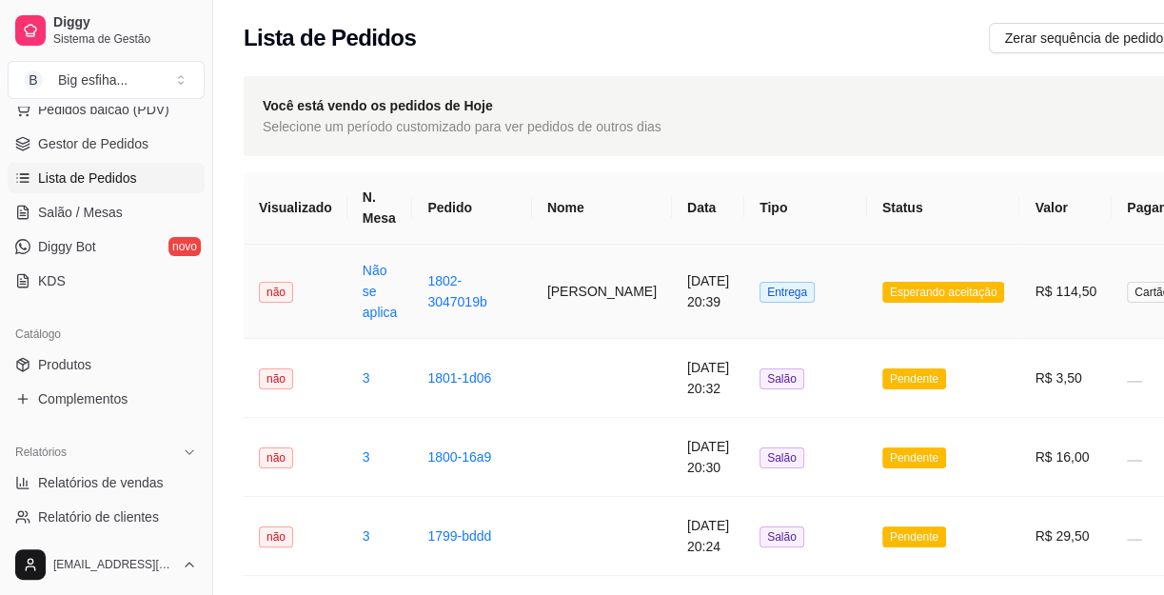
click at [672, 295] on td "[DATE] 20:39" at bounding box center [708, 292] width 72 height 94
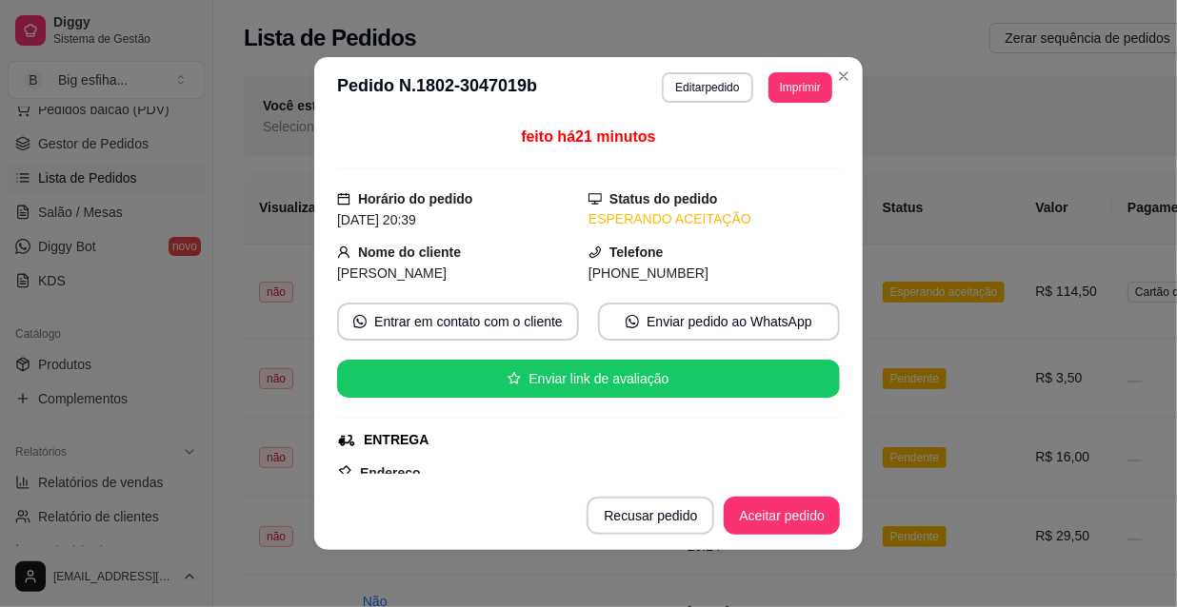
click at [788, 62] on header "**********" at bounding box center [588, 87] width 548 height 61
click at [791, 88] on button "Imprimir" at bounding box center [800, 87] width 62 height 30
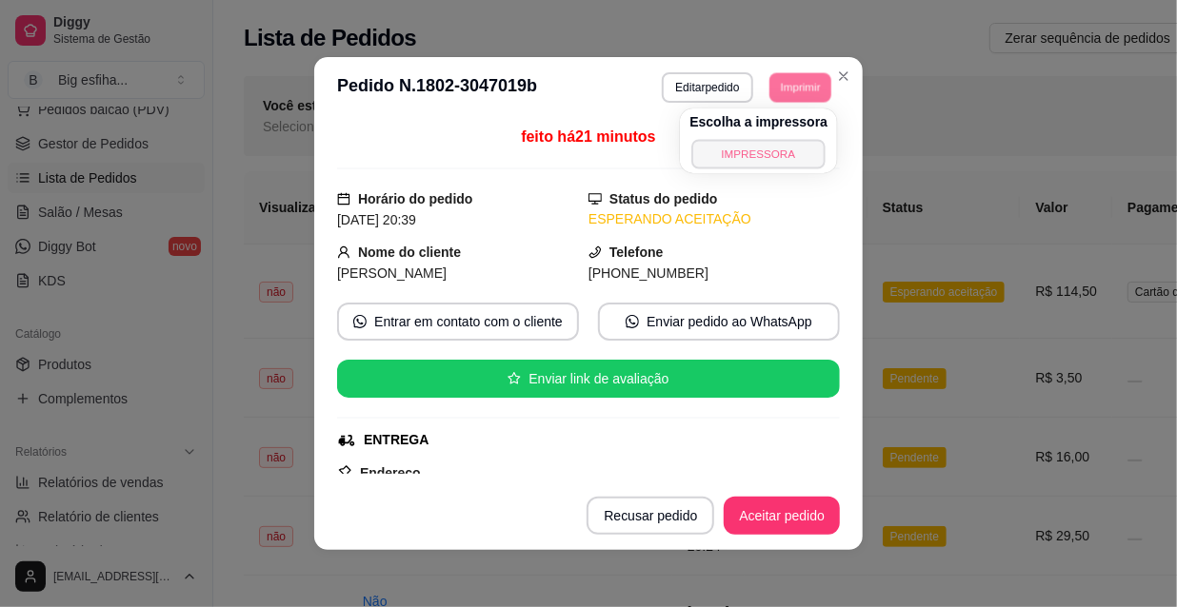
click at [773, 162] on button "IMPRESSORA" at bounding box center [758, 154] width 133 height 30
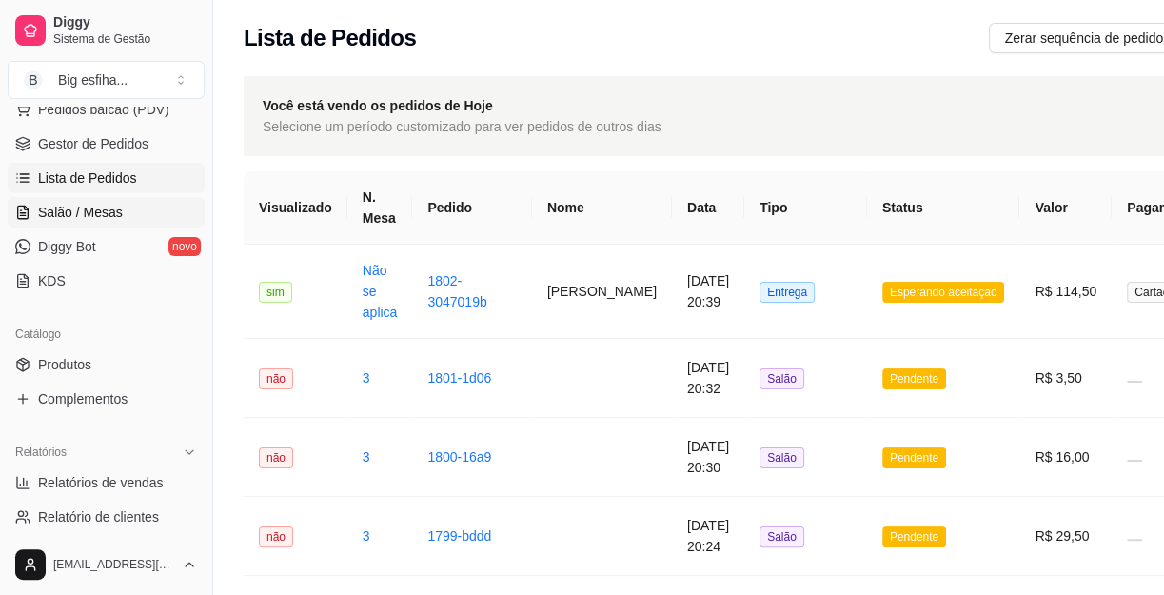
click at [116, 224] on link "Salão / Mesas" at bounding box center [106, 212] width 197 height 30
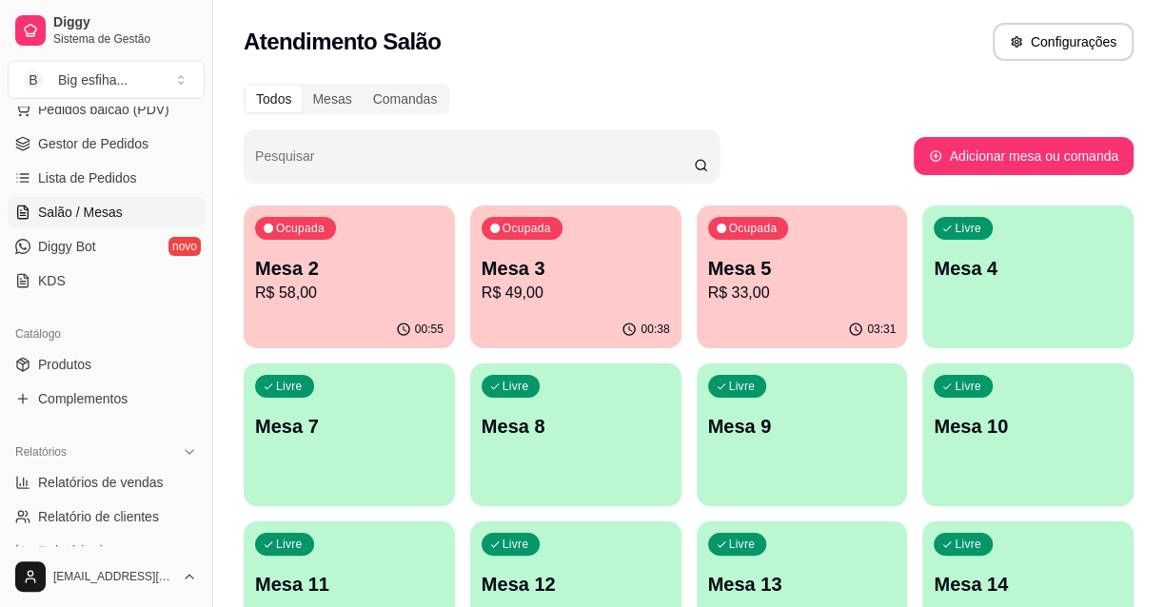
click at [408, 287] on p "R$ 58,00" at bounding box center [349, 293] width 188 height 23
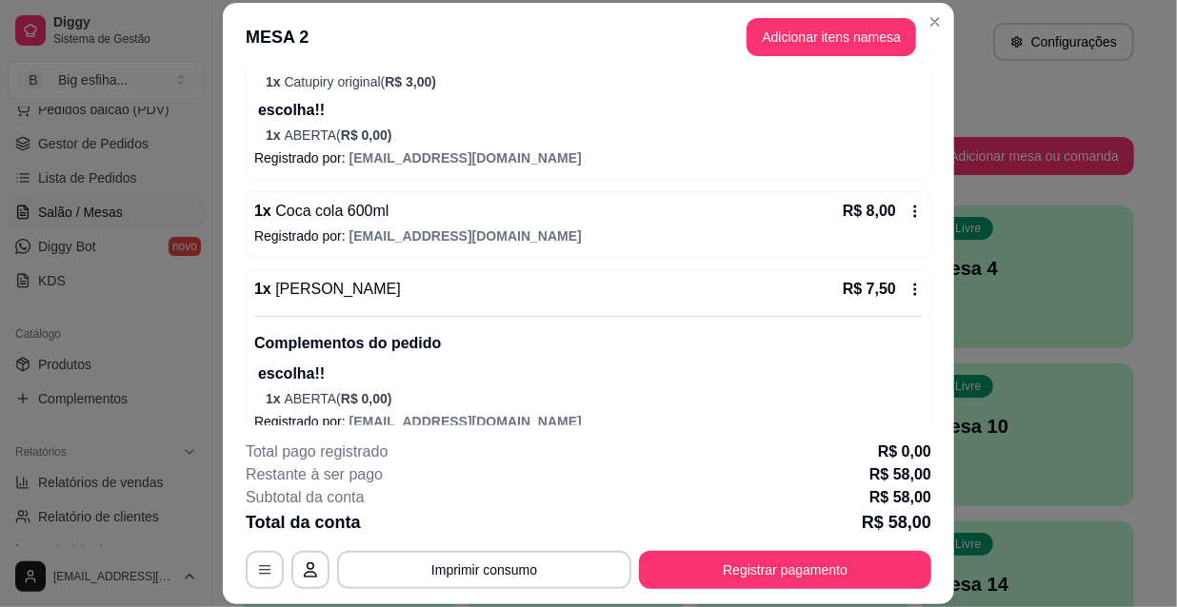
scroll to position [779, 0]
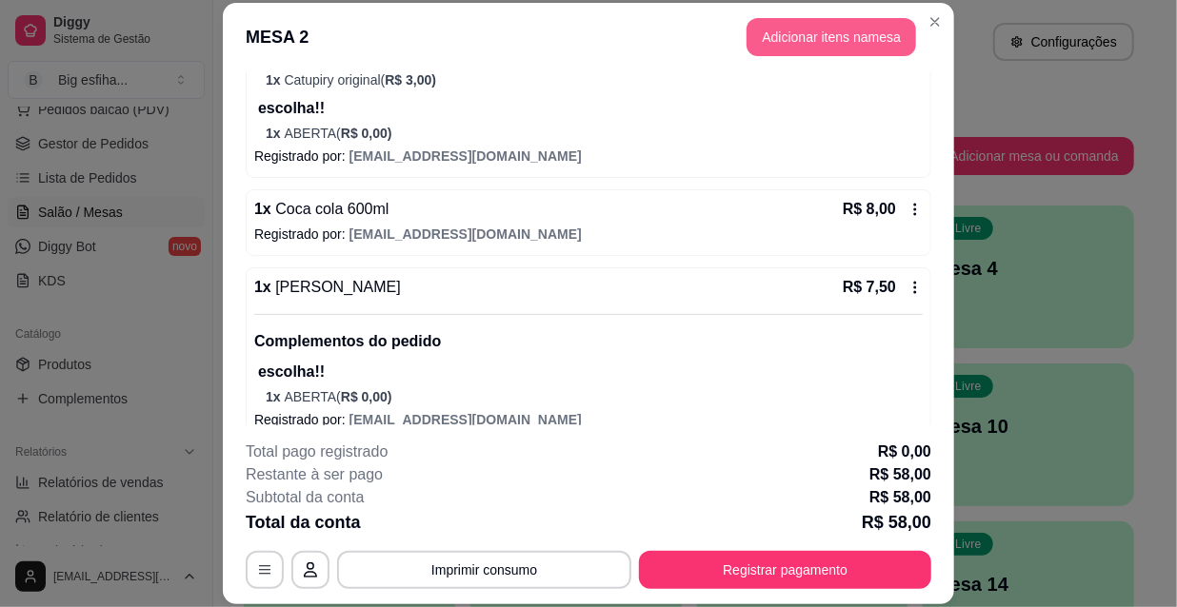
click at [801, 41] on button "Adicionar itens na mesa" at bounding box center [830, 37] width 169 height 38
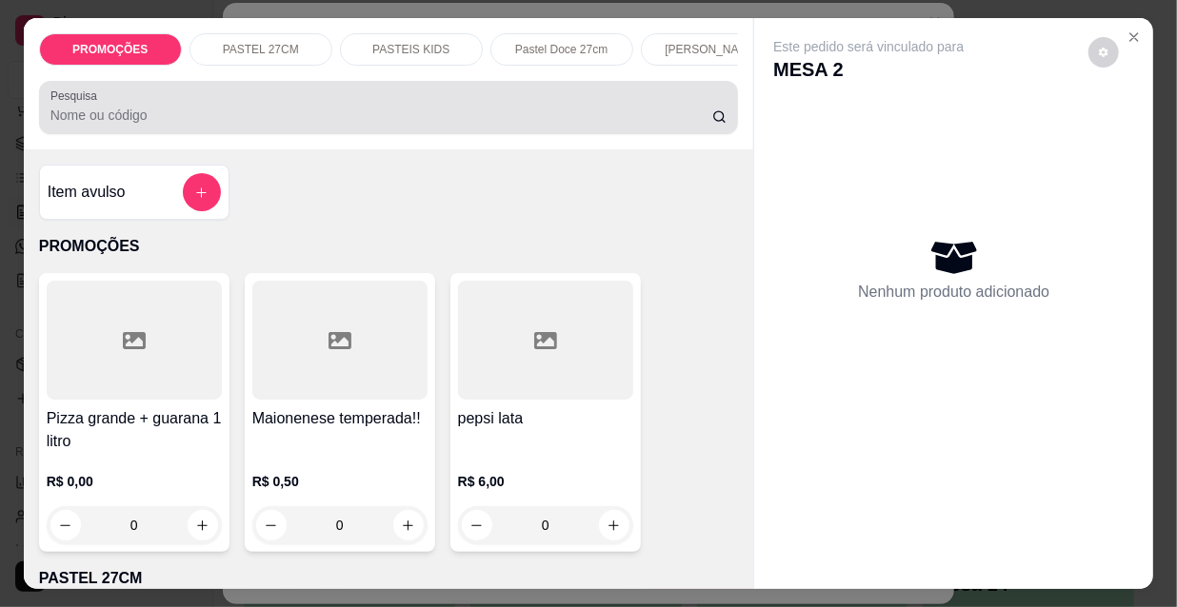
click at [462, 124] on input "Pesquisa" at bounding box center [381, 115] width 662 height 19
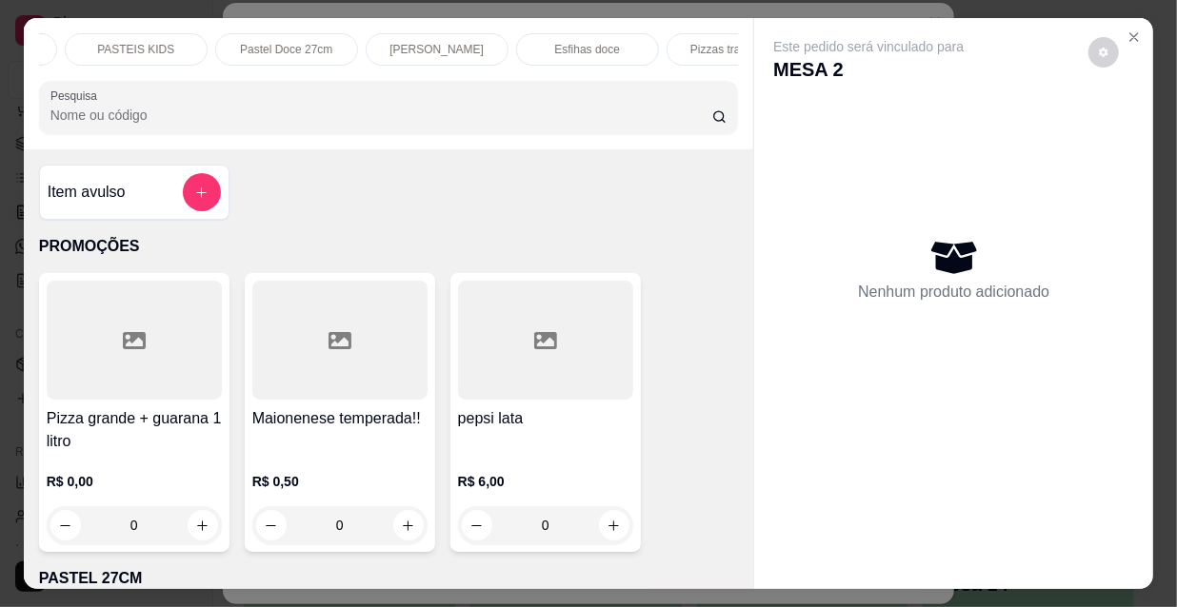
scroll to position [0, 276]
click at [579, 46] on p "Esfihas doce" at bounding box center [586, 49] width 66 height 15
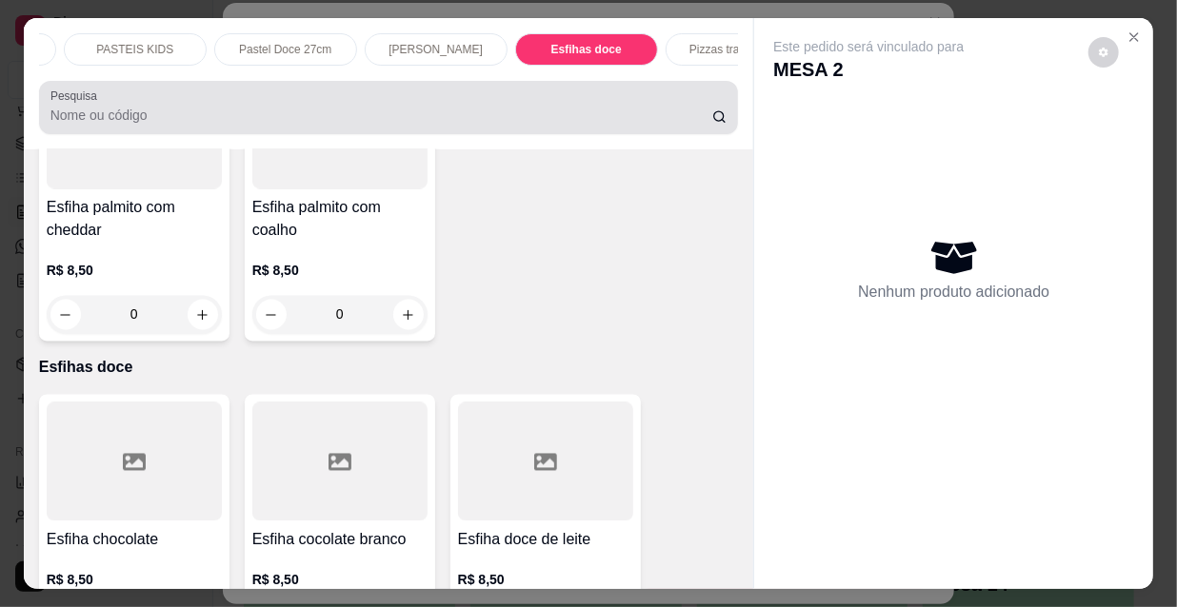
scroll to position [49, 0]
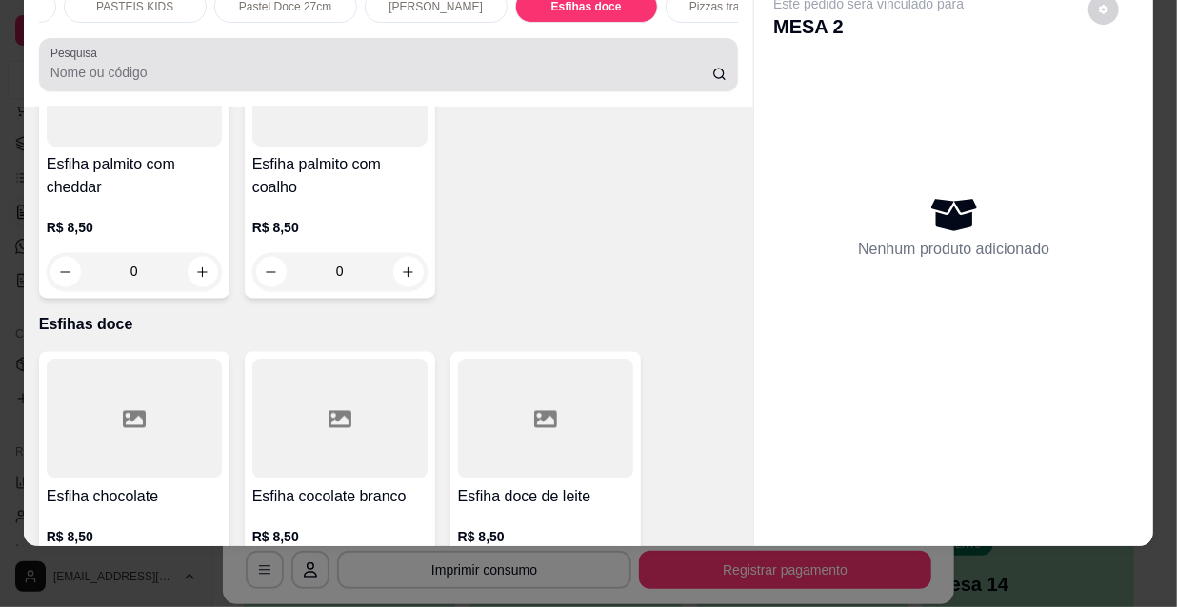
click at [486, 85] on div "Pesquisa" at bounding box center [389, 64] width 700 height 53
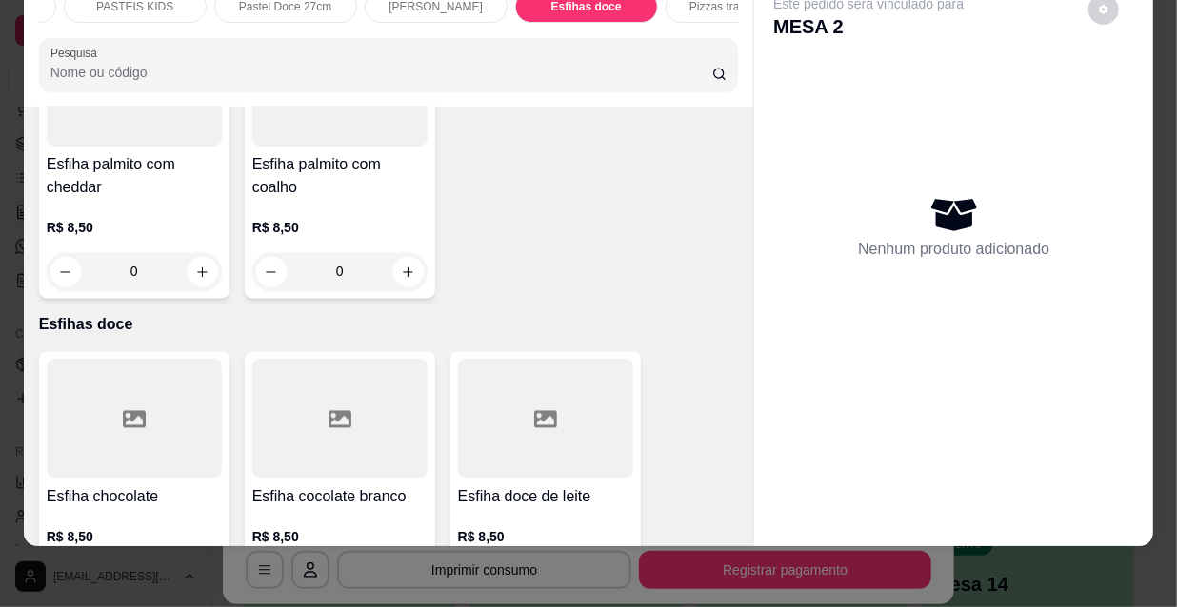
click at [520, 360] on div at bounding box center [545, 419] width 175 height 119
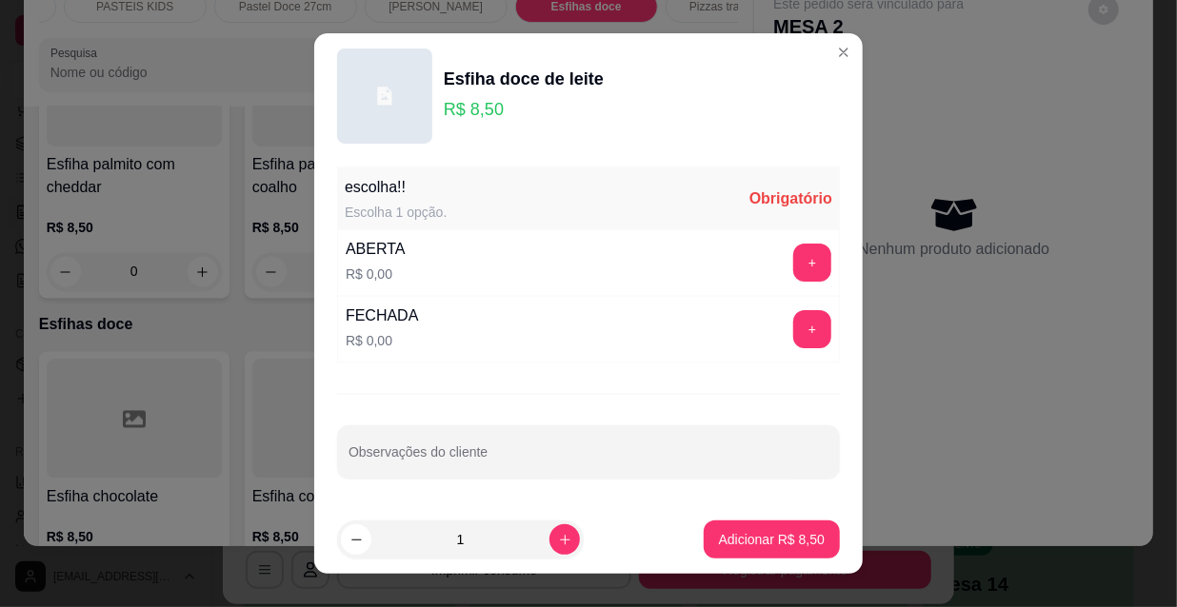
scroll to position [27, 0]
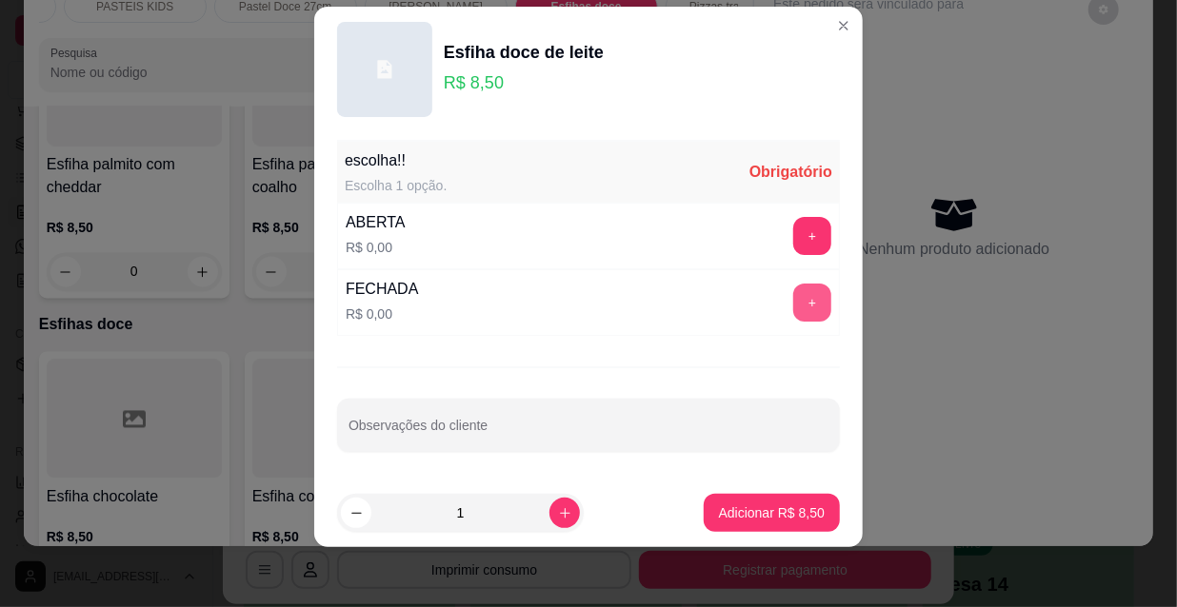
click at [793, 305] on button "+" at bounding box center [812, 303] width 38 height 38
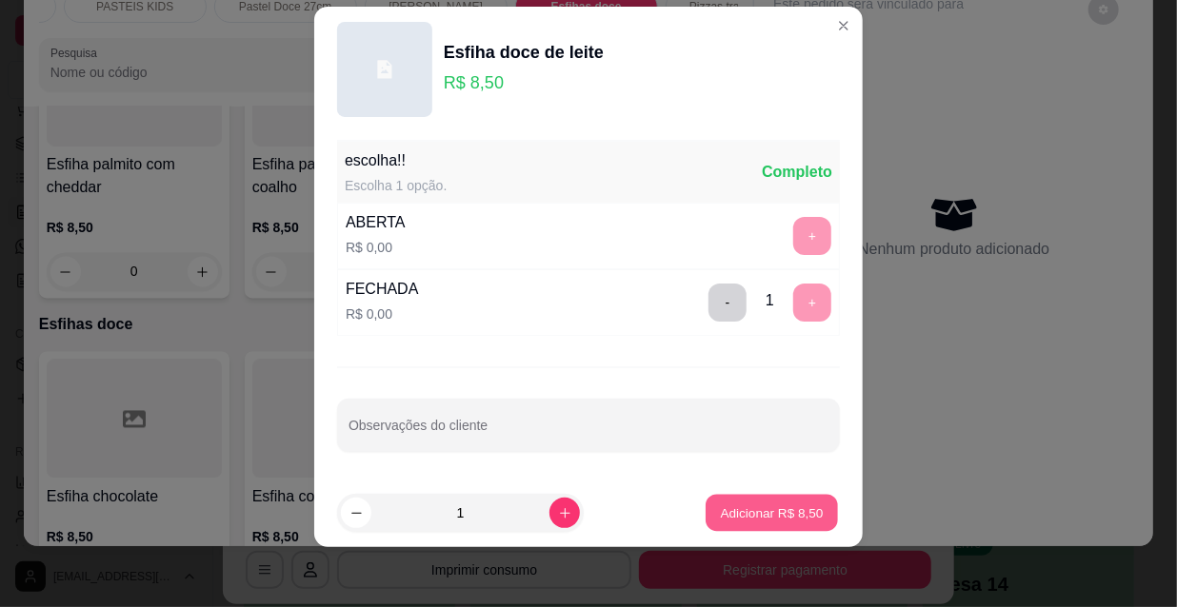
click at [781, 522] on button "Adicionar R$ 8,50" at bounding box center [771, 513] width 132 height 37
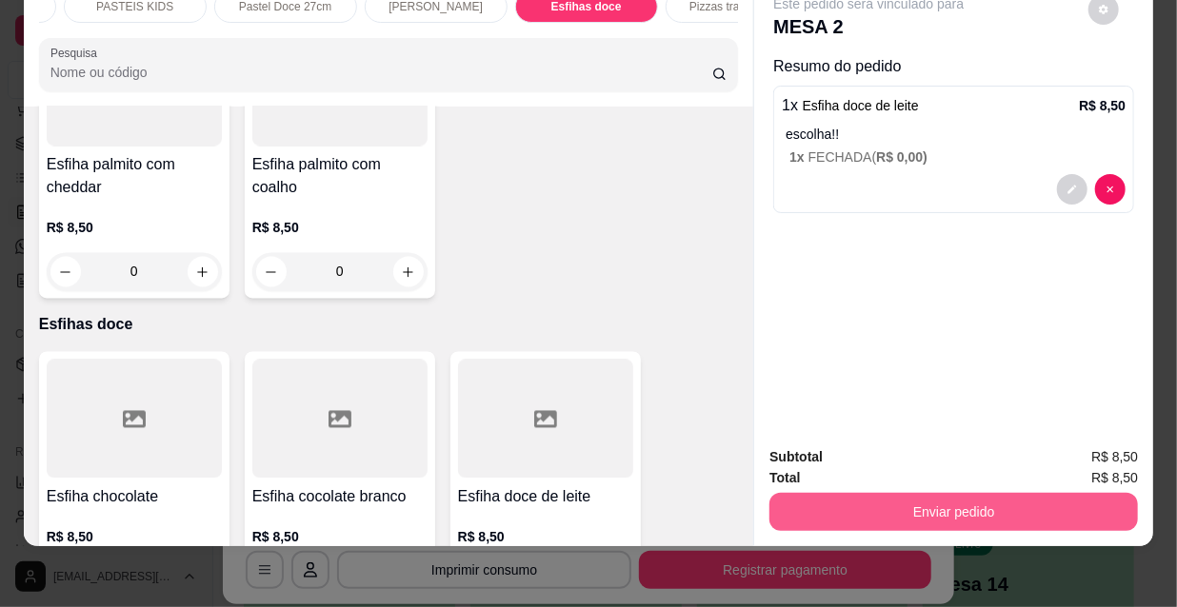
click at [861, 499] on button "Enviar pedido" at bounding box center [953, 512] width 368 height 38
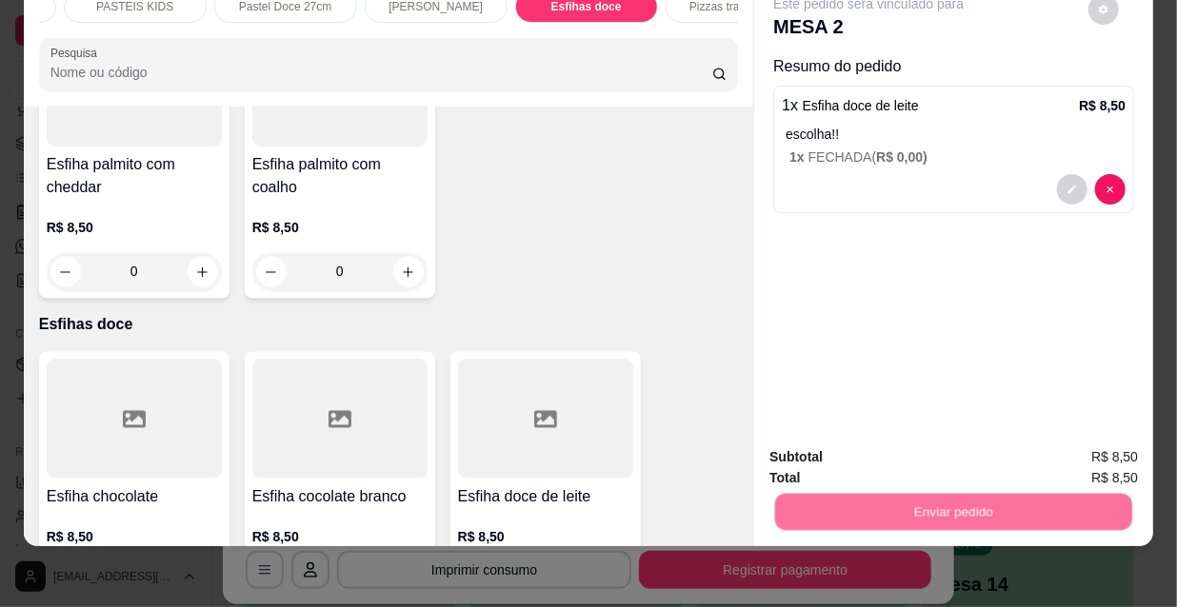
click at [857, 461] on button "Não registrar e enviar pedido" at bounding box center [892, 452] width 198 height 36
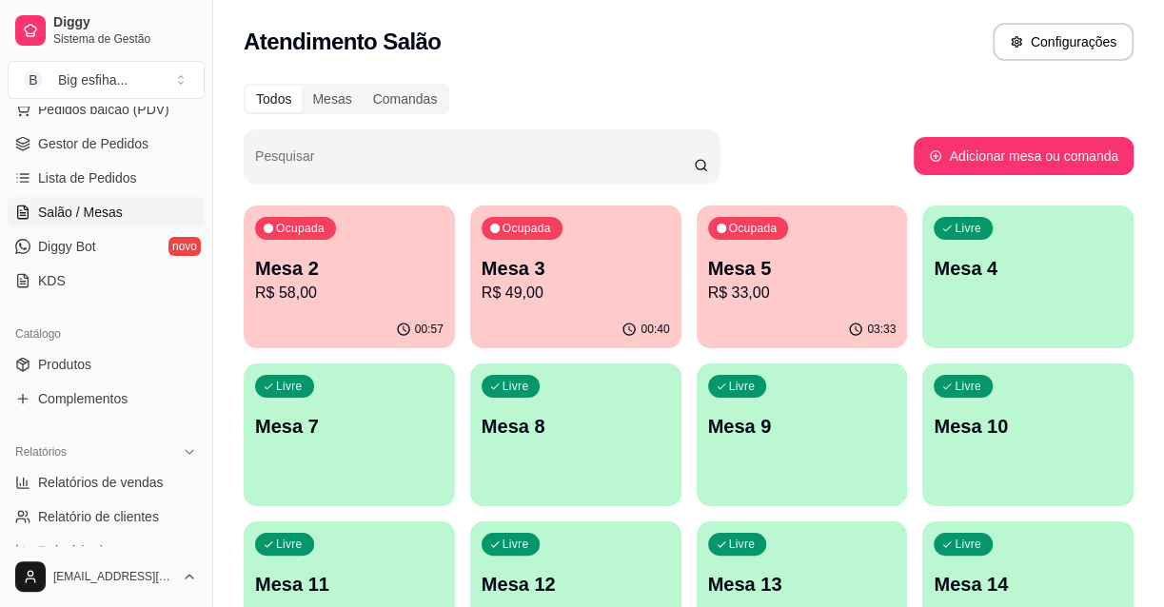
click at [592, 304] on p "R$ 49,00" at bounding box center [576, 293] width 188 height 23
click at [634, 314] on div "00:40" at bounding box center [575, 329] width 211 height 37
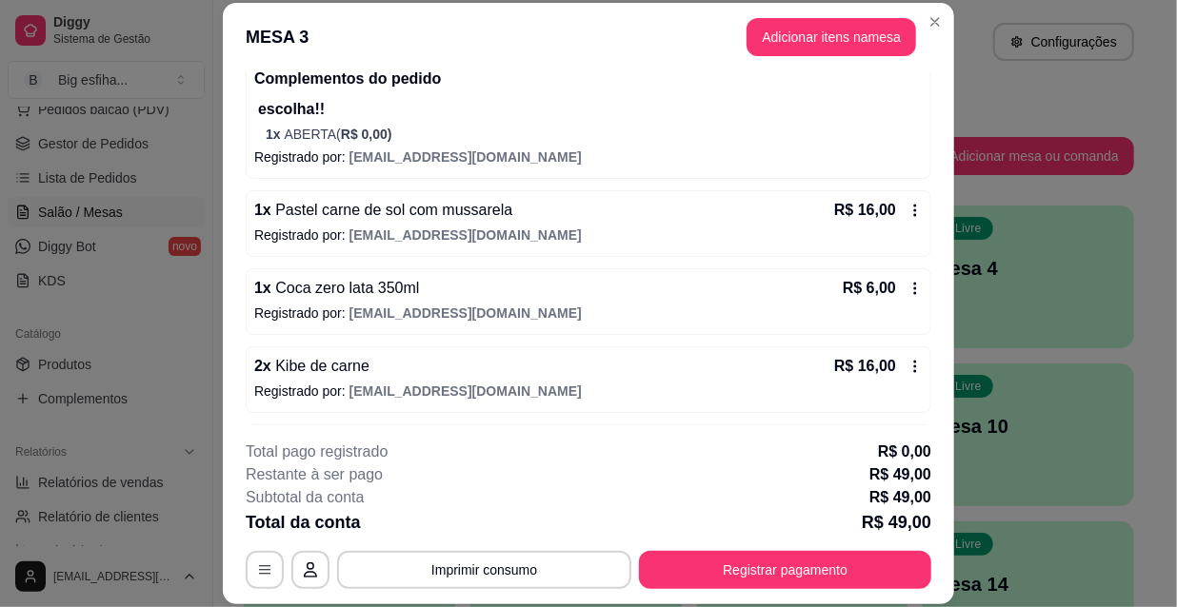
scroll to position [318, 0]
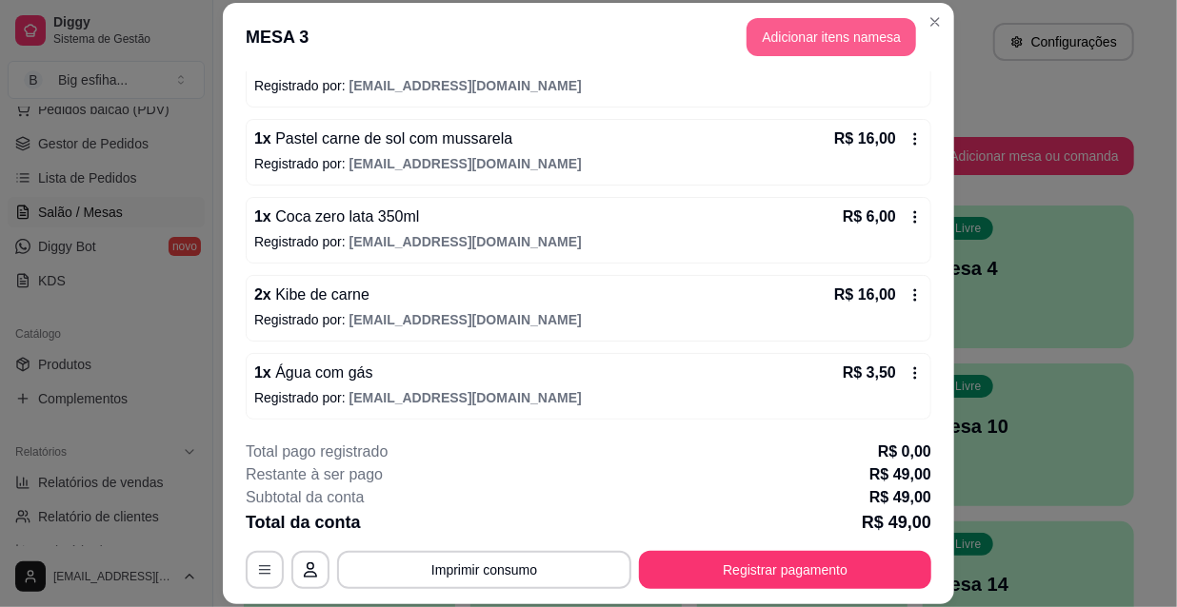
click at [790, 28] on button "Adicionar itens na mesa" at bounding box center [830, 37] width 169 height 38
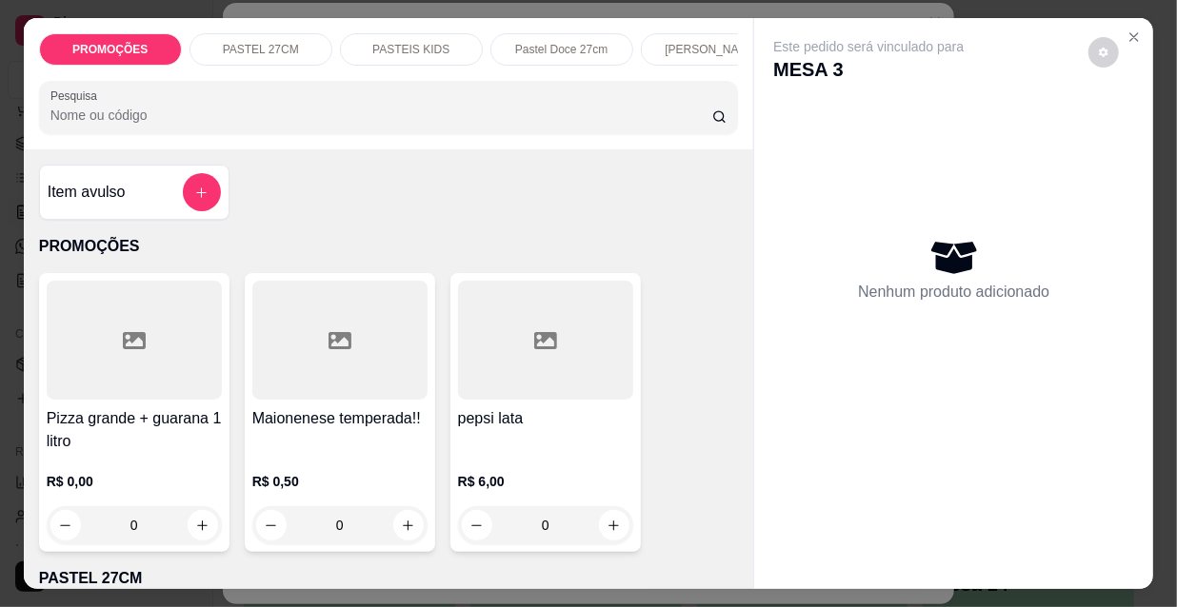
click at [702, 47] on p "[PERSON_NAME]" at bounding box center [711, 49] width 94 height 15
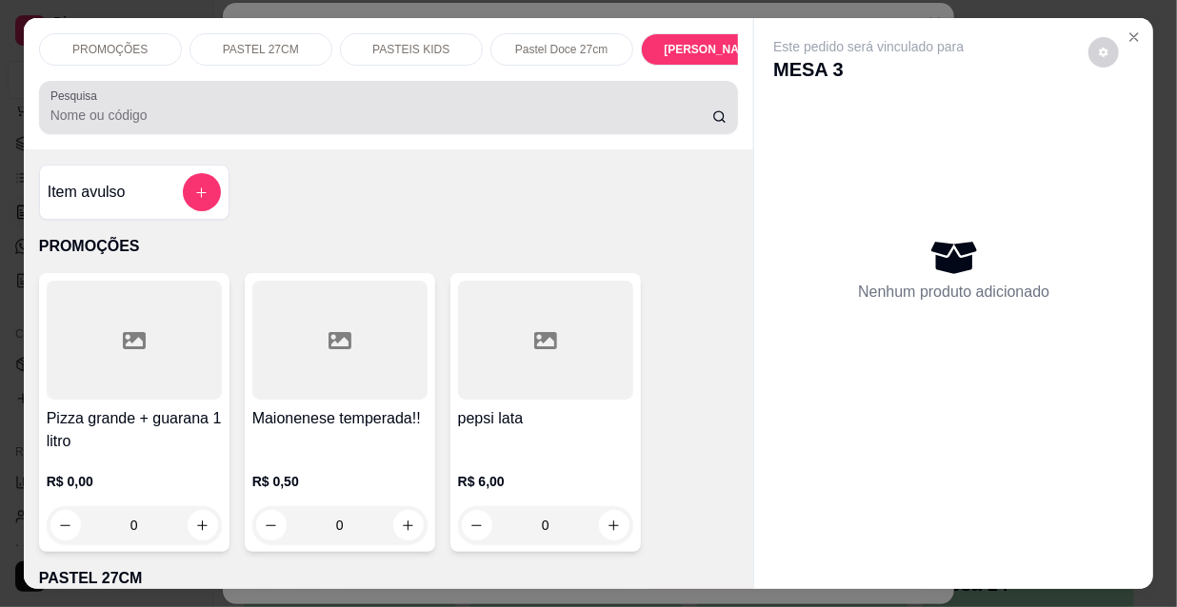
scroll to position [49, 0]
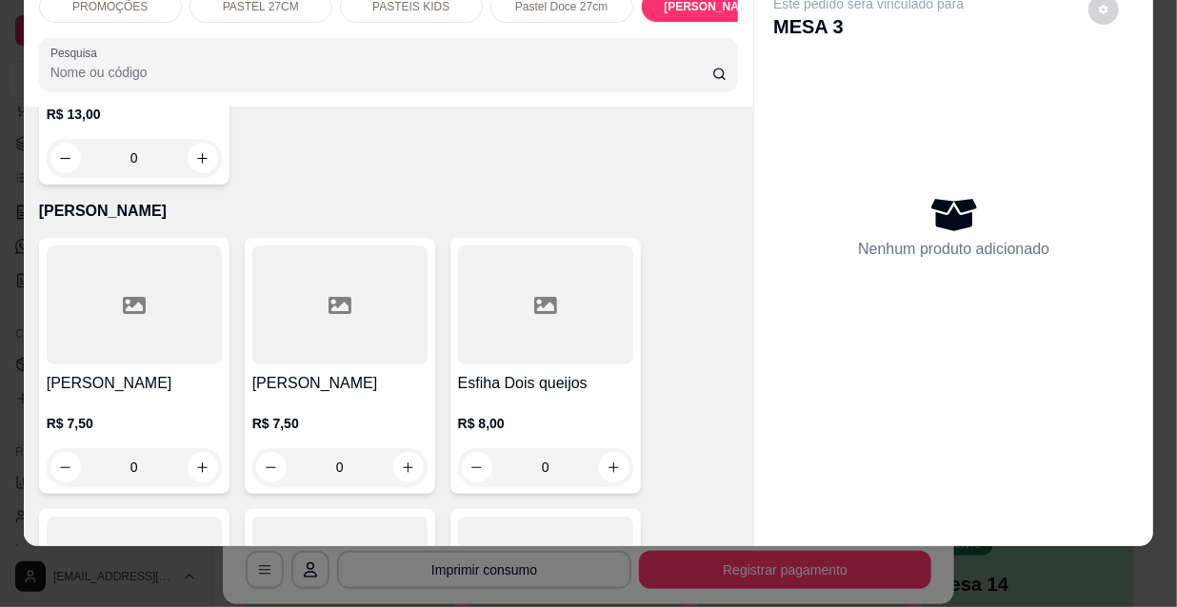
click at [114, 265] on div at bounding box center [134, 305] width 175 height 119
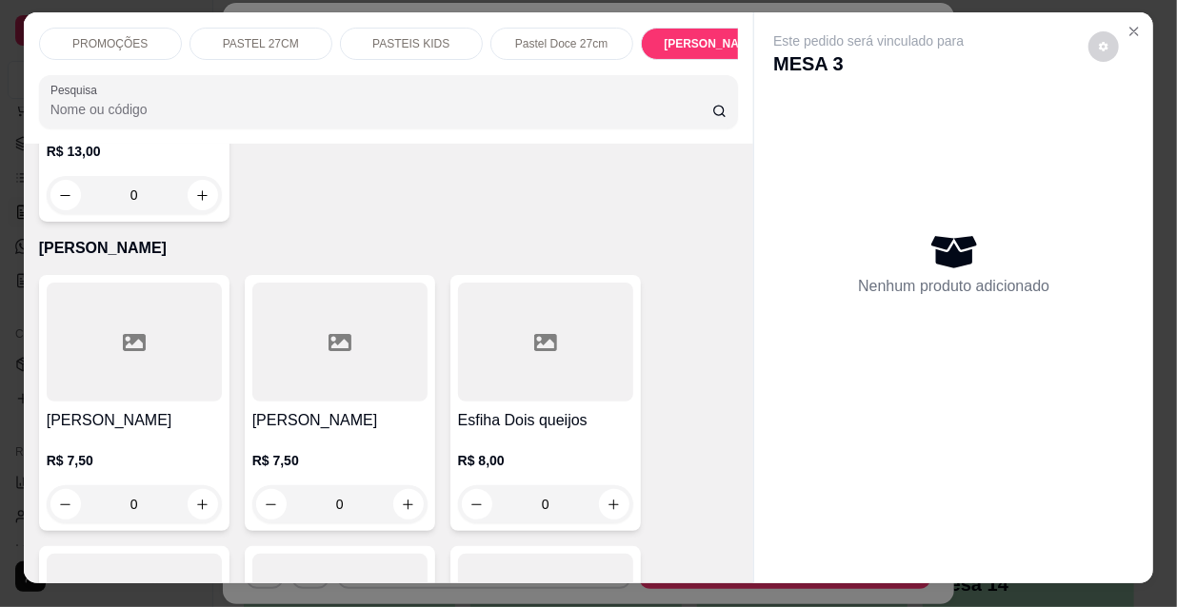
scroll to position [0, 0]
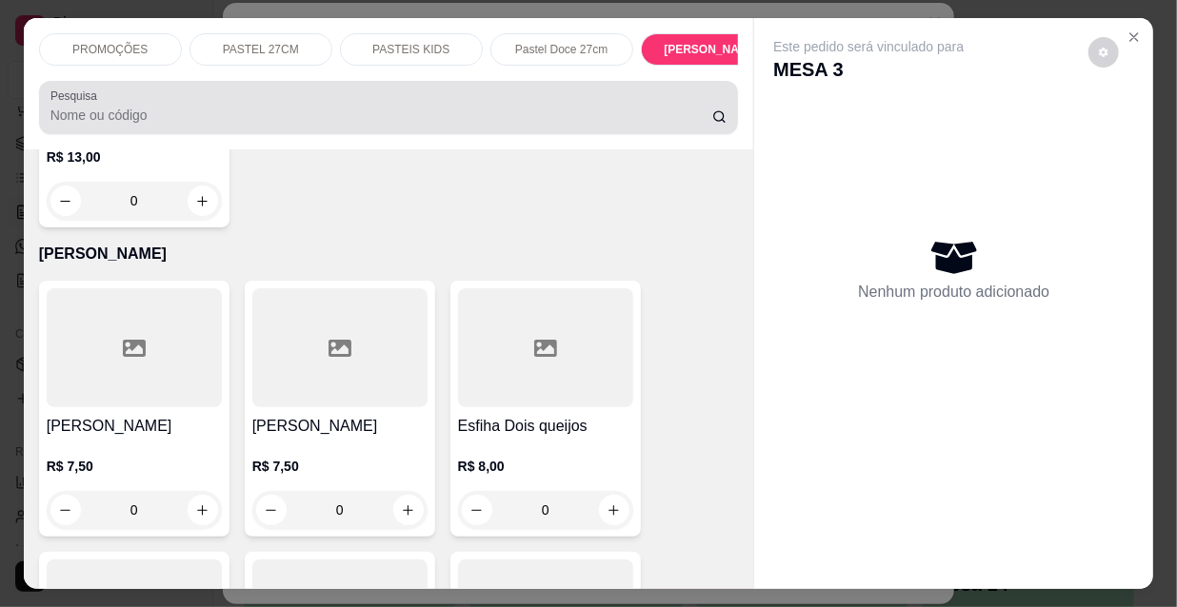
click at [486, 118] on input "Pesquisa" at bounding box center [381, 115] width 662 height 19
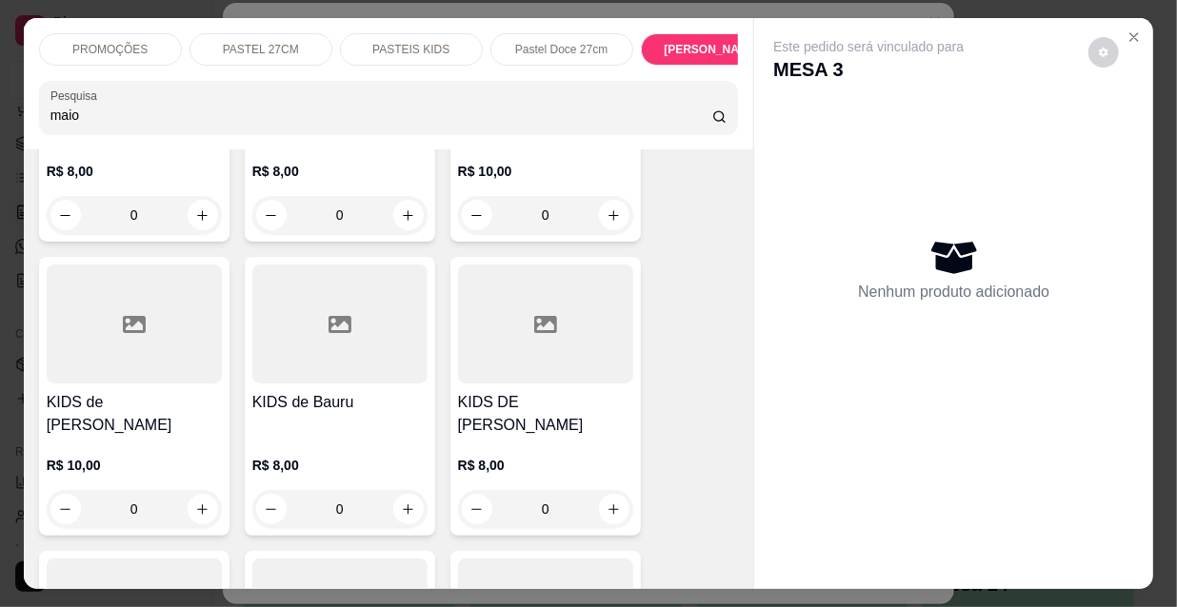
scroll to position [6326, 0]
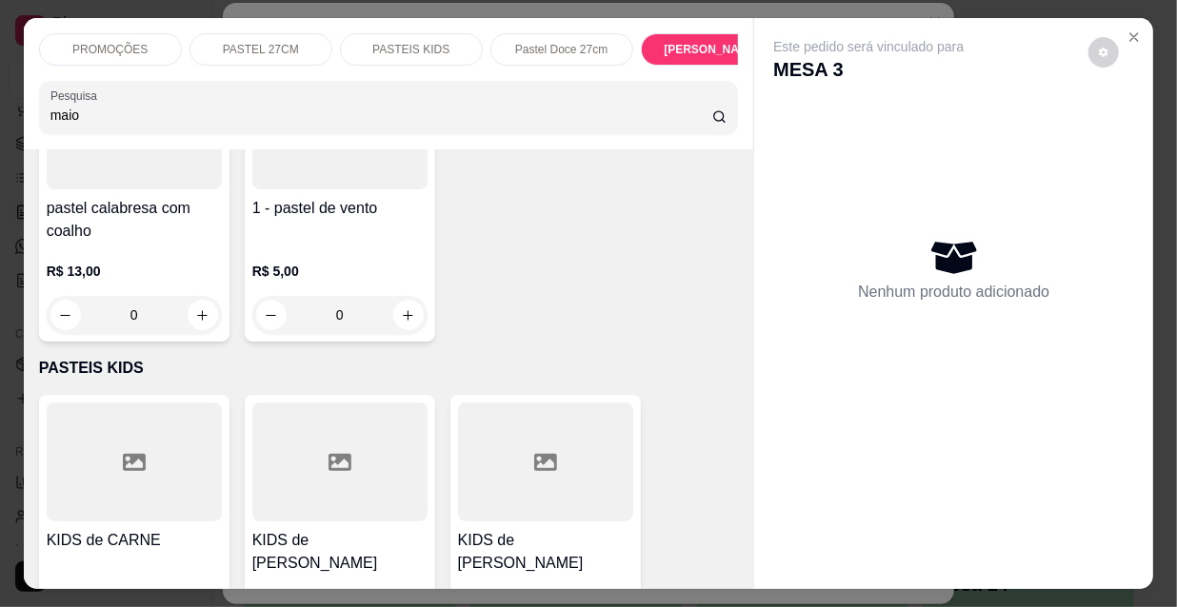
type input "maio"
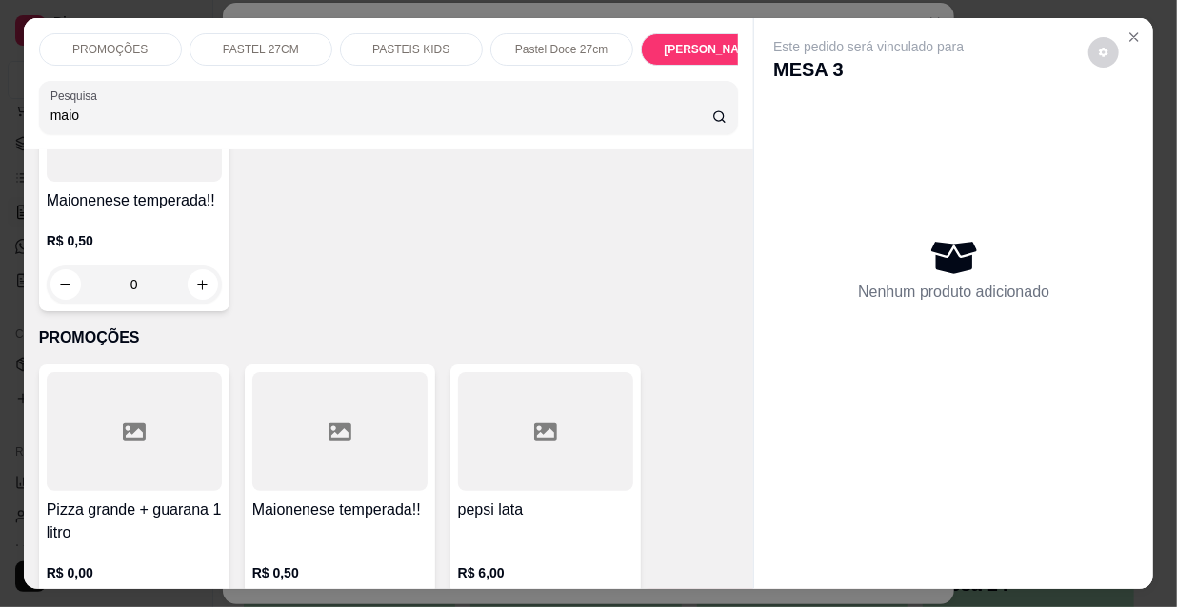
scroll to position [0, 0]
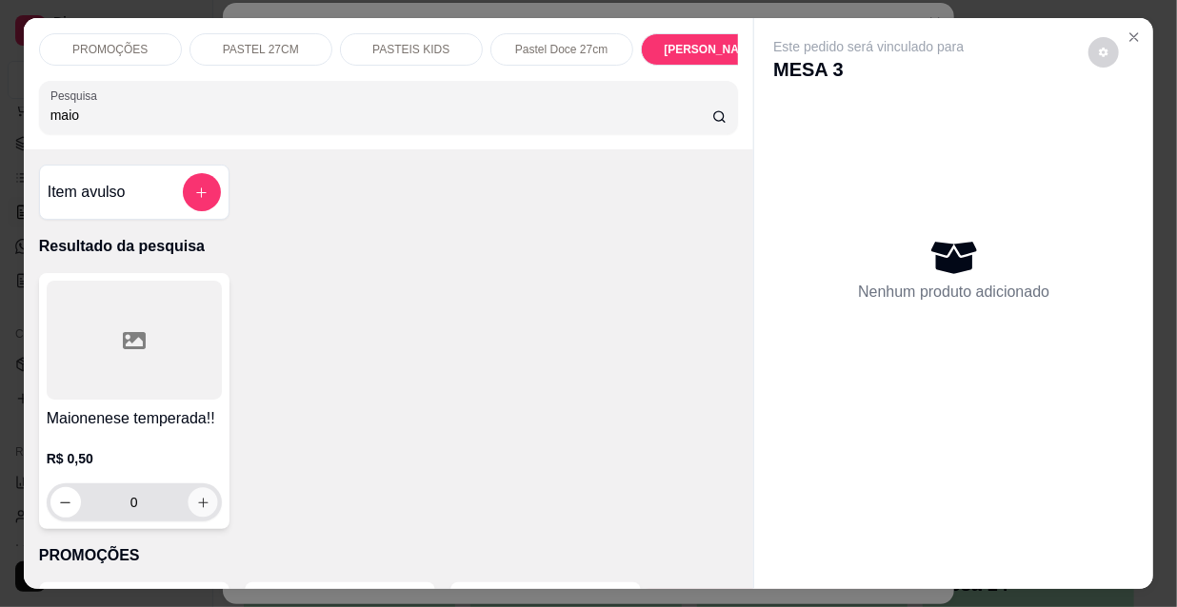
click at [203, 509] on button "increase-product-quantity" at bounding box center [203, 503] width 30 height 30
type input "1"
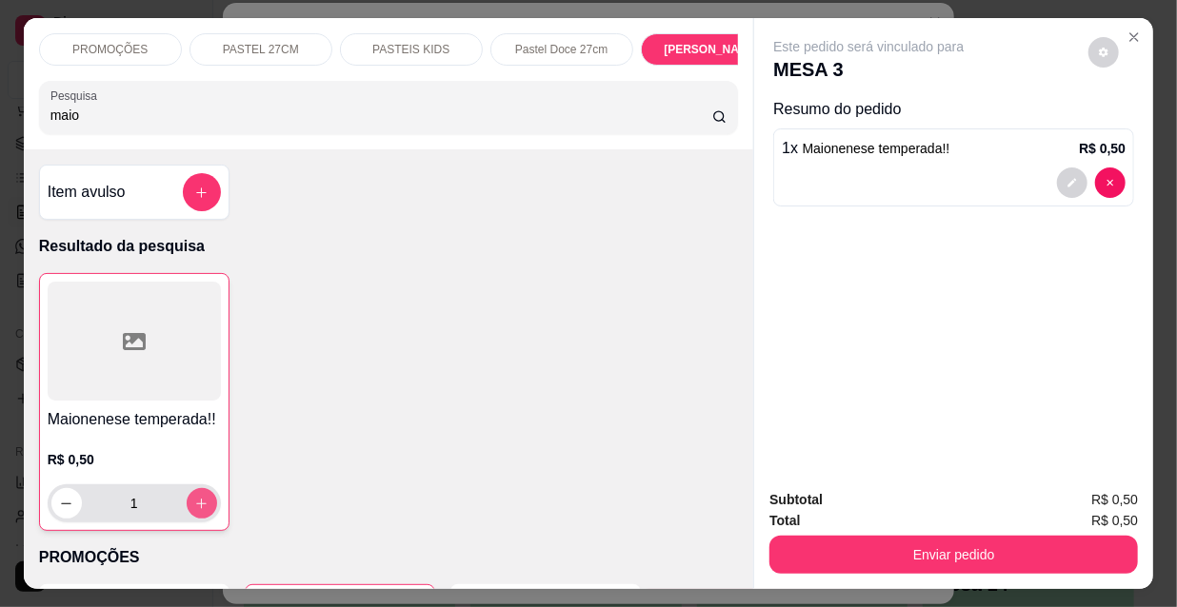
click at [203, 507] on button "increase-product-quantity" at bounding box center [202, 503] width 30 height 30
type input "2"
click at [203, 507] on button "increase-product-quantity" at bounding box center [202, 503] width 30 height 30
type input "3"
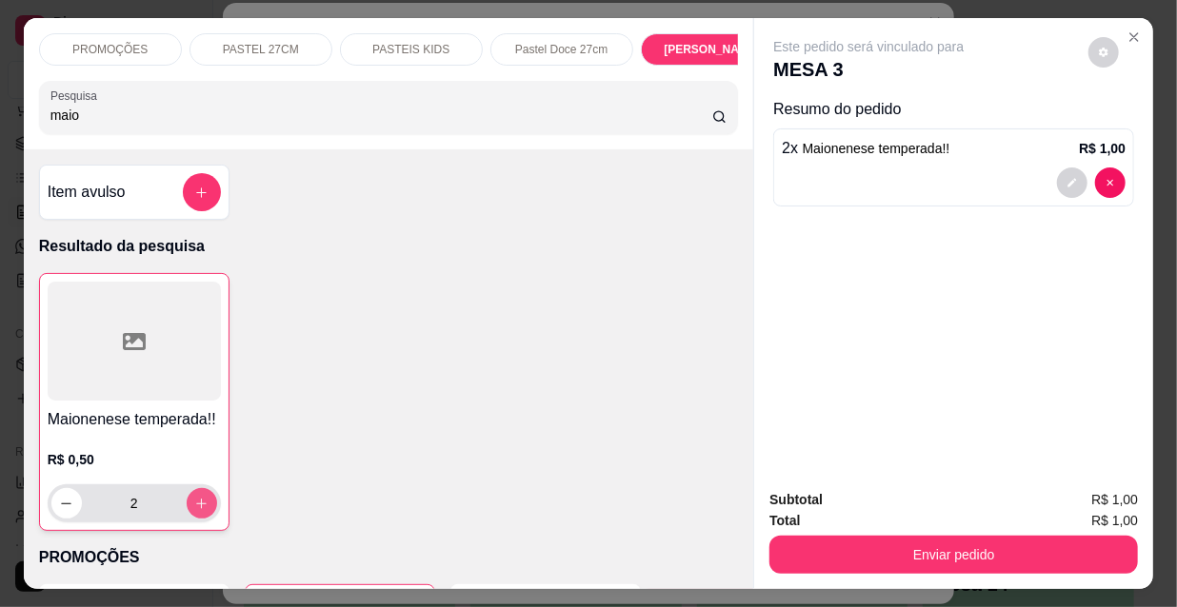
type input "3"
click at [203, 507] on button "increase-product-quantity" at bounding box center [202, 503] width 30 height 30
type input "4"
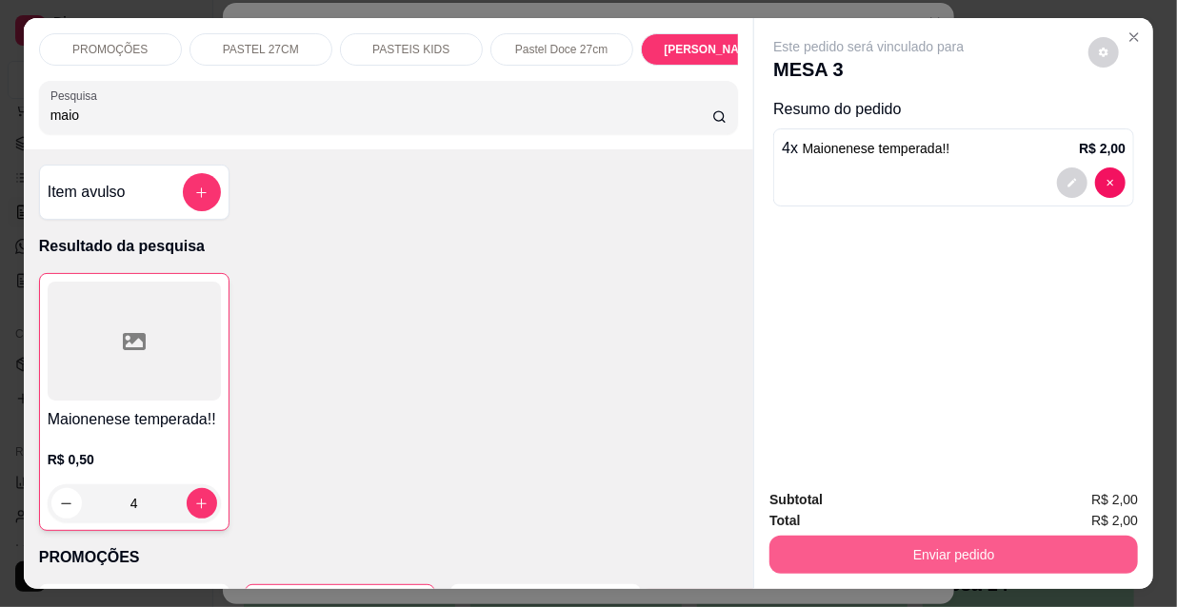
click at [930, 540] on button "Enviar pedido" at bounding box center [953, 555] width 368 height 38
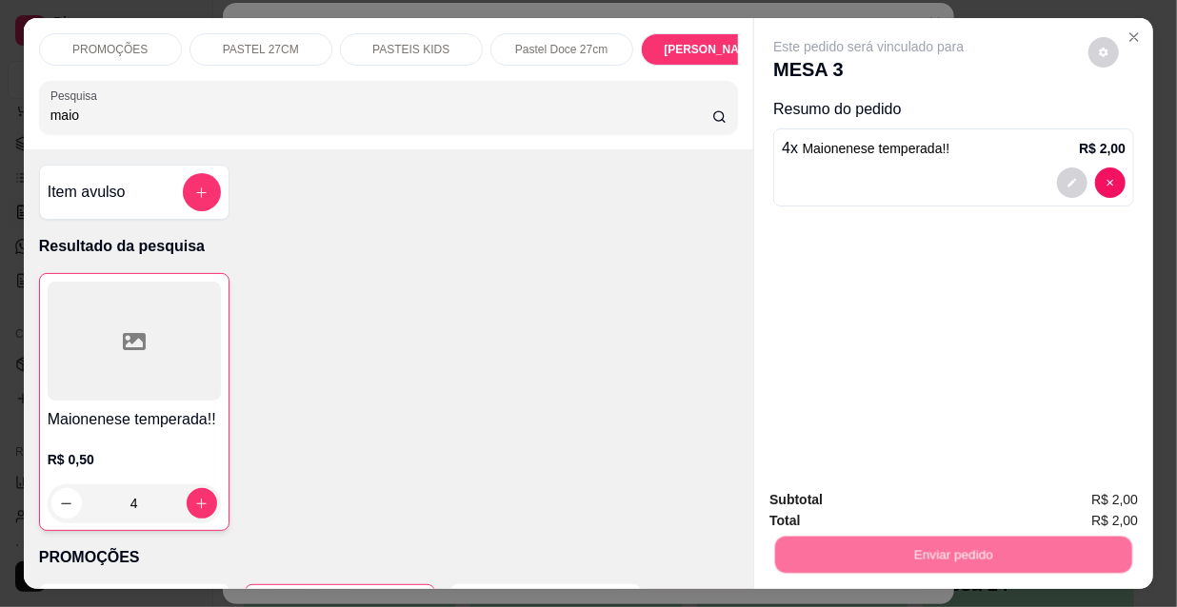
click at [908, 510] on button "Não registrar e enviar pedido" at bounding box center [892, 501] width 192 height 35
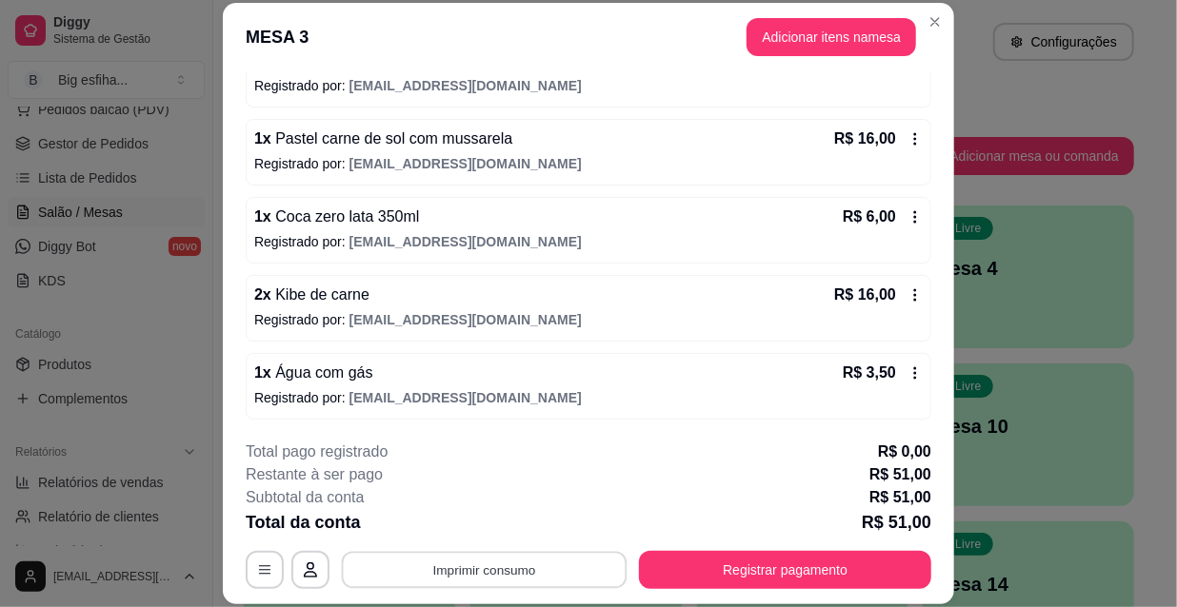
click at [598, 563] on button "Imprimir consumo" at bounding box center [485, 569] width 286 height 37
click at [521, 528] on button "IMPRESSORA" at bounding box center [483, 526] width 133 height 30
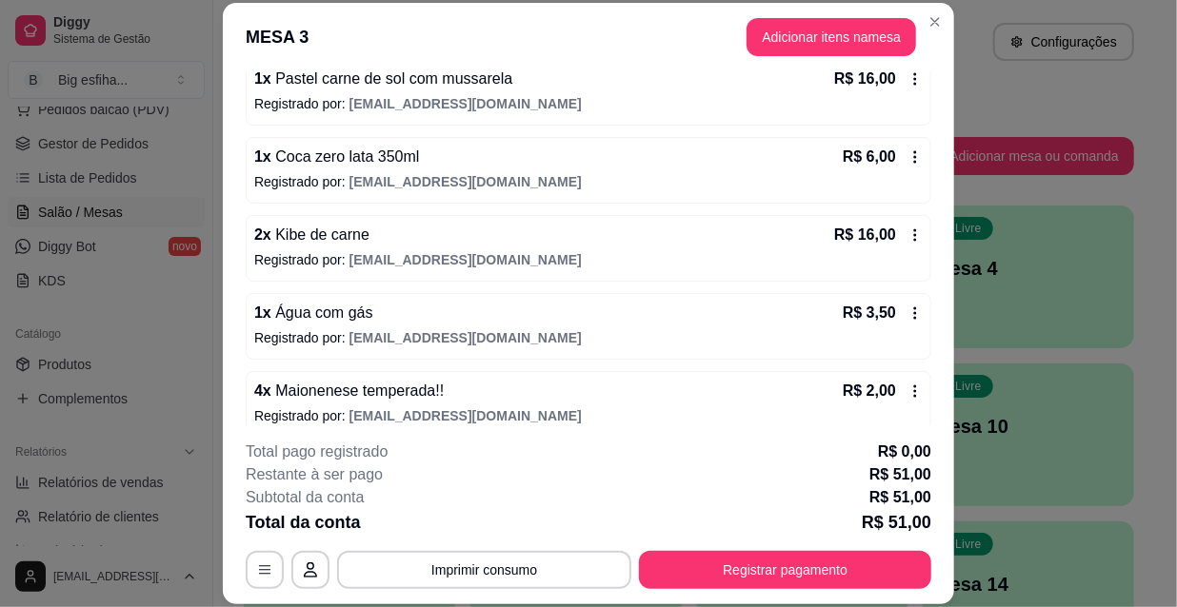
scroll to position [396, 0]
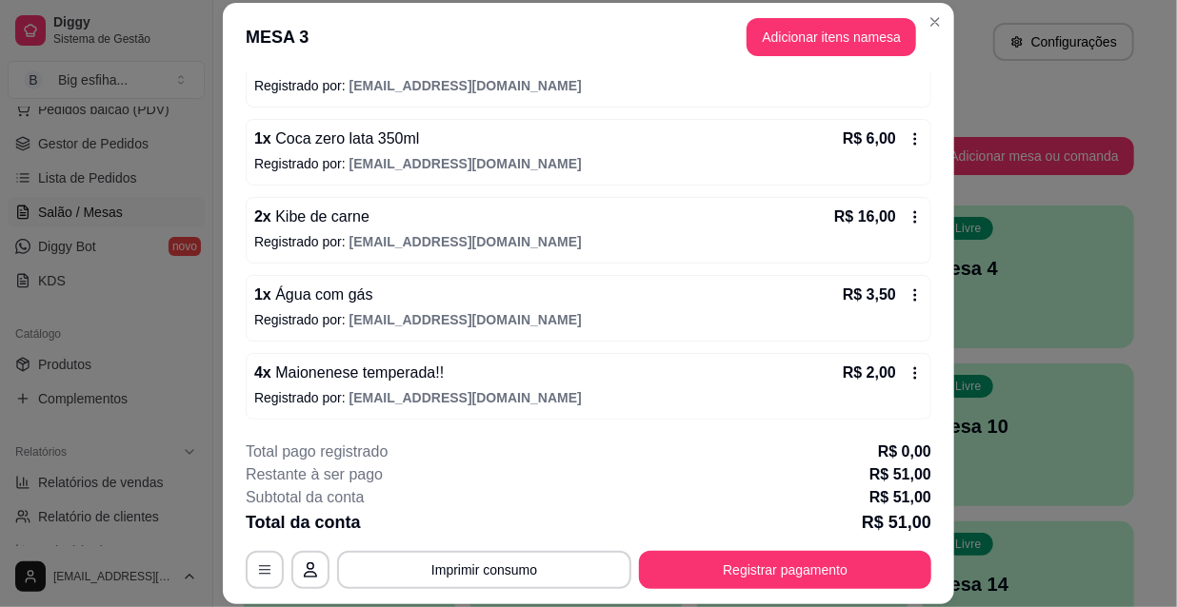
drag, startPoint x: 338, startPoint y: 404, endPoint x: 346, endPoint y: 399, distance: 9.8
click at [346, 399] on p "Registrado por: [EMAIL_ADDRESS][DOMAIN_NAME]" at bounding box center [588, 397] width 668 height 19
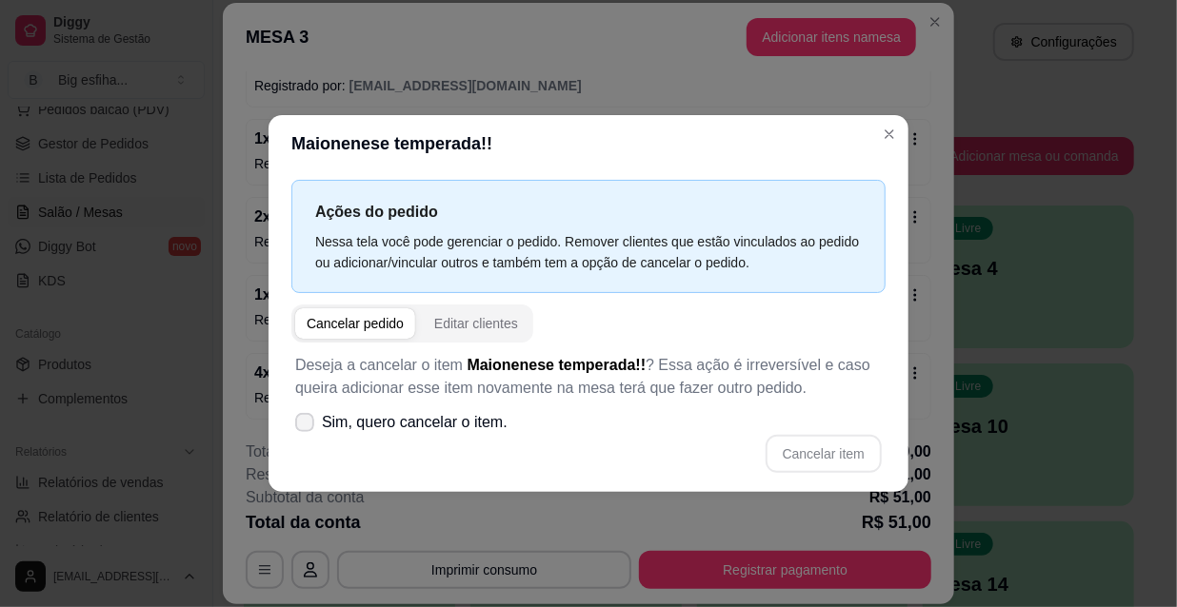
click at [305, 422] on icon at bounding box center [304, 422] width 15 height 11
click at [312, 421] on span at bounding box center [304, 422] width 19 height 19
click at [305, 428] on span at bounding box center [304, 422] width 19 height 19
click at [305, 422] on icon at bounding box center [304, 422] width 15 height 11
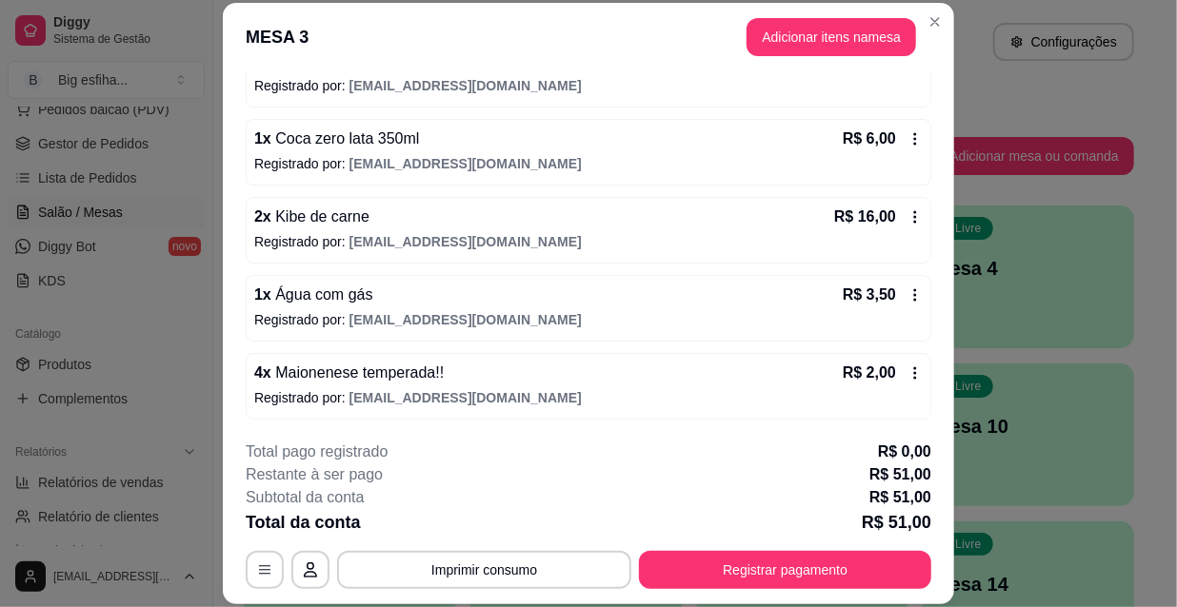
click at [359, 378] on span "Maionenese temperada!!" at bounding box center [357, 373] width 172 height 16
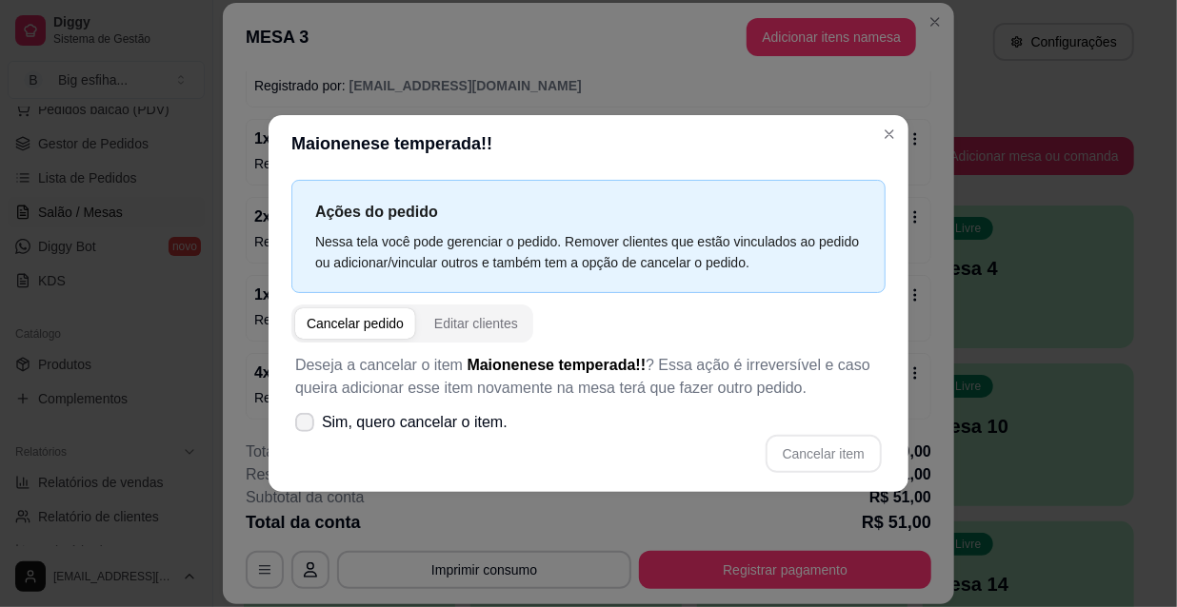
click at [297, 420] on icon at bounding box center [304, 422] width 15 height 11
click at [297, 426] on input "Sim, quero cancelar o item." at bounding box center [300, 432] width 12 height 12
checkbox input "true"
click at [823, 437] on button "Cancelar item" at bounding box center [822, 454] width 113 height 37
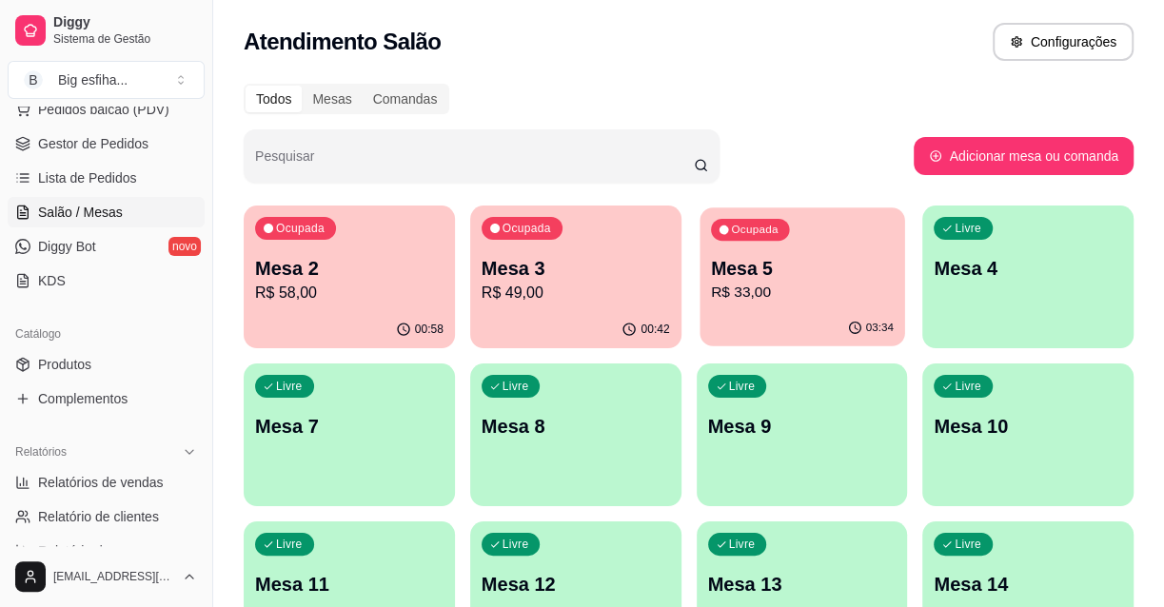
click at [748, 305] on div "Ocupada Mesa 5 R$ 33,00" at bounding box center [802, 259] width 205 height 103
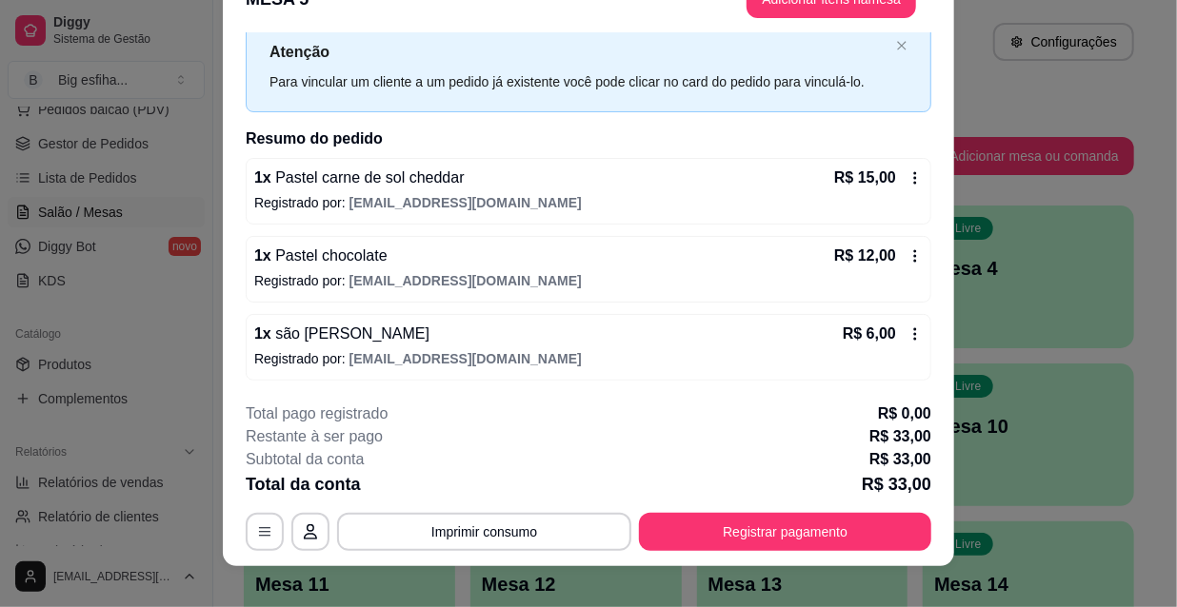
scroll to position [57, 0]
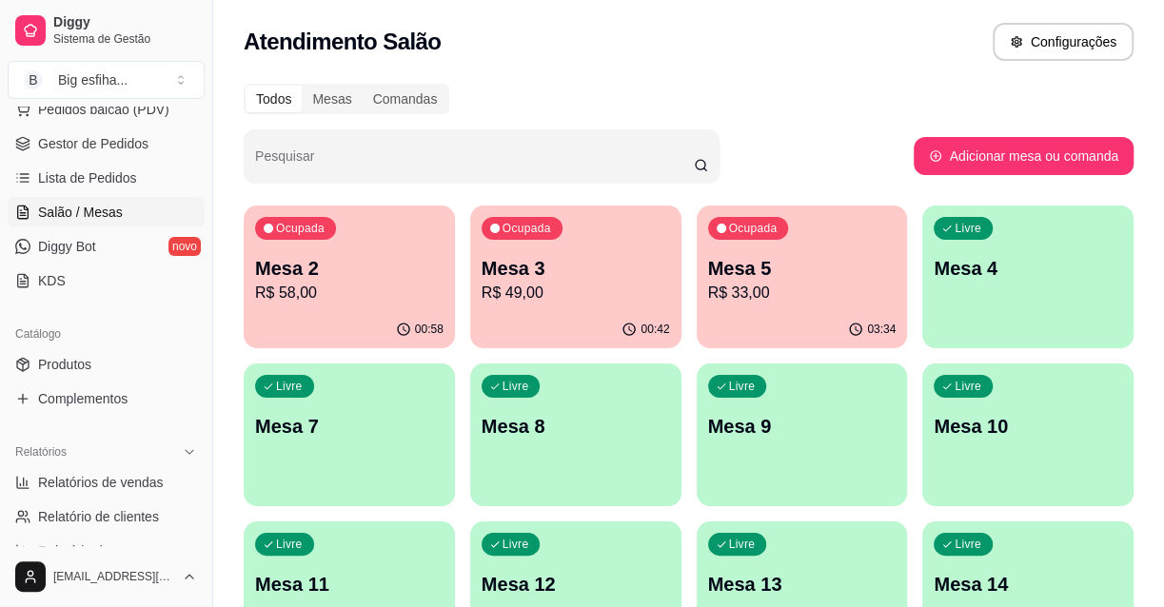
click at [389, 290] on p "R$ 58,00" at bounding box center [349, 293] width 188 height 23
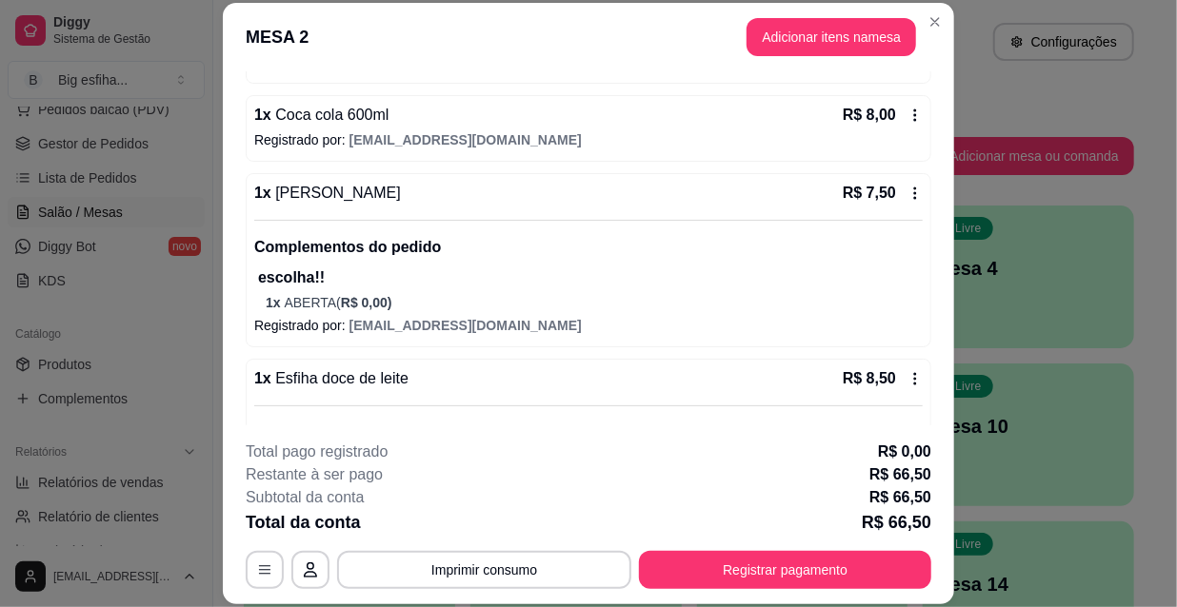
scroll to position [986, 0]
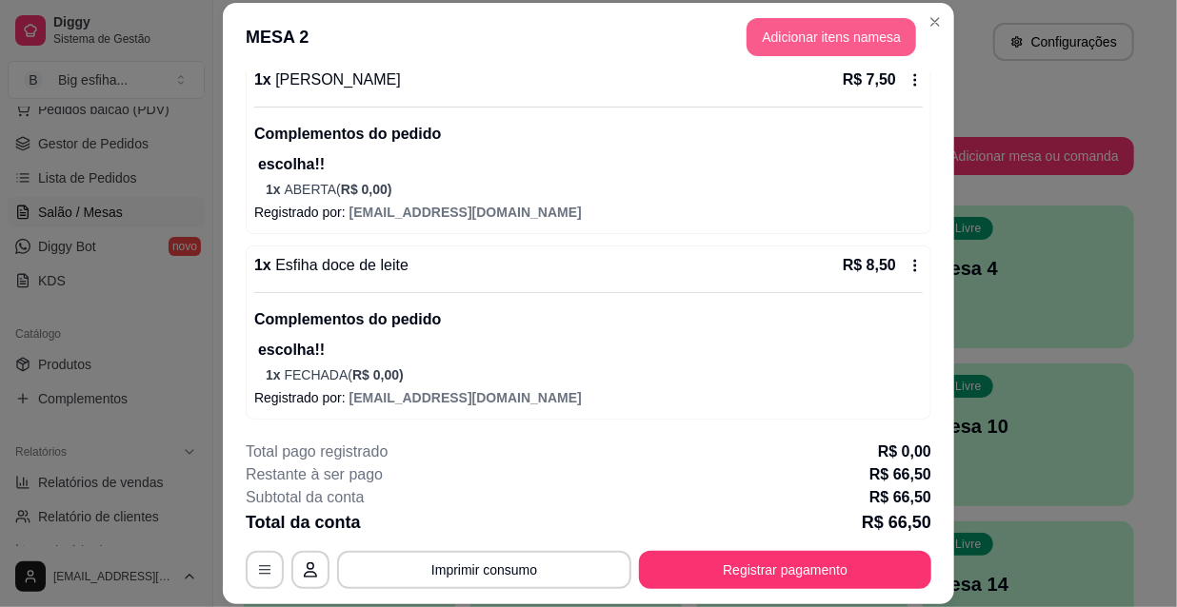
click at [762, 46] on button "Adicionar itens na mesa" at bounding box center [830, 37] width 169 height 38
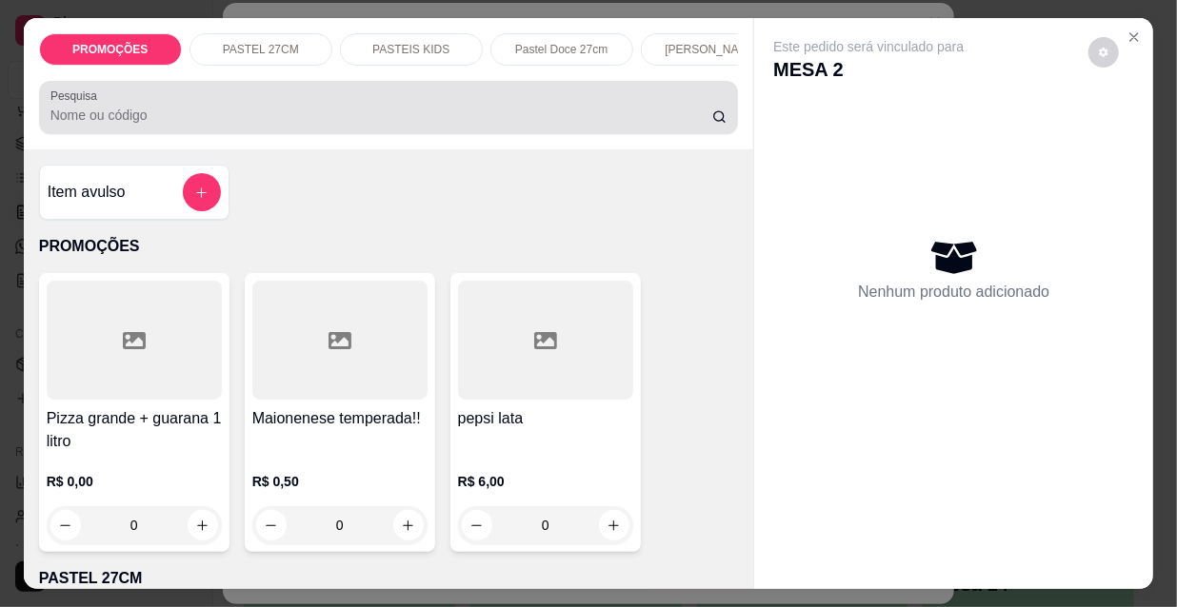
click at [456, 113] on input "Pesquisa" at bounding box center [381, 115] width 662 height 19
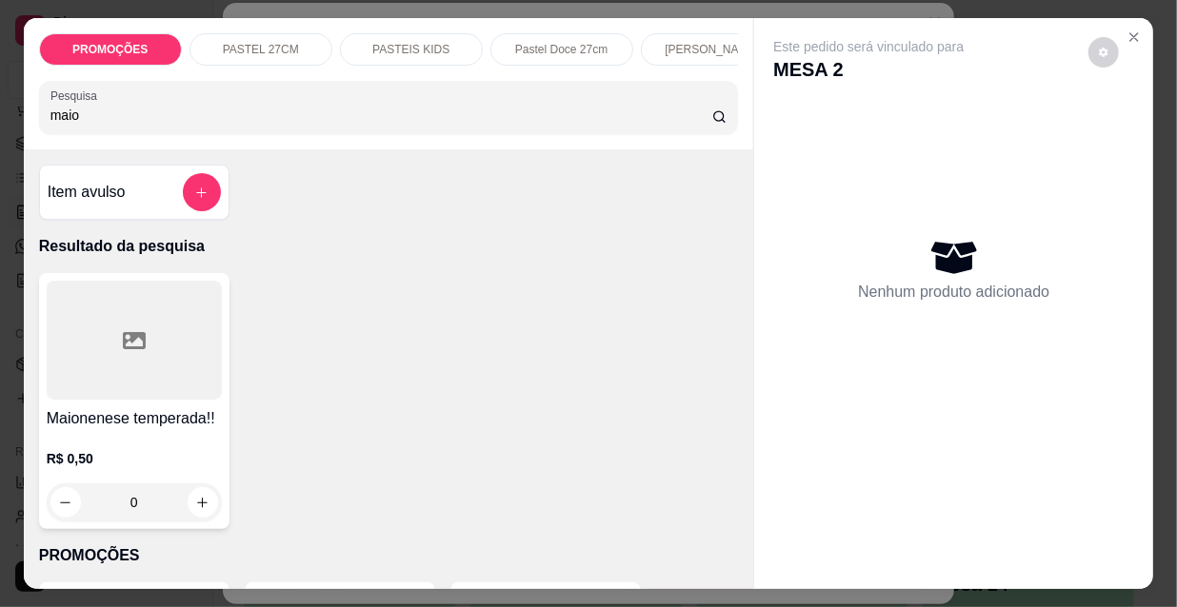
type input "maio"
click at [95, 400] on div at bounding box center [134, 340] width 175 height 119
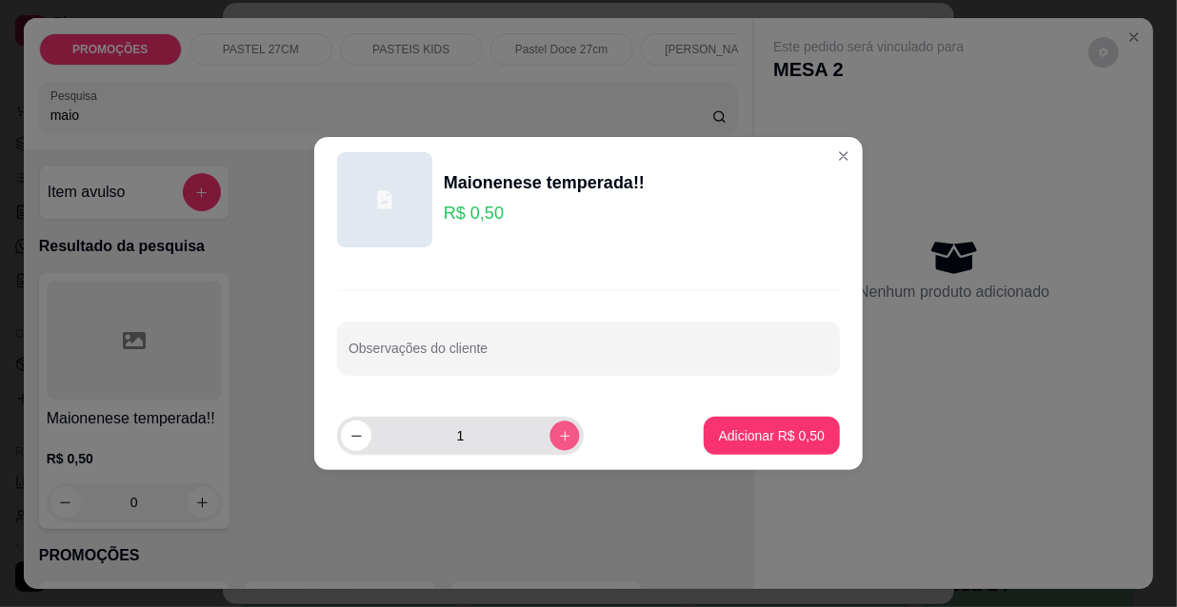
click at [562, 430] on button "increase-product-quantity" at bounding box center [564, 436] width 30 height 30
click at [561, 430] on button "increase-product-quantity" at bounding box center [564, 436] width 30 height 30
type input "4"
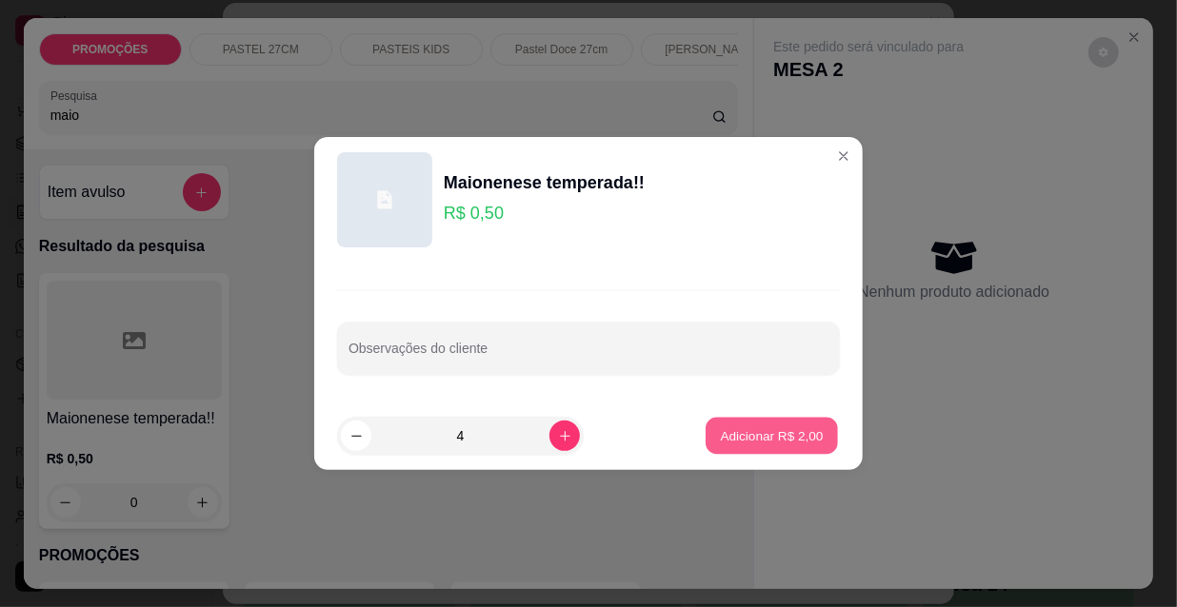
click at [787, 450] on button "Adicionar R$ 2,00" at bounding box center [771, 436] width 132 height 37
type input "4"
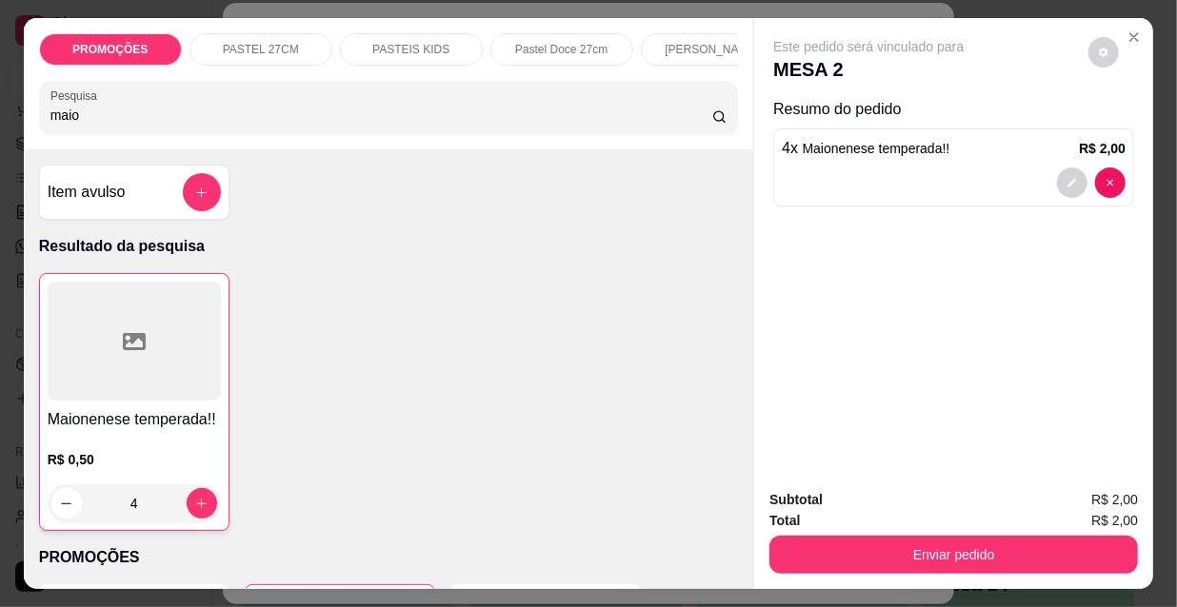
click at [821, 568] on div "Subtotal R$ 2,00 Total R$ 2,00 Enviar pedido" at bounding box center [953, 531] width 399 height 115
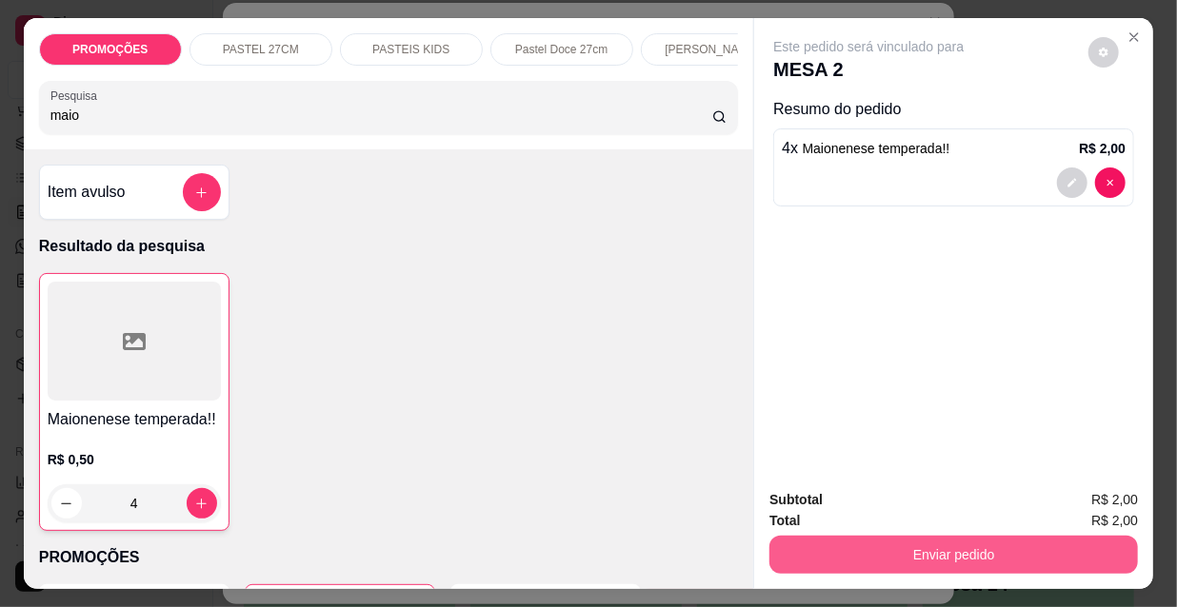
click at [817, 542] on button "Enviar pedido" at bounding box center [953, 555] width 368 height 38
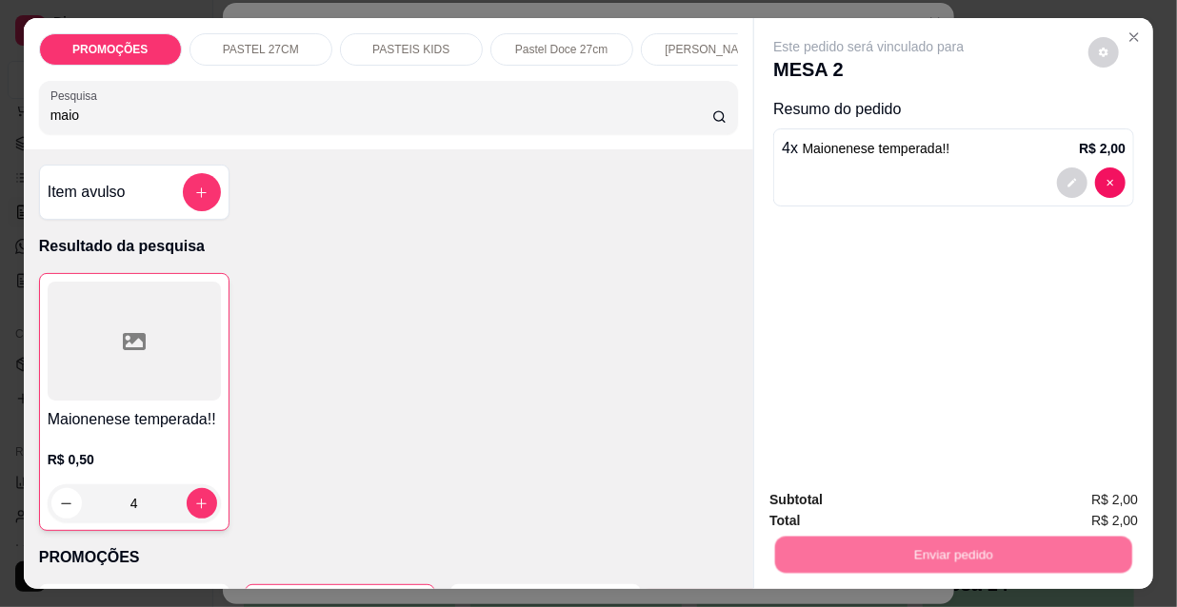
click at [809, 506] on button "Não registrar e enviar pedido" at bounding box center [892, 501] width 192 height 35
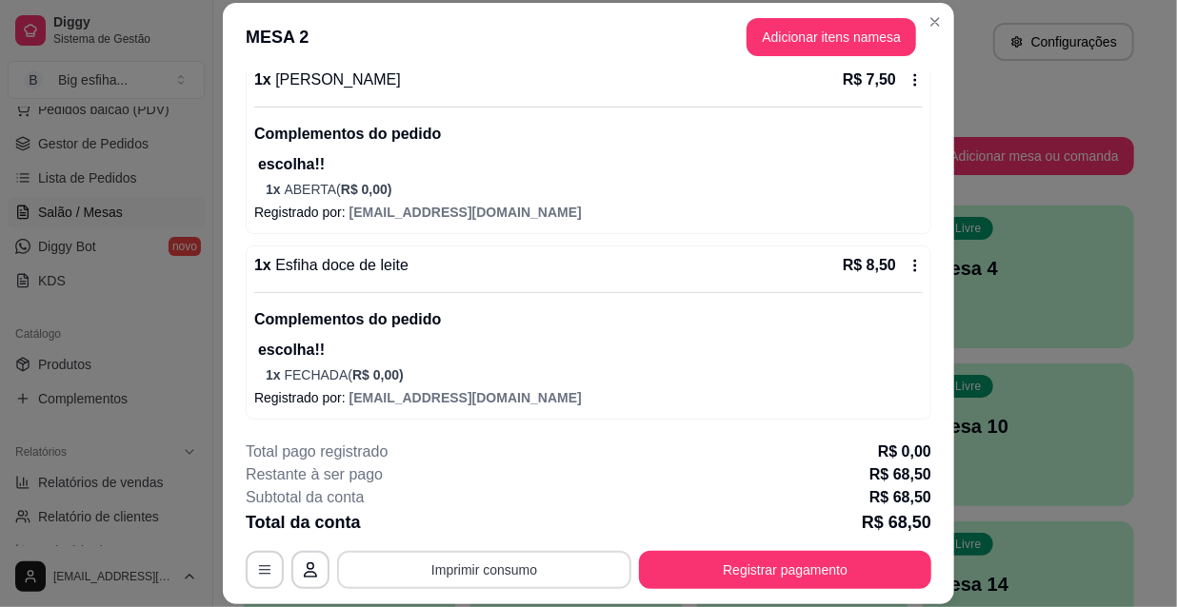
click at [570, 581] on button "Imprimir consumo" at bounding box center [484, 570] width 294 height 38
click at [497, 530] on button "IMPRESSORA" at bounding box center [483, 526] width 133 height 30
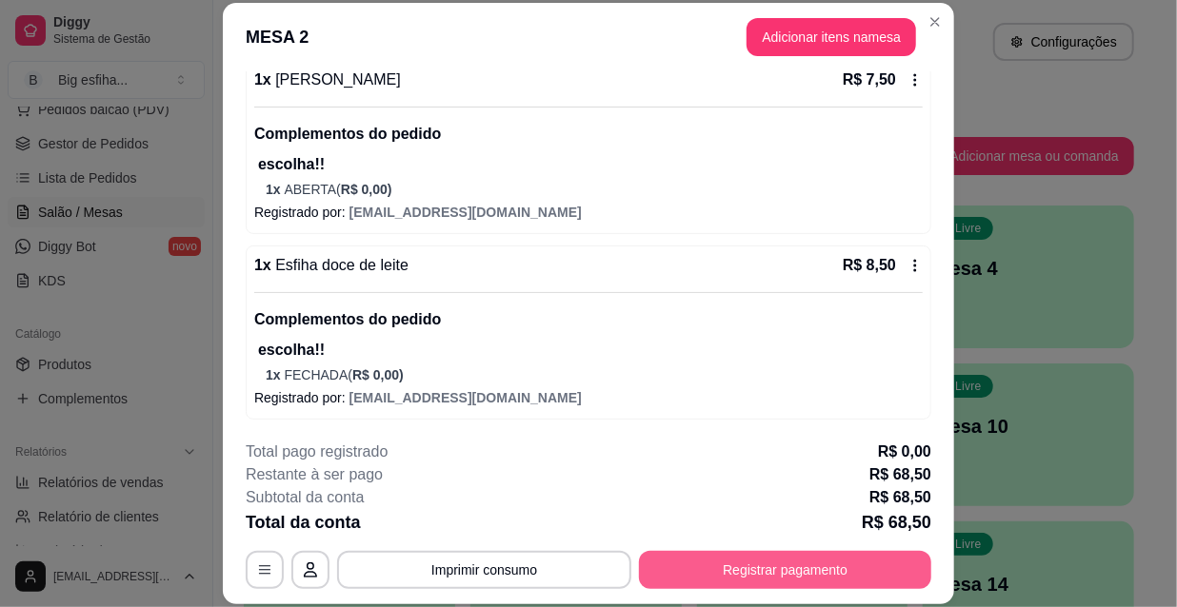
click at [687, 565] on button "Registrar pagamento" at bounding box center [785, 570] width 292 height 38
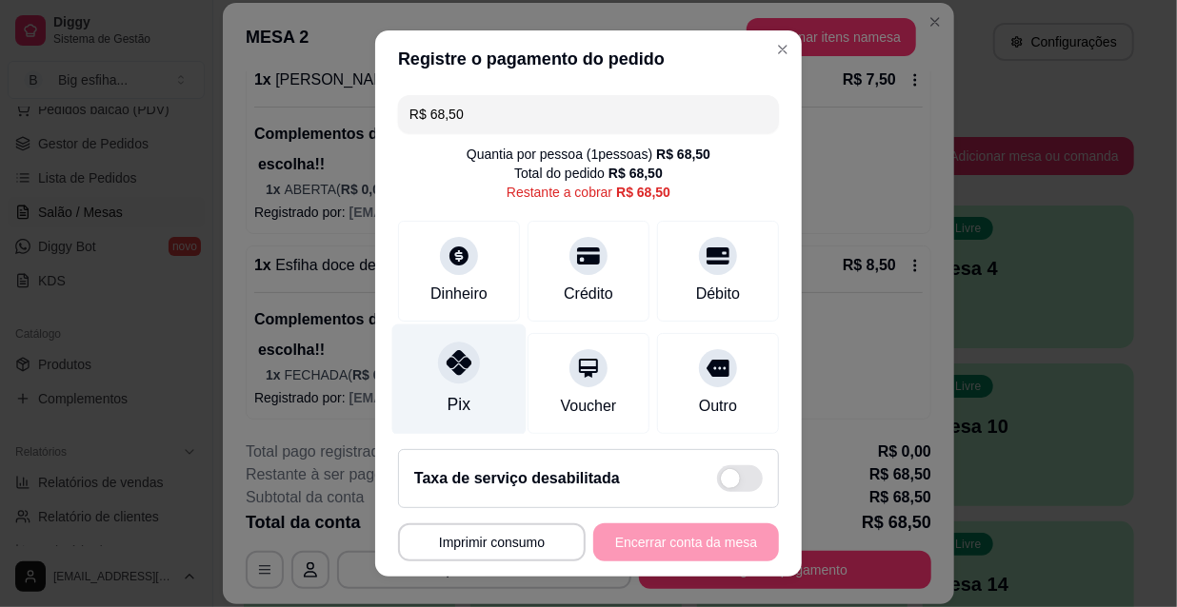
click at [448, 400] on div "Pix" at bounding box center [458, 404] width 23 height 25
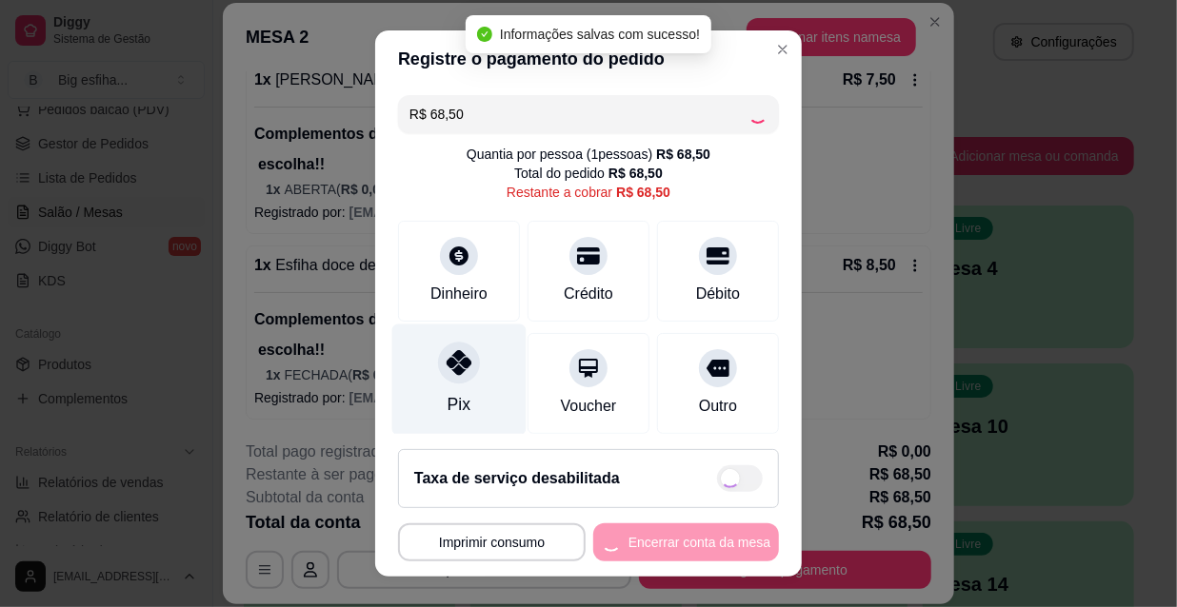
type input "R$ 0,00"
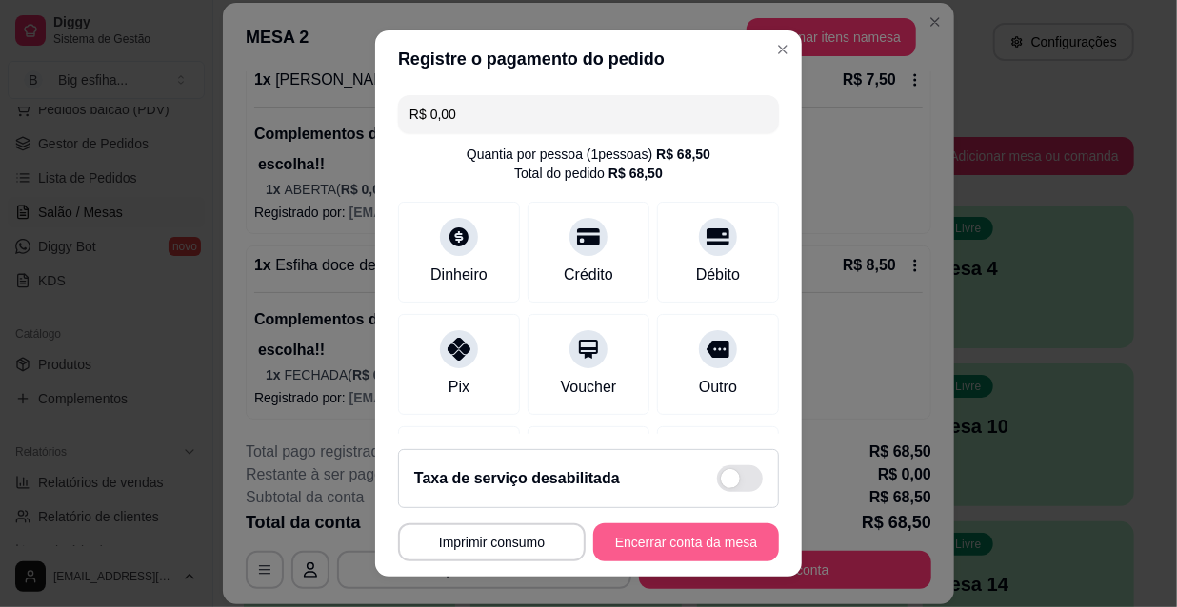
click at [661, 548] on button "Encerrar conta da mesa" at bounding box center [686, 543] width 186 height 38
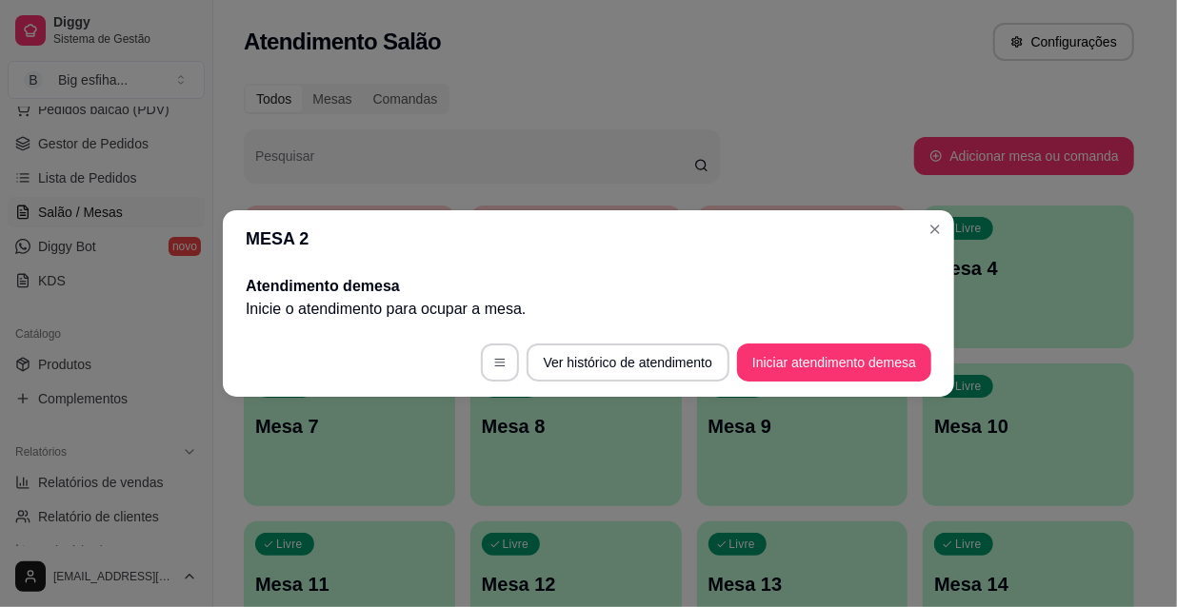
scroll to position [0, 0]
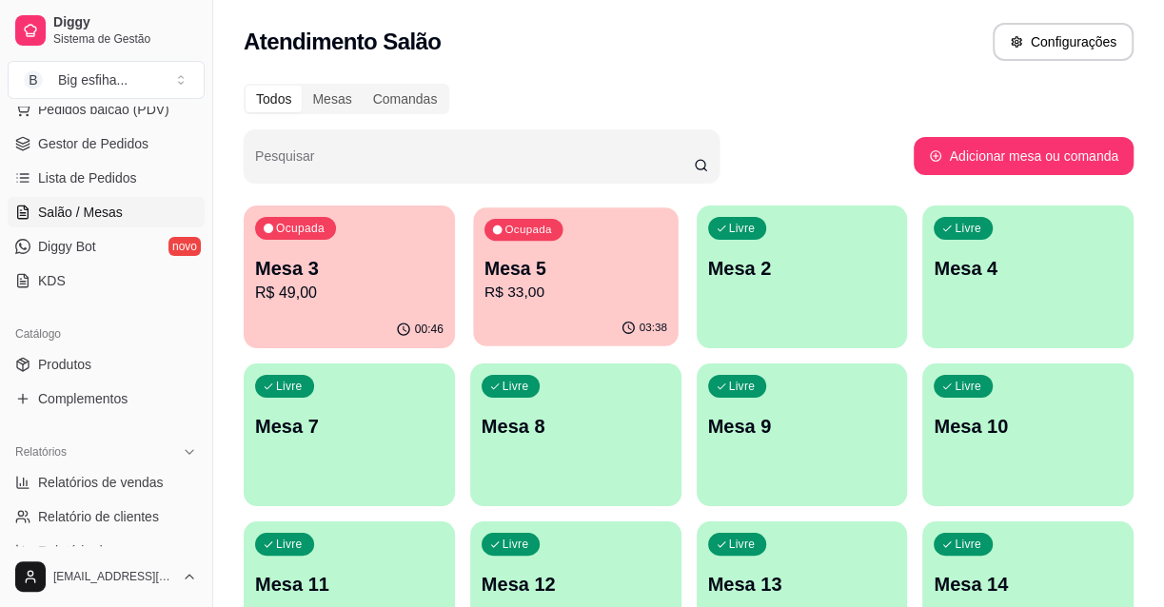
click at [515, 315] on div "03:38" at bounding box center [575, 328] width 205 height 36
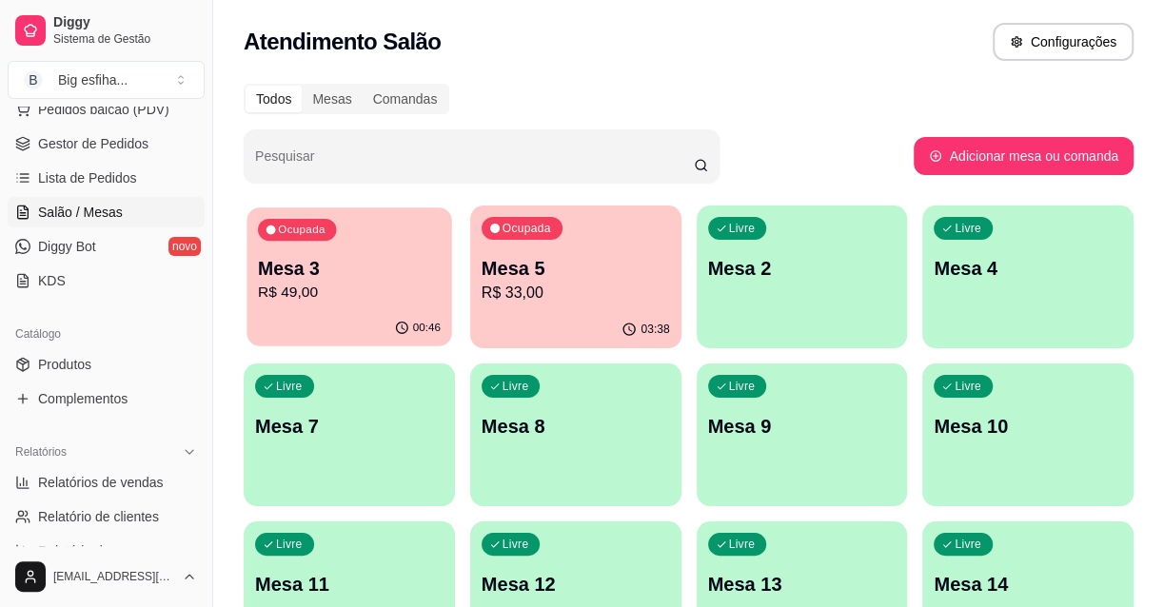
click at [400, 286] on p "R$ 49,00" at bounding box center [349, 293] width 183 height 22
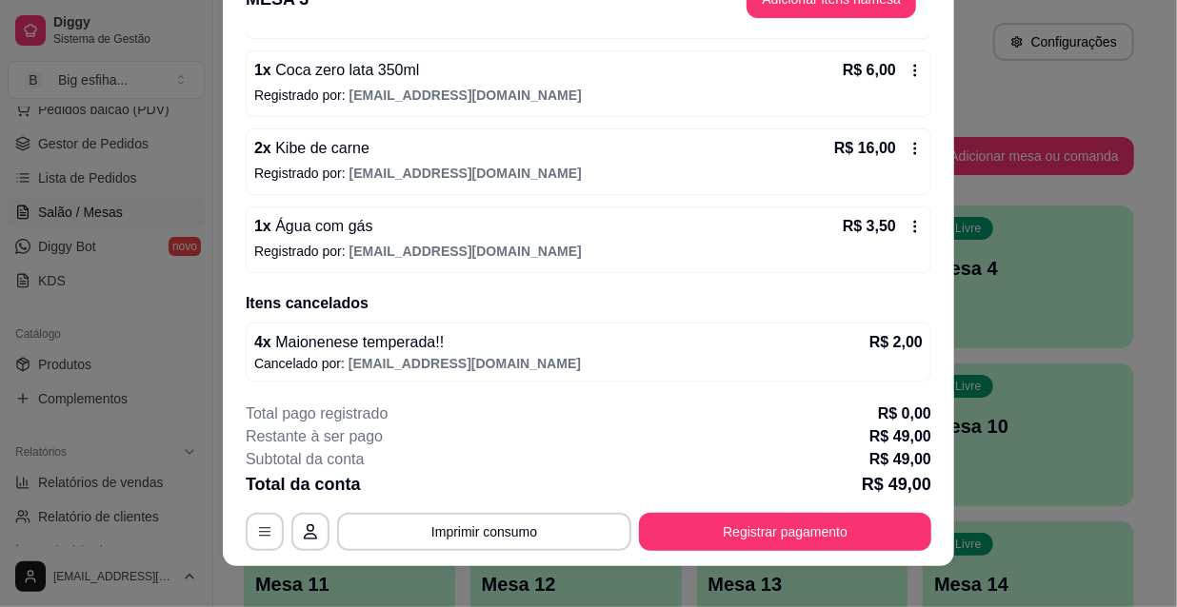
scroll to position [57, 0]
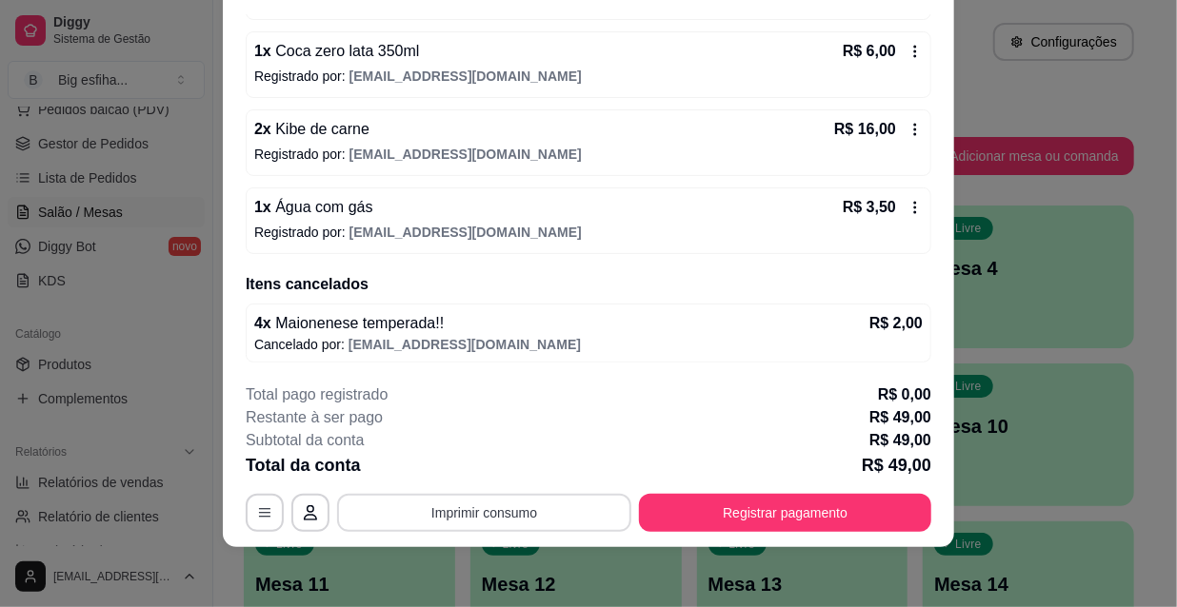
click at [522, 515] on button "Imprimir consumo" at bounding box center [484, 513] width 294 height 38
click at [471, 463] on button "IMPRESSORA" at bounding box center [484, 468] width 138 height 30
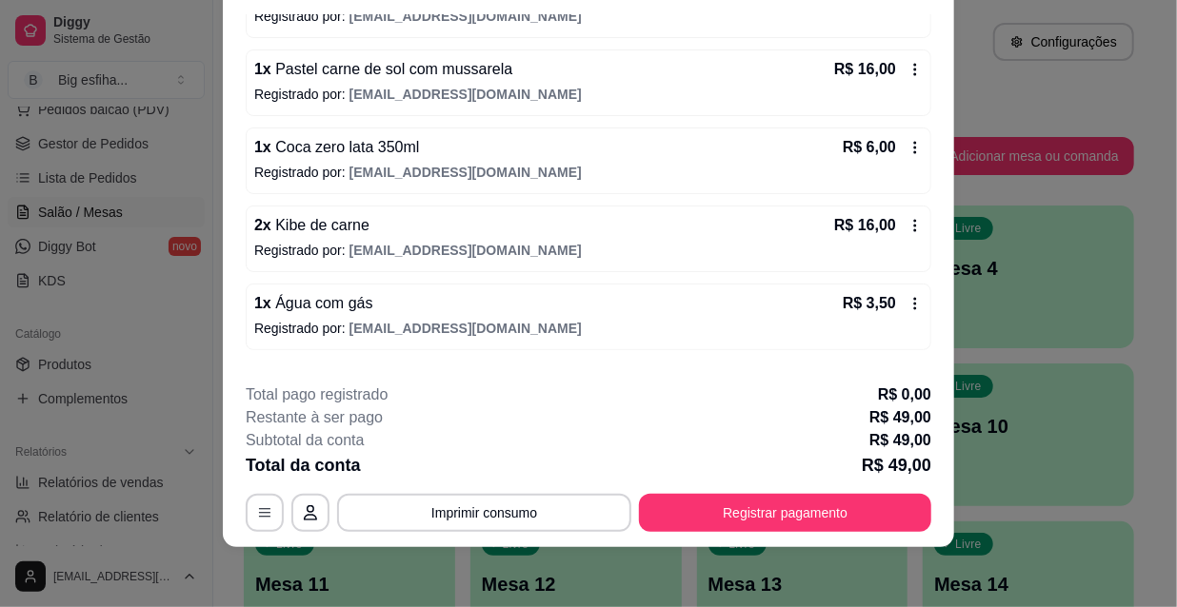
scroll to position [0, 0]
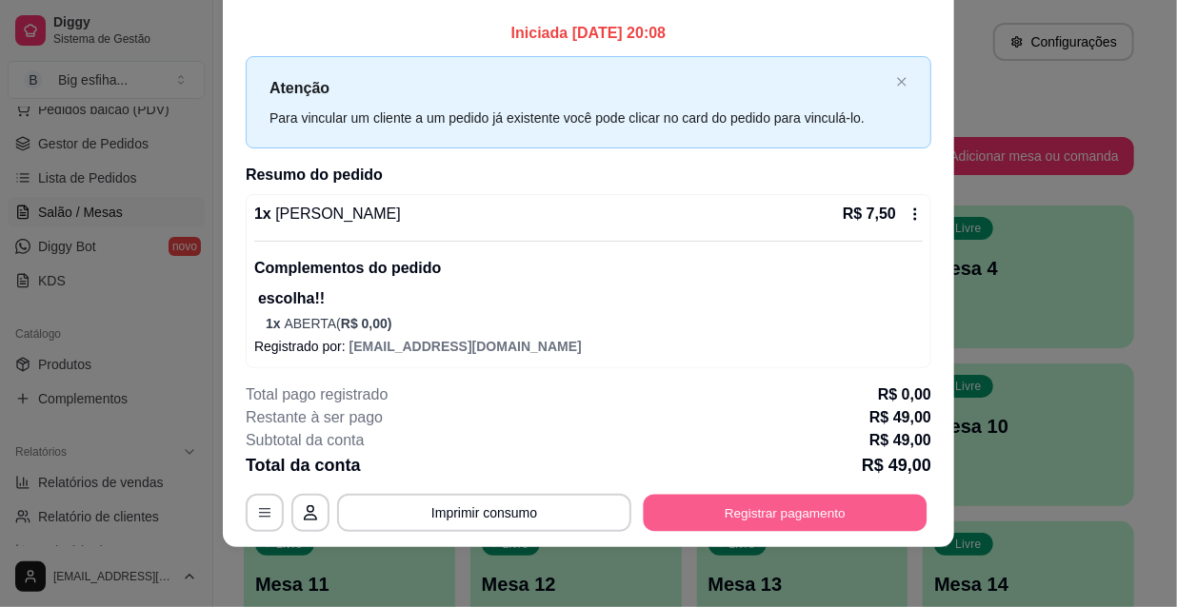
click at [752, 517] on button "Registrar pagamento" at bounding box center [785, 512] width 284 height 37
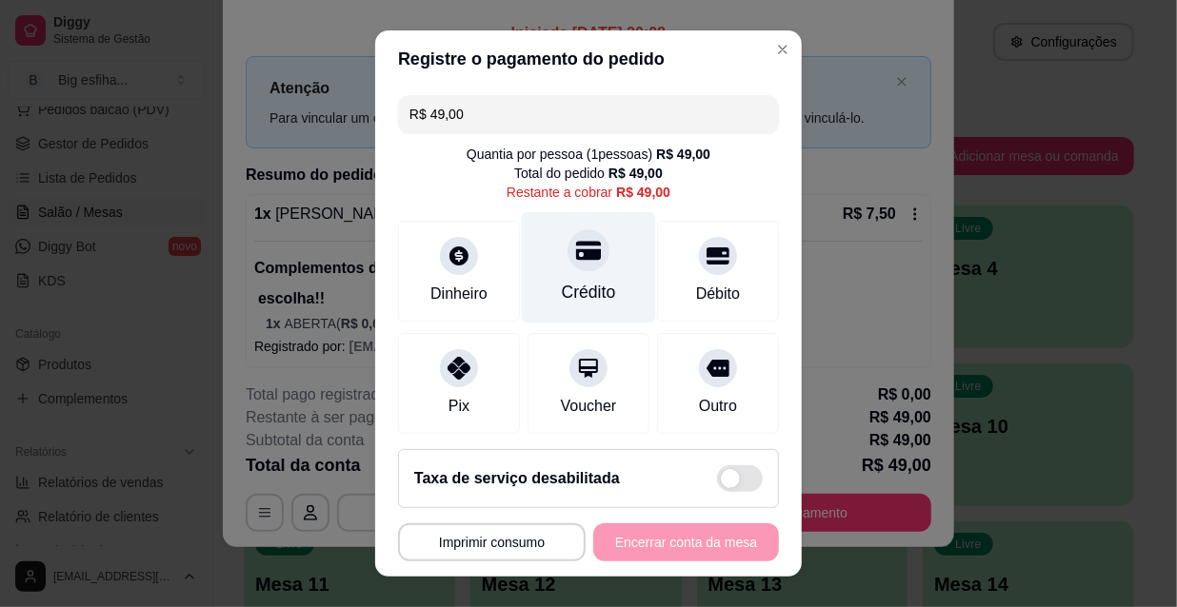
click at [552, 269] on div "Crédito" at bounding box center [589, 267] width 134 height 111
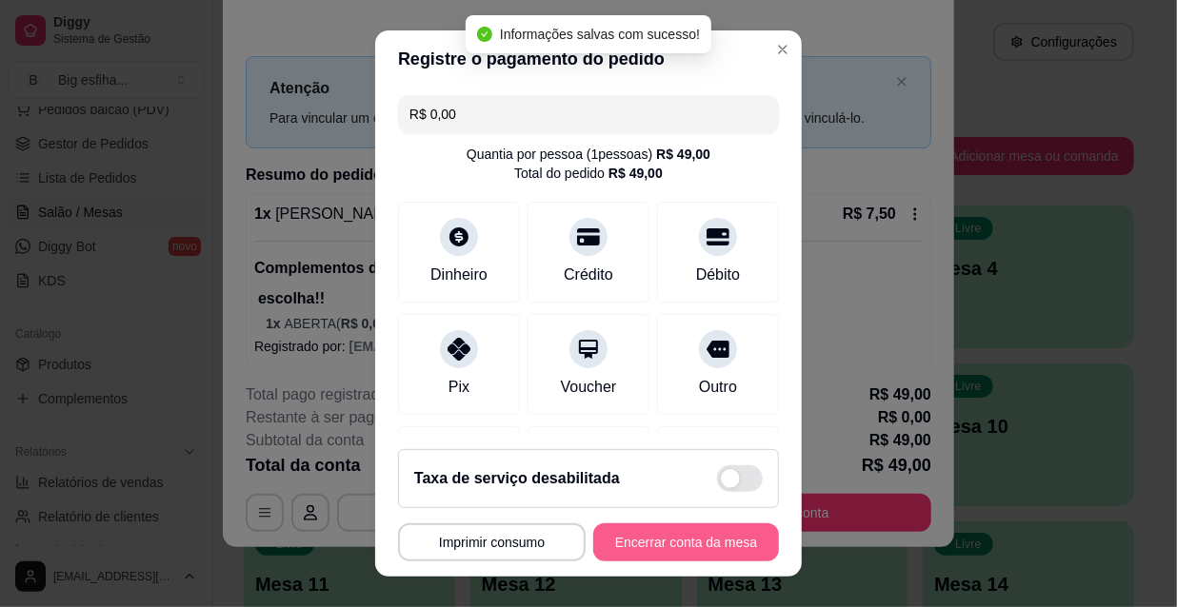
type input "R$ 0,00"
click at [658, 544] on button "Encerrar conta da mesa" at bounding box center [686, 543] width 186 height 38
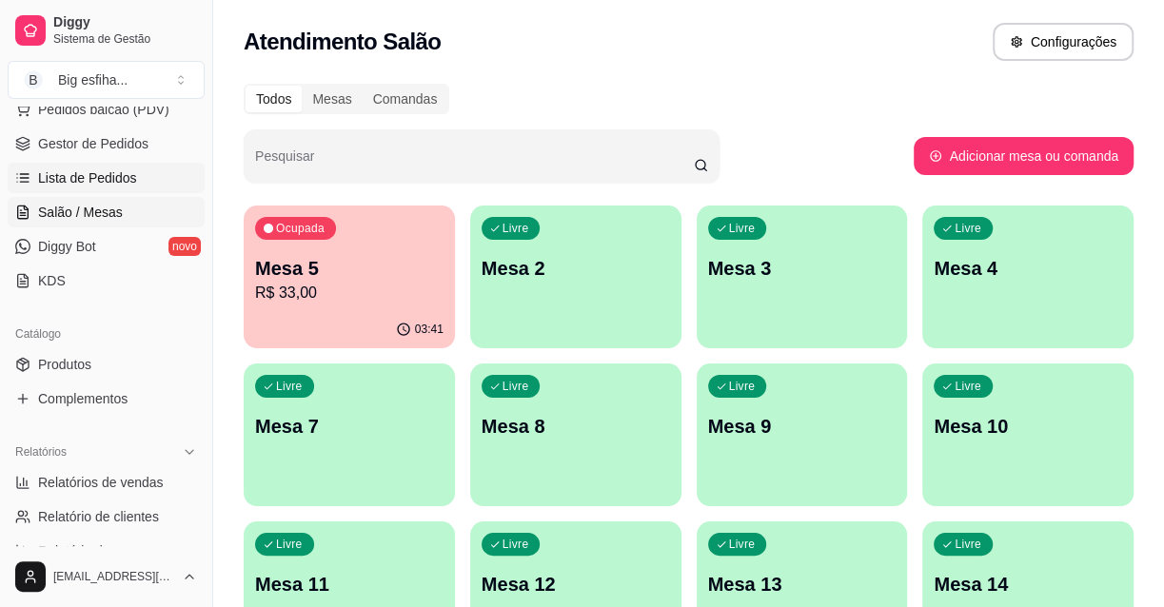
click at [98, 163] on link "Lista de Pedidos" at bounding box center [106, 178] width 197 height 30
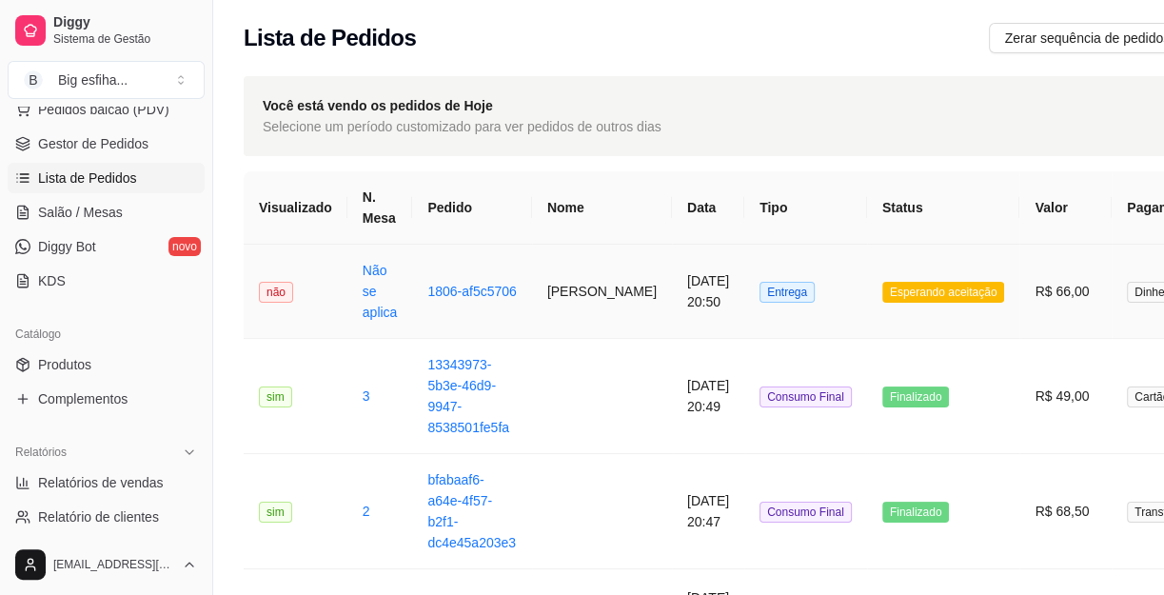
click at [672, 274] on td "[DATE] 20:50" at bounding box center [708, 292] width 72 height 94
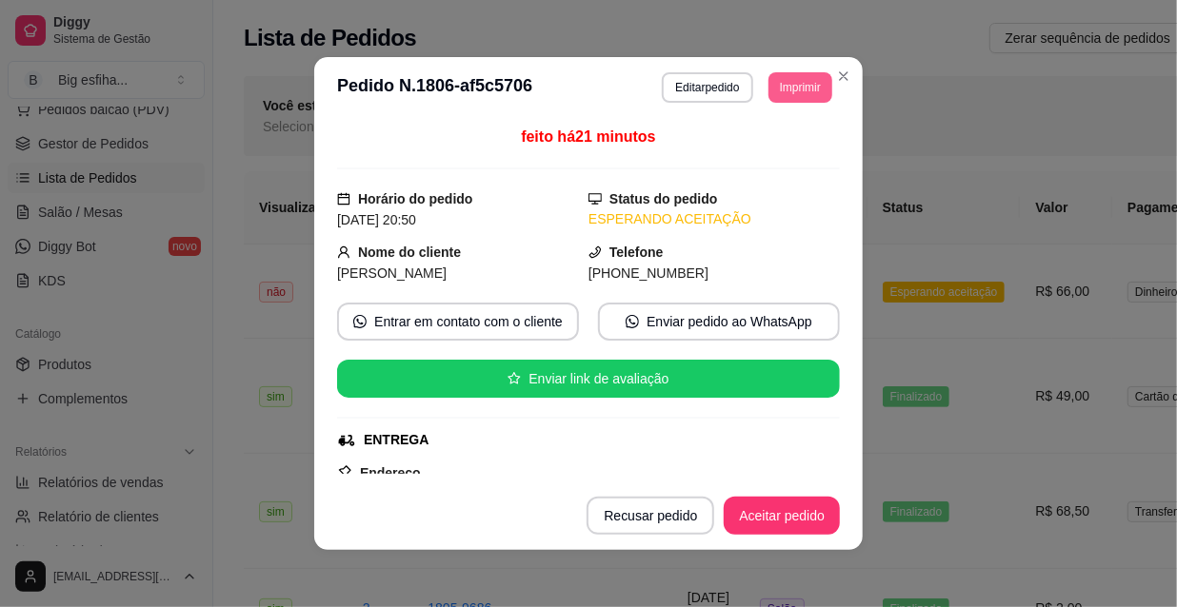
click at [790, 95] on button "Imprimir" at bounding box center [800, 87] width 64 height 30
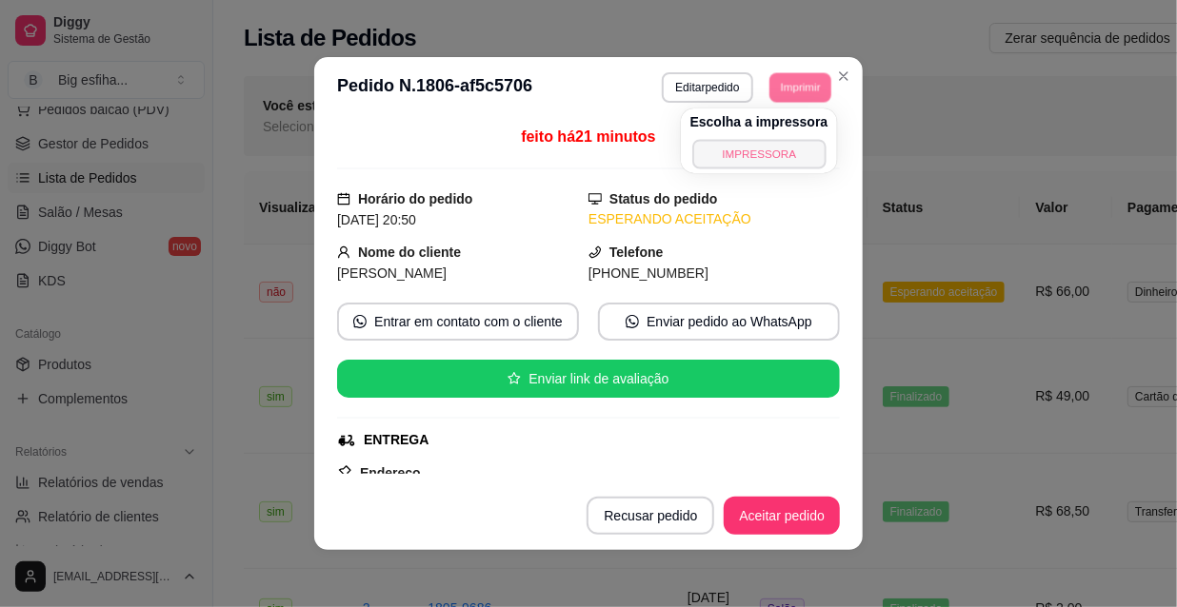
click at [762, 156] on button "IMPRESSORA" at bounding box center [758, 154] width 133 height 30
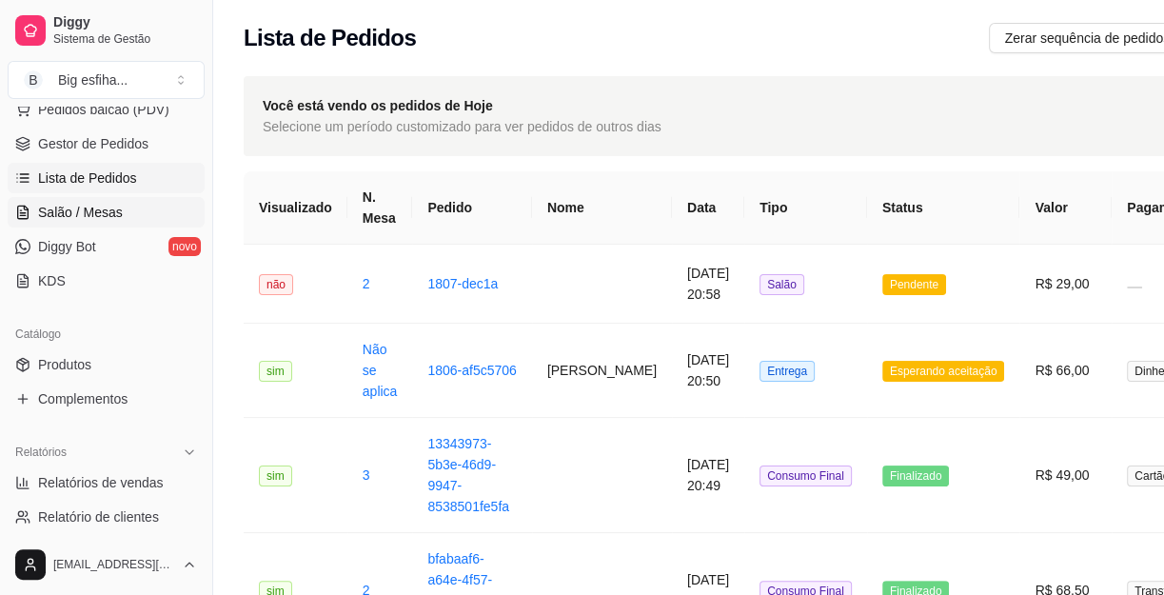
click at [125, 215] on link "Salão / Mesas" at bounding box center [106, 212] width 197 height 30
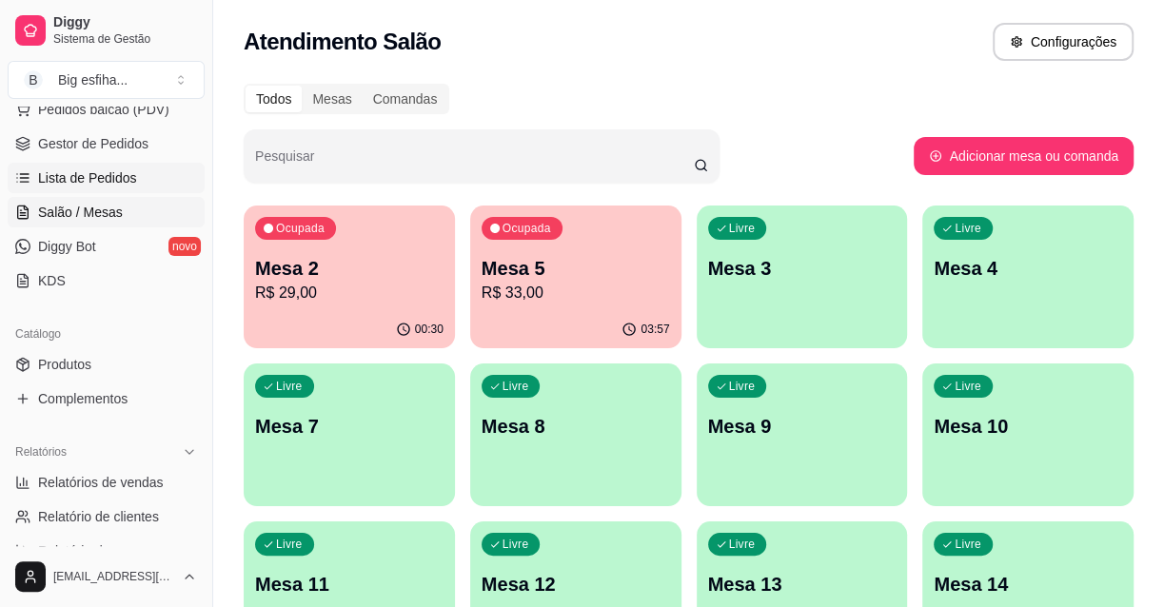
click at [113, 181] on span "Lista de Pedidos" at bounding box center [87, 177] width 99 height 19
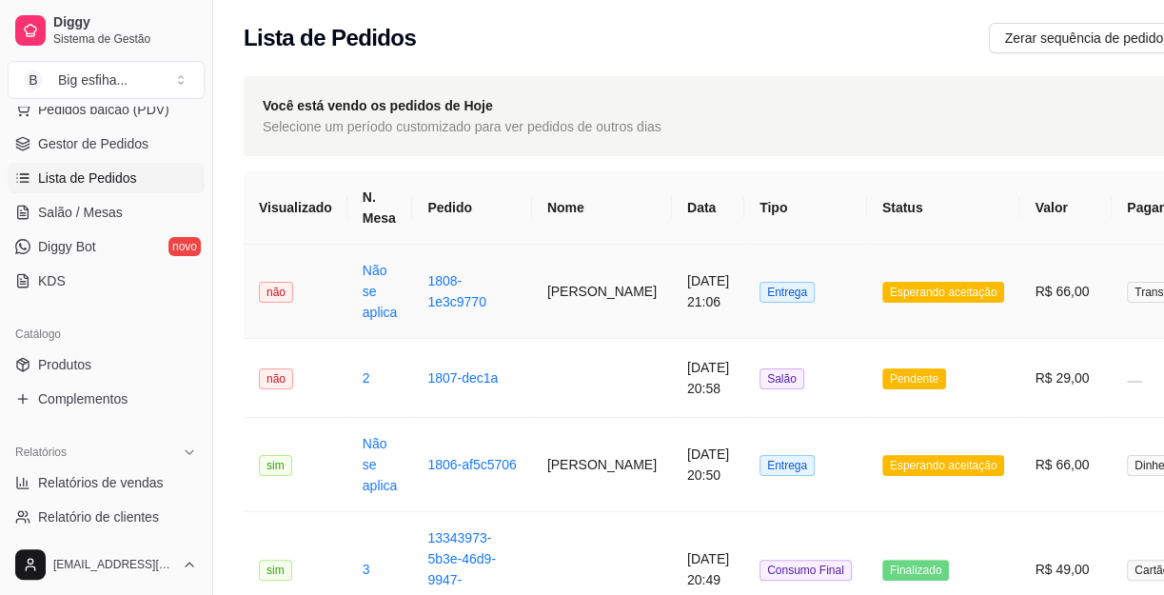
click at [595, 314] on td "[PERSON_NAME]" at bounding box center [602, 292] width 140 height 94
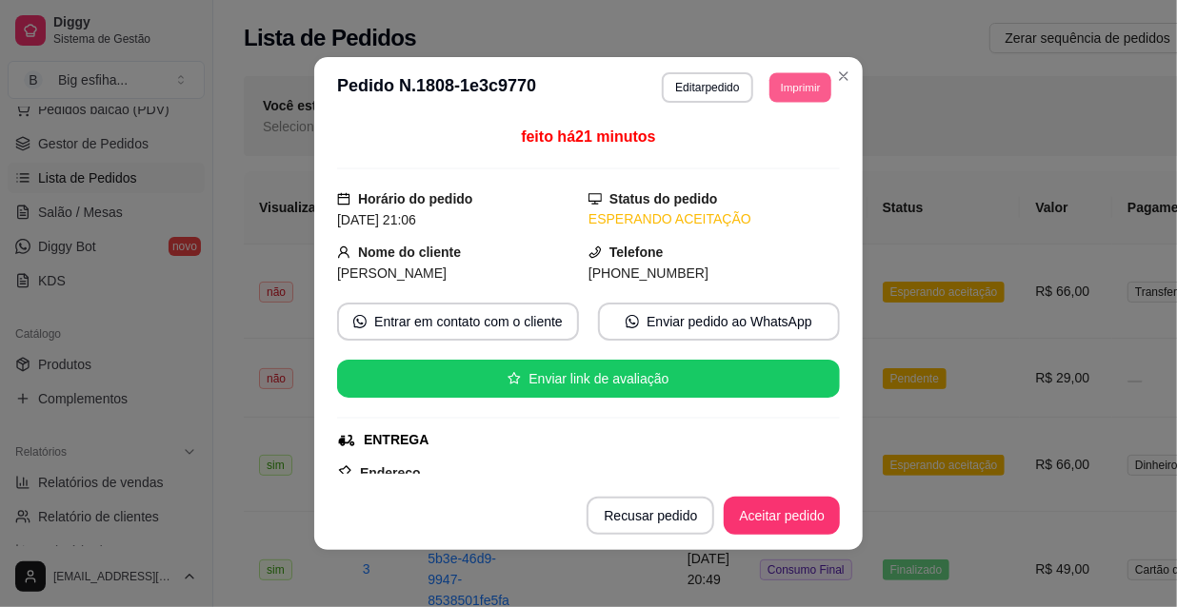
click at [781, 95] on button "Imprimir" at bounding box center [800, 87] width 62 height 30
click at [742, 177] on div "feito há 21 minutos Horário do pedido [DATE] 21:06 Status do pedido ESPERANDO A…" at bounding box center [588, 300] width 503 height 348
click at [785, 97] on button "Imprimir" at bounding box center [800, 87] width 64 height 30
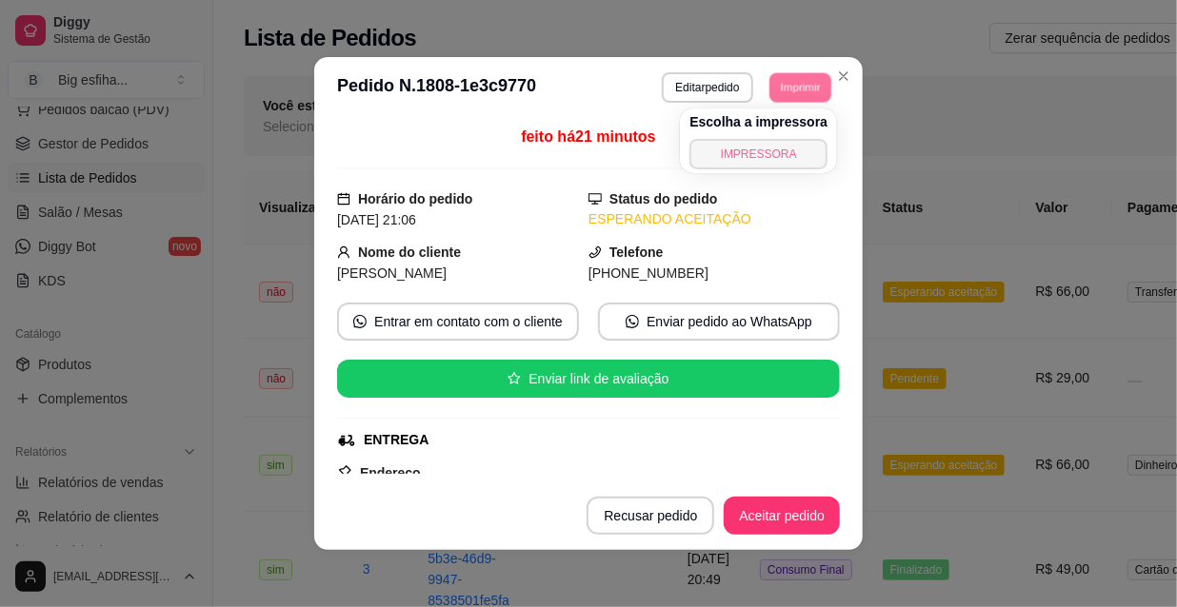
click at [769, 152] on button "IMPRESSORA" at bounding box center [758, 154] width 138 height 30
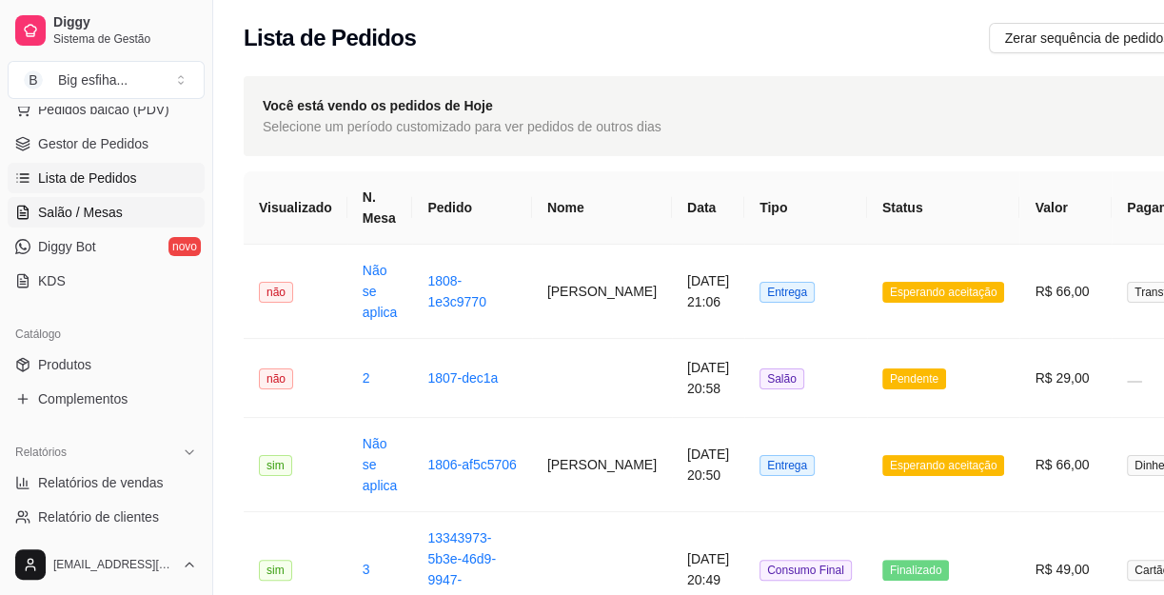
click at [120, 220] on link "Salão / Mesas" at bounding box center [106, 212] width 197 height 30
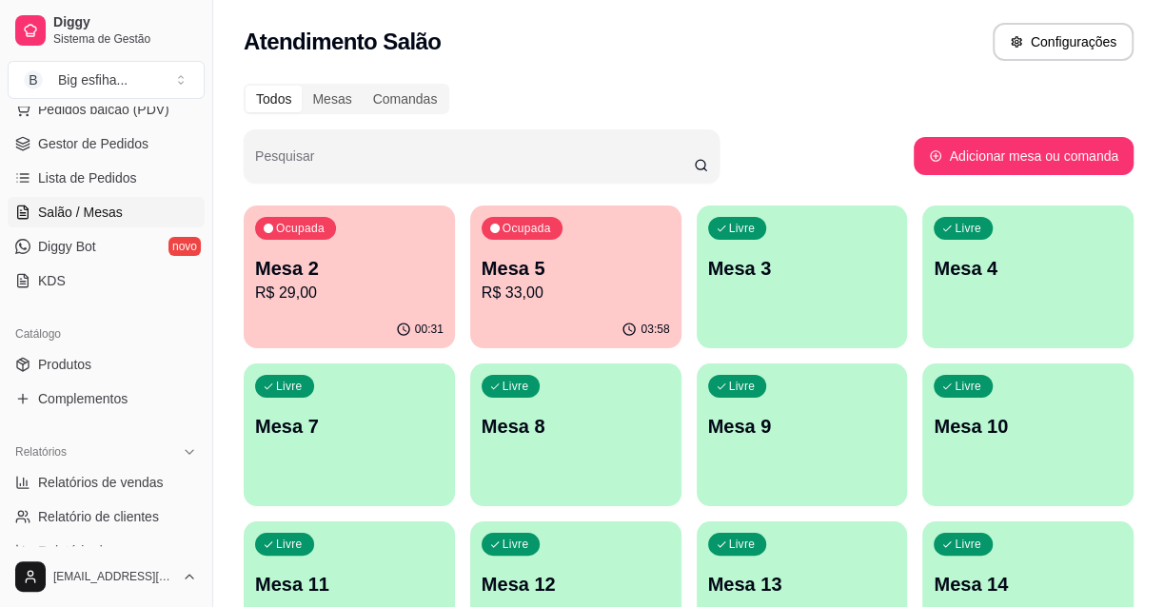
click at [752, 273] on p "Mesa 3" at bounding box center [802, 268] width 188 height 27
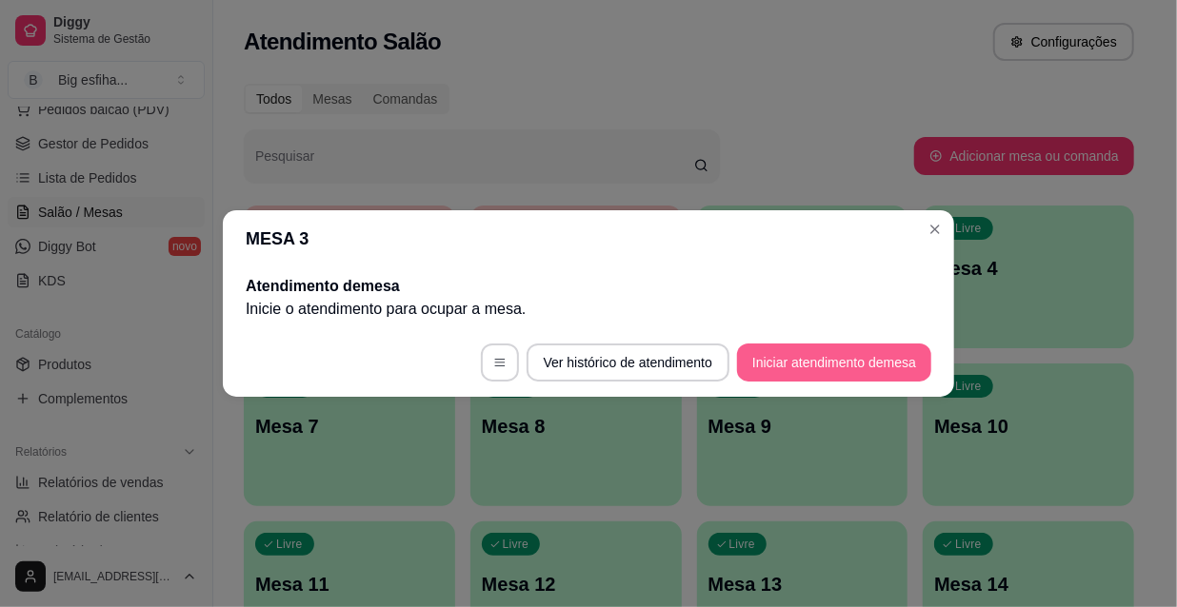
click at [805, 362] on button "Iniciar atendimento de mesa" at bounding box center [834, 363] width 194 height 38
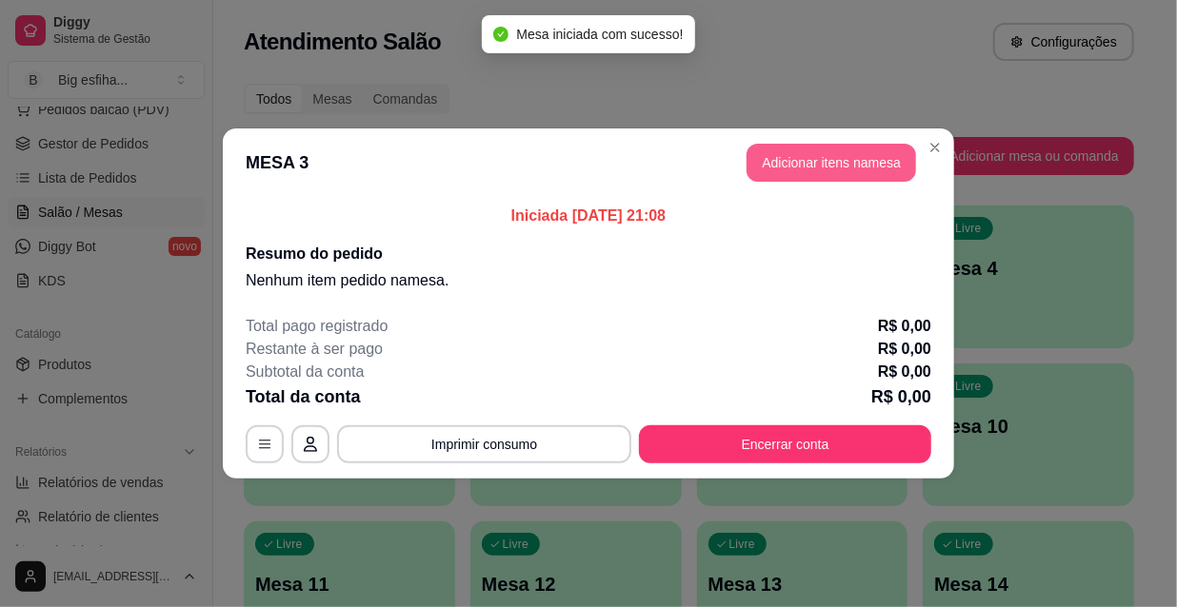
click at [814, 155] on button "Adicionar itens na mesa" at bounding box center [830, 163] width 169 height 38
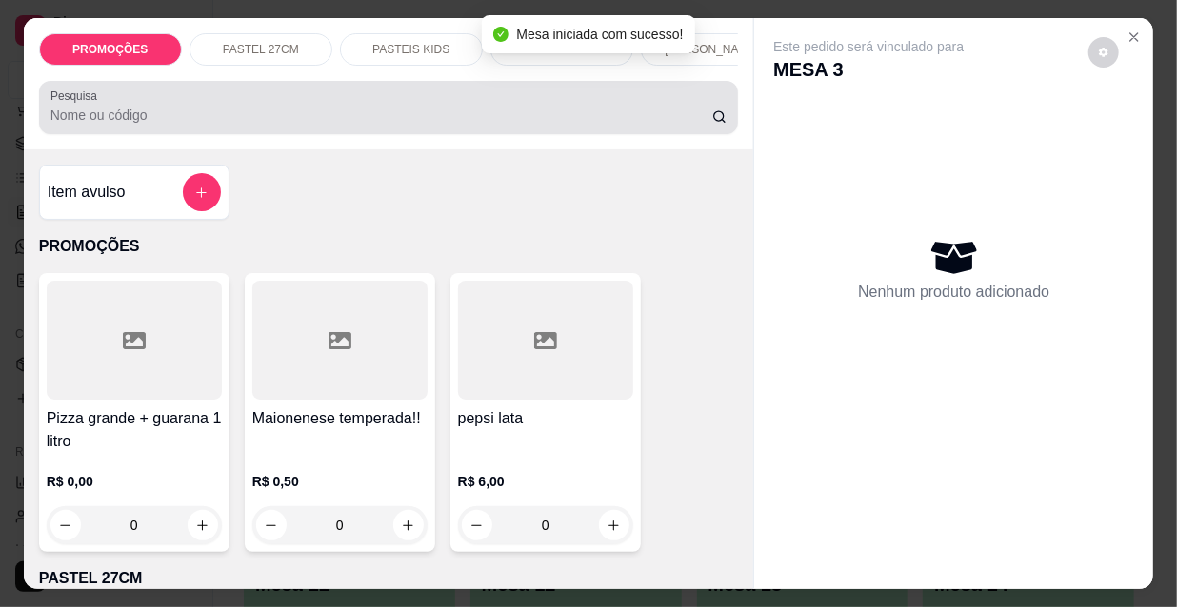
click at [440, 106] on div at bounding box center [388, 108] width 677 height 38
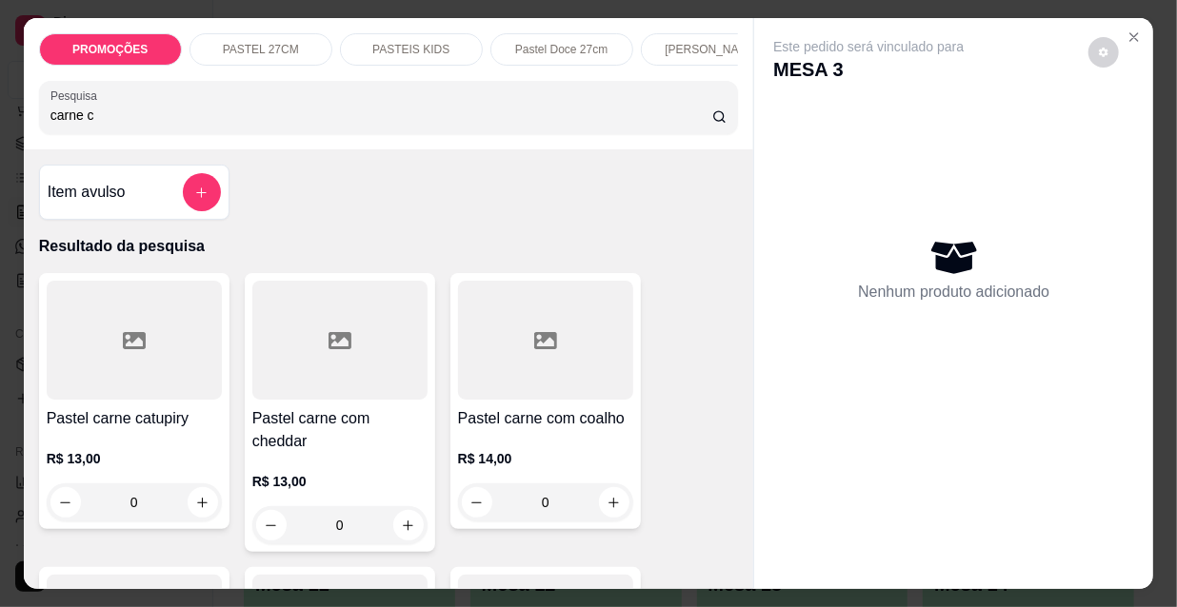
click at [529, 395] on div at bounding box center [545, 340] width 175 height 119
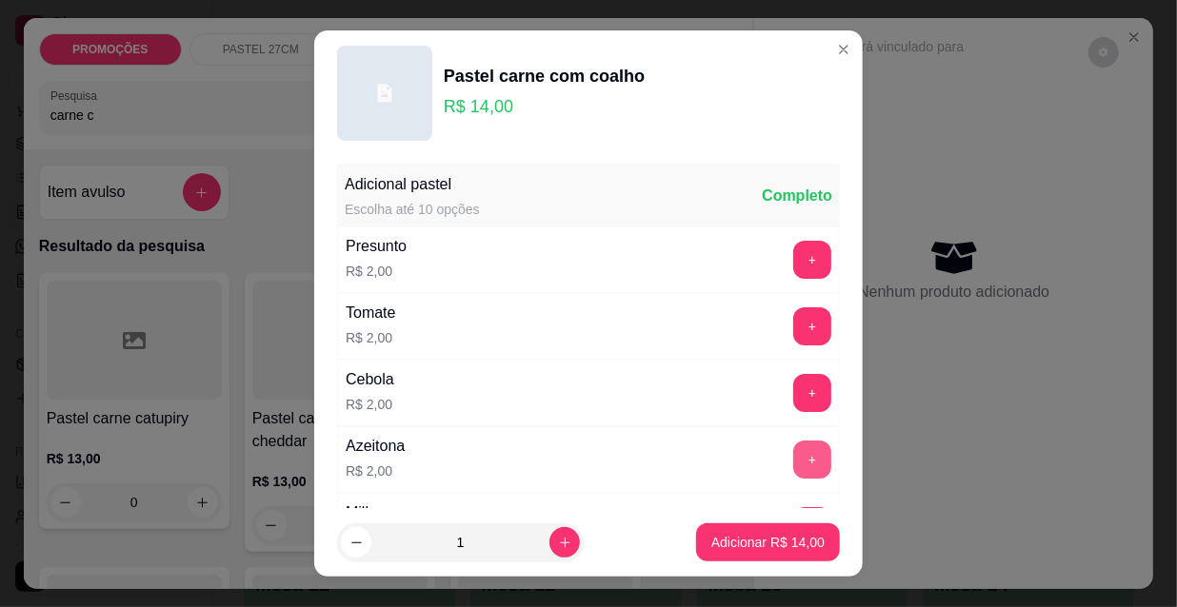
click at [793, 456] on button "+" at bounding box center [812, 460] width 38 height 38
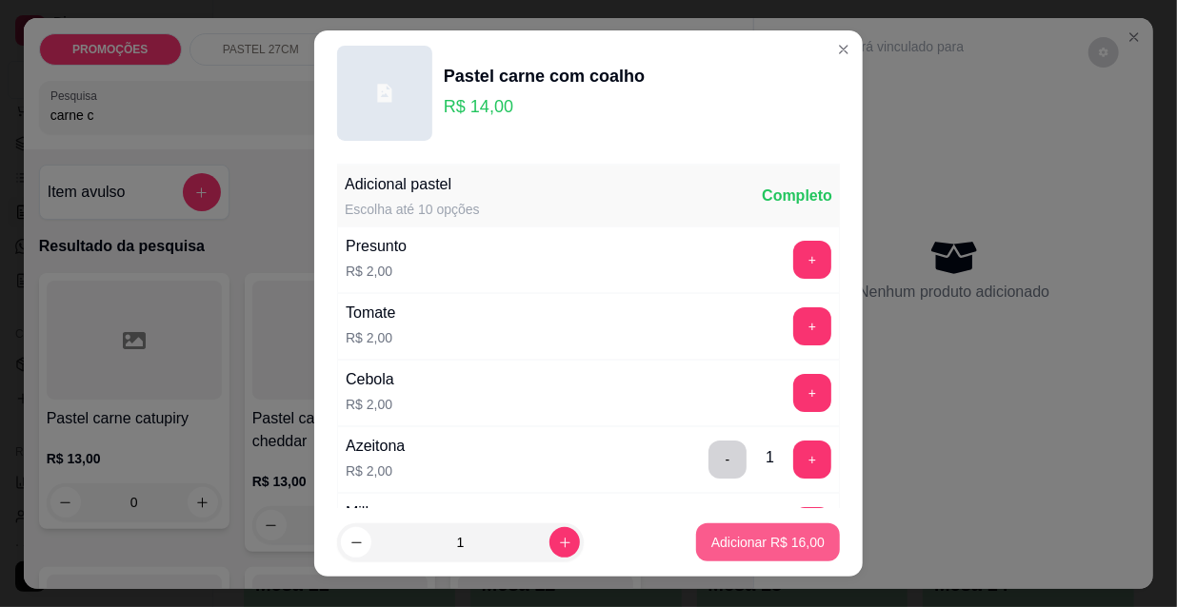
click at [763, 530] on button "Adicionar R$ 16,00" at bounding box center [768, 543] width 144 height 38
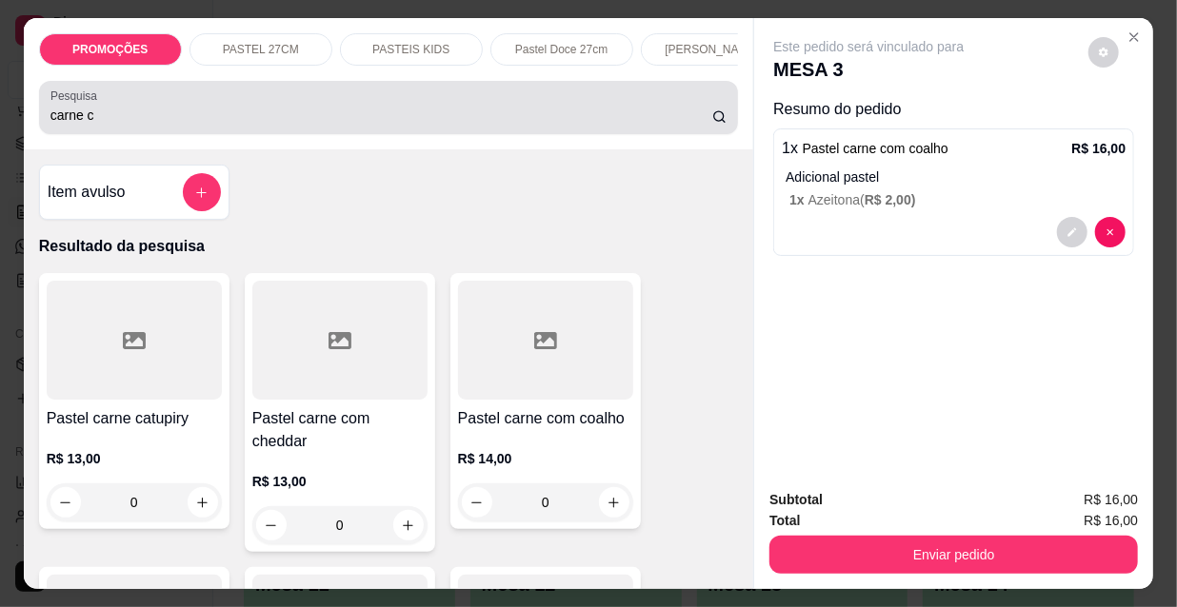
click at [113, 117] on input "carne c" at bounding box center [381, 115] width 662 height 19
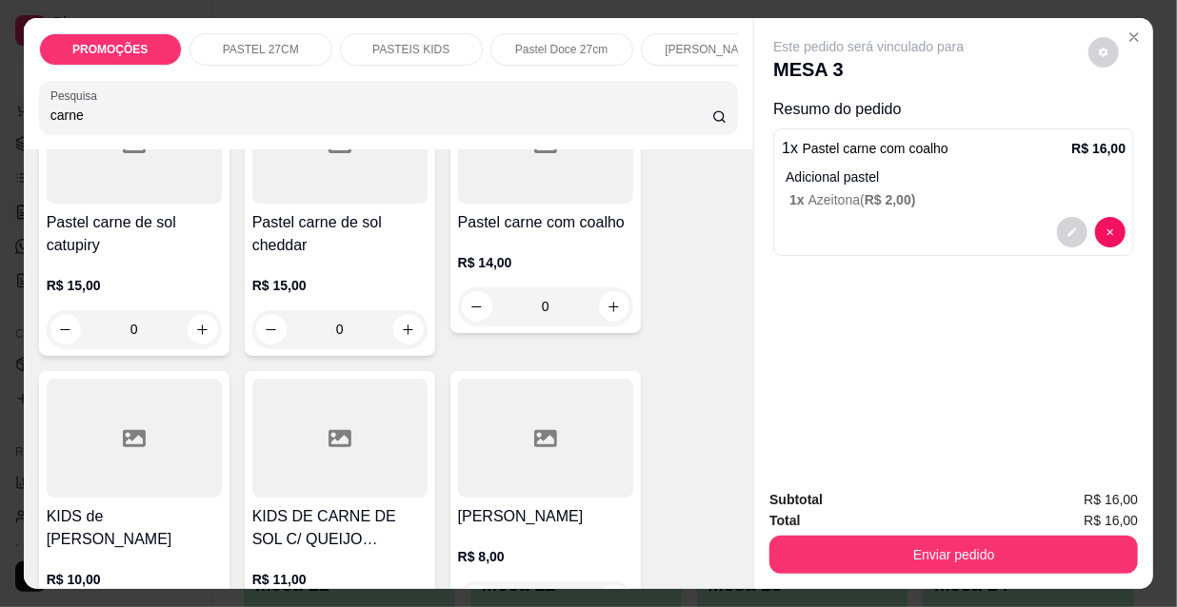
scroll to position [952, 0]
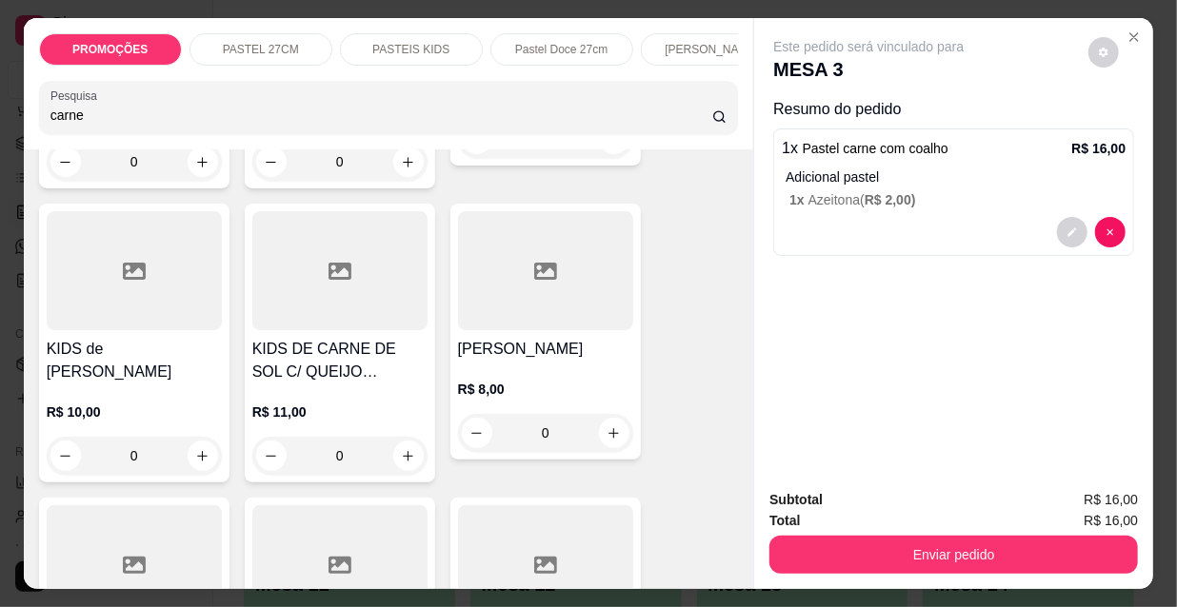
type input "carne"
click at [505, 293] on div at bounding box center [545, 270] width 175 height 119
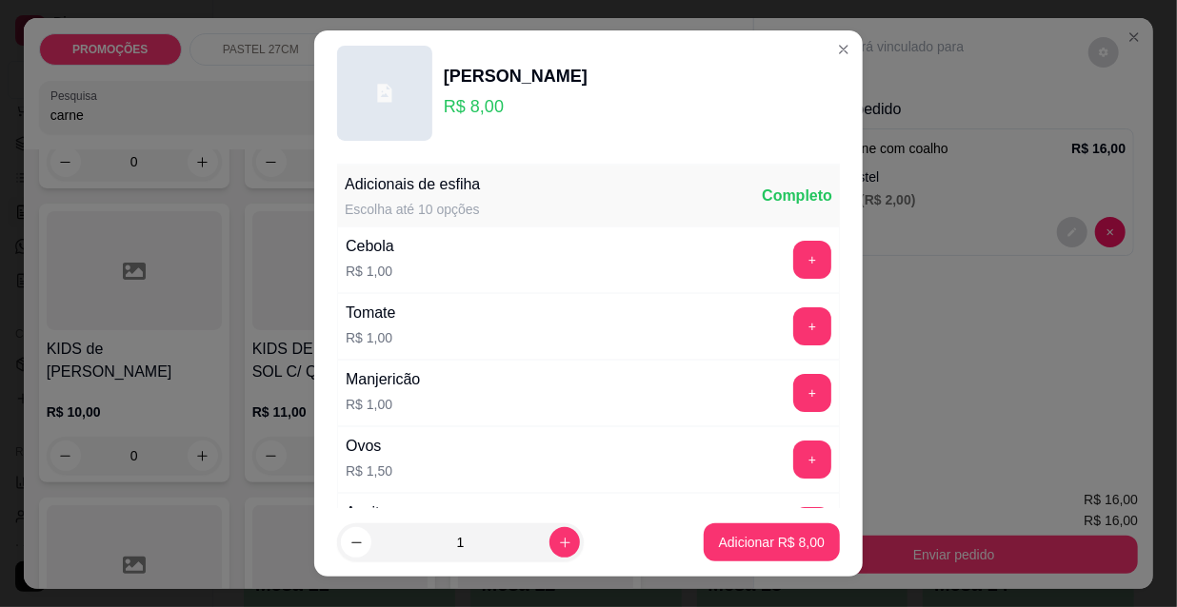
scroll to position [259, 0]
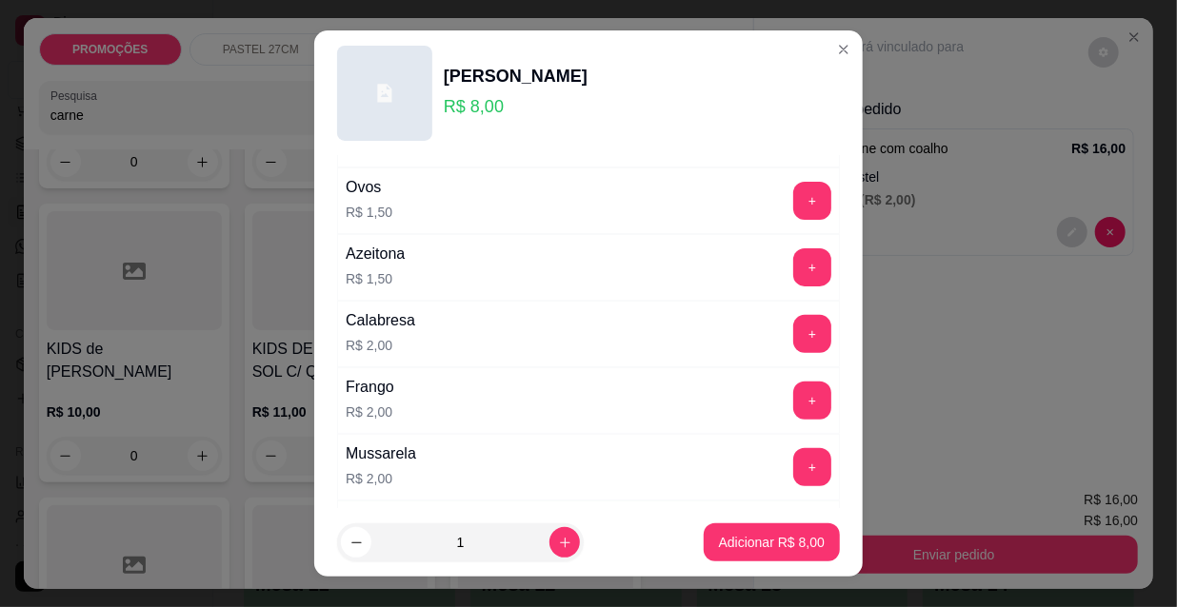
click at [543, 570] on footer "1 Adicionar R$ 8,00" at bounding box center [588, 542] width 548 height 69
click at [558, 544] on icon "increase-product-quantity" at bounding box center [565, 543] width 14 height 14
type input "2"
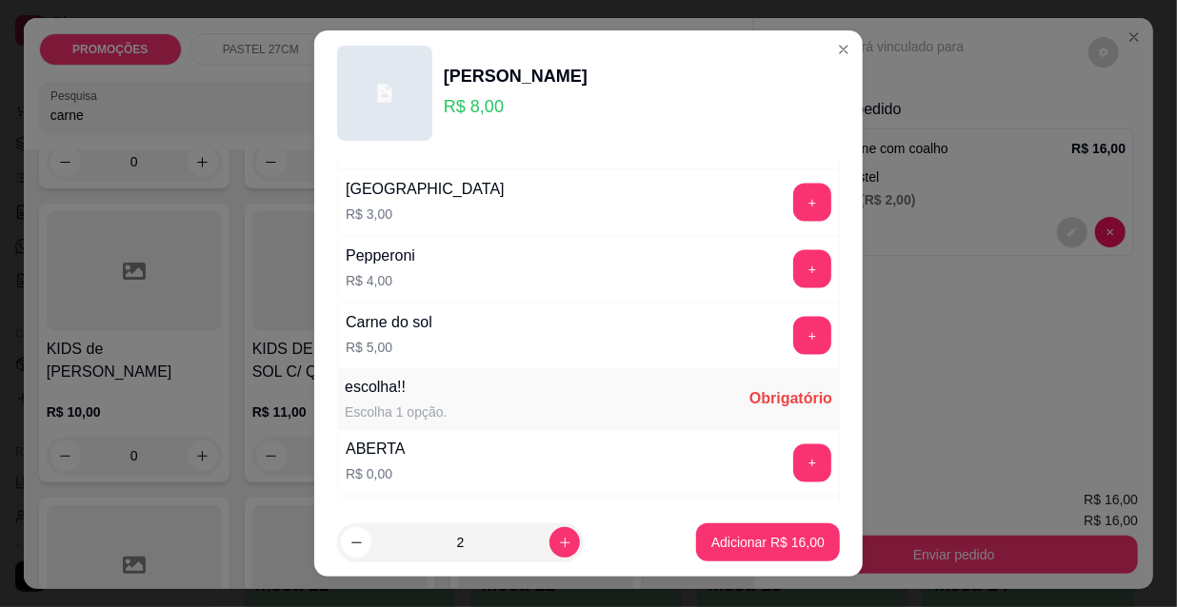
scroll to position [1581, 0]
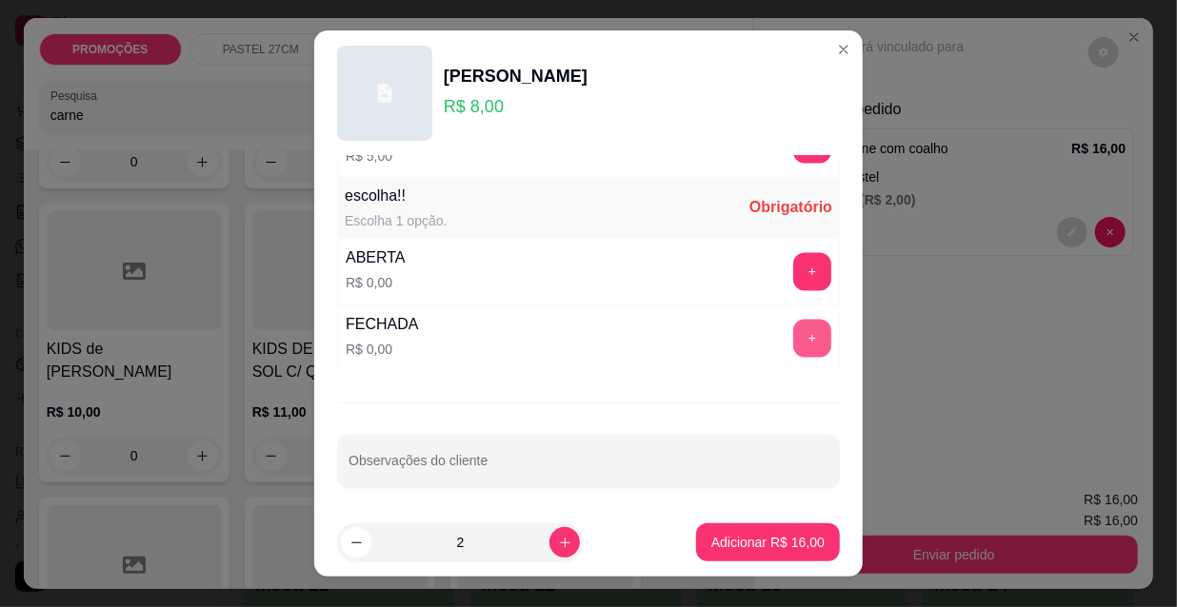
click at [793, 330] on button "+" at bounding box center [812, 339] width 38 height 38
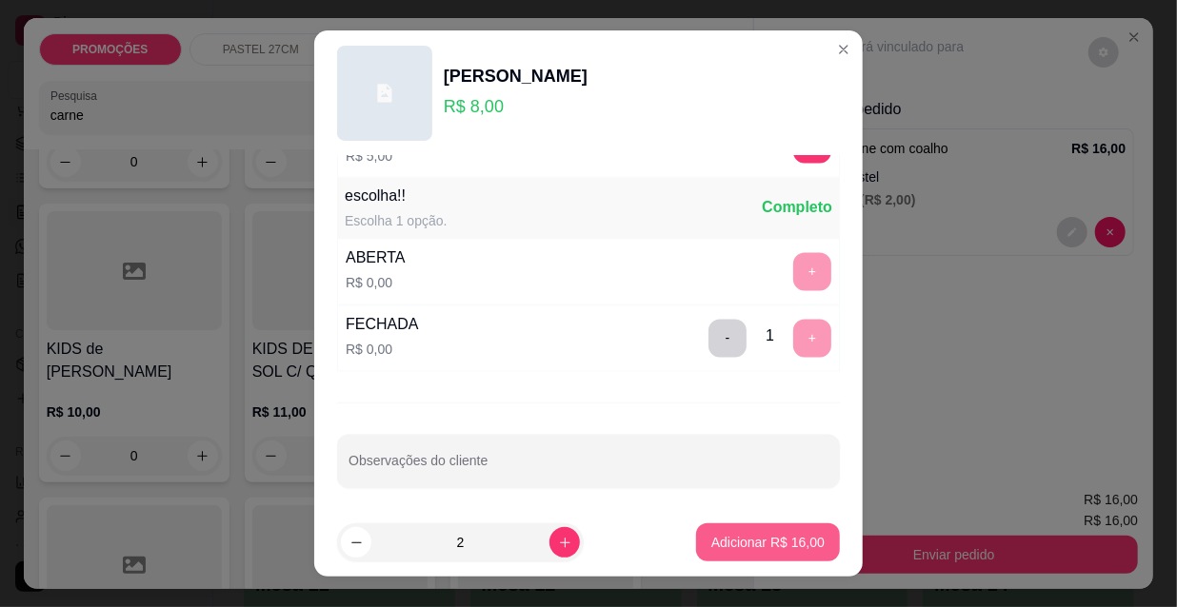
click at [770, 557] on button "Adicionar R$ 16,00" at bounding box center [768, 543] width 144 height 38
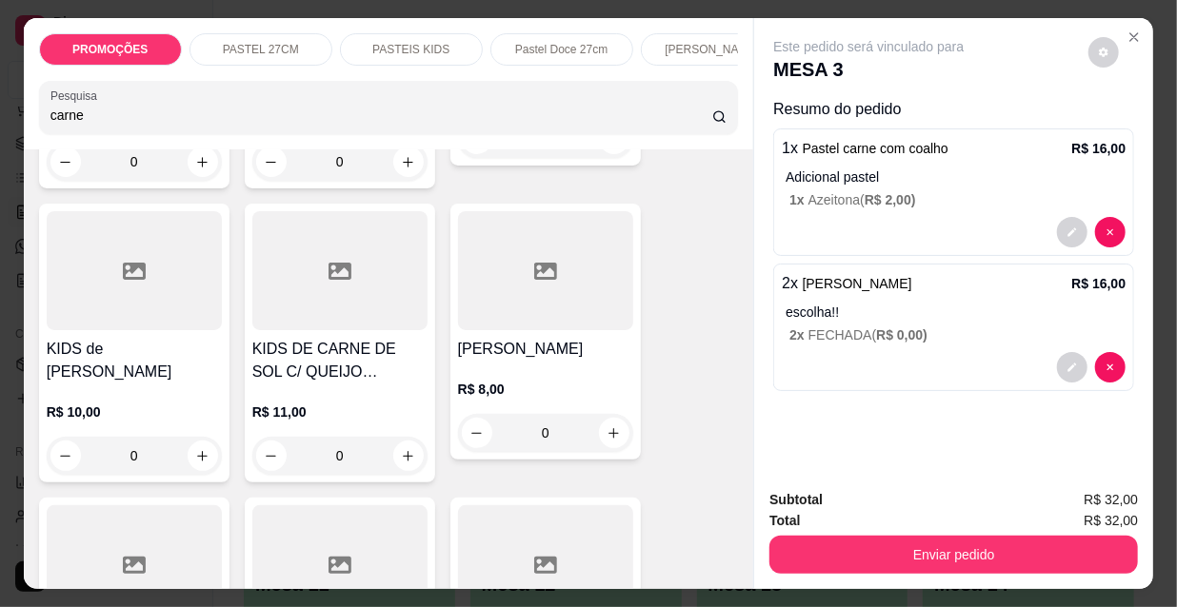
drag, startPoint x: 113, startPoint y: 133, endPoint x: 0, endPoint y: 113, distance: 115.0
click at [0, 113] on div "PROMOÇÕES PASTEL 27CM PASTEIS KIDS Pastel Doce 27cm Esfihas Salgadas Esfihas do…" at bounding box center [588, 303] width 1177 height 607
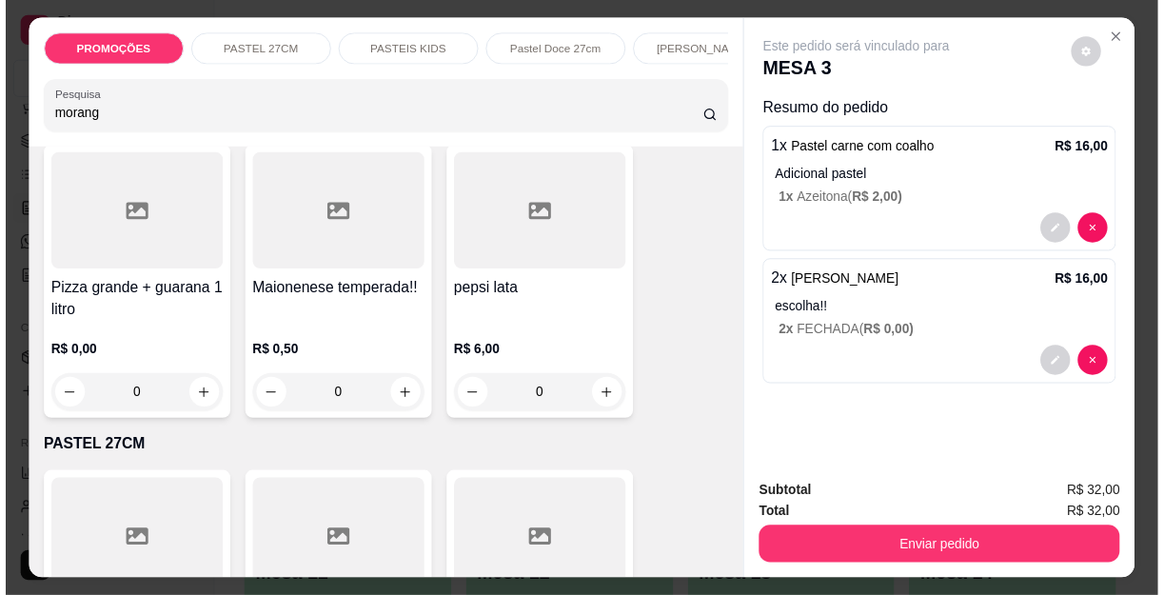
scroll to position [0, 0]
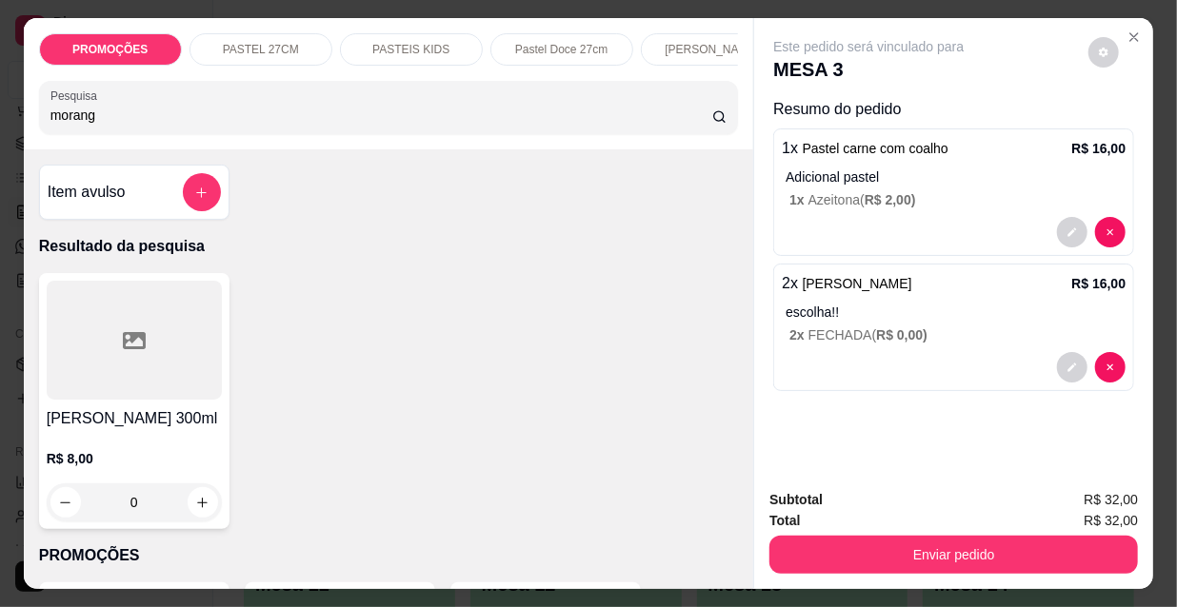
type input "morang"
click at [93, 376] on div at bounding box center [134, 340] width 175 height 119
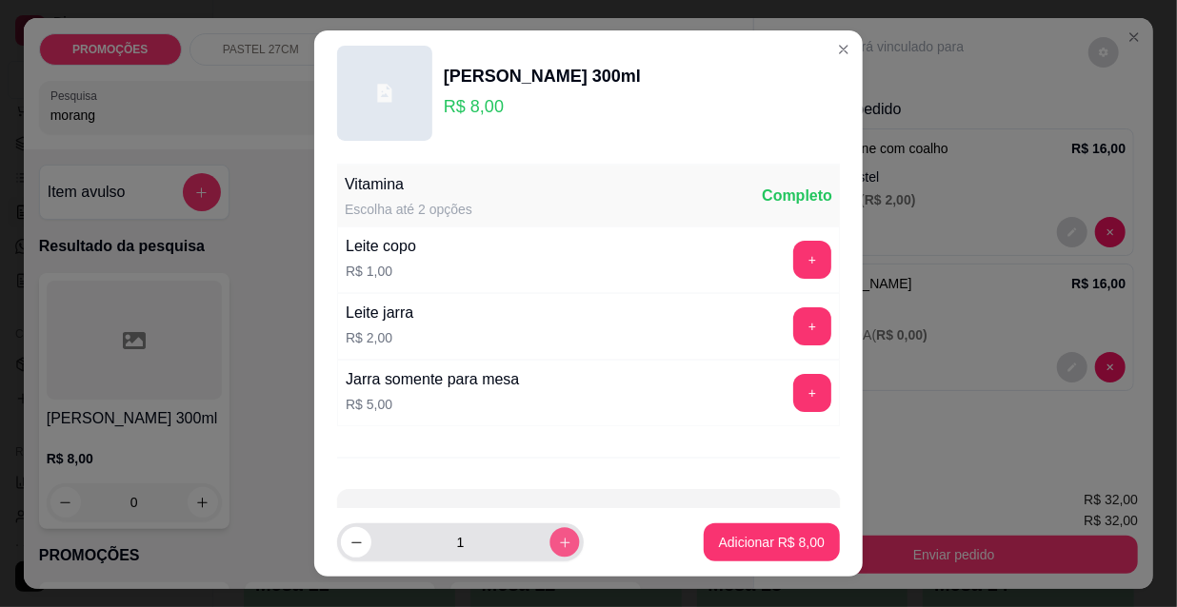
click at [549, 556] on button "increase-product-quantity" at bounding box center [564, 543] width 30 height 30
type input "2"
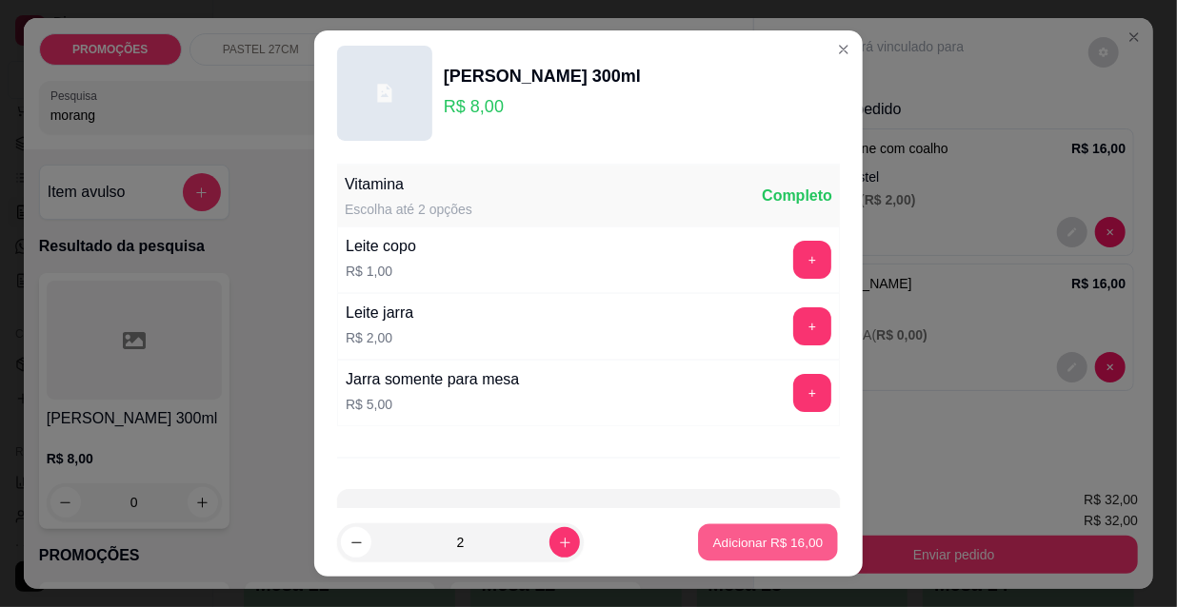
click at [779, 544] on p "Adicionar R$ 16,00" at bounding box center [768, 542] width 110 height 18
type input "2"
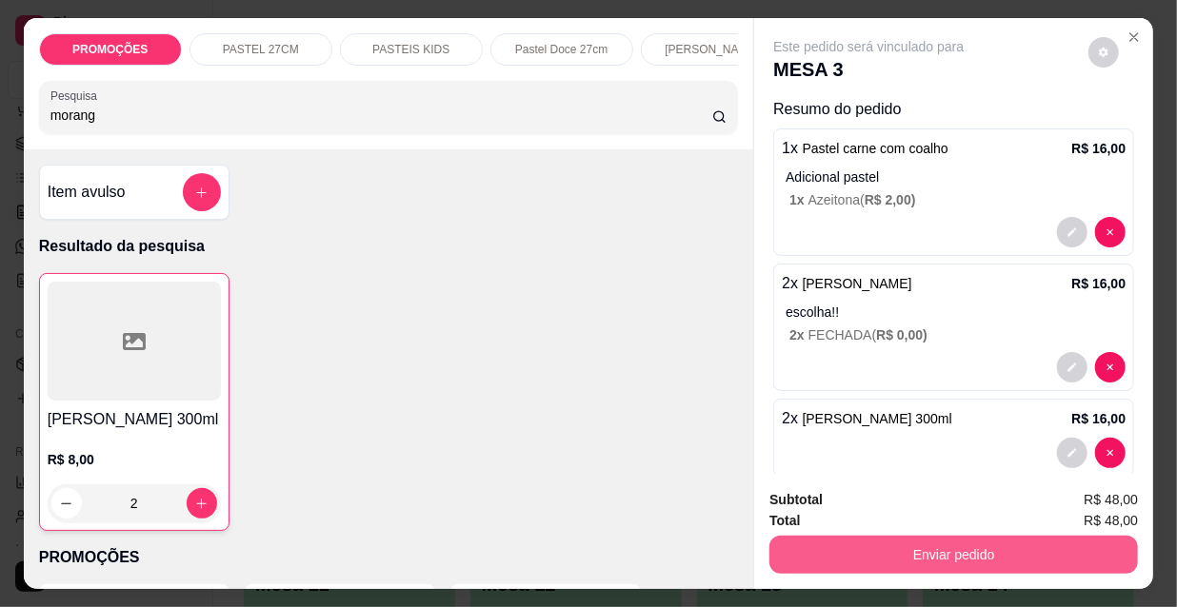
click at [852, 550] on button "Enviar pedido" at bounding box center [953, 555] width 368 height 38
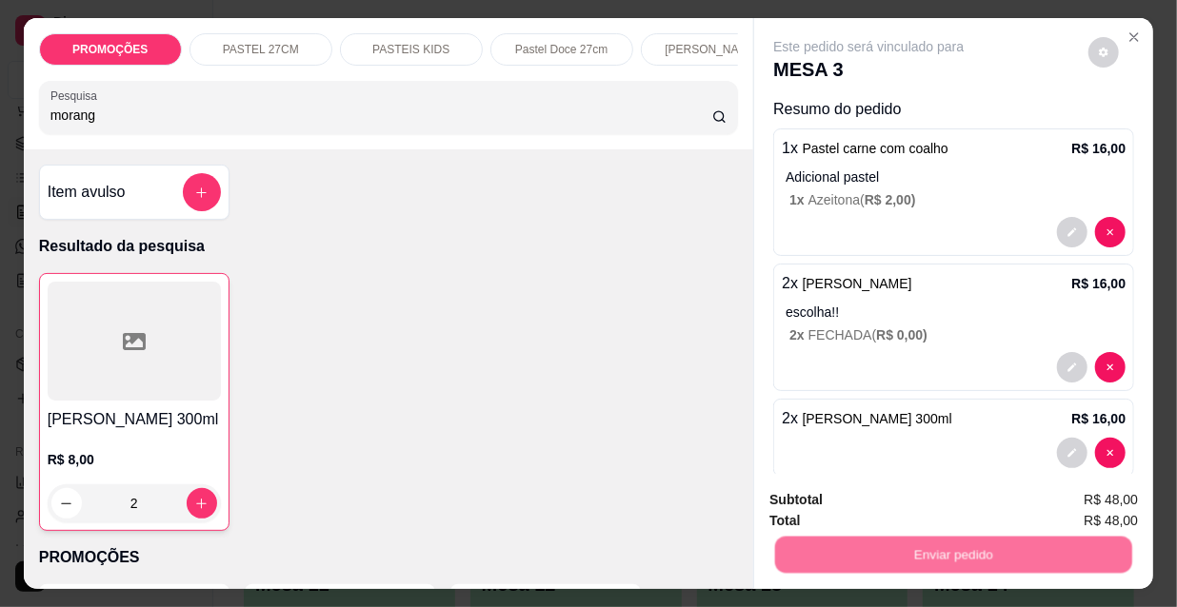
click at [829, 497] on button "Não registrar e enviar pedido" at bounding box center [892, 502] width 198 height 36
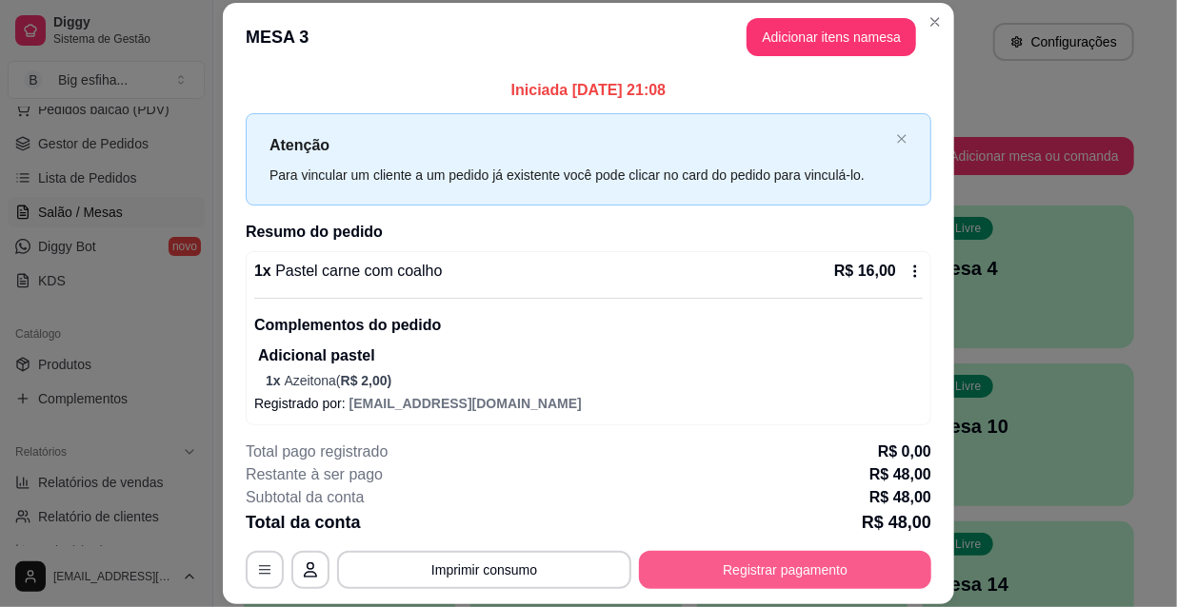
click at [765, 571] on button "Registrar pagamento" at bounding box center [785, 570] width 292 height 38
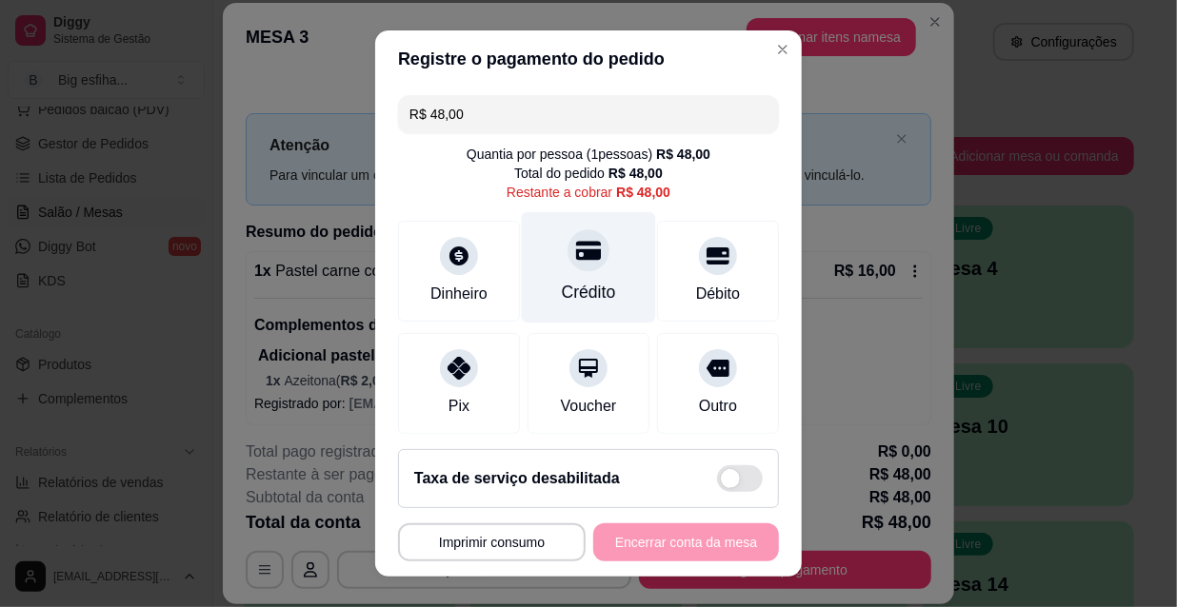
click at [550, 281] on div "Crédito" at bounding box center [589, 267] width 134 height 111
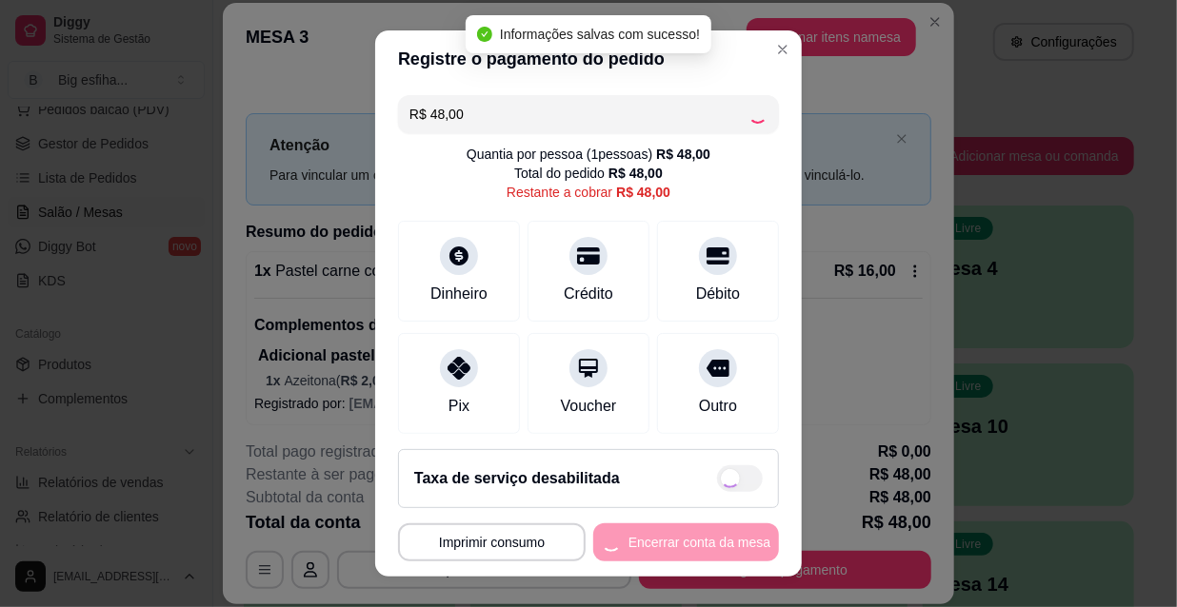
type input "R$ 0,00"
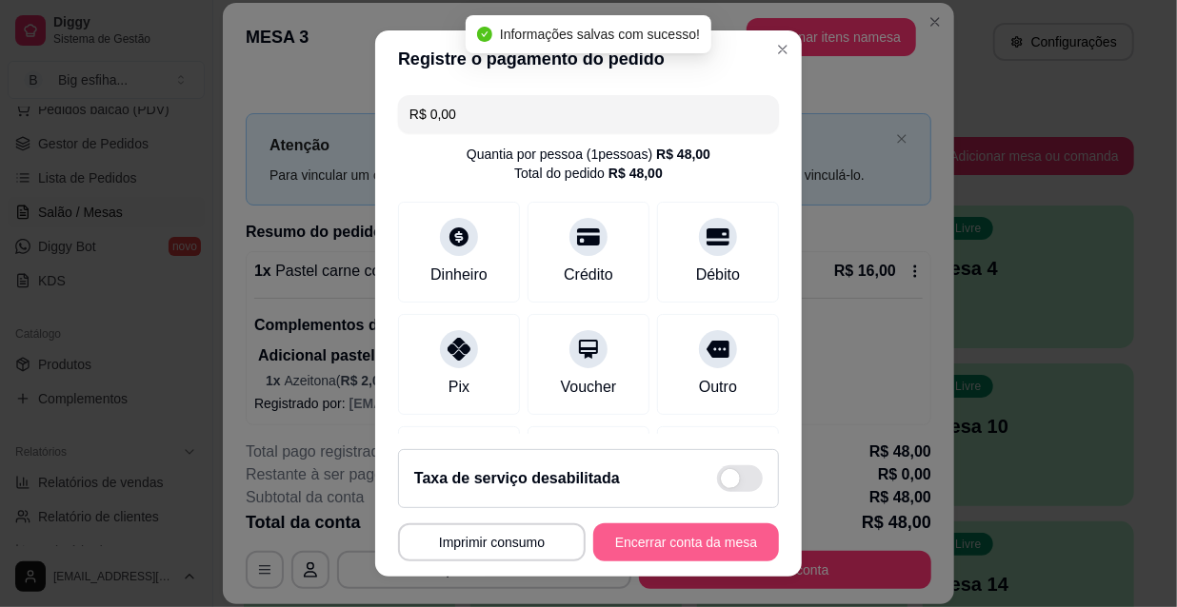
click at [666, 548] on button "Encerrar conta da mesa" at bounding box center [686, 543] width 186 height 38
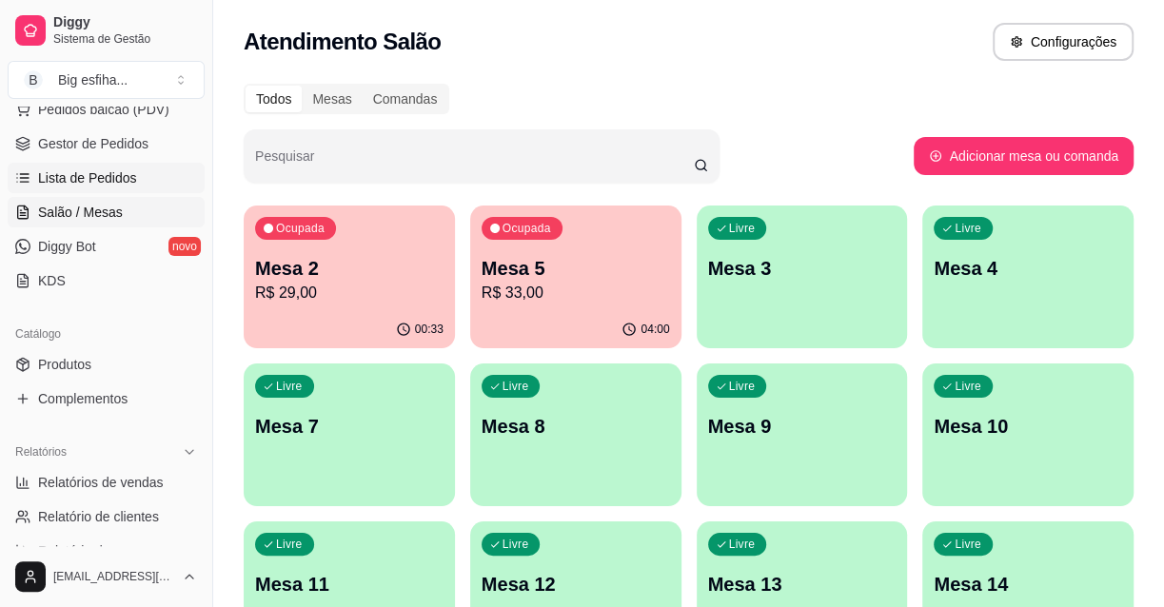
click at [109, 186] on span "Lista de Pedidos" at bounding box center [87, 177] width 99 height 19
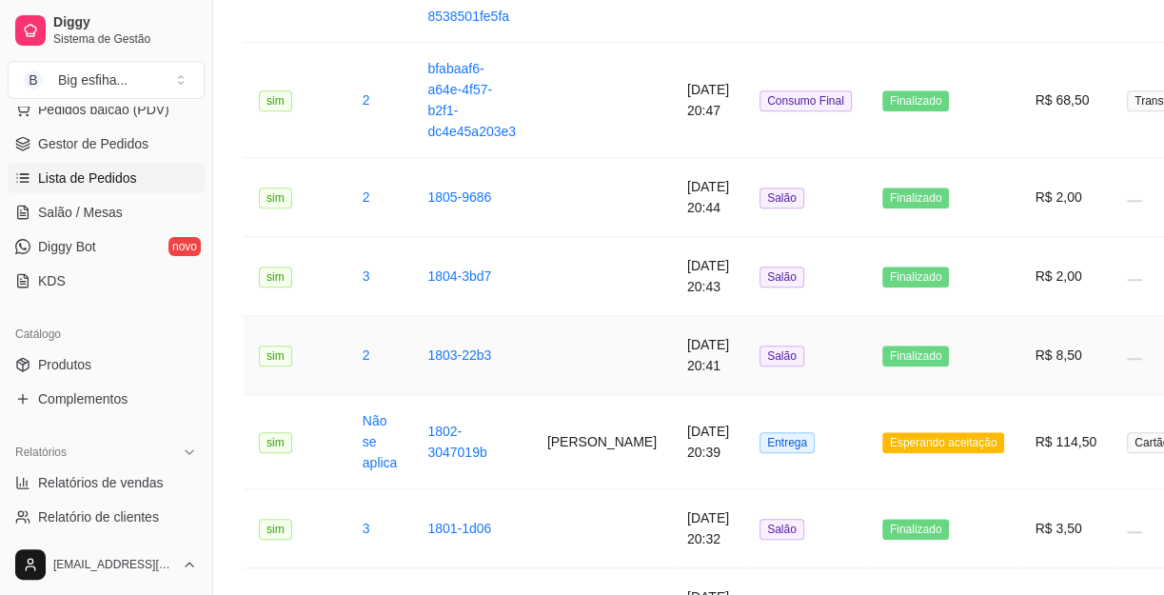
scroll to position [952, 0]
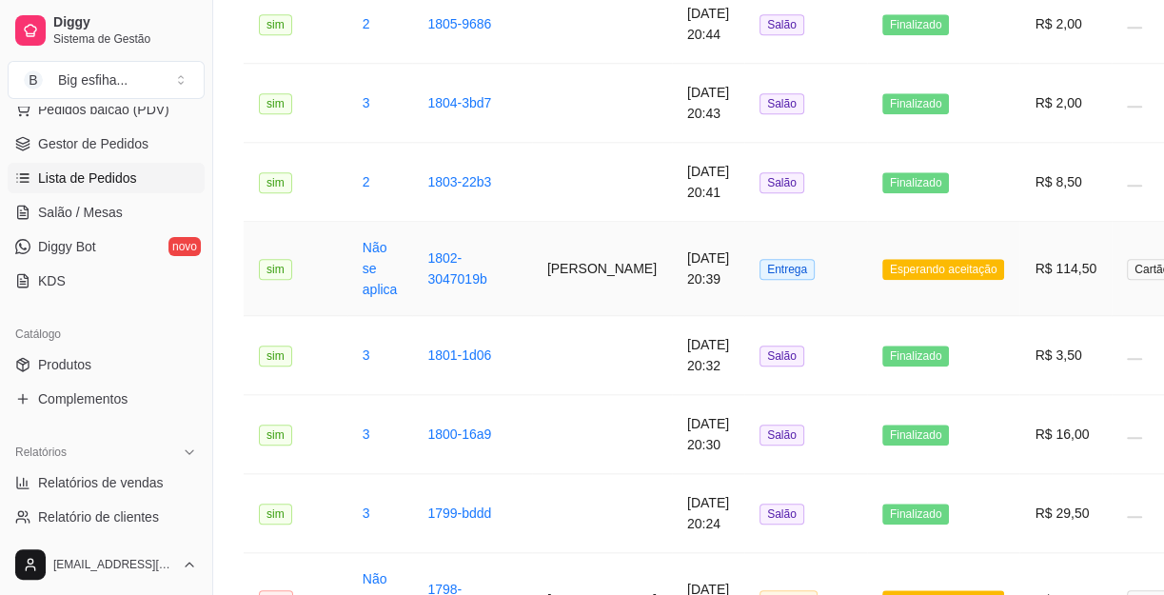
click at [672, 265] on td "[DATE] 20:39" at bounding box center [708, 269] width 72 height 94
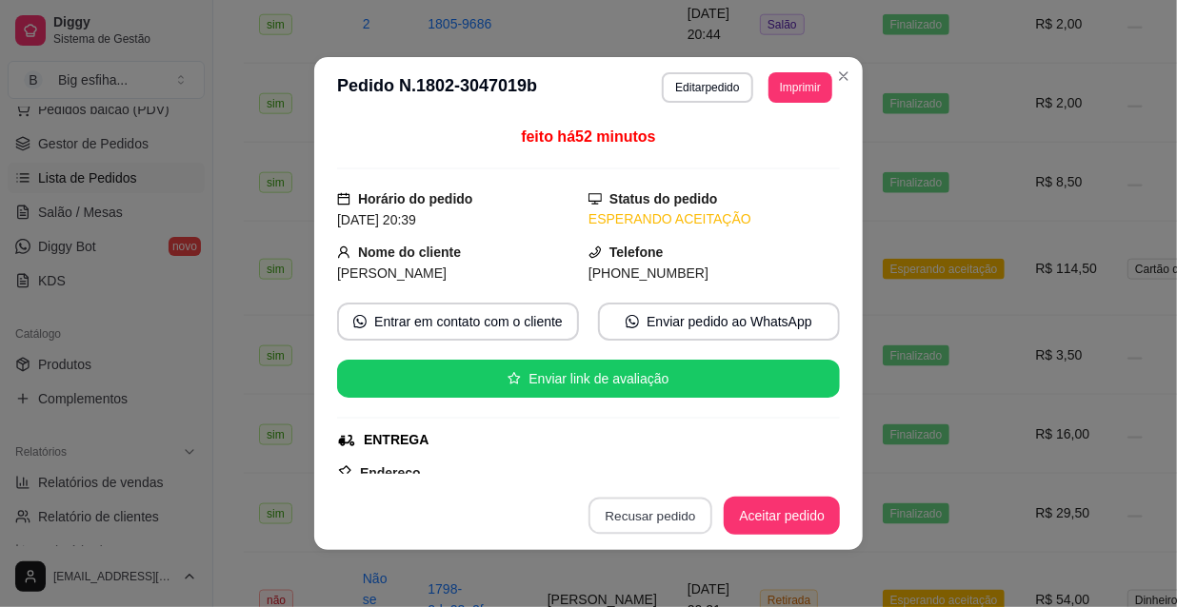
click at [627, 516] on button "Recusar pedido" at bounding box center [650, 516] width 124 height 37
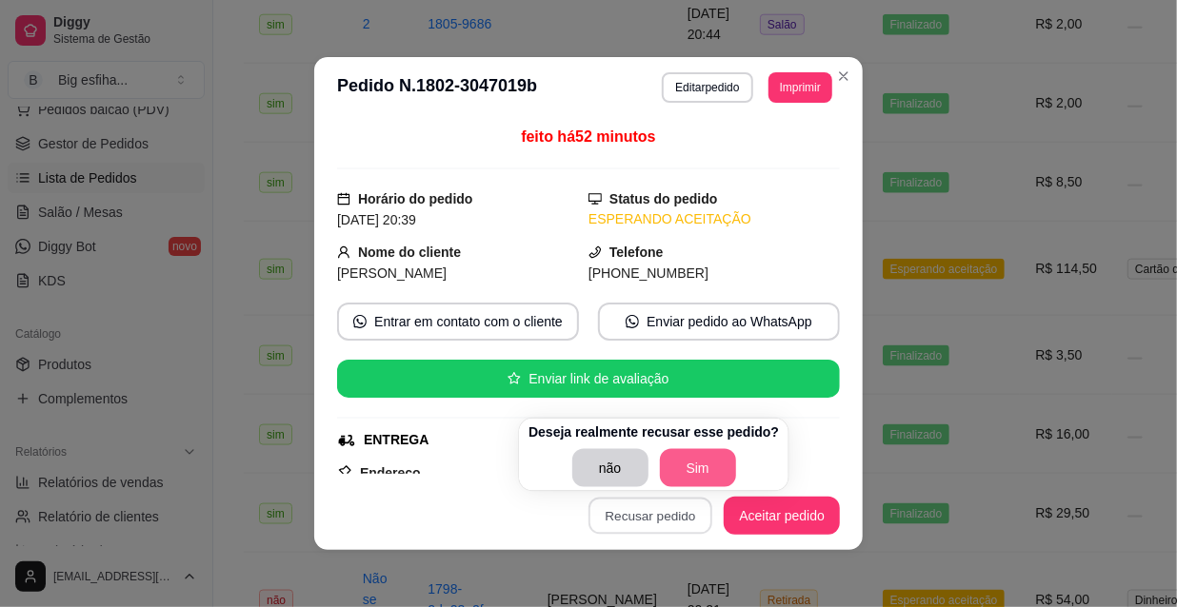
click at [692, 466] on button "Sim" at bounding box center [698, 468] width 76 height 38
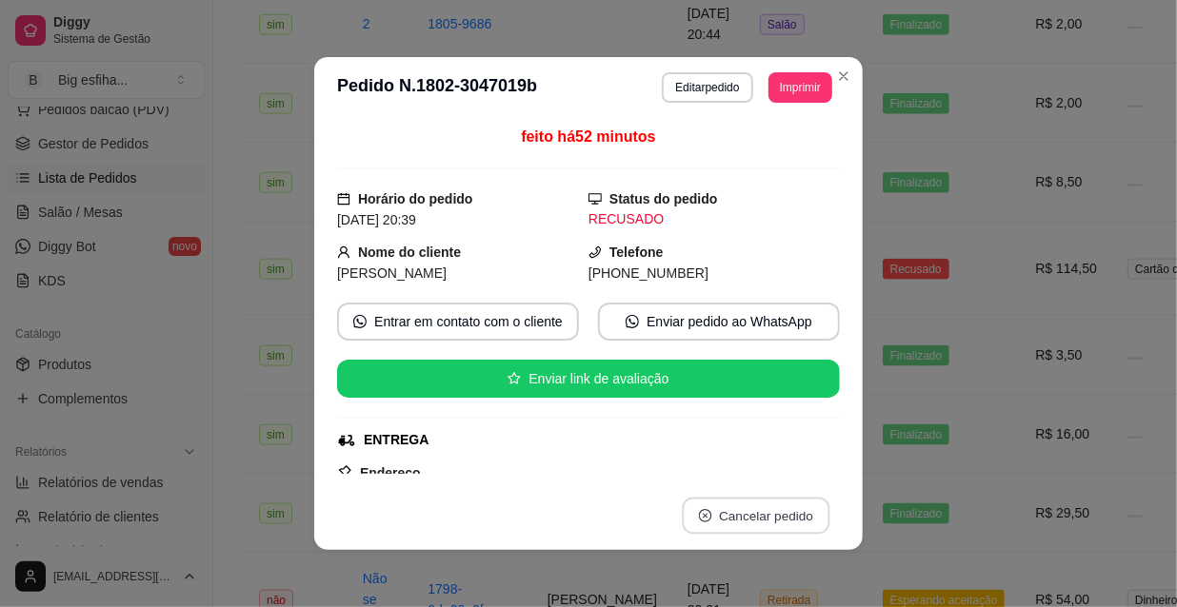
click at [742, 524] on button "Cancelar pedido" at bounding box center [756, 516] width 148 height 37
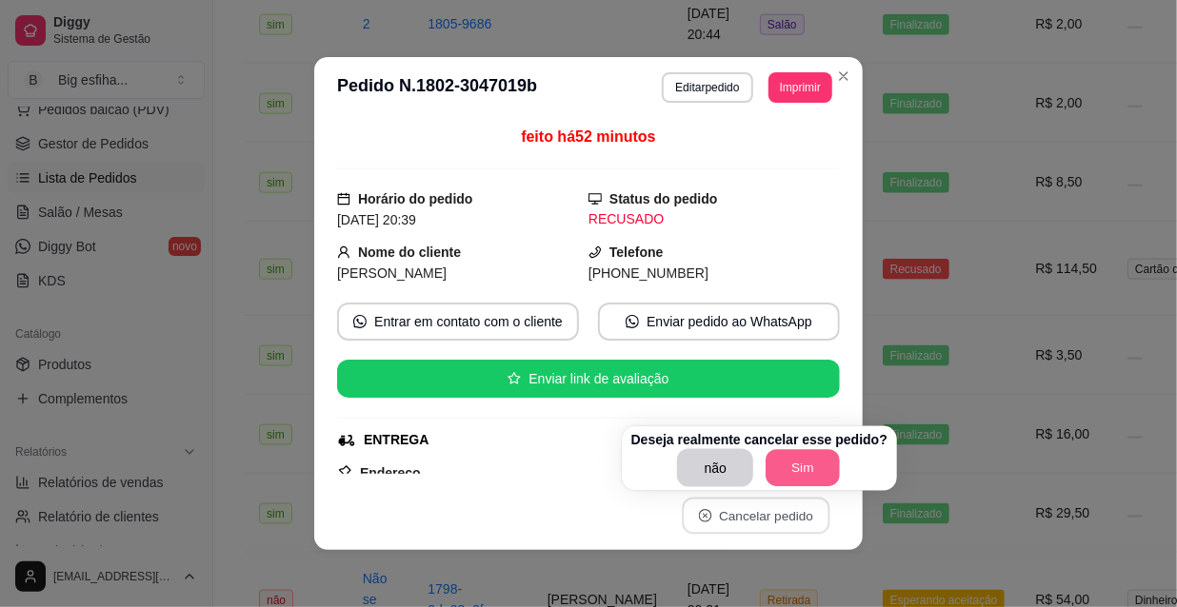
click at [801, 475] on button "Sim" at bounding box center [803, 468] width 74 height 37
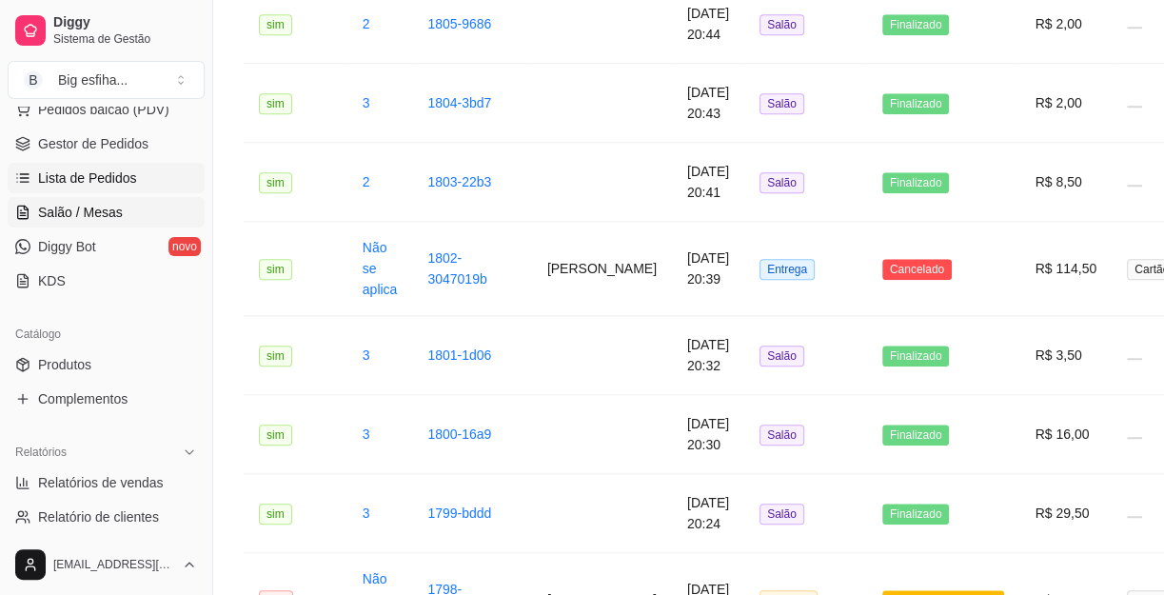
click at [90, 203] on span "Salão / Mesas" at bounding box center [80, 212] width 85 height 19
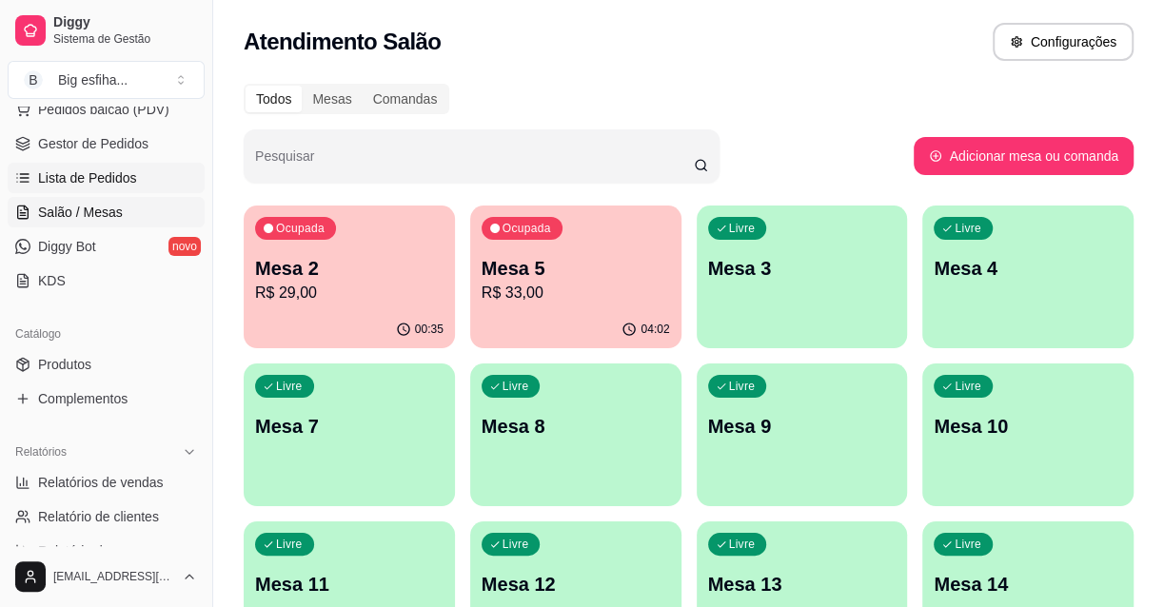
click at [90, 176] on span "Lista de Pedidos" at bounding box center [87, 177] width 99 height 19
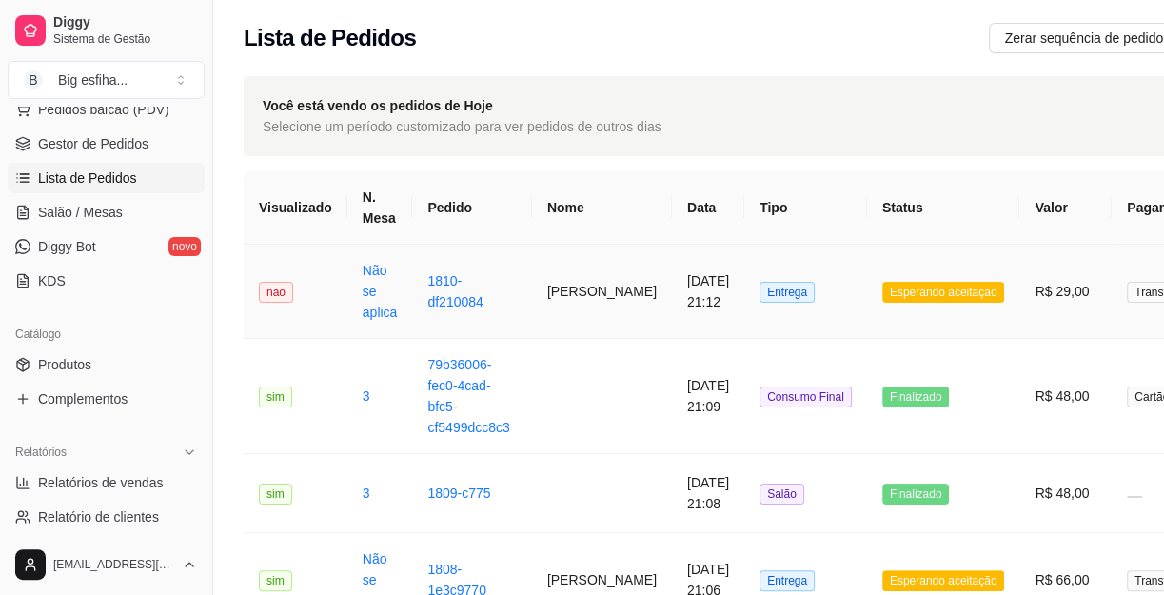
click at [584, 325] on td "[PERSON_NAME]" at bounding box center [602, 292] width 140 height 94
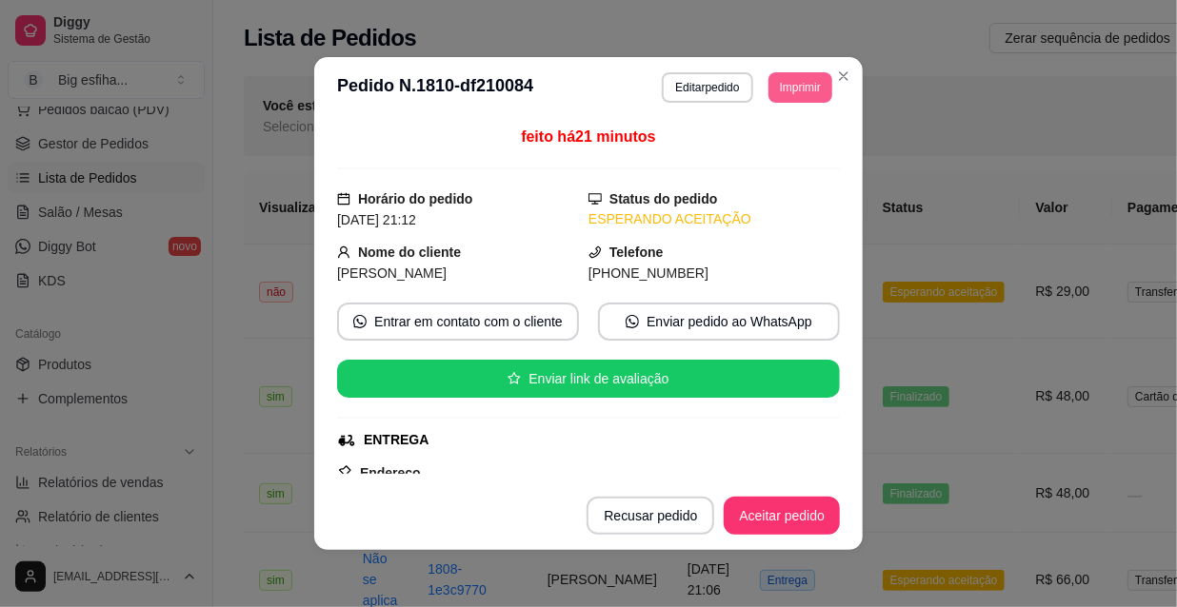
click at [794, 100] on button "Imprimir" at bounding box center [800, 87] width 64 height 30
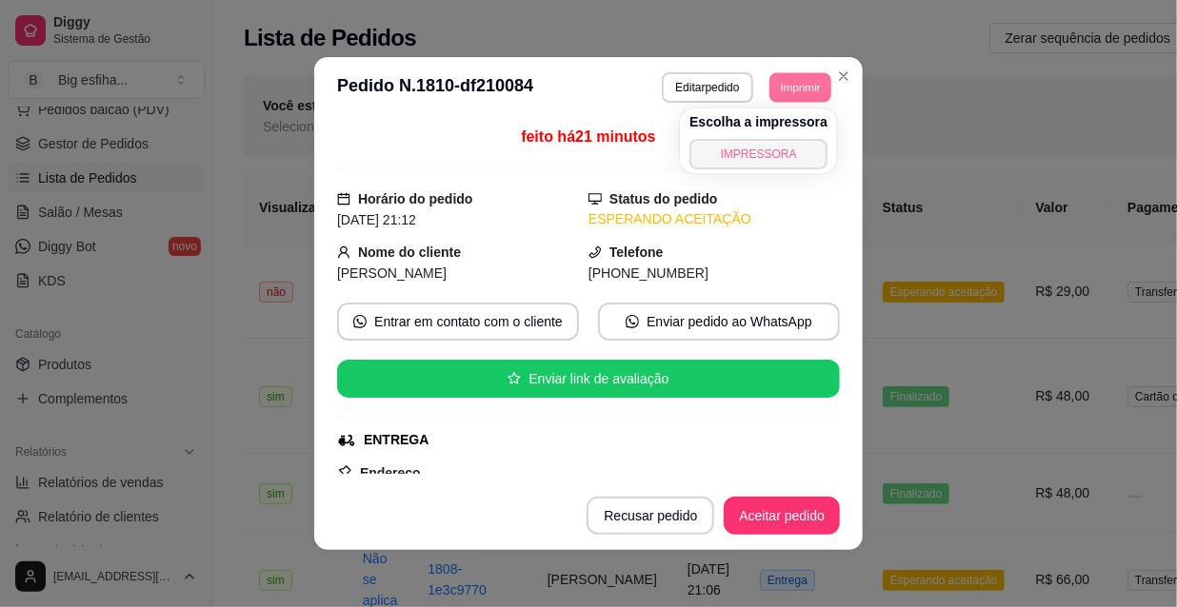
click at [782, 158] on button "IMPRESSORA" at bounding box center [758, 154] width 138 height 30
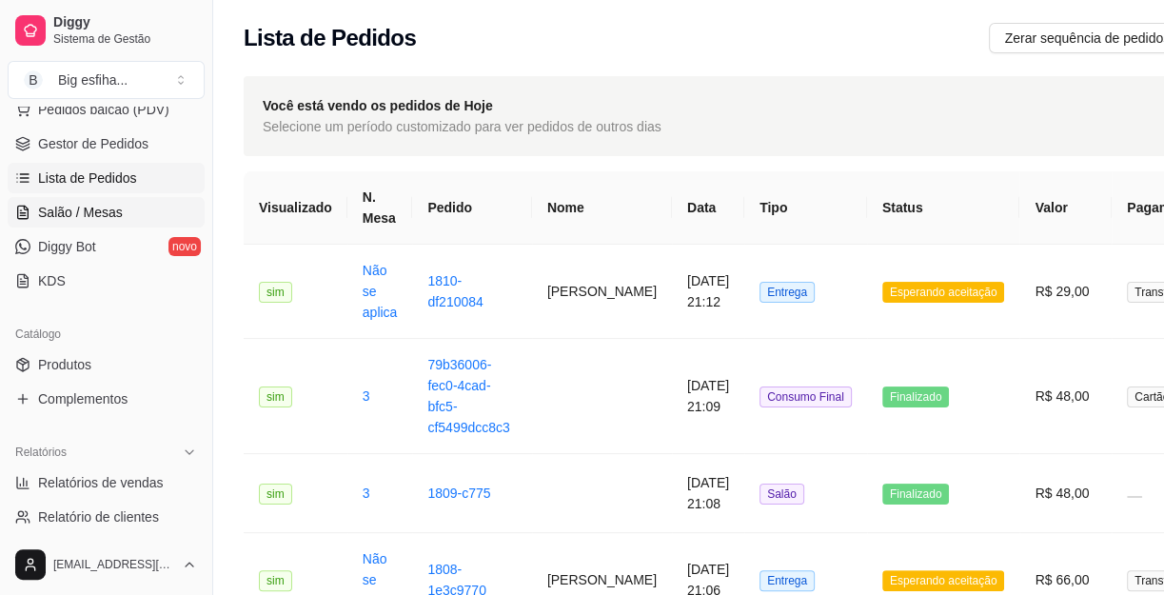
click at [106, 212] on span "Salão / Mesas" at bounding box center [80, 212] width 85 height 19
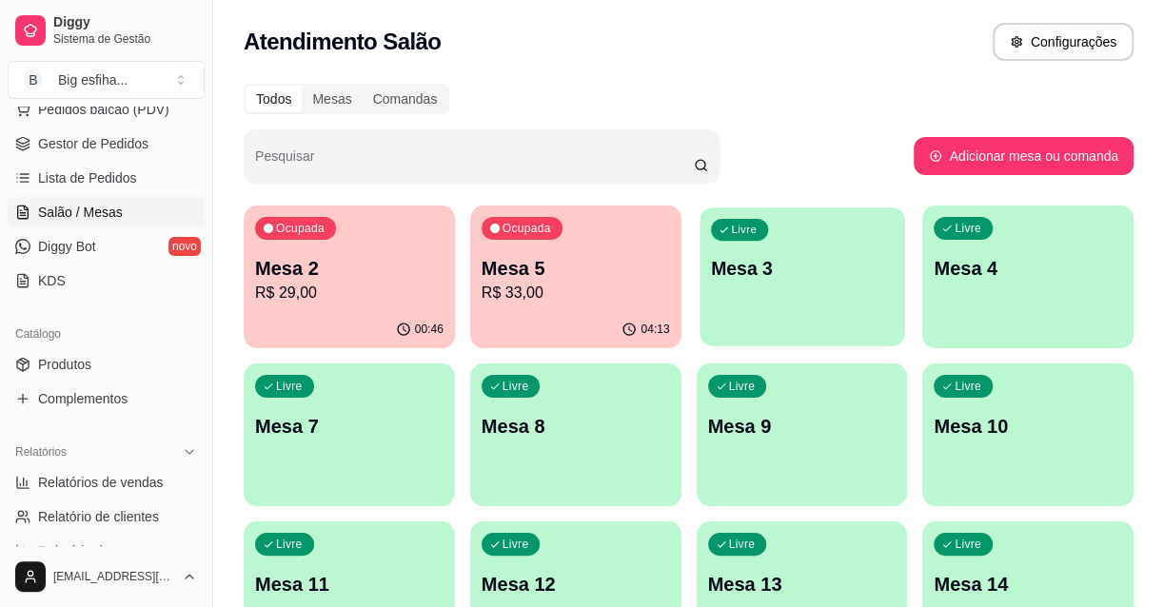
click at [710, 267] on p "Mesa 3" at bounding box center [801, 269] width 183 height 26
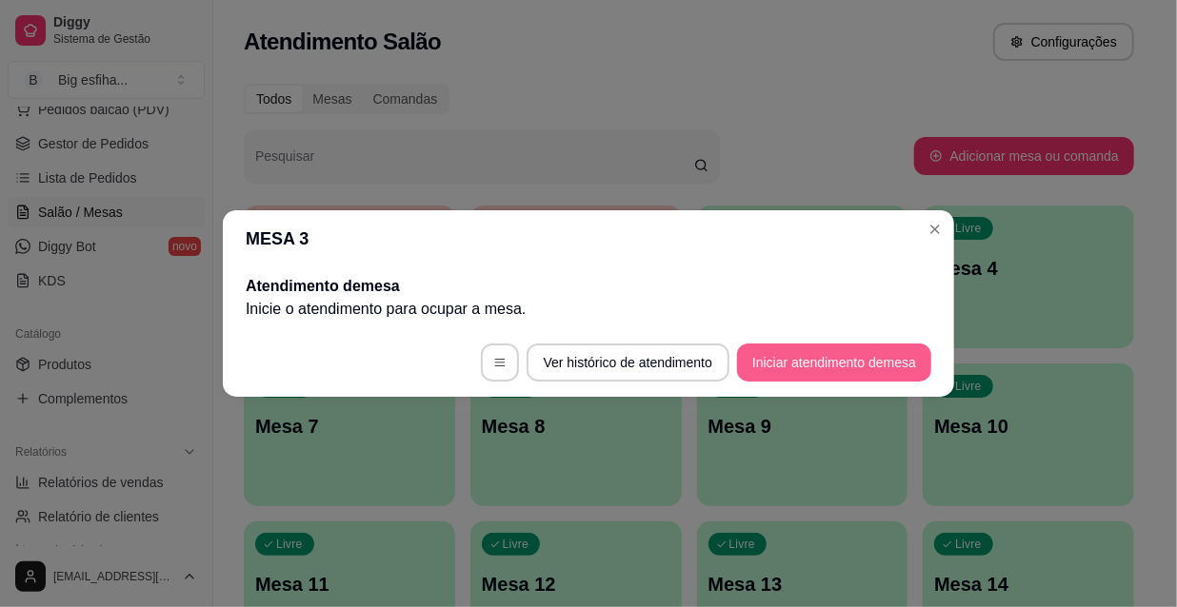
click at [806, 366] on button "Iniciar atendimento de mesa" at bounding box center [834, 363] width 194 height 38
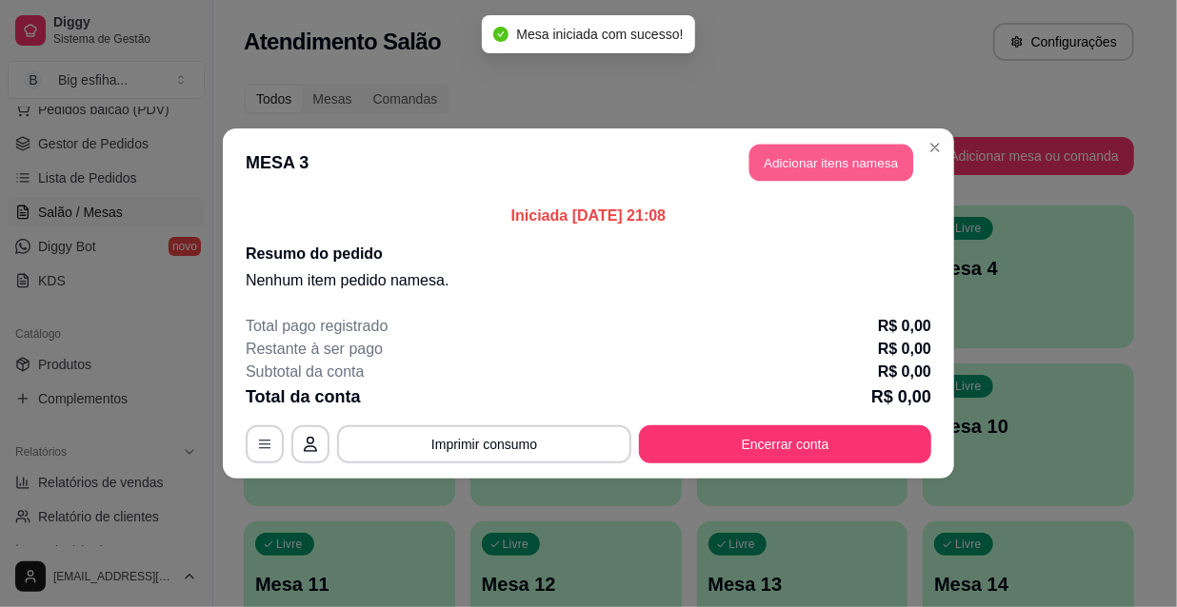
click at [801, 175] on button "Adicionar itens na mesa" at bounding box center [831, 163] width 164 height 37
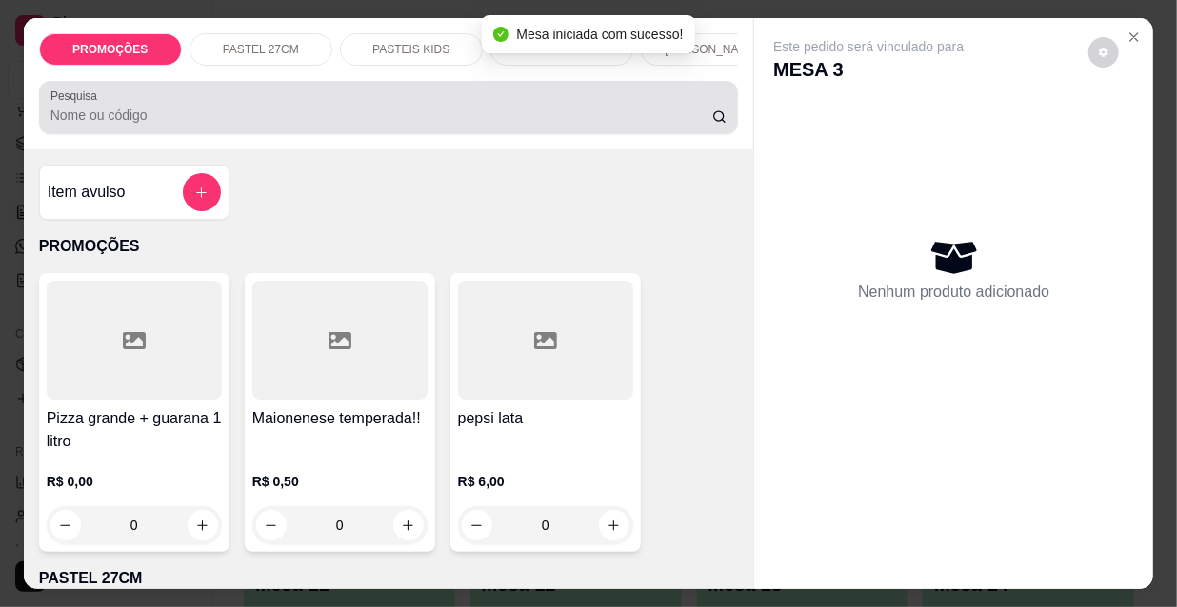
click at [432, 124] on input "Pesquisa" at bounding box center [381, 115] width 662 height 19
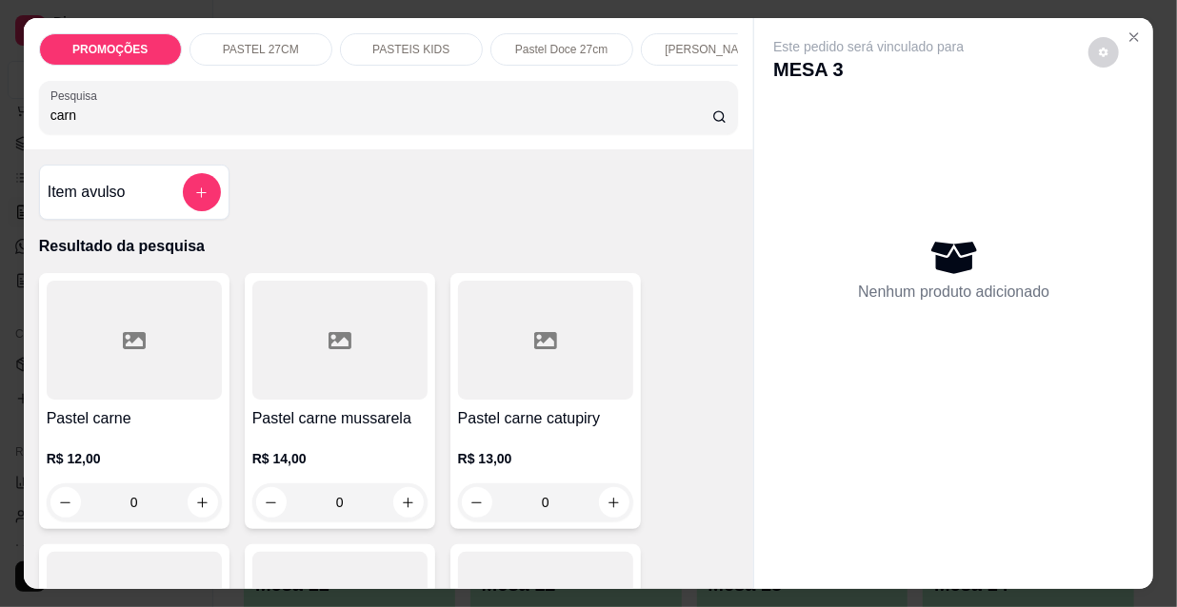
type input "carn"
click at [321, 375] on div at bounding box center [339, 340] width 175 height 119
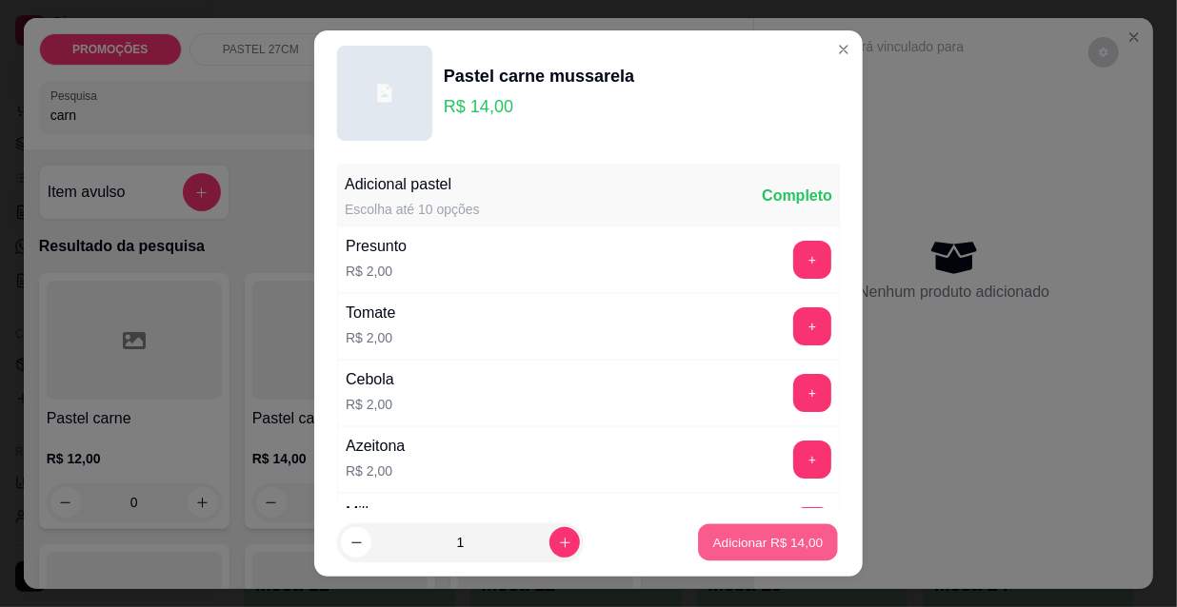
click at [729, 541] on p "Adicionar R$ 14,00" at bounding box center [768, 542] width 110 height 18
type input "1"
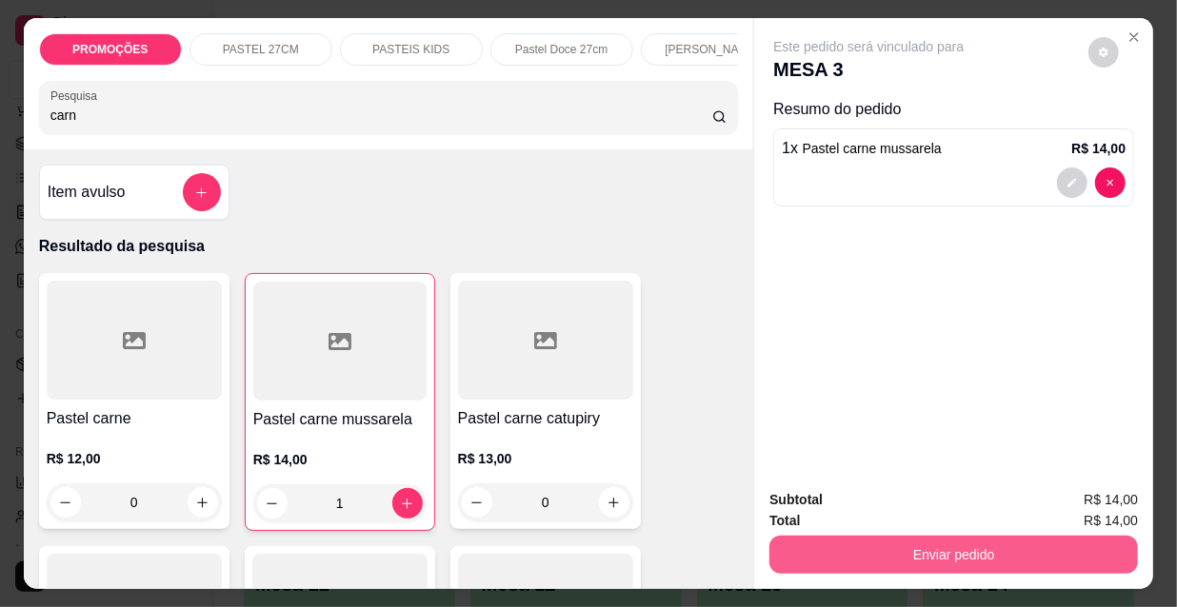
click at [856, 544] on button "Enviar pedido" at bounding box center [953, 555] width 368 height 38
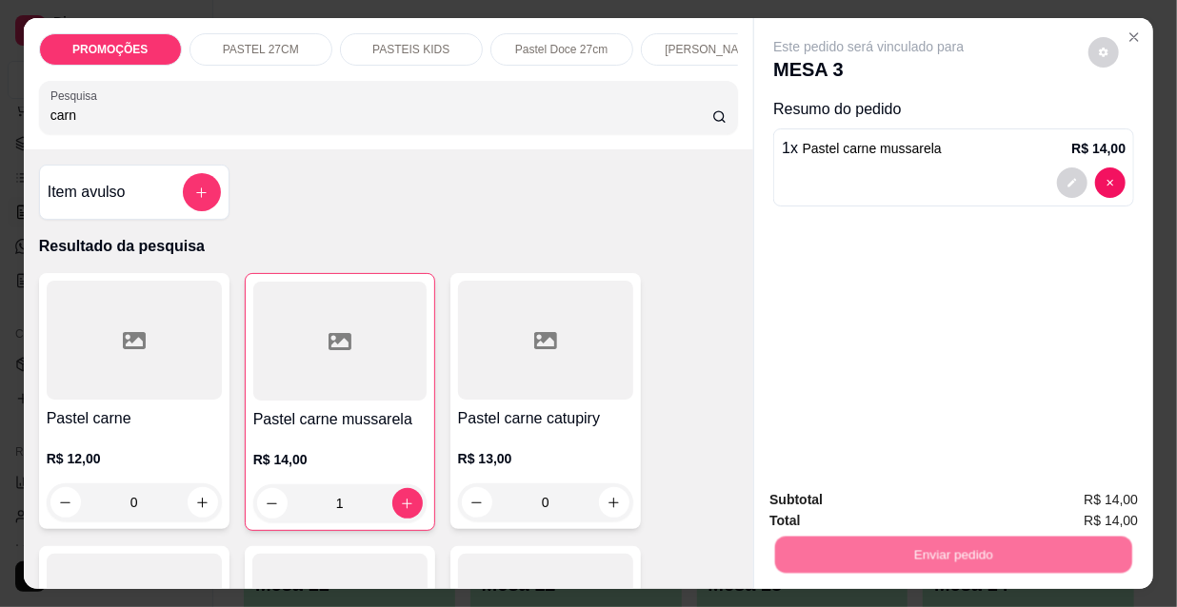
click at [811, 494] on button "Não registrar e enviar pedido" at bounding box center [892, 502] width 198 height 36
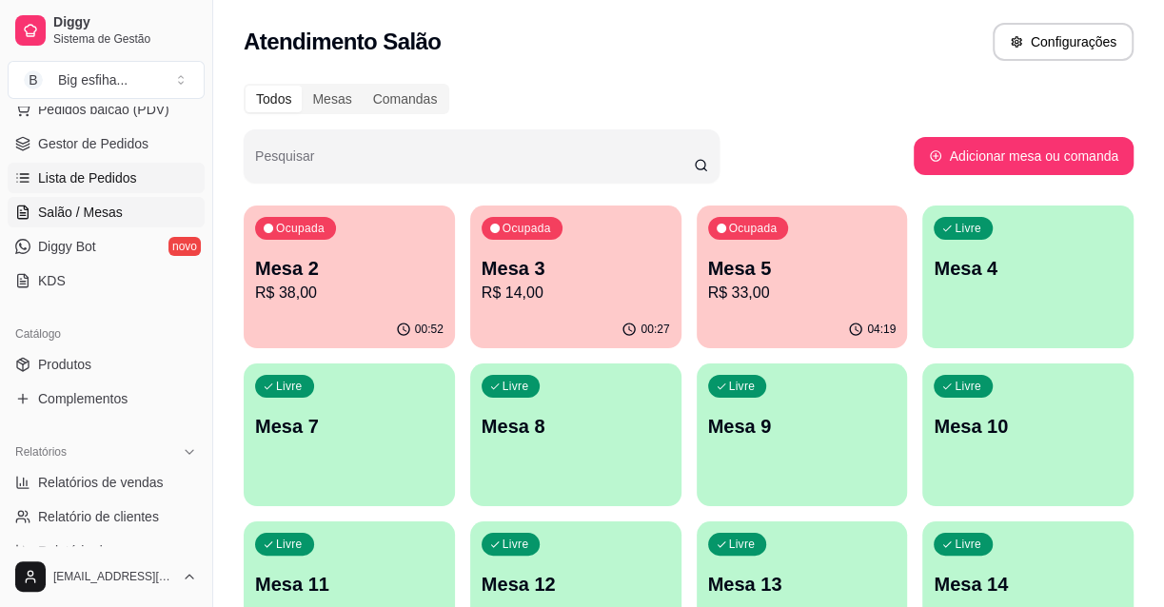
click at [101, 184] on span "Lista de Pedidos" at bounding box center [87, 177] width 99 height 19
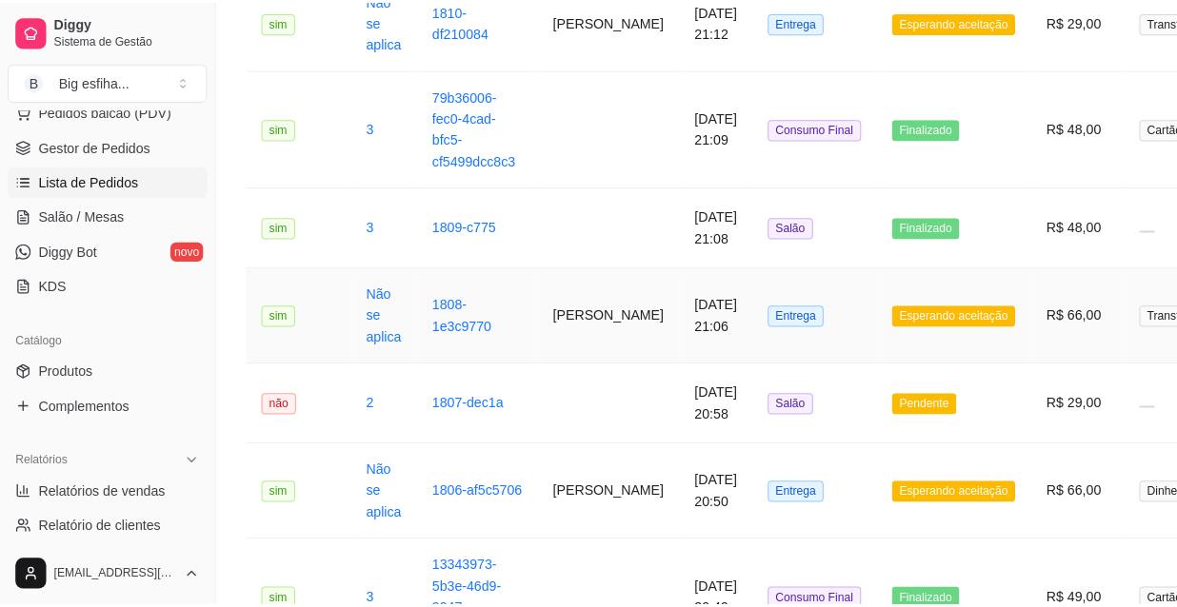
scroll to position [432, 0]
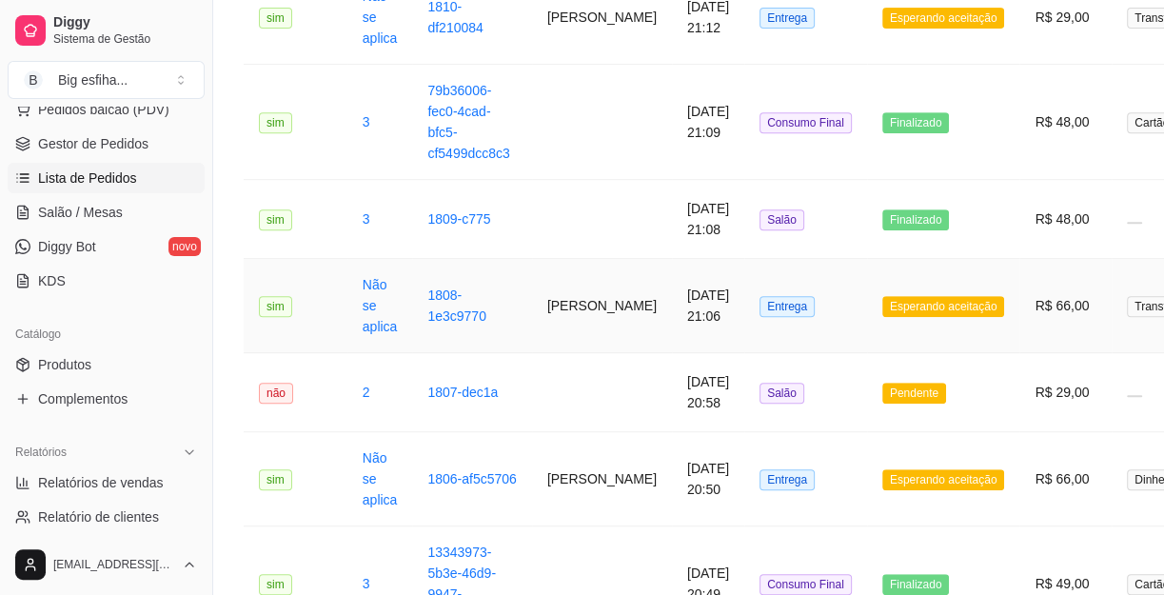
click at [590, 314] on td "[PERSON_NAME]" at bounding box center [602, 306] width 140 height 94
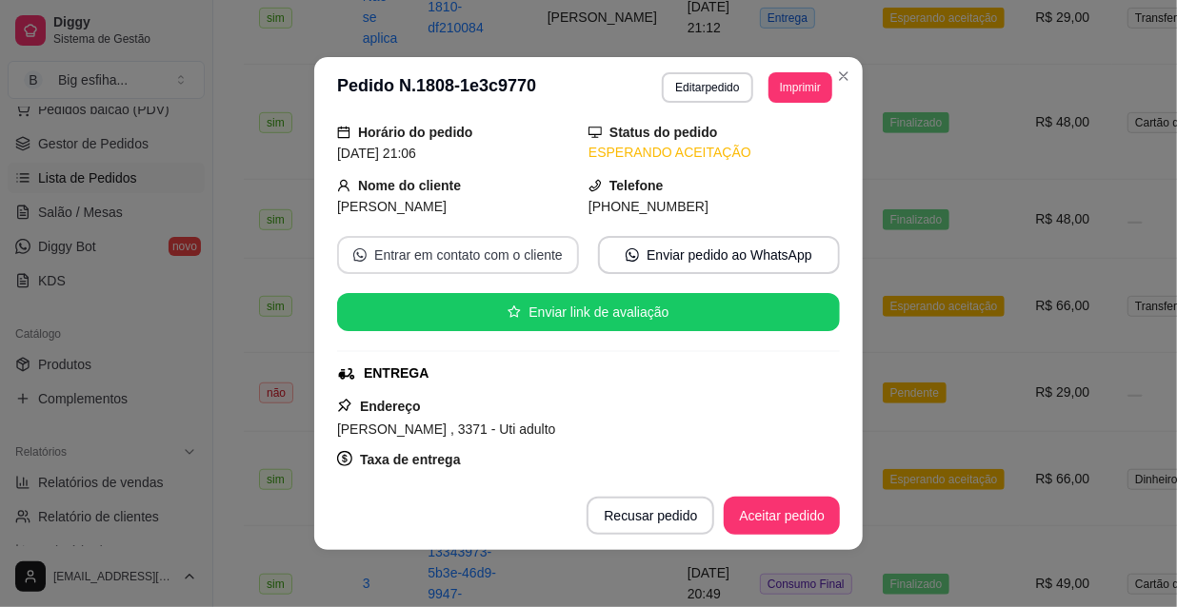
scroll to position [86, 0]
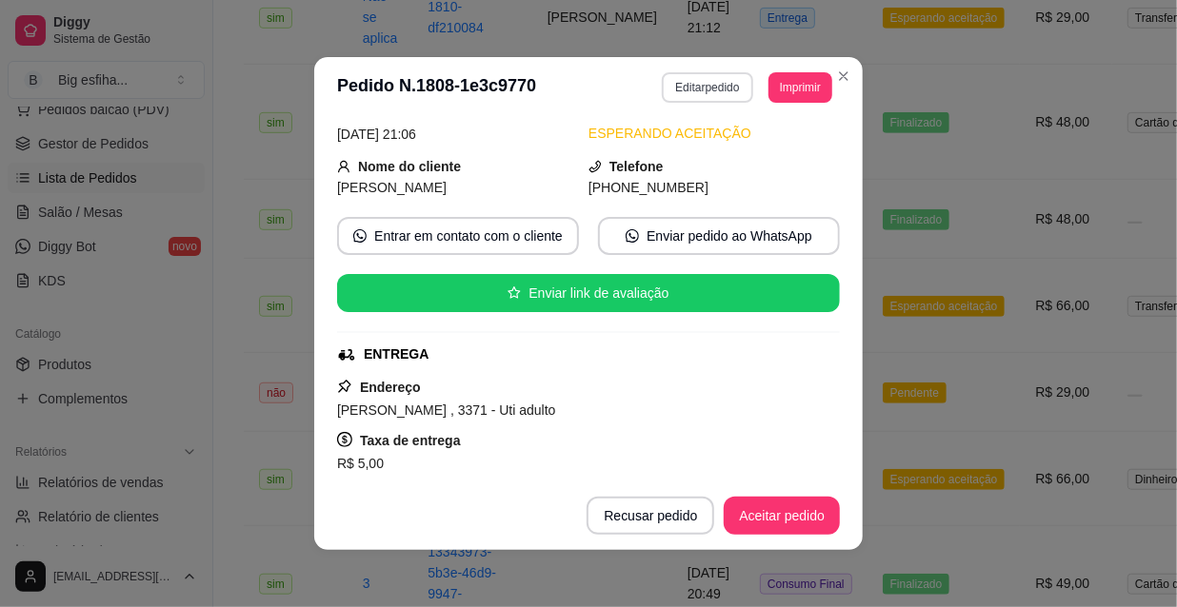
click at [701, 91] on button "Editar pedido" at bounding box center [707, 87] width 90 height 30
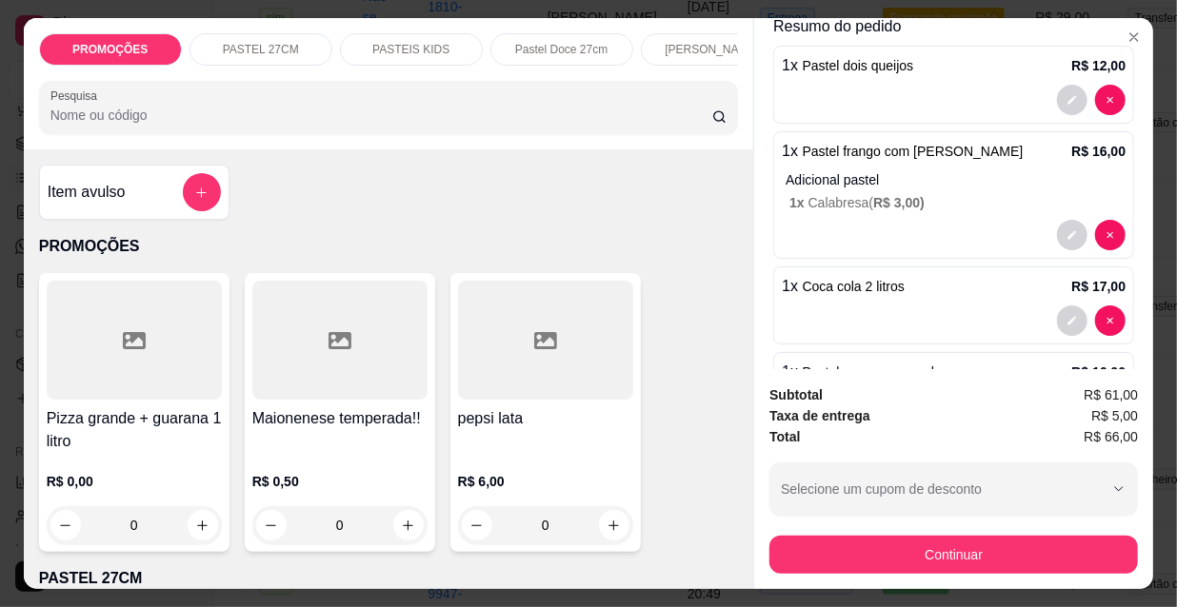
scroll to position [346, 0]
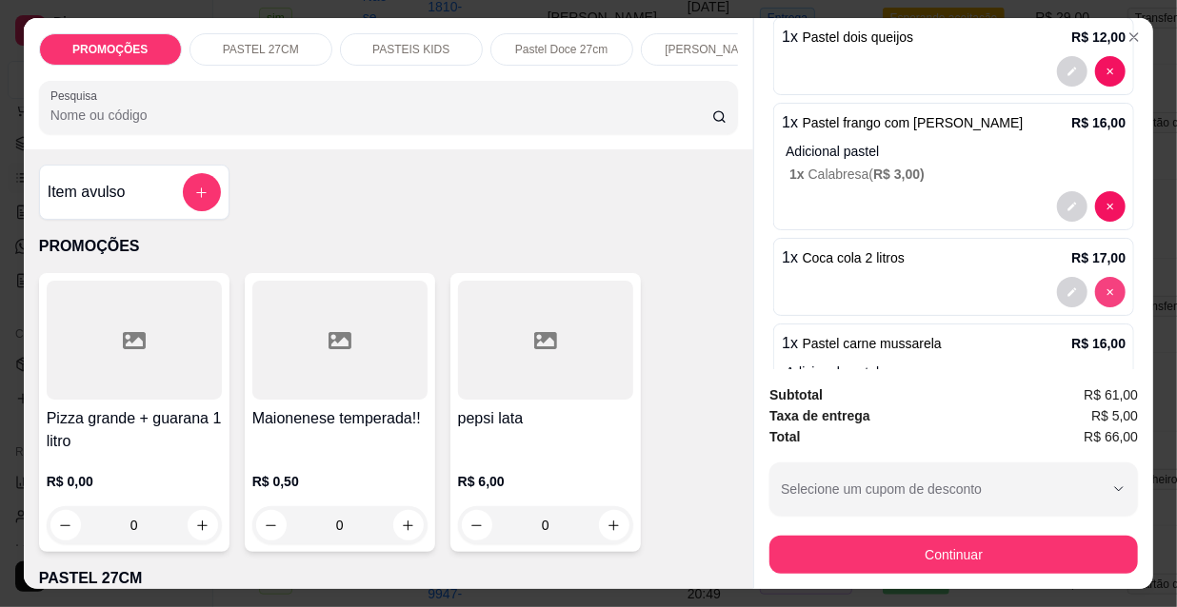
type input "0"
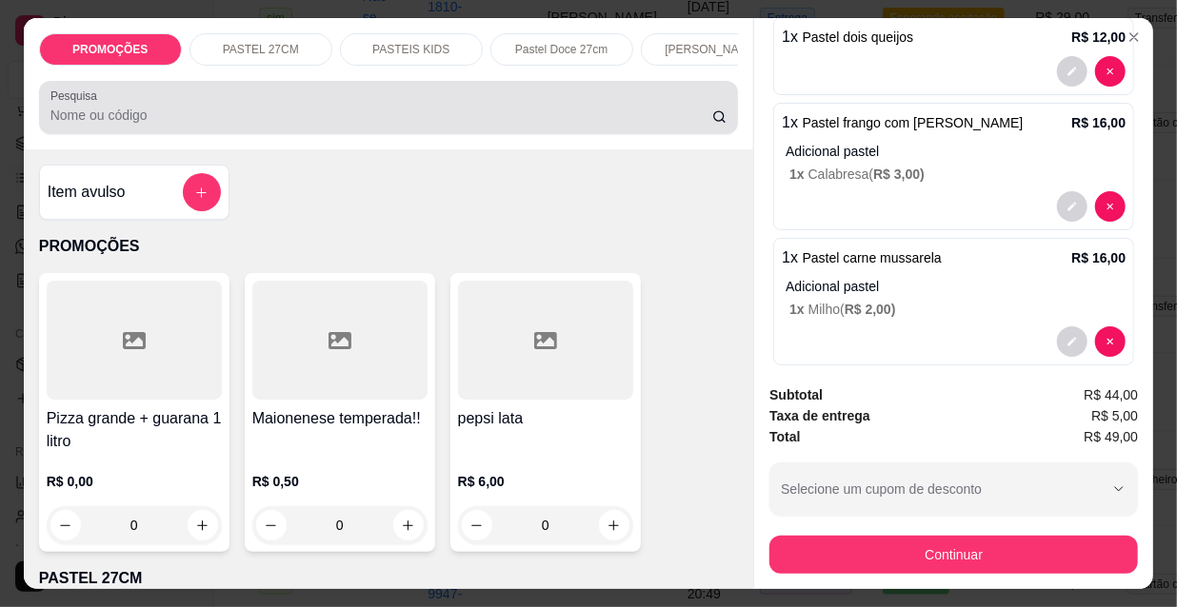
click at [356, 124] on input "Pesquisa" at bounding box center [381, 115] width 662 height 19
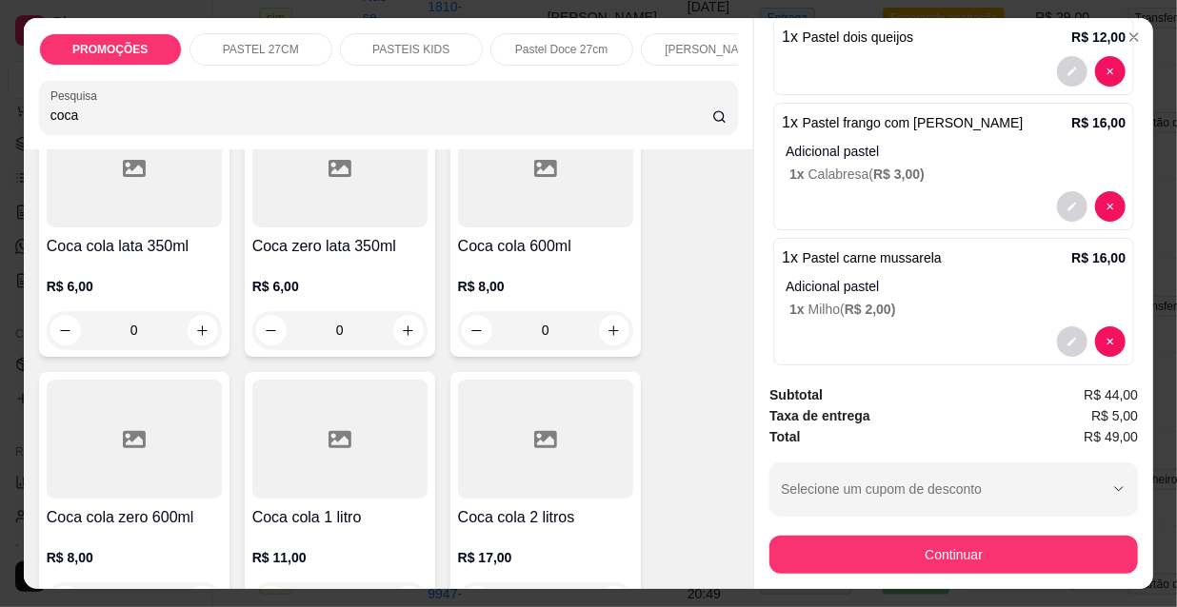
scroll to position [259, 0]
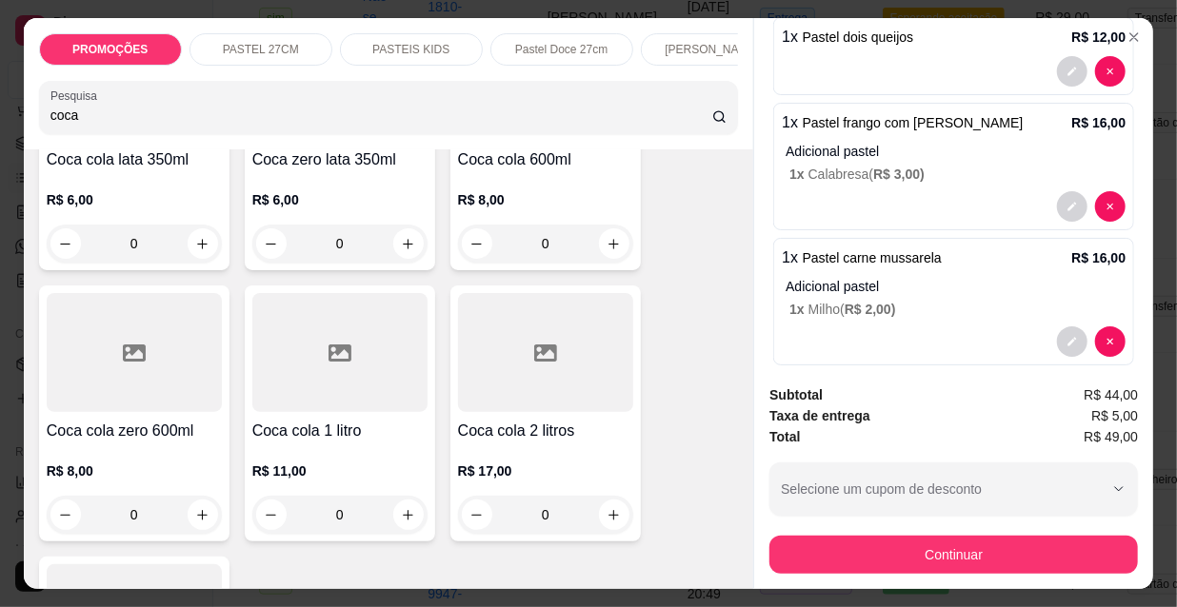
type input "coca"
click at [338, 412] on div at bounding box center [339, 352] width 175 height 119
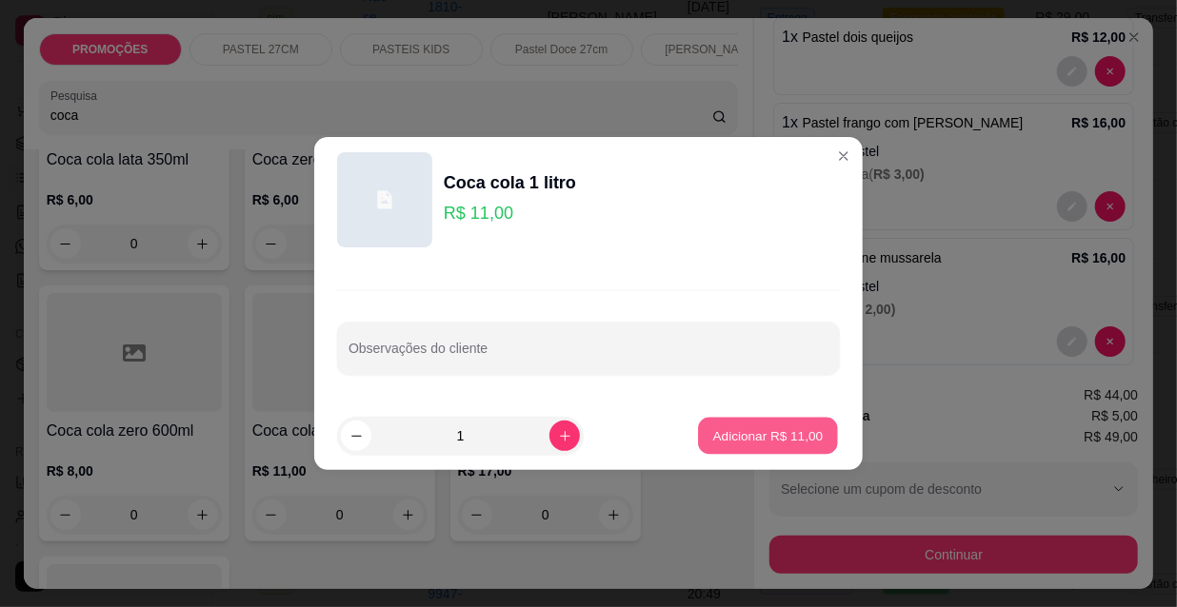
click at [708, 447] on button "Adicionar R$ 11,00" at bounding box center [768, 436] width 140 height 37
type input "1"
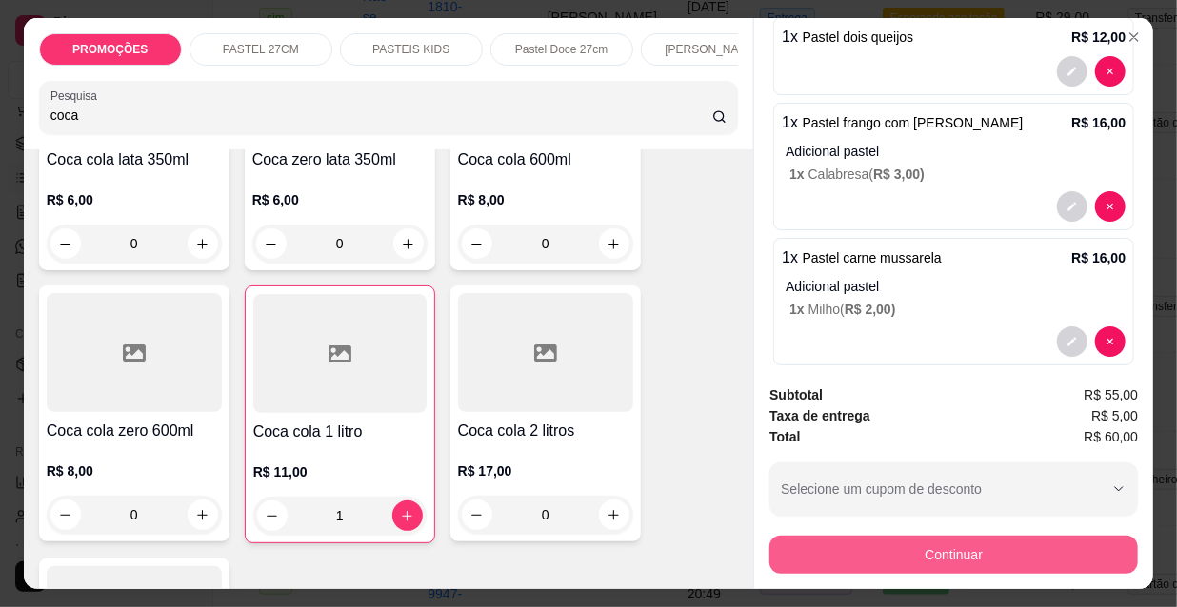
click at [865, 549] on button "Continuar" at bounding box center [953, 555] width 368 height 38
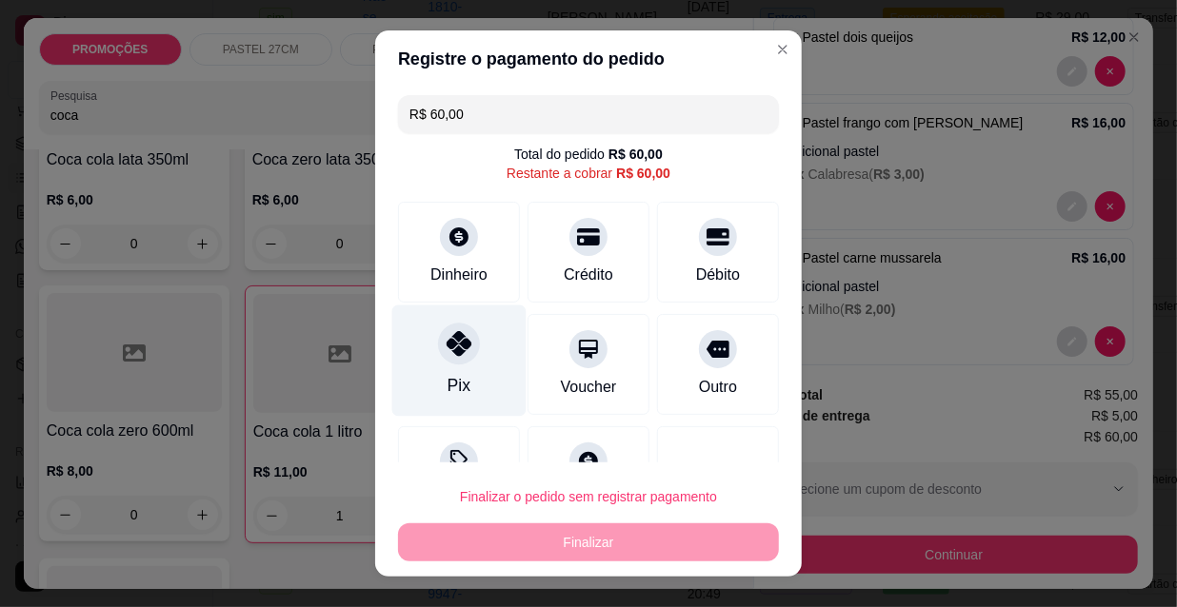
click at [441, 362] on div at bounding box center [459, 344] width 42 height 42
type input "R$ 0,00"
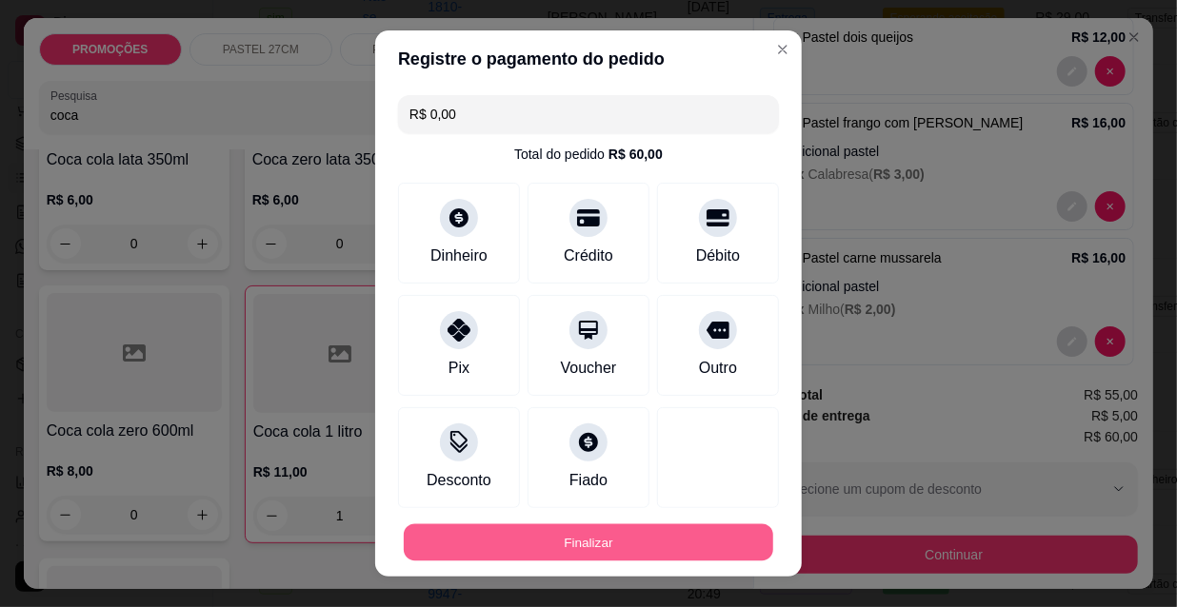
click at [521, 542] on button "Finalizar" at bounding box center [588, 542] width 369 height 37
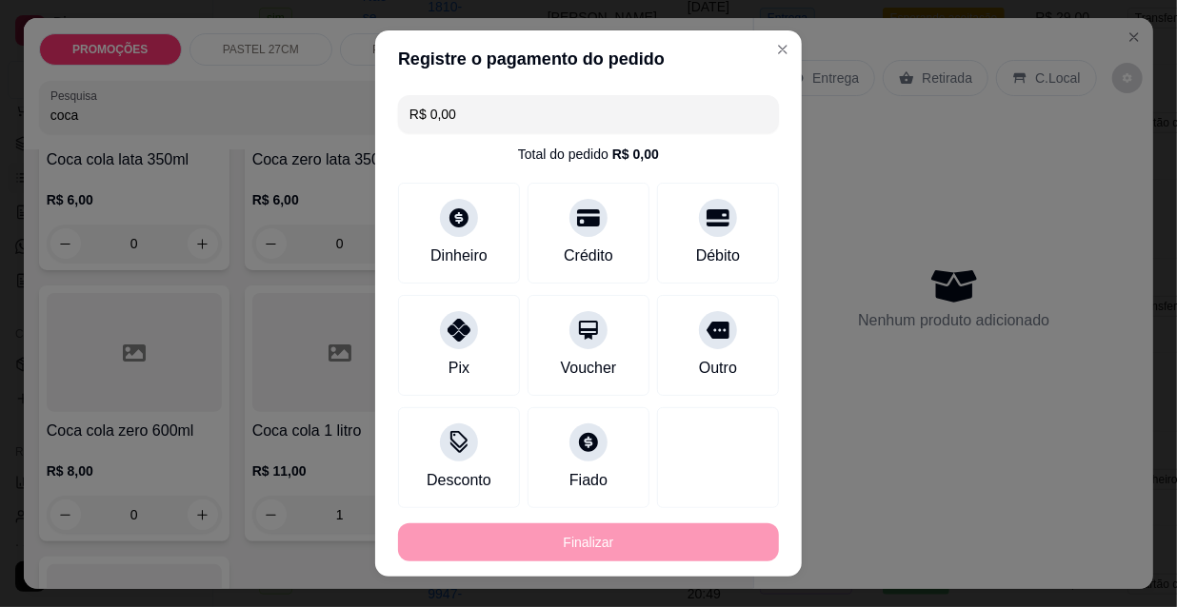
type input "0"
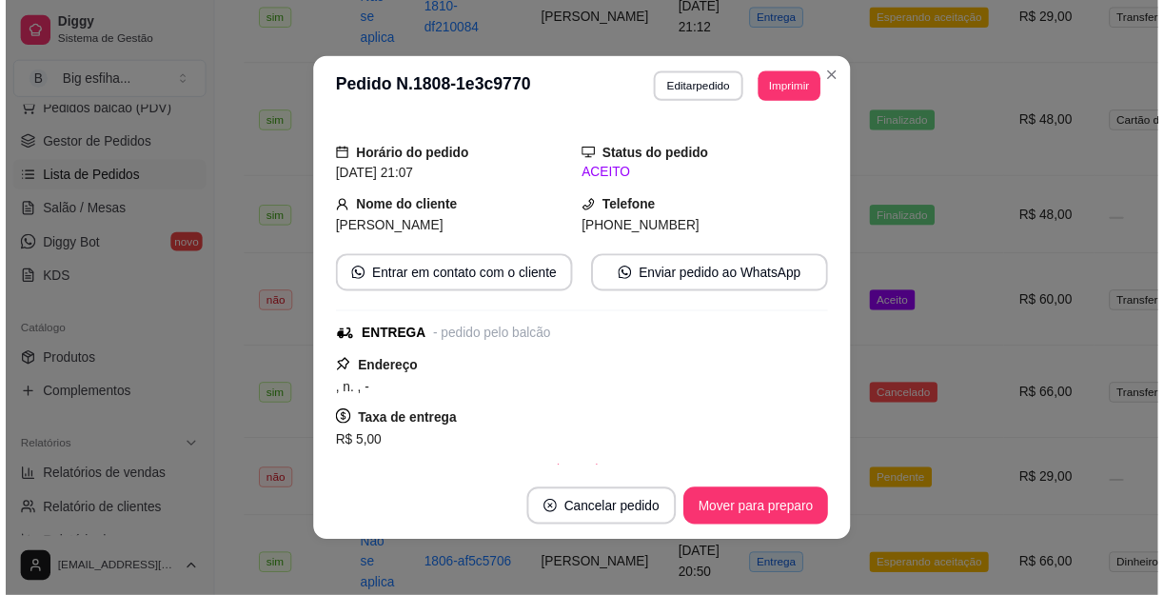
scroll to position [128, 0]
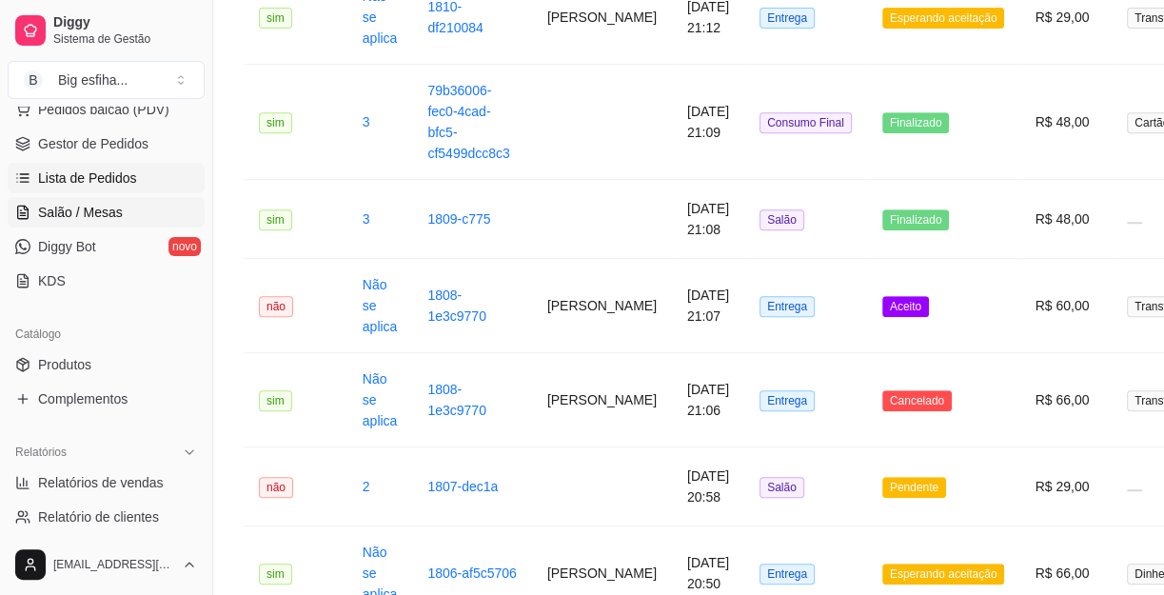
click at [91, 208] on span "Salão / Mesas" at bounding box center [80, 212] width 85 height 19
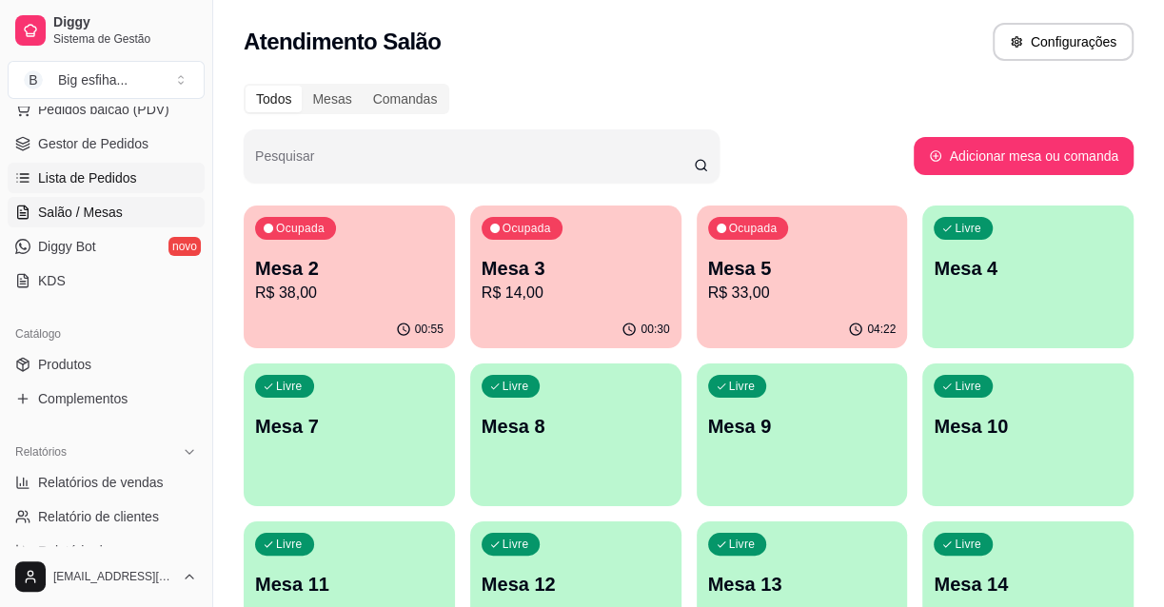
click at [97, 180] on span "Lista de Pedidos" at bounding box center [87, 177] width 99 height 19
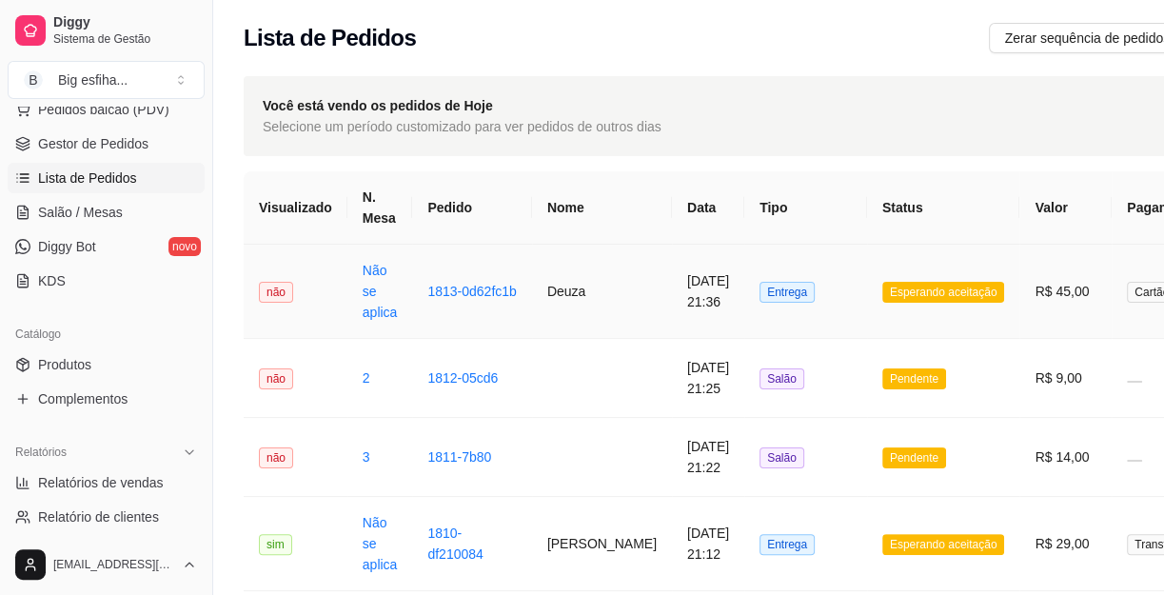
click at [591, 319] on td "Deuza" at bounding box center [602, 292] width 140 height 94
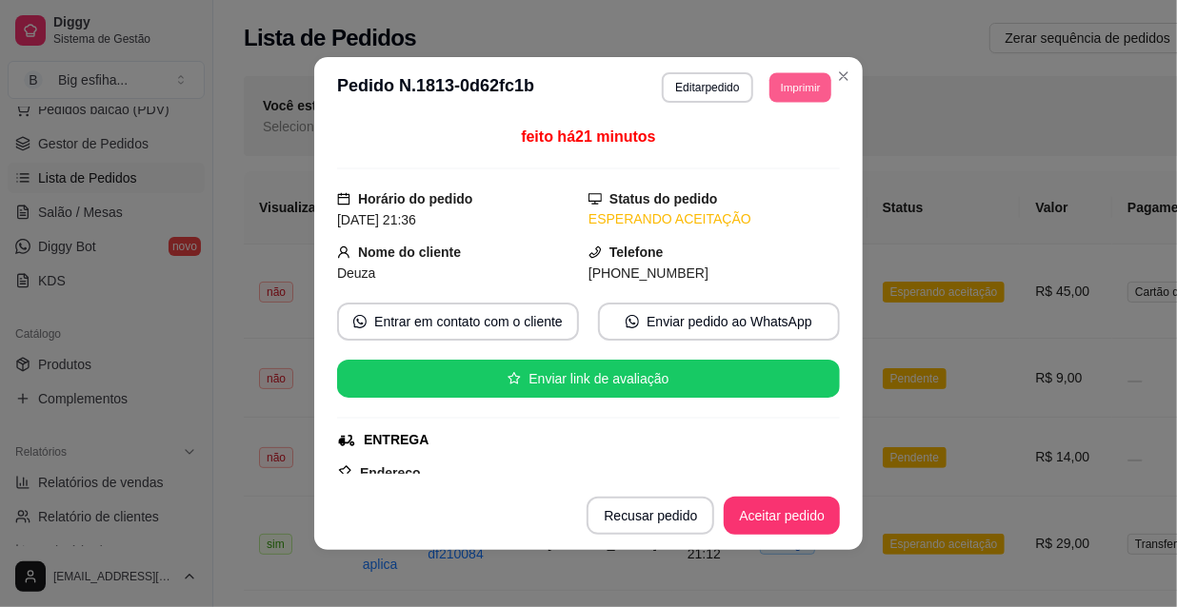
click at [789, 86] on button "Imprimir" at bounding box center [800, 87] width 62 height 30
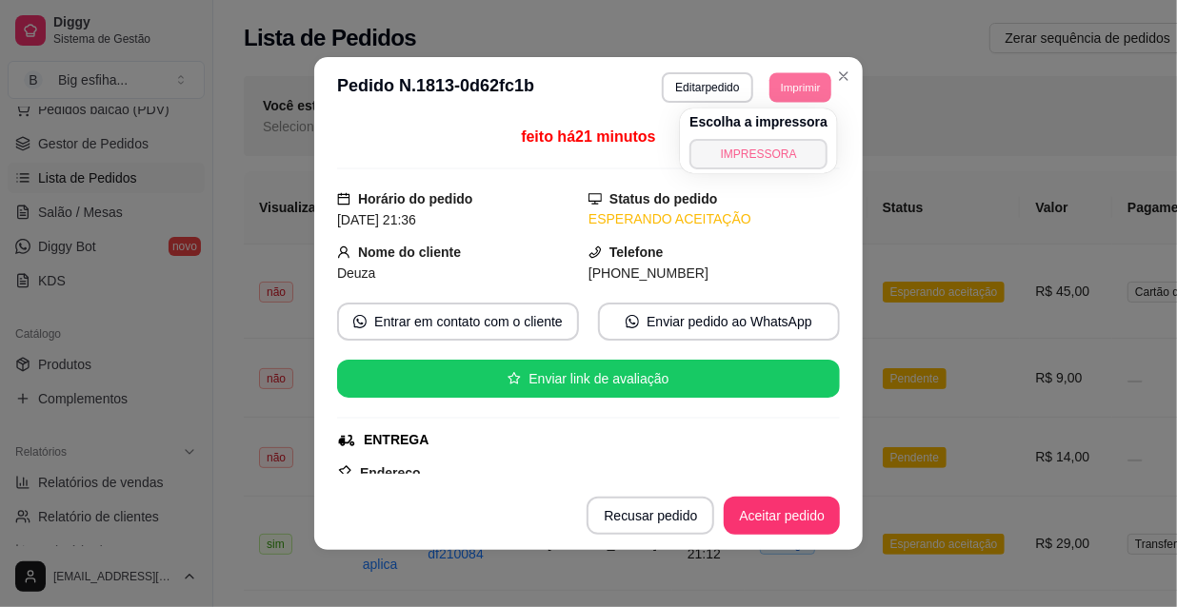
click at [754, 156] on button "IMPRESSORA" at bounding box center [758, 154] width 138 height 30
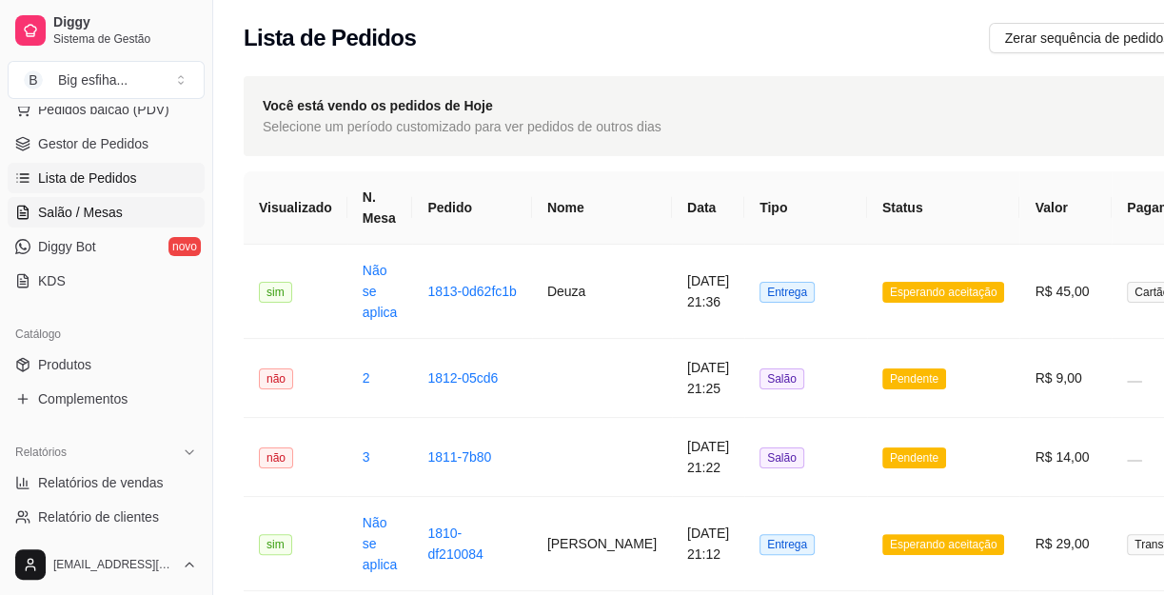
click at [76, 208] on span "Salão / Mesas" at bounding box center [80, 212] width 85 height 19
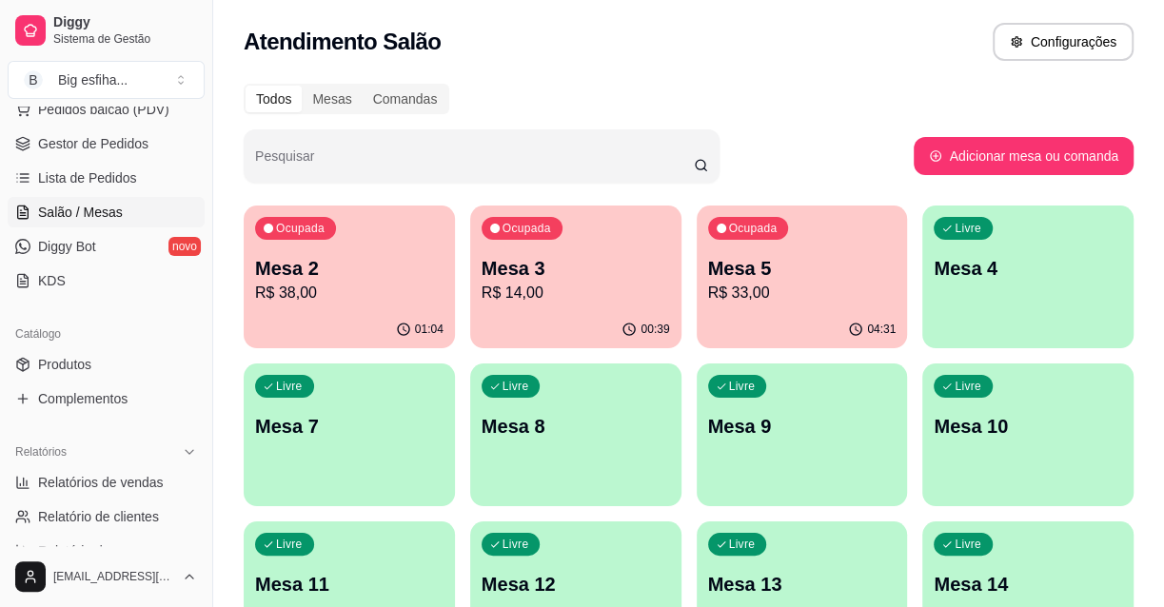
click at [763, 291] on p "R$ 33,00" at bounding box center [802, 293] width 188 height 23
click at [362, 277] on p "Mesa 2" at bounding box center [349, 268] width 188 height 27
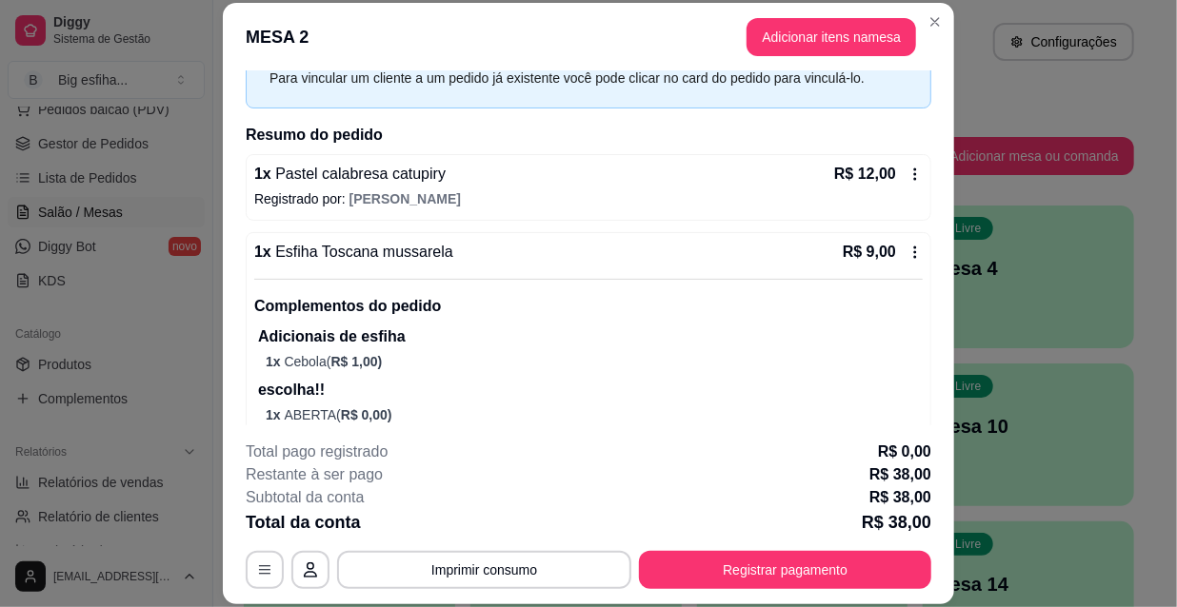
scroll to position [172, 0]
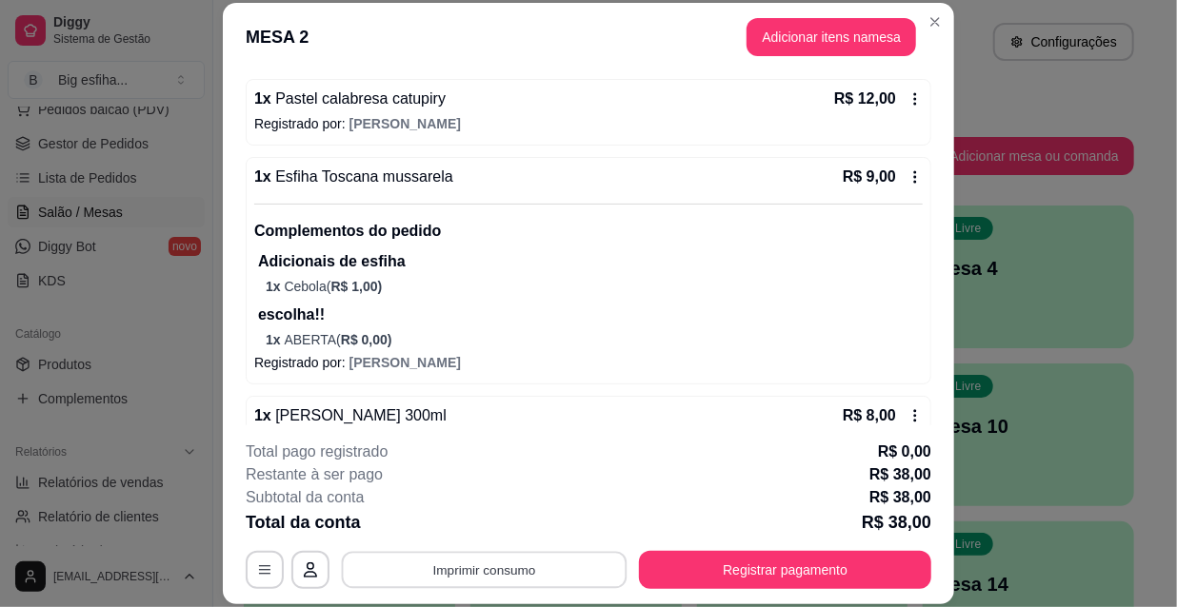
click at [538, 575] on button "Imprimir consumo" at bounding box center [485, 569] width 286 height 37
click at [517, 524] on button "IMPRESSORA" at bounding box center [484, 526] width 138 height 30
click at [322, 65] on header "MESA 2 Adicionar itens na mesa" at bounding box center [588, 37] width 731 height 69
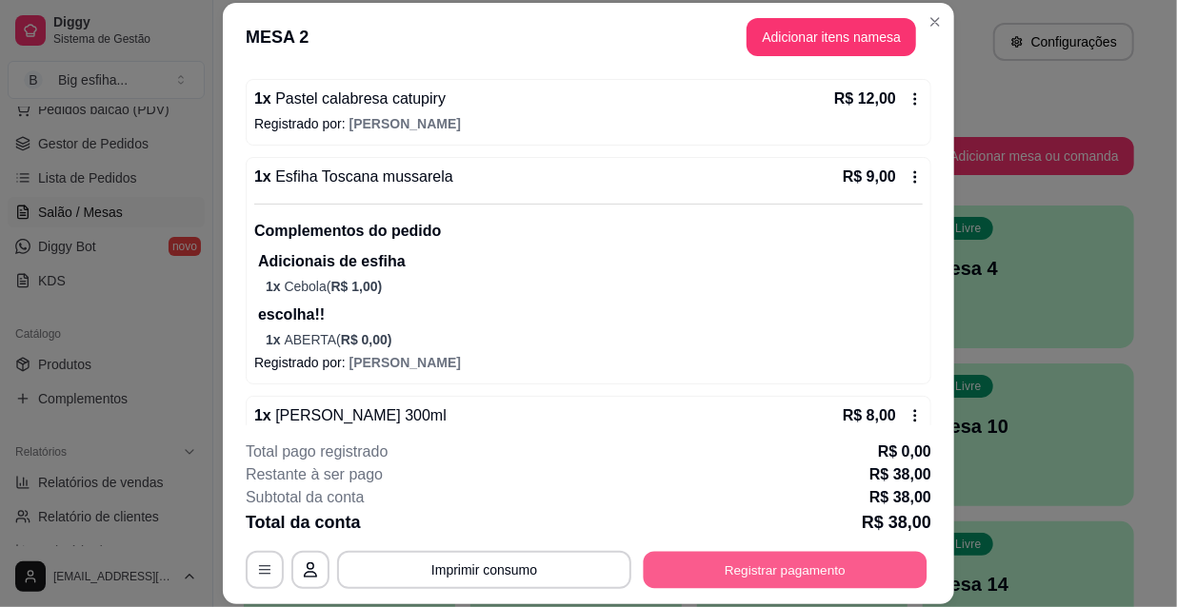
click at [799, 567] on button "Registrar pagamento" at bounding box center [785, 569] width 284 height 37
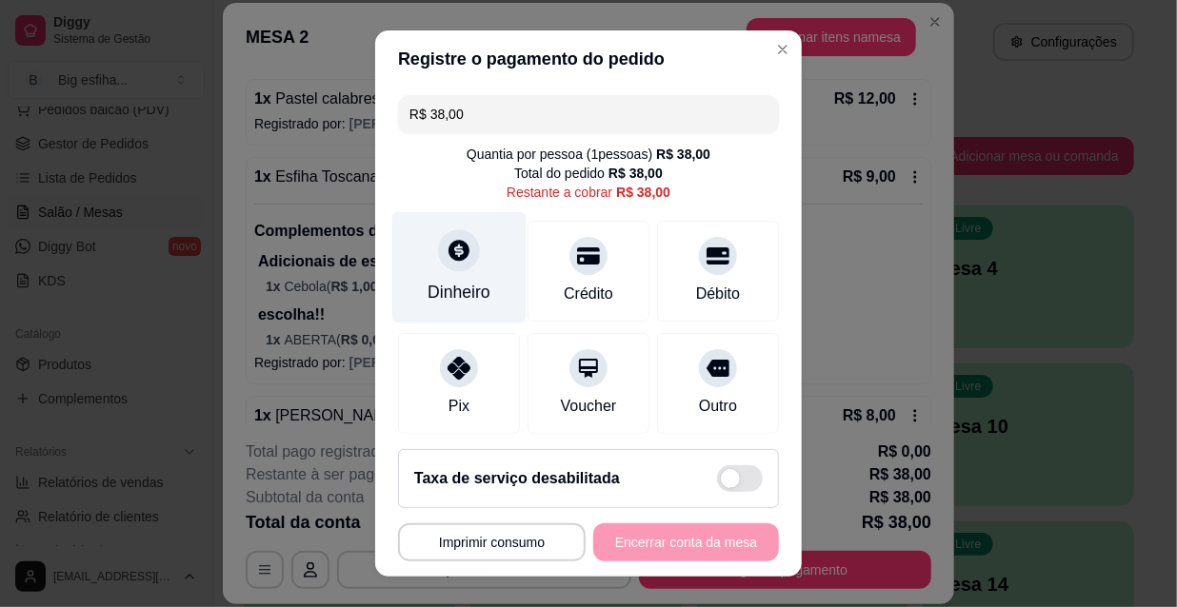
click at [448, 246] on icon at bounding box center [458, 250] width 21 height 21
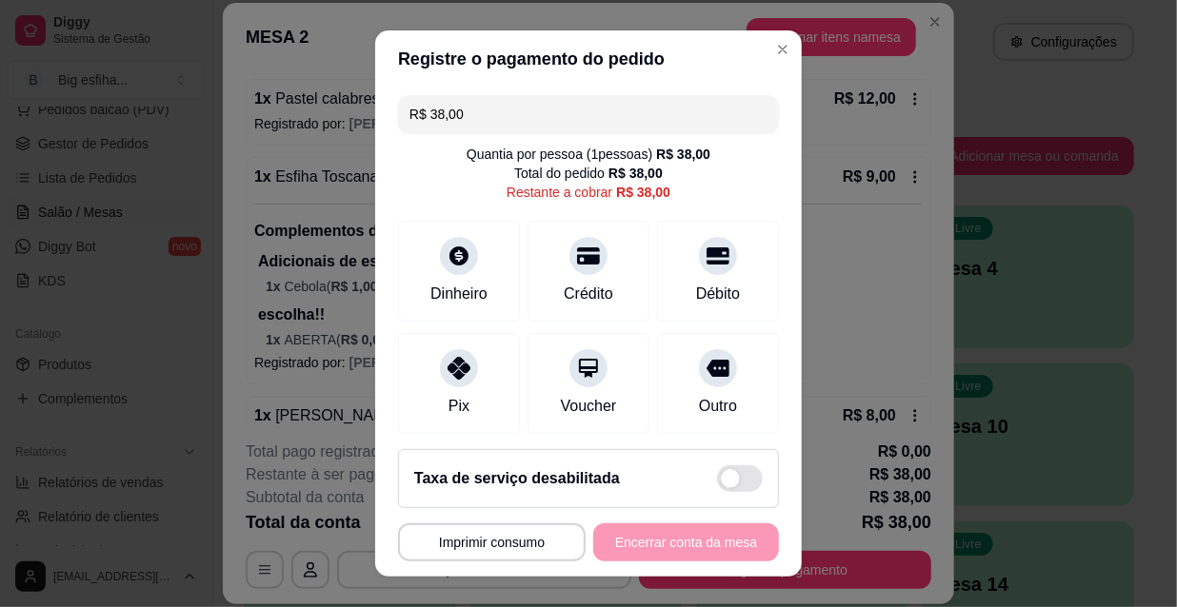
click at [453, 287] on input "0,00" at bounding box center [588, 286] width 381 height 38
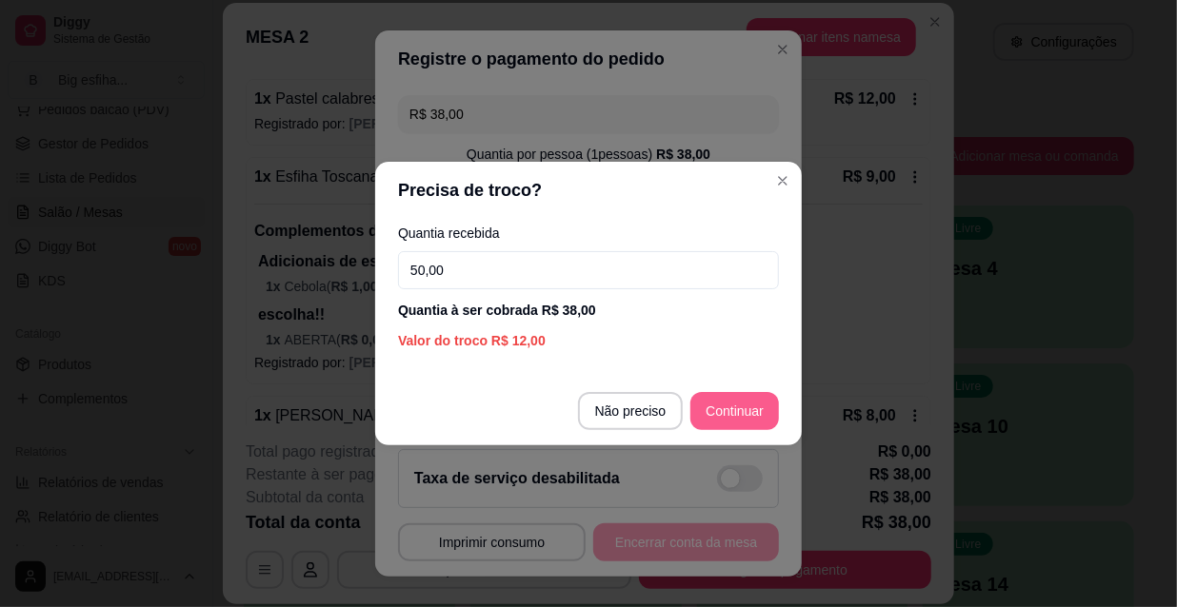
type input "50,00"
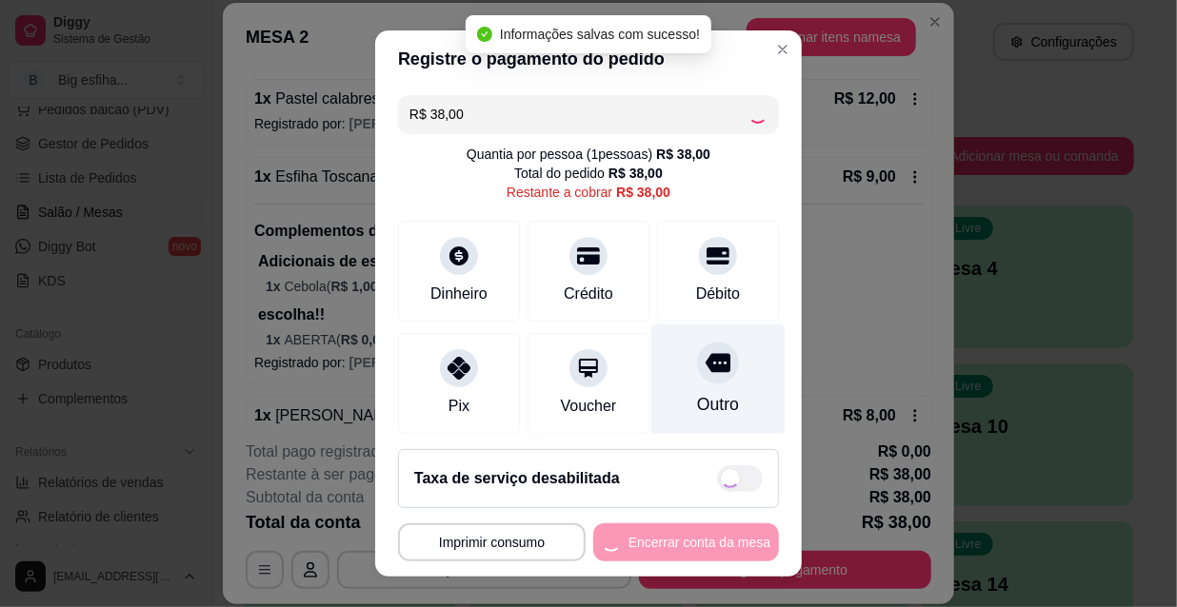
type input "R$ 0,00"
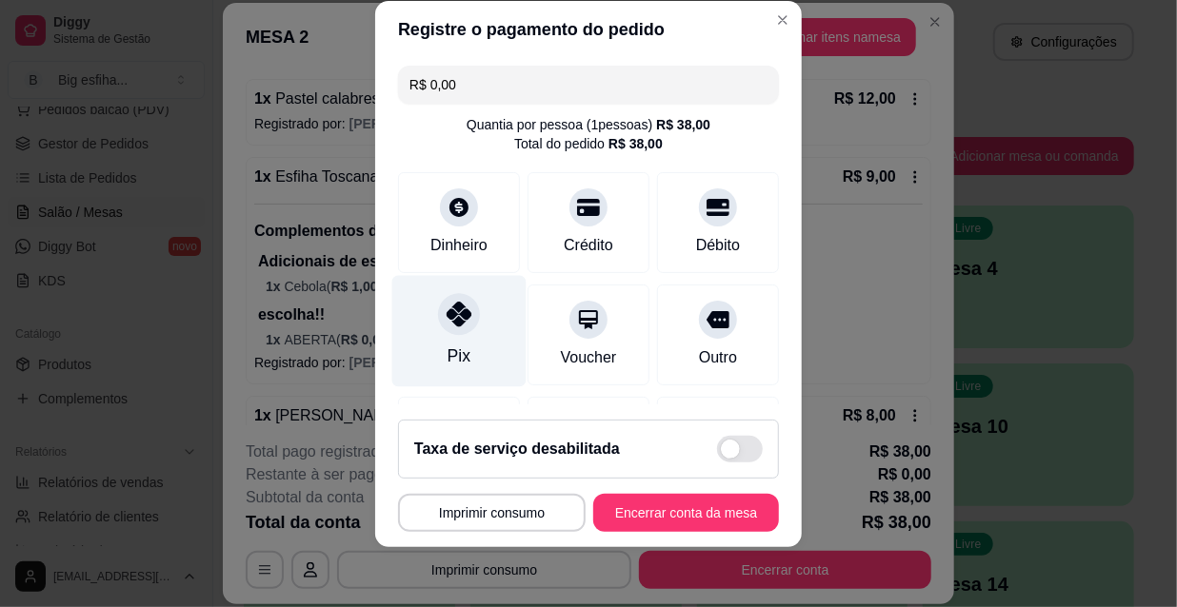
scroll to position [221, 0]
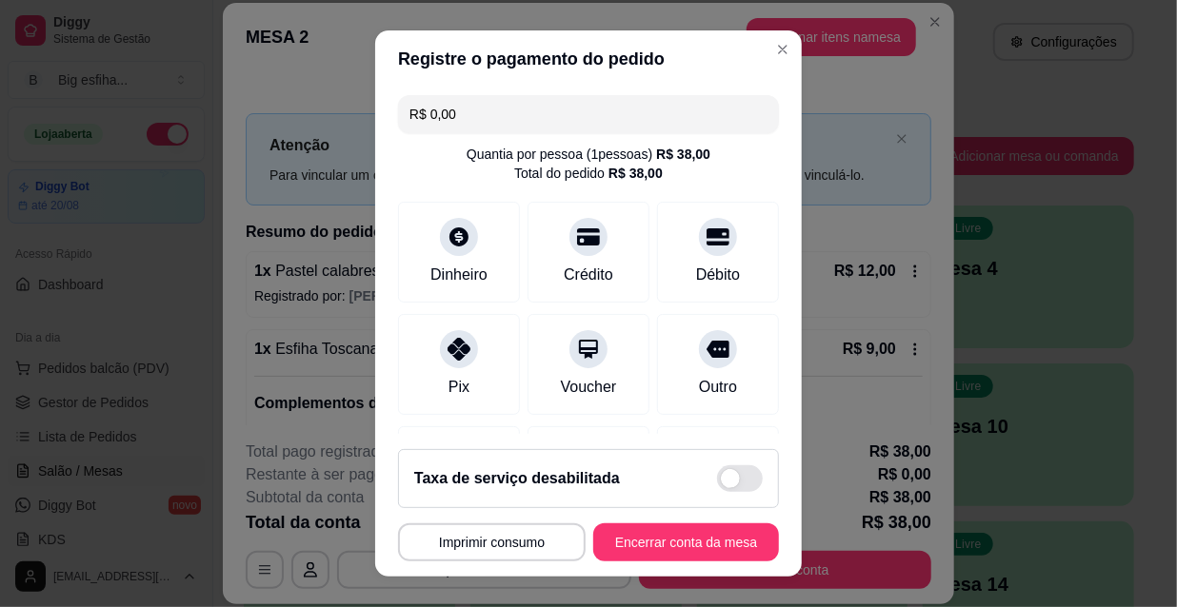
scroll to position [221, 0]
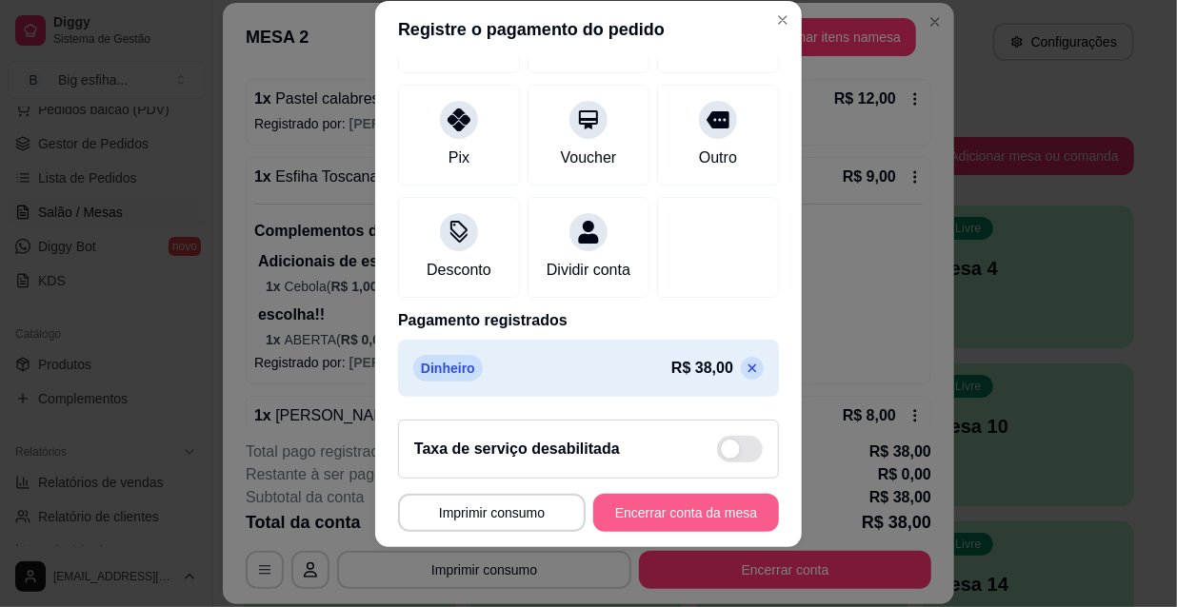
click at [661, 516] on button "Encerrar conta da mesa" at bounding box center [686, 513] width 186 height 38
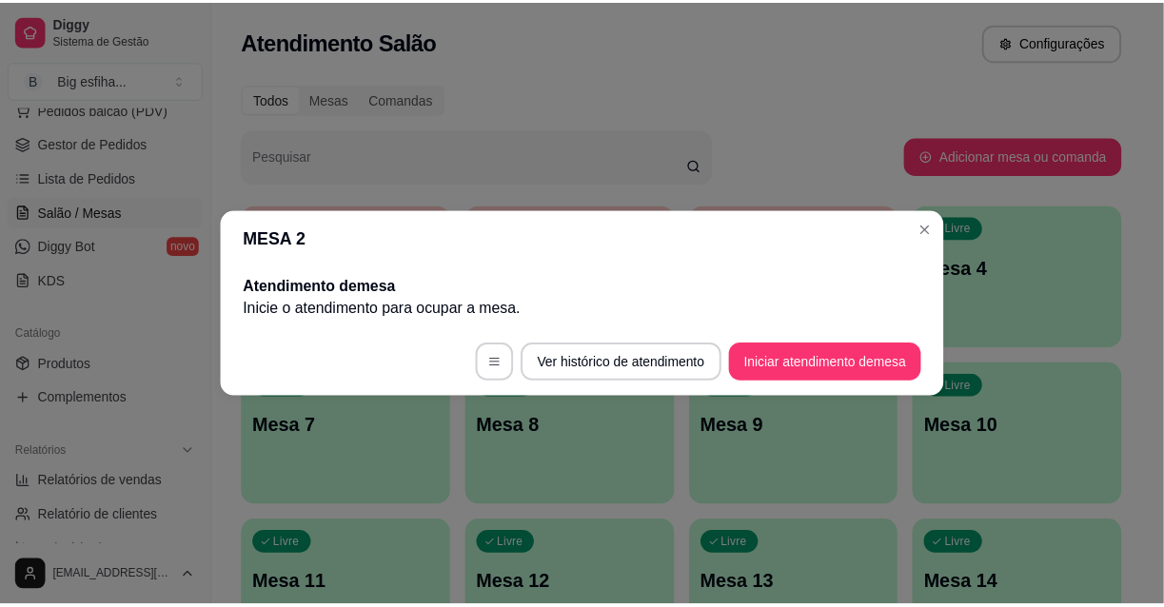
scroll to position [0, 0]
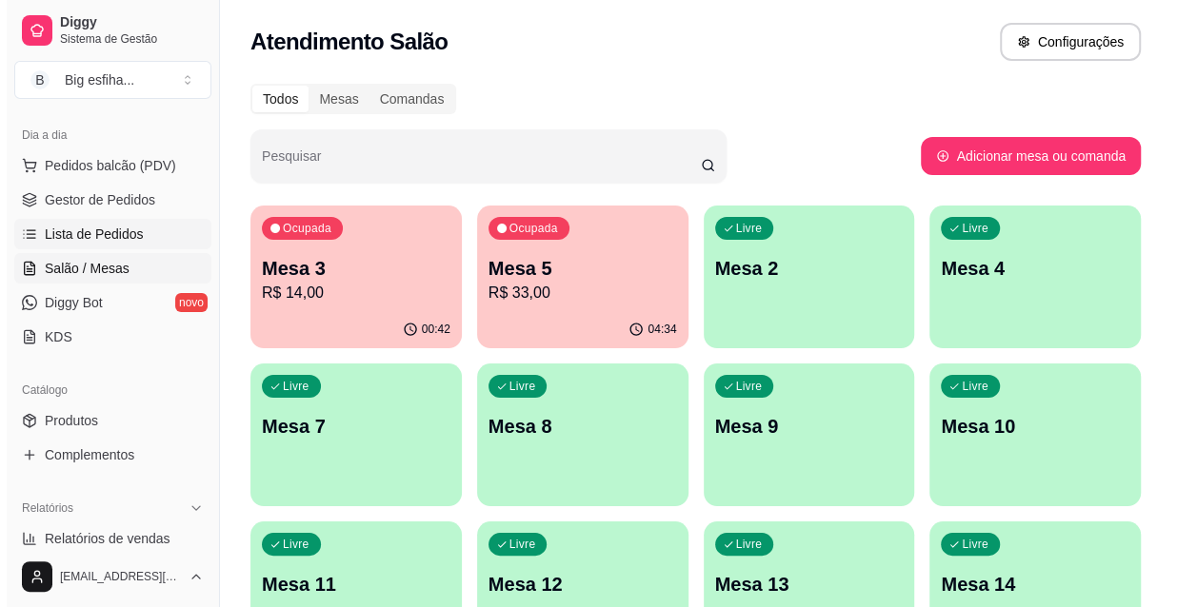
scroll to position [172, 0]
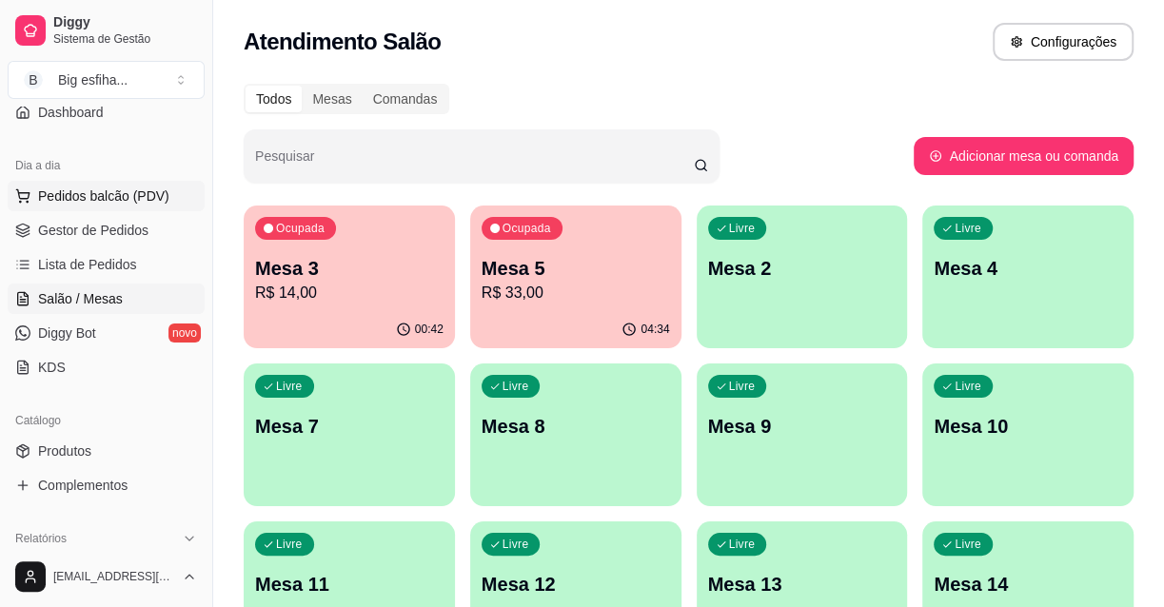
click at [144, 203] on span "Pedidos balcão (PDV)" at bounding box center [103, 196] width 131 height 19
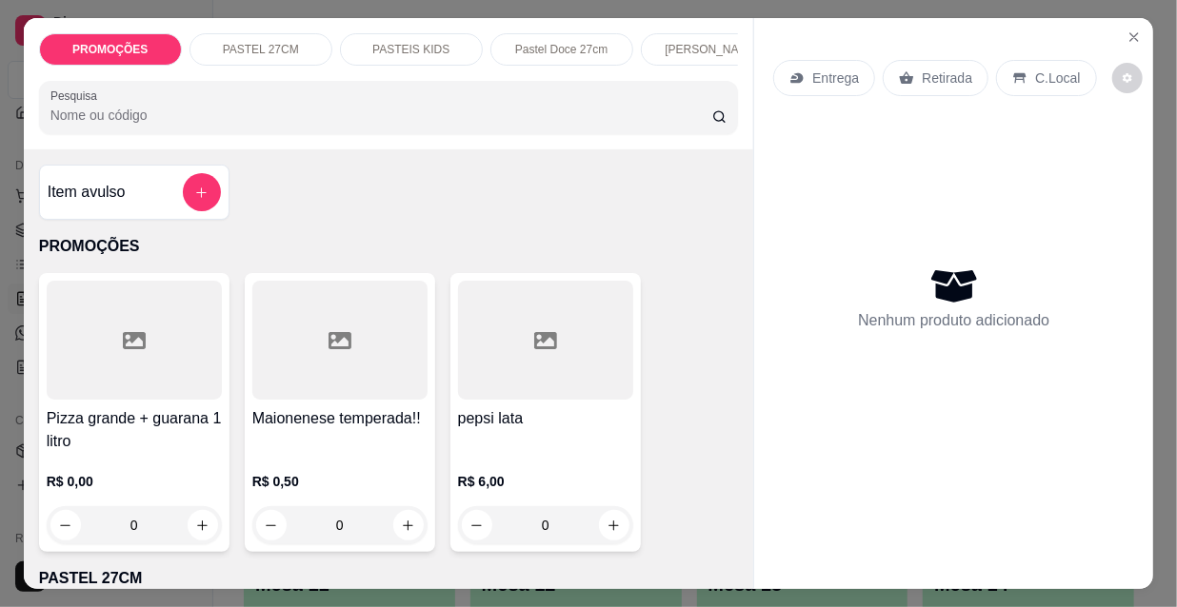
click at [812, 77] on p "Entrega" at bounding box center [835, 78] width 47 height 19
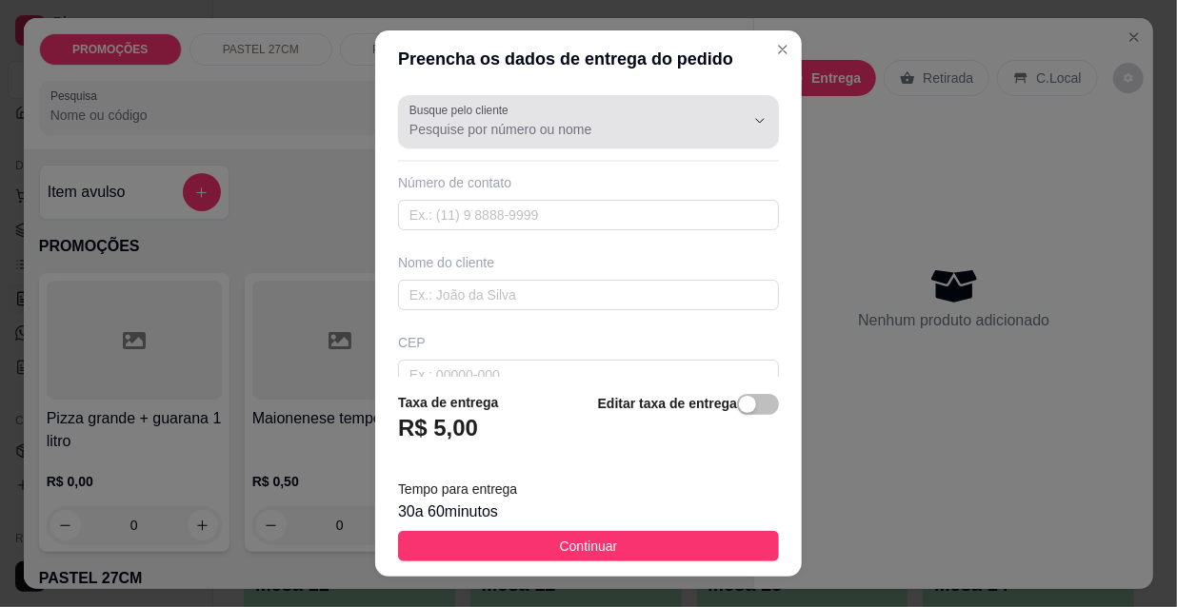
click at [575, 139] on div at bounding box center [588, 122] width 358 height 38
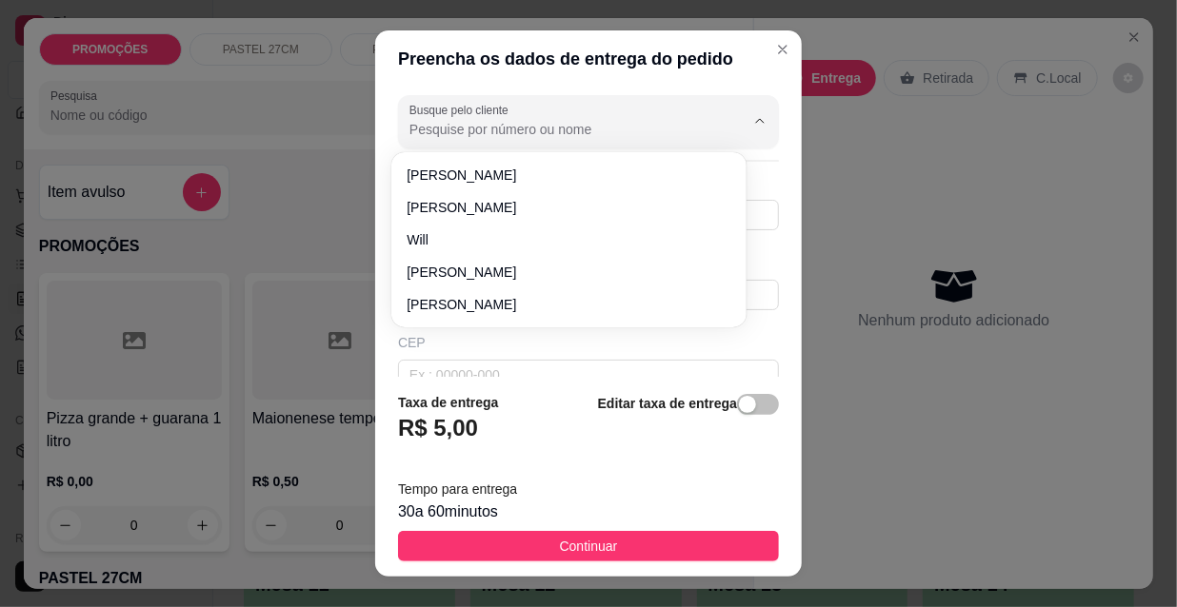
click at [295, 208] on div "Preencha os dados de entrega do pedido Busque pelo cliente Número de contato No…" at bounding box center [588, 303] width 1177 height 607
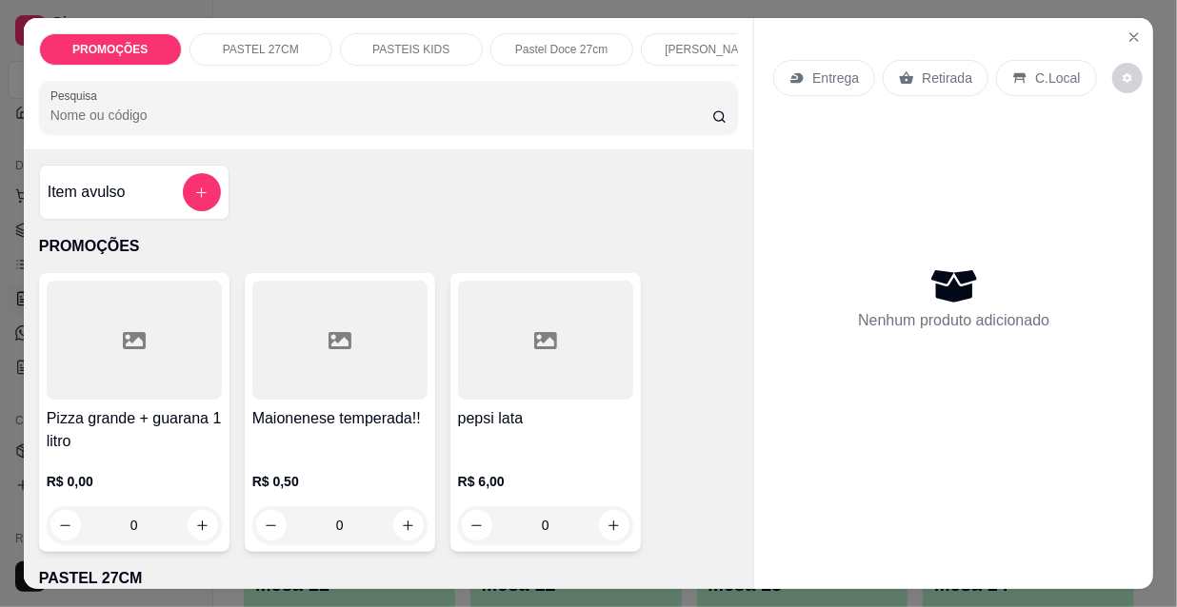
click at [820, 69] on p "Entrega" at bounding box center [835, 78] width 47 height 19
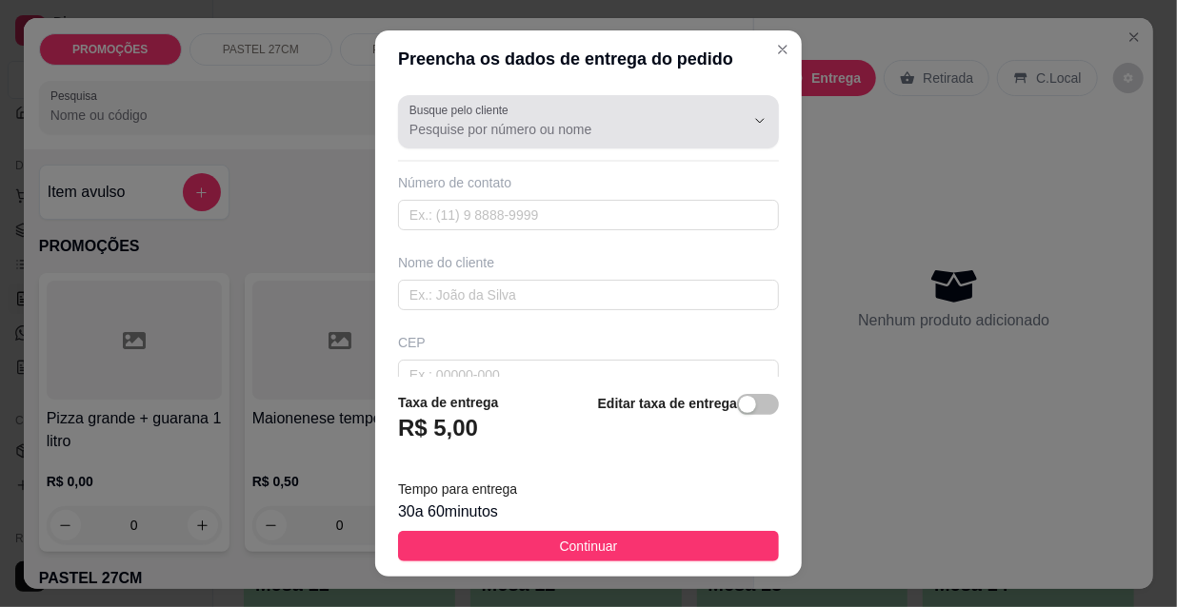
click at [529, 146] on div "Busque pelo cliente" at bounding box center [588, 121] width 381 height 53
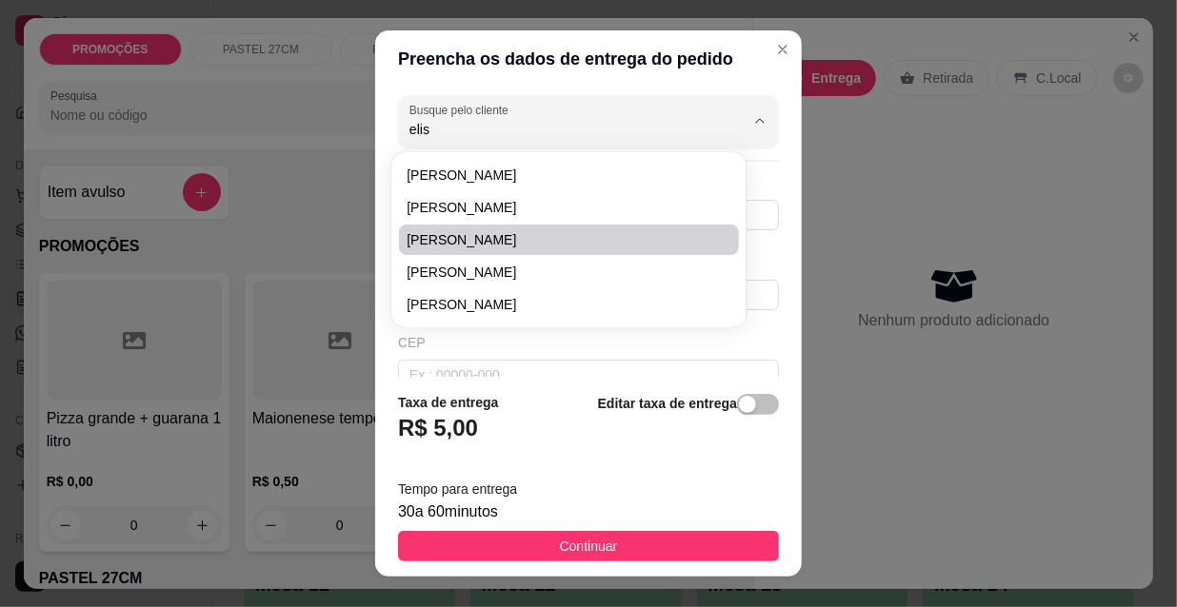
click at [481, 250] on li "ELIS REGINA" at bounding box center [569, 240] width 340 height 30
type input "ELIS REGINA"
type input "8530463082"
type input "ELIS REGINA"
type input "BARÃO DE STURDAT 2445 APT 103"
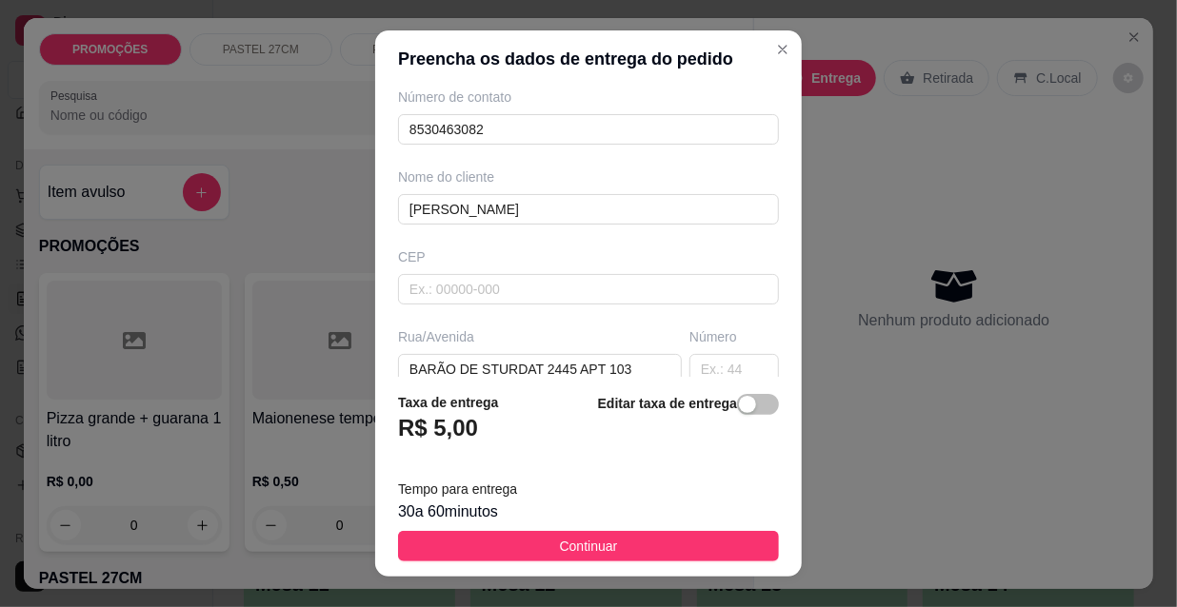
scroll to position [172, 0]
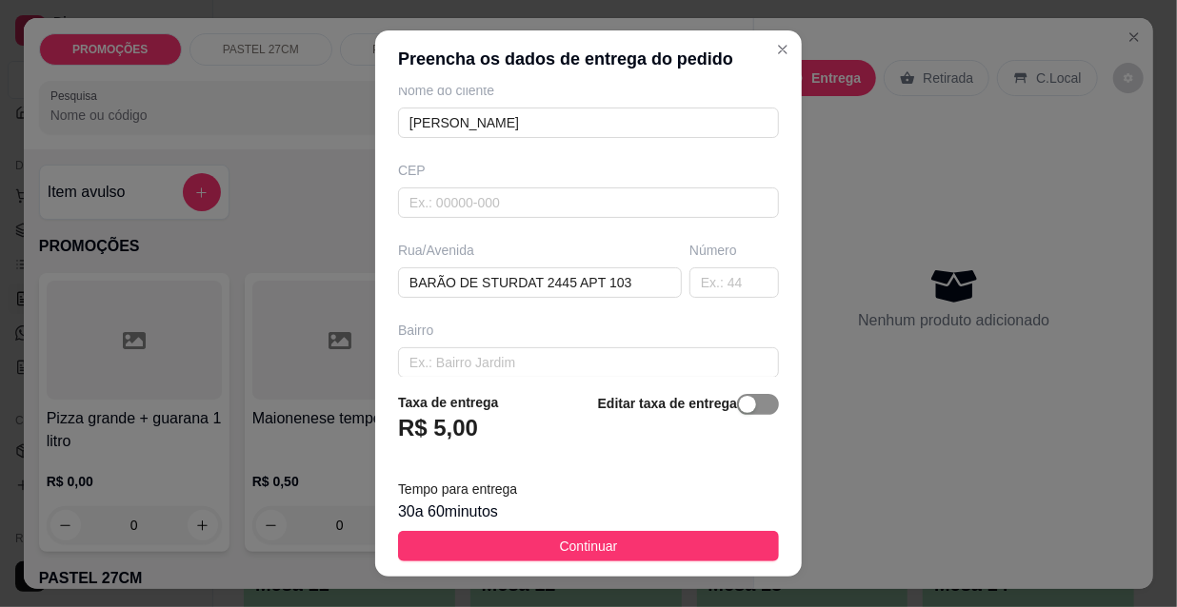
type input "ELIS REGINA"
click at [744, 411] on span "button" at bounding box center [758, 404] width 42 height 21
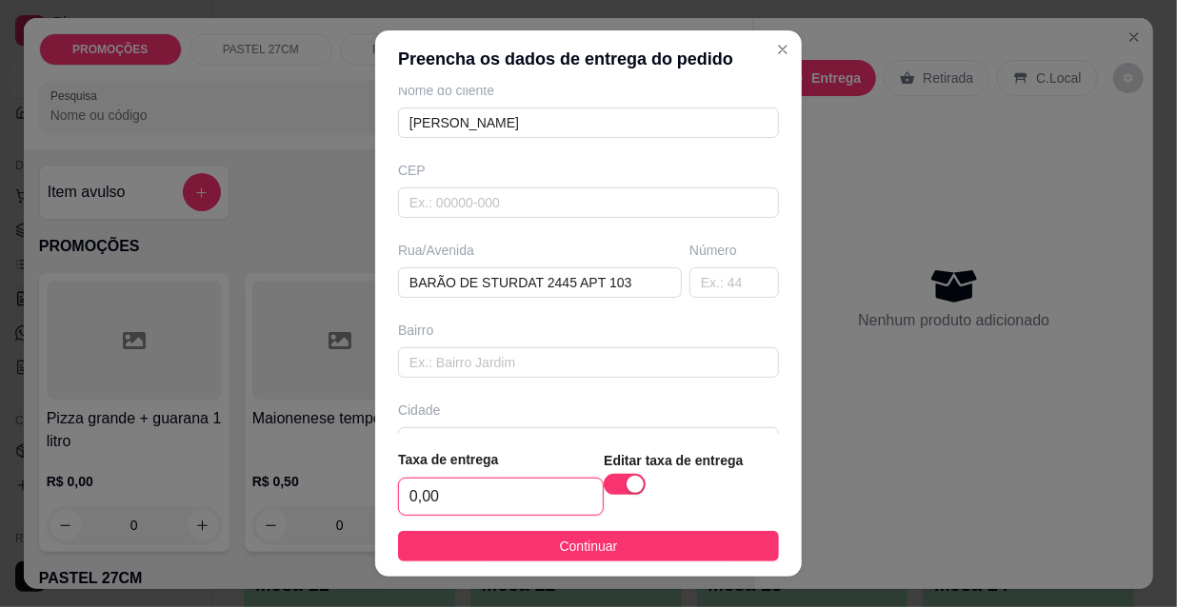
click at [503, 492] on input "0,00" at bounding box center [501, 497] width 204 height 36
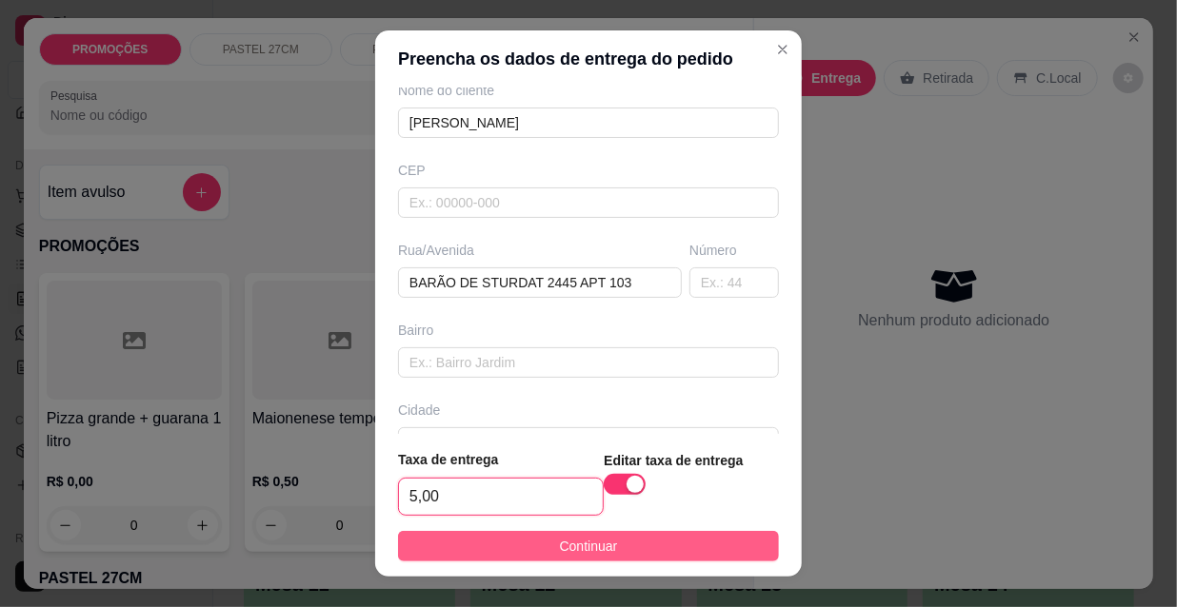
type input "5,00"
click at [652, 556] on button "Continuar" at bounding box center [588, 546] width 381 height 30
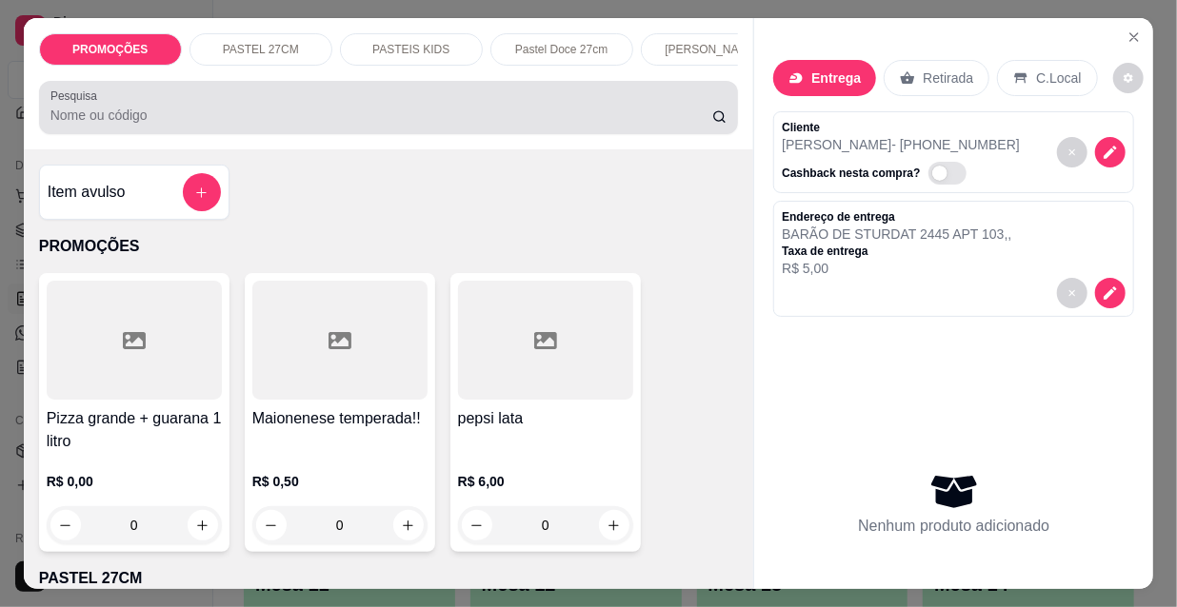
click at [146, 125] on input "Pesquisa" at bounding box center [381, 115] width 662 height 19
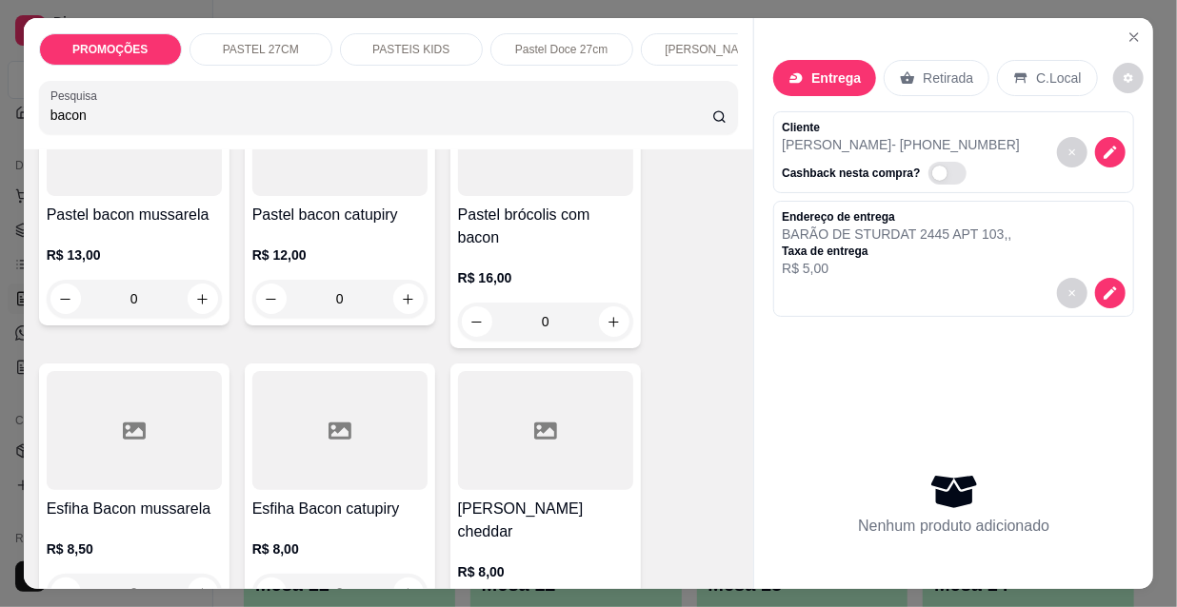
scroll to position [259, 0]
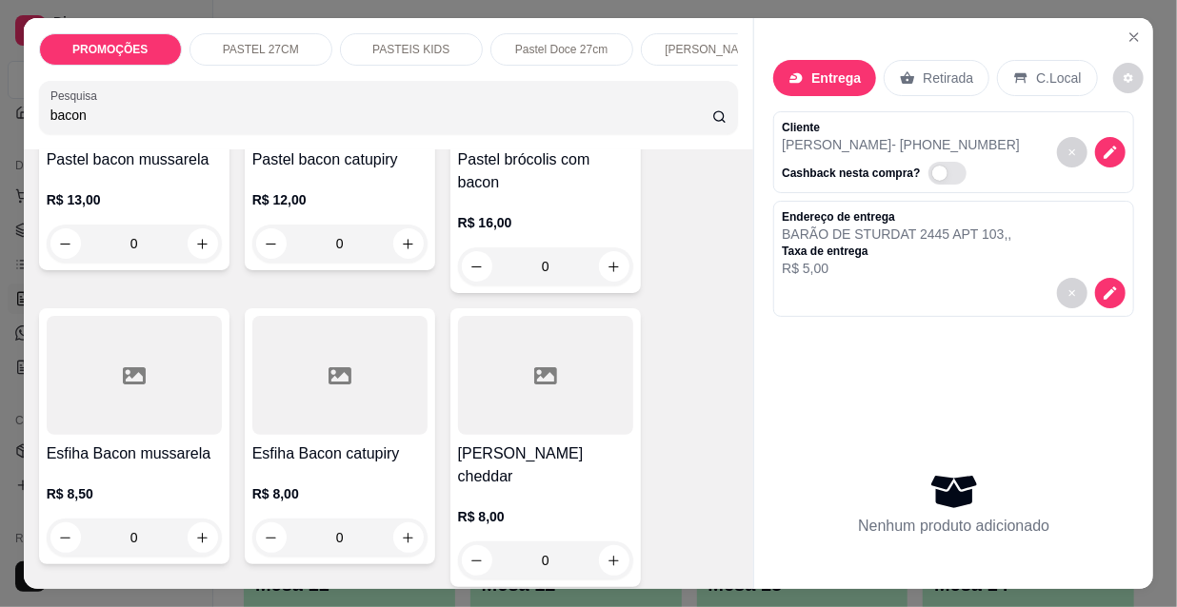
type input "bacon"
click at [131, 378] on div at bounding box center [134, 375] width 175 height 119
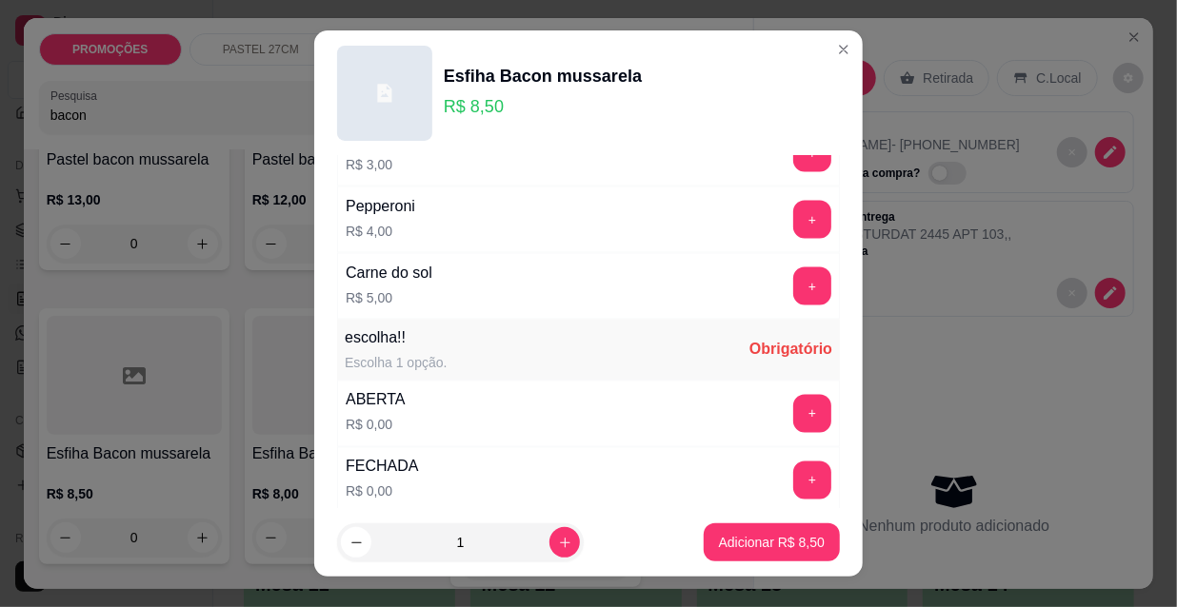
scroll to position [1581, 0]
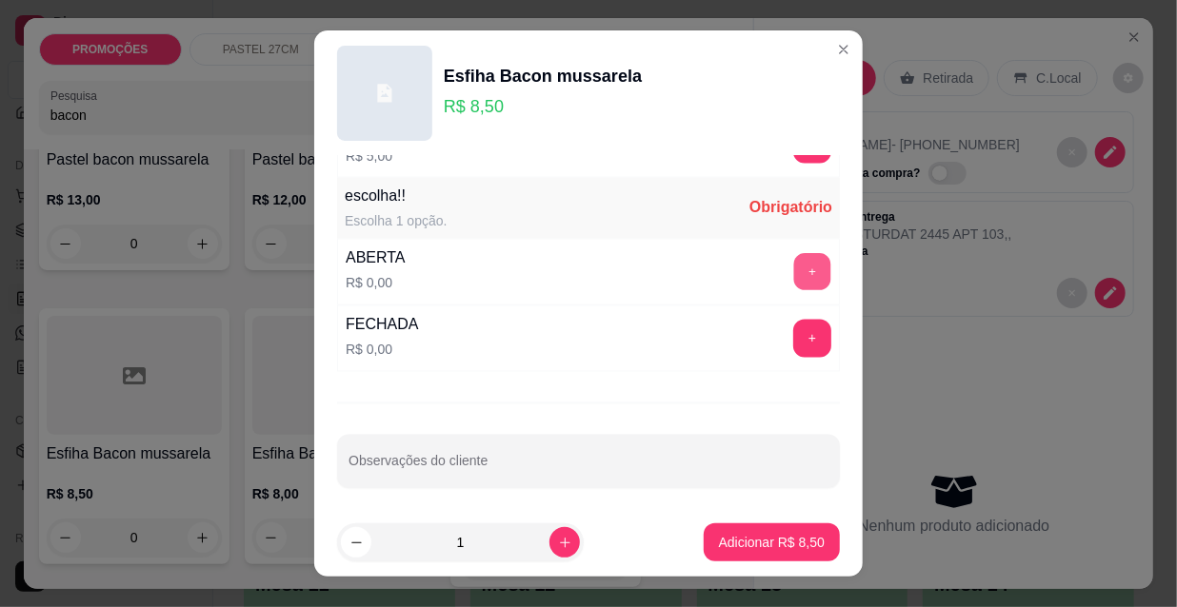
click at [794, 272] on button "+" at bounding box center [812, 272] width 37 height 37
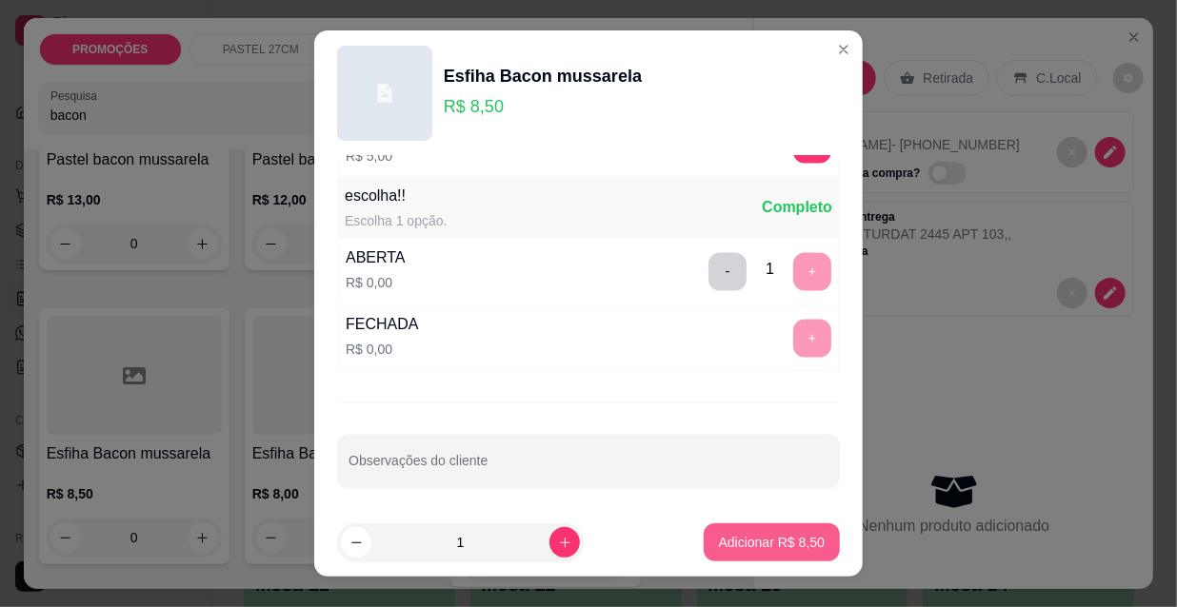
click at [763, 549] on p "Adicionar R$ 8,50" at bounding box center [772, 542] width 106 height 19
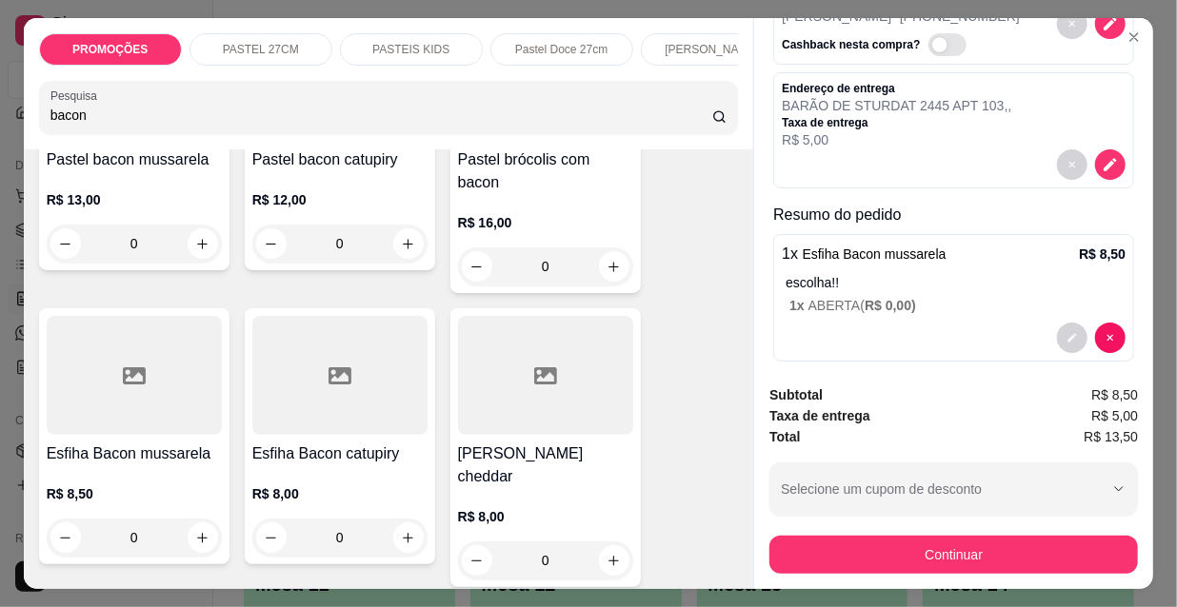
scroll to position [146, 0]
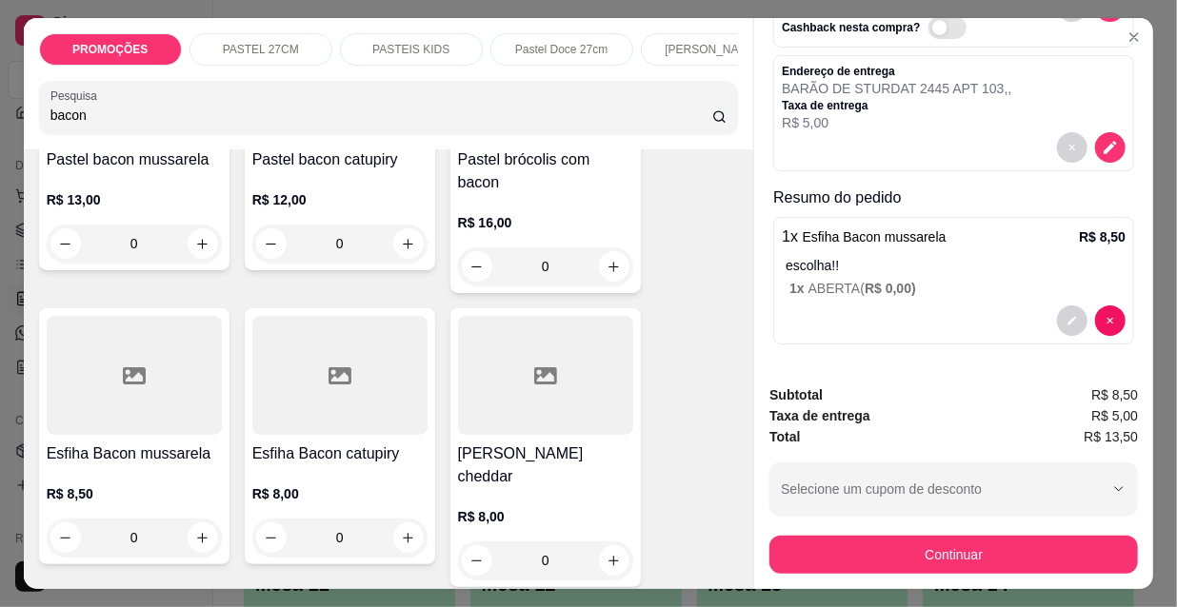
drag, startPoint x: 91, startPoint y: 128, endPoint x: 28, endPoint y: 141, distance: 65.2
click at [28, 141] on div "PROMOÇÕES PASTEL 27CM PASTEIS KIDS Pastel Doce 27cm Esfihas Salgadas Esfihas do…" at bounding box center [389, 83] width 730 height 131
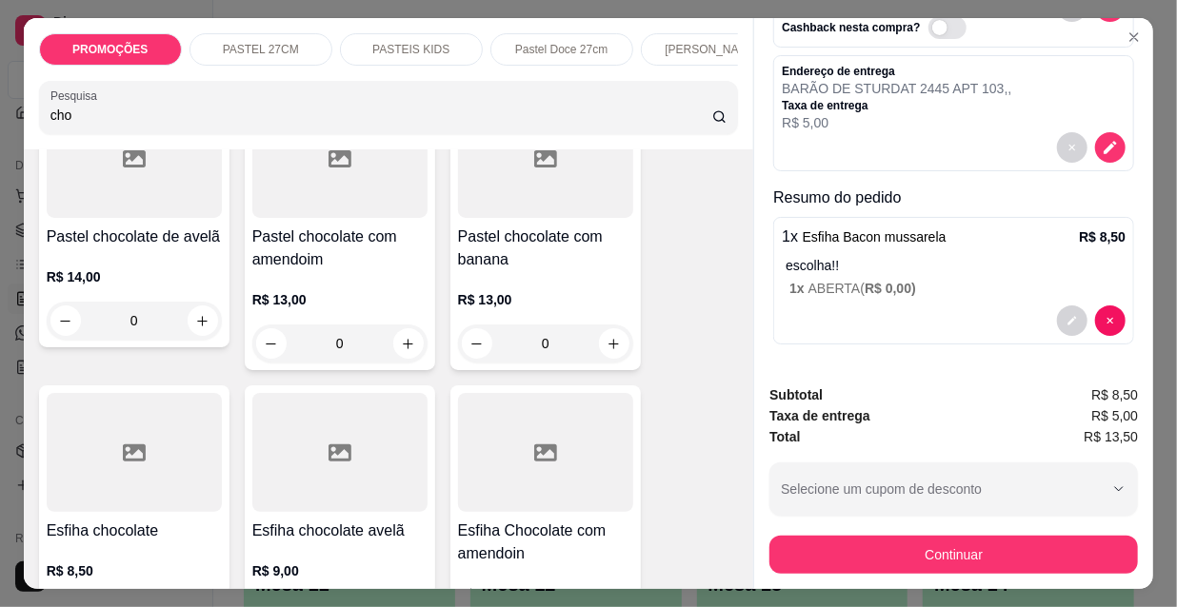
scroll to position [519, 0]
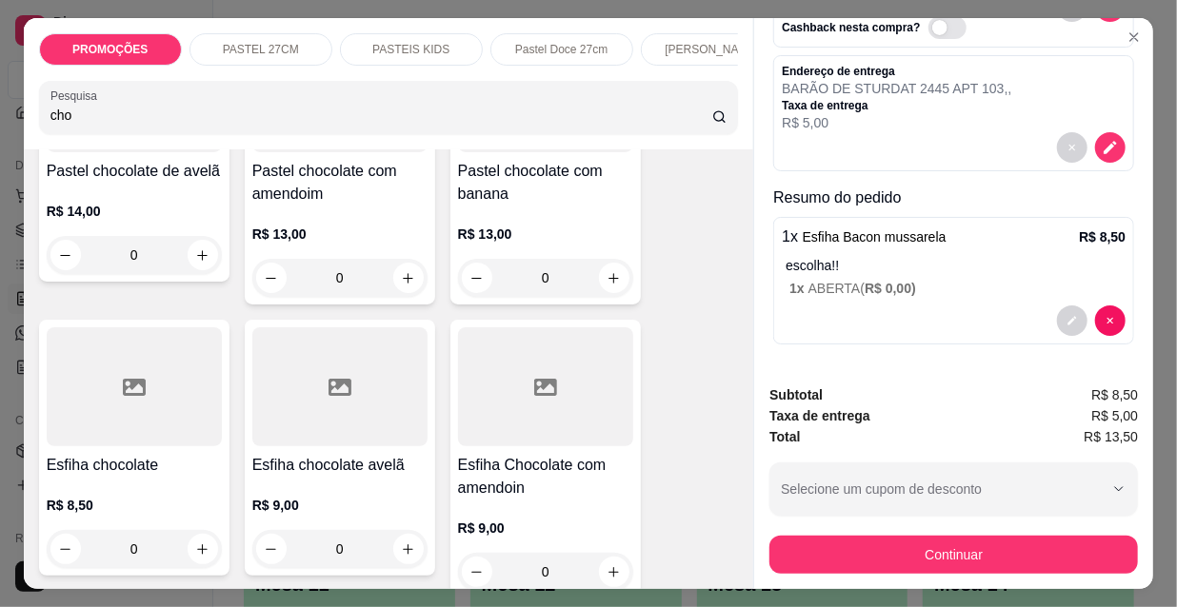
type input "cho"
click at [143, 406] on div at bounding box center [134, 386] width 175 height 119
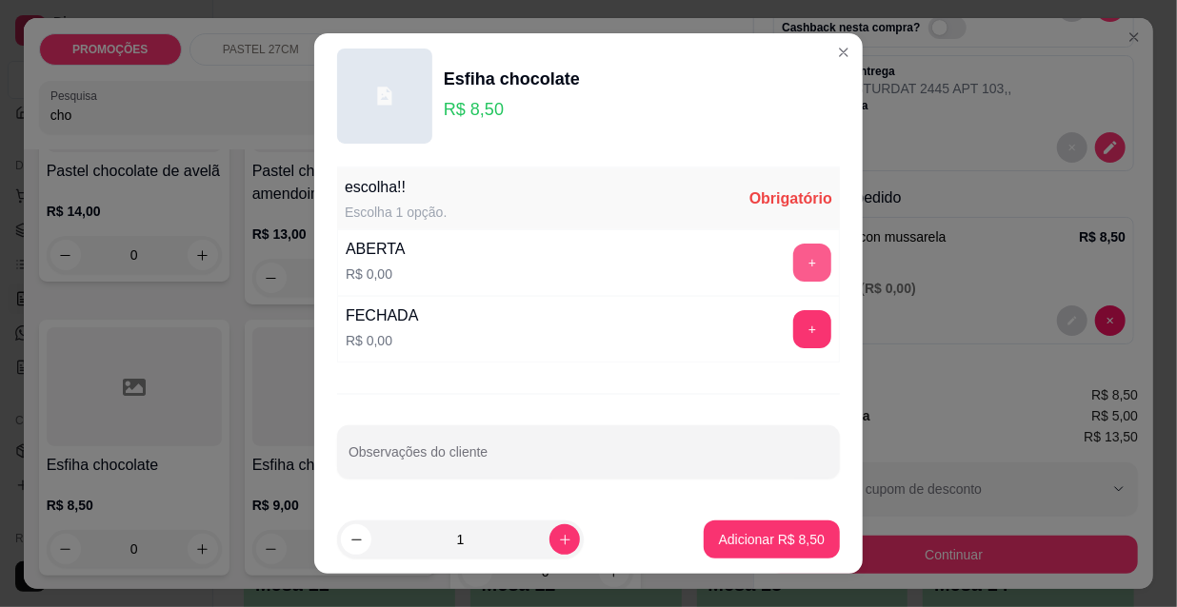
click at [800, 269] on button "+" at bounding box center [812, 263] width 38 height 38
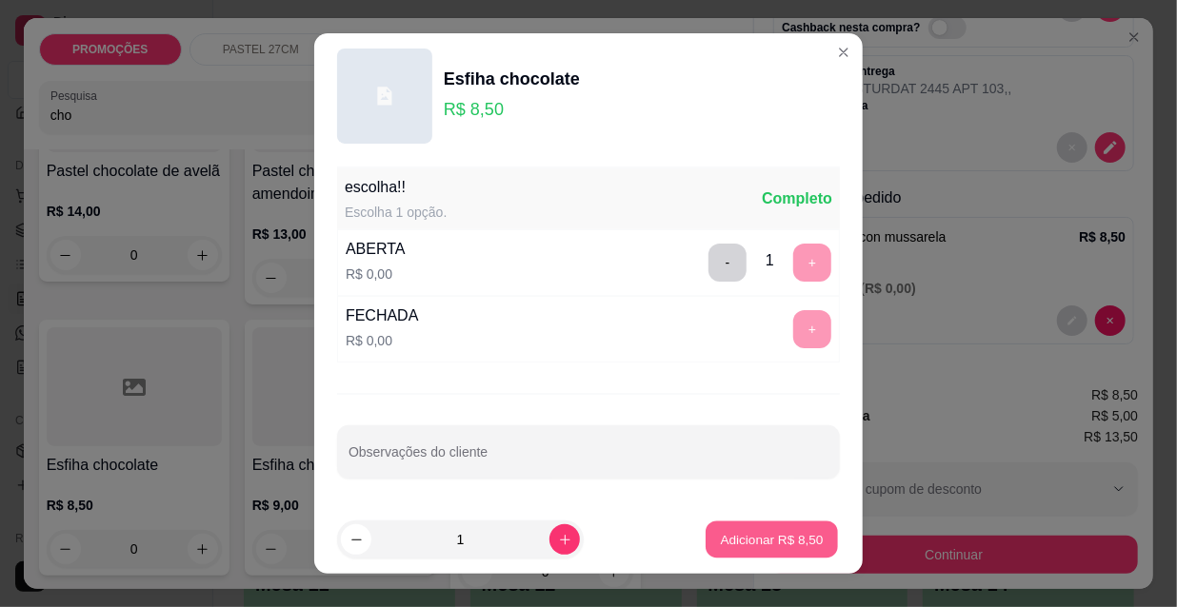
click at [763, 548] on button "Adicionar R$ 8,50" at bounding box center [771, 540] width 132 height 37
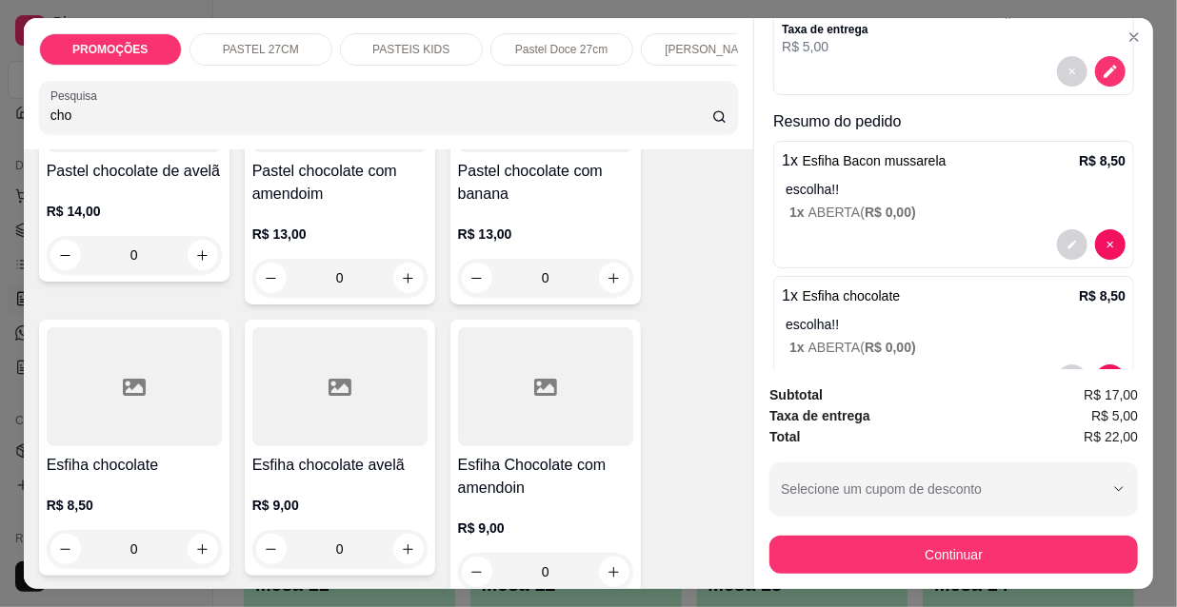
scroll to position [281, 0]
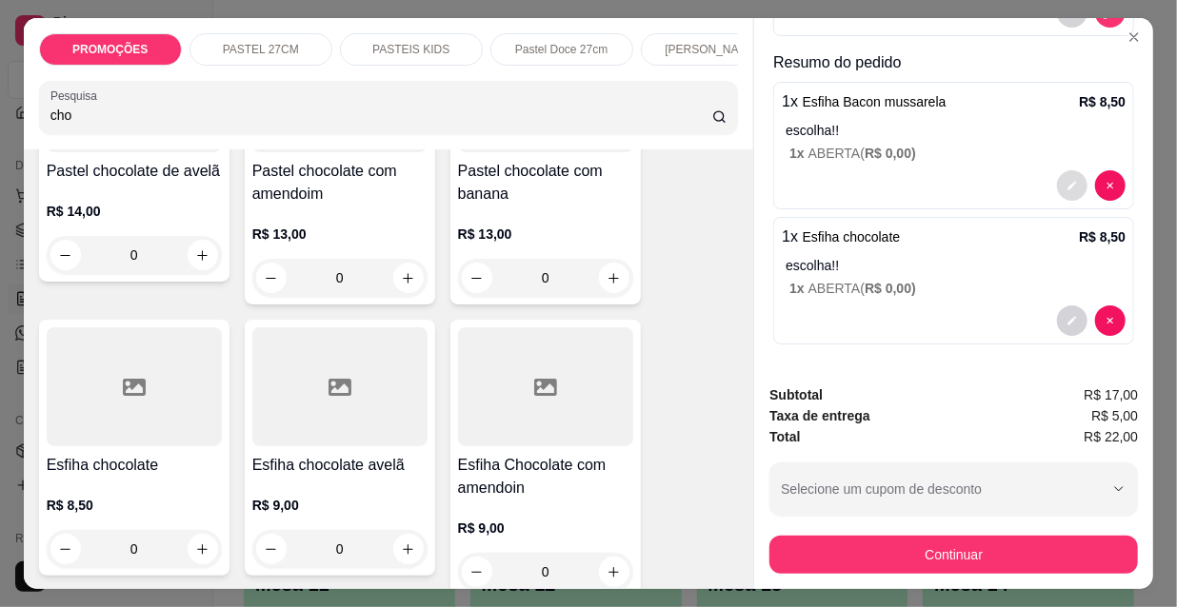
click at [1068, 182] on icon "decrease-product-quantity" at bounding box center [1072, 186] width 9 height 9
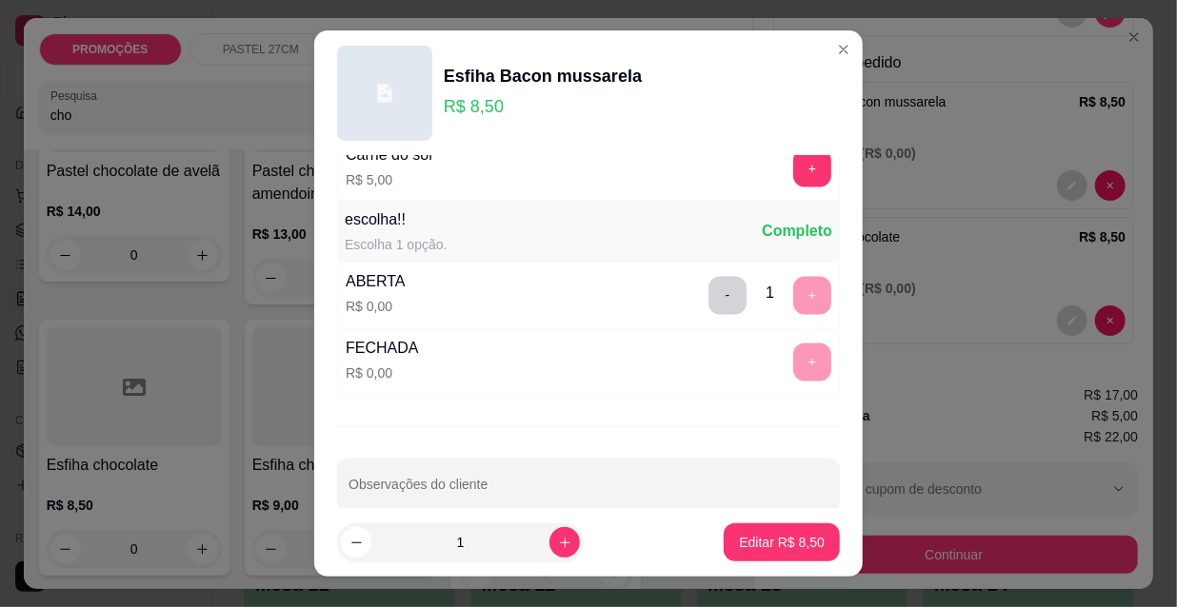
scroll to position [1581, 0]
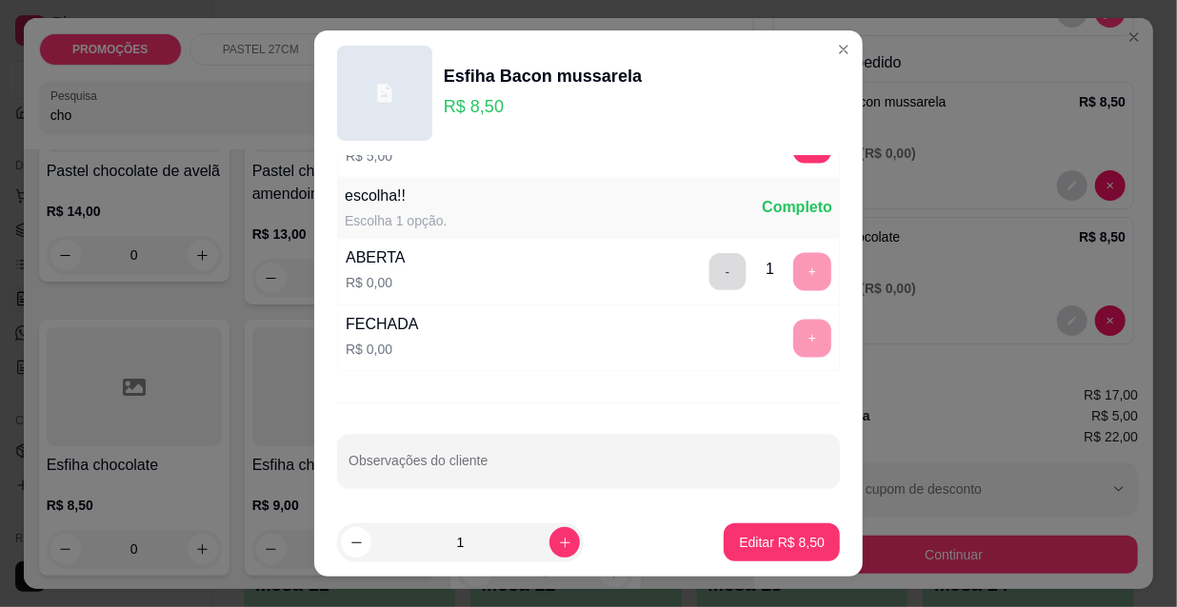
click at [709, 267] on button "-" at bounding box center [727, 272] width 37 height 37
click at [793, 331] on button "+" at bounding box center [812, 339] width 38 height 38
click at [790, 544] on p "Editar R$ 8,50" at bounding box center [782, 542] width 86 height 19
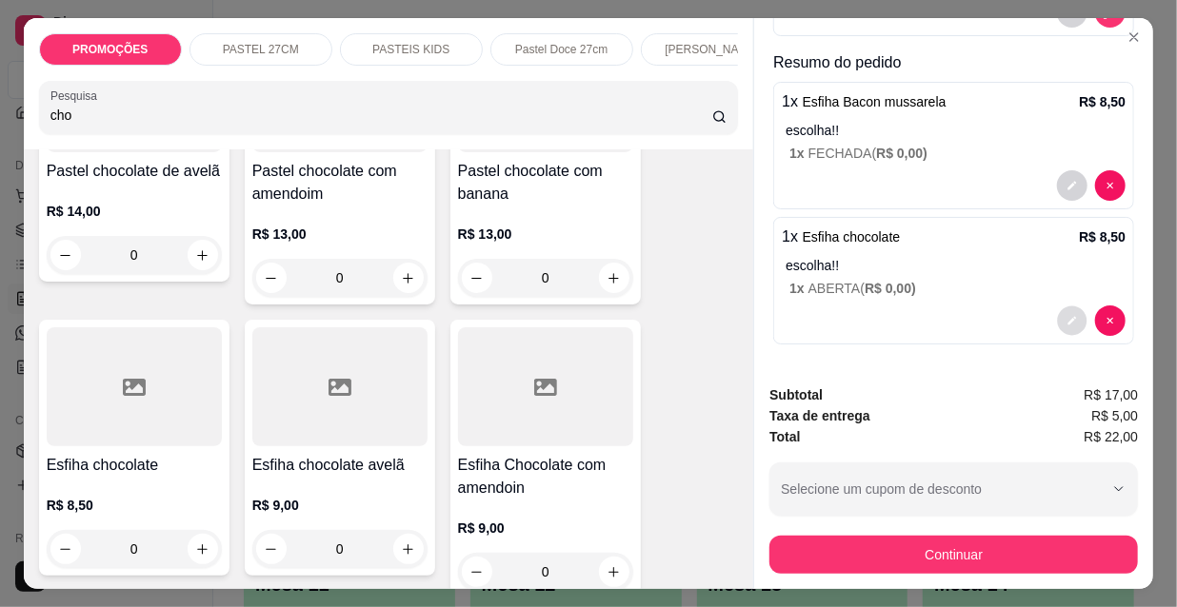
click at [1064, 317] on button "decrease-product-quantity" at bounding box center [1073, 322] width 30 height 30
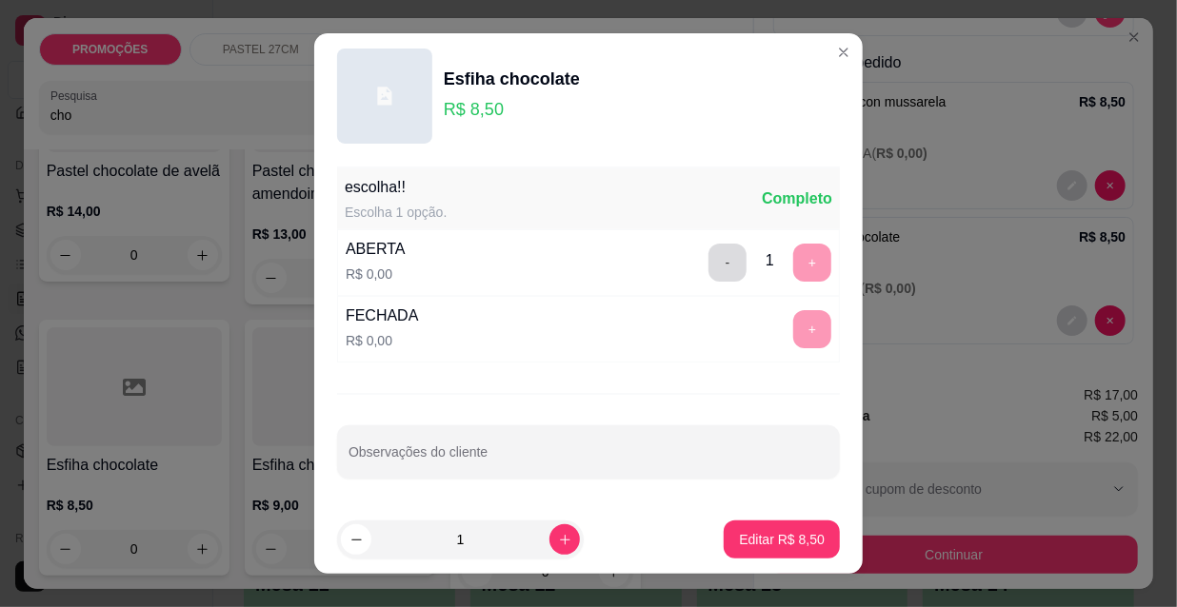
click at [715, 256] on button "-" at bounding box center [727, 263] width 38 height 38
click at [801, 336] on button "+" at bounding box center [812, 329] width 38 height 38
click at [762, 535] on p "Editar R$ 8,50" at bounding box center [782, 539] width 86 height 19
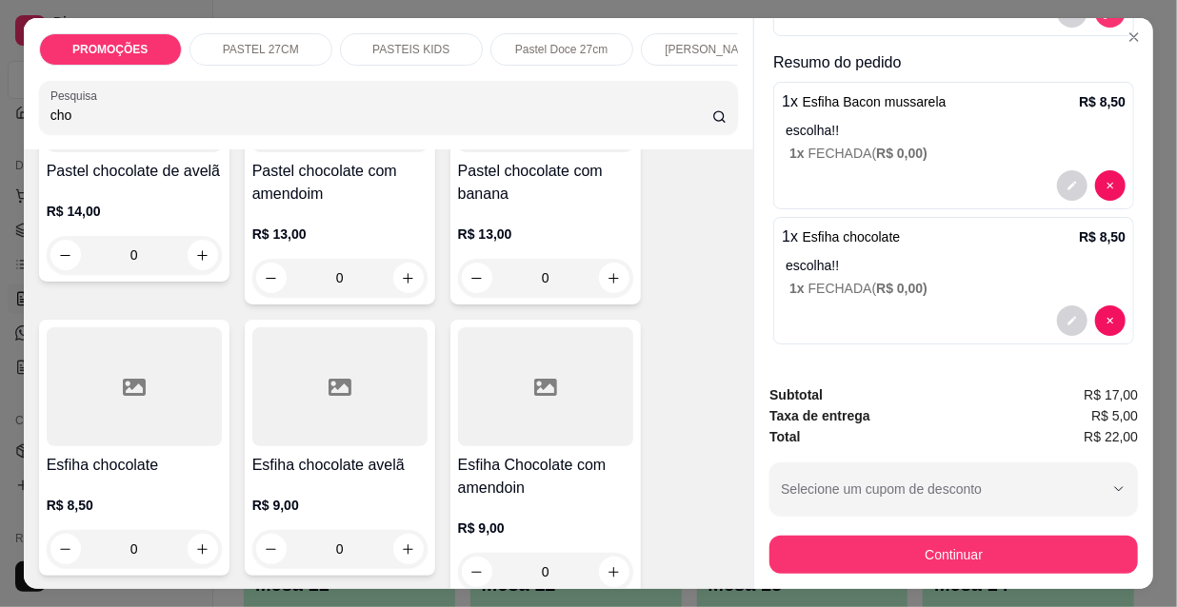
click at [0, 109] on div "PROMOÇÕES PASTEL 27CM PASTEIS KIDS Pastel Doce 27cm Esfihas Salgadas Esfihas do…" at bounding box center [588, 303] width 1177 height 607
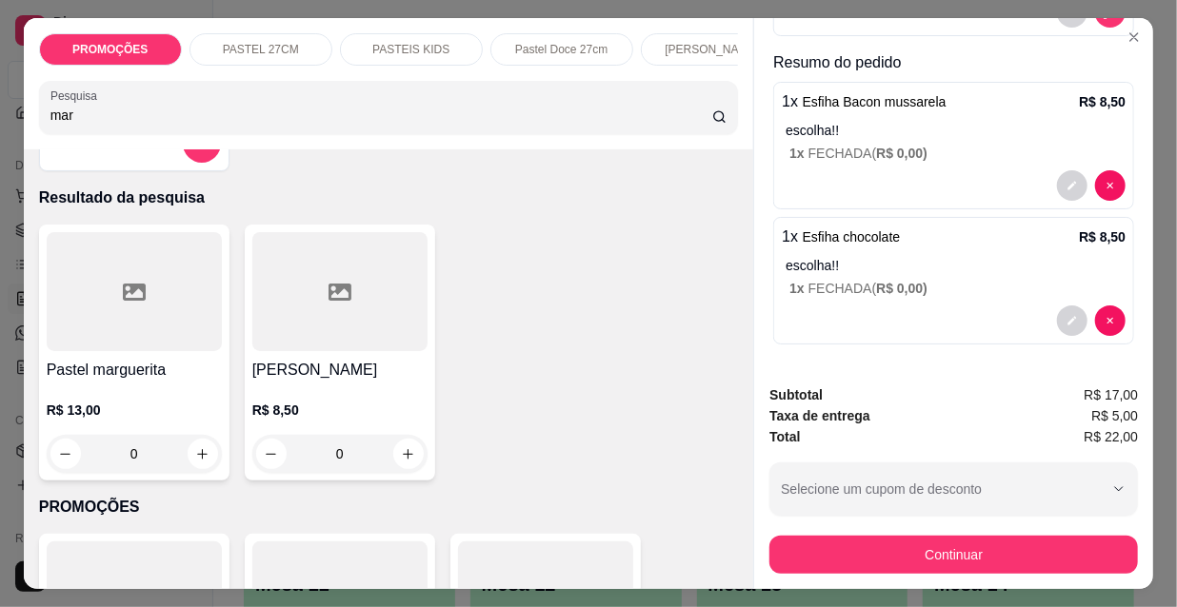
scroll to position [0, 0]
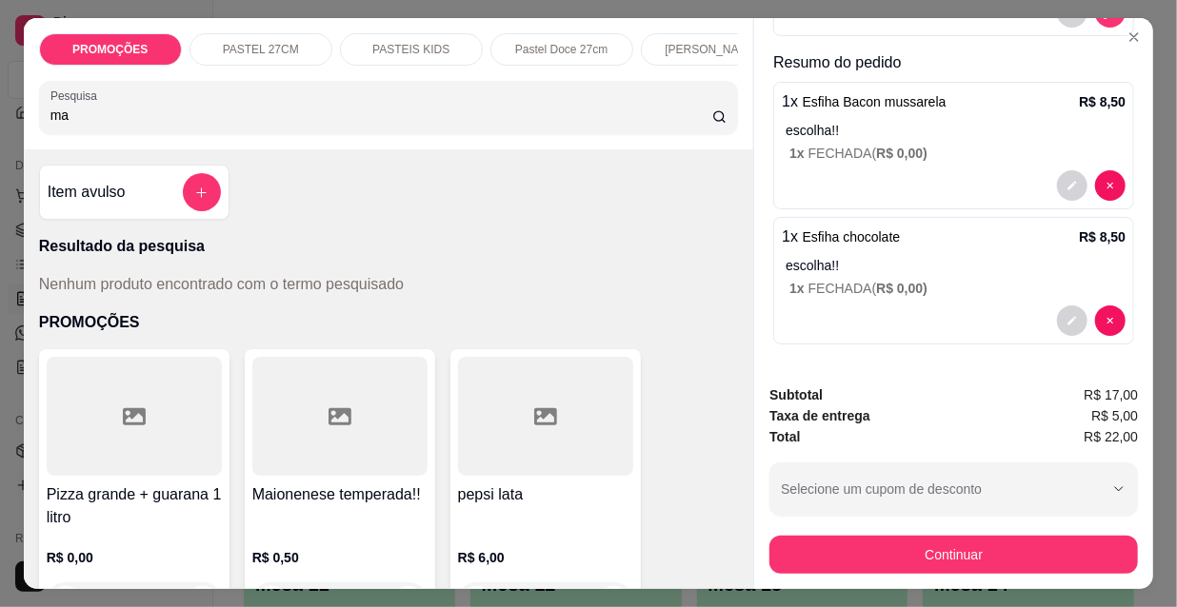
type input "m"
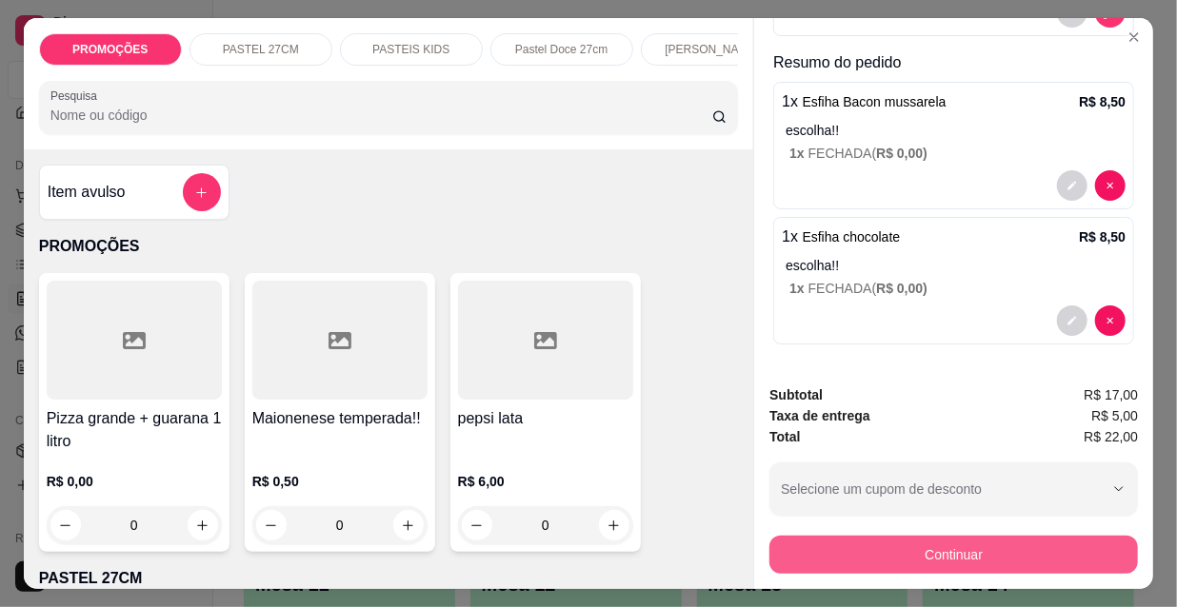
click at [907, 547] on button "Continuar" at bounding box center [953, 555] width 368 height 38
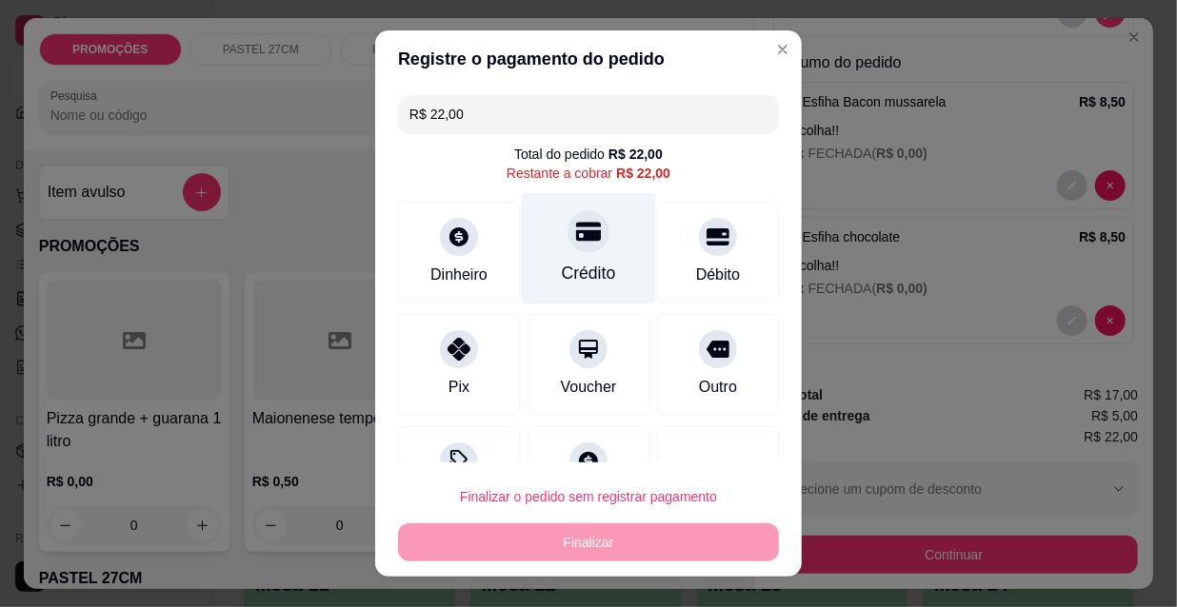
click at [572, 267] on div "Crédito" at bounding box center [589, 273] width 54 height 25
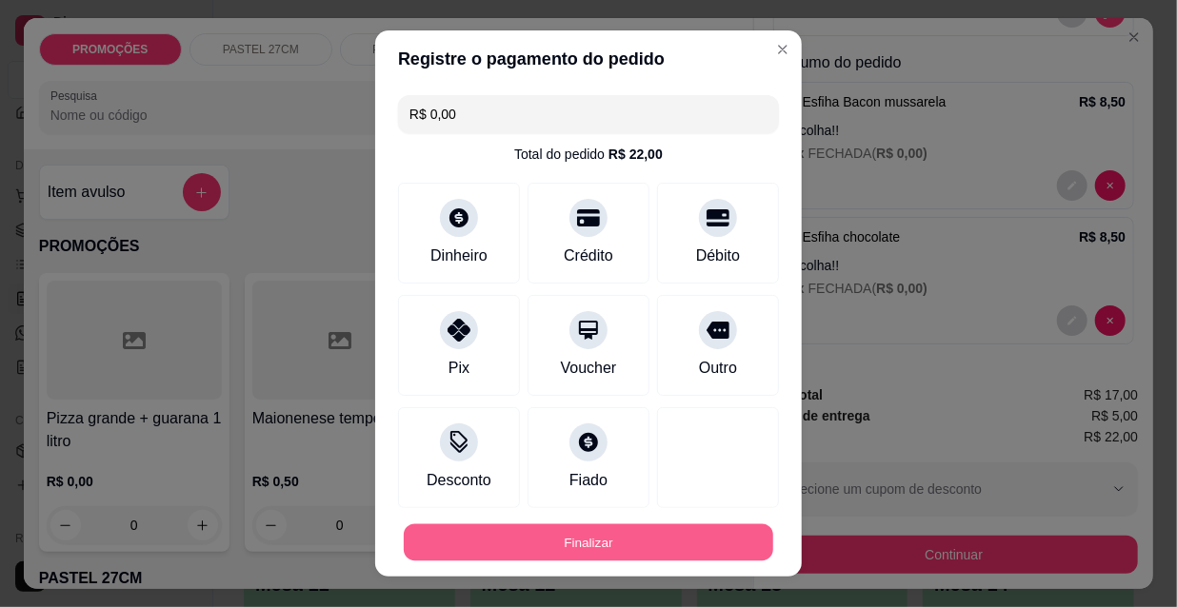
click at [653, 542] on button "Finalizar" at bounding box center [588, 542] width 369 height 37
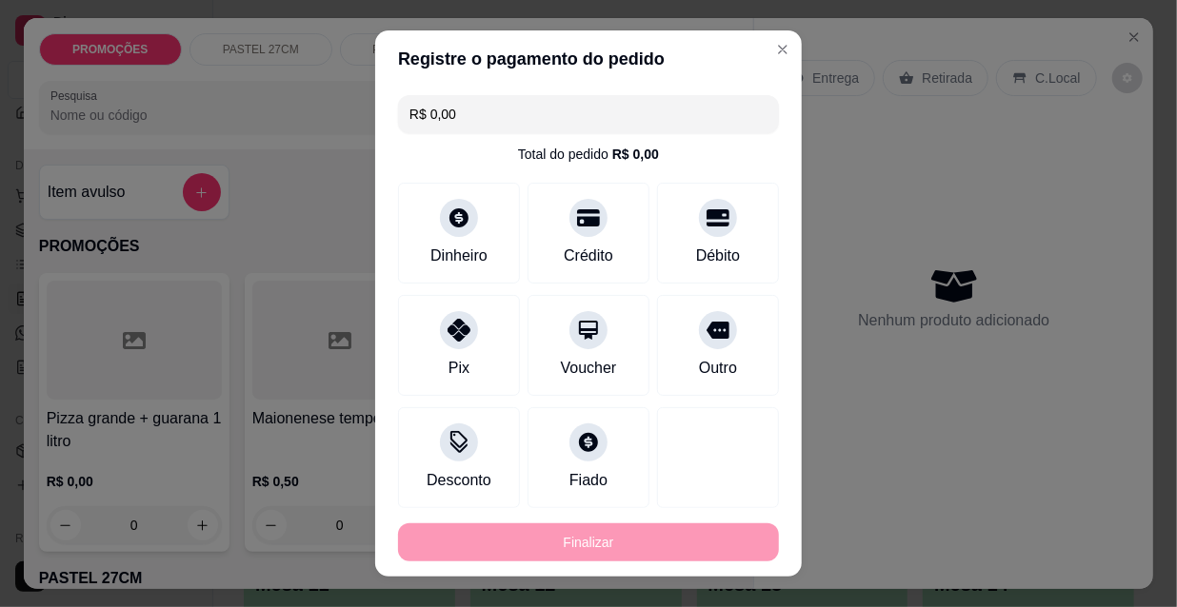
type input "-R$ 22,00"
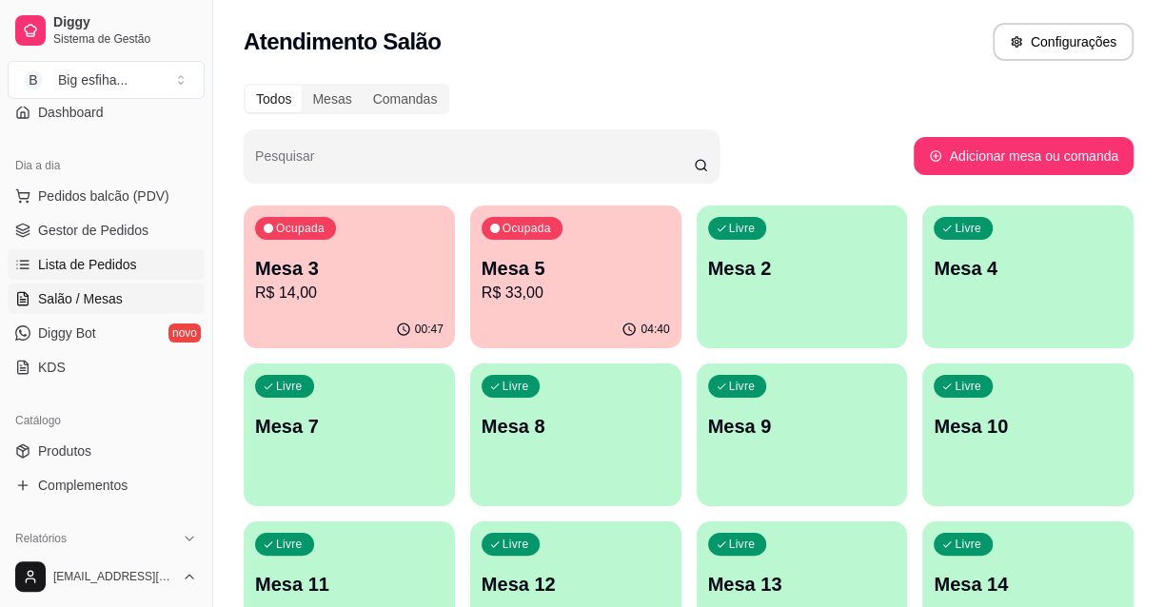
click at [143, 266] on link "Lista de Pedidos" at bounding box center [106, 264] width 197 height 30
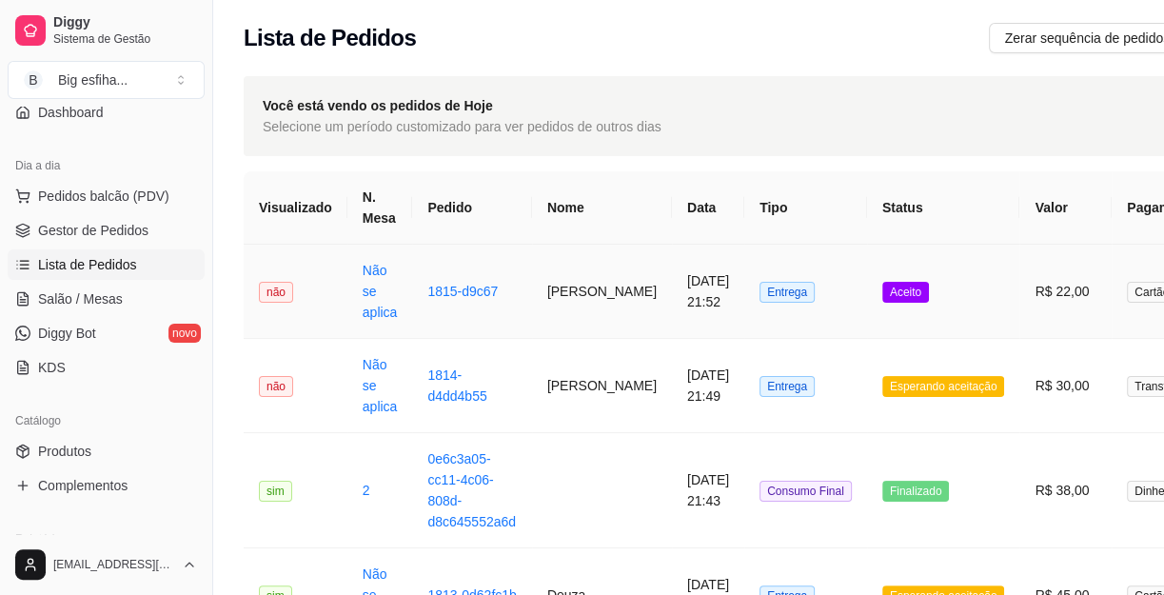
click at [611, 271] on td "ELIS REGINA" at bounding box center [602, 292] width 140 height 94
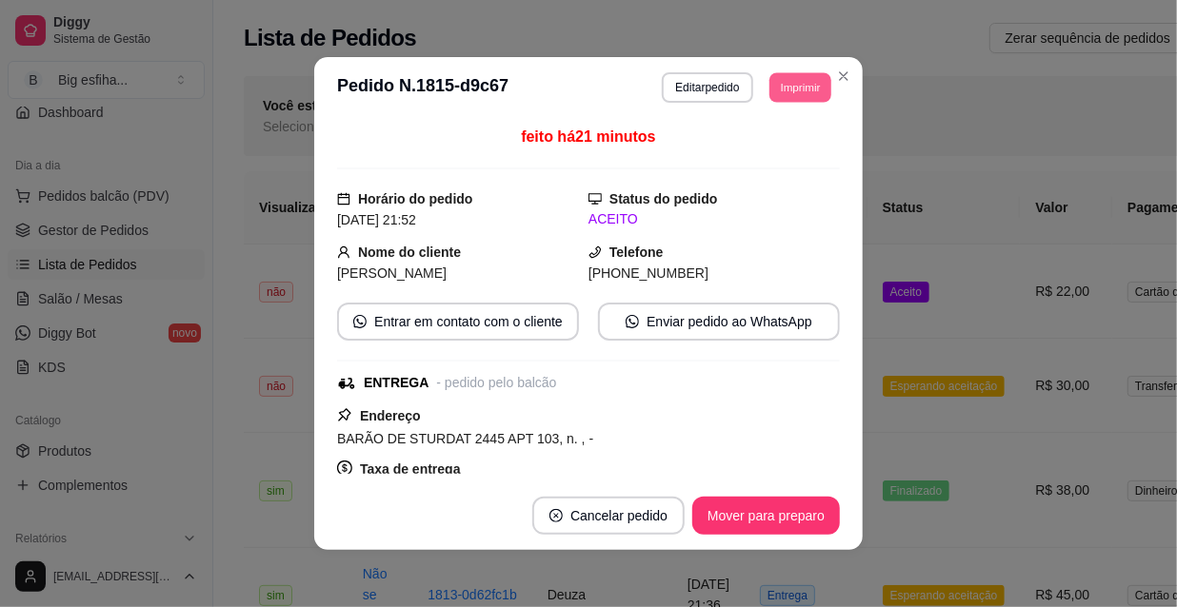
click at [804, 82] on button "Imprimir" at bounding box center [800, 87] width 62 height 30
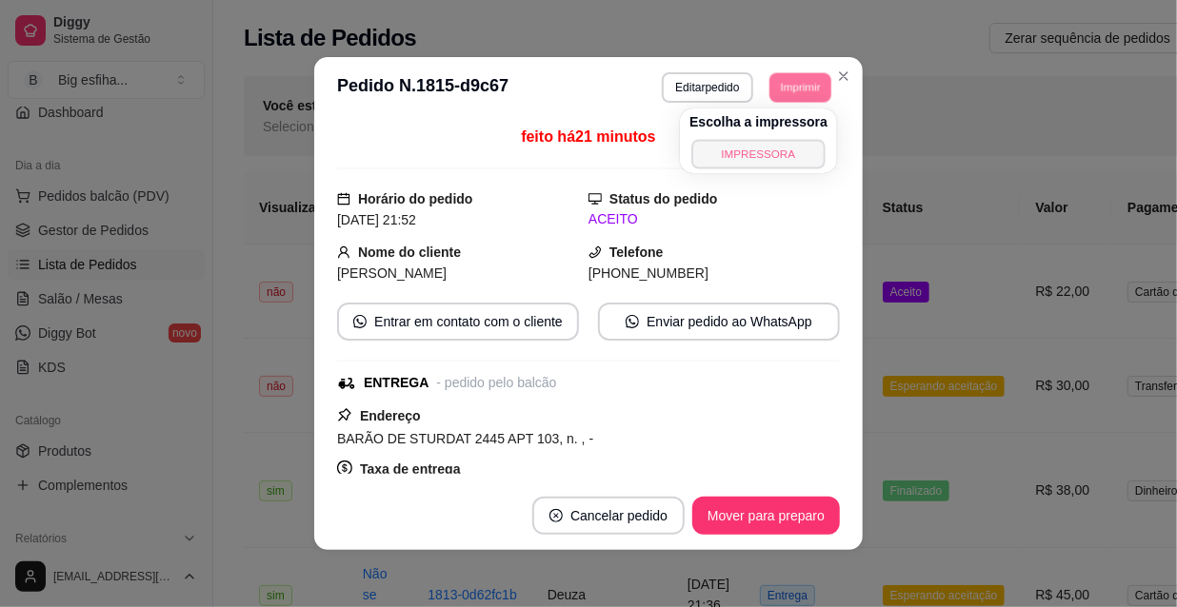
click at [779, 150] on button "IMPRESSORA" at bounding box center [757, 154] width 133 height 30
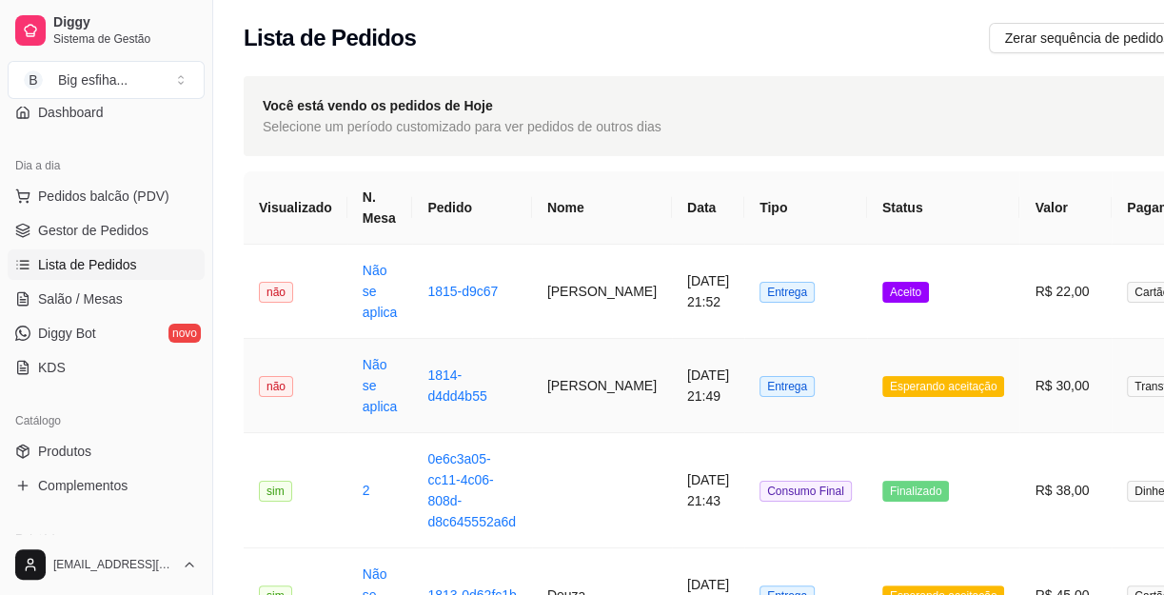
click at [672, 393] on td "10/08/2025 às 21:49" at bounding box center [708, 386] width 72 height 94
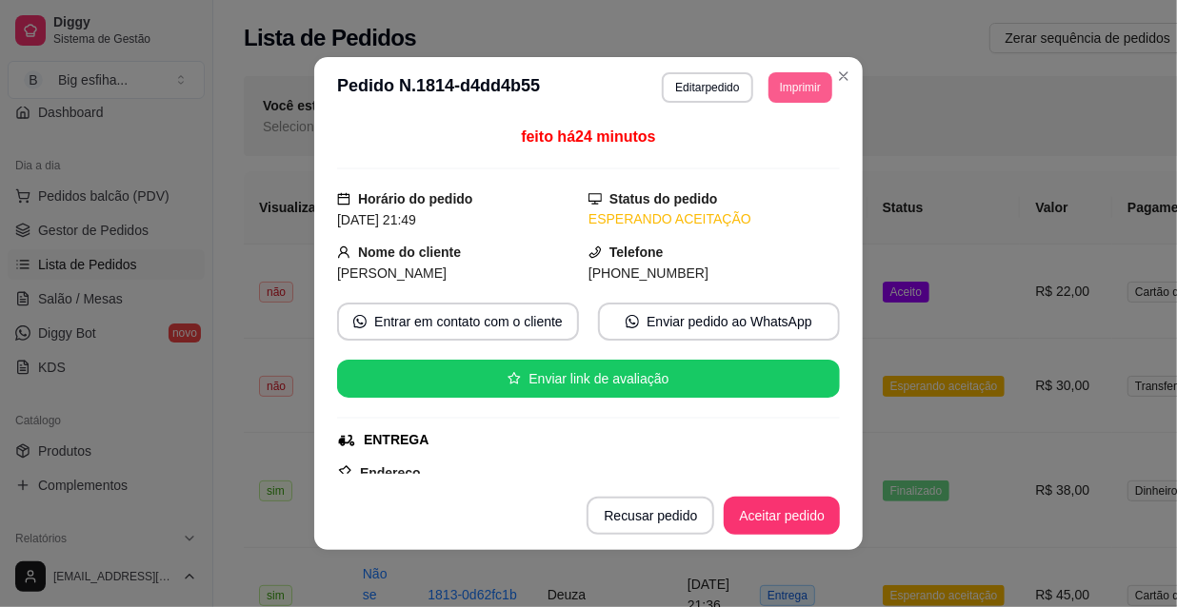
click at [771, 88] on button "Imprimir" at bounding box center [800, 87] width 64 height 30
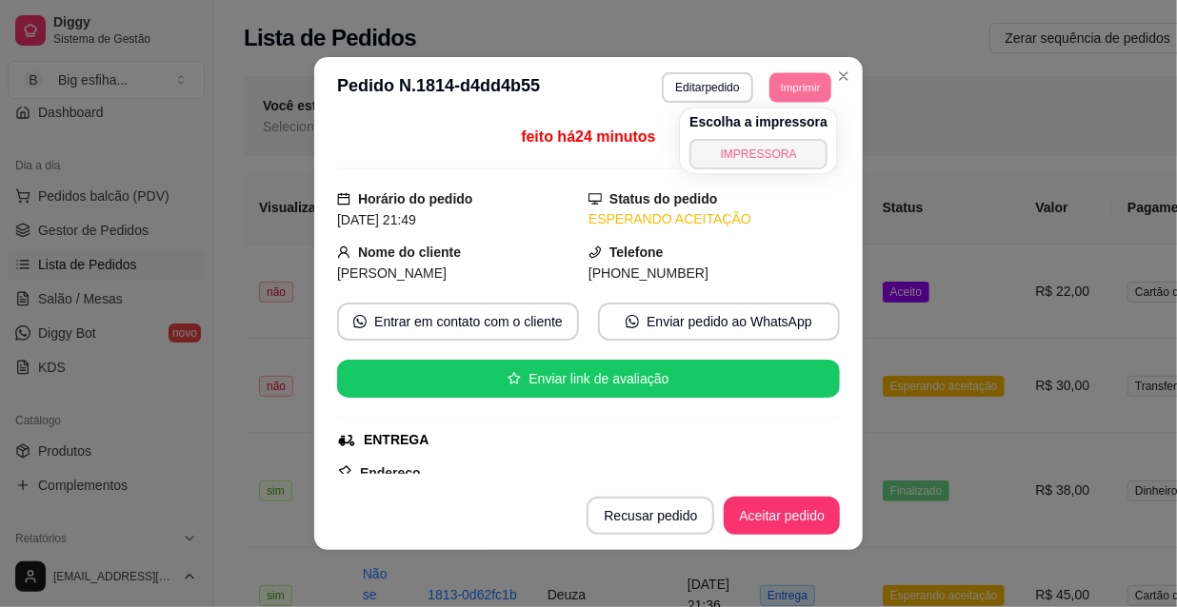
click at [773, 148] on button "IMPRESSORA" at bounding box center [758, 154] width 138 height 30
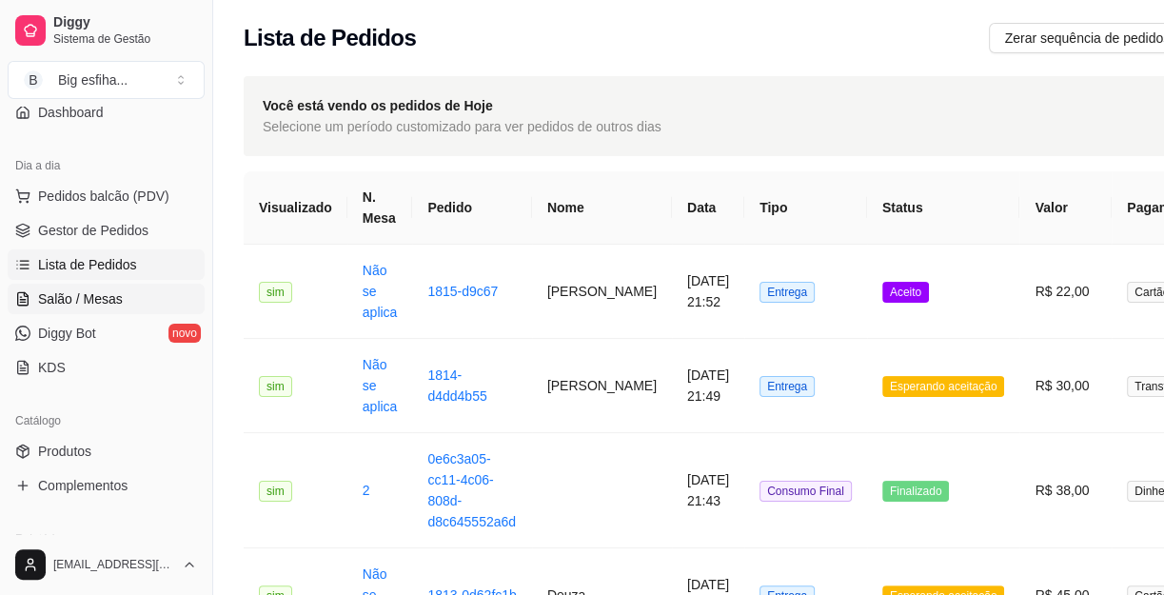
click at [129, 308] on link "Salão / Mesas" at bounding box center [106, 299] width 197 height 30
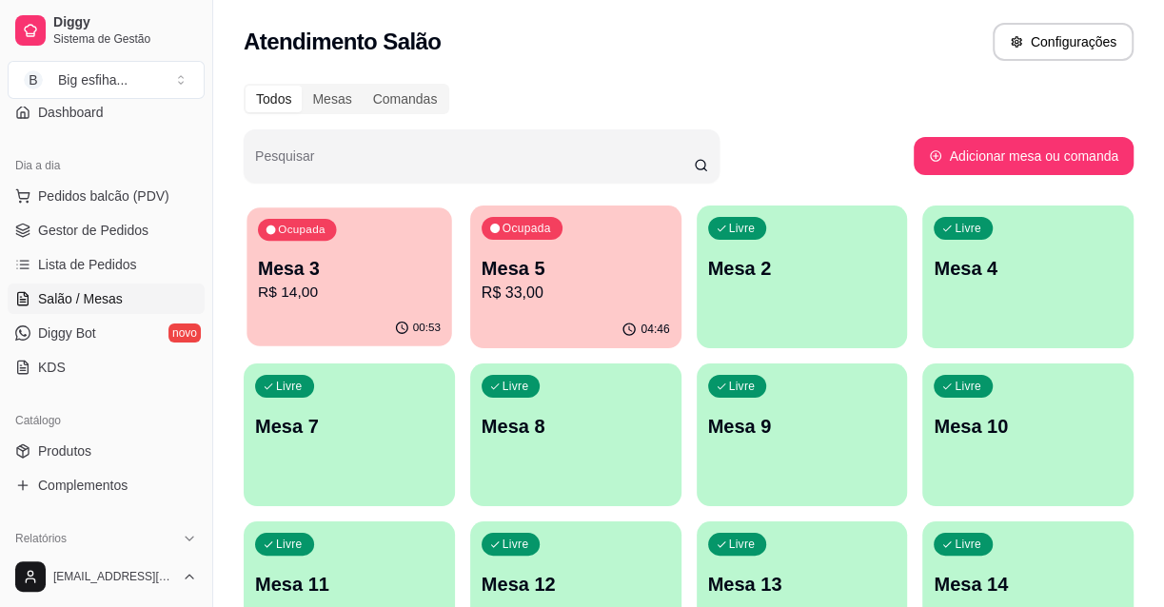
click at [355, 286] on p "R$ 14,00" at bounding box center [349, 293] width 183 height 22
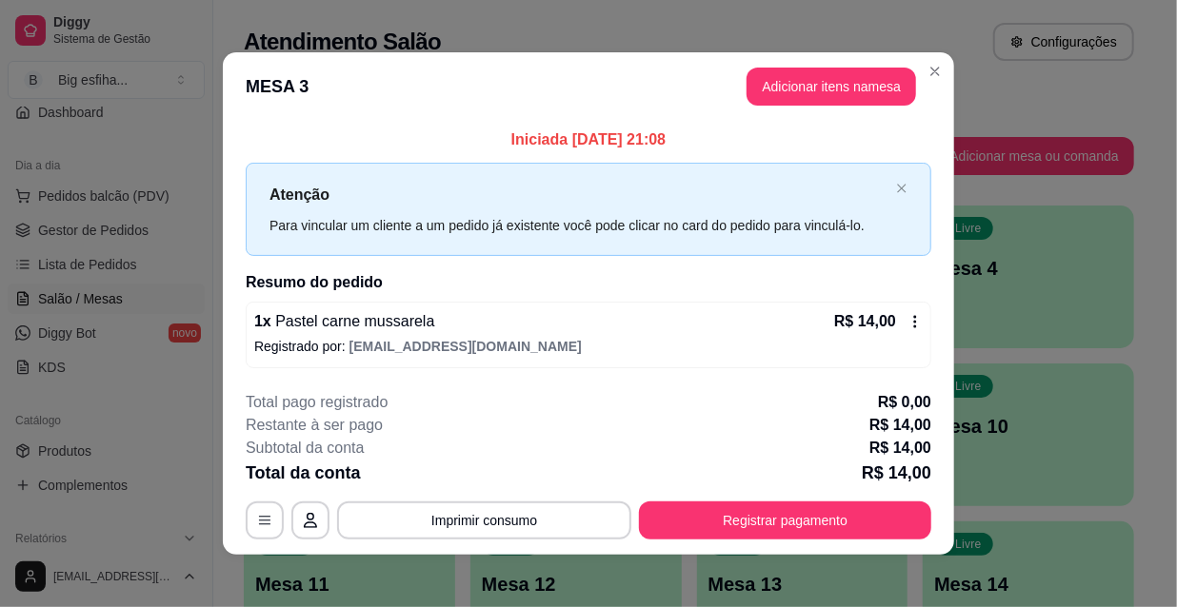
click at [485, 319] on div "1 x Pastel carne mussarela R$ 14,00" at bounding box center [588, 321] width 668 height 23
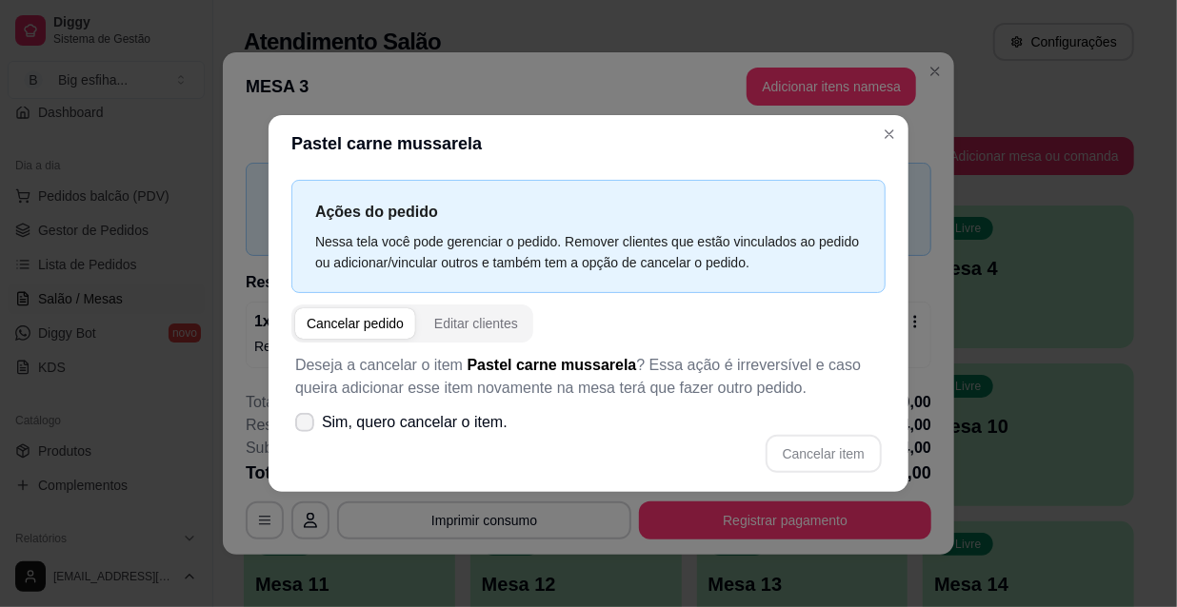
click at [307, 427] on icon at bounding box center [304, 422] width 15 height 11
click at [307, 427] on input "Sim, quero cancelar o item." at bounding box center [300, 432] width 12 height 12
checkbox input "true"
click at [800, 461] on button "Cancelar item" at bounding box center [823, 454] width 116 height 38
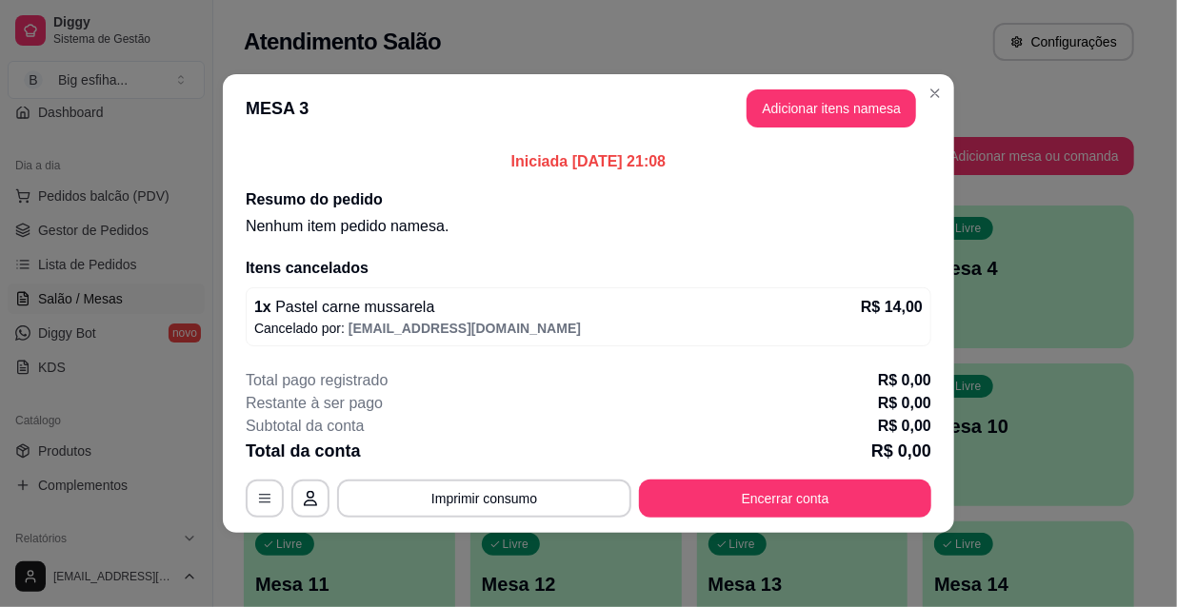
click at [774, 129] on header "MESA 3 Adicionar itens na mesa" at bounding box center [588, 108] width 731 height 69
click at [796, 99] on button "Adicionar itens na mesa" at bounding box center [830, 108] width 169 height 38
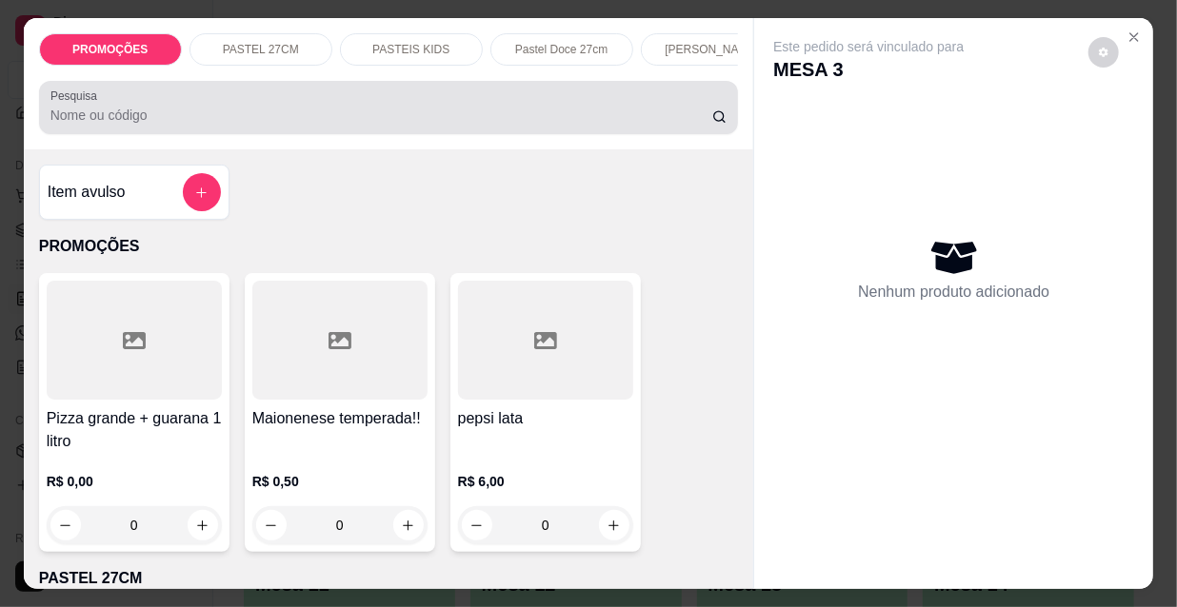
click at [535, 118] on input "Pesquisa" at bounding box center [381, 115] width 662 height 19
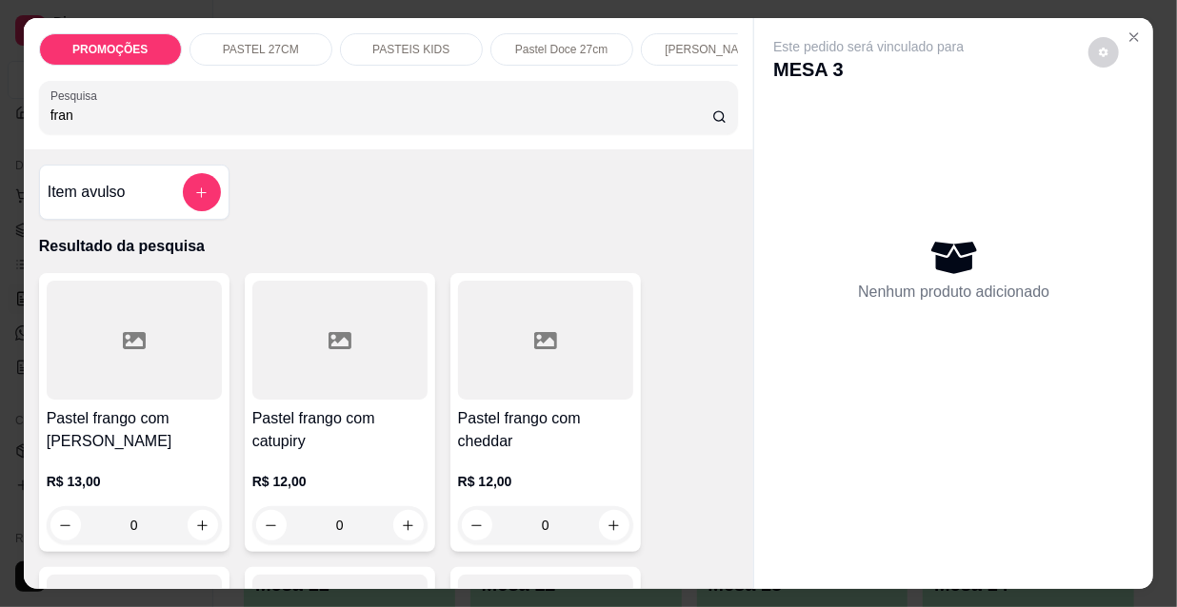
type input "fran"
click at [104, 366] on div at bounding box center [134, 340] width 175 height 119
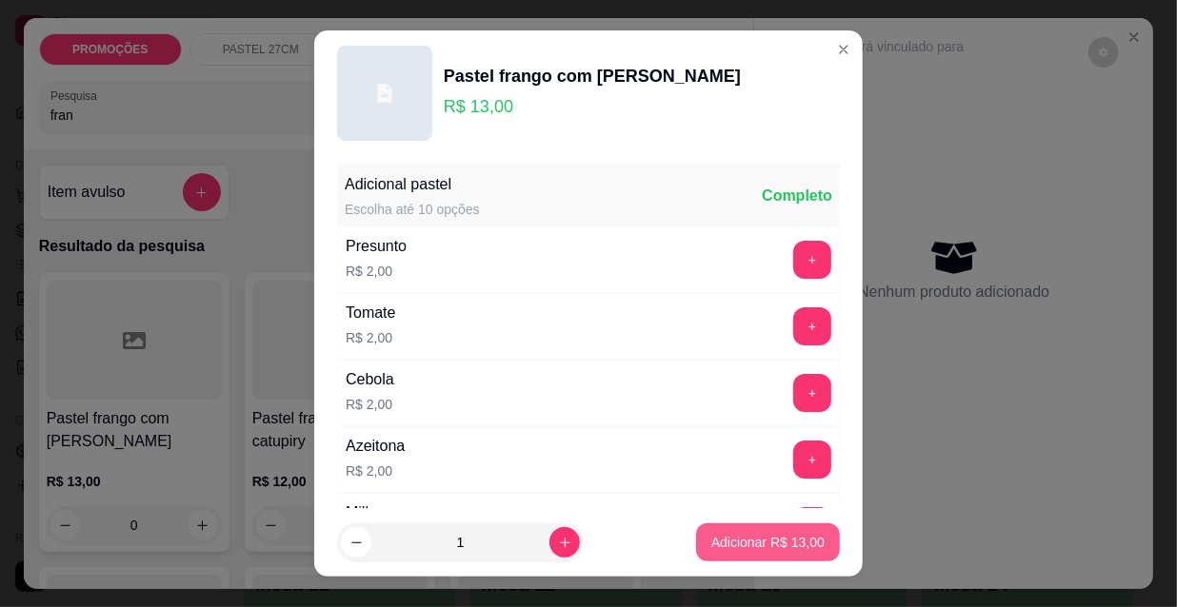
click at [740, 544] on p "Adicionar R$ 13,00" at bounding box center [767, 542] width 113 height 19
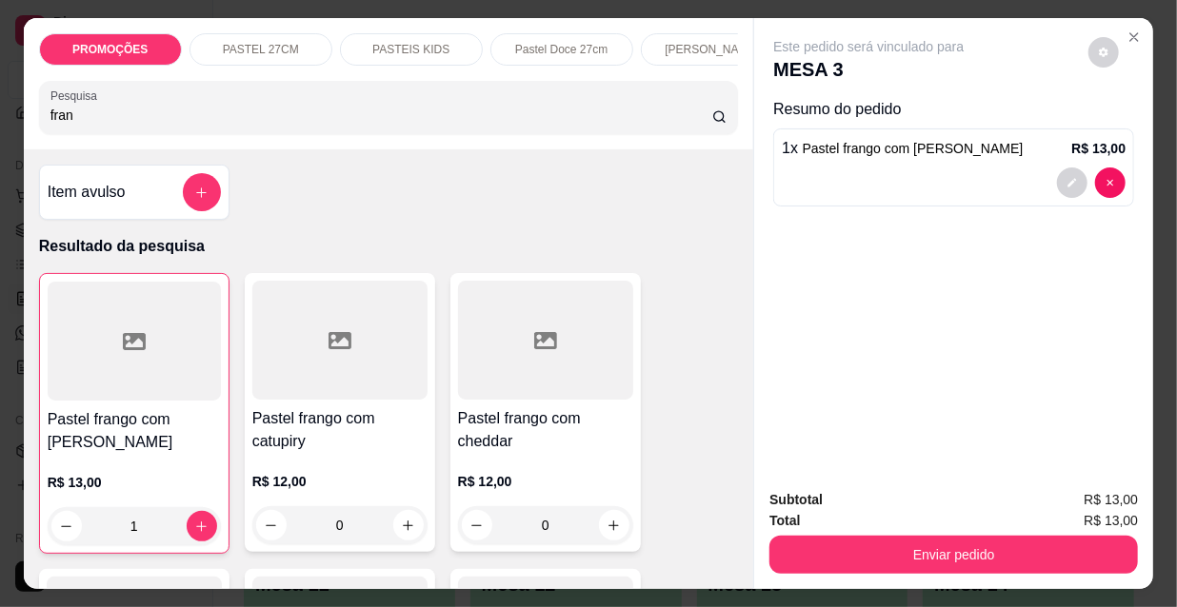
type input "1"
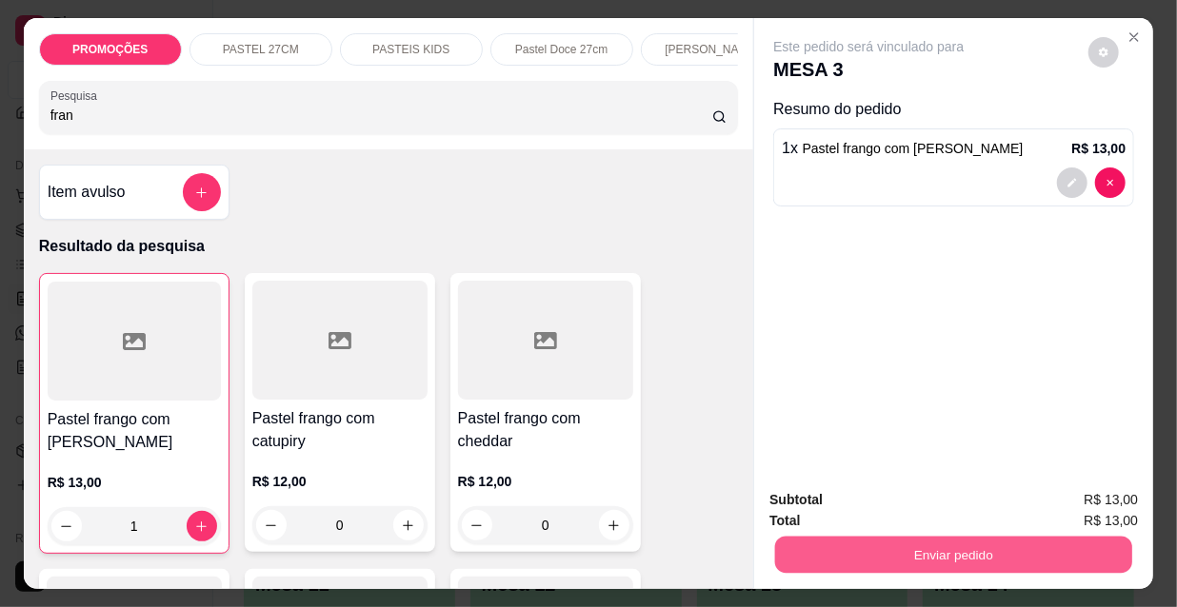
click at [831, 540] on button "Enviar pedido" at bounding box center [953, 554] width 357 height 37
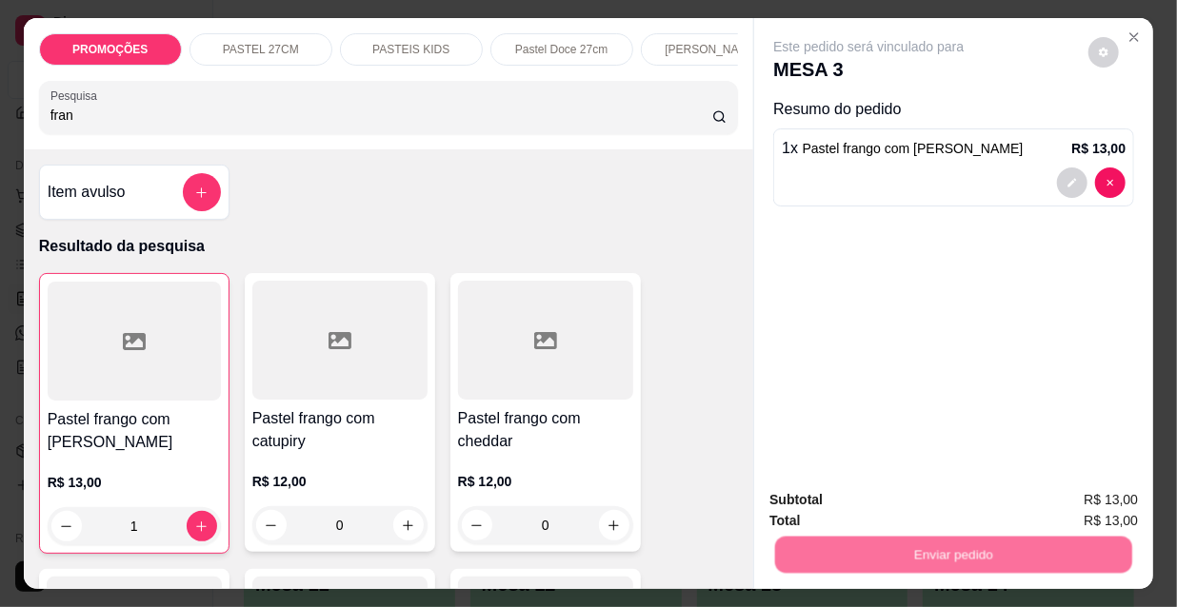
click at [861, 509] on button "Não registrar e enviar pedido" at bounding box center [892, 502] width 198 height 36
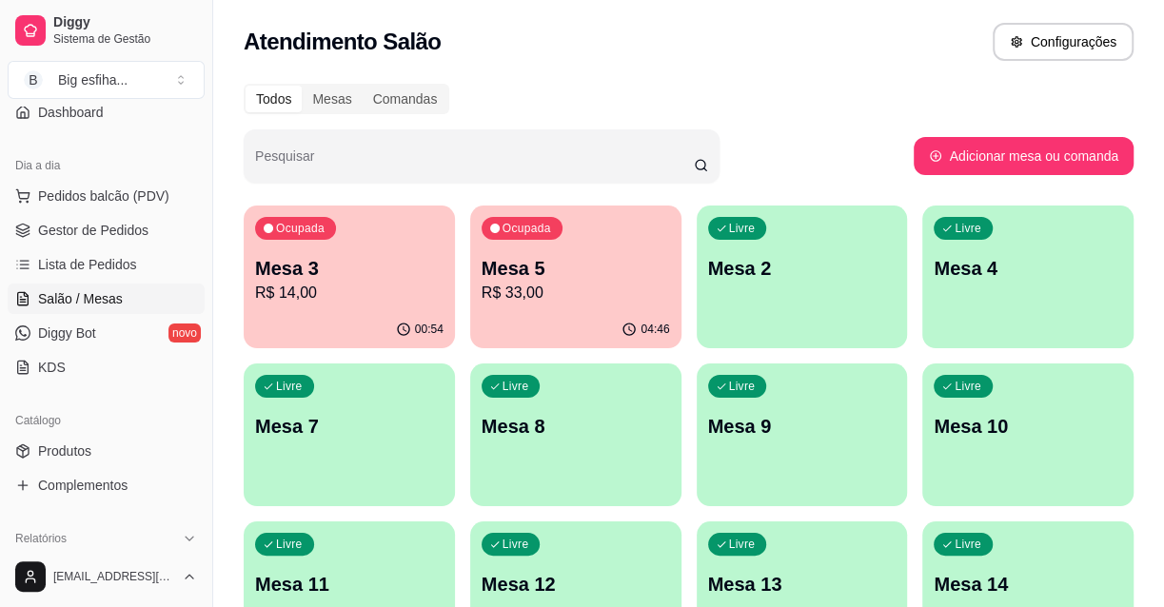
click at [357, 307] on div "Ocupada Mesa 3 R$ 14,00" at bounding box center [349, 259] width 211 height 106
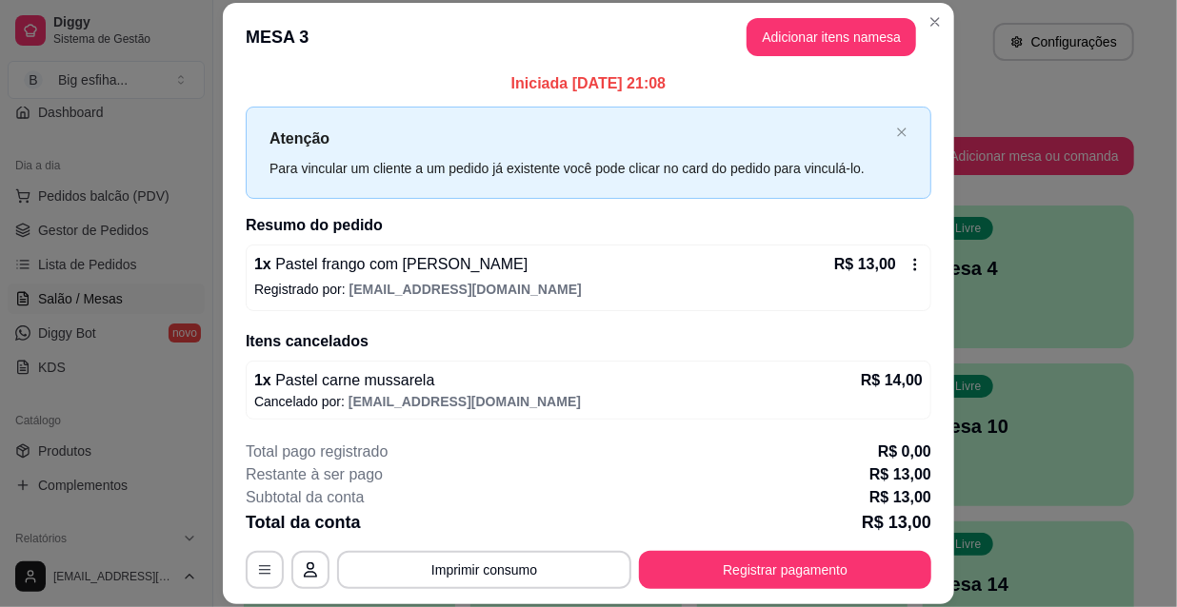
scroll to position [8, 0]
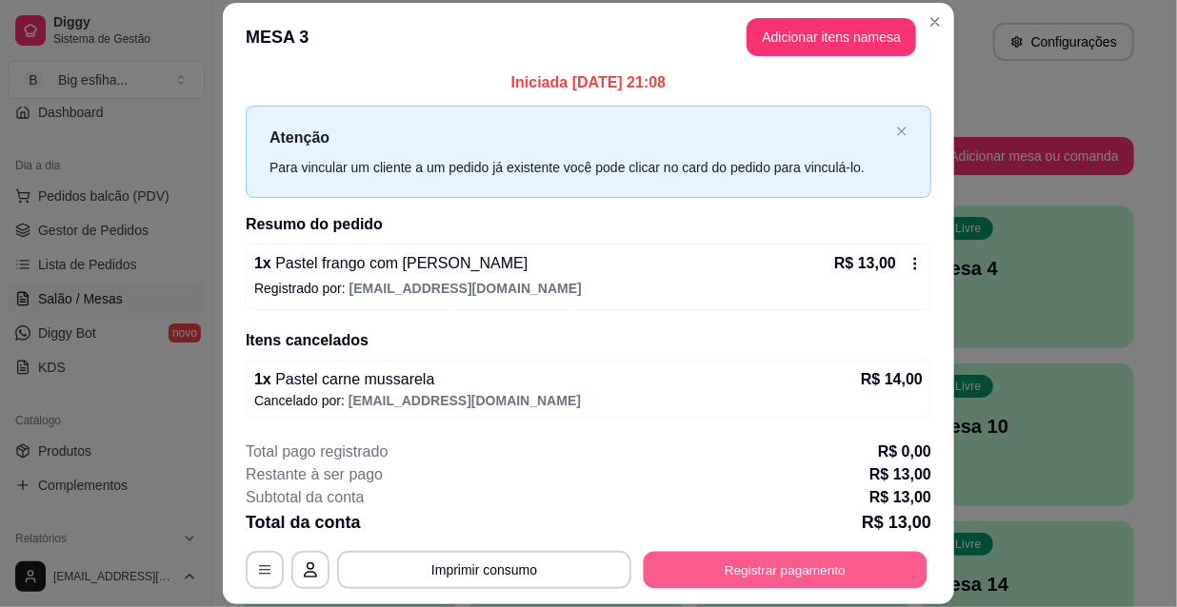
click at [766, 569] on button "Registrar pagamento" at bounding box center [785, 569] width 284 height 37
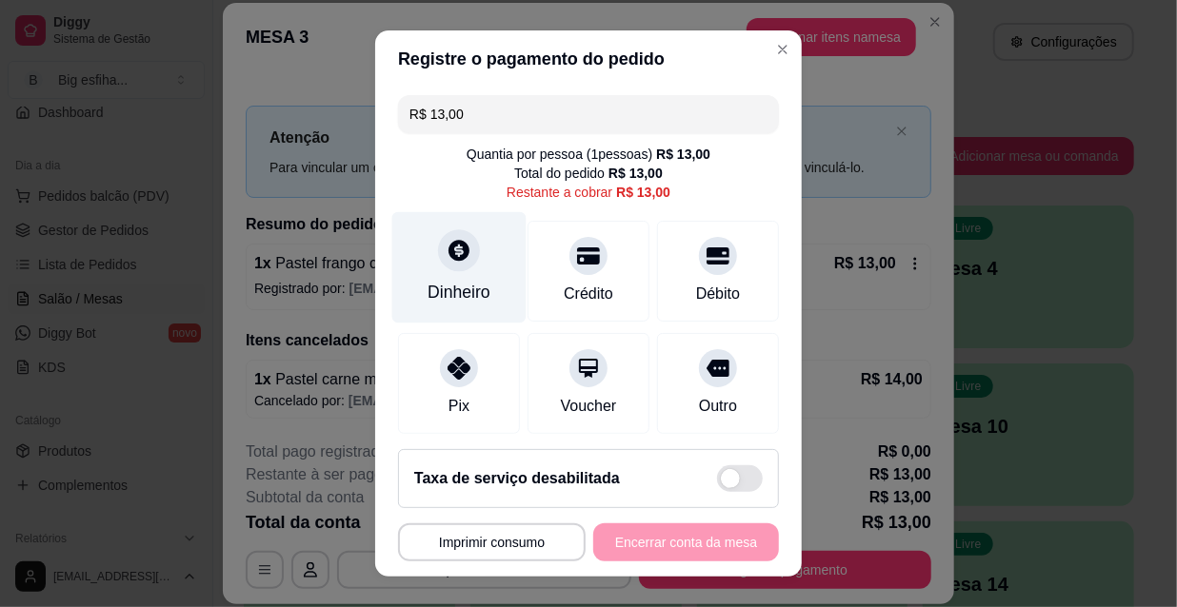
click at [447, 270] on div at bounding box center [459, 250] width 42 height 42
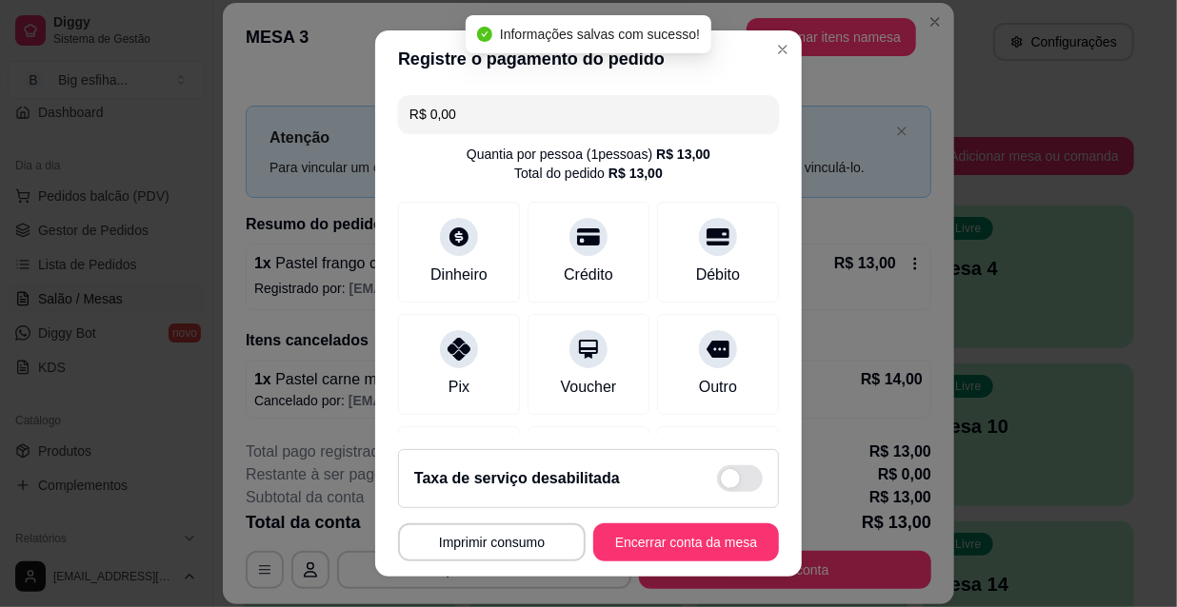
type input "R$ 0,00"
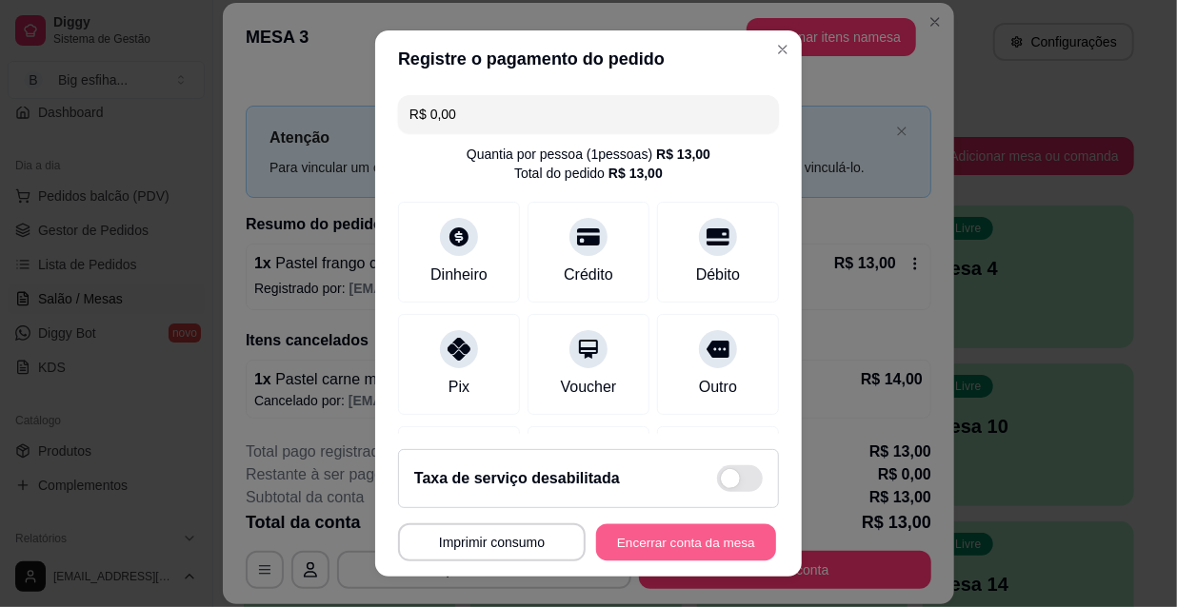
click at [647, 544] on button "Encerrar conta da mesa" at bounding box center [686, 542] width 180 height 37
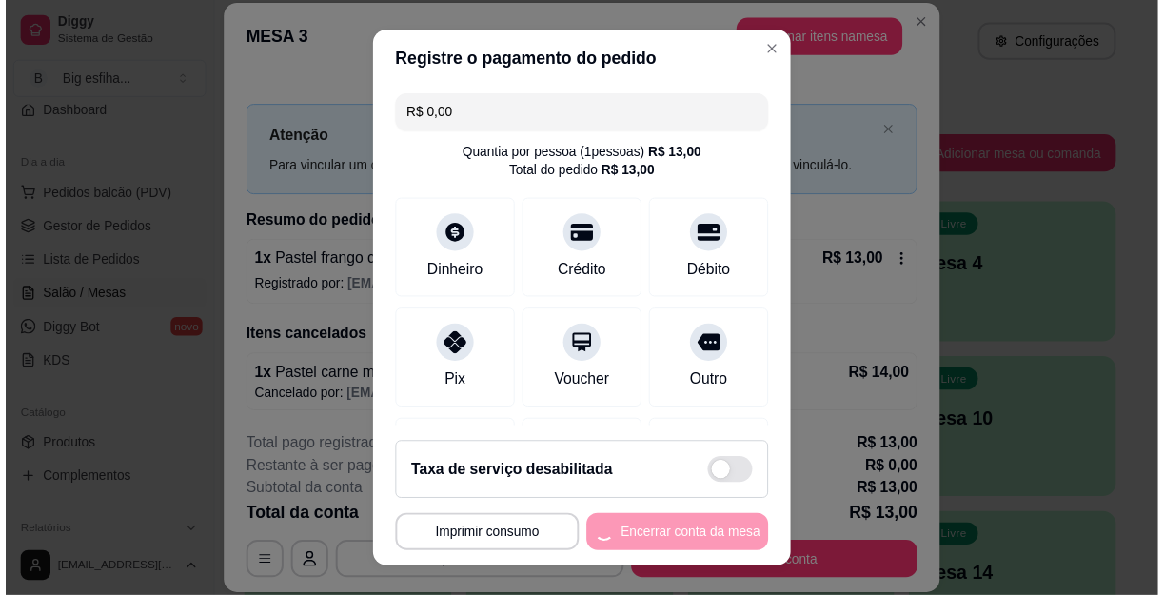
scroll to position [0, 0]
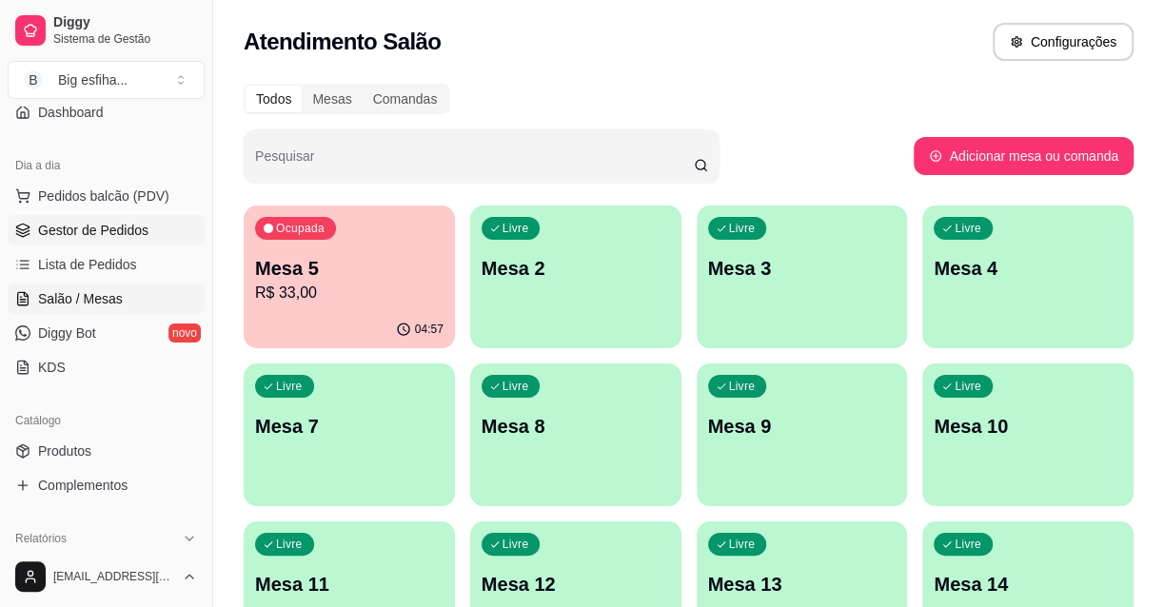
click at [139, 232] on span "Gestor de Pedidos" at bounding box center [93, 230] width 110 height 19
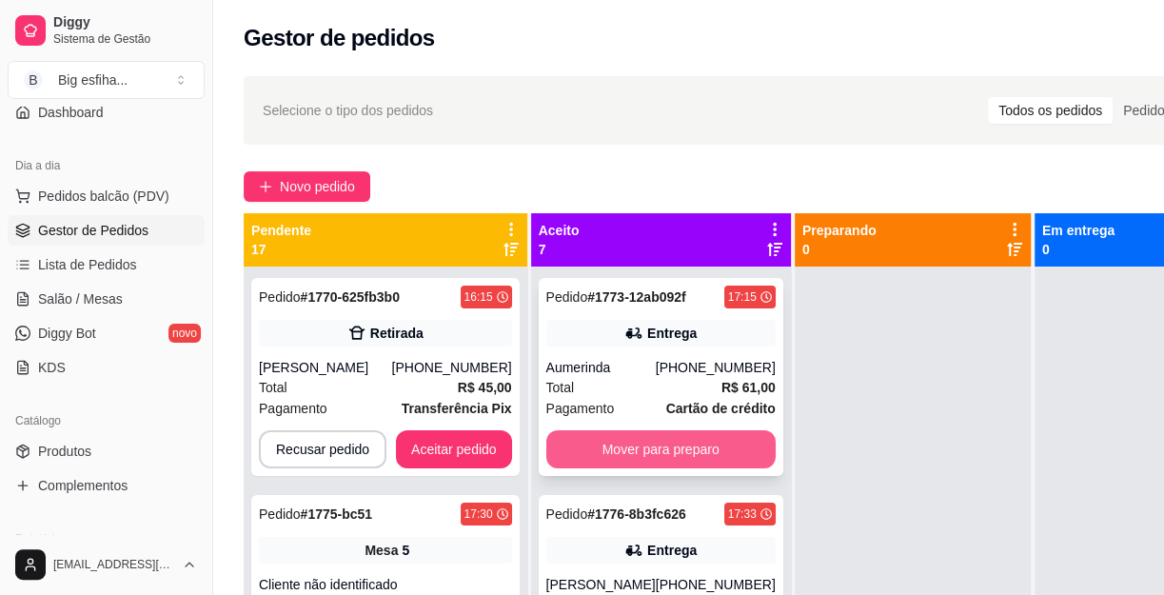
click at [638, 443] on button "Mover para preparo" at bounding box center [660, 449] width 229 height 38
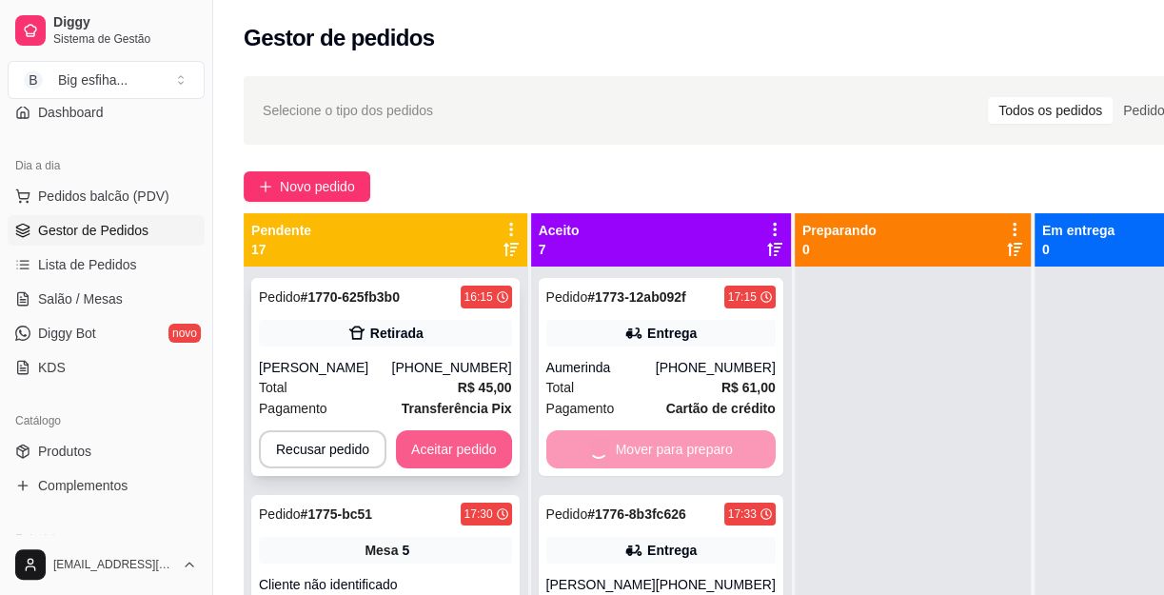
click at [430, 468] on button "Aceitar pedido" at bounding box center [454, 449] width 116 height 38
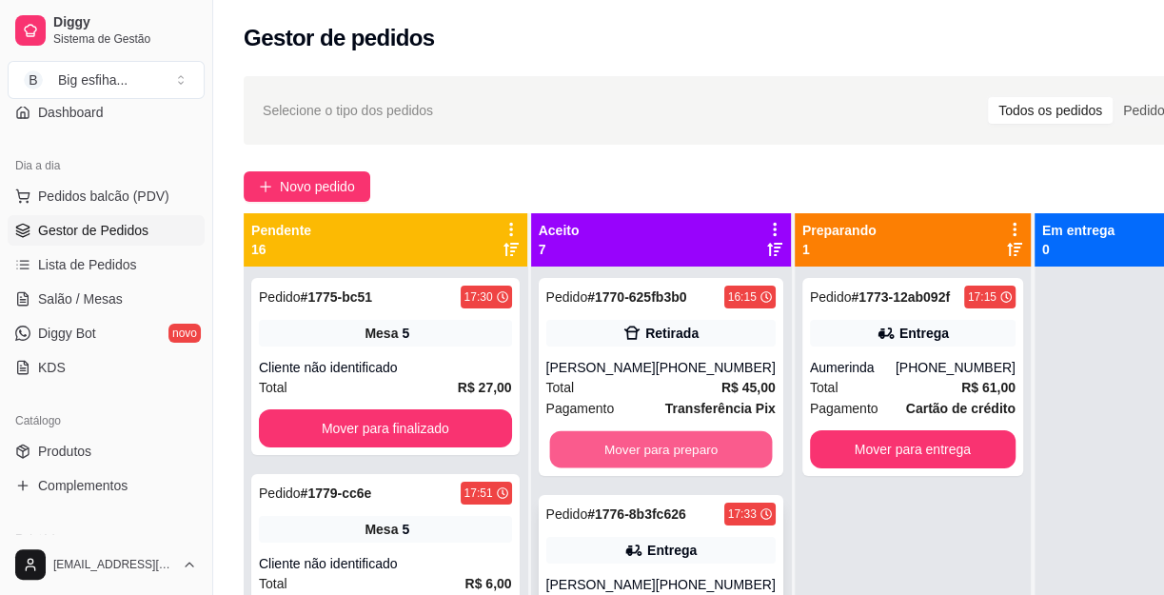
click at [636, 449] on button "Mover para preparo" at bounding box center [660, 449] width 223 height 37
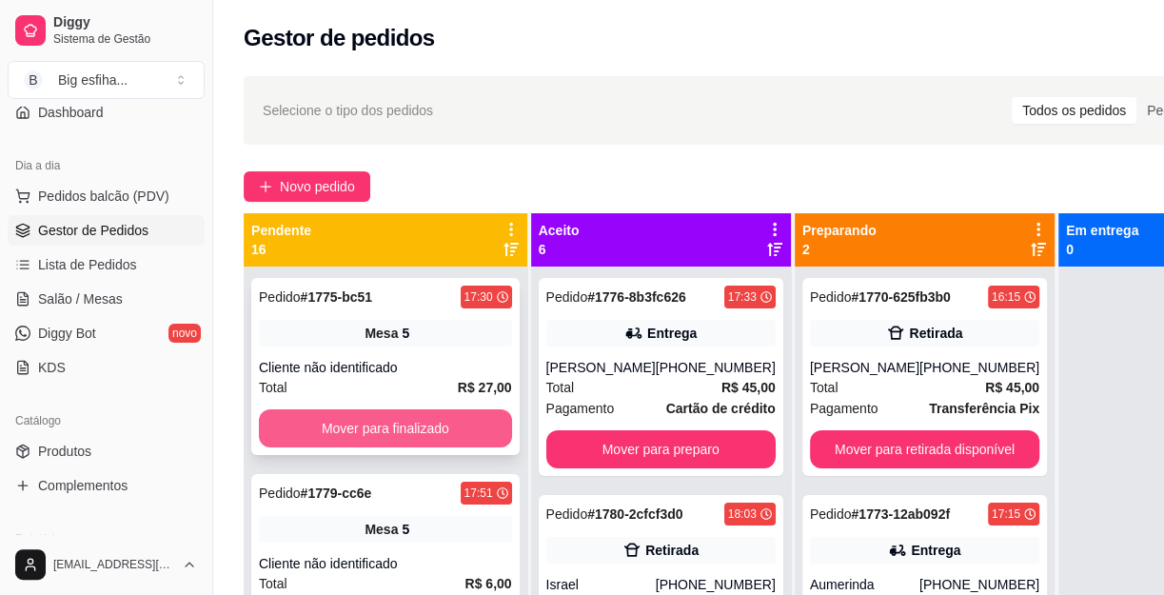
click at [384, 417] on button "Mover para finalizado" at bounding box center [385, 428] width 253 height 38
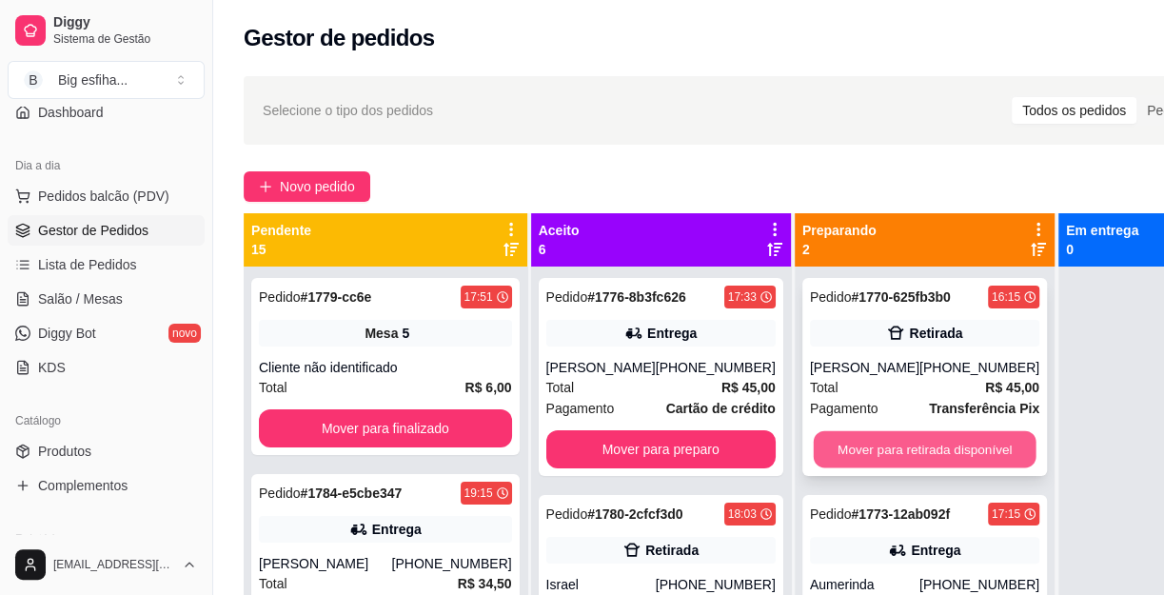
click at [824, 468] on button "Mover para retirada disponível" at bounding box center [924, 449] width 223 height 37
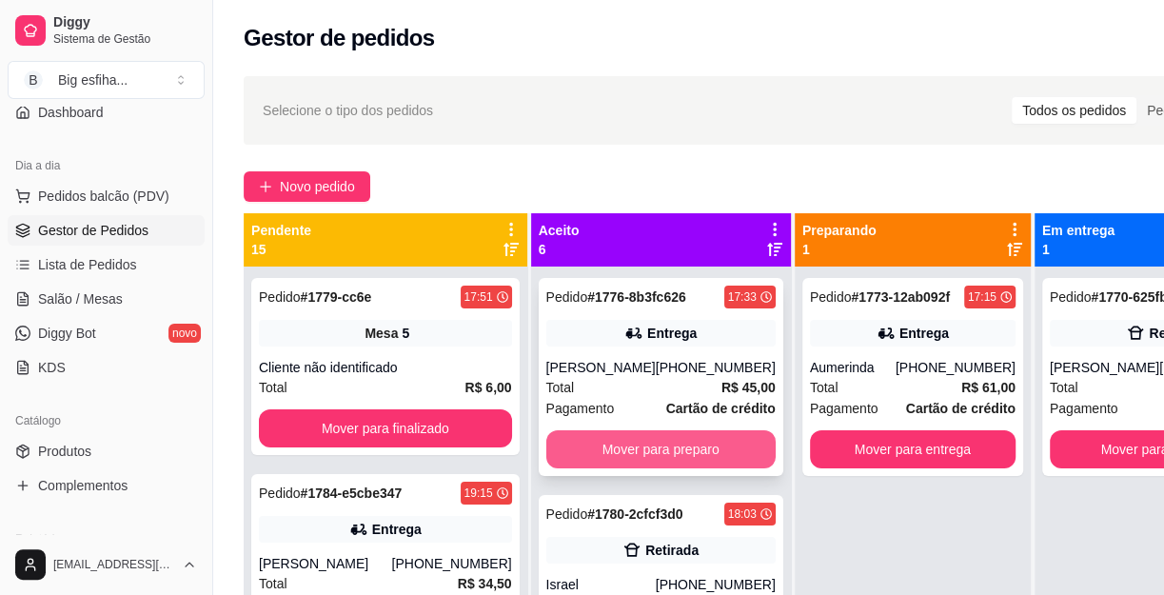
click at [705, 453] on button "Mover para preparo" at bounding box center [660, 449] width 229 height 38
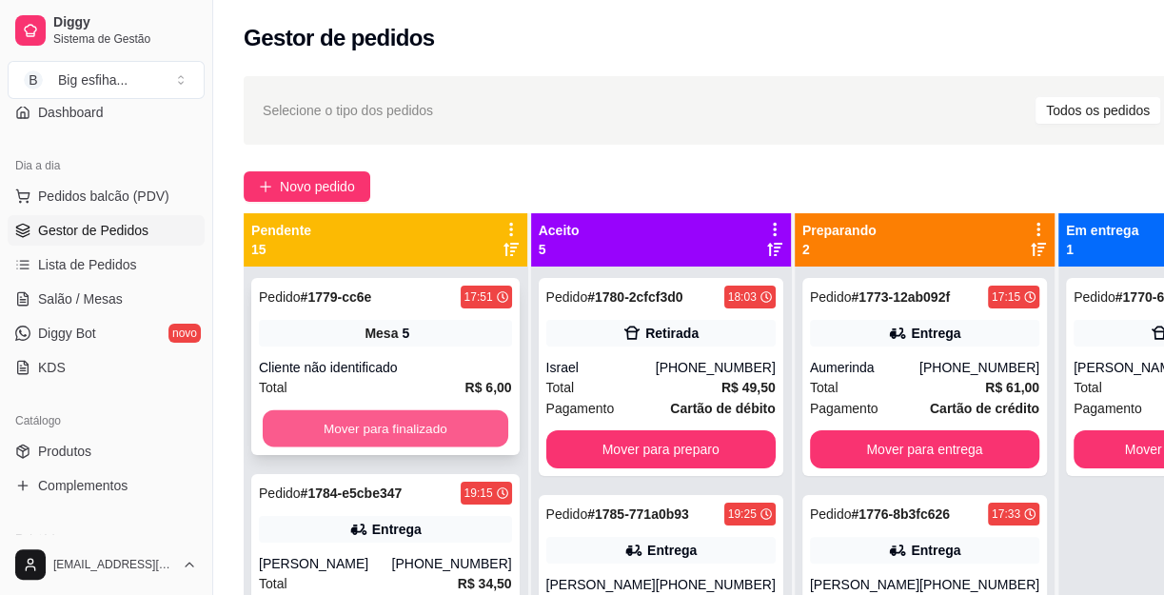
click at [379, 417] on button "Mover para finalizado" at bounding box center [386, 428] width 246 height 37
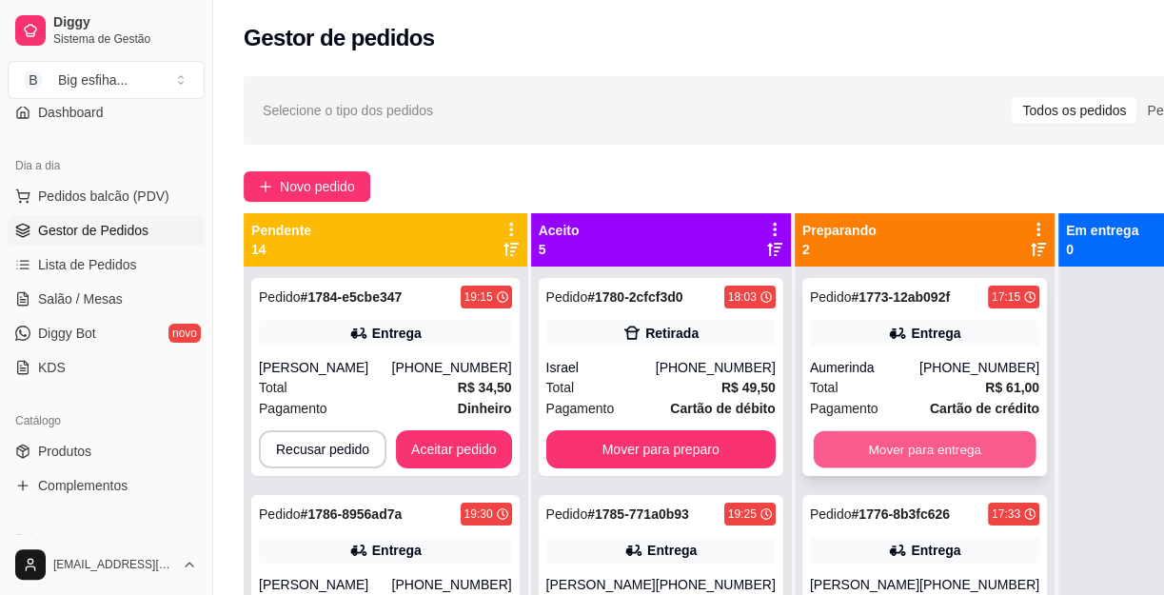
click at [940, 455] on button "Mover para entrega" at bounding box center [924, 449] width 223 height 37
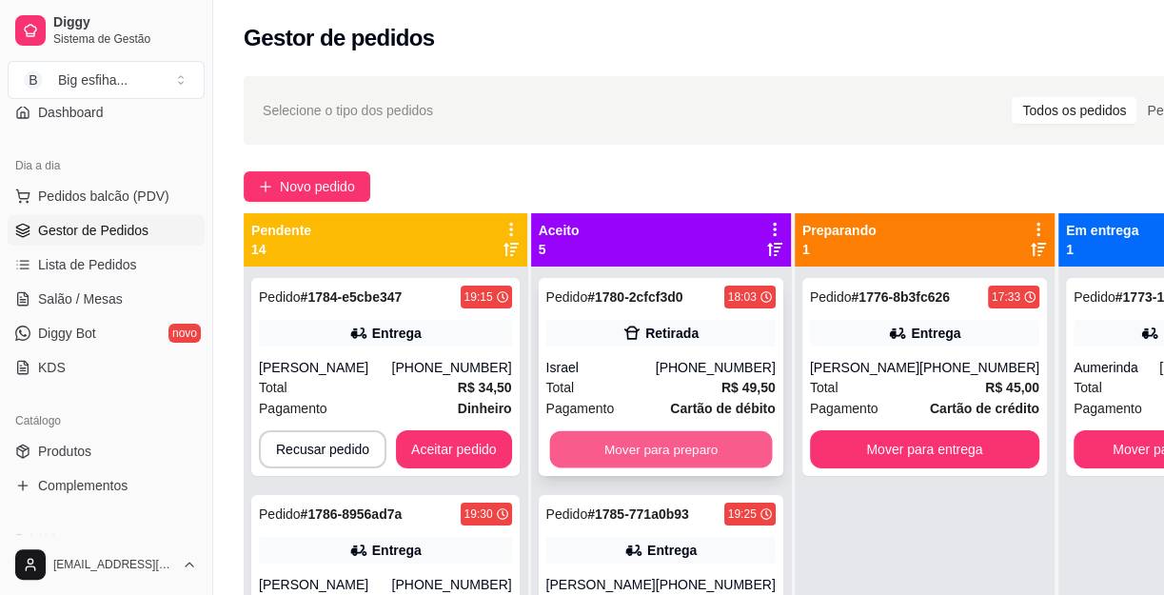
click at [685, 451] on button "Mover para preparo" at bounding box center [660, 449] width 223 height 37
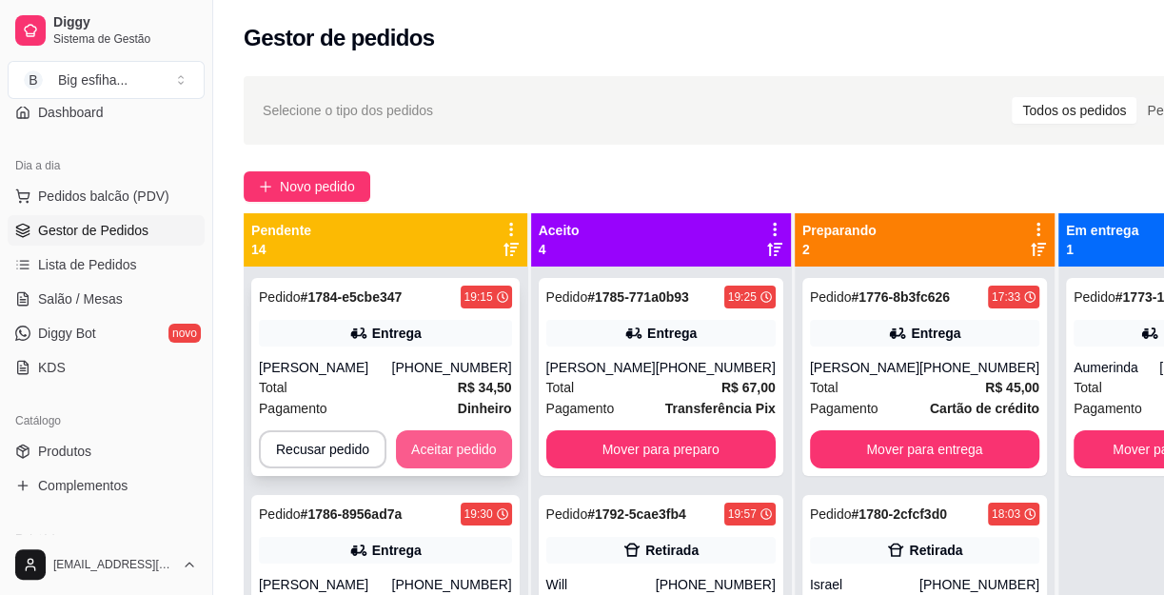
click at [439, 442] on button "Aceitar pedido" at bounding box center [454, 449] width 116 height 38
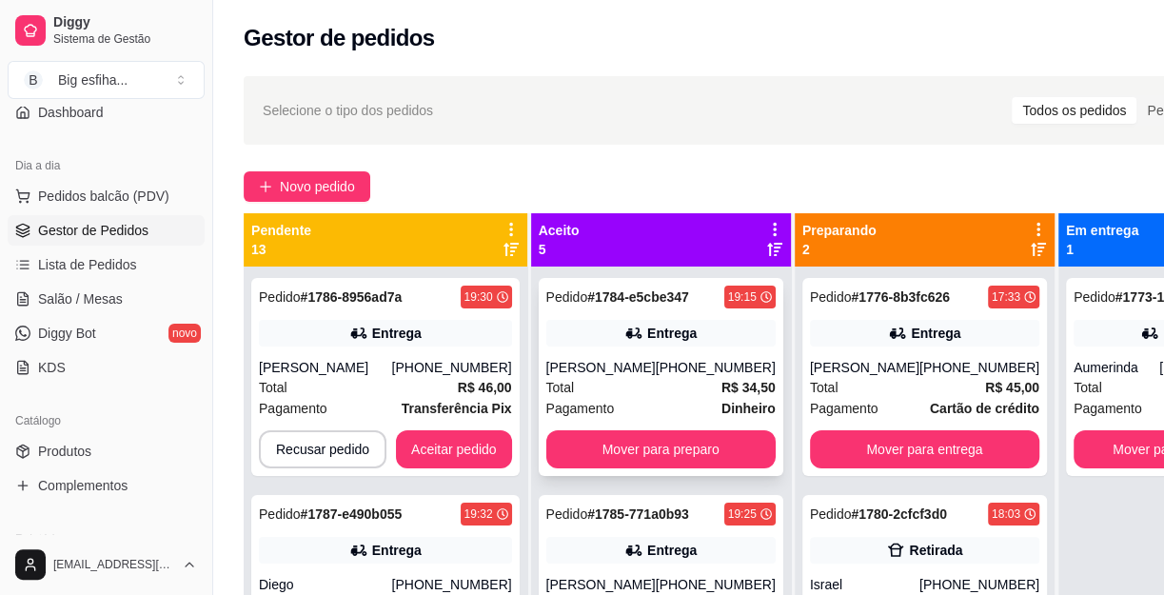
click at [619, 446] on div "Pedido # 1784-e5cbe347 19:15 Entrega Ana Clara Rocha (85) 99795-9621 Total R$ 3…" at bounding box center [661, 377] width 245 height 198
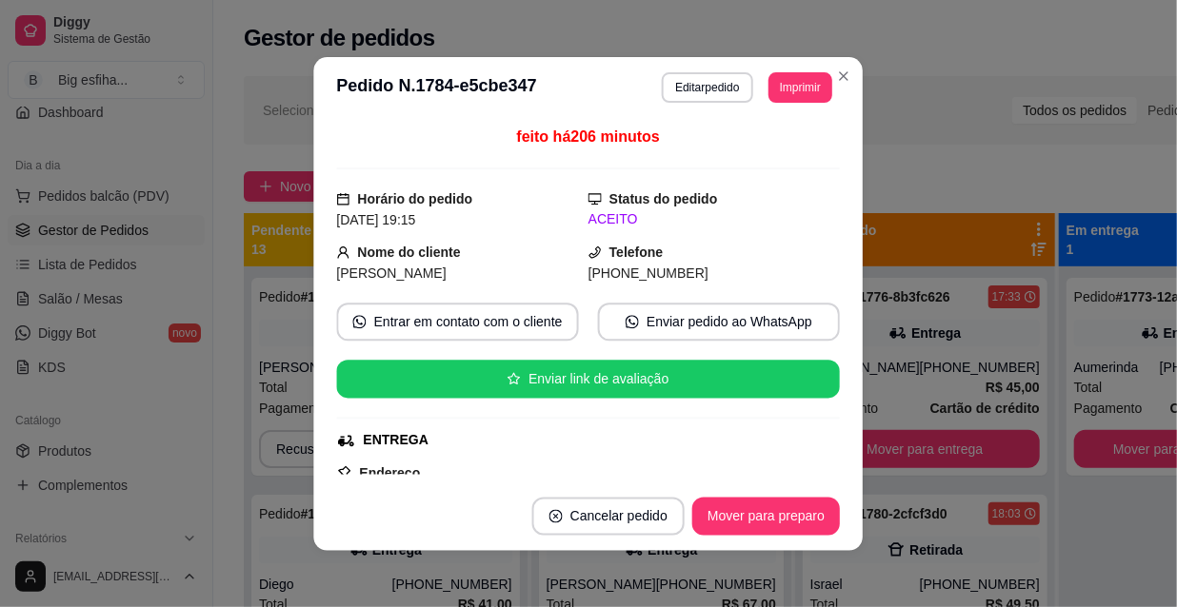
drag, startPoint x: 409, startPoint y: 441, endPoint x: 562, endPoint y: 448, distance: 152.5
click at [414, 441] on div "ENTREGA" at bounding box center [397, 440] width 66 height 20
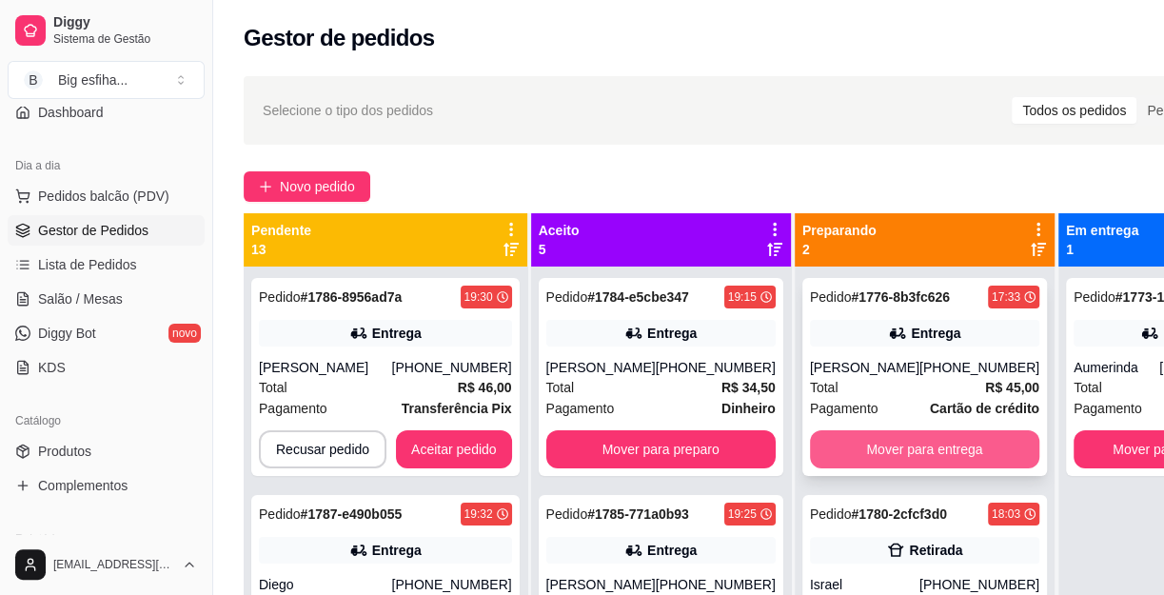
click at [825, 455] on button "Mover para entrega" at bounding box center [924, 449] width 229 height 38
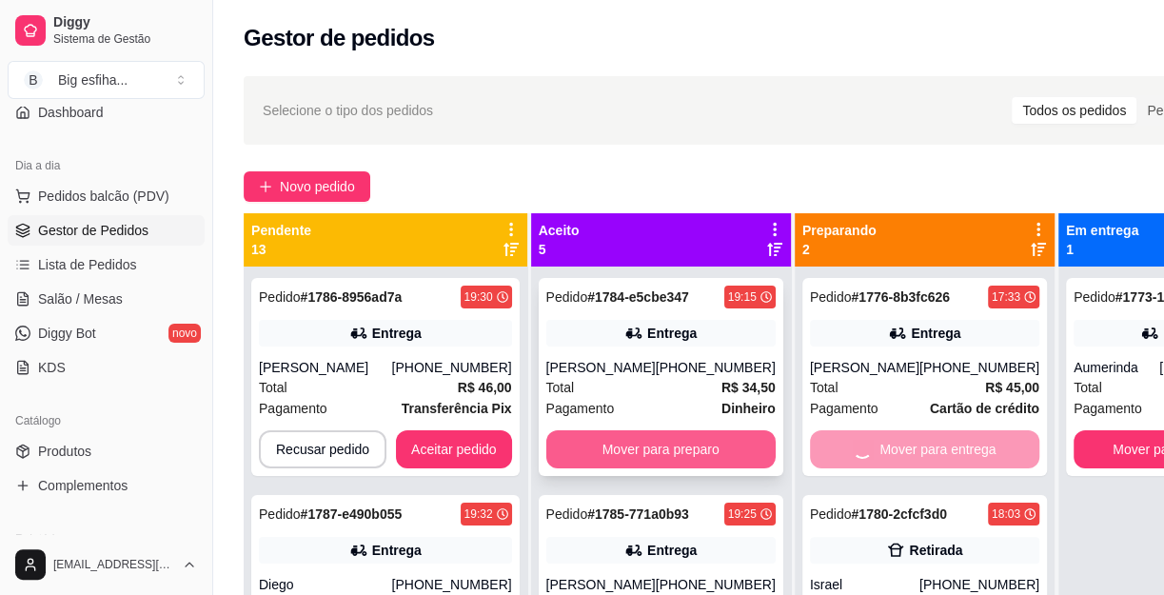
click at [717, 468] on button "Mover para preparo" at bounding box center [660, 449] width 229 height 38
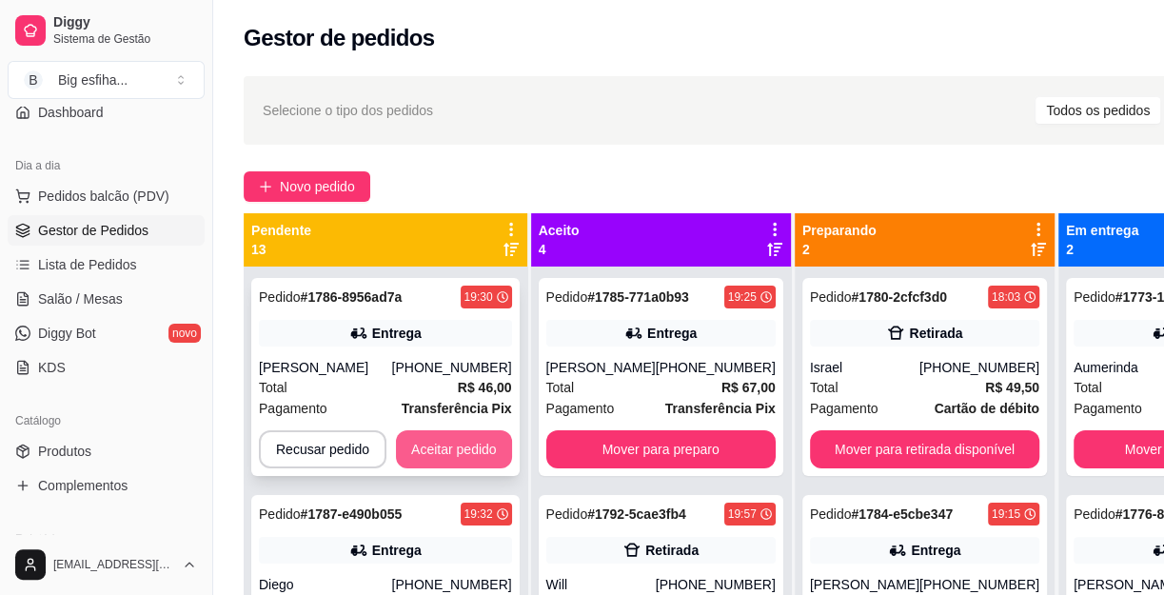
click at [470, 445] on button "Aceitar pedido" at bounding box center [454, 449] width 116 height 38
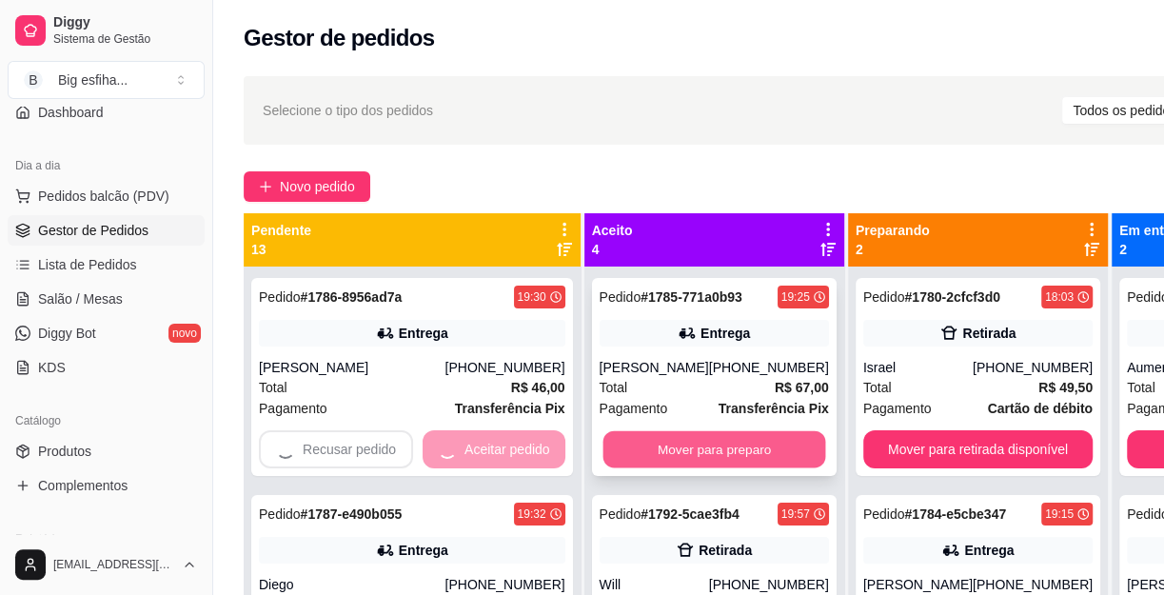
click at [611, 446] on button "Mover para preparo" at bounding box center [714, 449] width 223 height 37
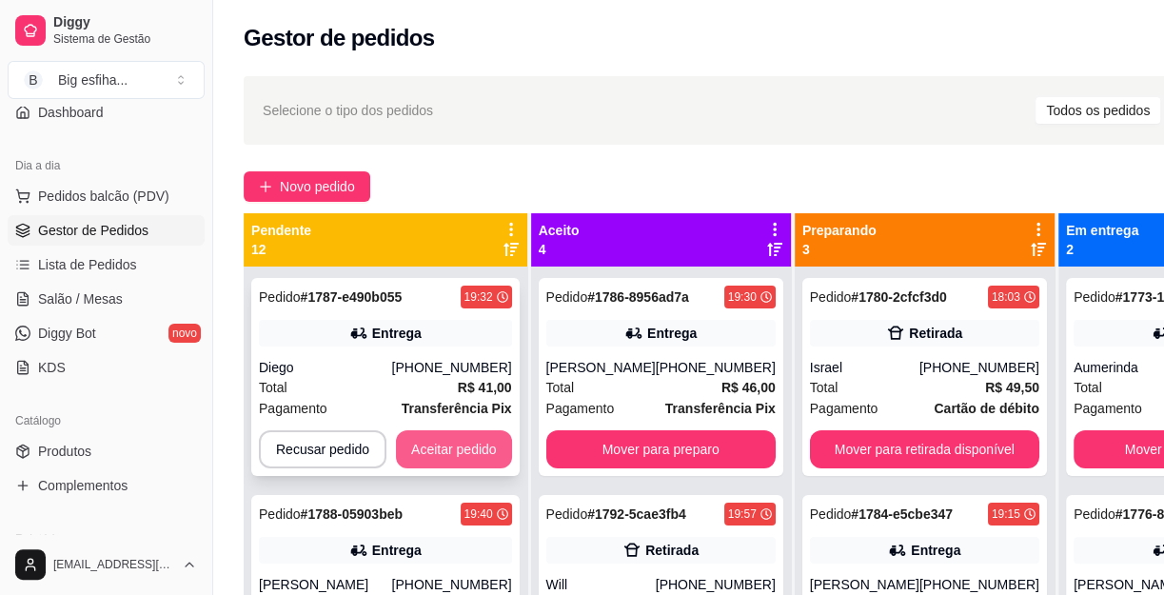
click at [483, 439] on button "Aceitar pedido" at bounding box center [454, 449] width 116 height 38
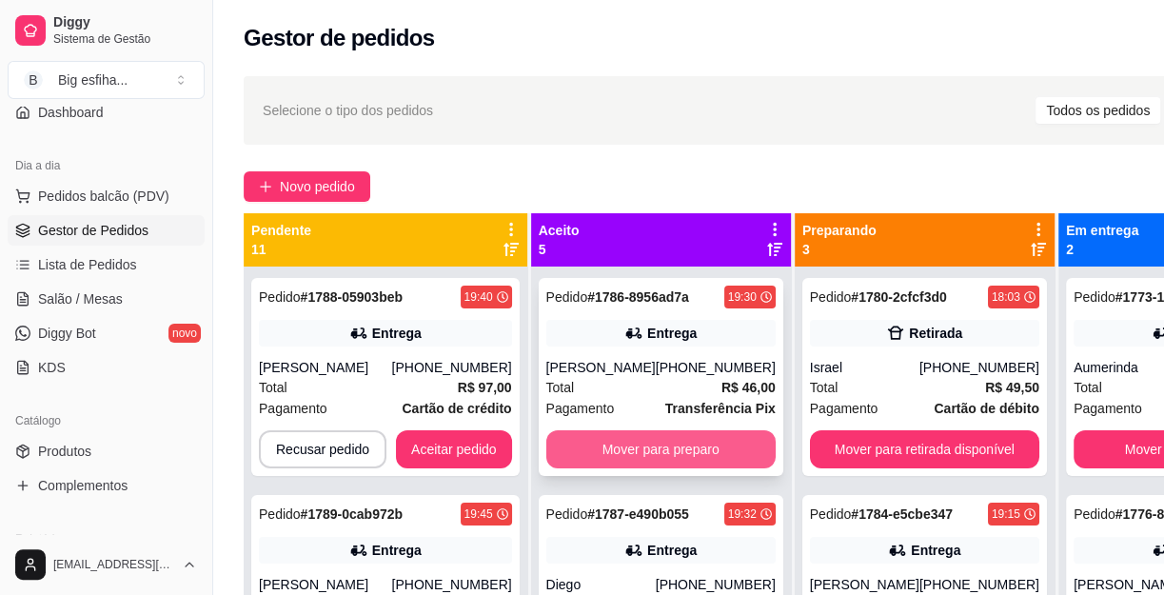
click at [647, 468] on button "Mover para preparo" at bounding box center [660, 449] width 229 height 38
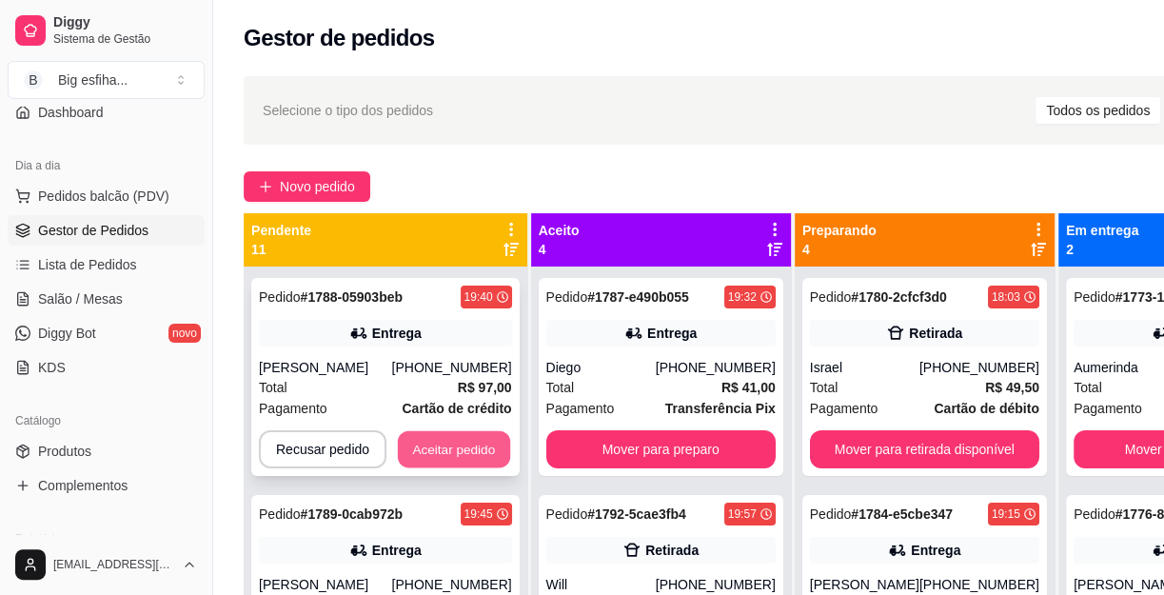
click at [482, 450] on button "Aceitar pedido" at bounding box center [454, 449] width 112 height 37
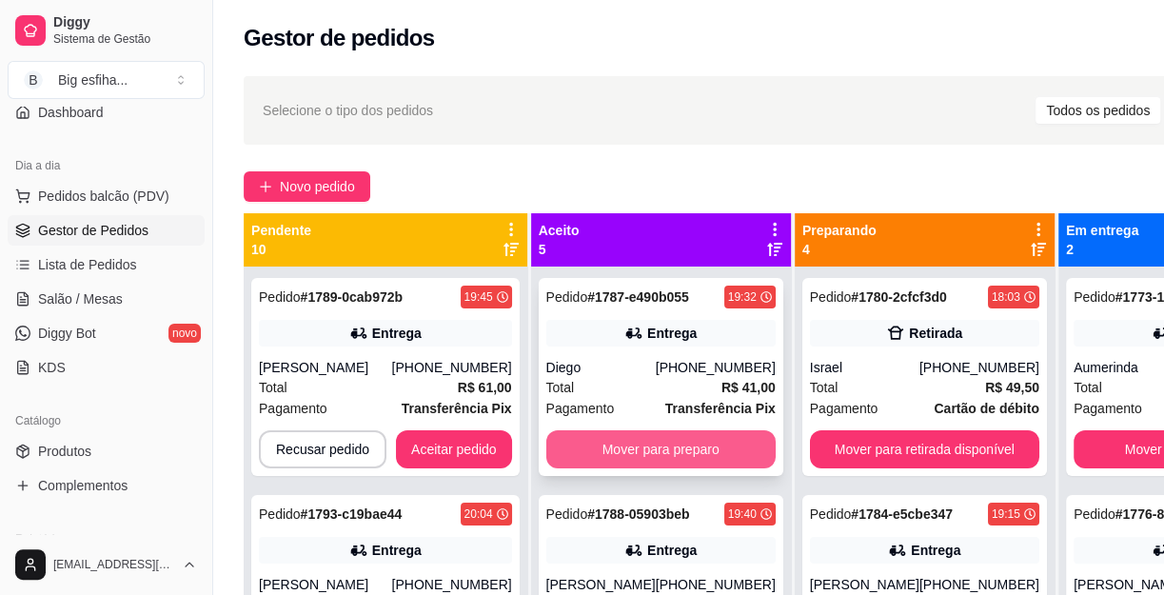
click at [642, 468] on button "Mover para preparo" at bounding box center [660, 449] width 229 height 38
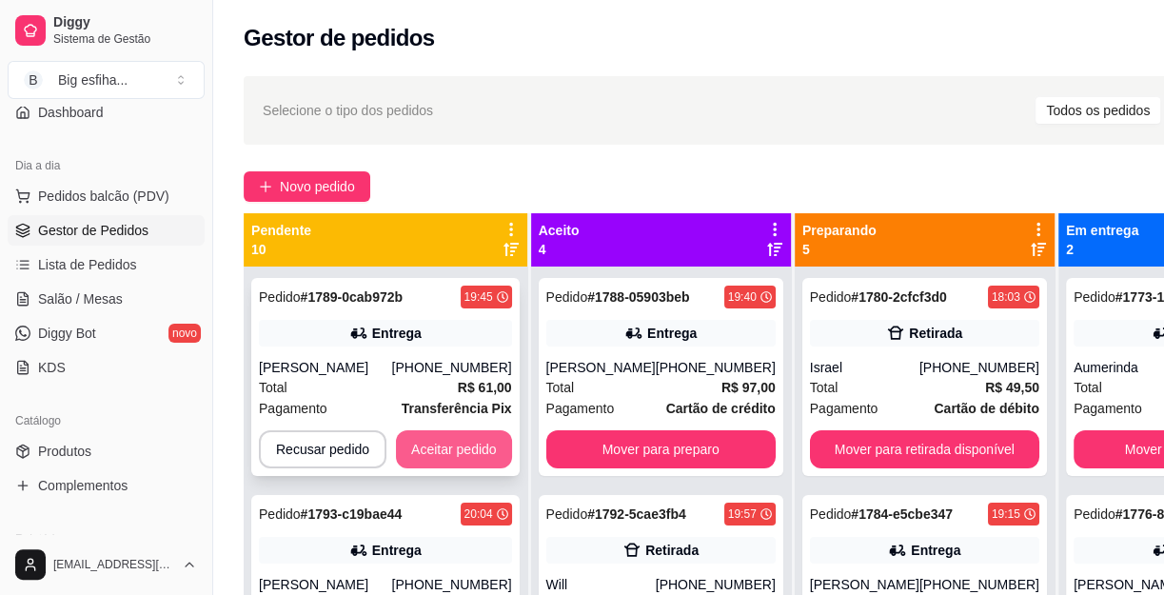
click at [432, 430] on button "Aceitar pedido" at bounding box center [454, 449] width 116 height 38
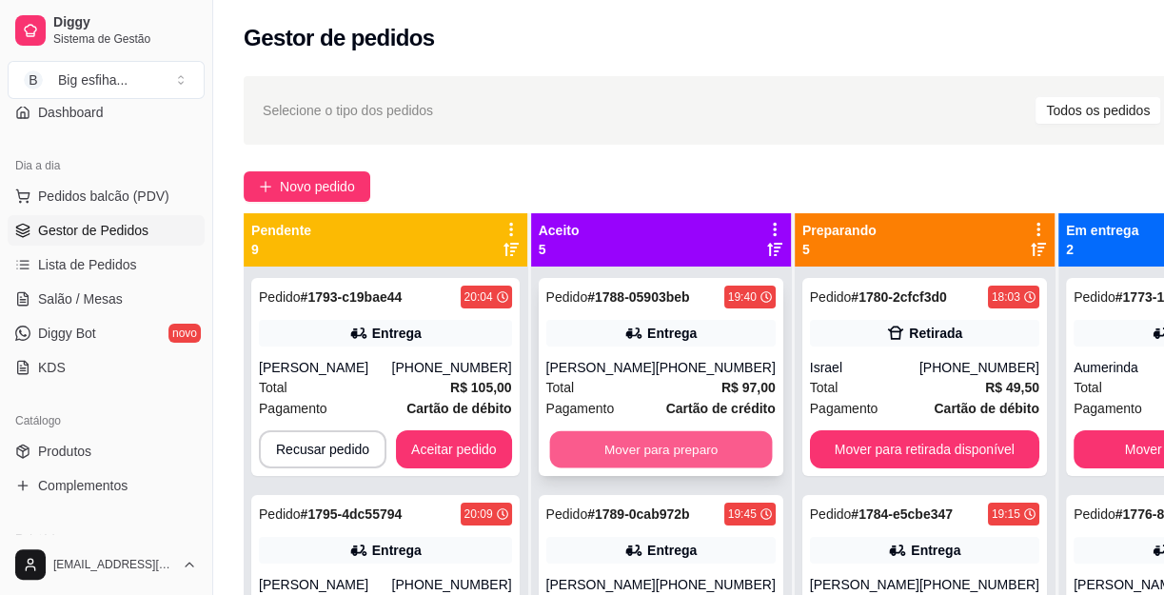
click at [654, 468] on button "Mover para preparo" at bounding box center [660, 449] width 223 height 37
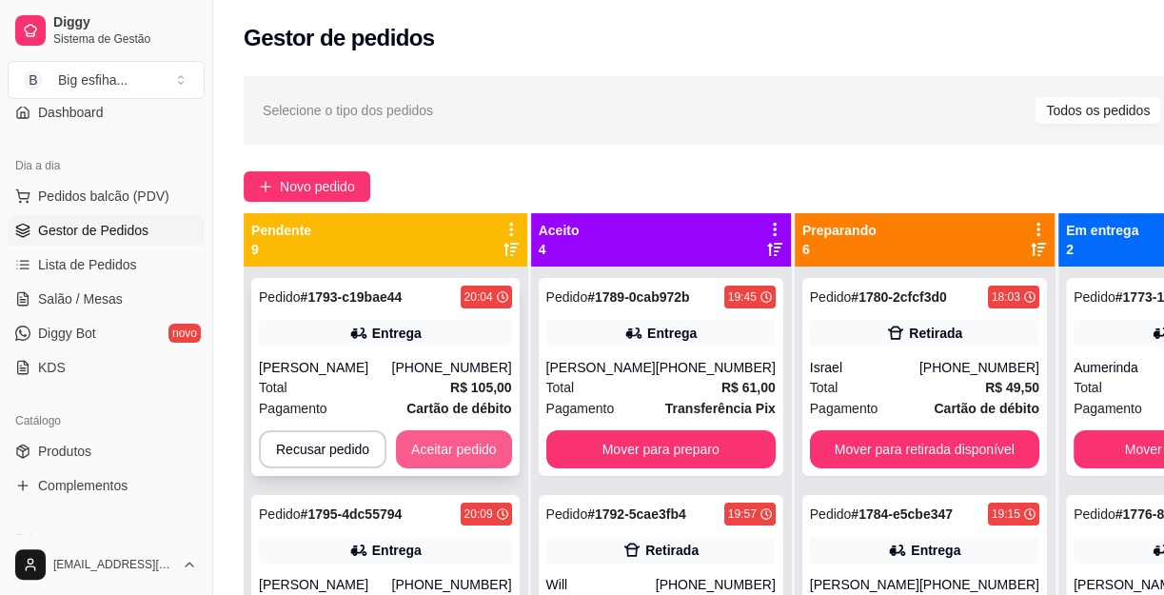
click at [452, 439] on button "Aceitar pedido" at bounding box center [454, 449] width 116 height 38
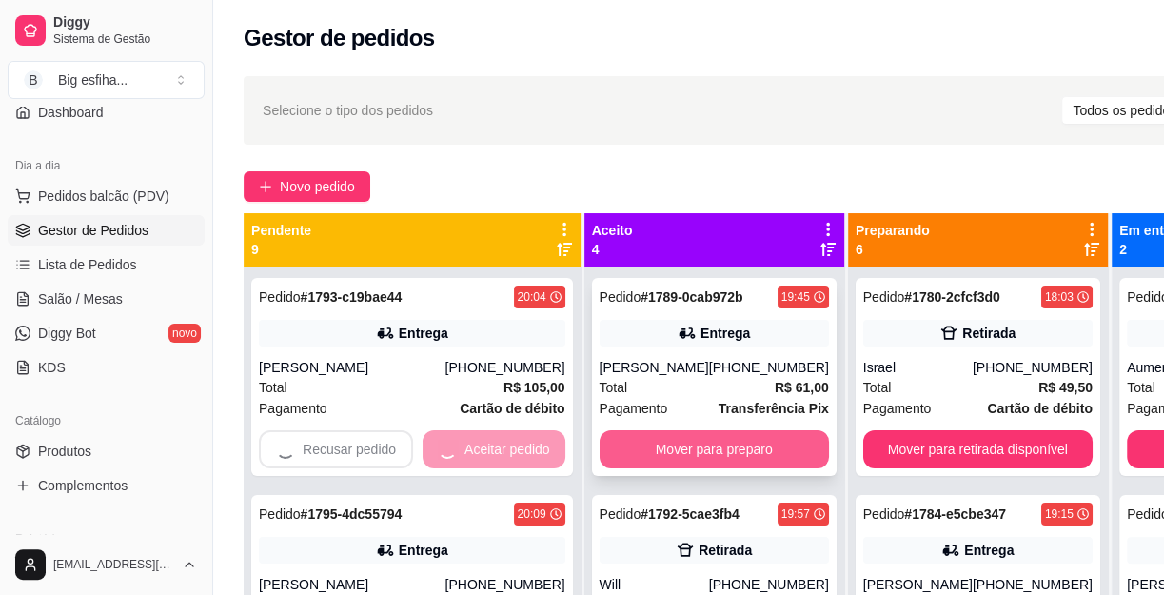
click at [628, 467] on button "Mover para preparo" at bounding box center [714, 449] width 229 height 38
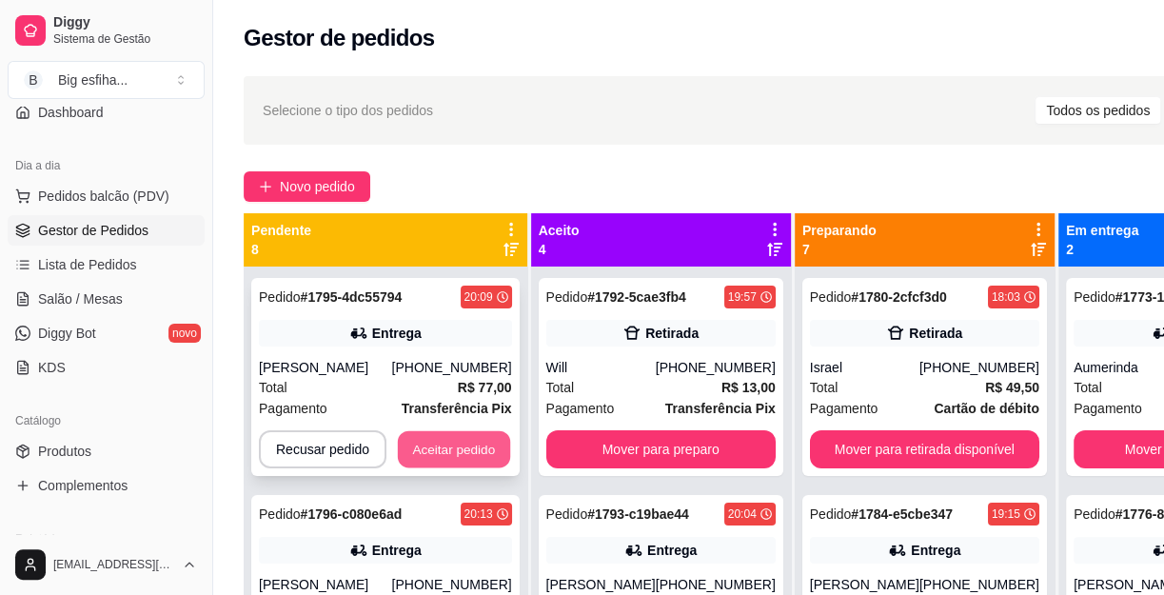
click at [455, 442] on button "Aceitar pedido" at bounding box center [454, 449] width 112 height 37
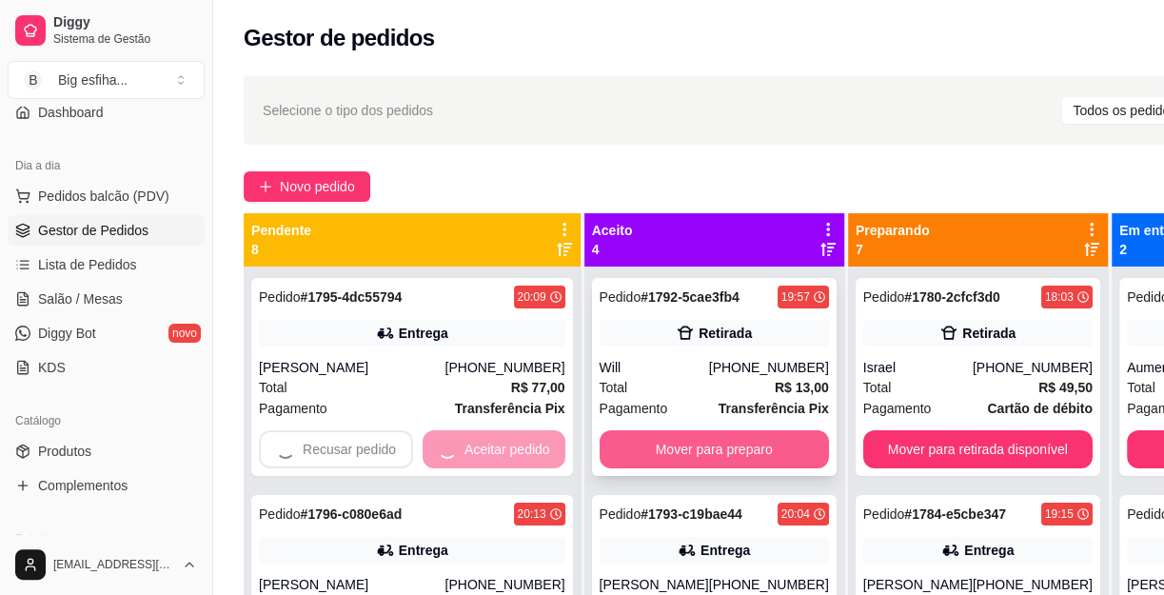
click at [623, 448] on button "Mover para preparo" at bounding box center [714, 449] width 229 height 38
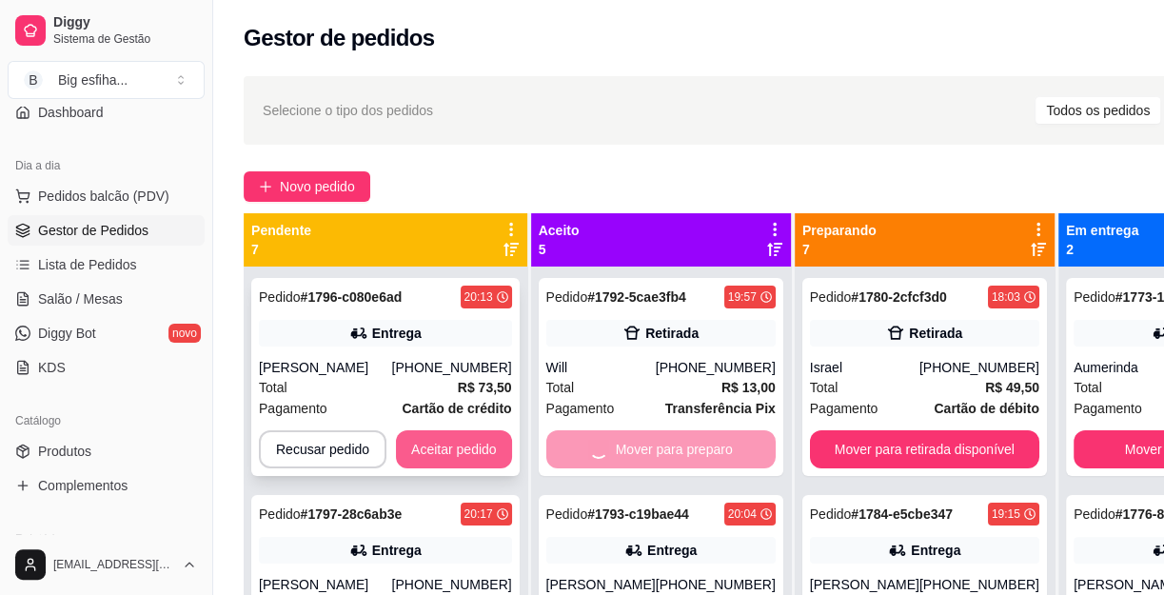
click at [491, 455] on button "Aceitar pedido" at bounding box center [454, 449] width 116 height 38
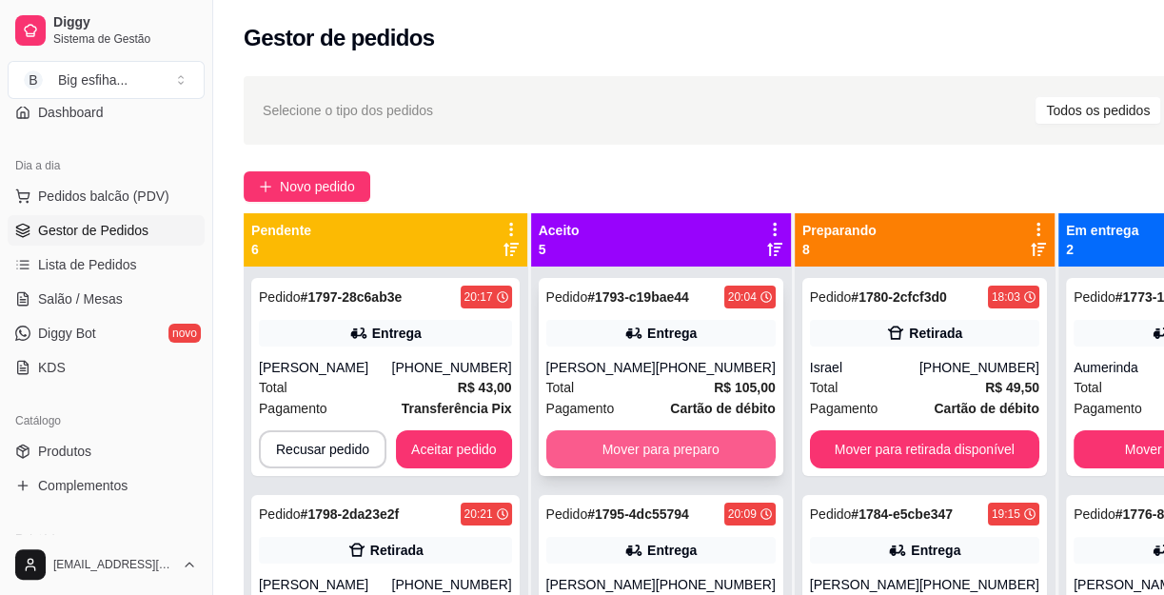
click at [603, 455] on button "Mover para preparo" at bounding box center [660, 449] width 229 height 38
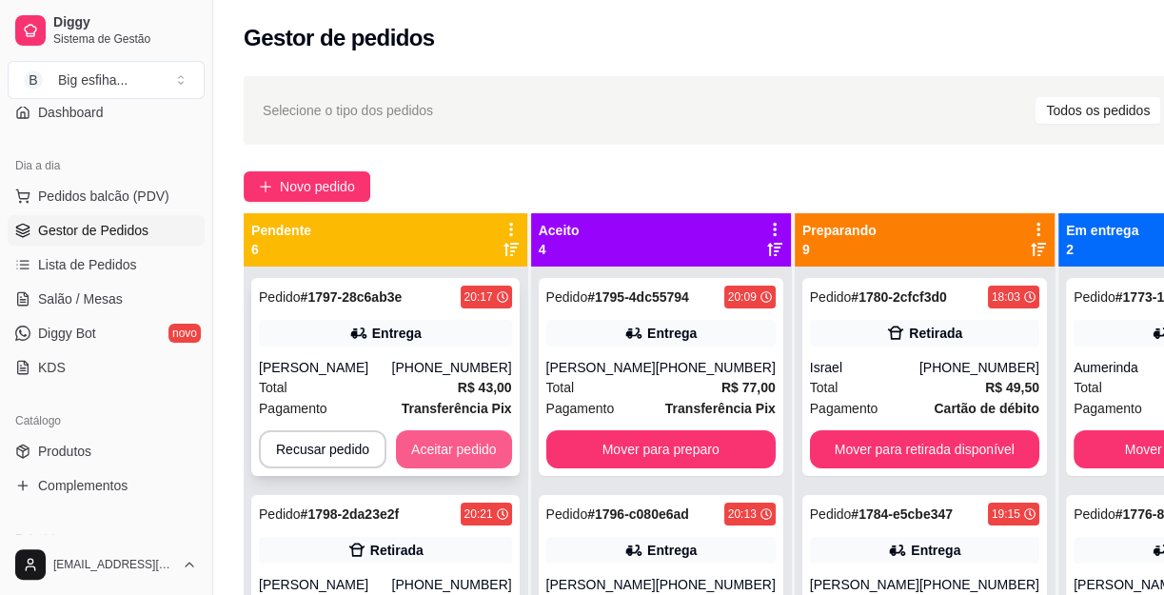
click at [408, 459] on button "Aceitar pedido" at bounding box center [454, 449] width 116 height 38
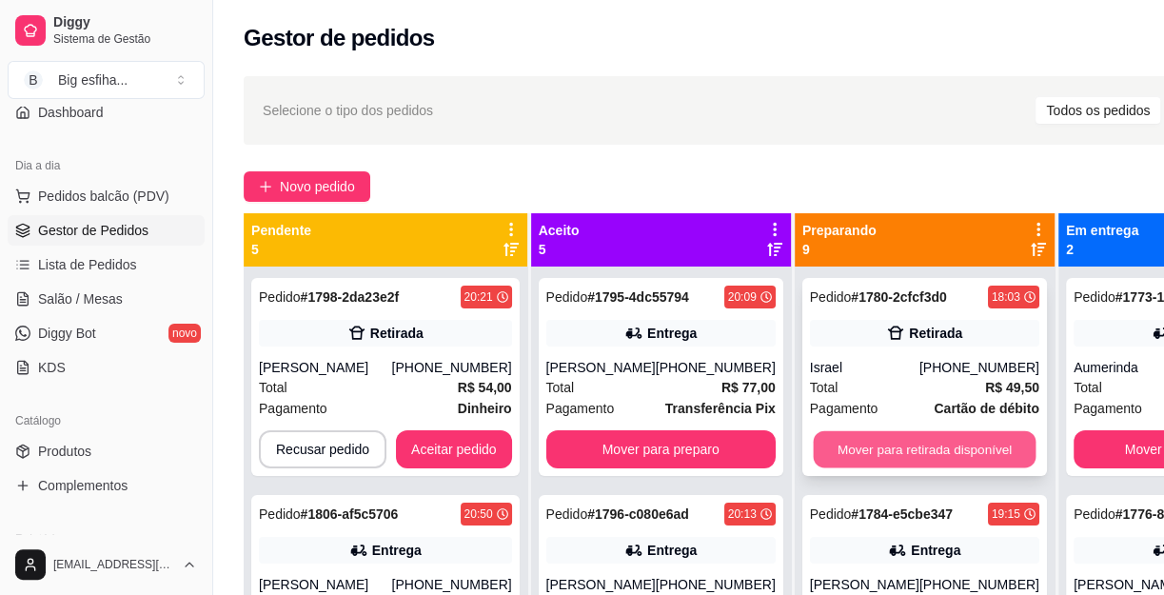
click at [813, 448] on button "Mover para retirada disponível" at bounding box center [924, 449] width 223 height 37
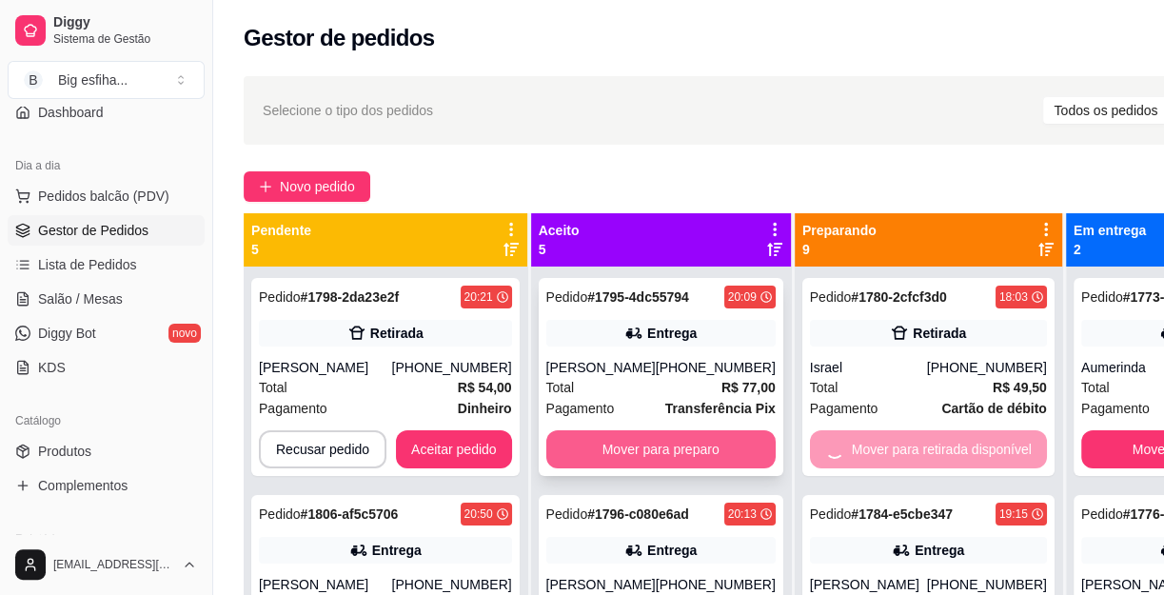
click at [630, 468] on button "Mover para preparo" at bounding box center [660, 449] width 229 height 38
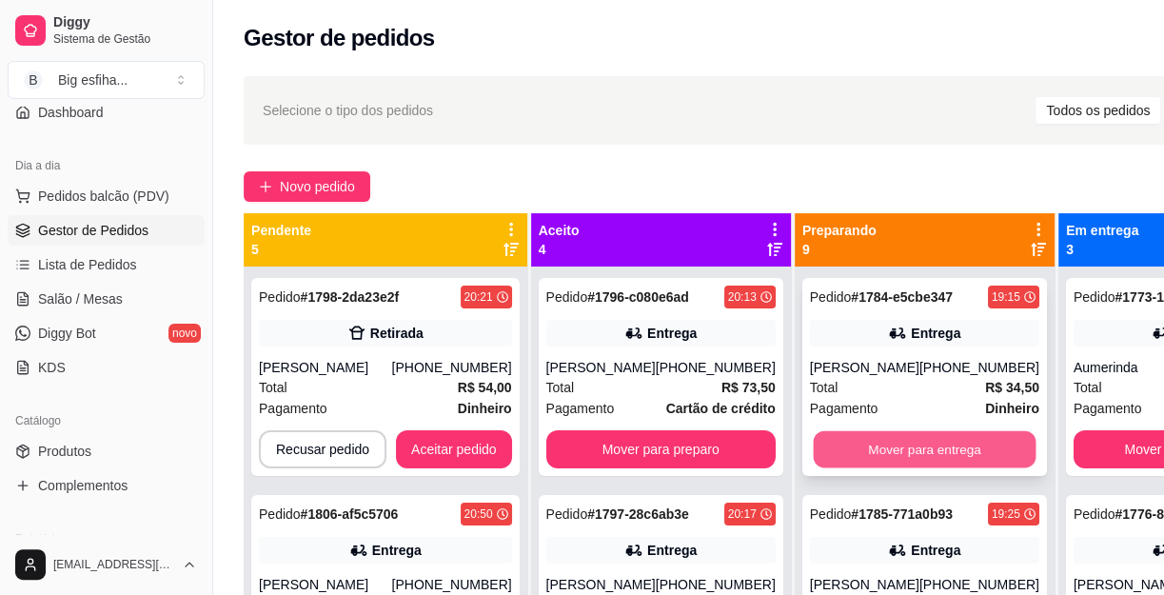
click at [813, 437] on button "Mover para entrega" at bounding box center [924, 449] width 223 height 37
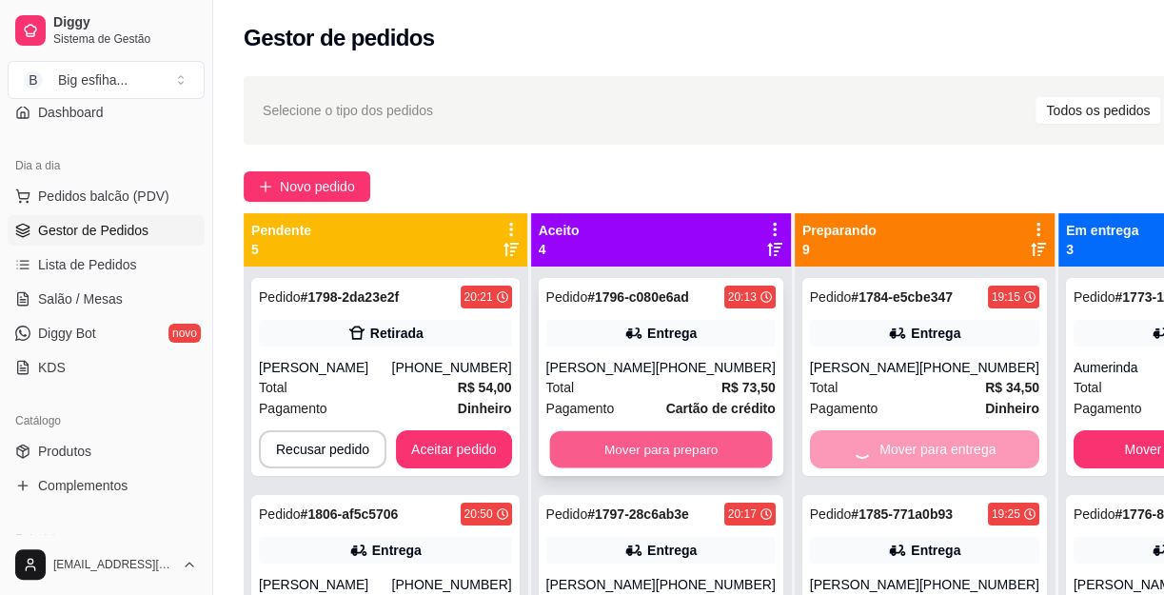
click at [694, 468] on button "Mover para preparo" at bounding box center [660, 449] width 223 height 37
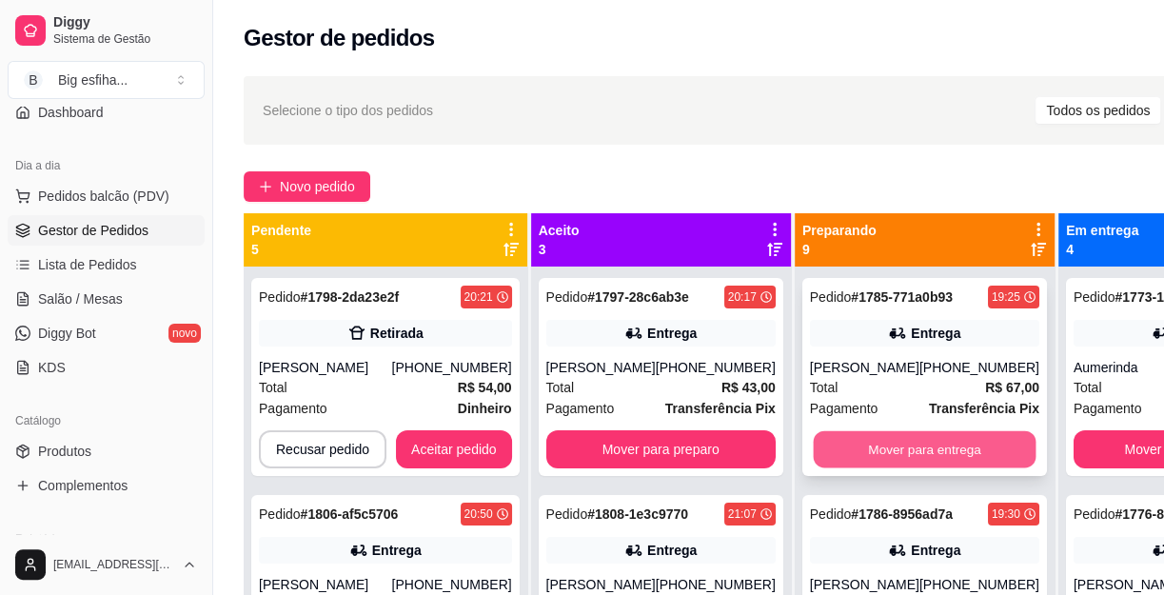
click at [813, 447] on button "Mover para entrega" at bounding box center [924, 449] width 223 height 37
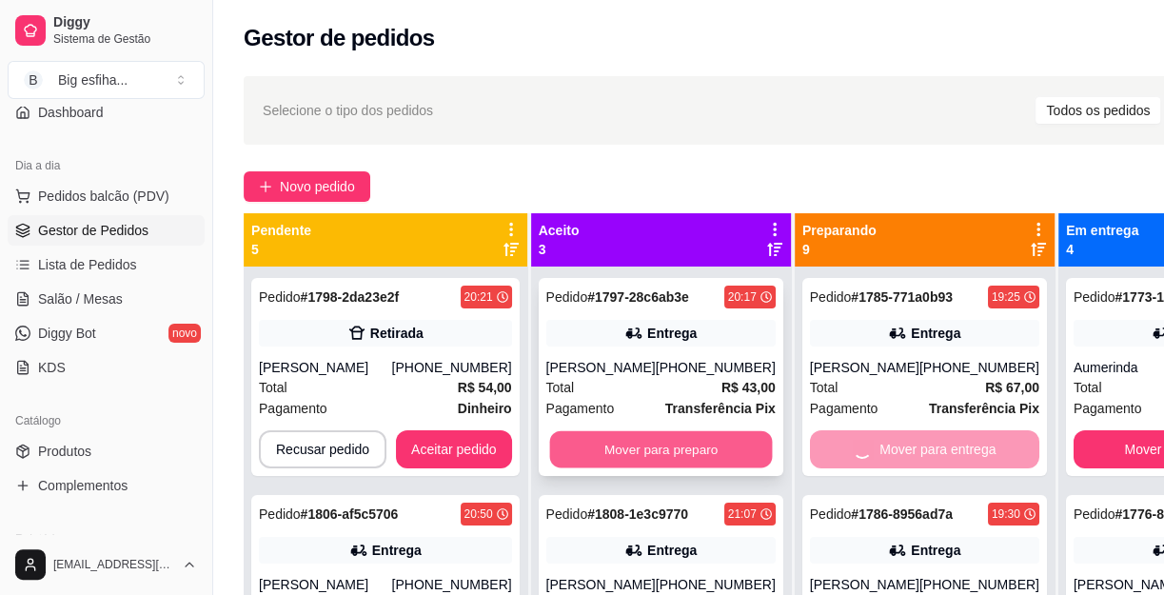
click at [694, 468] on button "Mover para preparo" at bounding box center [660, 449] width 223 height 37
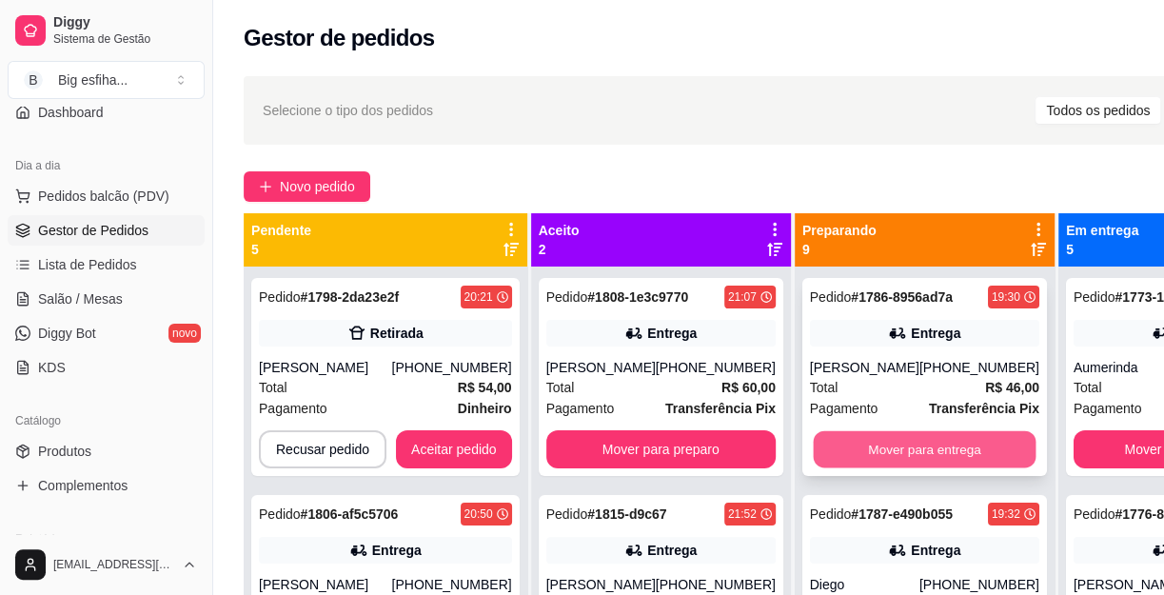
click at [827, 449] on button "Mover para entrega" at bounding box center [924, 449] width 223 height 37
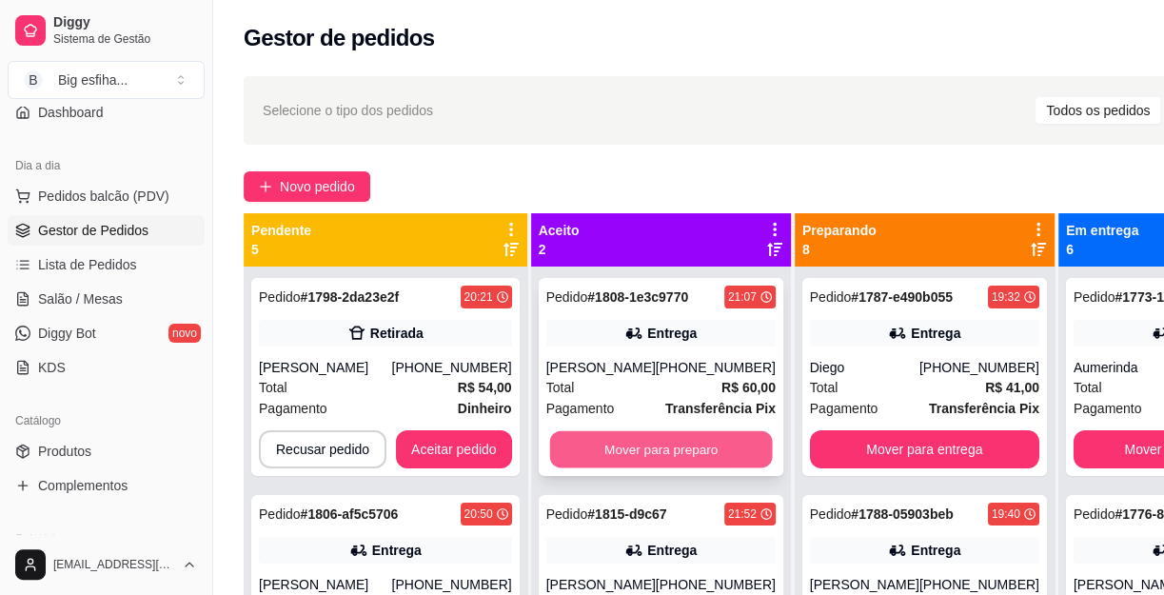
click at [710, 464] on button "Mover para preparo" at bounding box center [660, 449] width 223 height 37
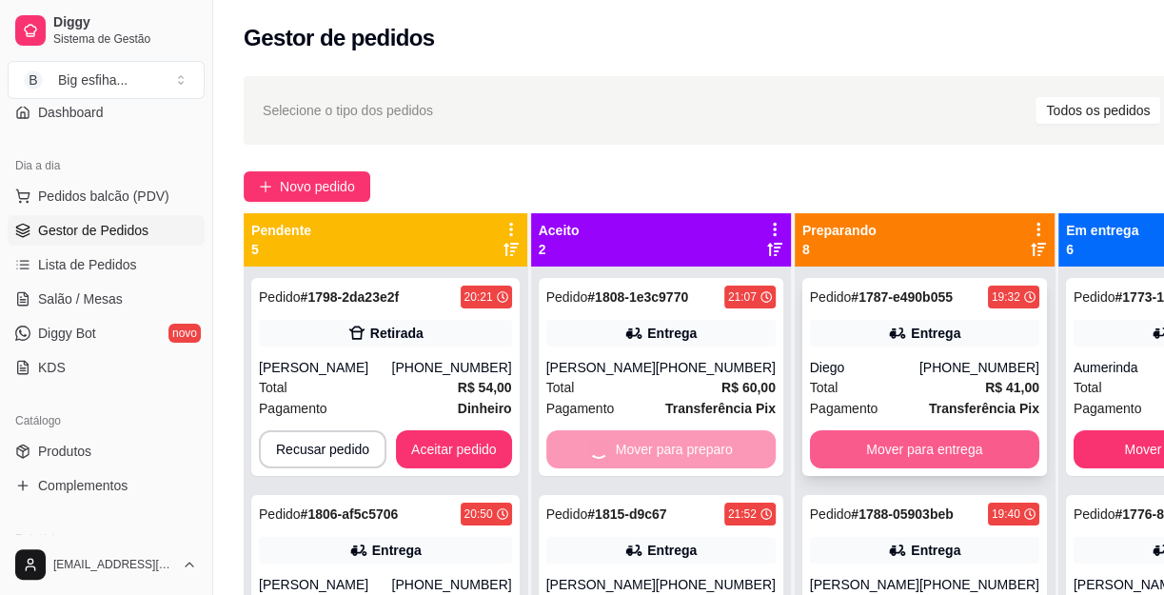
click at [822, 450] on button "Mover para entrega" at bounding box center [924, 449] width 229 height 38
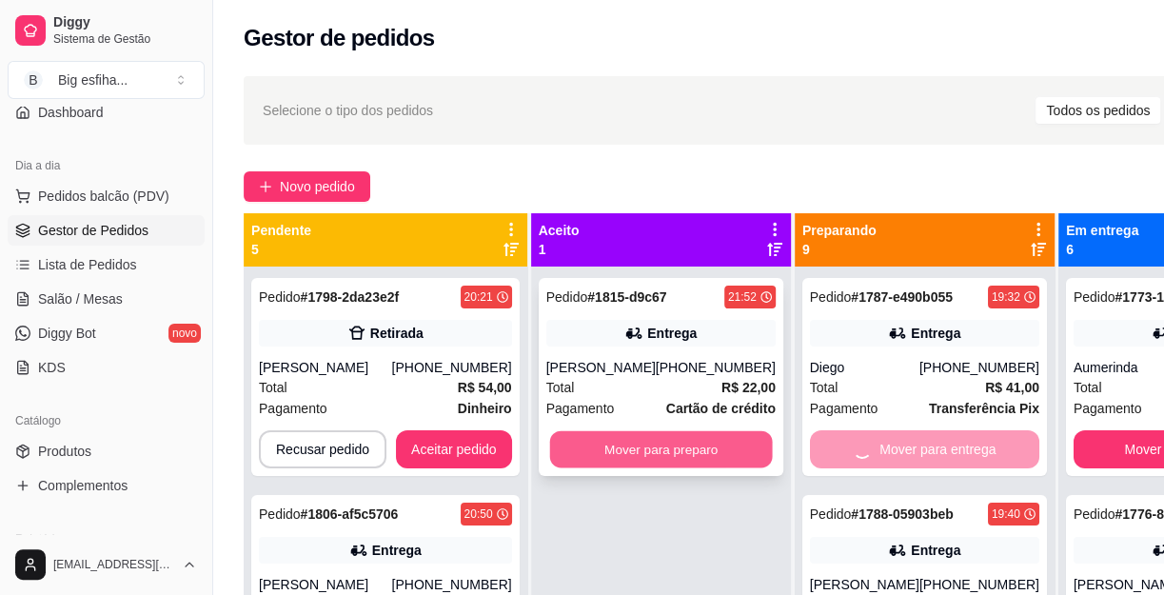
click at [685, 459] on button "Mover para preparo" at bounding box center [660, 449] width 223 height 37
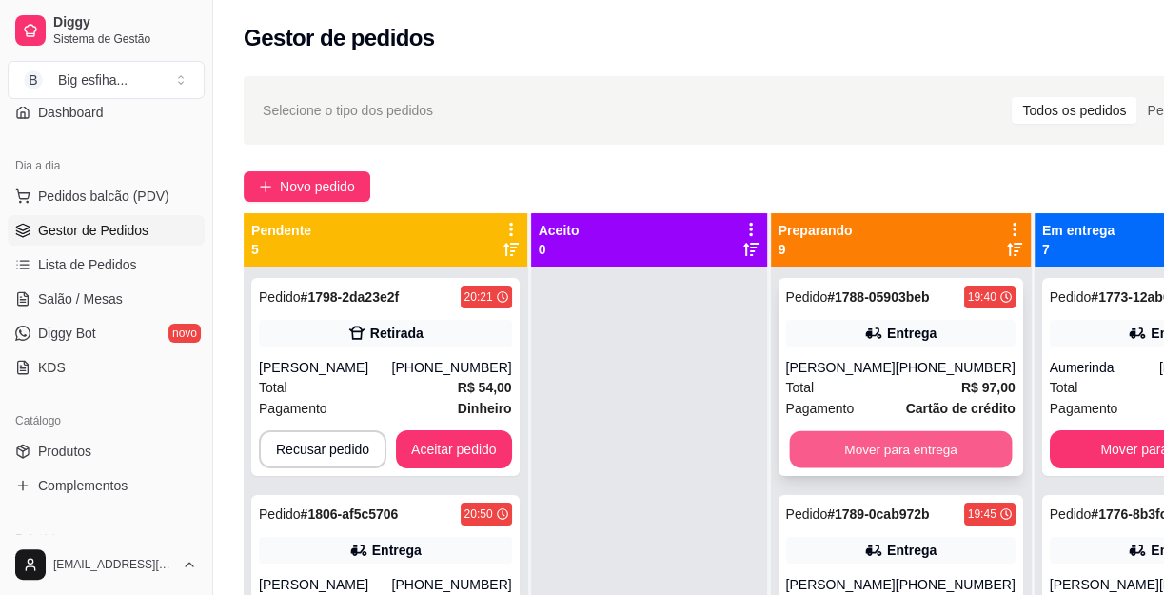
click at [839, 446] on button "Mover para entrega" at bounding box center [900, 449] width 223 height 37
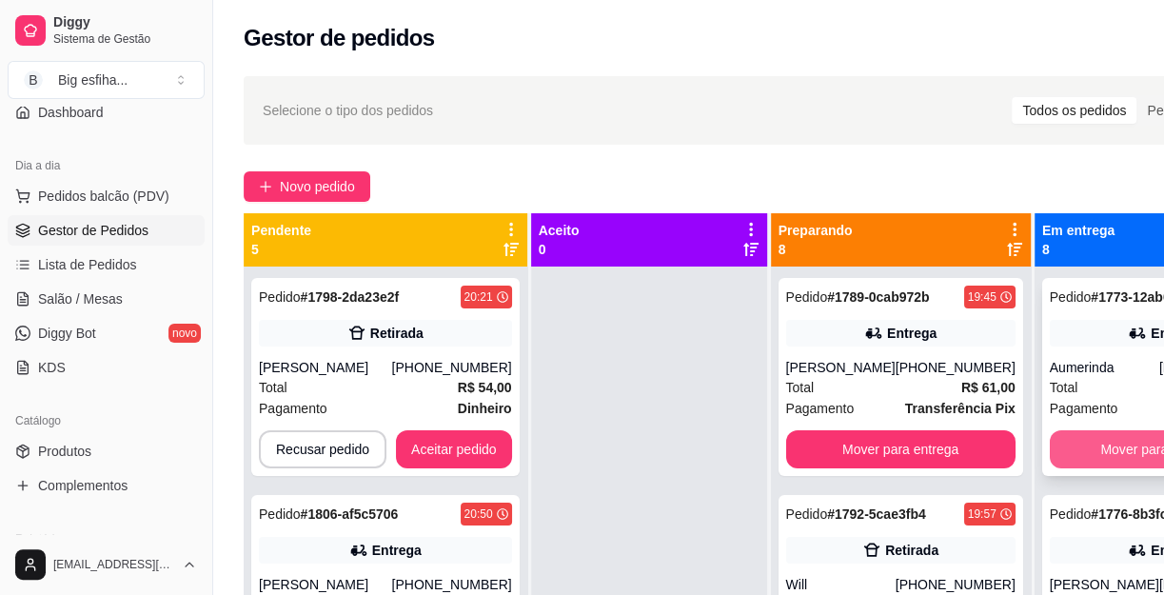
click at [1074, 446] on button "Mover para finalizado" at bounding box center [1164, 449] width 229 height 38
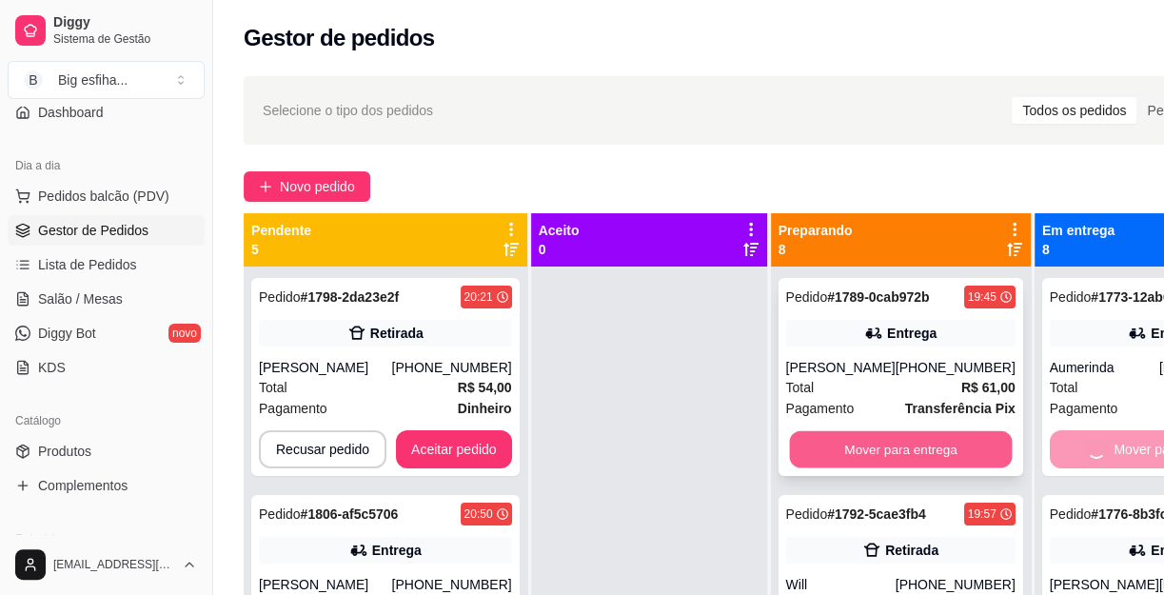
click at [952, 457] on button "Mover para entrega" at bounding box center [900, 449] width 223 height 37
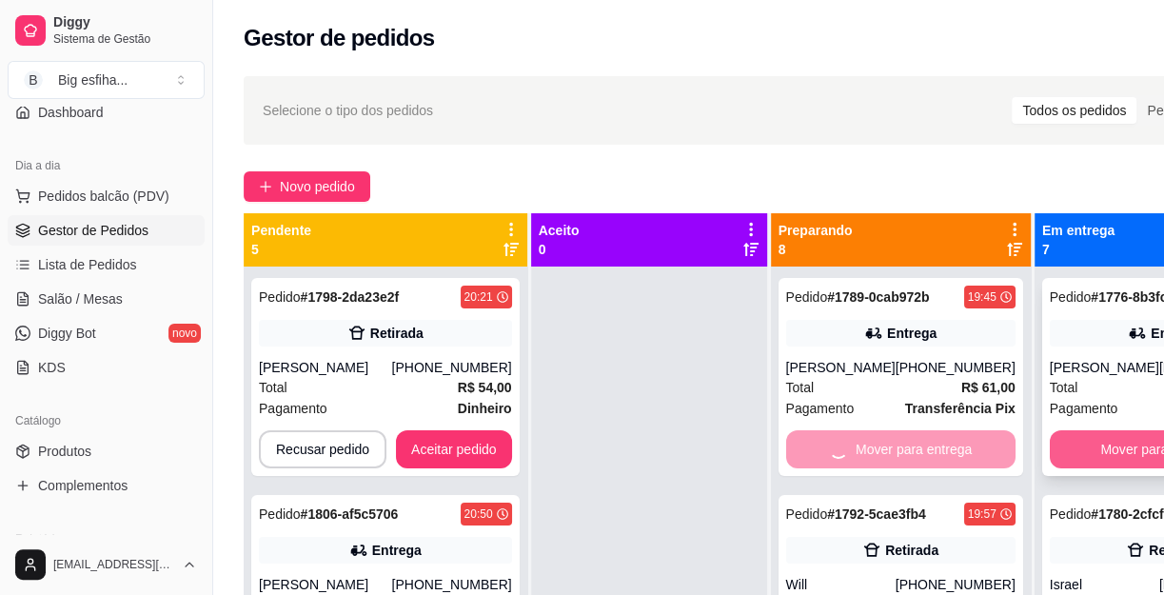
click at [1034, 446] on div "Pendente 5 Pedido # 1798-2da23e2f 20:21 Retirada Maria Cecilia (85) 99149-6057 …" at bounding box center [770, 510] width 1053 height 595
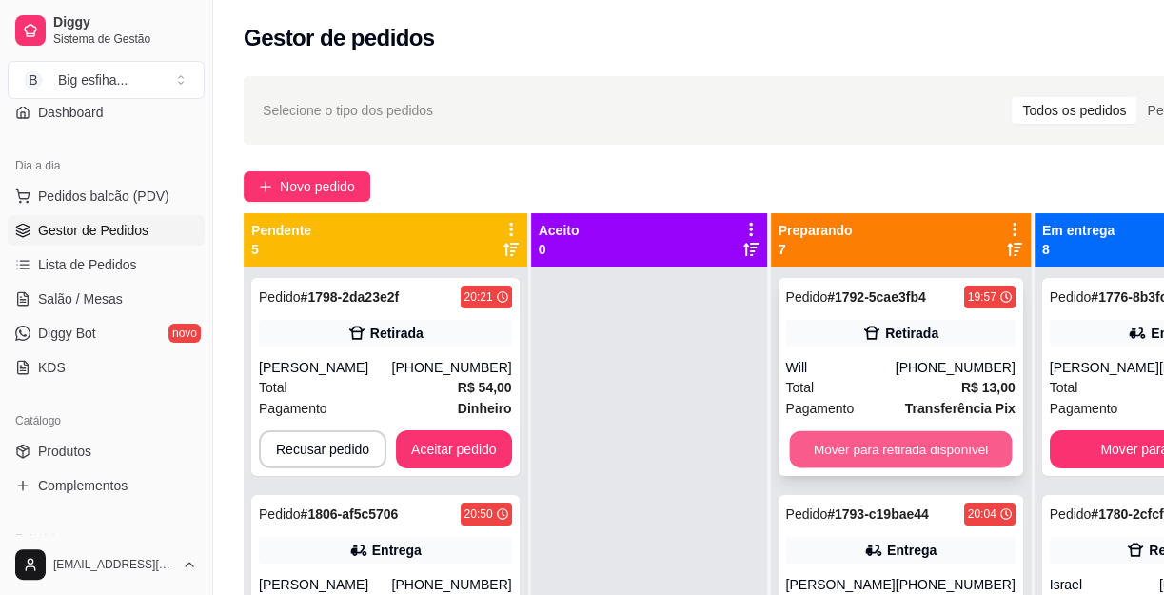
click at [953, 451] on button "Mover para retirada disponível" at bounding box center [900, 449] width 223 height 37
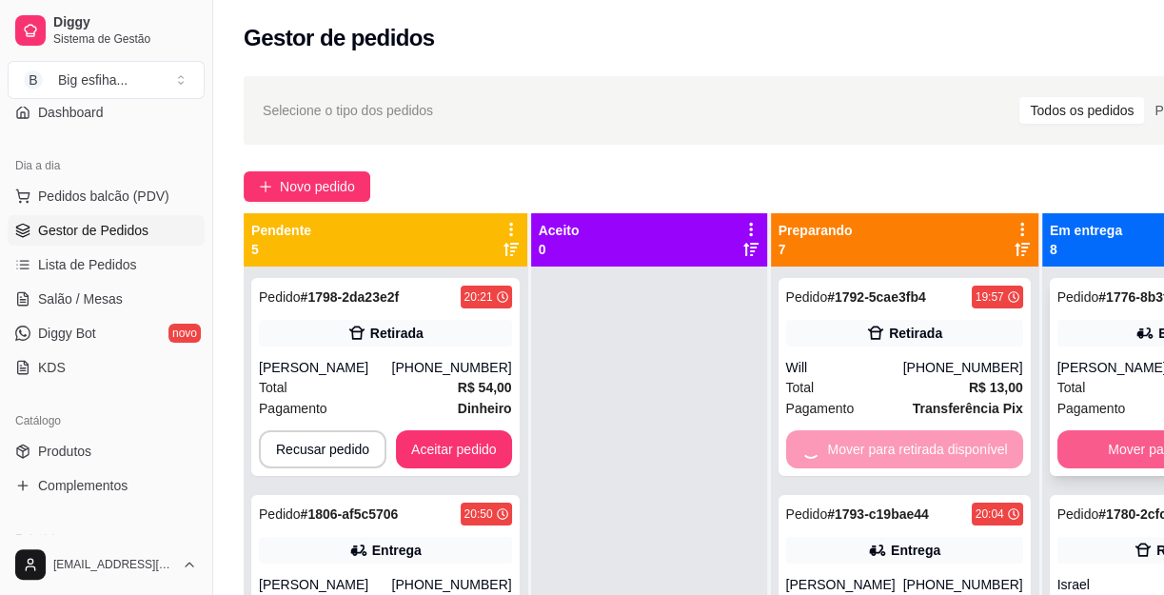
click at [1110, 457] on button "Mover para finalizado" at bounding box center [1172, 449] width 229 height 38
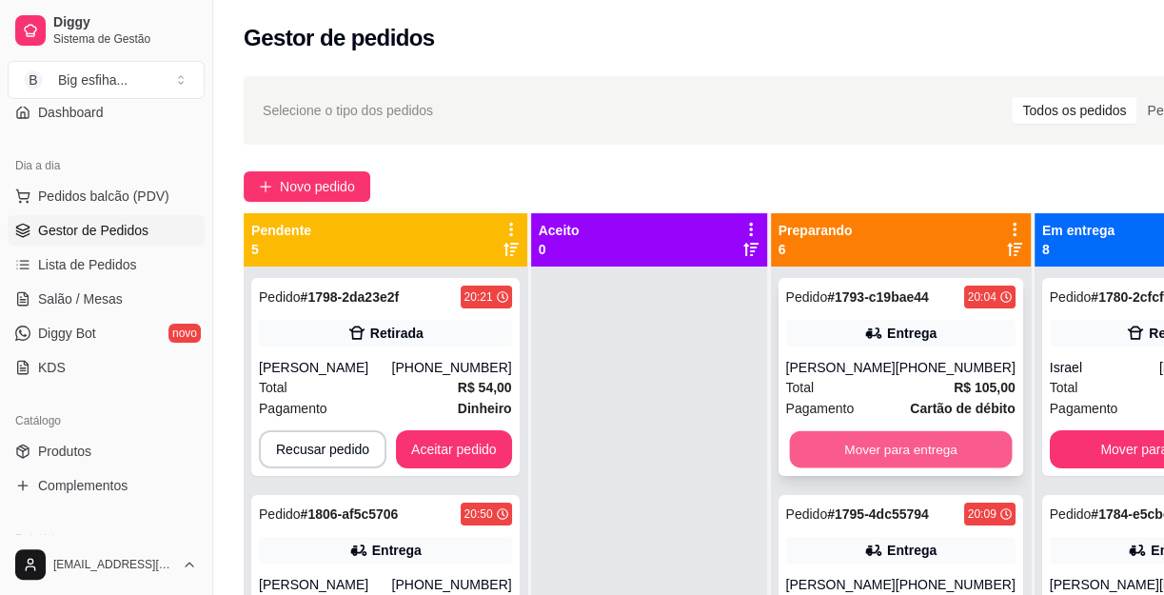
click at [933, 465] on button "Mover para entrega" at bounding box center [900, 449] width 223 height 37
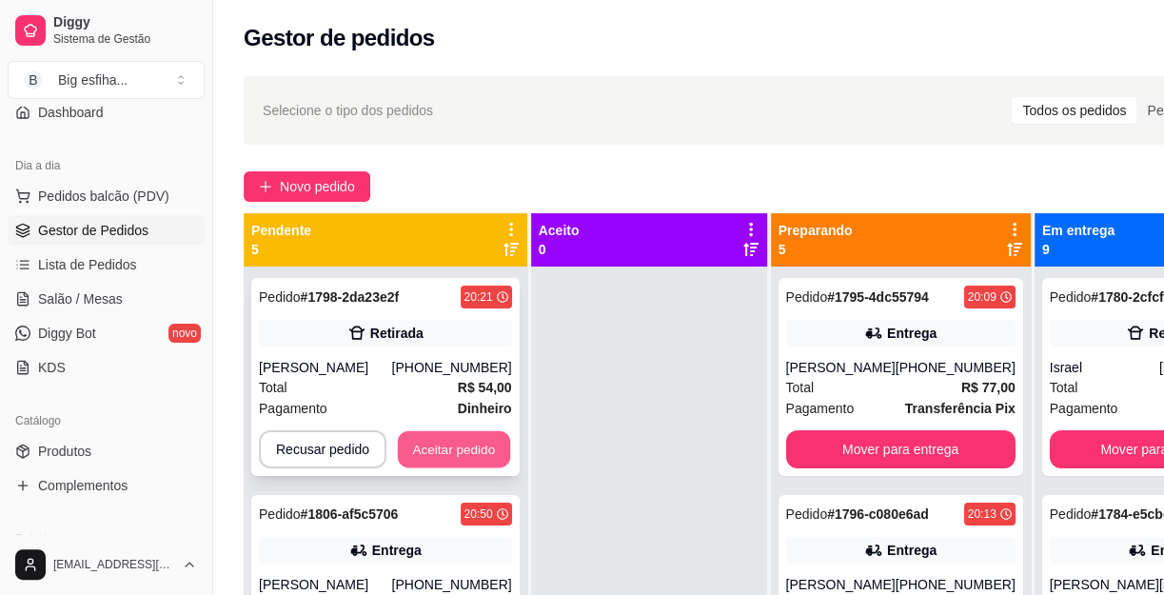
click at [430, 455] on button "Aceitar pedido" at bounding box center [454, 449] width 112 height 37
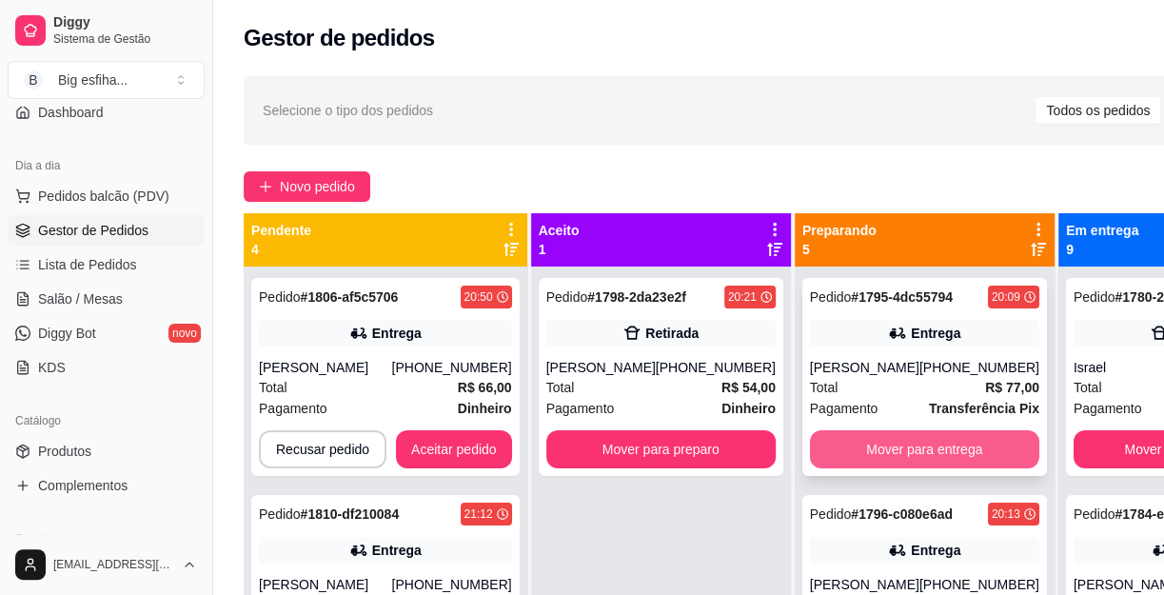
click at [840, 465] on button "Mover para entrega" at bounding box center [924, 449] width 229 height 38
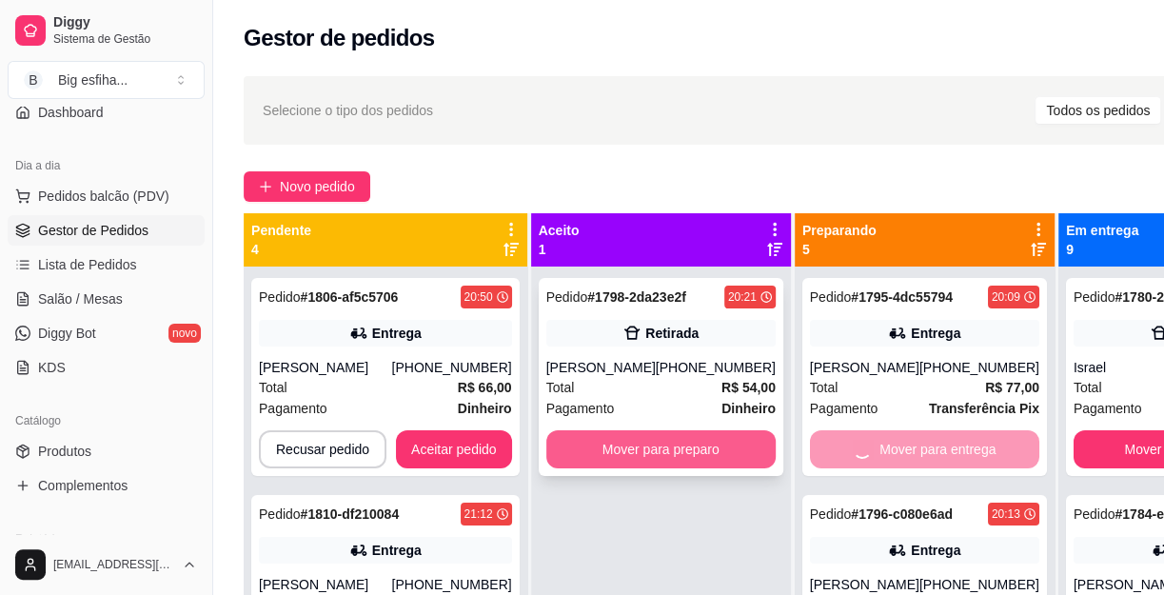
click at [637, 465] on button "Mover para preparo" at bounding box center [660, 449] width 229 height 38
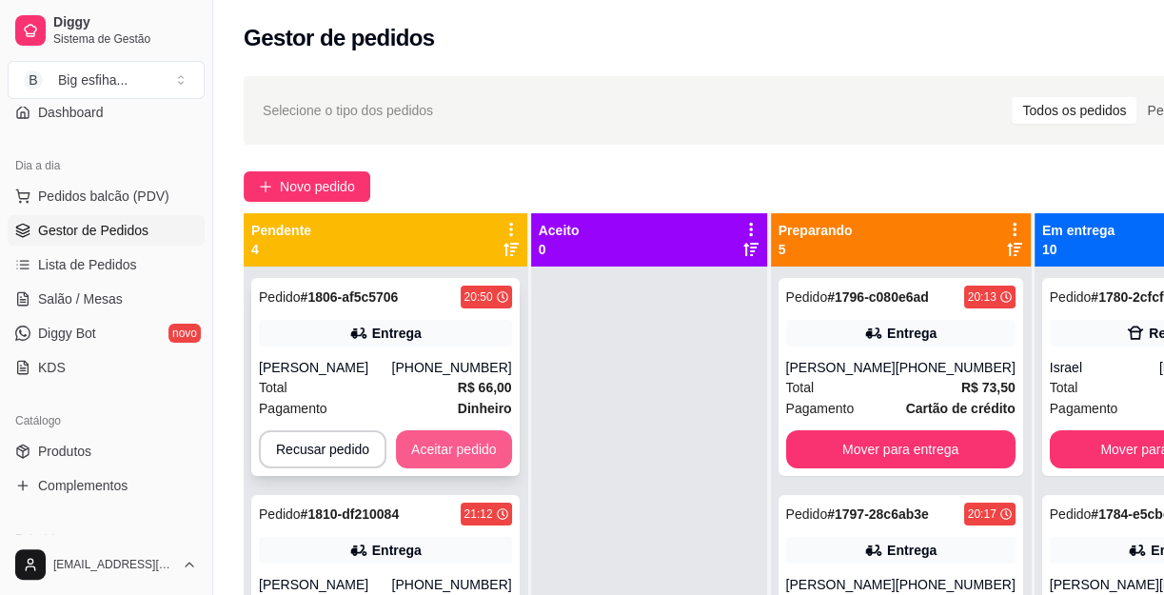
click at [444, 443] on button "Aceitar pedido" at bounding box center [454, 449] width 116 height 38
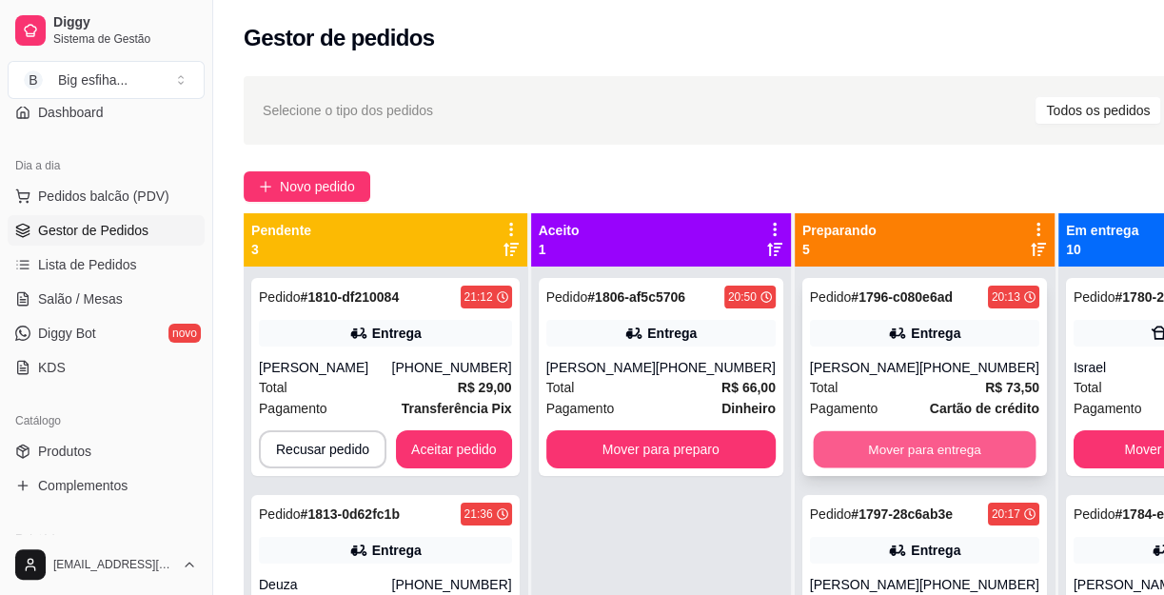
click at [841, 445] on button "Mover para entrega" at bounding box center [924, 449] width 223 height 37
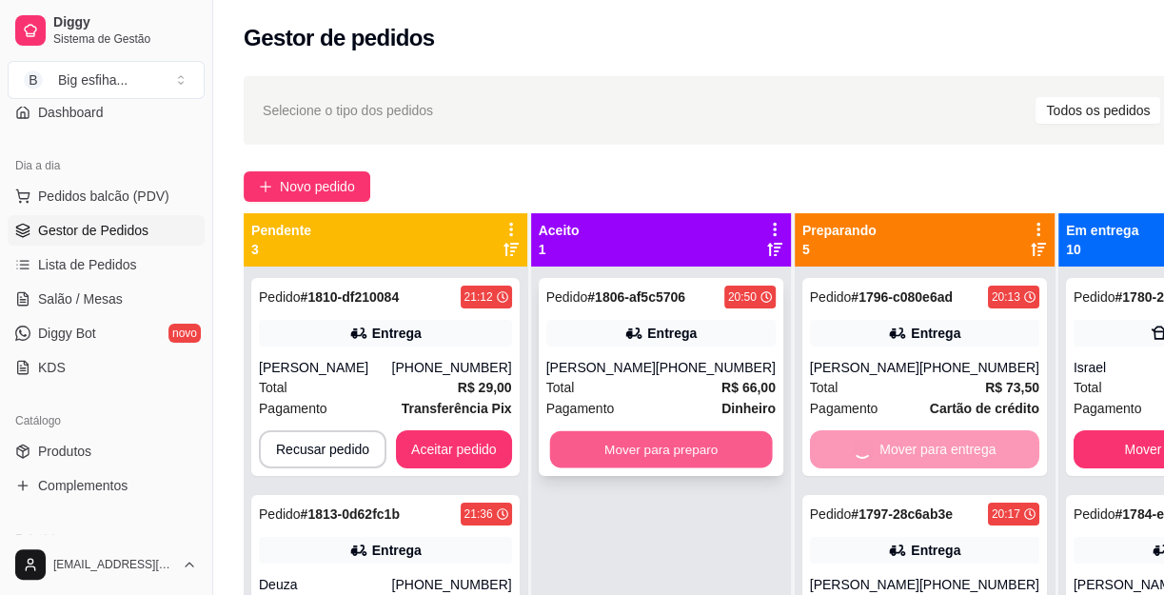
click at [691, 448] on button "Mover para preparo" at bounding box center [660, 449] width 223 height 37
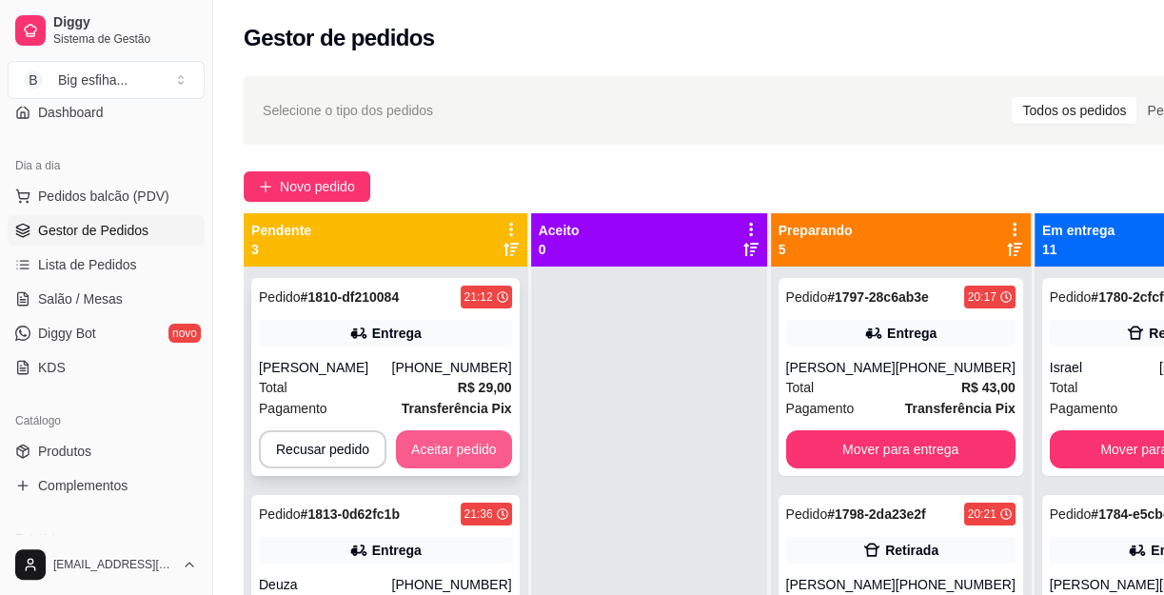
click at [414, 437] on button "Aceitar pedido" at bounding box center [454, 449] width 116 height 38
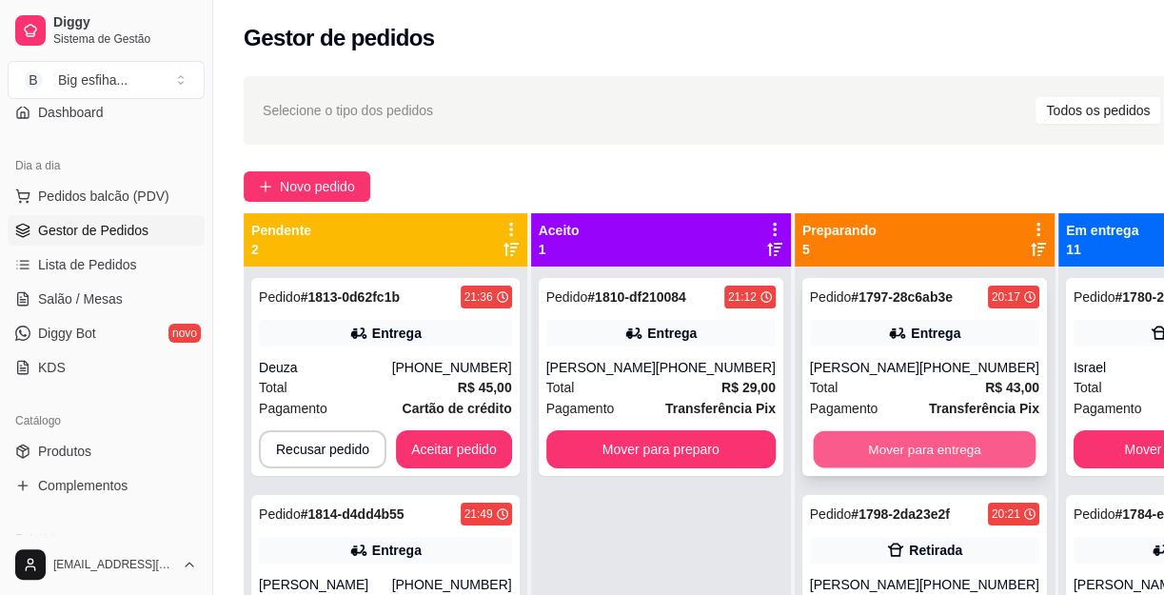
click at [835, 456] on button "Mover para entrega" at bounding box center [924, 449] width 223 height 37
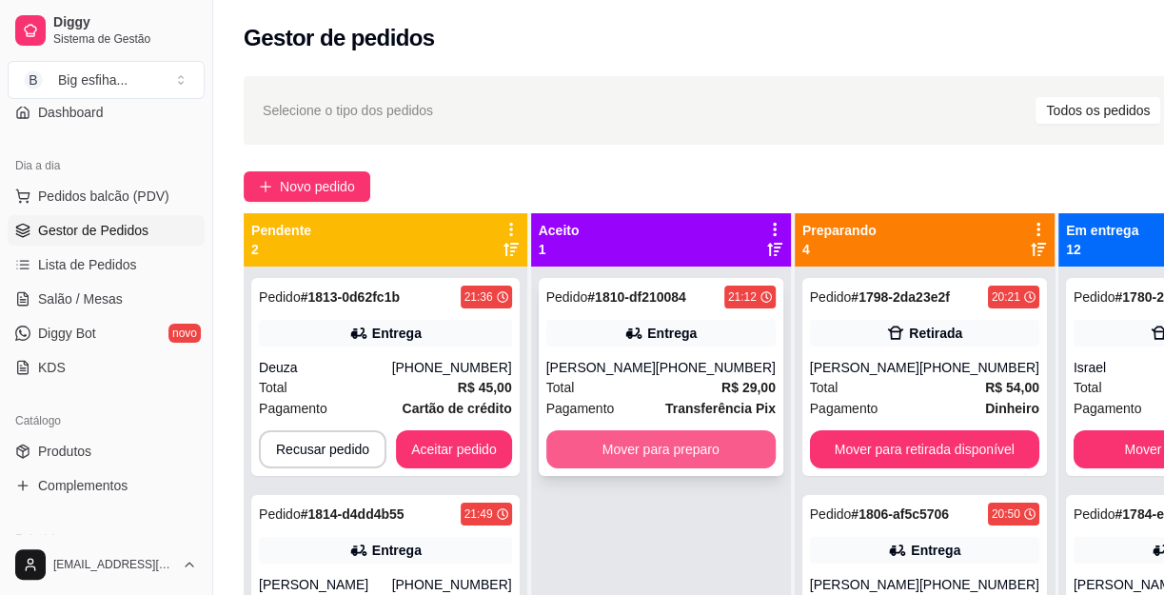
click at [675, 468] on button "Mover para preparo" at bounding box center [660, 449] width 229 height 38
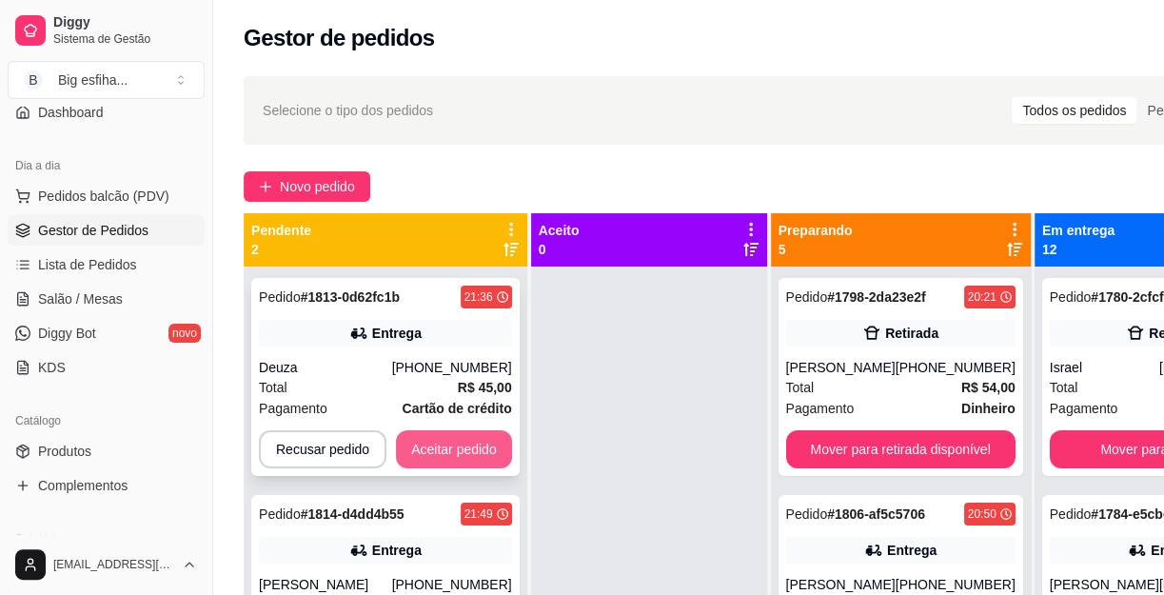
click at [485, 454] on button "Aceitar pedido" at bounding box center [454, 449] width 116 height 38
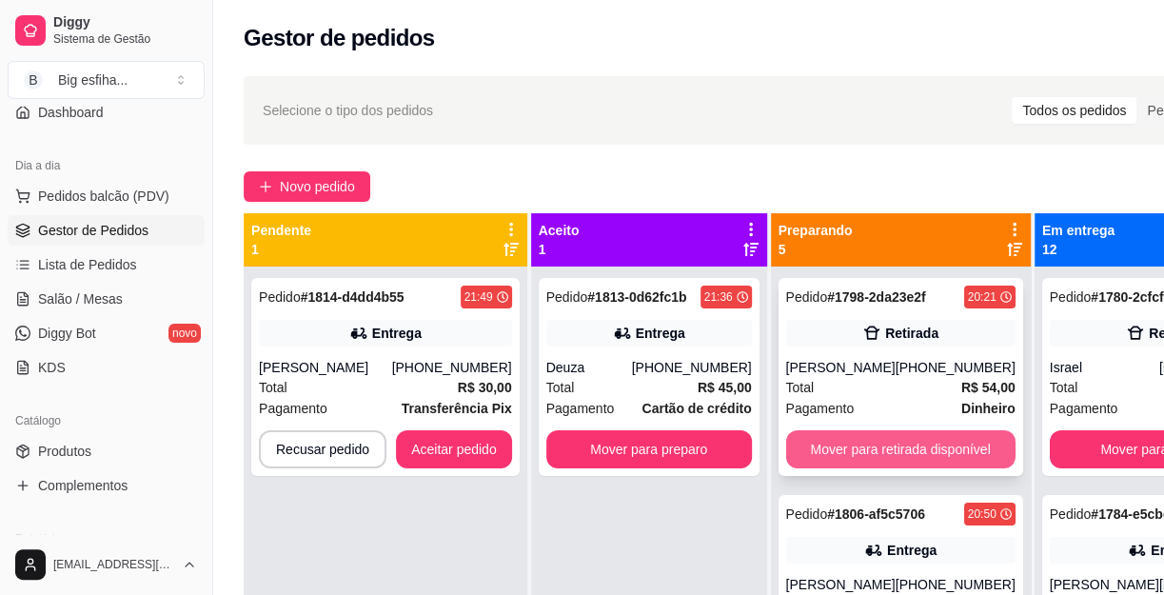
click at [810, 454] on button "Mover para retirada disponível" at bounding box center [900, 449] width 229 height 38
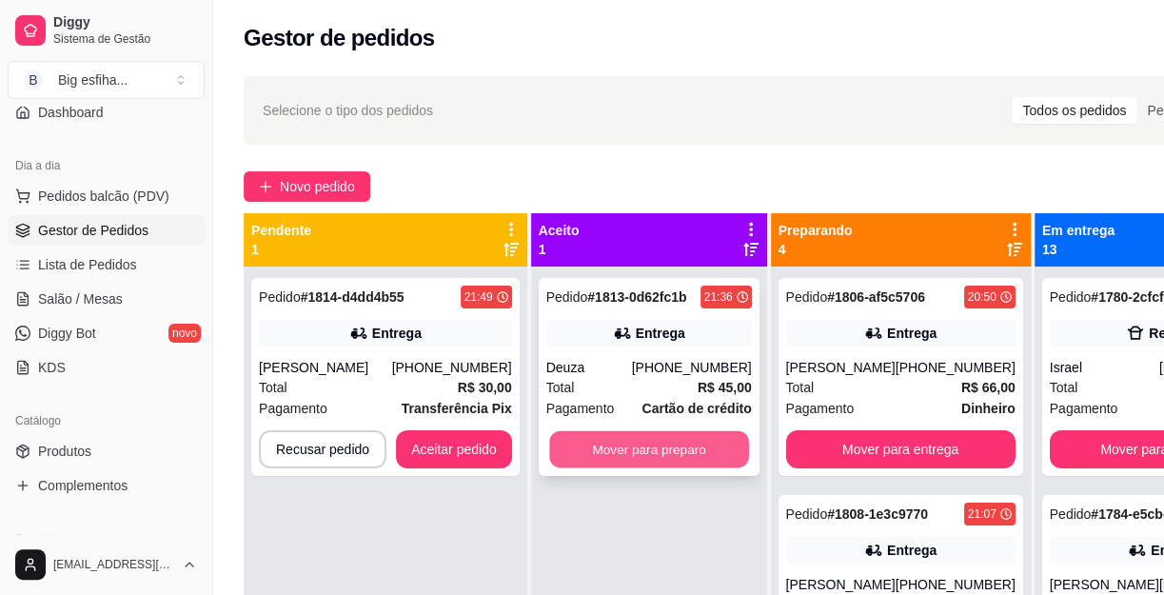
click at [656, 455] on button "Mover para preparo" at bounding box center [649, 449] width 200 height 37
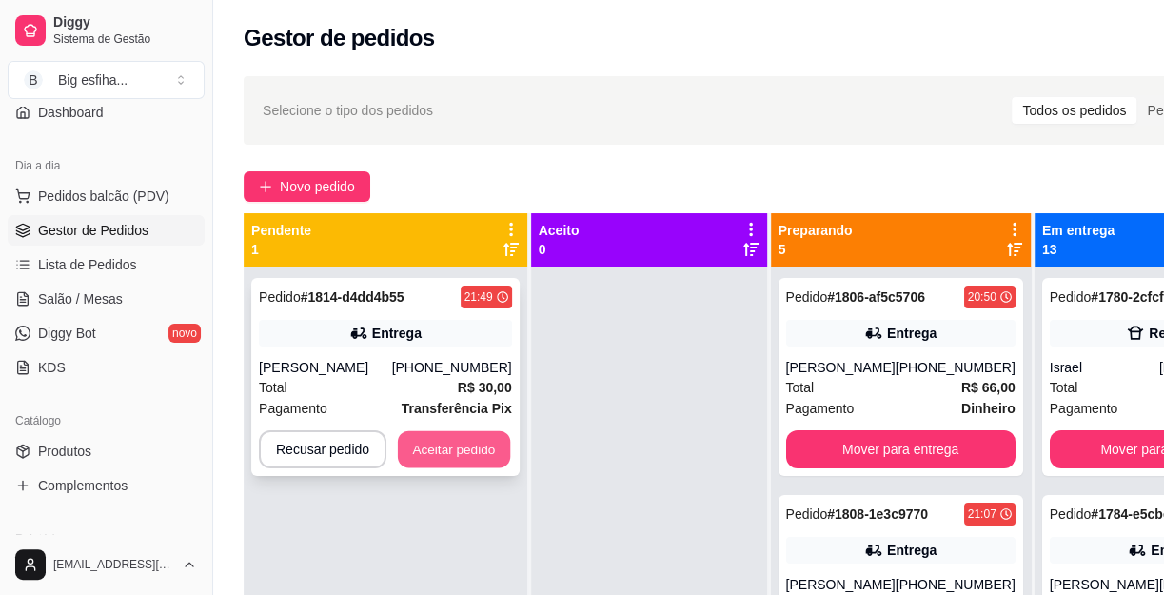
click at [412, 431] on button "Aceitar pedido" at bounding box center [454, 449] width 112 height 37
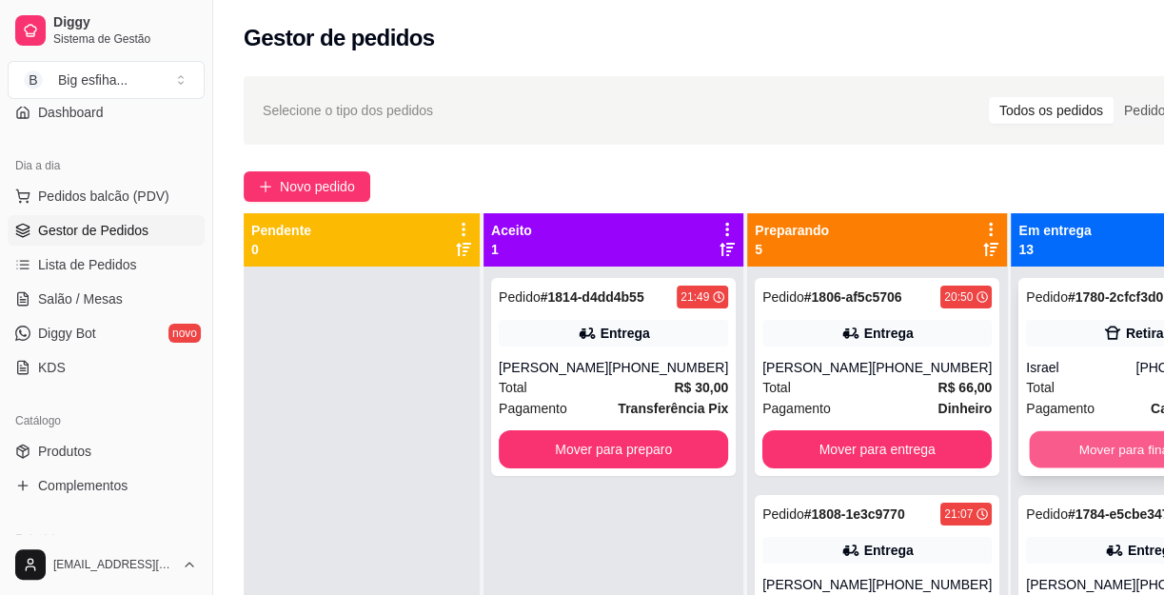
click at [1051, 441] on button "Mover para finalizado" at bounding box center [1141, 449] width 223 height 37
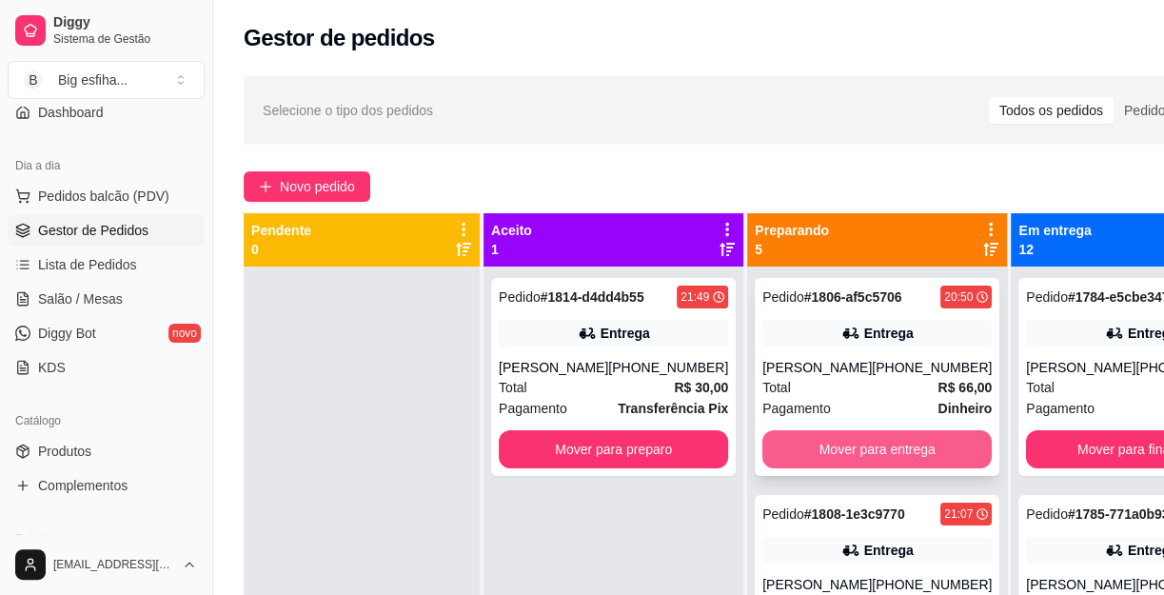
click at [849, 455] on button "Mover para entrega" at bounding box center [876, 449] width 229 height 38
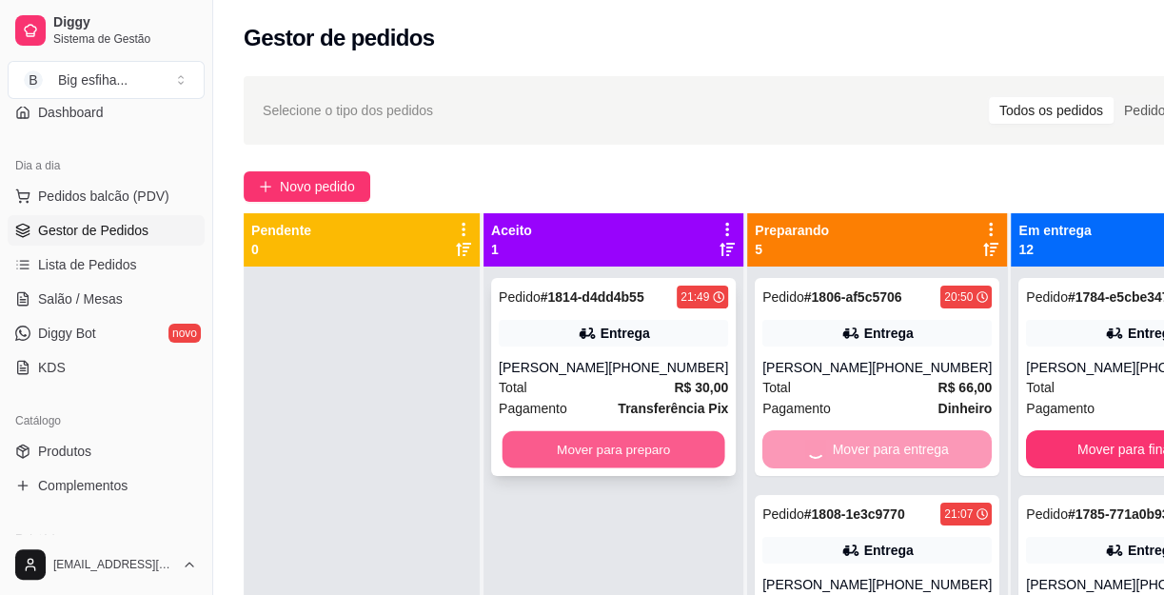
click at [665, 451] on button "Mover para preparo" at bounding box center [614, 449] width 223 height 37
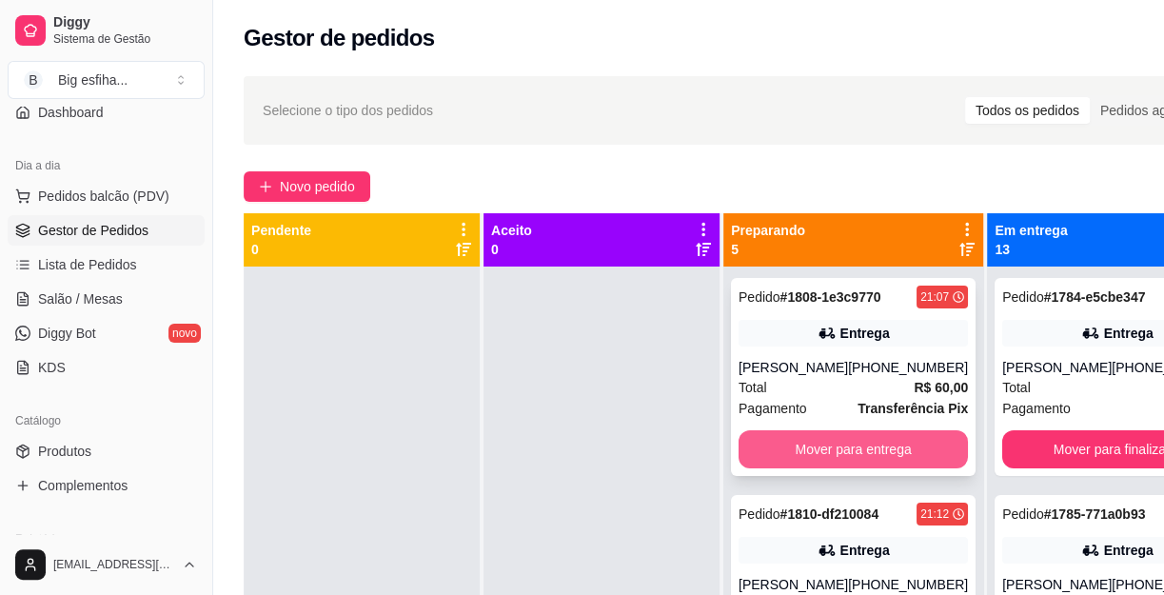
click at [829, 452] on button "Mover para entrega" at bounding box center [853, 449] width 229 height 38
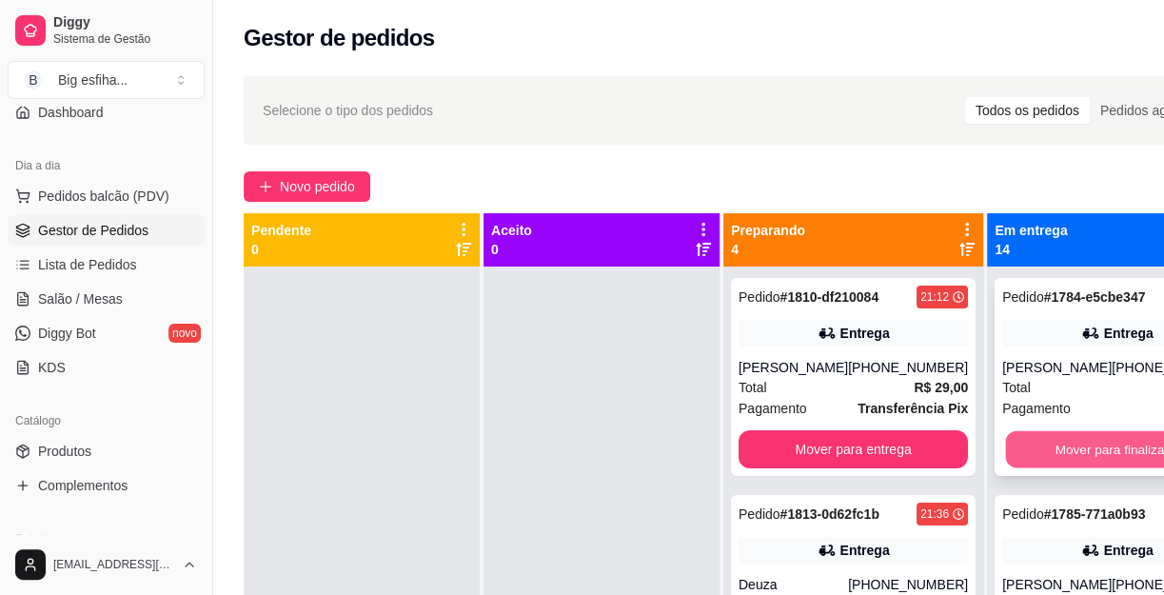
click at [1025, 465] on button "Mover para finalizado" at bounding box center [1117, 449] width 223 height 37
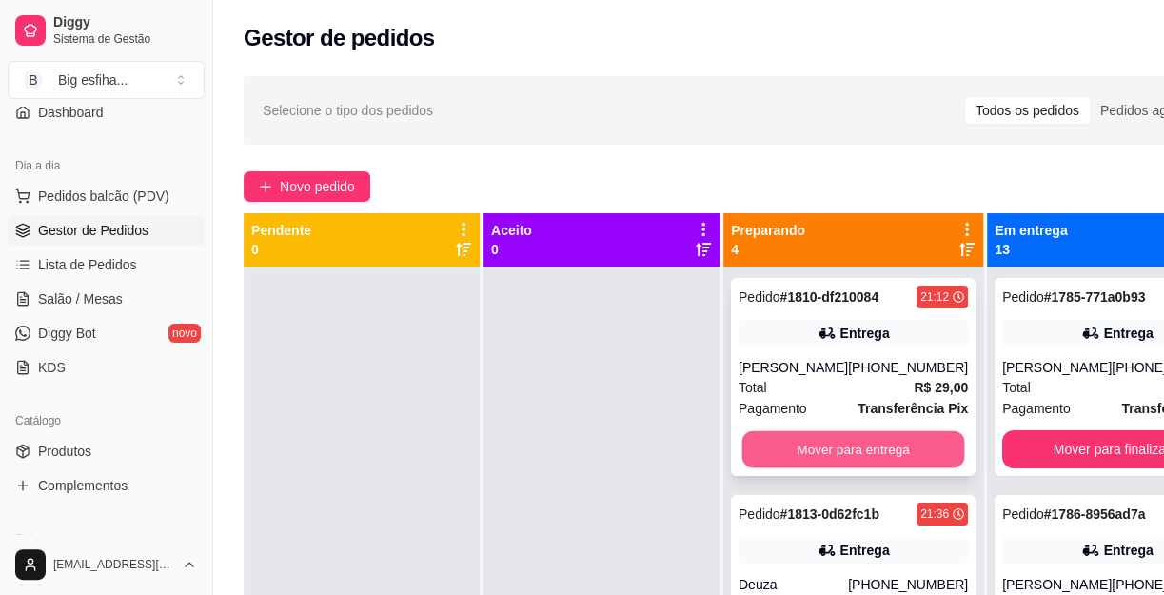
click at [866, 468] on button "Mover para entrega" at bounding box center [853, 449] width 223 height 37
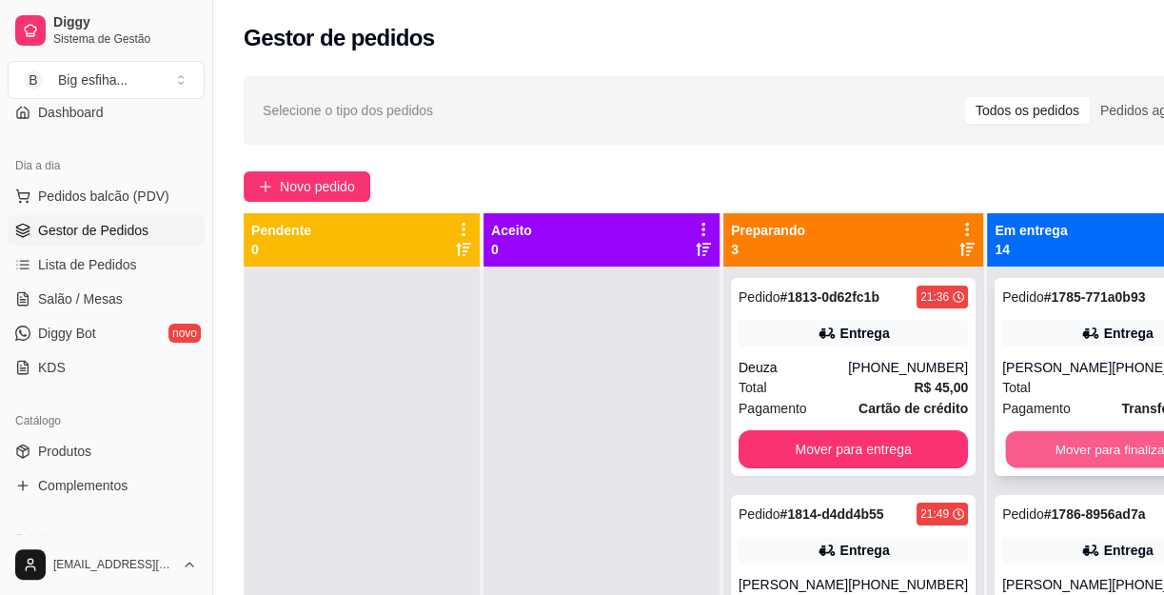
click at [1006, 464] on button "Mover para finalizado" at bounding box center [1117, 449] width 223 height 37
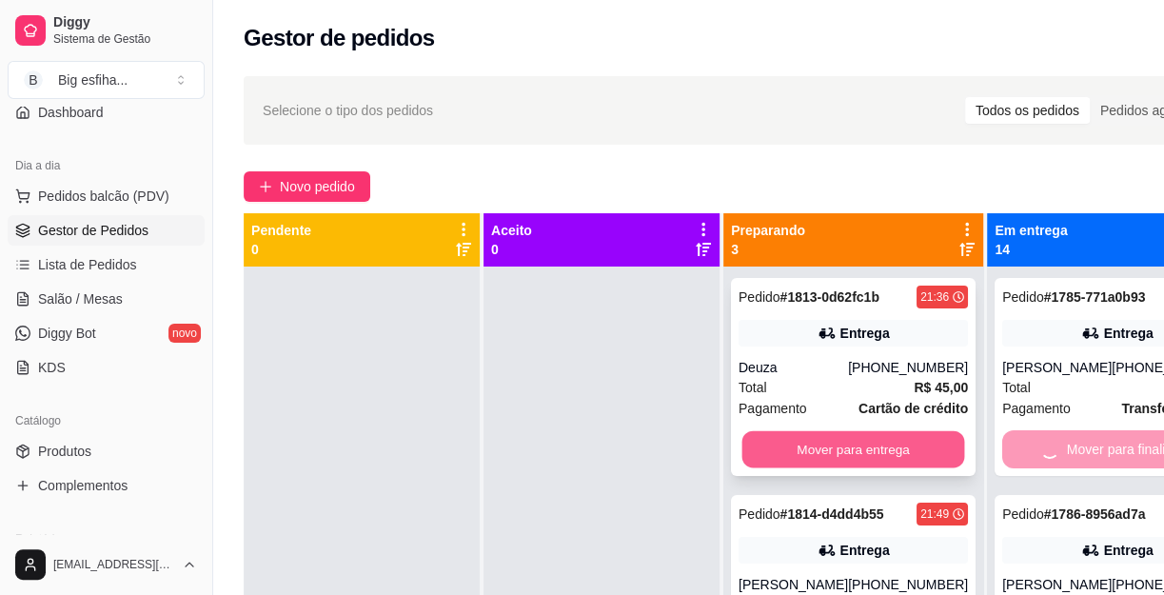
click at [881, 463] on button "Mover para entrega" at bounding box center [853, 449] width 223 height 37
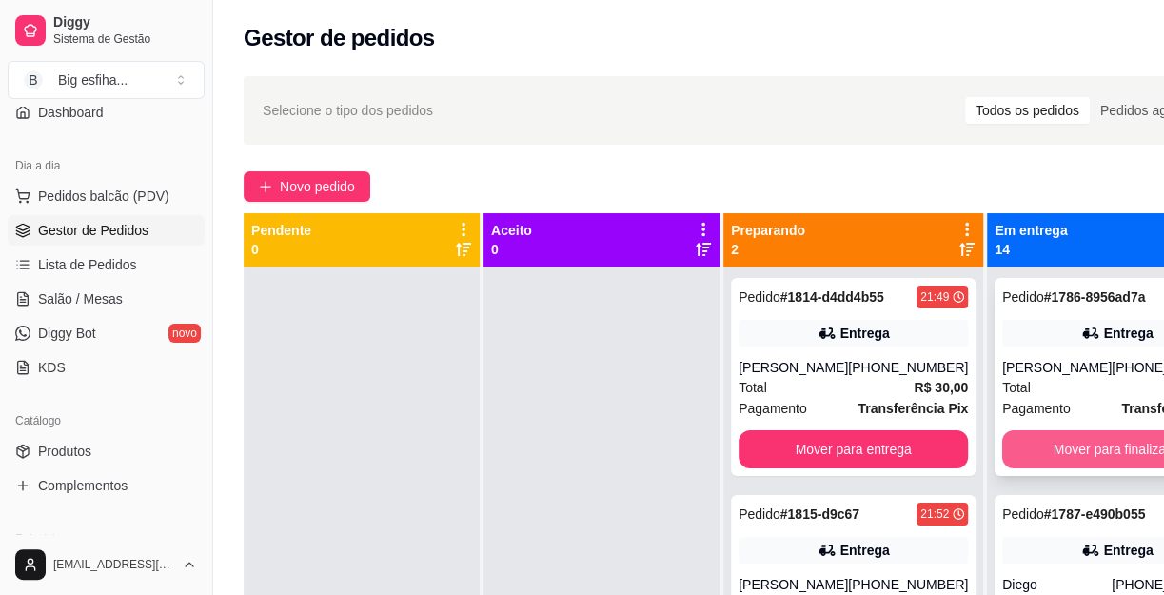
click at [1007, 468] on button "Mover para finalizado" at bounding box center [1116, 449] width 229 height 38
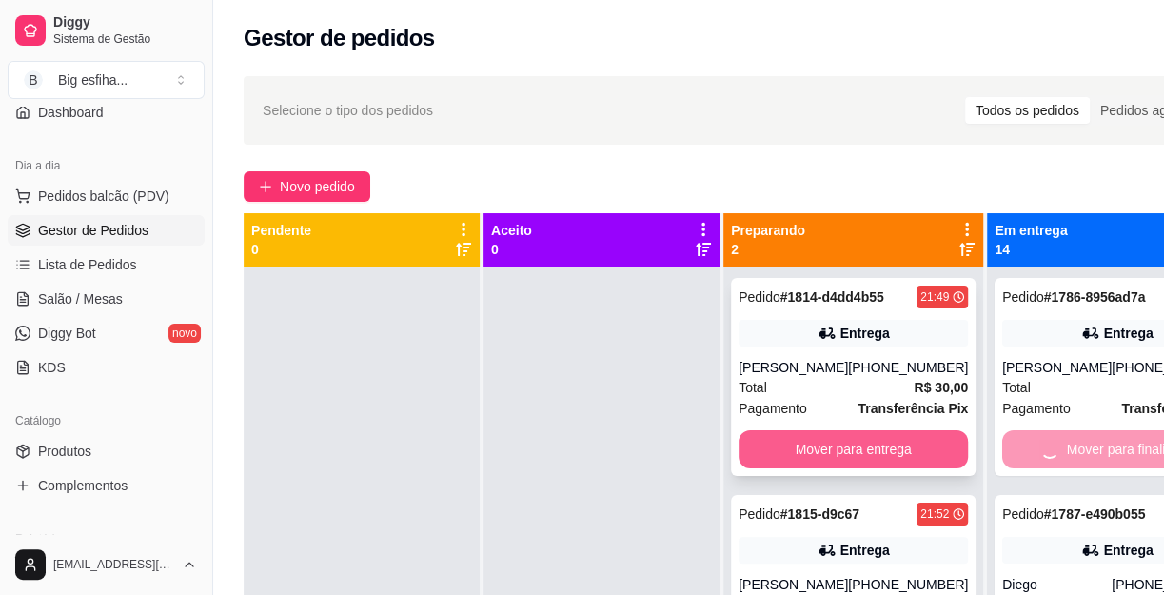
click at [892, 449] on button "Mover para entrega" at bounding box center [853, 449] width 229 height 38
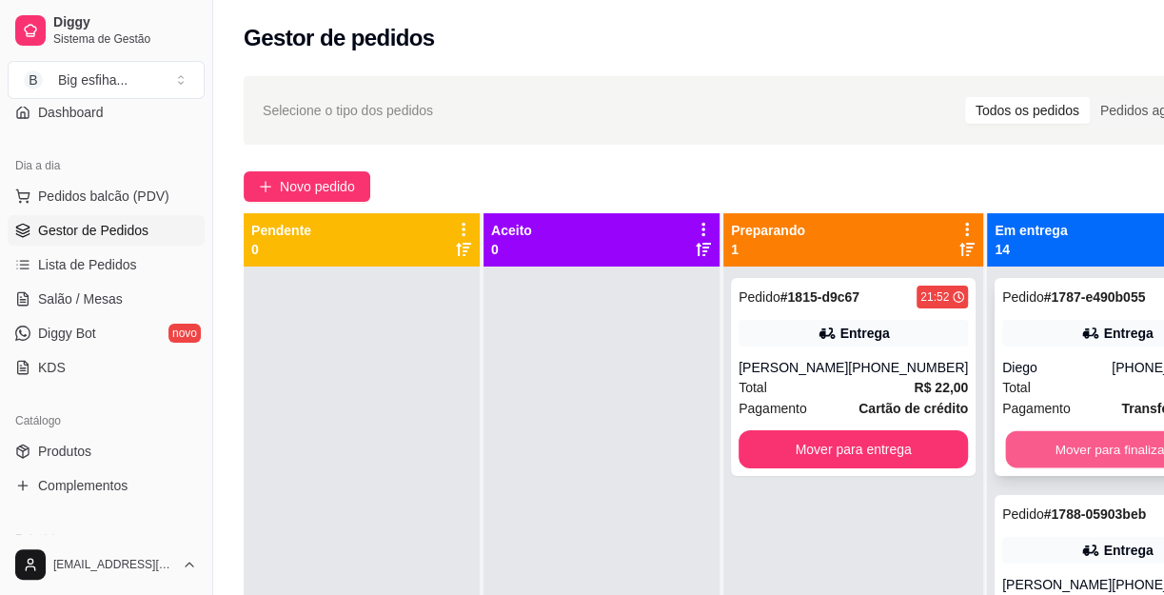
click at [1019, 468] on button "Mover para finalizado" at bounding box center [1117, 449] width 223 height 37
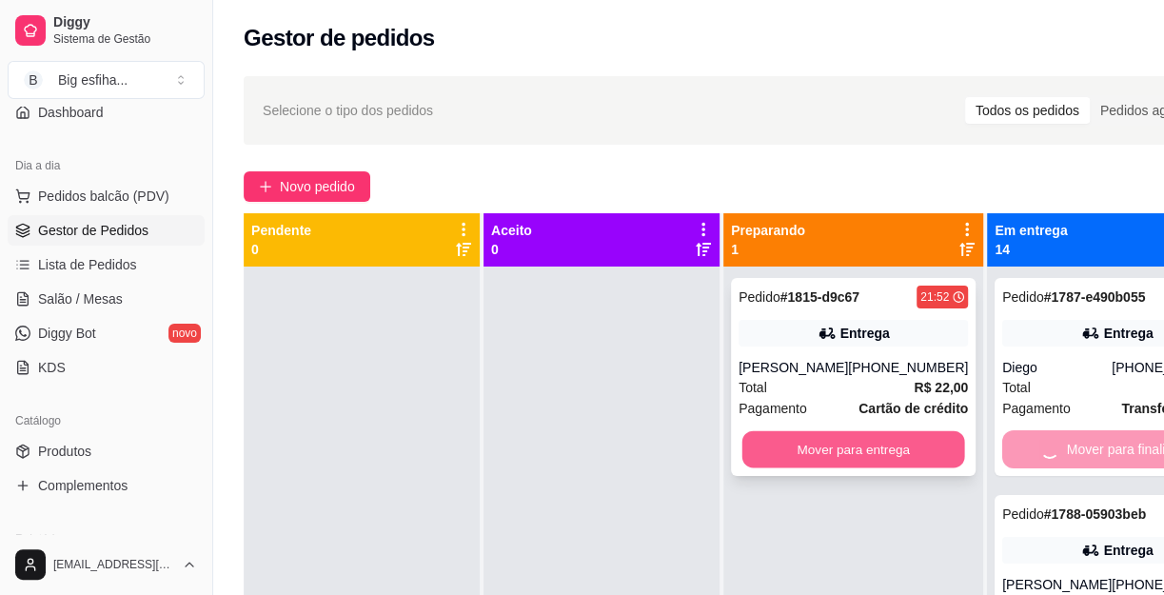
click at [875, 454] on button "Mover para entrega" at bounding box center [853, 449] width 223 height 37
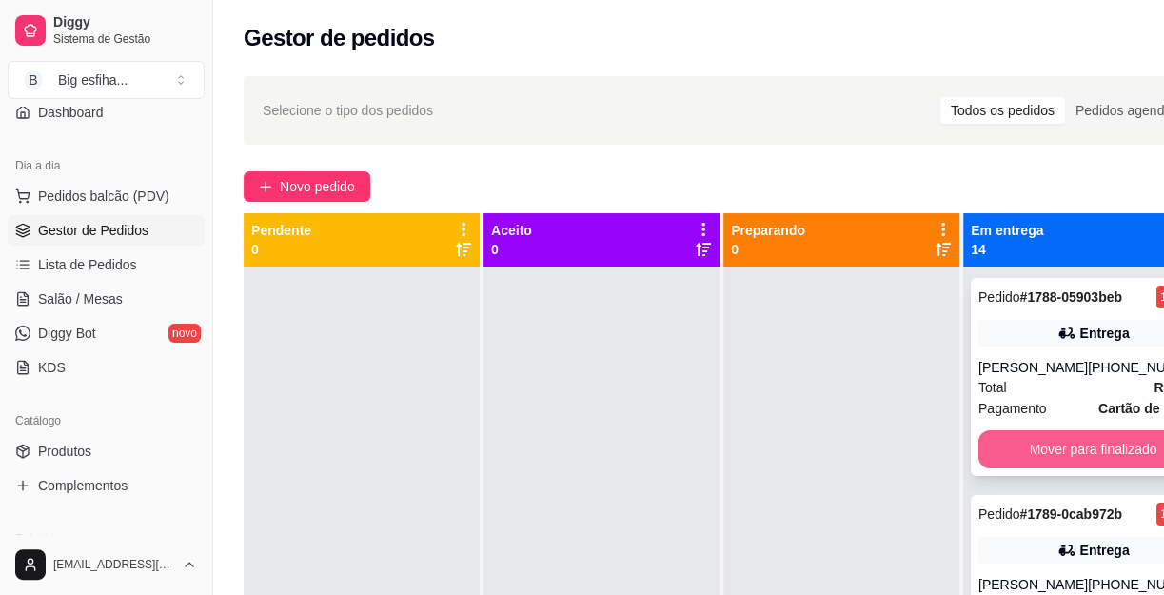
click at [1005, 468] on button "Mover para finalizado" at bounding box center [1093, 449] width 229 height 38
click at [1006, 468] on button "Mover para finalizado" at bounding box center [1093, 449] width 223 height 37
click at [999, 450] on button "Mover para finalizado" at bounding box center [1093, 449] width 223 height 37
click at [997, 434] on button "Mover para finalizado" at bounding box center [1093, 449] width 223 height 37
click at [1017, 461] on button "Mover para finalizado" at bounding box center [1093, 449] width 229 height 38
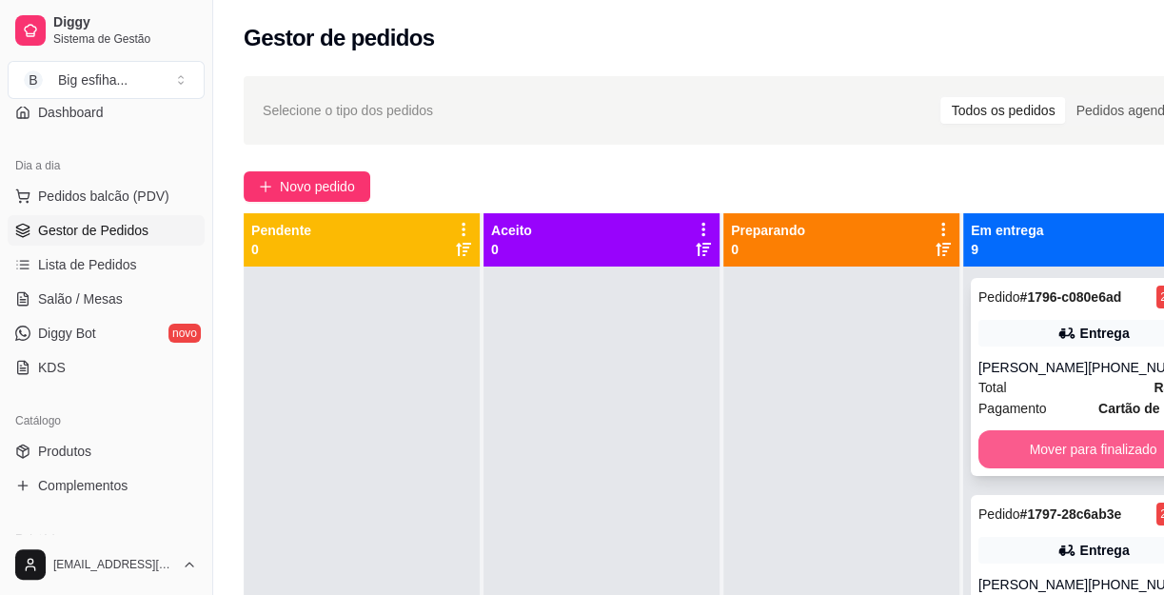
click at [1018, 461] on button "Mover para finalizado" at bounding box center [1093, 449] width 229 height 38
click at [1018, 461] on button "Mover para finalizado" at bounding box center [1093, 449] width 223 height 37
click at [1018, 461] on button "Mover para finalizado" at bounding box center [1093, 449] width 229 height 38
click at [1018, 461] on button "Mover para finalizado" at bounding box center [1093, 449] width 223 height 37
click at [1018, 456] on button "Mover para finalizado" at bounding box center [1093, 449] width 223 height 37
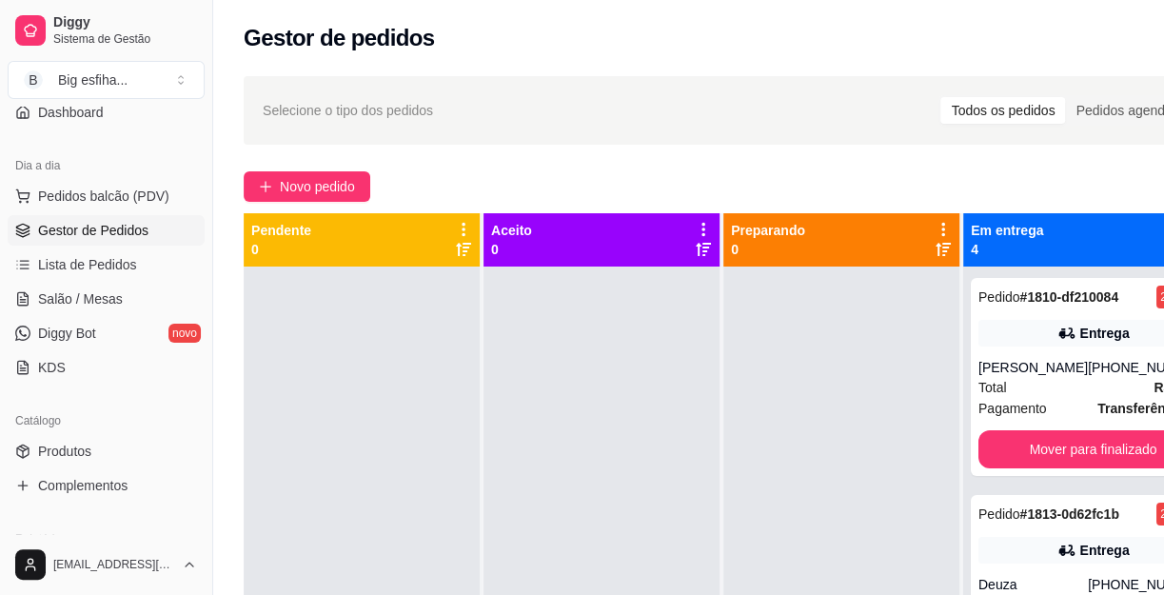
click at [1018, 456] on div "Pedido # 1810-df210084 21:12 Entrega Marcos Rodrigues Petrola (85) 98206-9750 T…" at bounding box center [1093, 377] width 245 height 198
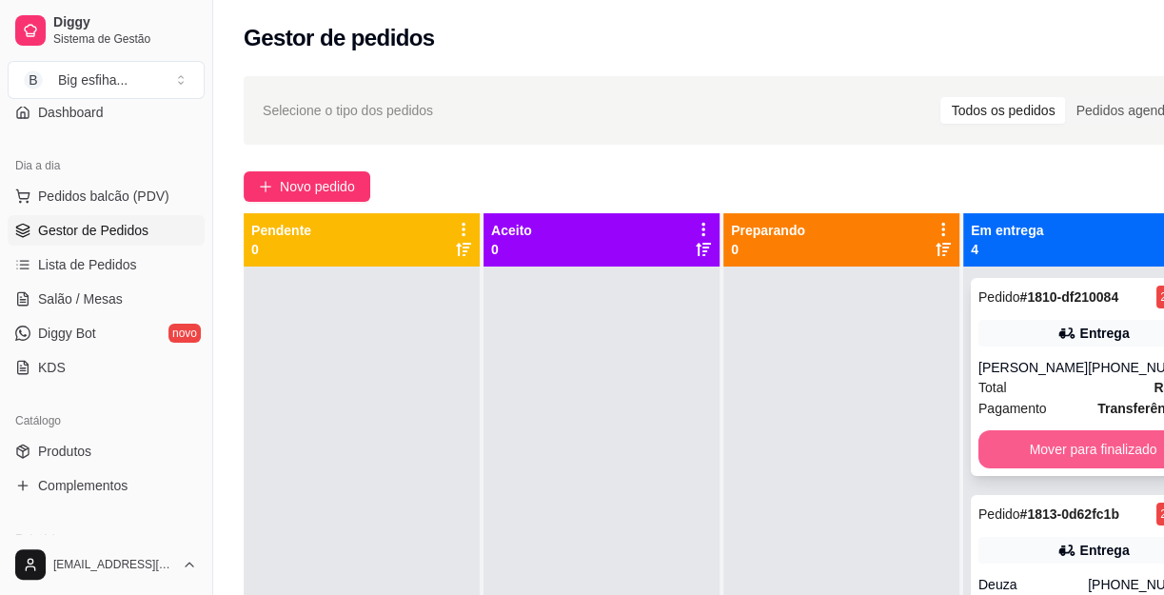
click at [1009, 468] on button "Mover para finalizado" at bounding box center [1093, 449] width 229 height 38
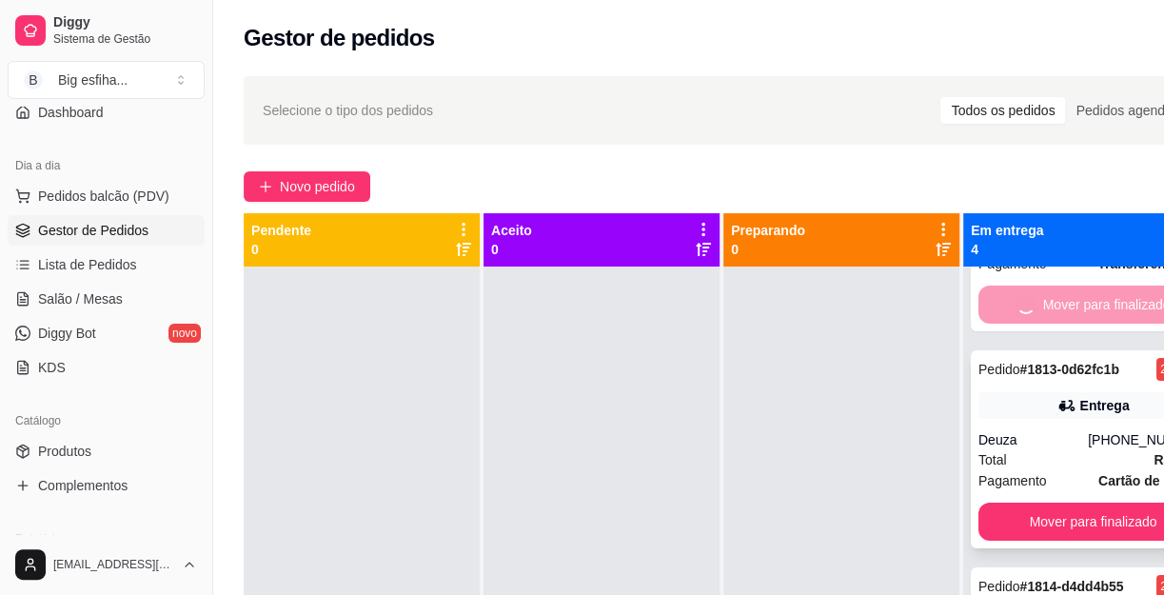
scroll to position [259, 0]
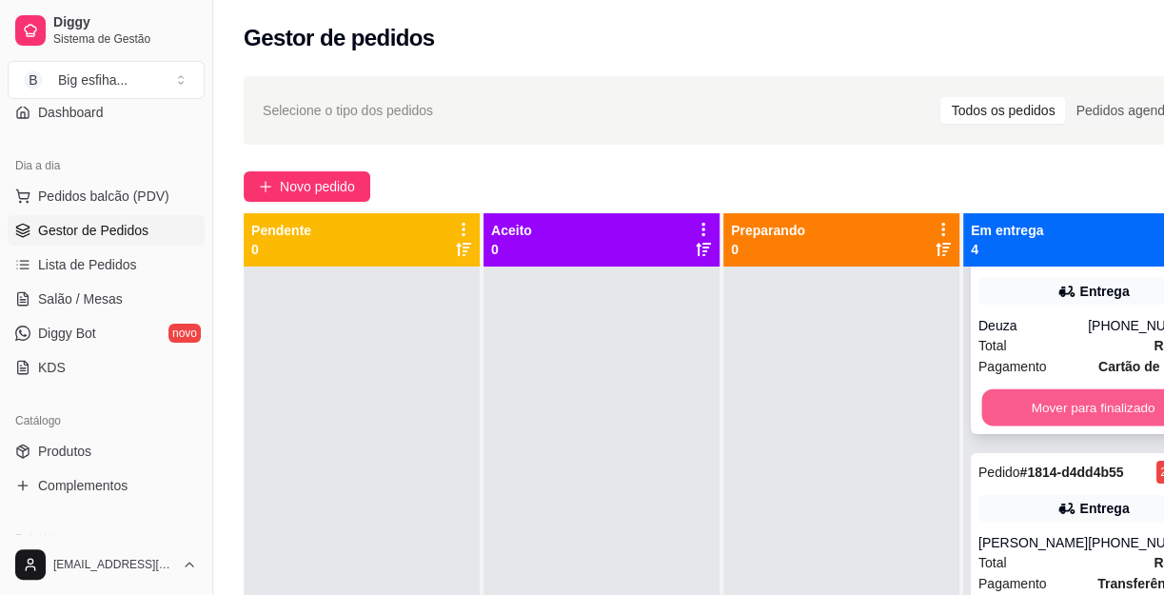
click at [1032, 426] on button "Mover para finalizado" at bounding box center [1093, 407] width 223 height 37
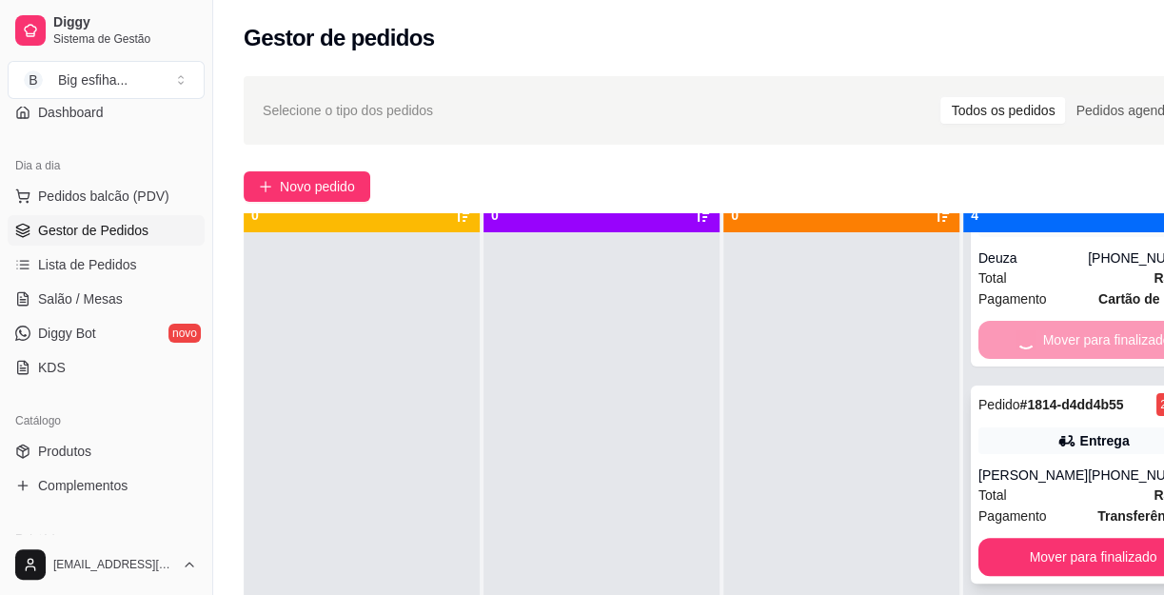
scroll to position [53, 0]
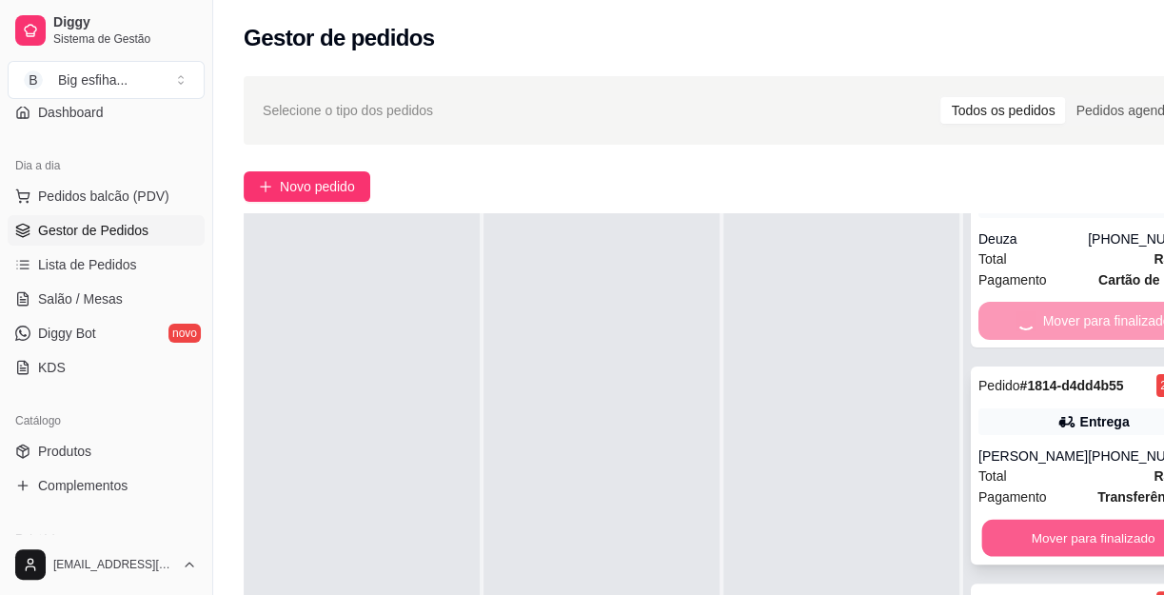
click at [1060, 552] on button "Mover para finalizado" at bounding box center [1093, 538] width 223 height 37
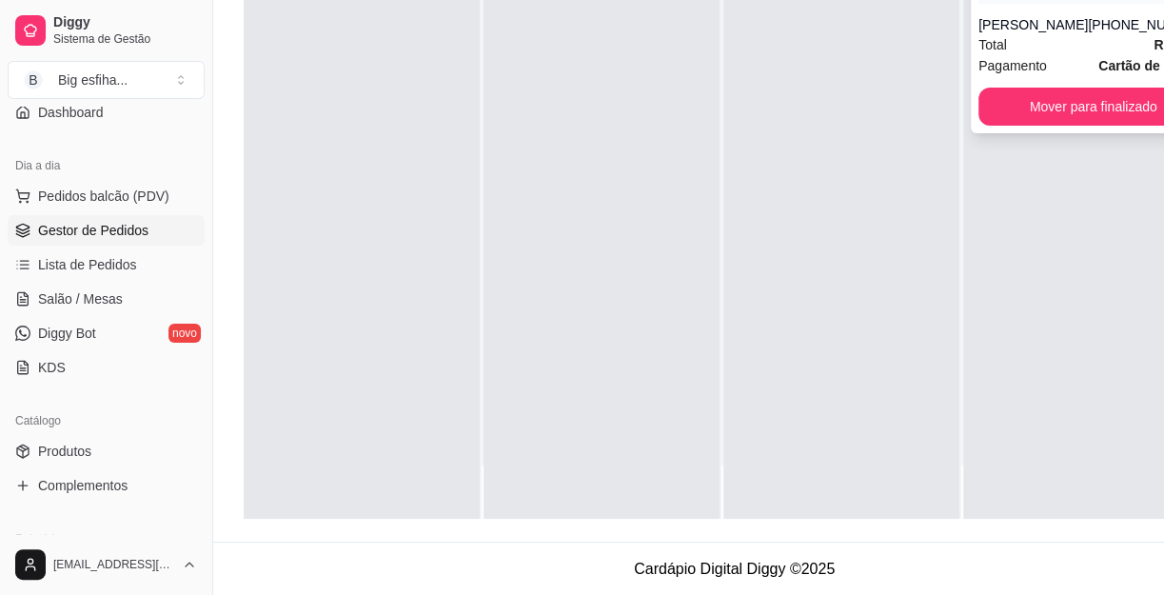
scroll to position [303, 0]
click at [1009, 89] on button "Mover para finalizado" at bounding box center [1093, 106] width 223 height 37
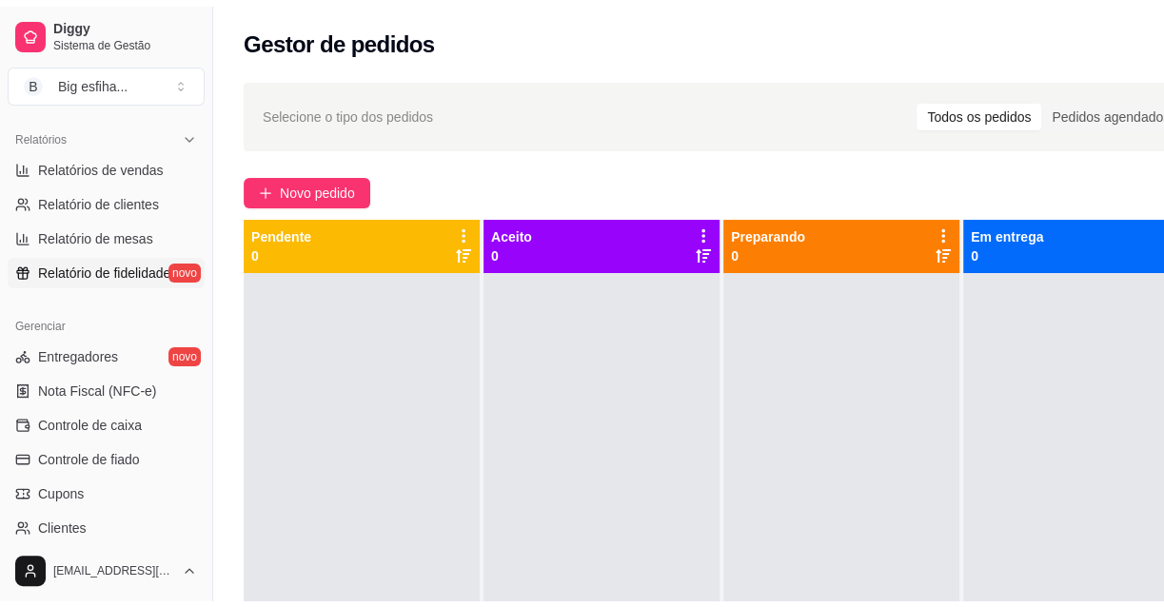
scroll to position [605, 0]
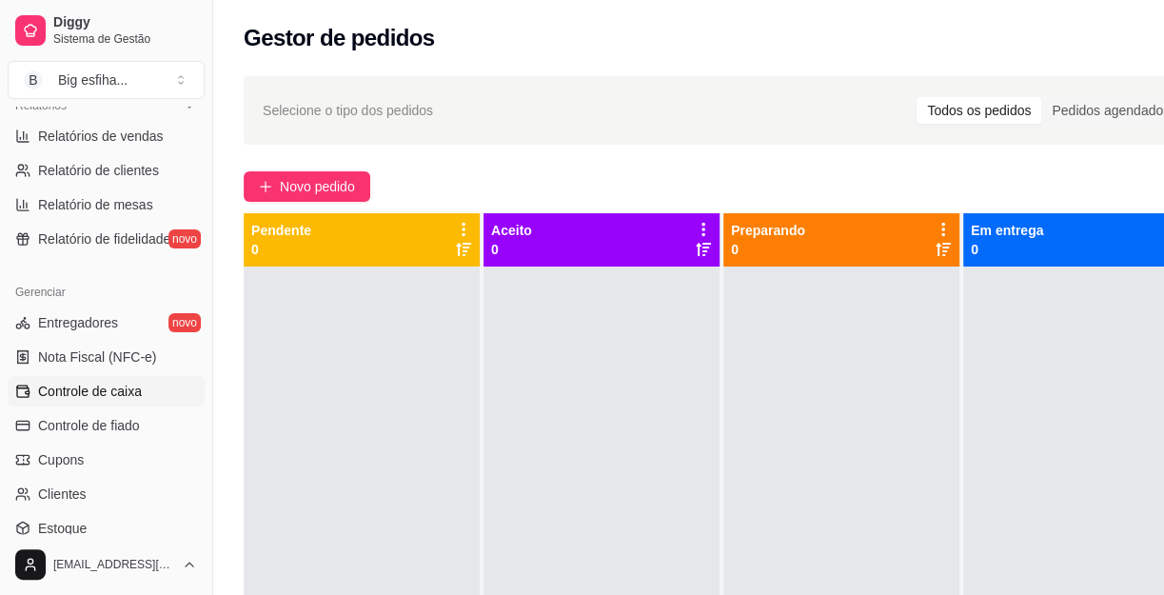
click at [144, 396] on link "Controle de caixa" at bounding box center [106, 391] width 197 height 30
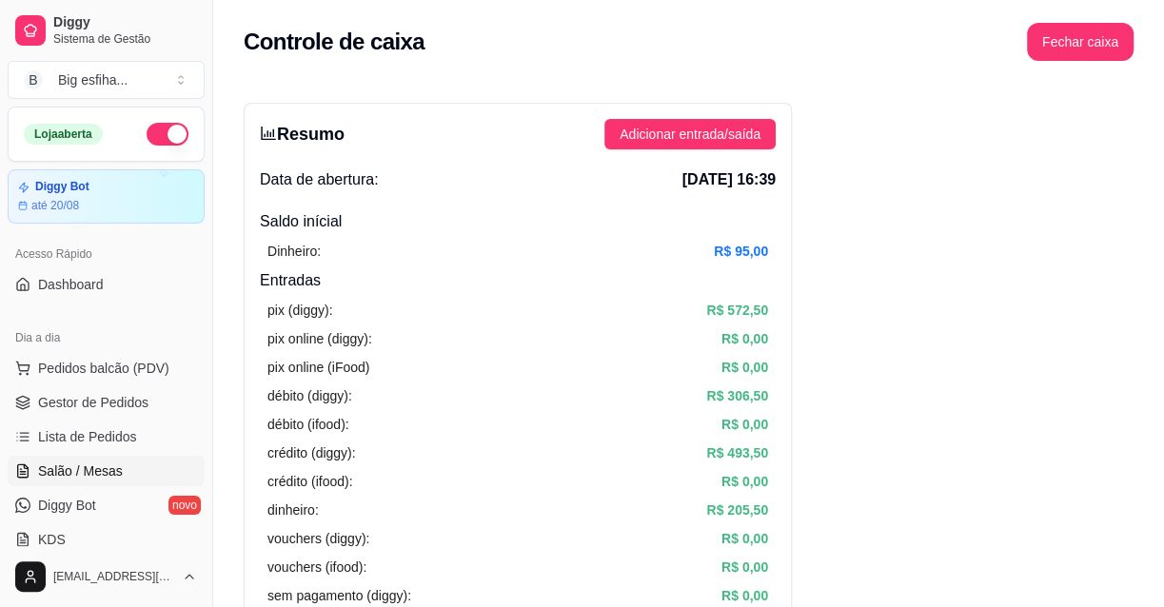
click at [105, 475] on span "Salão / Mesas" at bounding box center [80, 471] width 85 height 19
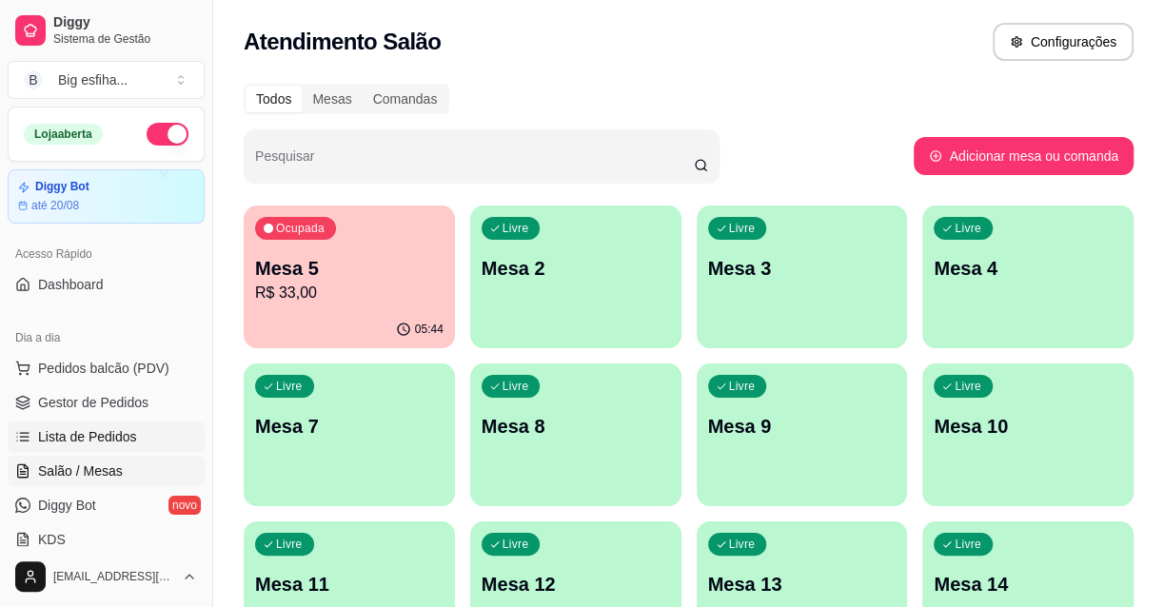
click at [135, 432] on link "Lista de Pedidos" at bounding box center [106, 437] width 197 height 30
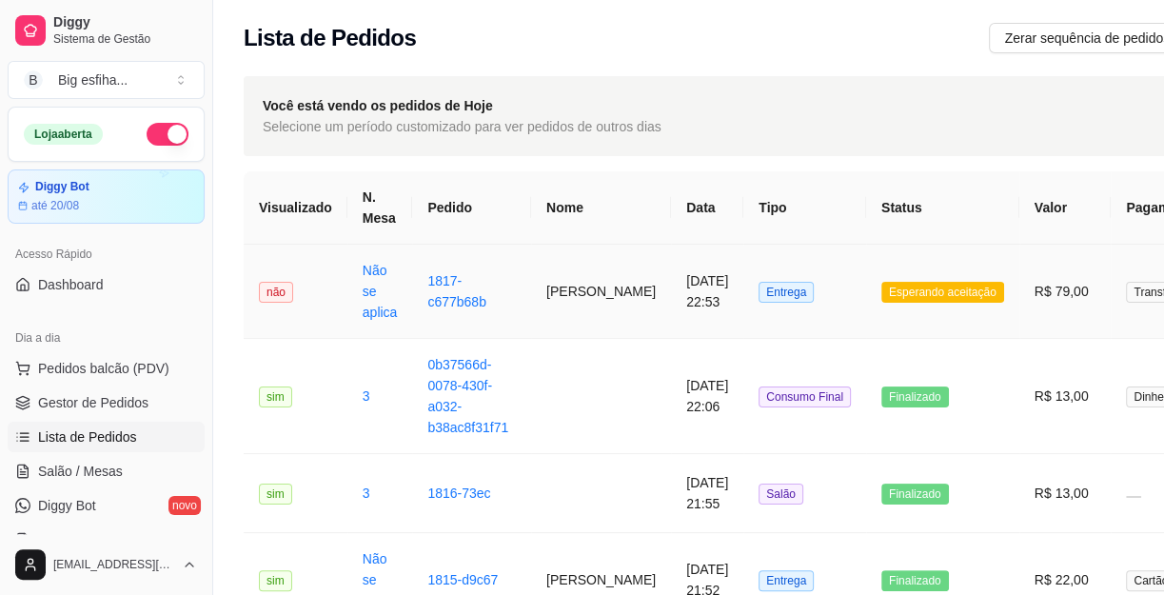
click at [671, 308] on td "10/08/2025 às 22:53" at bounding box center [707, 292] width 72 height 94
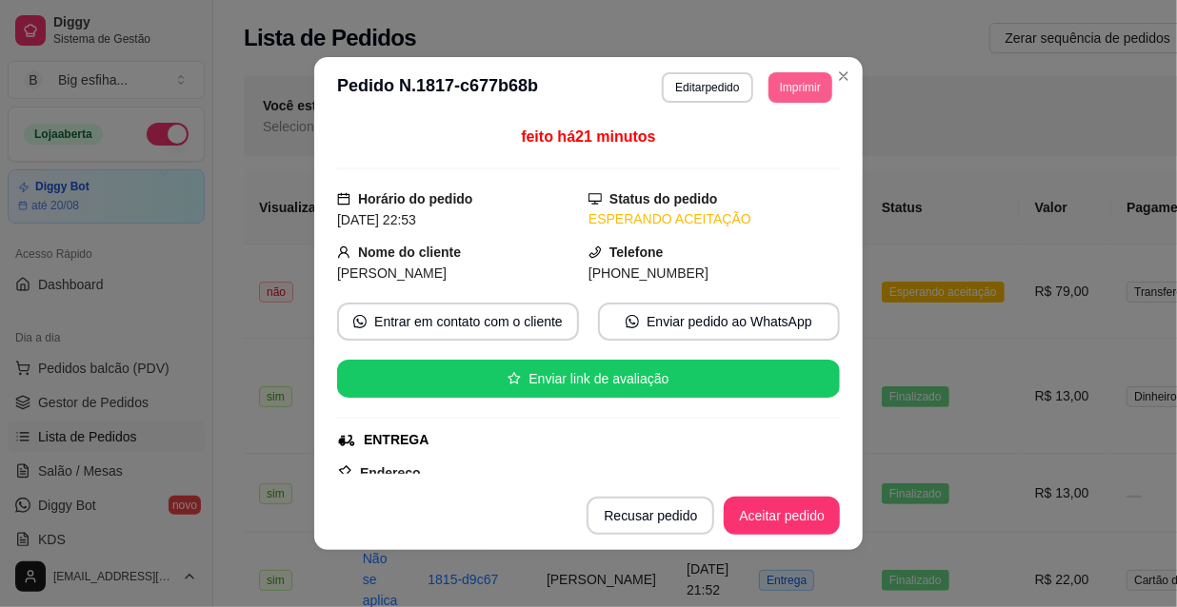
click at [783, 75] on button "Imprimir" at bounding box center [800, 87] width 64 height 30
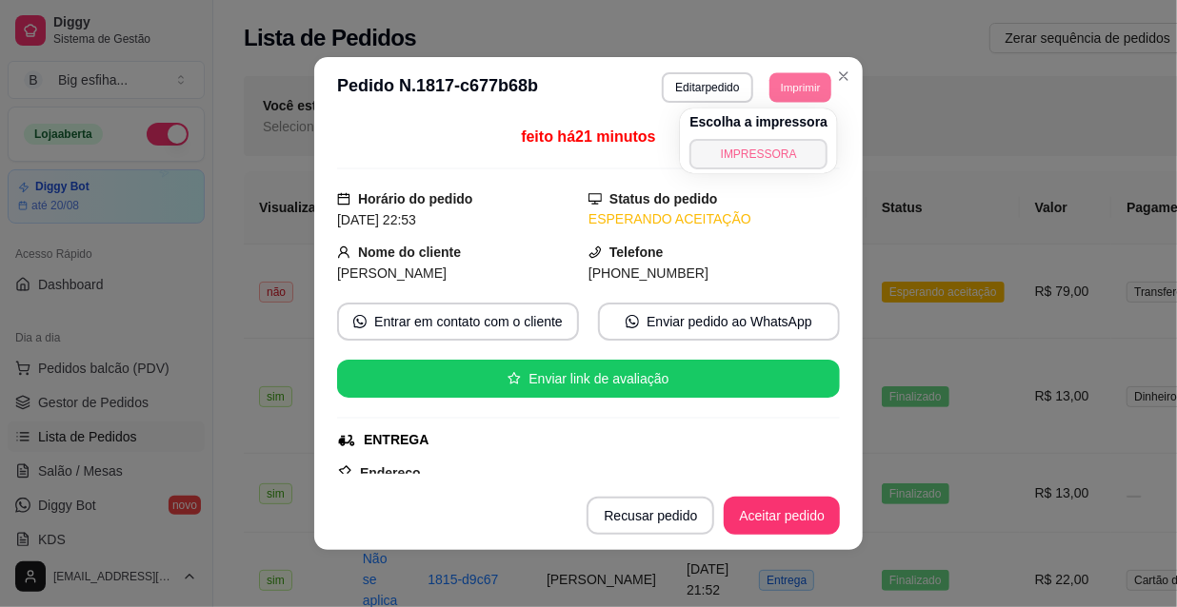
click at [747, 152] on button "IMPRESSORA" at bounding box center [758, 154] width 138 height 30
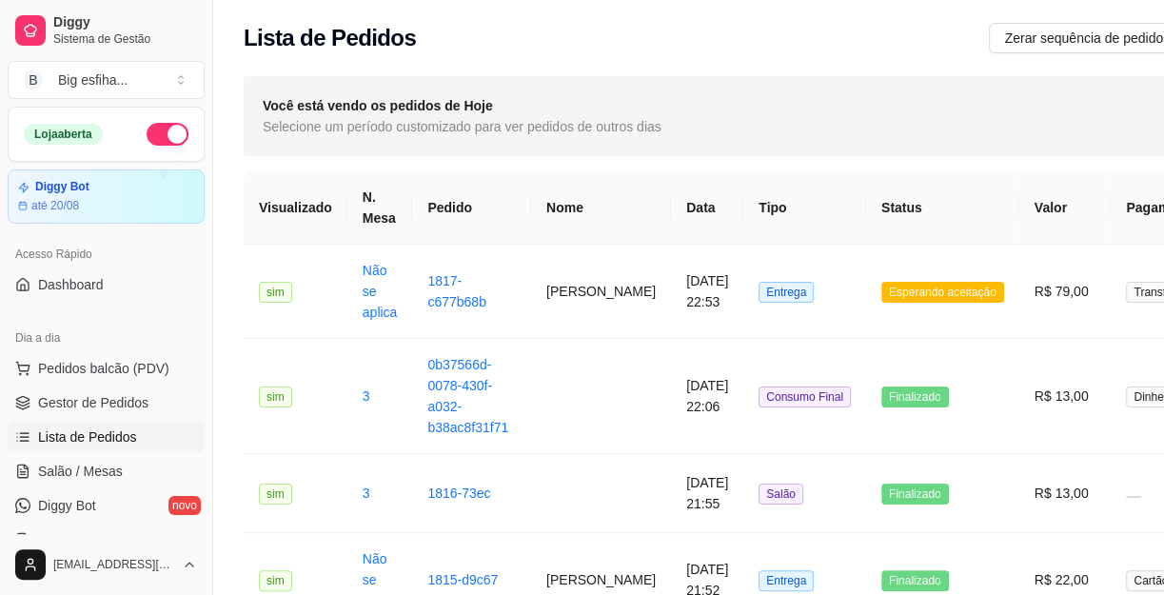
click at [136, 479] on link "Salão / Mesas" at bounding box center [106, 471] width 197 height 30
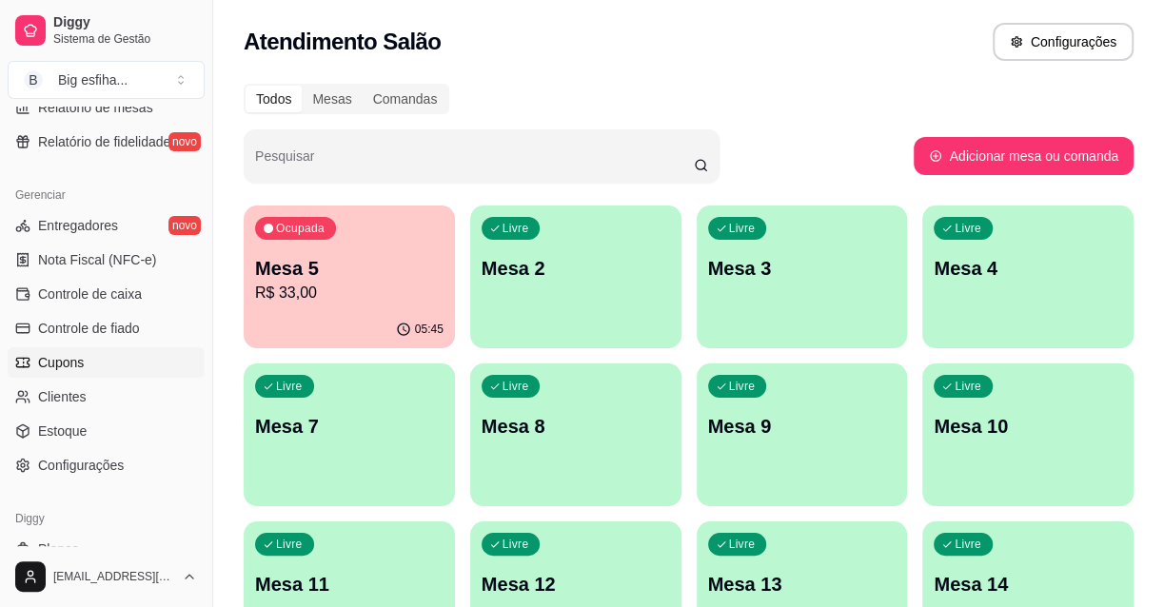
scroll to position [674, 0]
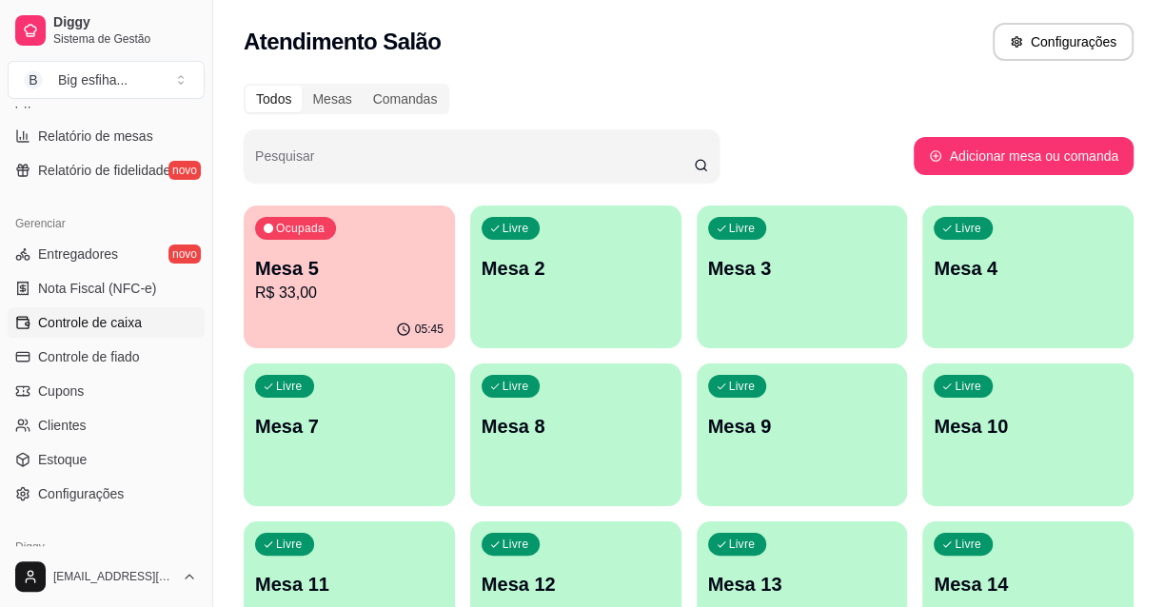
click at [126, 333] on link "Controle de caixa" at bounding box center [106, 322] width 197 height 30
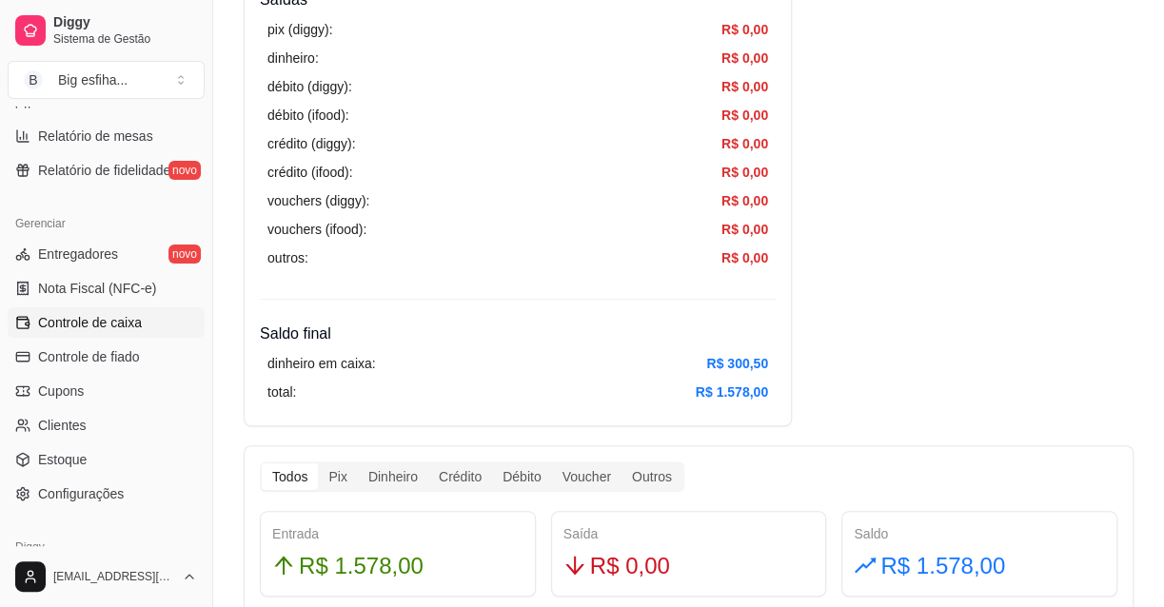
scroll to position [692, 0]
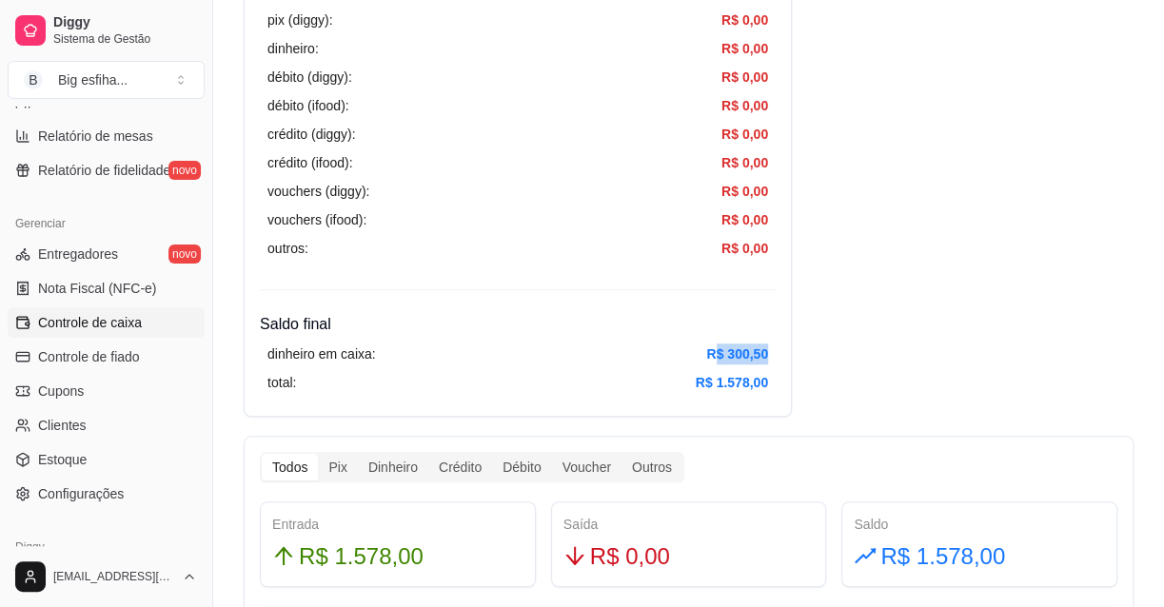
drag, startPoint x: 711, startPoint y: 357, endPoint x: 774, endPoint y: 360, distance: 62.9
click at [774, 360] on div "dinheiro em caixa: R$ 300,50 total: R$ 1.578,00" at bounding box center [518, 368] width 516 height 65
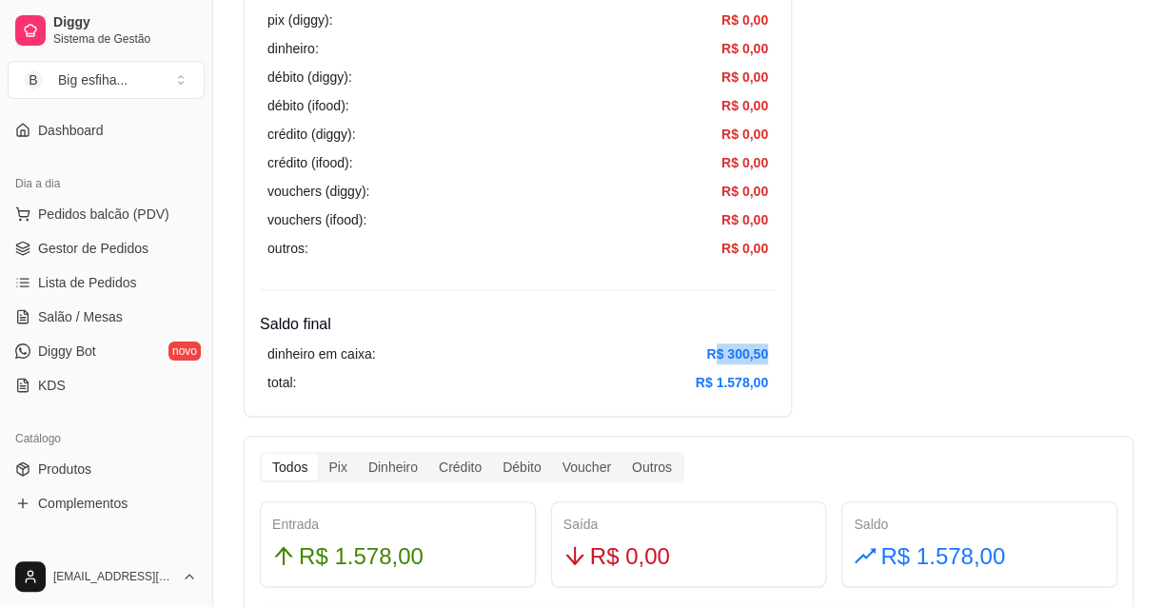
scroll to position [68, 0]
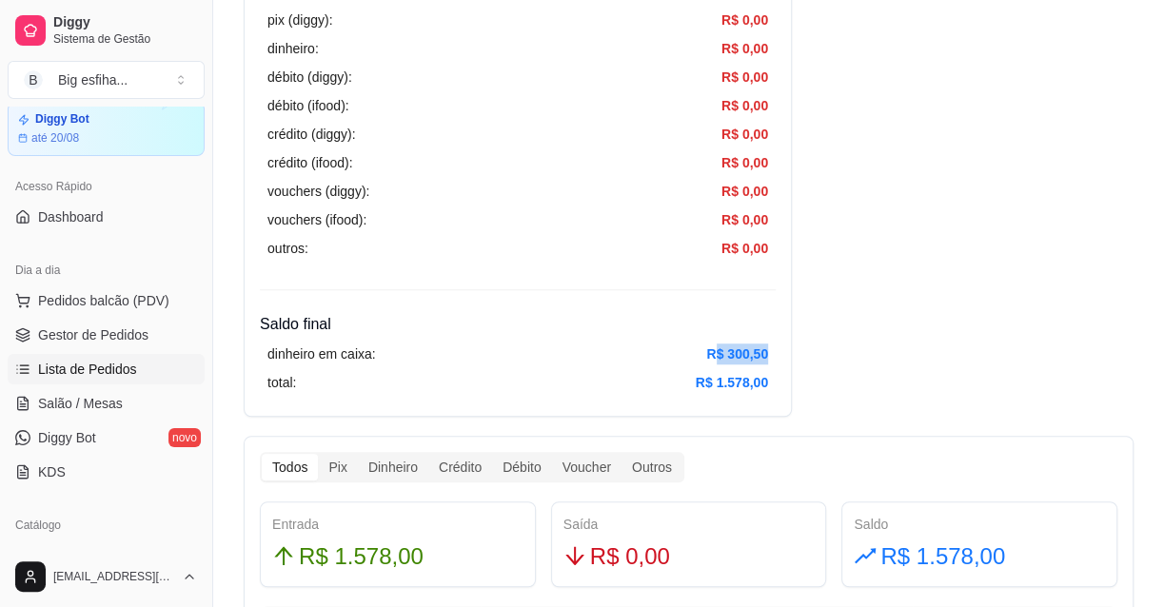
click at [137, 372] on link "Lista de Pedidos" at bounding box center [106, 369] width 197 height 30
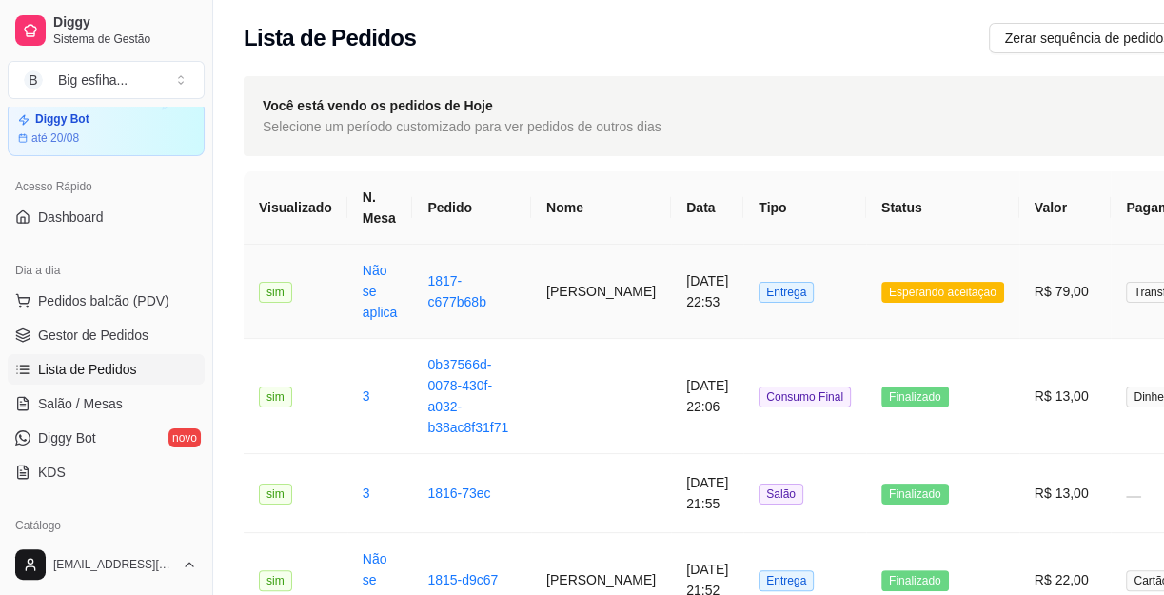
click at [671, 307] on td "10/08/2025 às 22:53" at bounding box center [707, 292] width 72 height 94
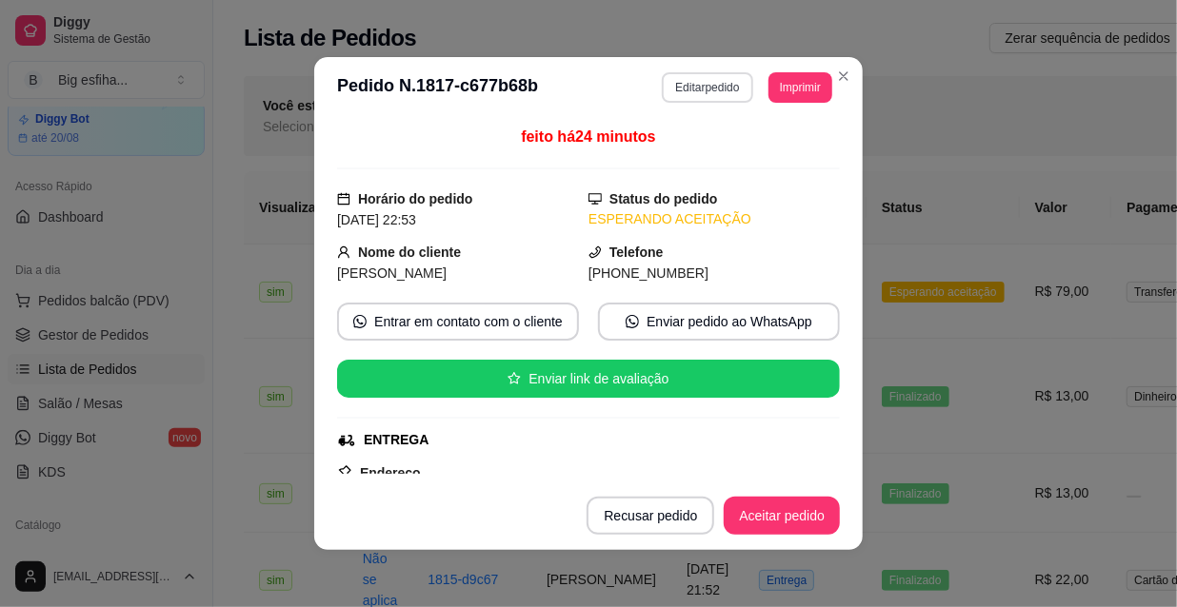
click at [679, 93] on button "Editar pedido" at bounding box center [707, 87] width 90 height 30
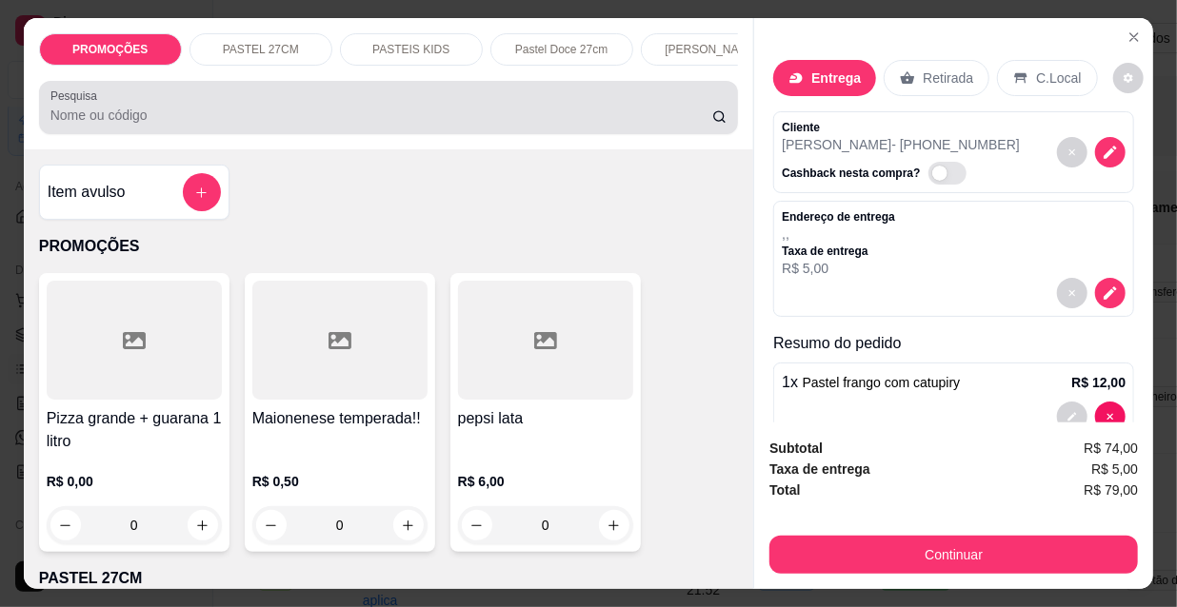
click at [456, 129] on div "Pesquisa" at bounding box center [389, 107] width 700 height 53
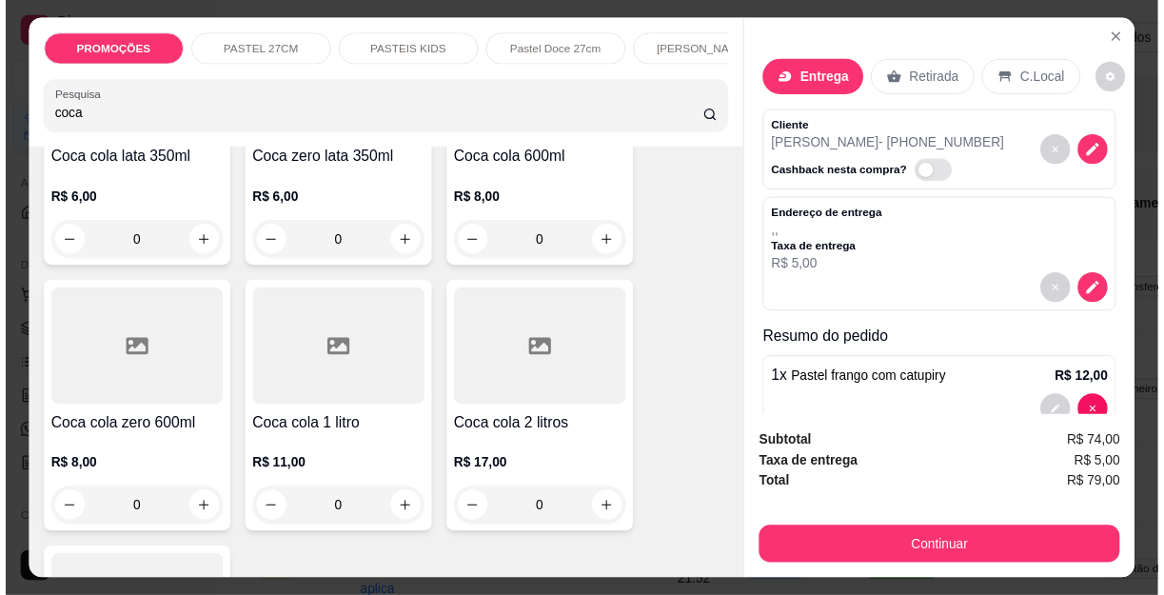
scroll to position [432, 0]
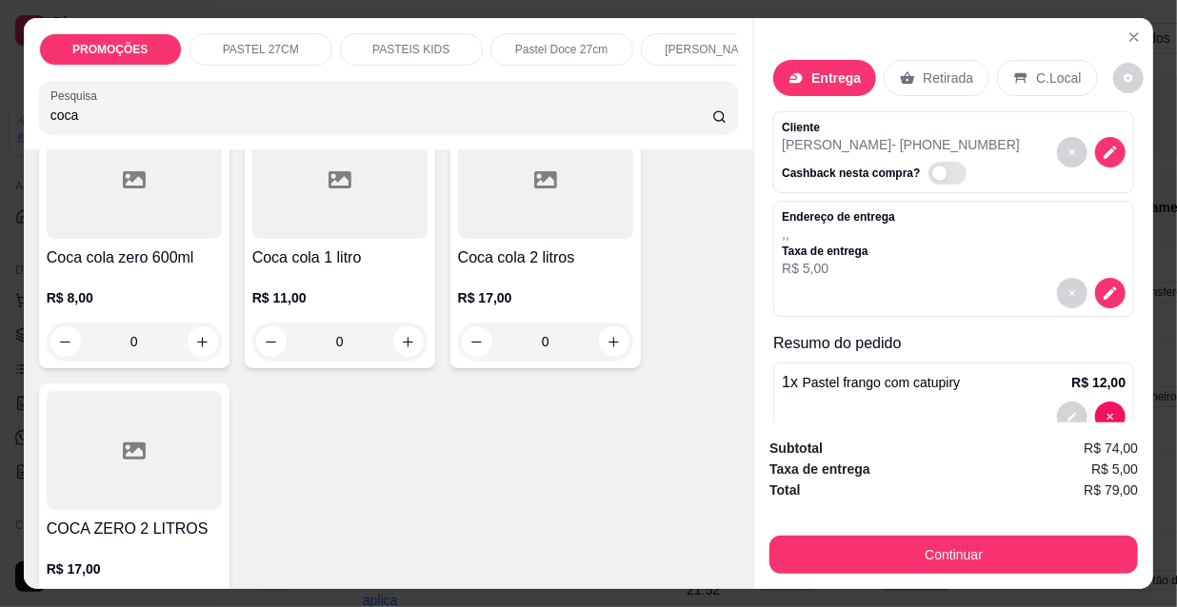
type input "coca"
click at [317, 253] on h4 "Coca cola 1 litro" at bounding box center [339, 258] width 175 height 23
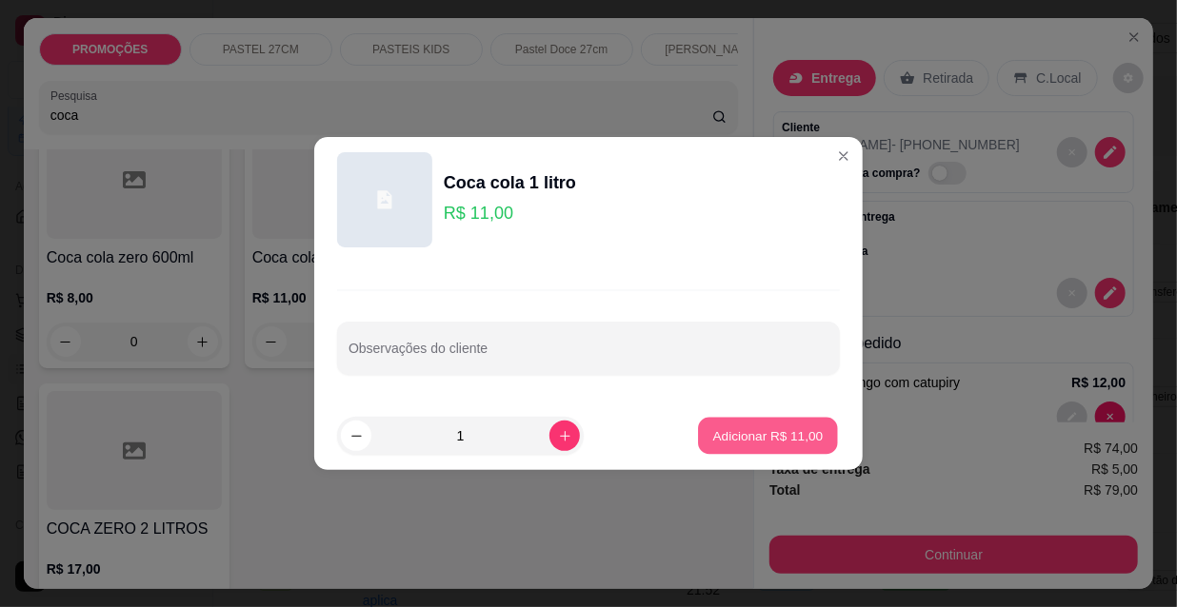
click at [759, 439] on p "Adicionar R$ 11,00" at bounding box center [768, 435] width 110 height 18
type input "1"
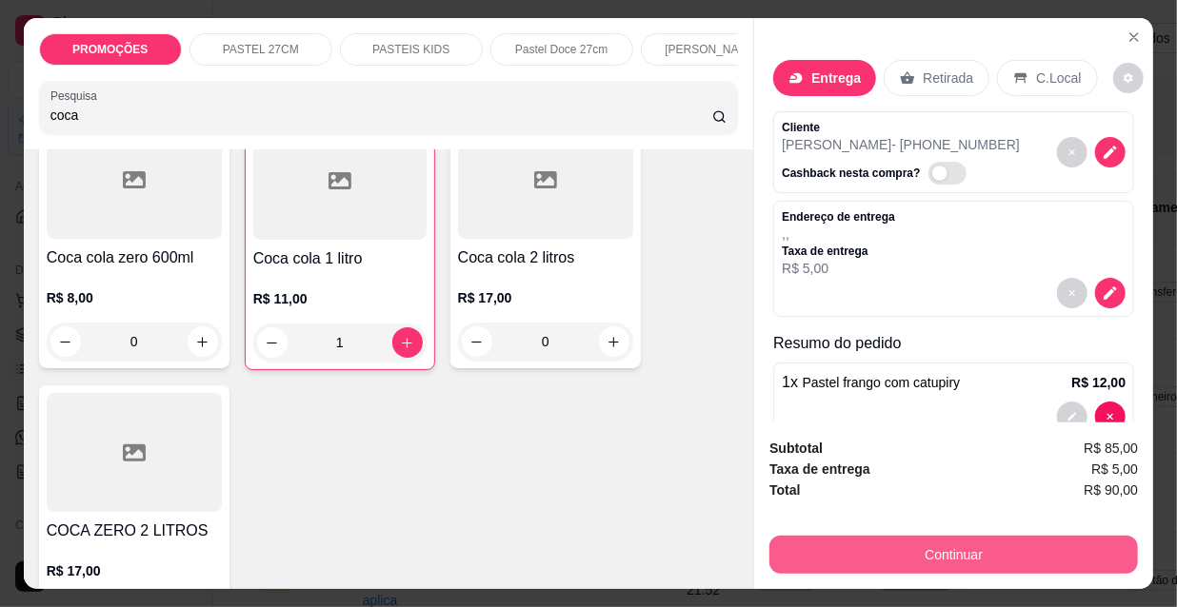
click at [880, 543] on button "Continuar" at bounding box center [953, 555] width 368 height 38
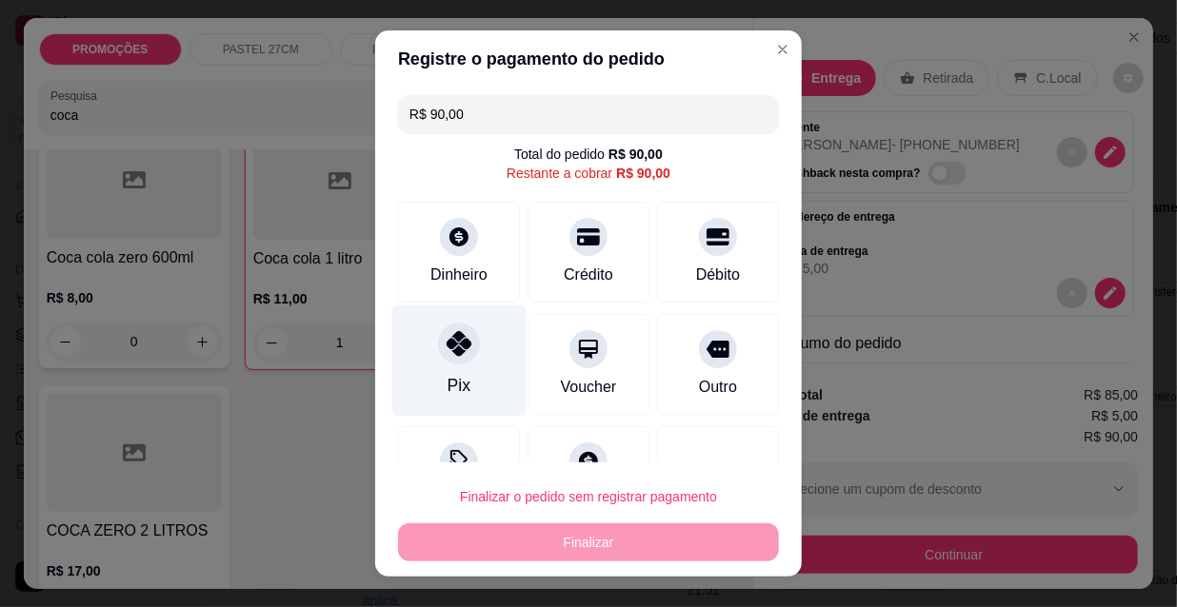
click at [447, 374] on div "Pix" at bounding box center [458, 385] width 23 height 25
type input "R$ 0,00"
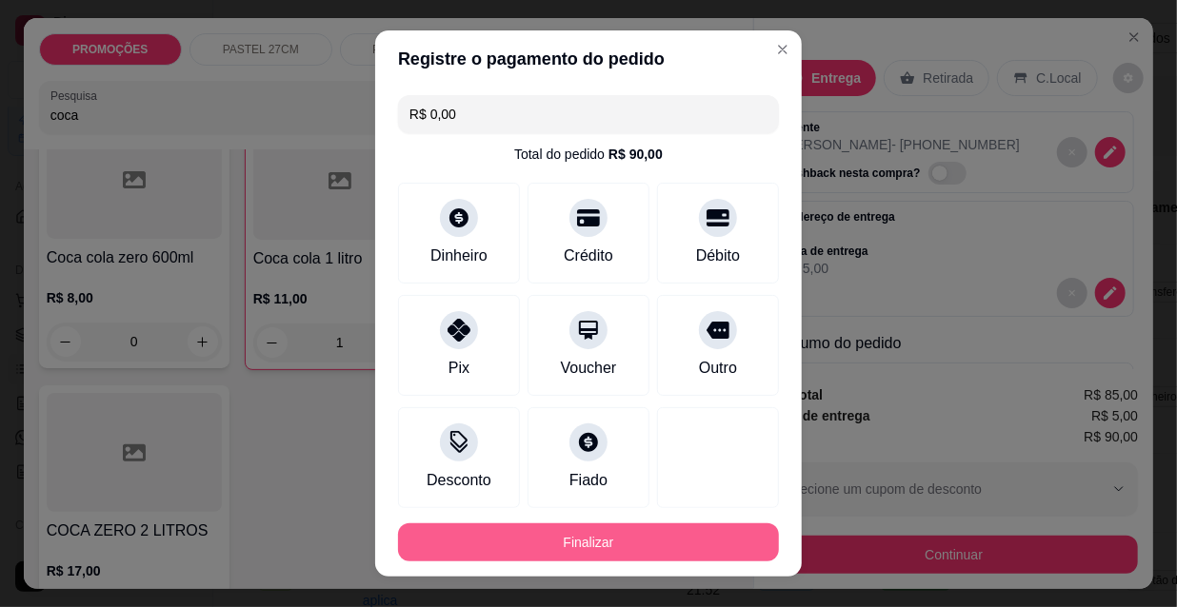
click at [604, 535] on button "Finalizar" at bounding box center [588, 543] width 381 height 38
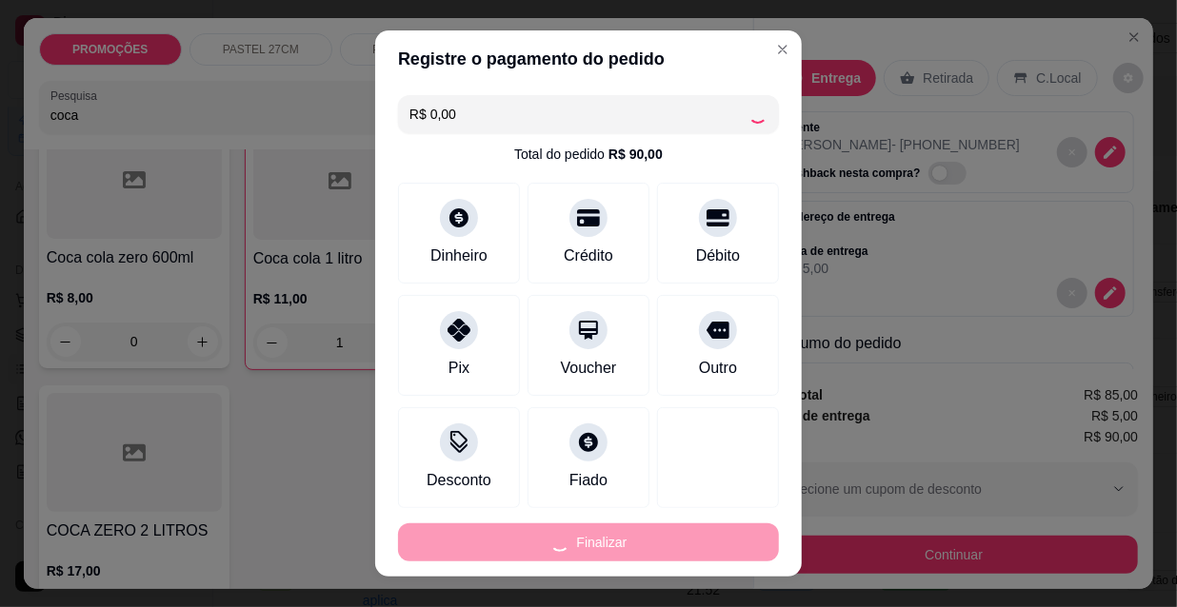
type input "0"
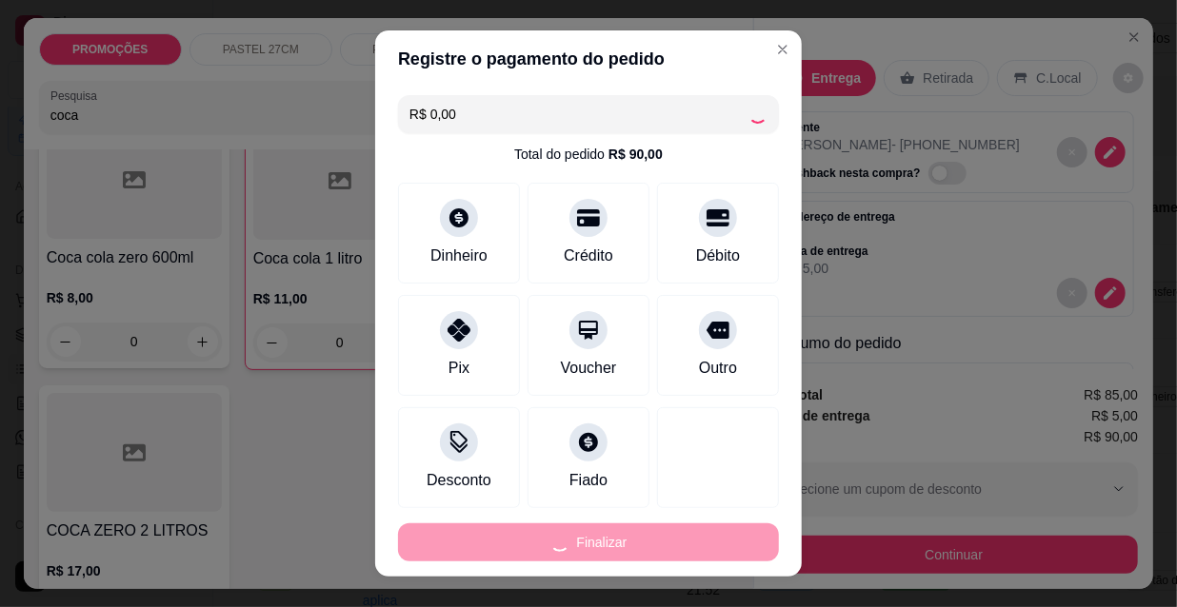
type input "-R$ 90,00"
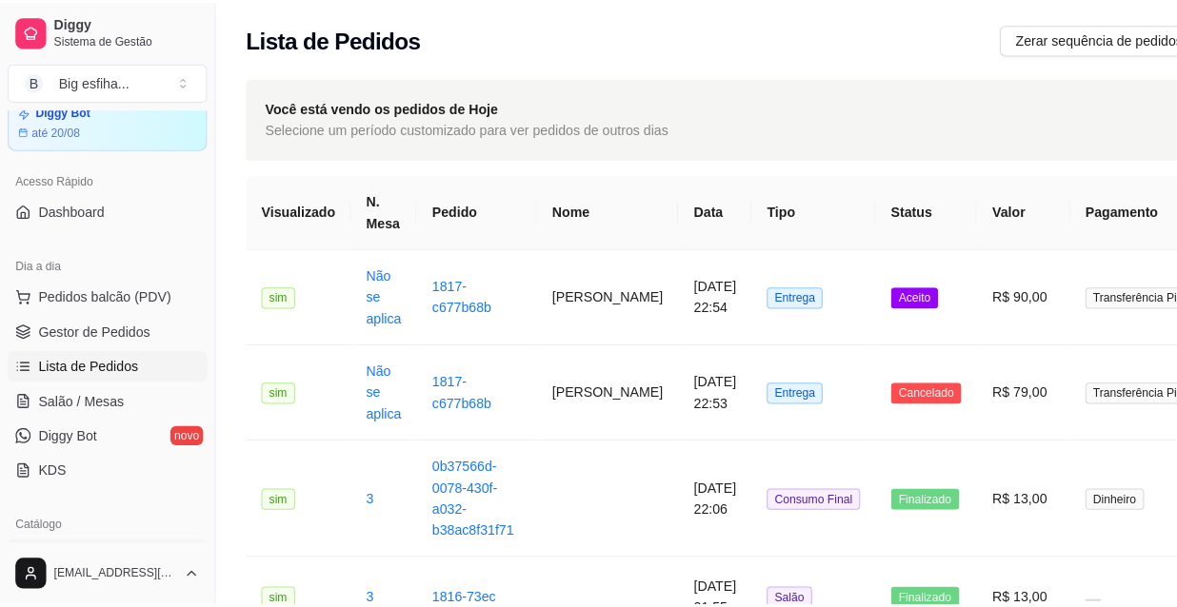
scroll to position [68, 0]
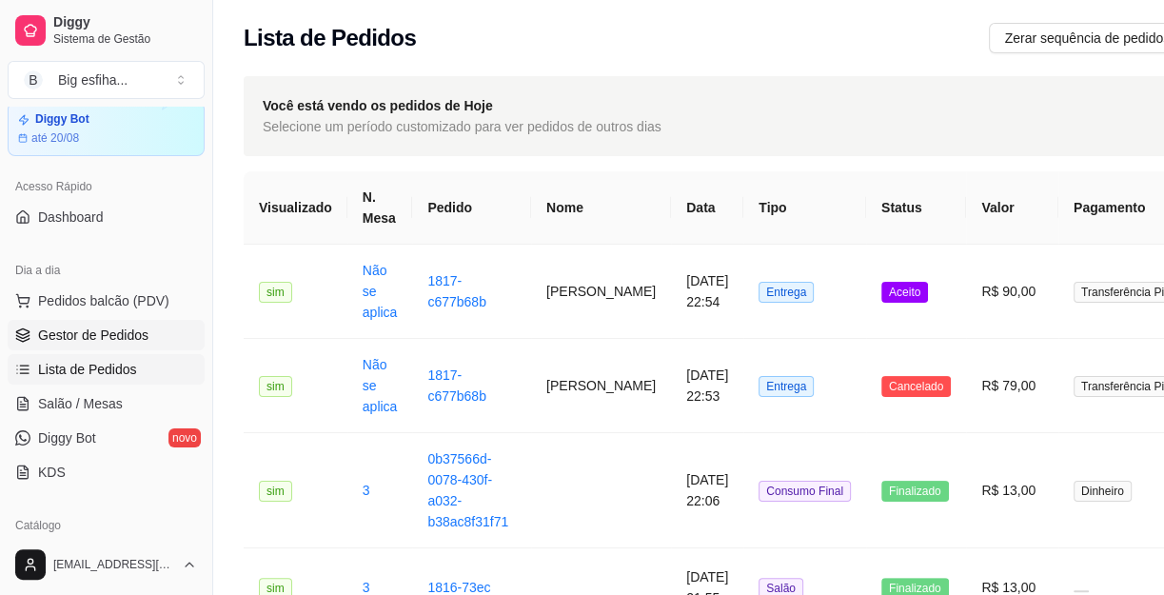
click at [121, 338] on span "Gestor de Pedidos" at bounding box center [93, 335] width 110 height 19
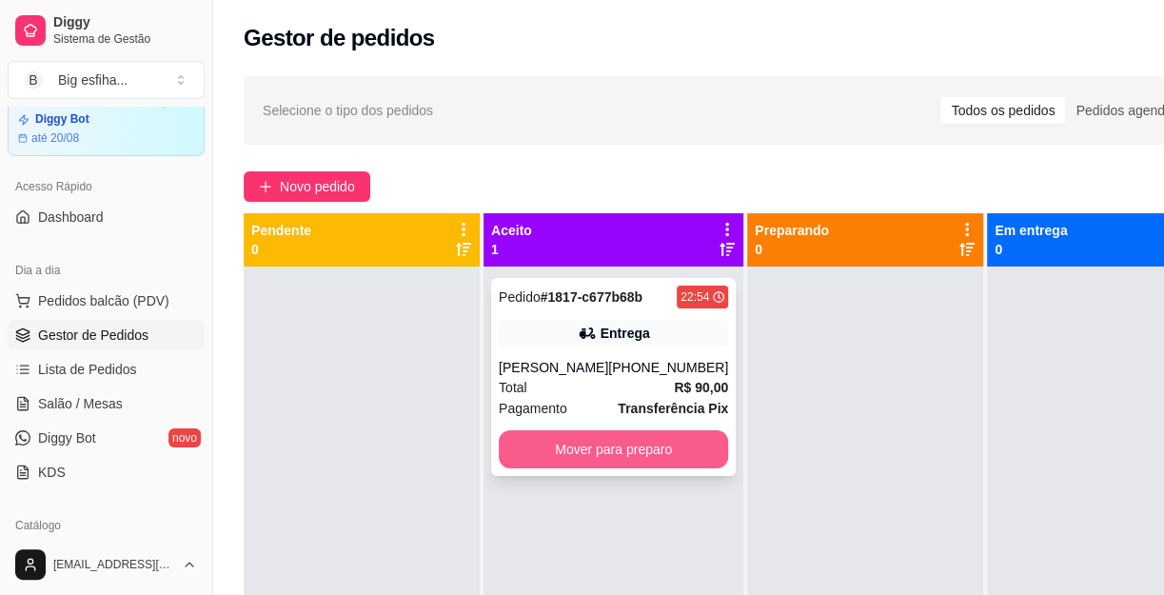
click at [589, 443] on button "Mover para preparo" at bounding box center [613, 449] width 229 height 38
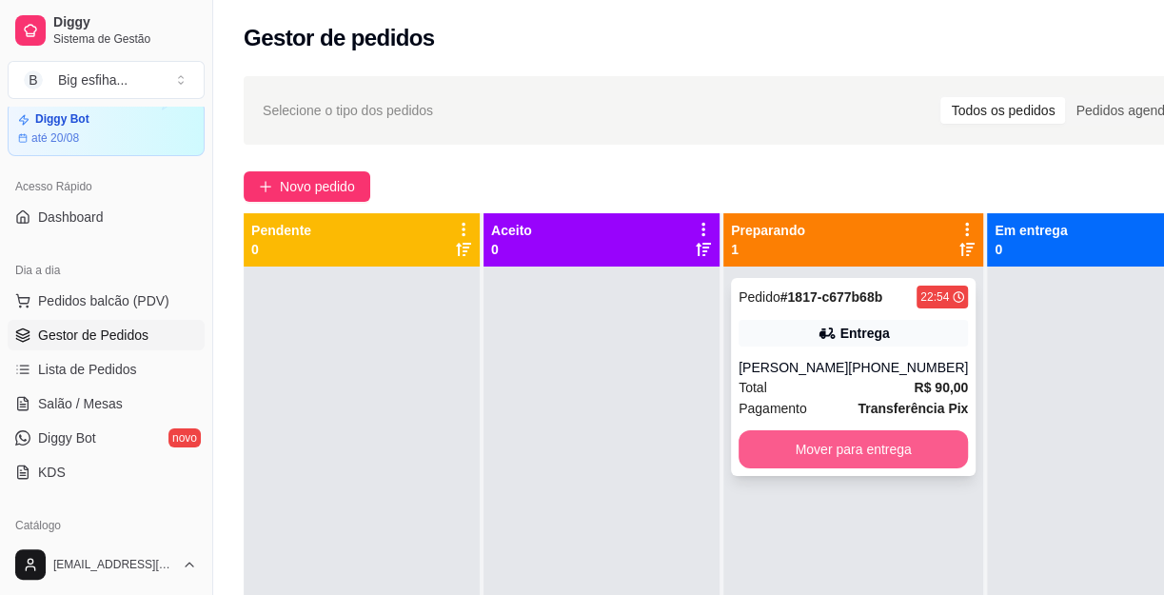
click at [827, 456] on button "Mover para entrega" at bounding box center [853, 449] width 229 height 38
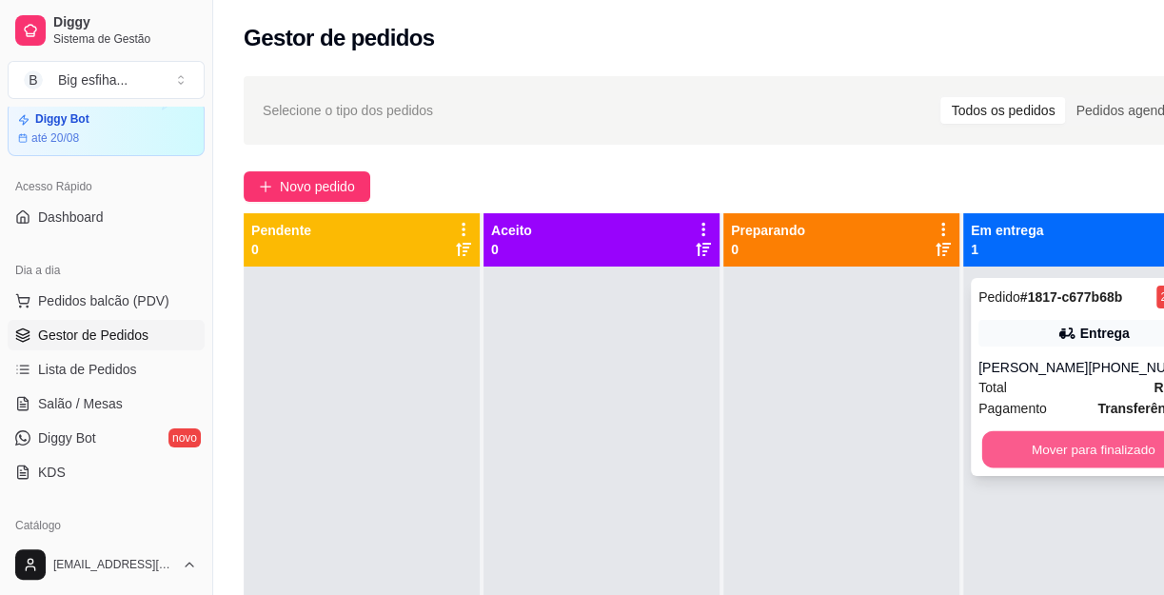
click at [1053, 458] on button "Mover para finalizado" at bounding box center [1093, 449] width 223 height 37
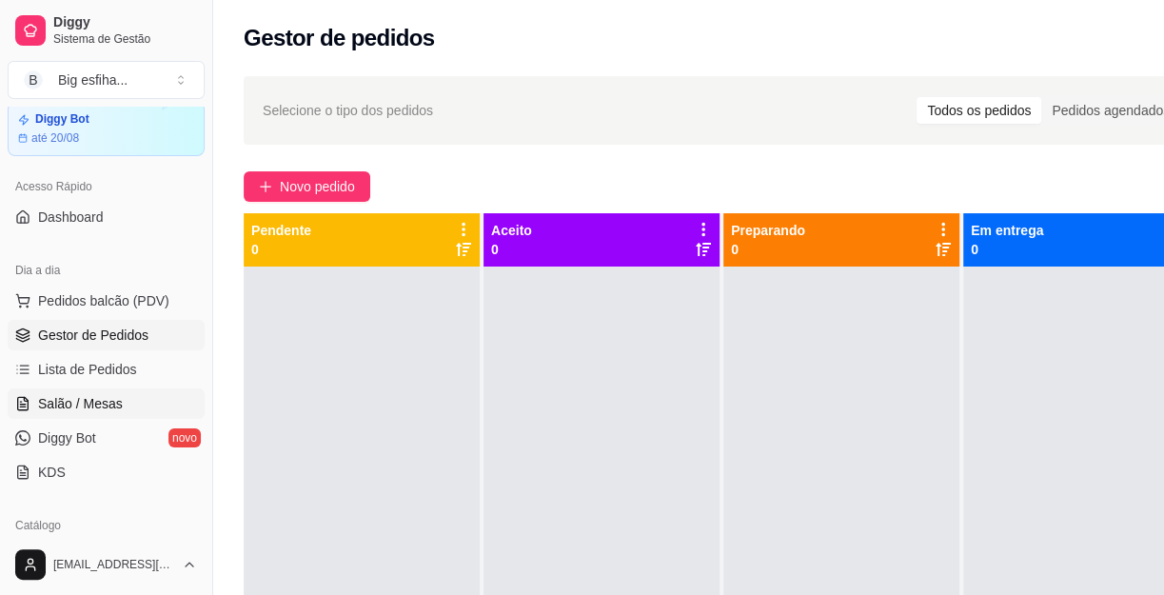
click at [104, 405] on span "Salão / Mesas" at bounding box center [80, 403] width 85 height 19
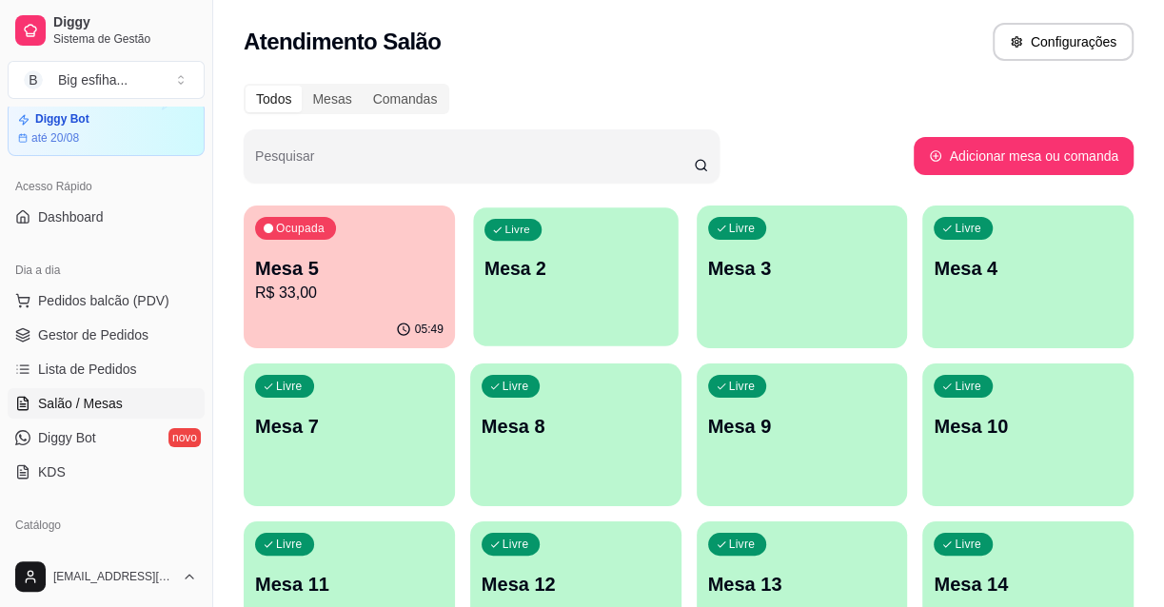
click at [524, 287] on div "Livre Mesa 2" at bounding box center [575, 266] width 205 height 116
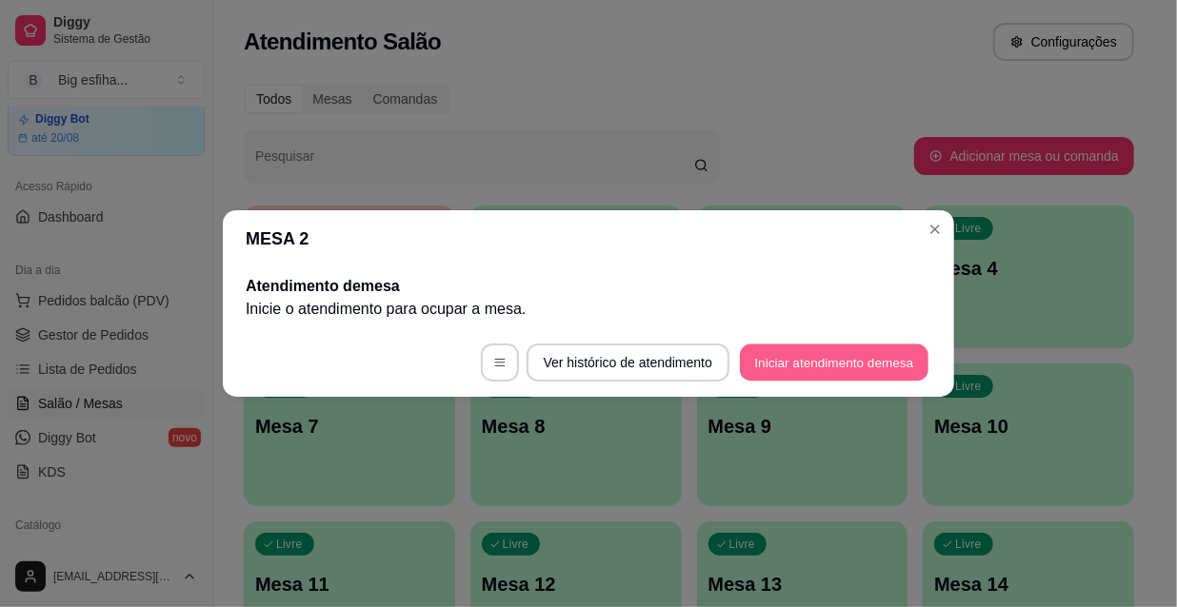
click at [868, 358] on button "Iniciar atendimento de mesa" at bounding box center [834, 363] width 188 height 37
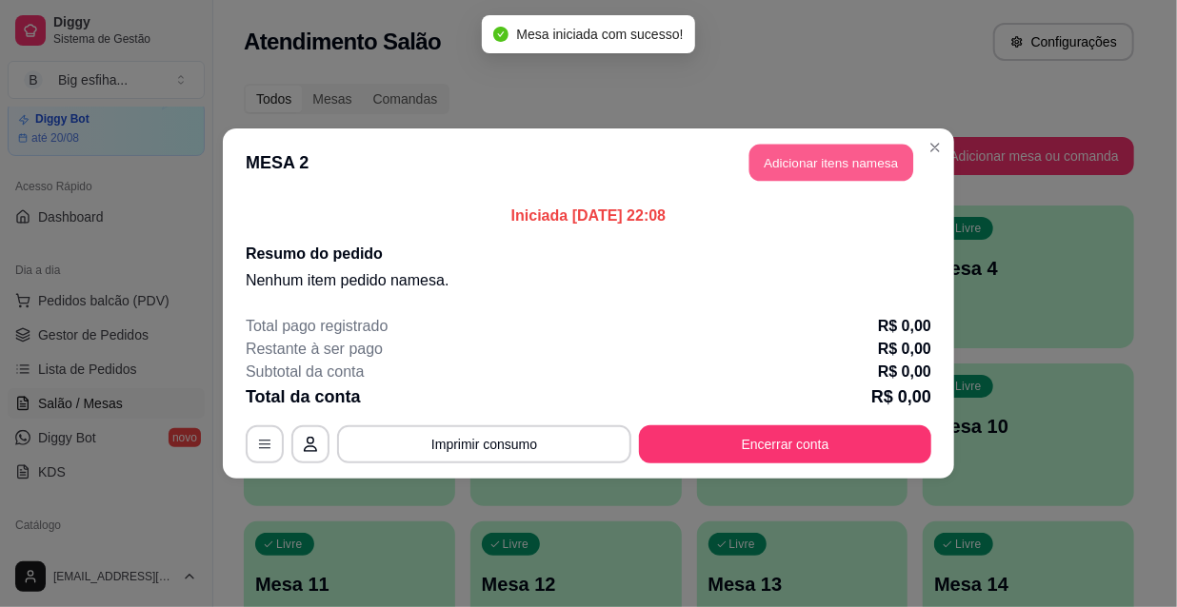
click at [832, 171] on button "Adicionar itens na mesa" at bounding box center [831, 163] width 164 height 37
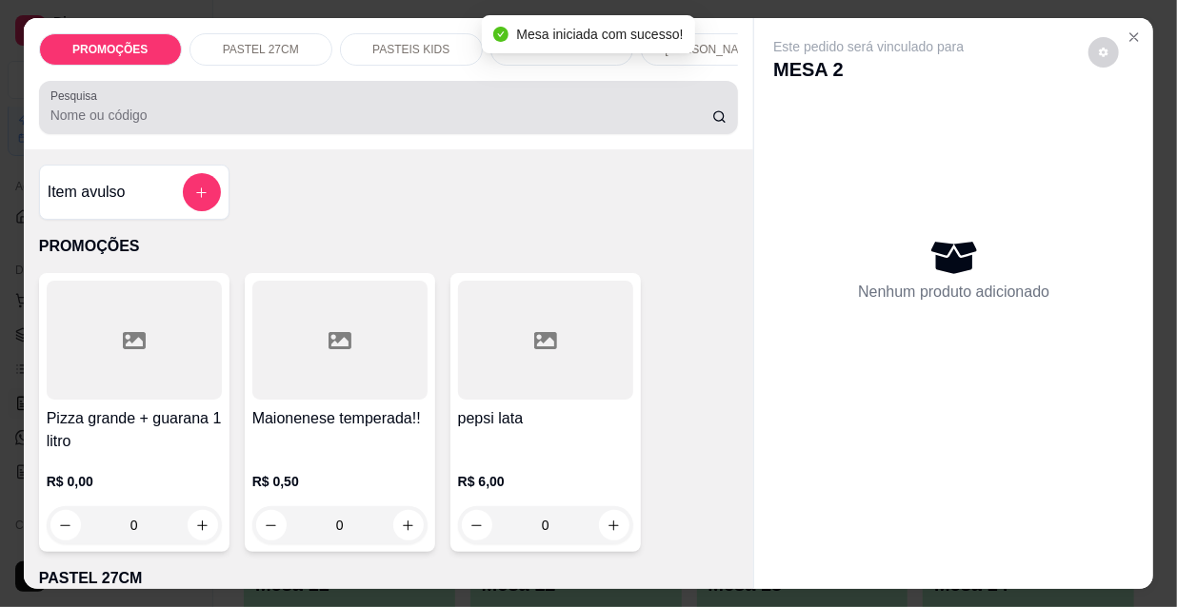
click at [516, 134] on div "Pesquisa" at bounding box center [389, 107] width 700 height 53
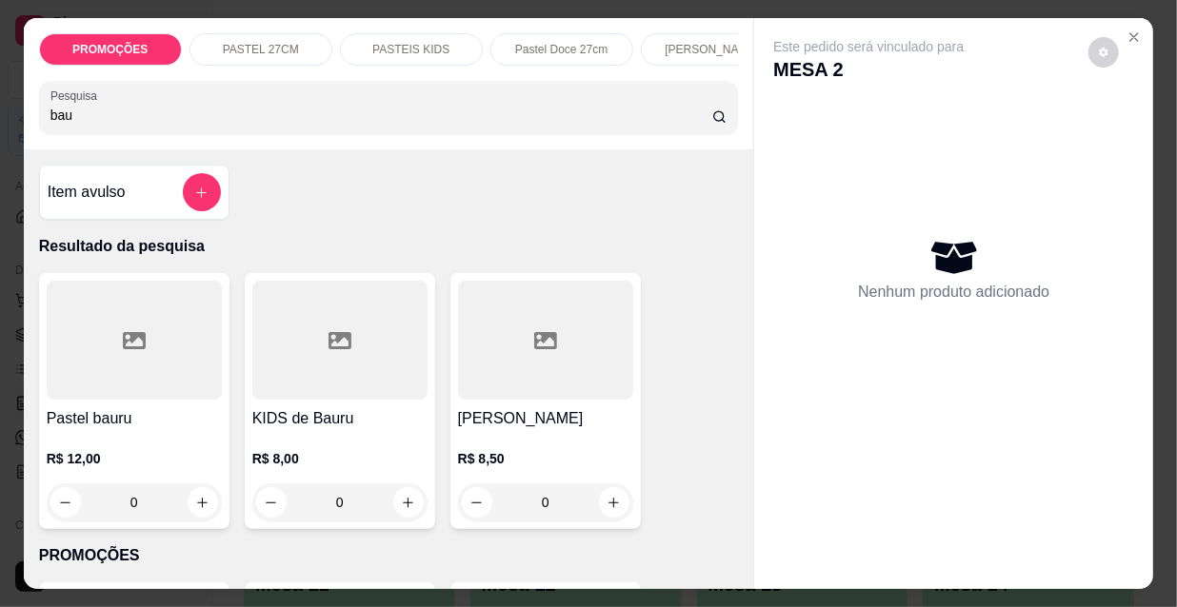
type input "bau"
click at [143, 343] on div at bounding box center [134, 340] width 175 height 119
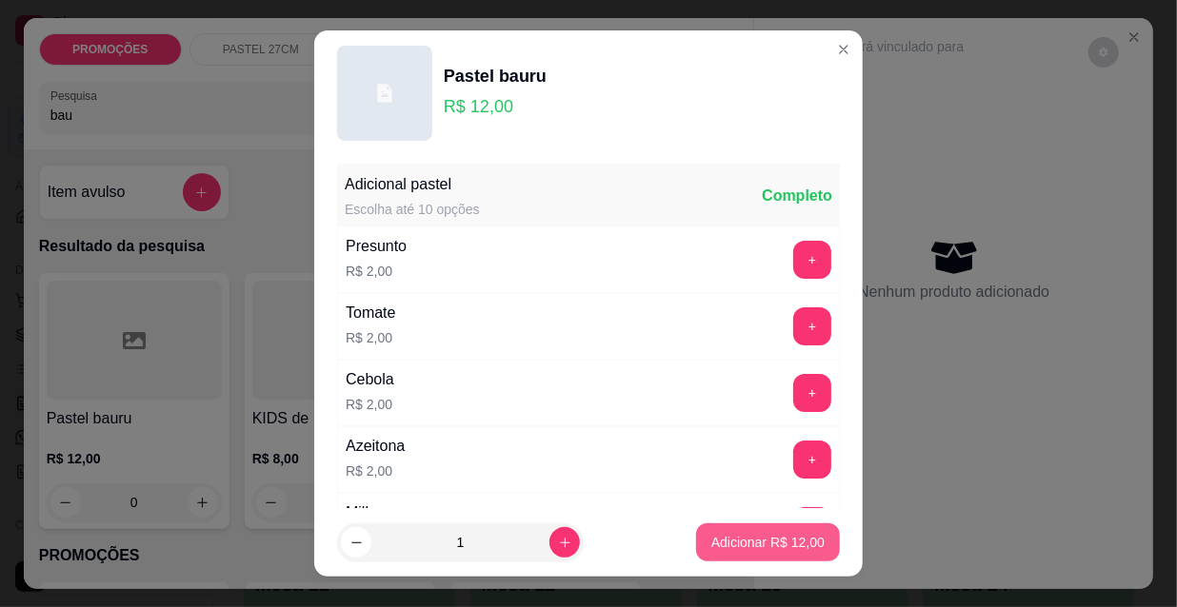
click at [745, 546] on p "Adicionar R$ 12,00" at bounding box center [767, 542] width 113 height 19
type input "1"
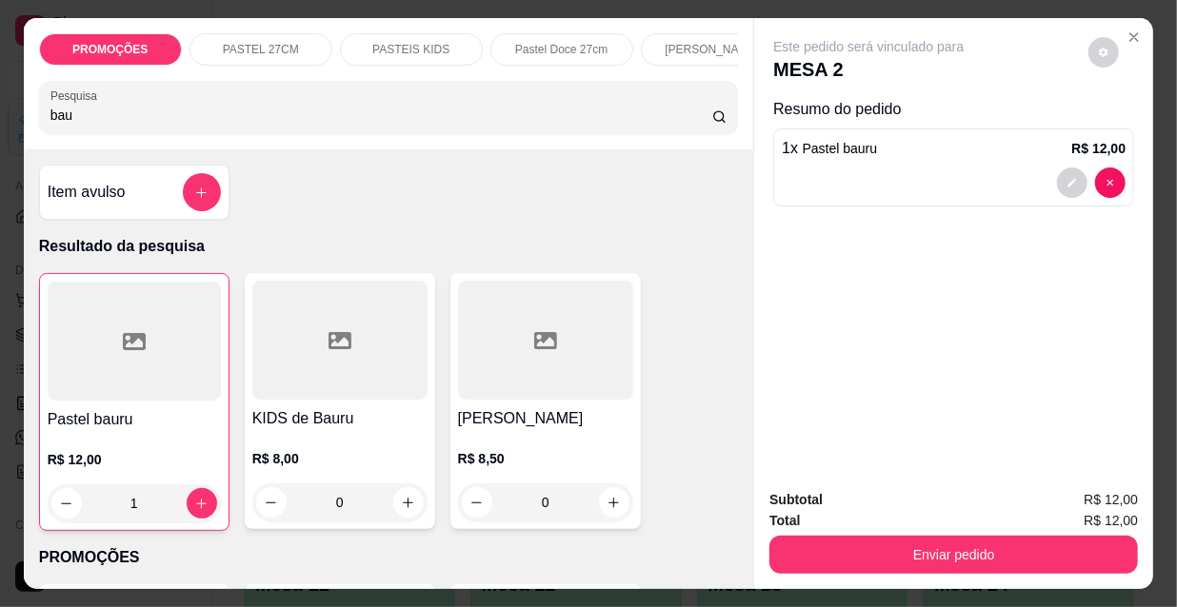
drag, startPoint x: 66, startPoint y: 116, endPoint x: 0, endPoint y: 126, distance: 66.4
click at [0, 126] on div "PROMOÇÕES PASTEL 27CM PASTEIS KIDS Pastel Doce 27cm Esfihas Salgadas Esfihas do…" at bounding box center [588, 303] width 1177 height 607
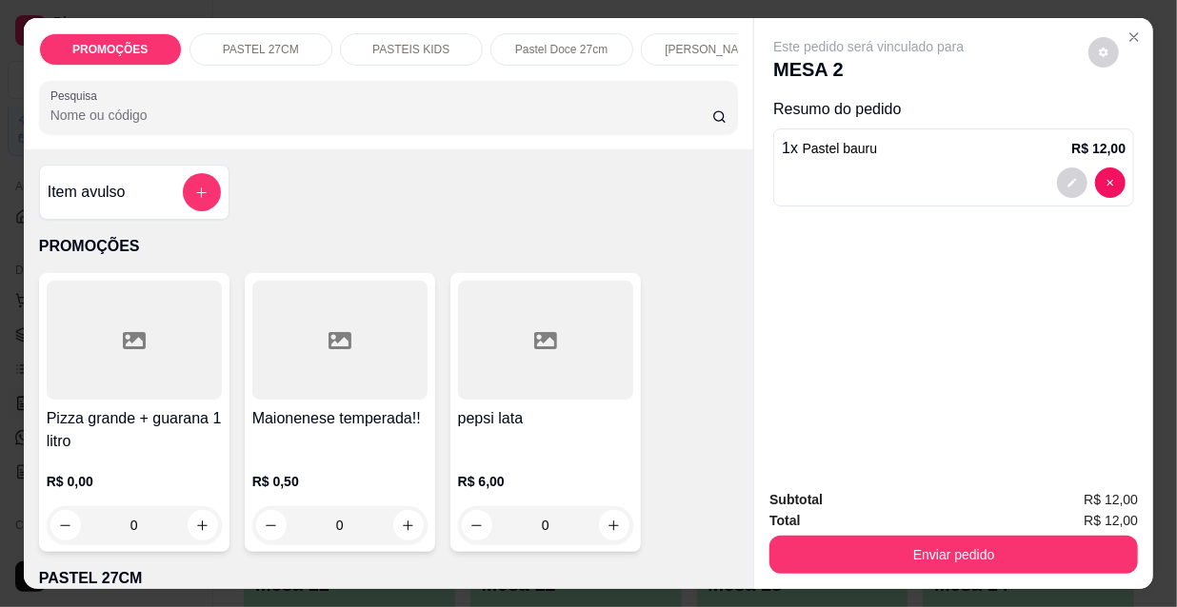
click at [135, 117] on input "Pesquisa" at bounding box center [381, 115] width 662 height 19
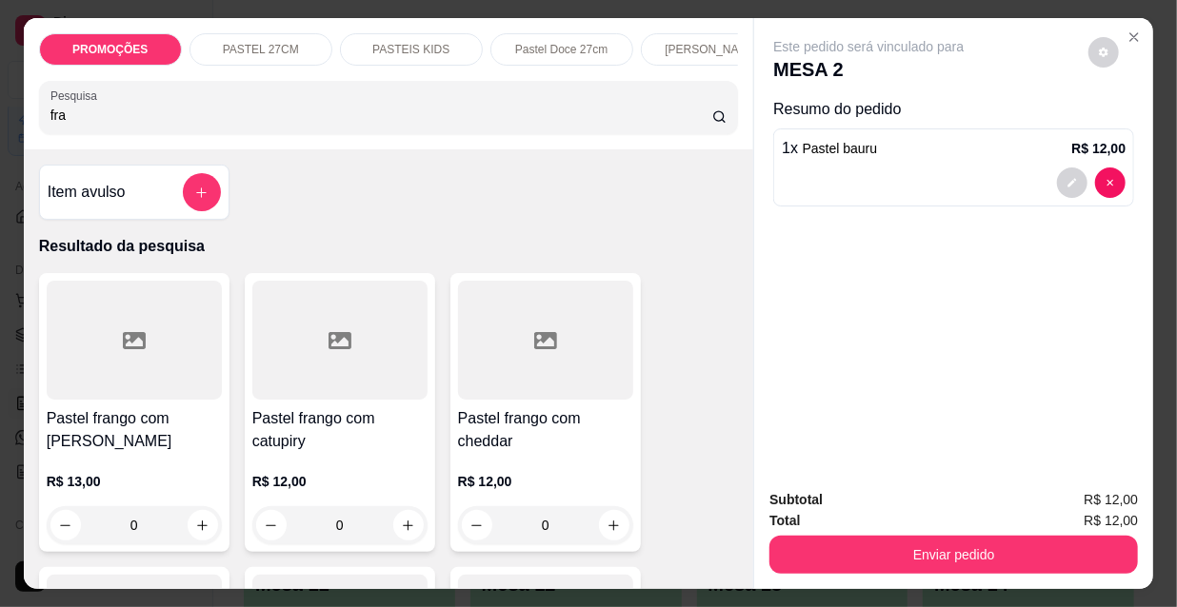
scroll to position [86, 0]
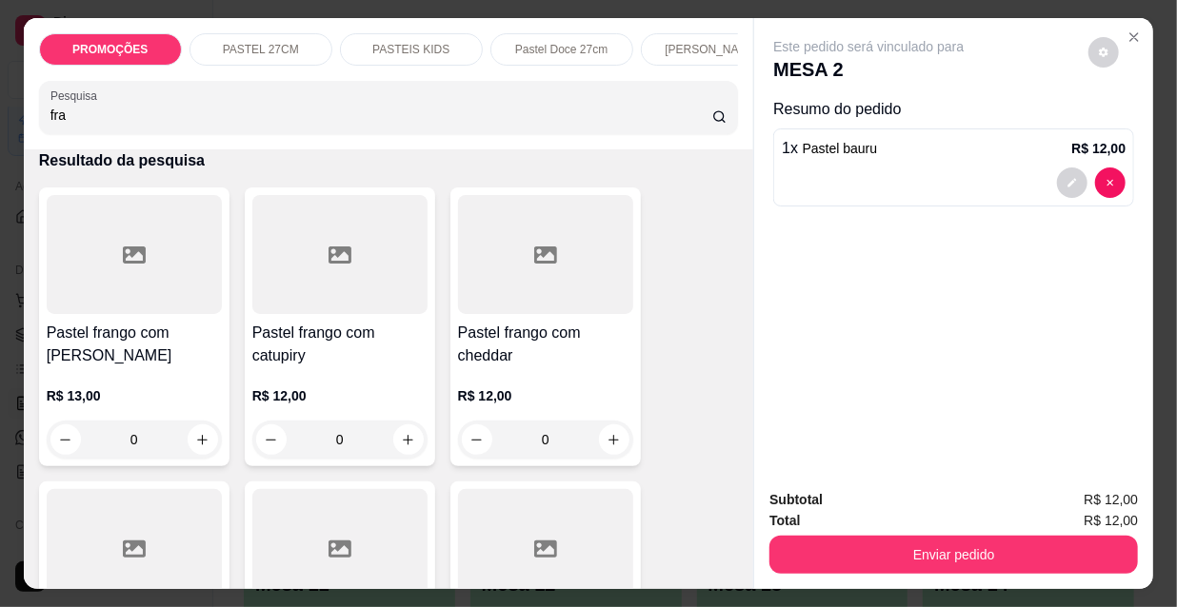
type input "fra"
click at [556, 314] on div at bounding box center [545, 254] width 175 height 119
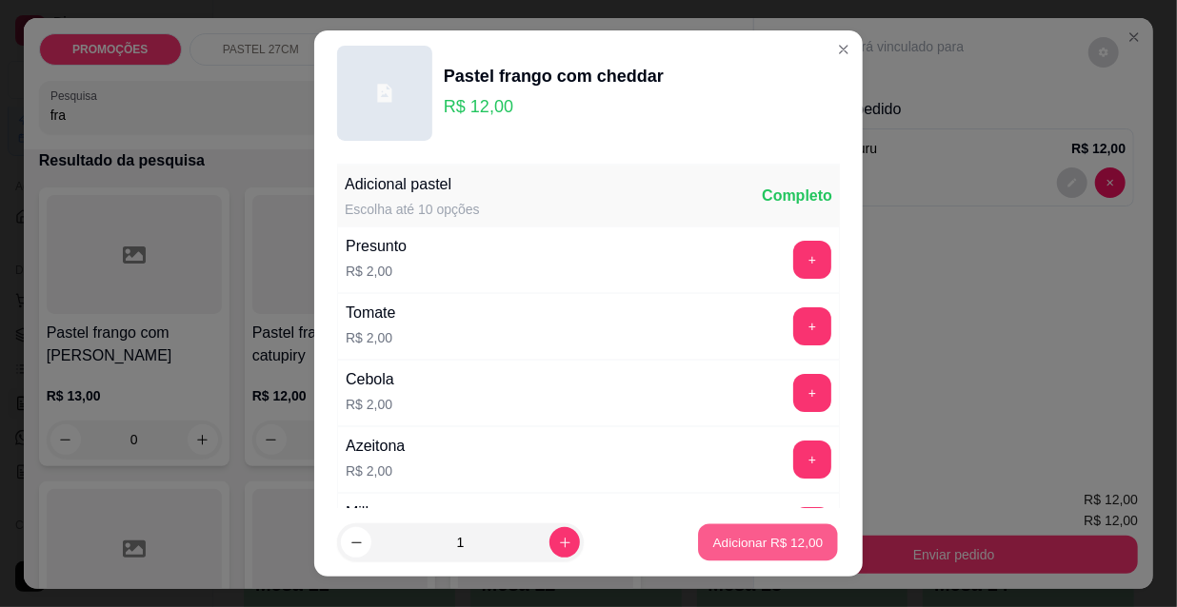
click at [720, 541] on p "Adicionar R$ 12,00" at bounding box center [768, 542] width 110 height 18
type input "1"
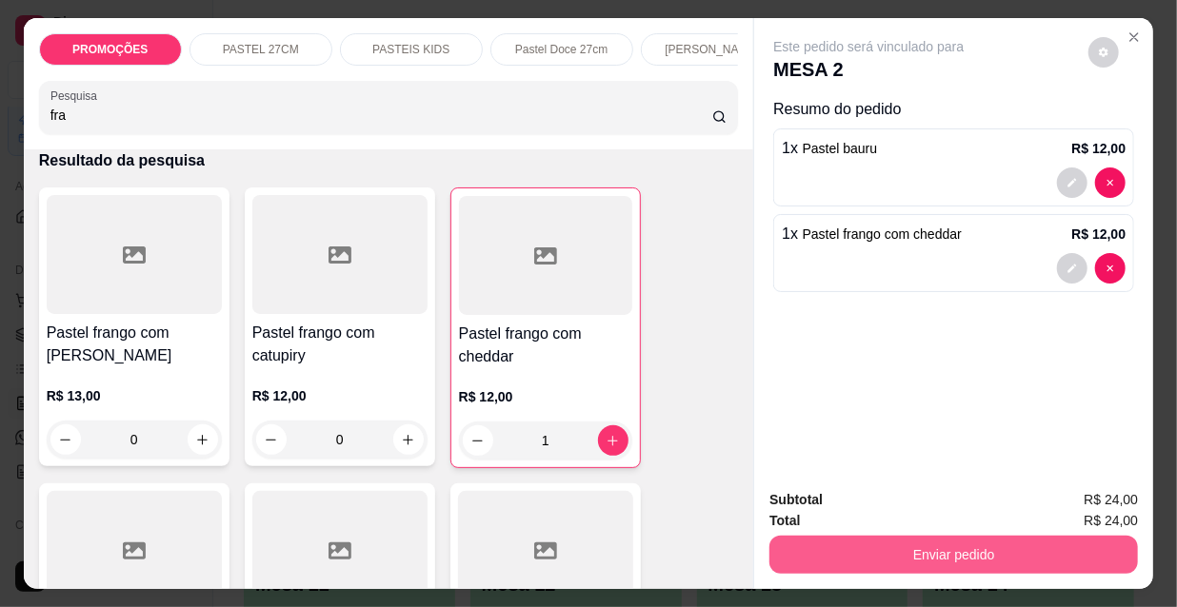
click at [830, 541] on button "Enviar pedido" at bounding box center [953, 555] width 368 height 38
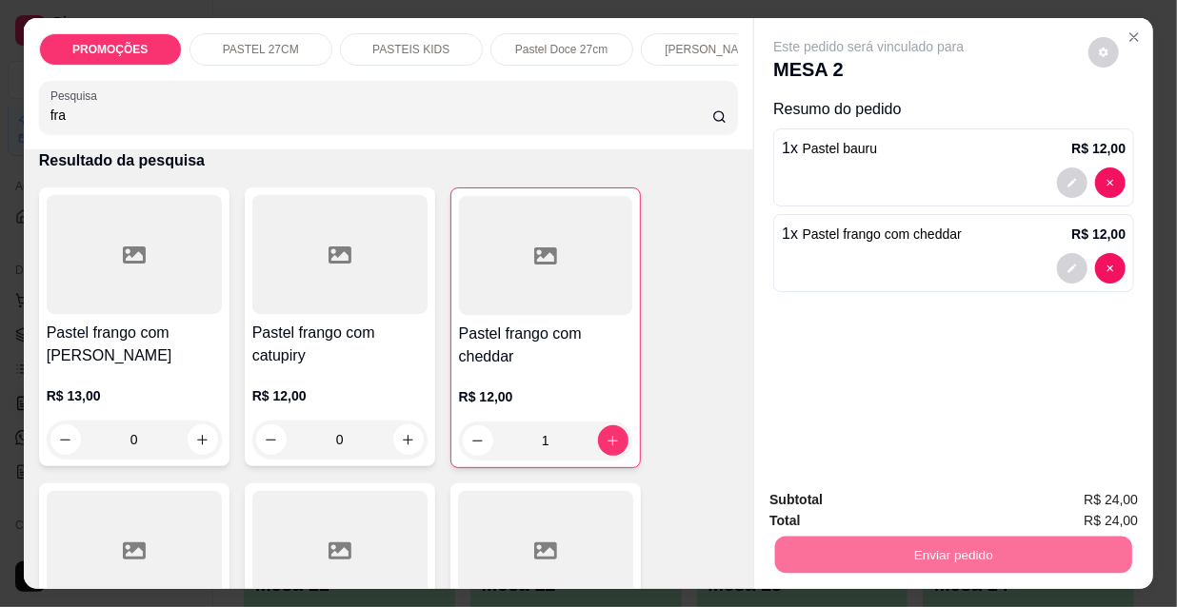
click at [834, 494] on button "Não registrar e enviar pedido" at bounding box center [892, 502] width 198 height 36
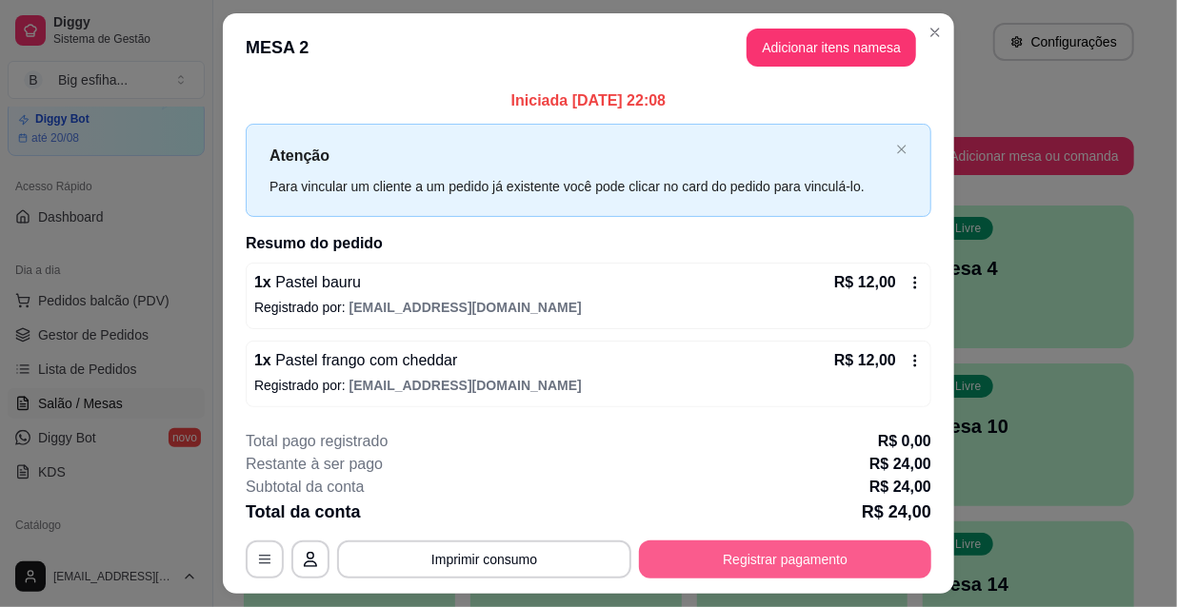
click at [850, 552] on button "Registrar pagamento" at bounding box center [785, 560] width 292 height 38
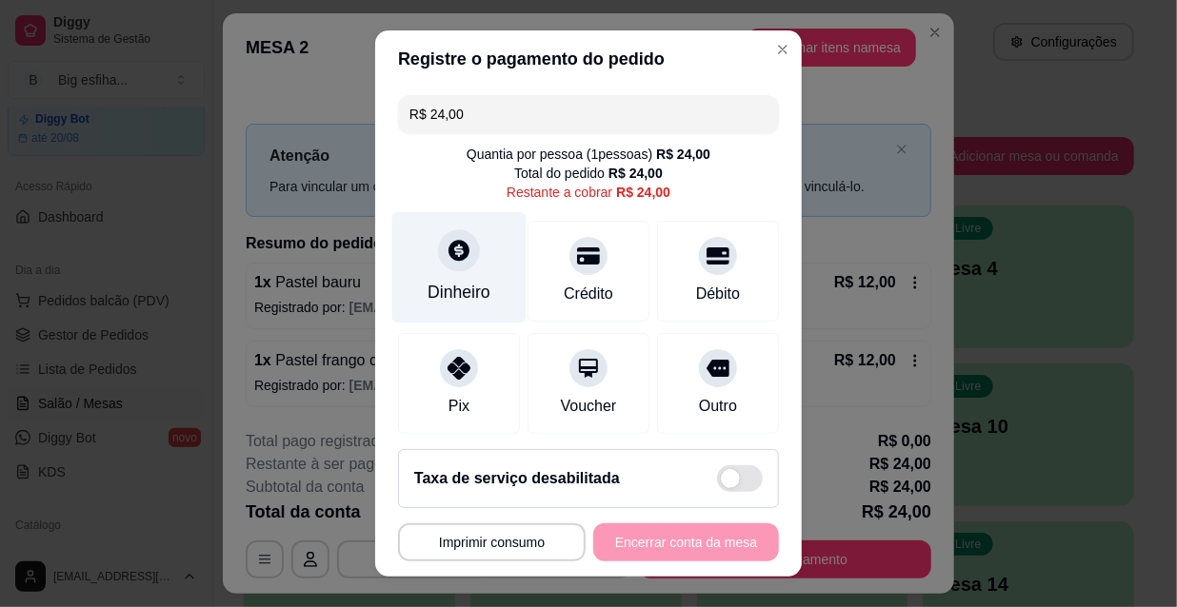
click at [440, 292] on div "Dinheiro" at bounding box center [458, 292] width 63 height 25
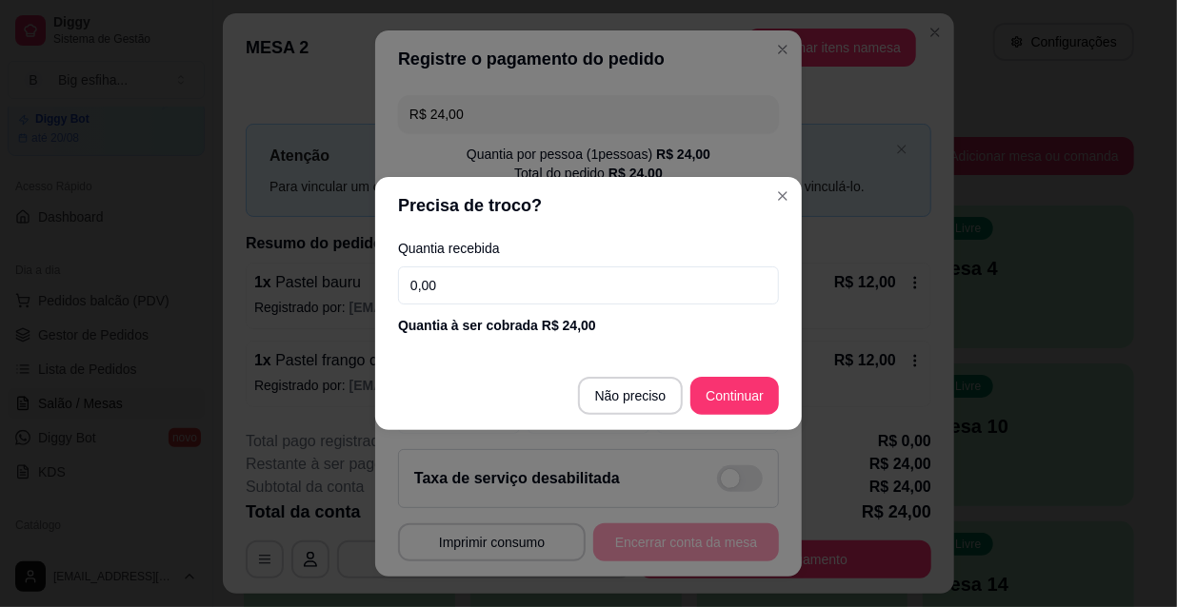
click at [465, 286] on input "0,00" at bounding box center [588, 286] width 381 height 38
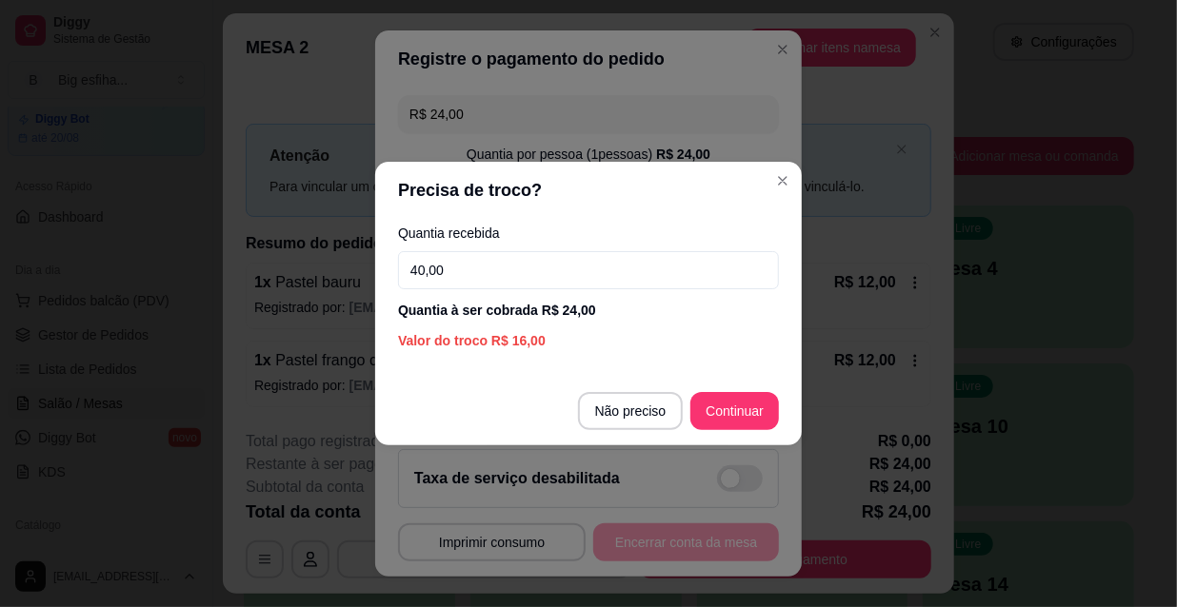
type input "40,00"
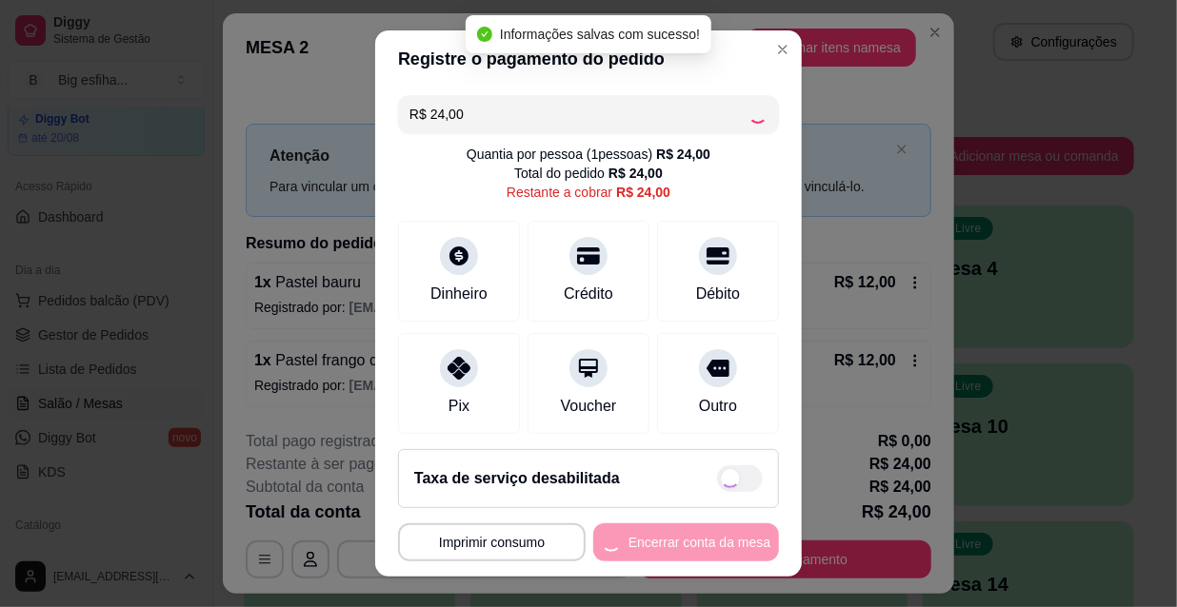
type input "R$ 0,00"
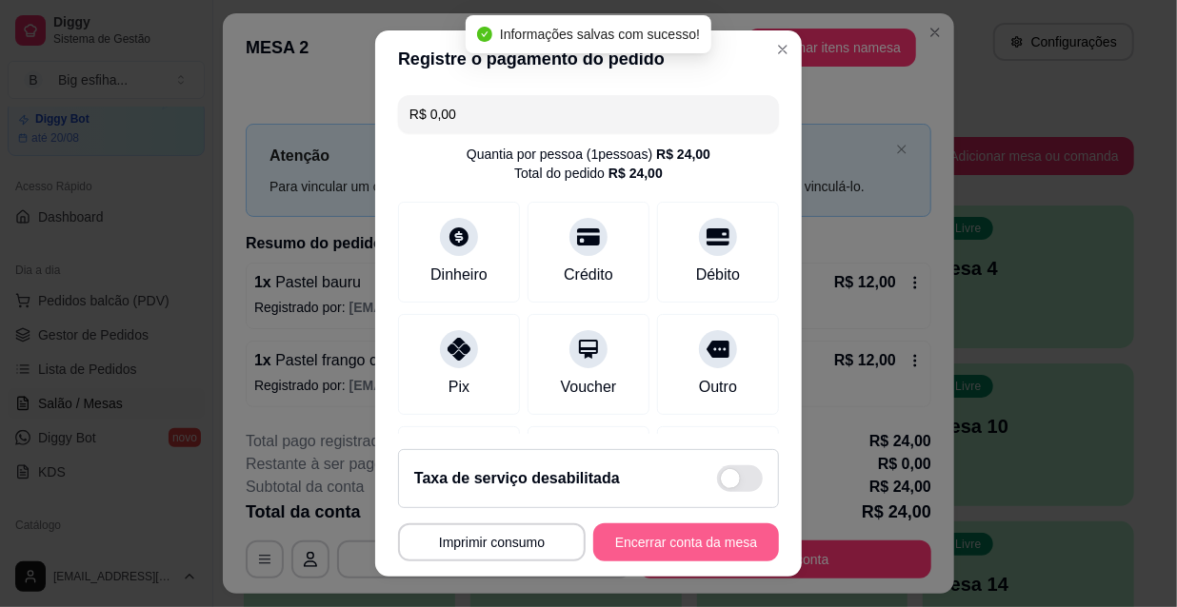
click at [664, 538] on button "Encerrar conta da mesa" at bounding box center [686, 543] width 186 height 38
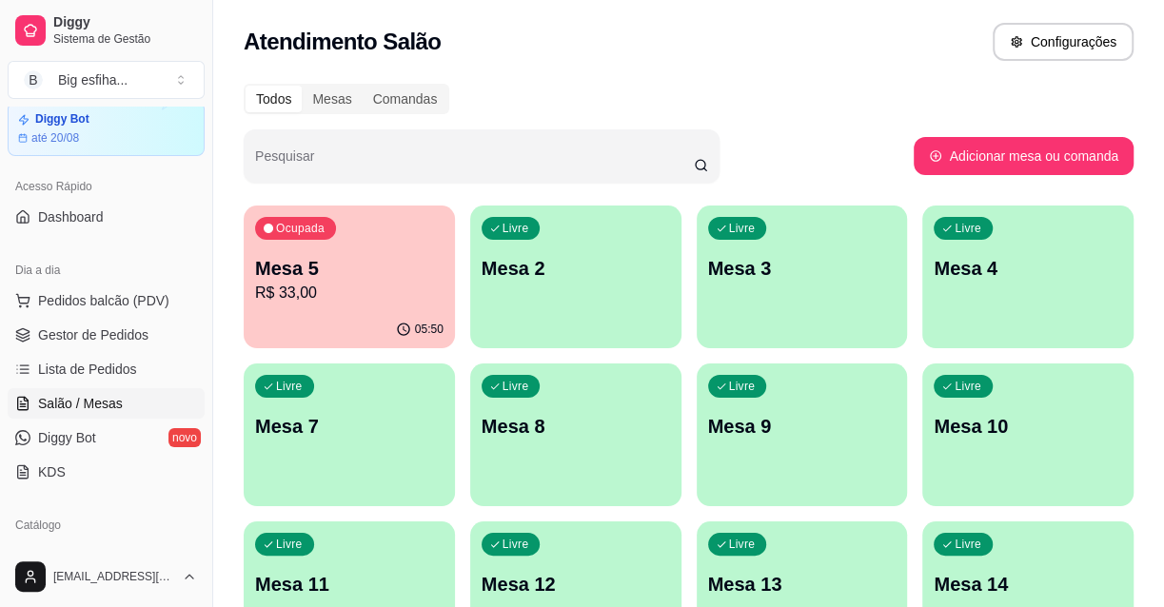
click at [351, 299] on p "R$ 33,00" at bounding box center [349, 293] width 188 height 23
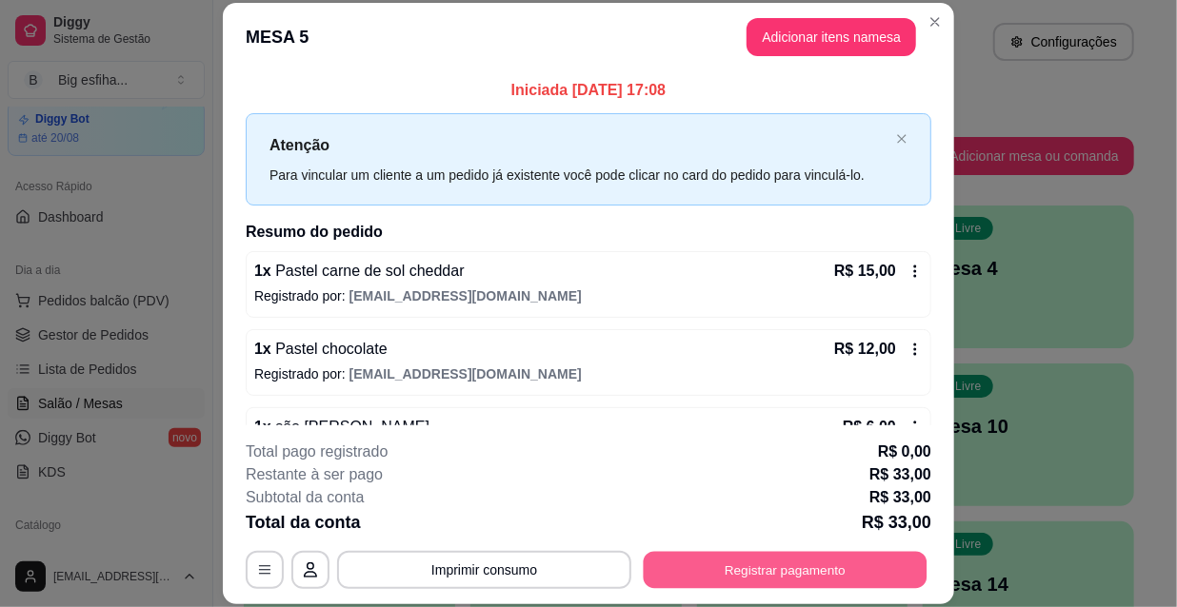
click at [702, 565] on button "Registrar pagamento" at bounding box center [785, 569] width 284 height 37
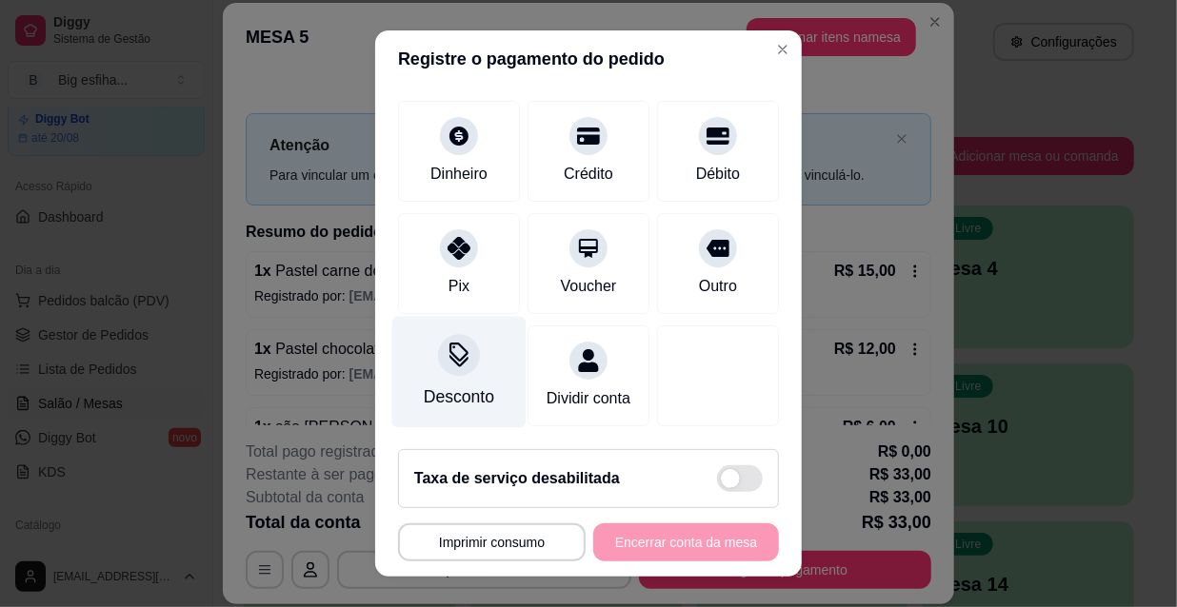
scroll to position [142, 0]
click at [449, 347] on div at bounding box center [459, 355] width 42 height 42
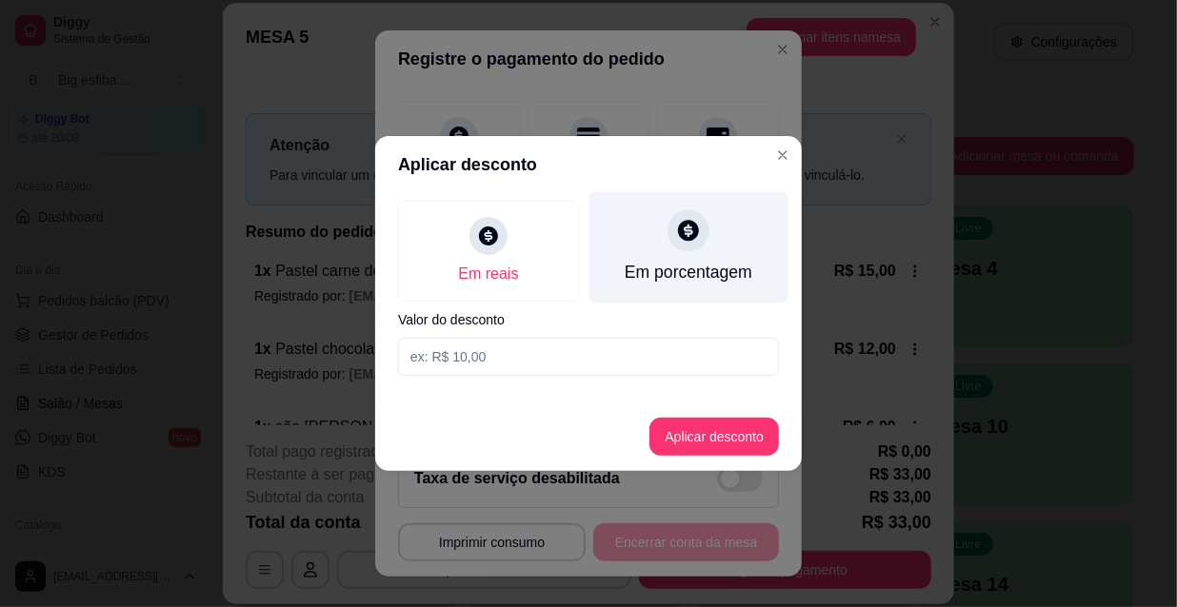
click at [750, 247] on div "Em porcentagem" at bounding box center [688, 247] width 199 height 111
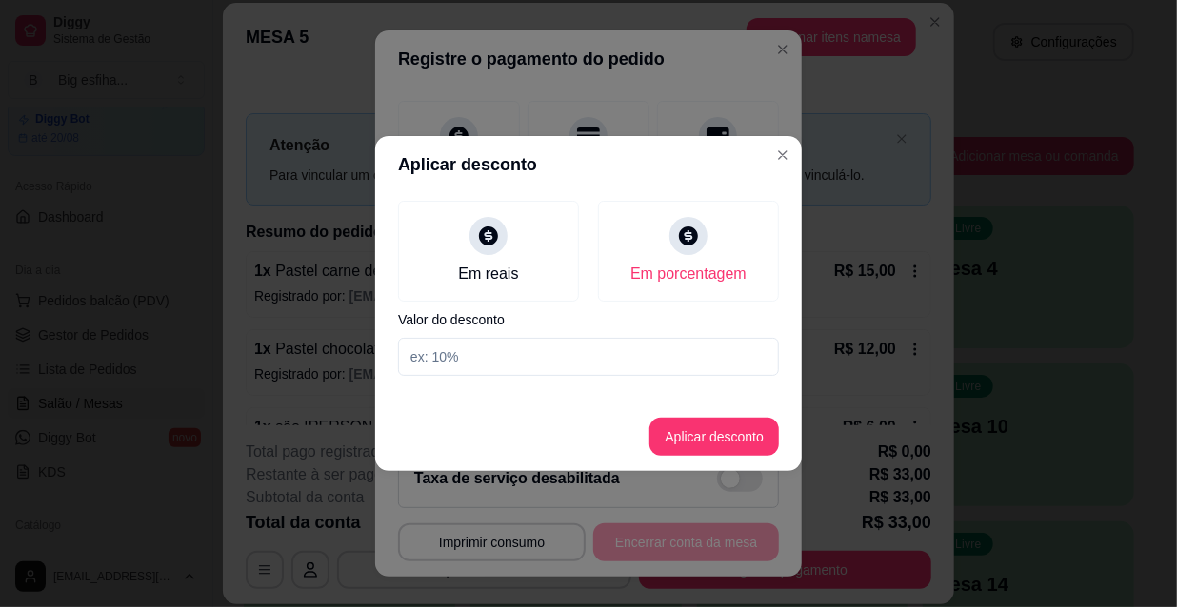
click at [471, 380] on div "Em reais Em porcentagem Valor do desconto" at bounding box center [588, 288] width 426 height 190
click at [478, 363] on input at bounding box center [588, 357] width 381 height 38
type input "30"
click at [736, 440] on button "Aplicar desconto" at bounding box center [713, 437] width 129 height 38
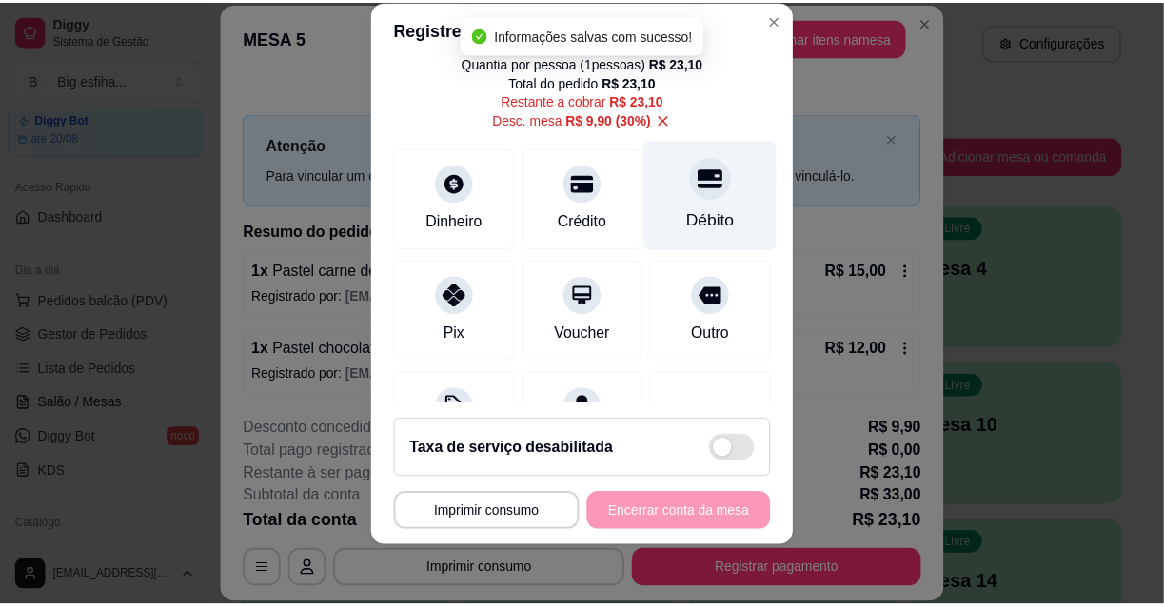
scroll to position [0, 0]
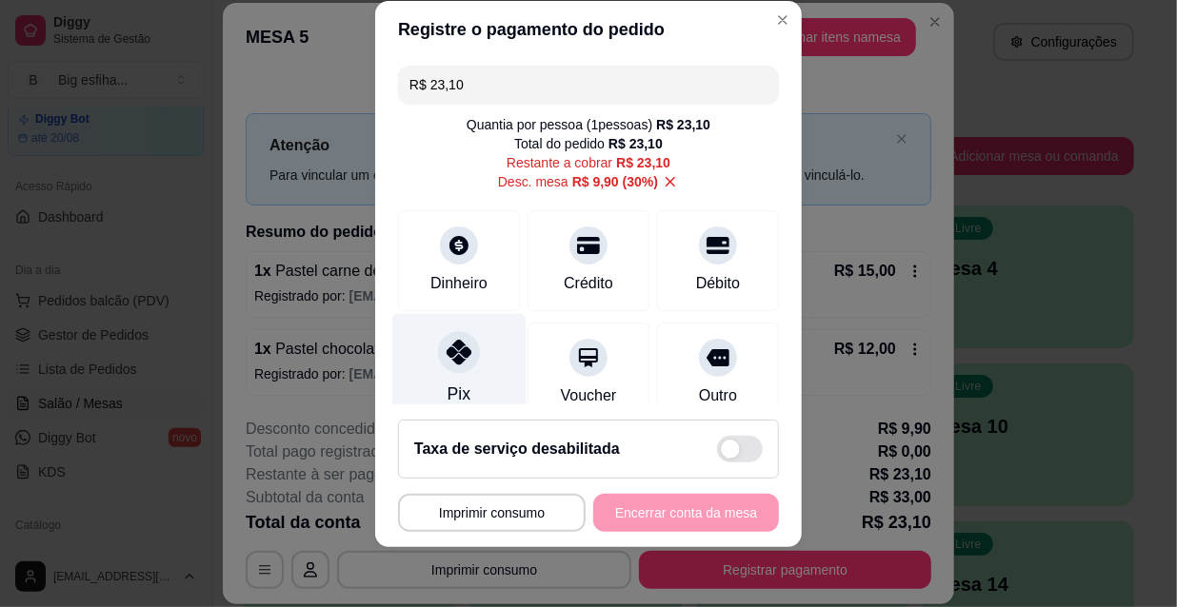
click at [462, 364] on div at bounding box center [459, 352] width 42 height 42
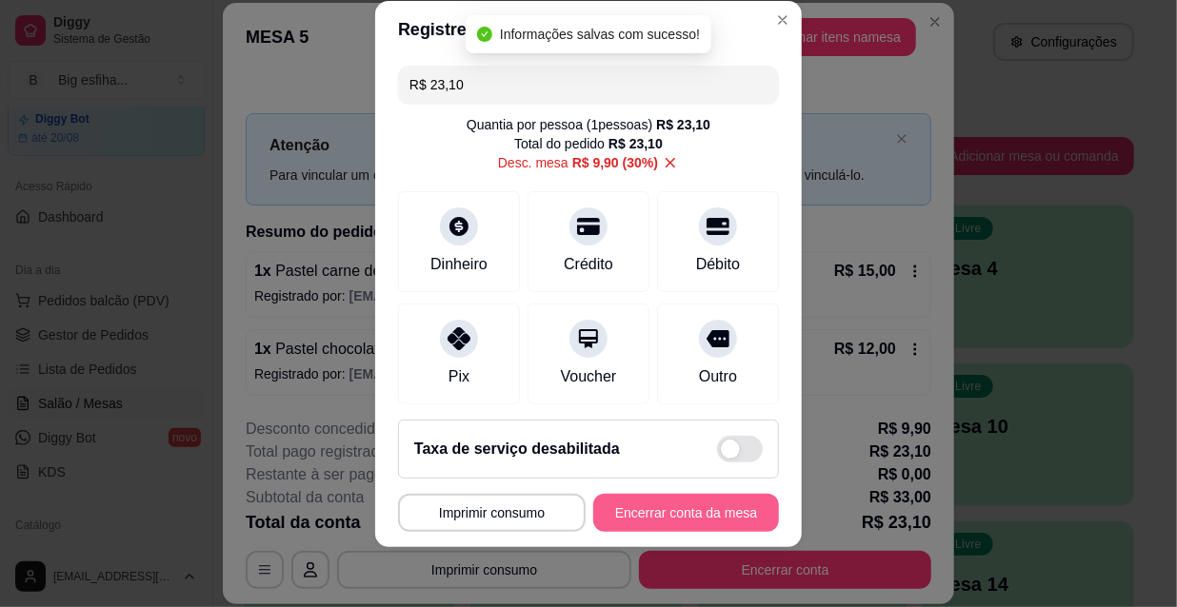
type input "R$ 0,00"
click at [688, 514] on button "Encerrar conta da mesa" at bounding box center [686, 513] width 180 height 37
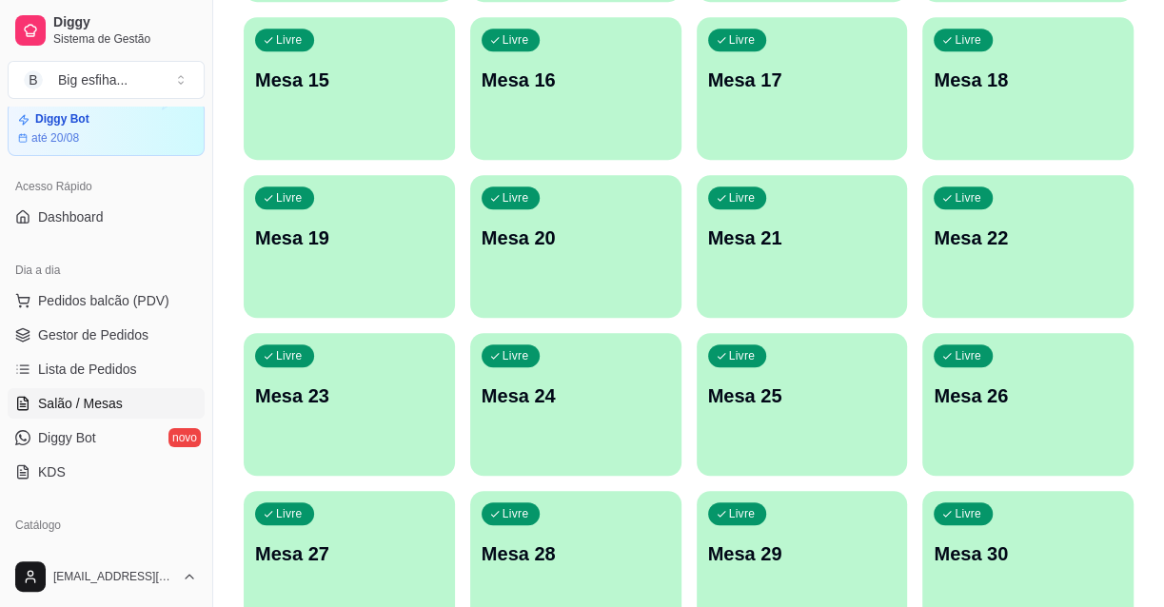
scroll to position [765, 0]
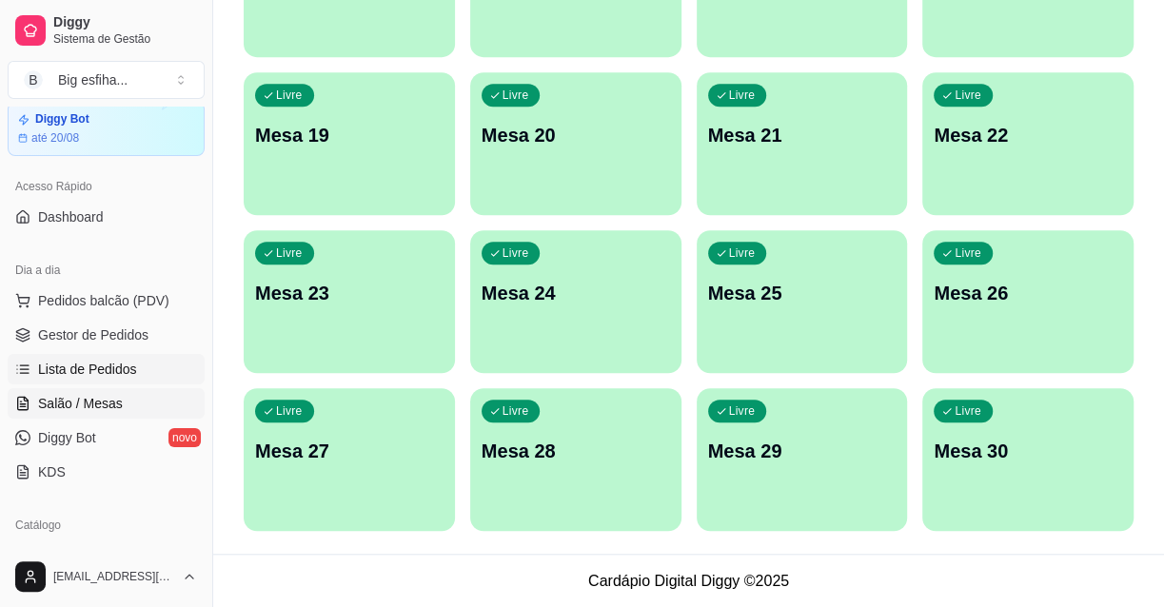
click at [77, 372] on span "Lista de Pedidos" at bounding box center [87, 369] width 99 height 19
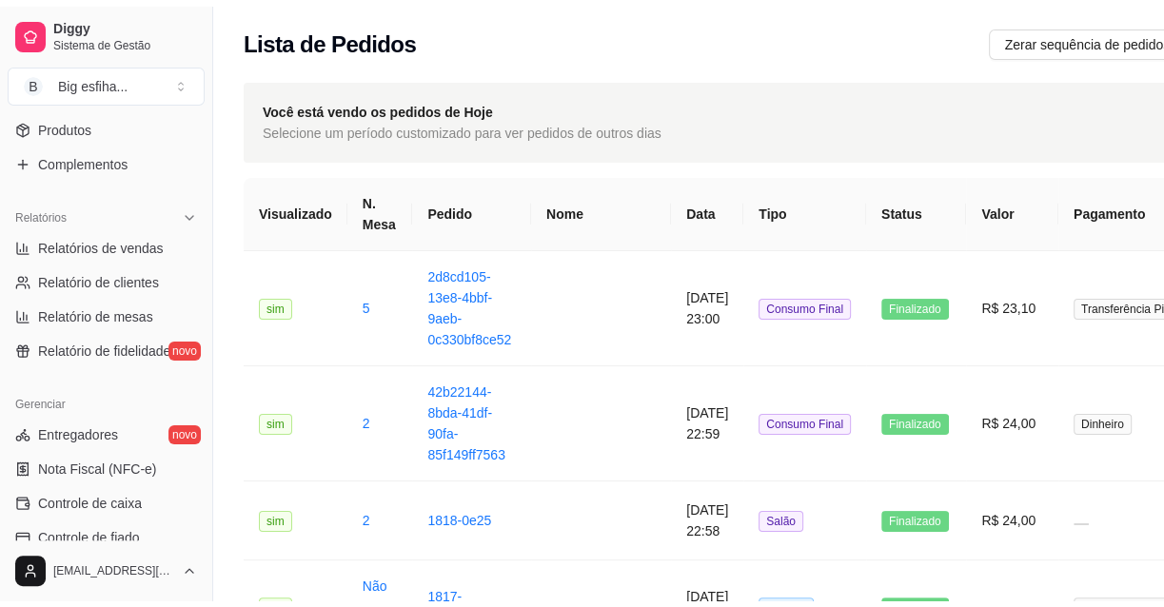
scroll to position [501, 0]
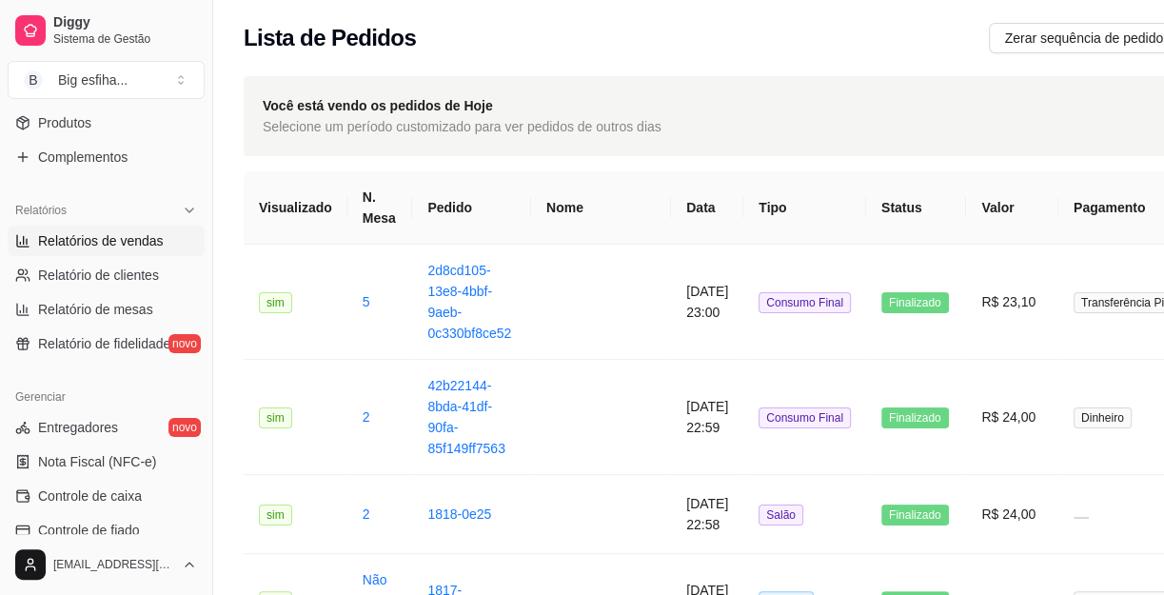
click at [147, 231] on span "Relatórios de vendas" at bounding box center [101, 240] width 126 height 19
select select "ALL"
select select "0"
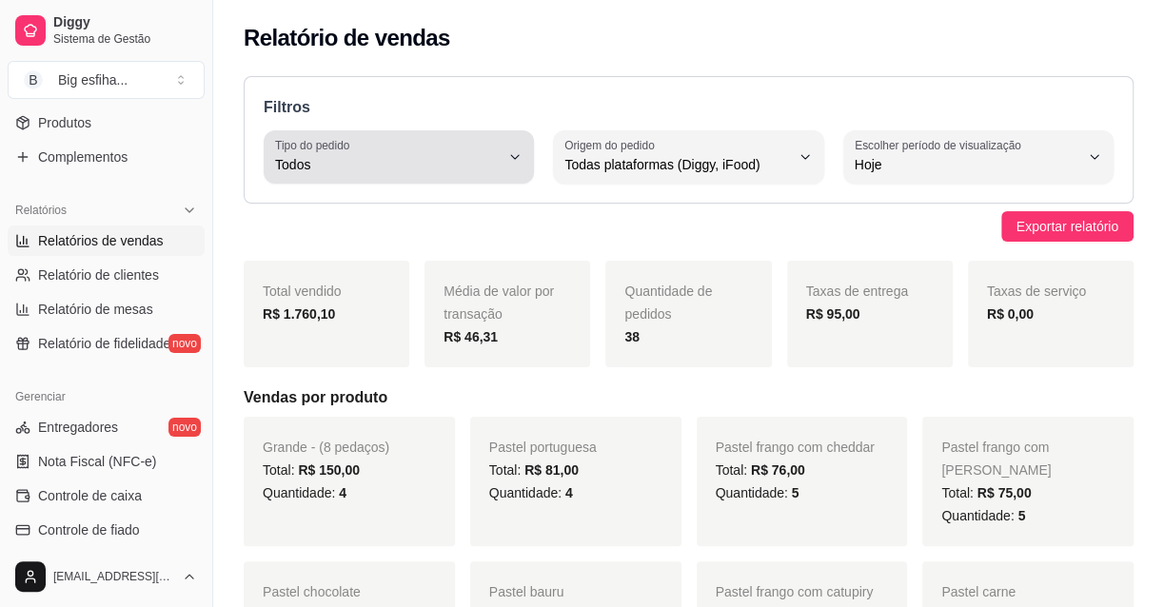
click at [341, 153] on div "Todos" at bounding box center [387, 157] width 225 height 38
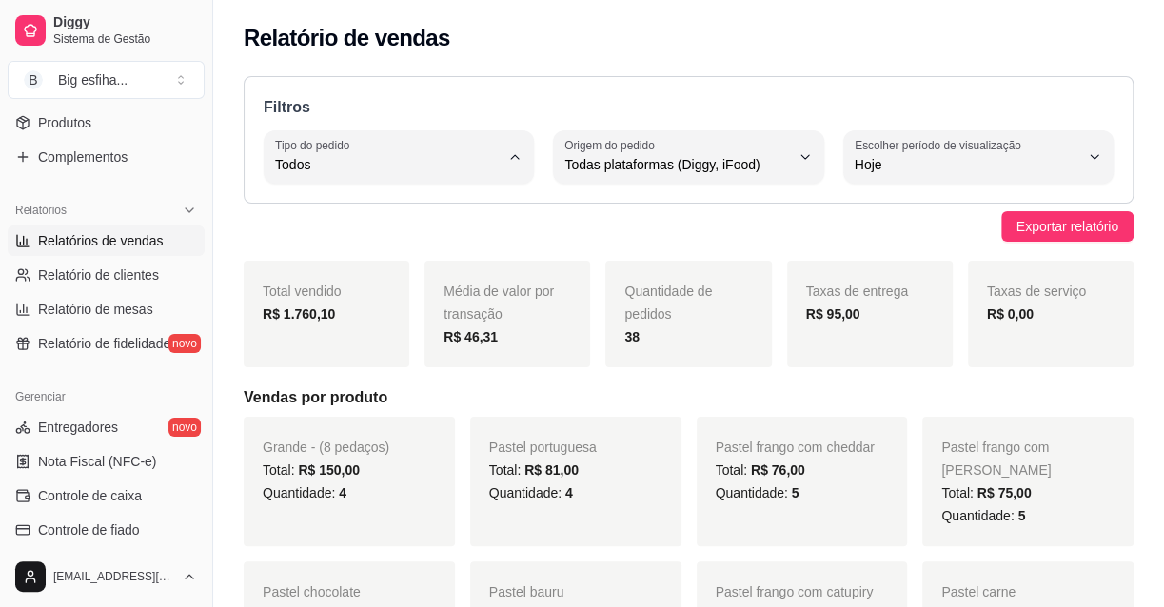
click at [335, 249] on span "Entrega" at bounding box center [390, 240] width 212 height 18
type input "DELIVERY"
select select "DELIVERY"
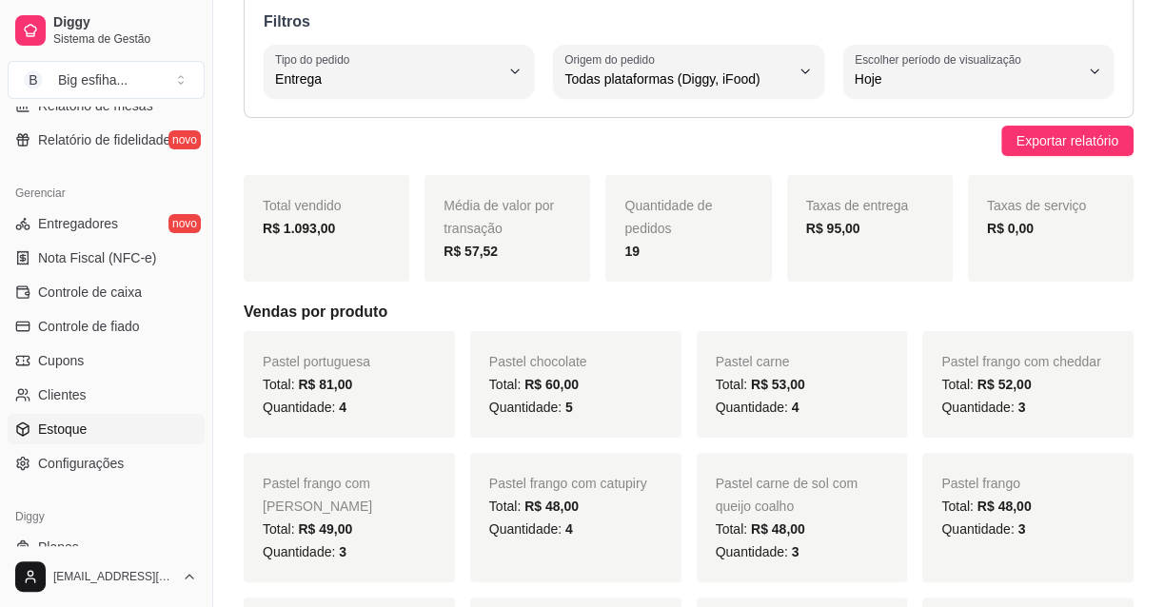
scroll to position [674, 0]
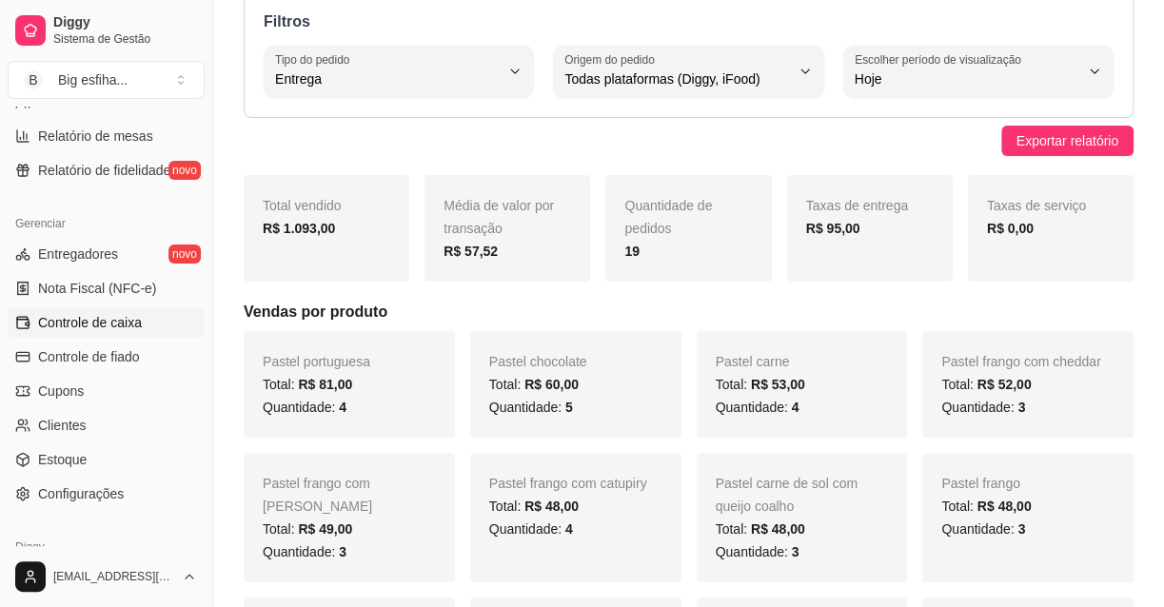
click at [141, 318] on link "Controle de caixa" at bounding box center [106, 322] width 197 height 30
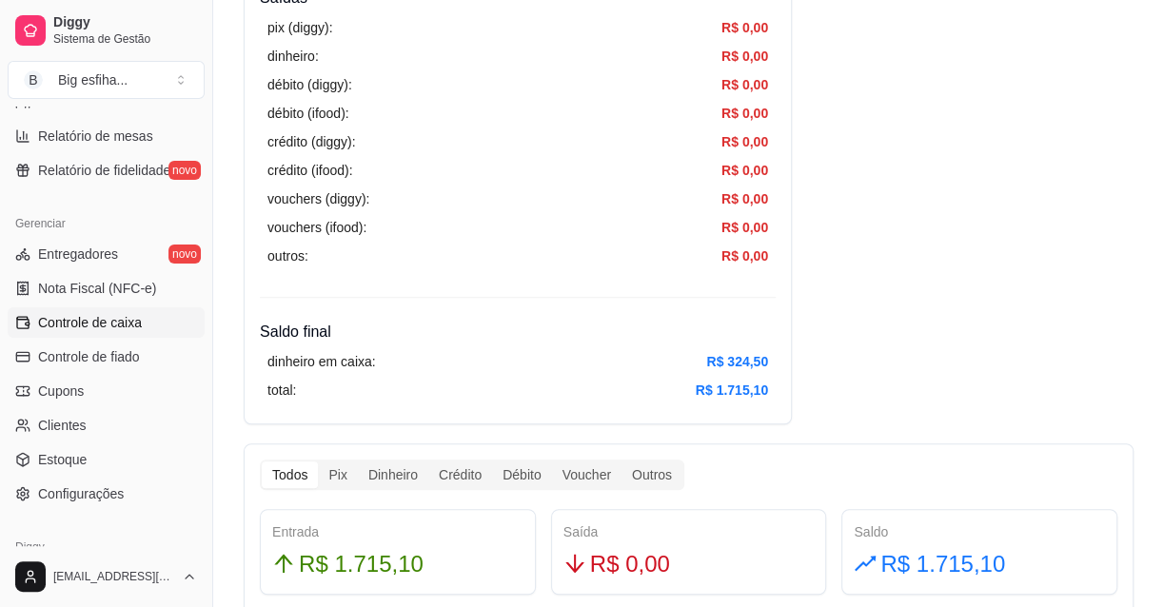
scroll to position [692, 0]
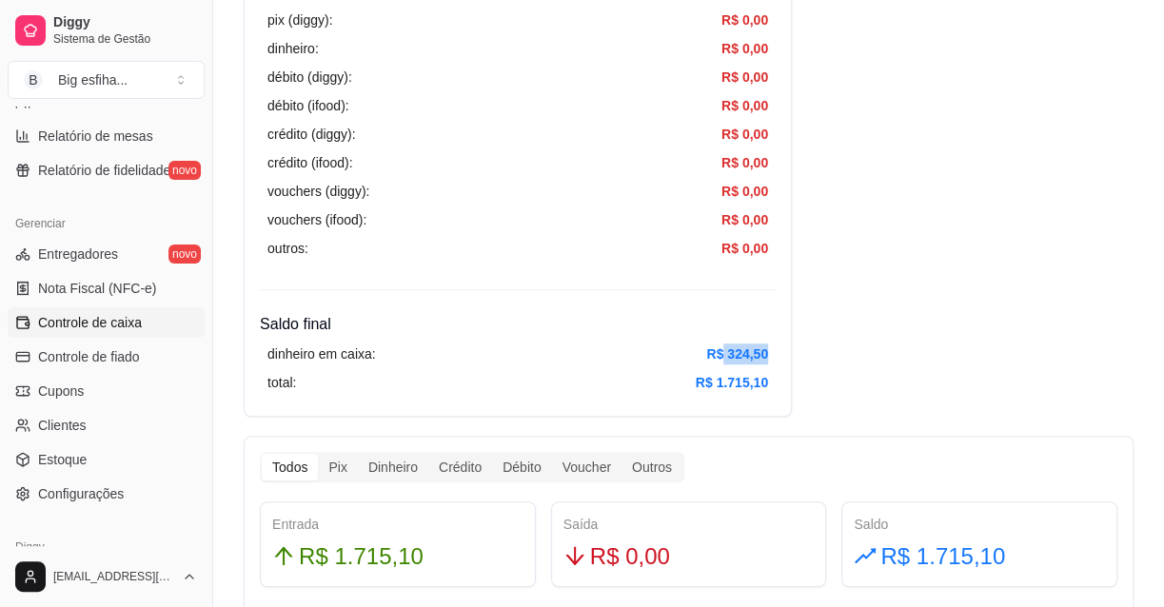
drag, startPoint x: 720, startPoint y: 355, endPoint x: 782, endPoint y: 352, distance: 62.9
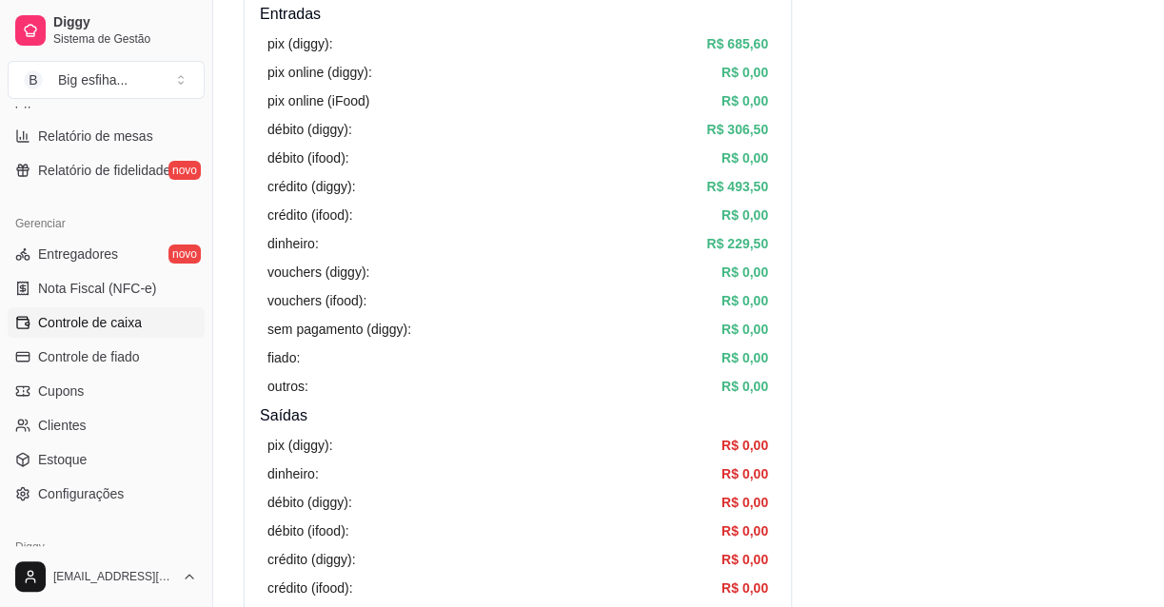
scroll to position [259, 0]
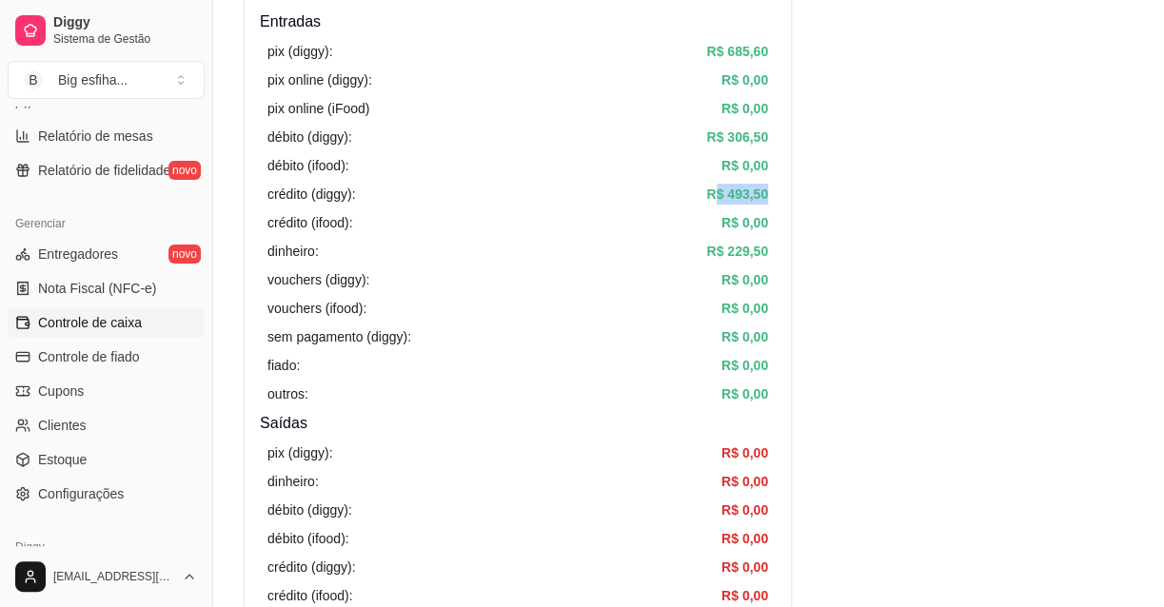
drag, startPoint x: 714, startPoint y: 188, endPoint x: 802, endPoint y: 200, distance: 89.3
click at [725, 267] on div "pix (diggy): R$ 685,60 pix online (diggy): R$ 0,00 pix online (iFood) R$ 0,00 d…" at bounding box center [518, 222] width 516 height 379
drag, startPoint x: 726, startPoint y: 253, endPoint x: 781, endPoint y: 253, distance: 54.3
click at [781, 253] on div "Resumo Adicionar entrada/saída Data de abertura: 10 de ago de 2025 às 16:39 Sal…" at bounding box center [518, 347] width 548 height 1006
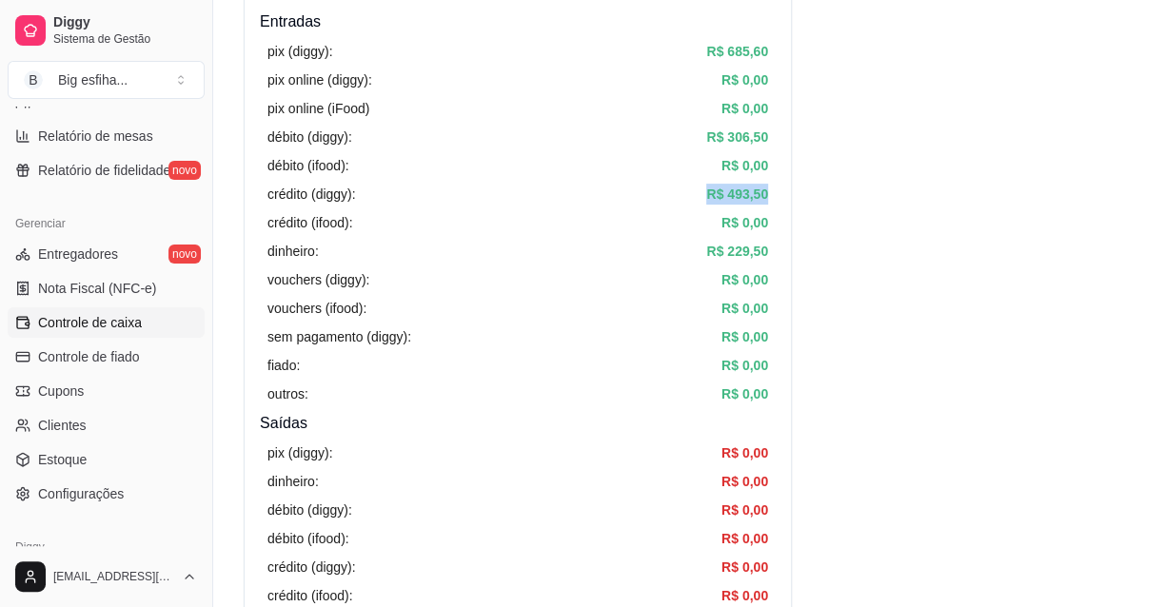
drag, startPoint x: 695, startPoint y: 188, endPoint x: 790, endPoint y: 195, distance: 95.5
click at [790, 195] on div "Resumo Adicionar entrada/saída Data de abertura: 10 de ago de 2025 às 16:39 Sal…" at bounding box center [518, 347] width 548 height 1006
drag, startPoint x: 718, startPoint y: 133, endPoint x: 773, endPoint y: 132, distance: 55.2
click at [773, 132] on div "pix (diggy): R$ 685,60 pix online (diggy): R$ 0,00 pix online (iFood) R$ 0,00 d…" at bounding box center [518, 222] width 516 height 379
drag, startPoint x: 722, startPoint y: 196, endPoint x: 781, endPoint y: 192, distance: 58.2
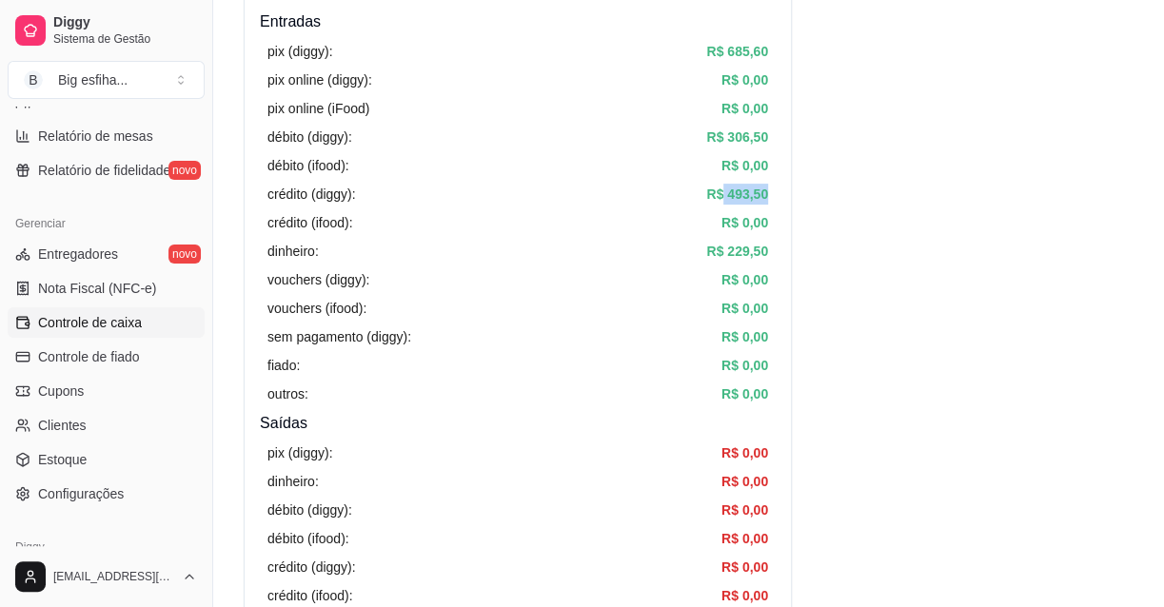
click at [781, 192] on div "Resumo Adicionar entrada/saída Data de abertura: 10 de ago de 2025 às 16:39 Sal…" at bounding box center [518, 347] width 548 height 1006
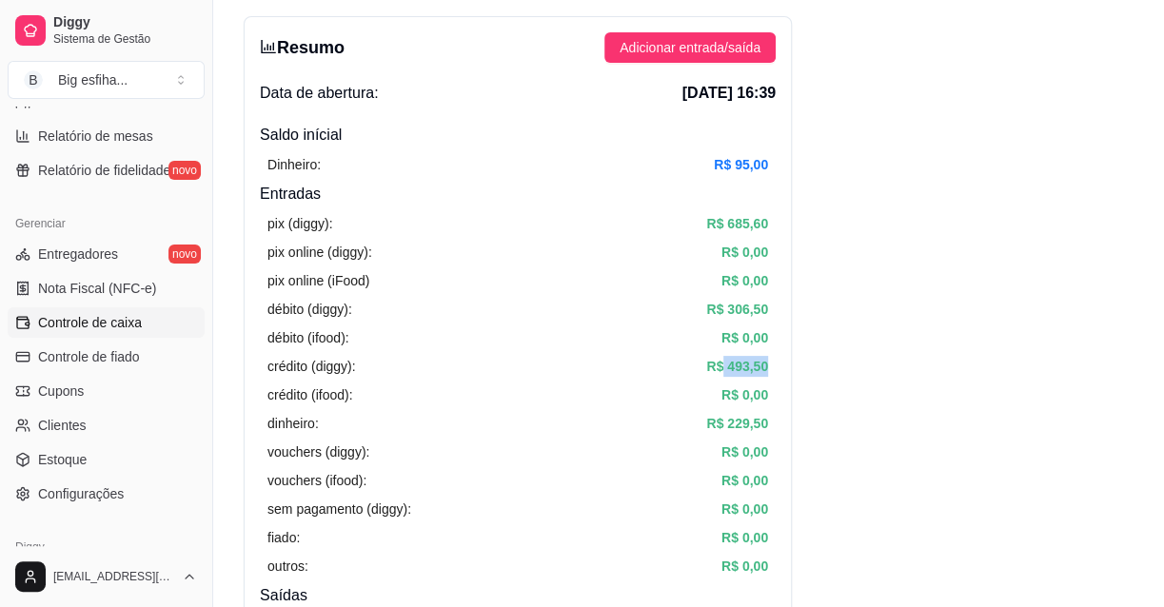
scroll to position [86, 0]
drag, startPoint x: 720, startPoint y: 229, endPoint x: 781, endPoint y: 222, distance: 62.3
click at [781, 222] on div "Resumo Adicionar entrada/saída Data de abertura: 10 de ago de 2025 às 16:39 Sal…" at bounding box center [518, 520] width 548 height 1006
